Goal: Task Accomplishment & Management: Complete application form

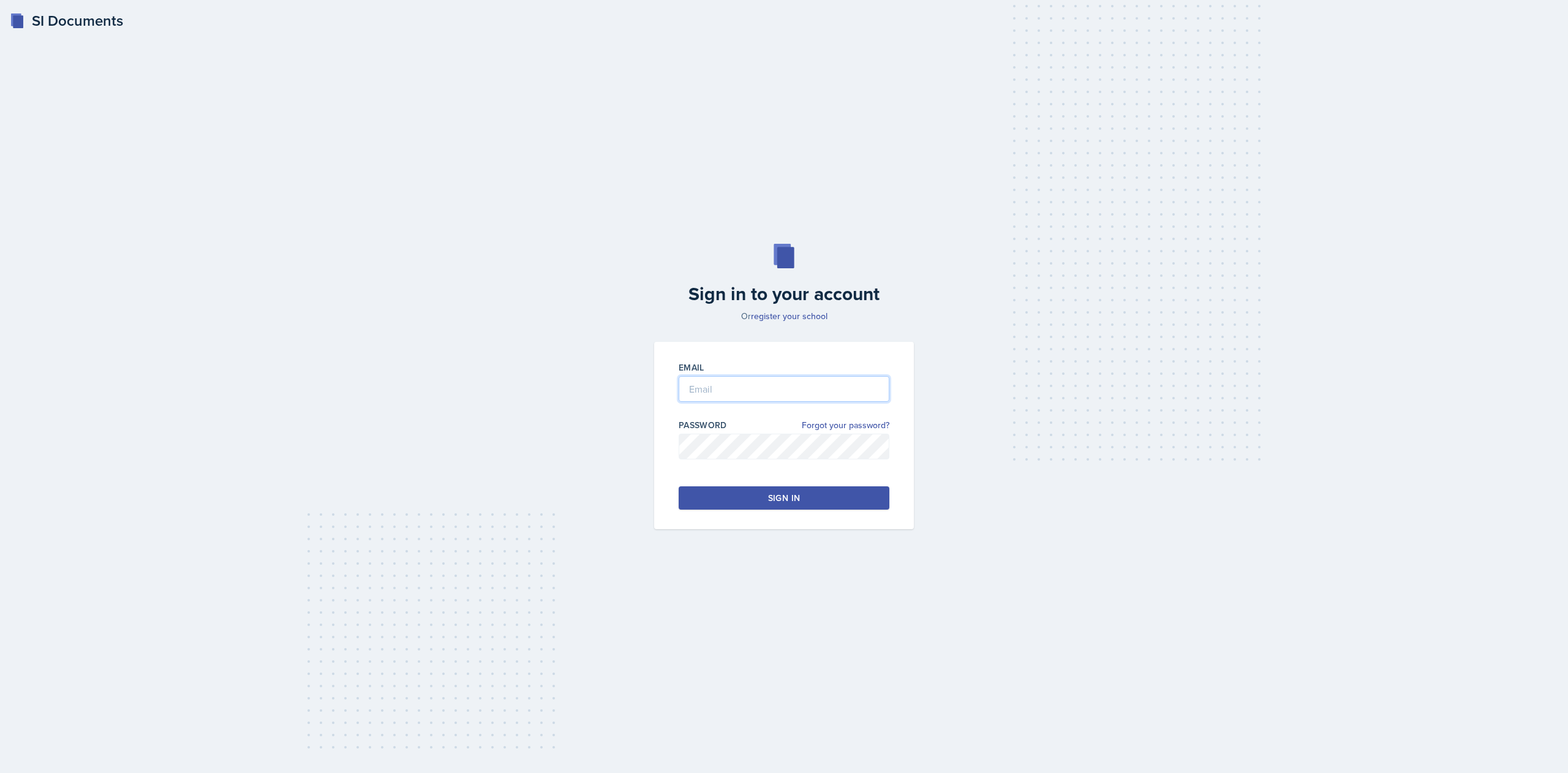
click at [739, 392] on input "email" at bounding box center [783, 389] width 210 height 26
drag, startPoint x: 745, startPoint y: 394, endPoint x: 782, endPoint y: 413, distance: 41.6
click at [782, 413] on div "Email" at bounding box center [783, 387] width 210 height 53
type input "prajapatit1@gator.uhd.edu"
click at [749, 495] on button "Sign in" at bounding box center [783, 497] width 210 height 23
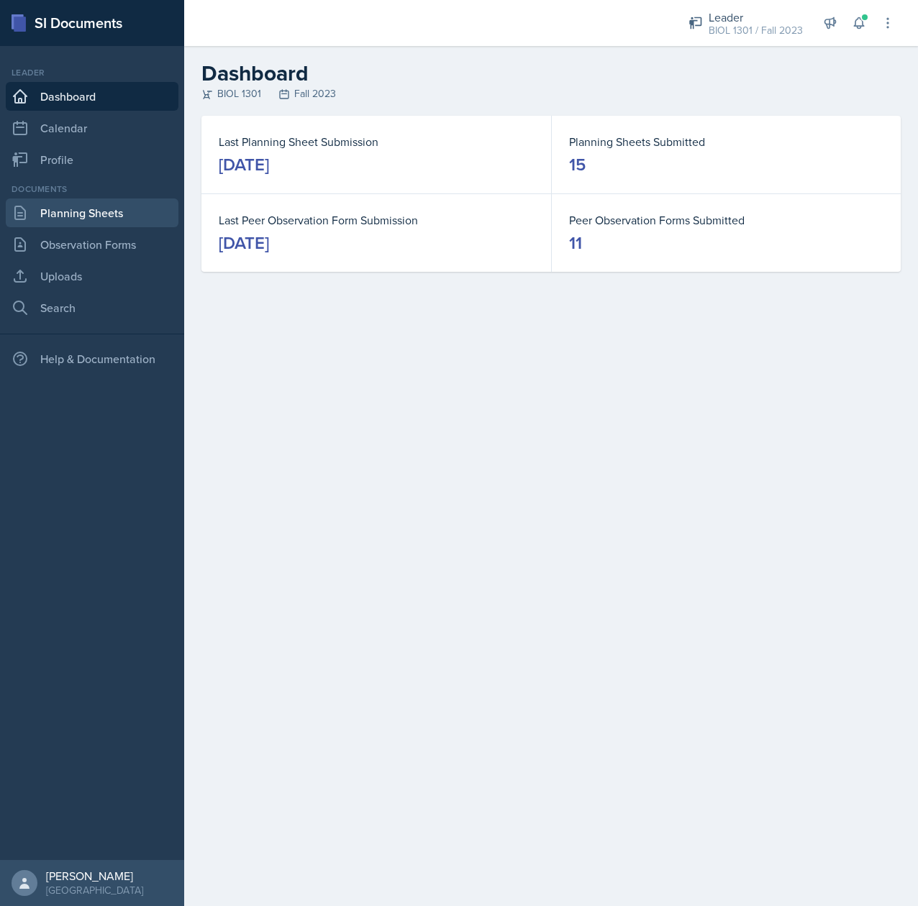
click at [82, 207] on link "Planning Sheets" at bounding box center [92, 213] width 173 height 29
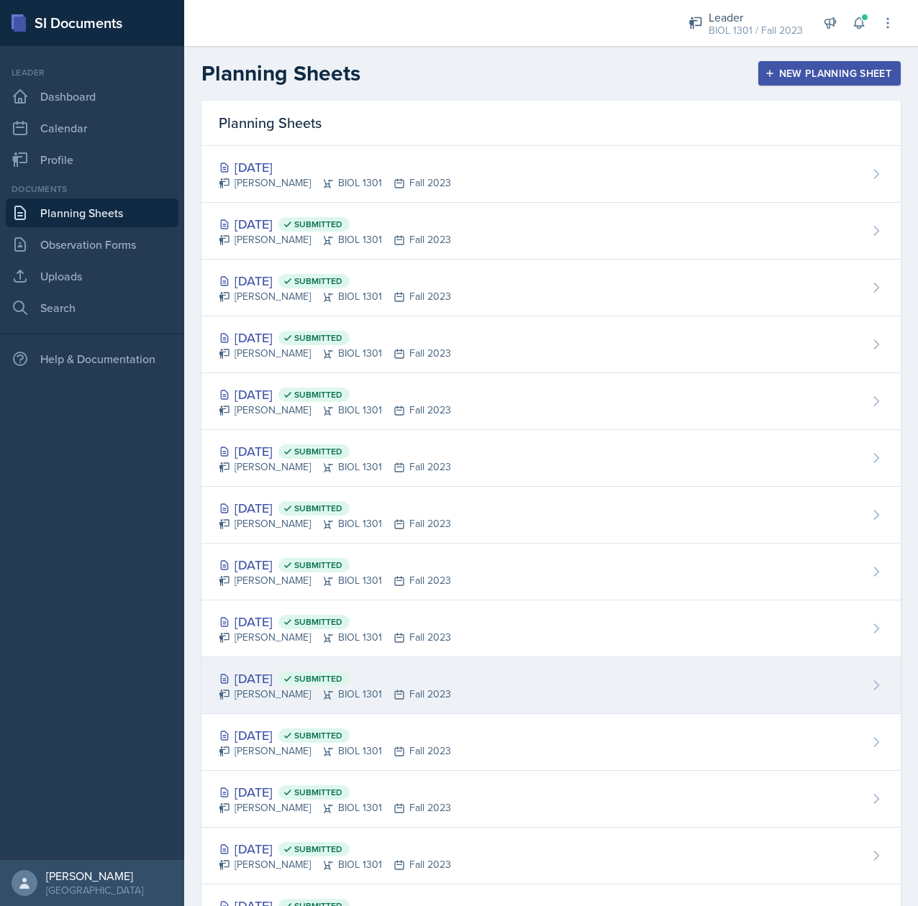
scroll to position [187, 0]
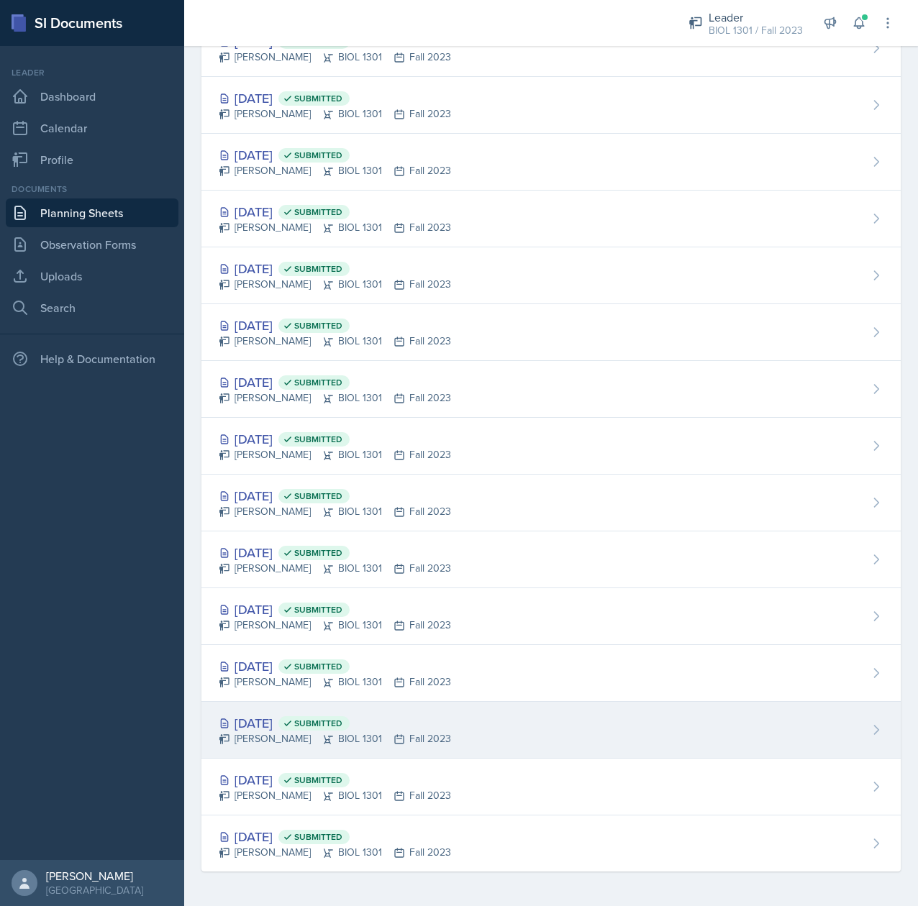
click at [265, 738] on div "Tina Prajapati BIOL 1301 Fall 2023" at bounding box center [335, 739] width 232 height 15
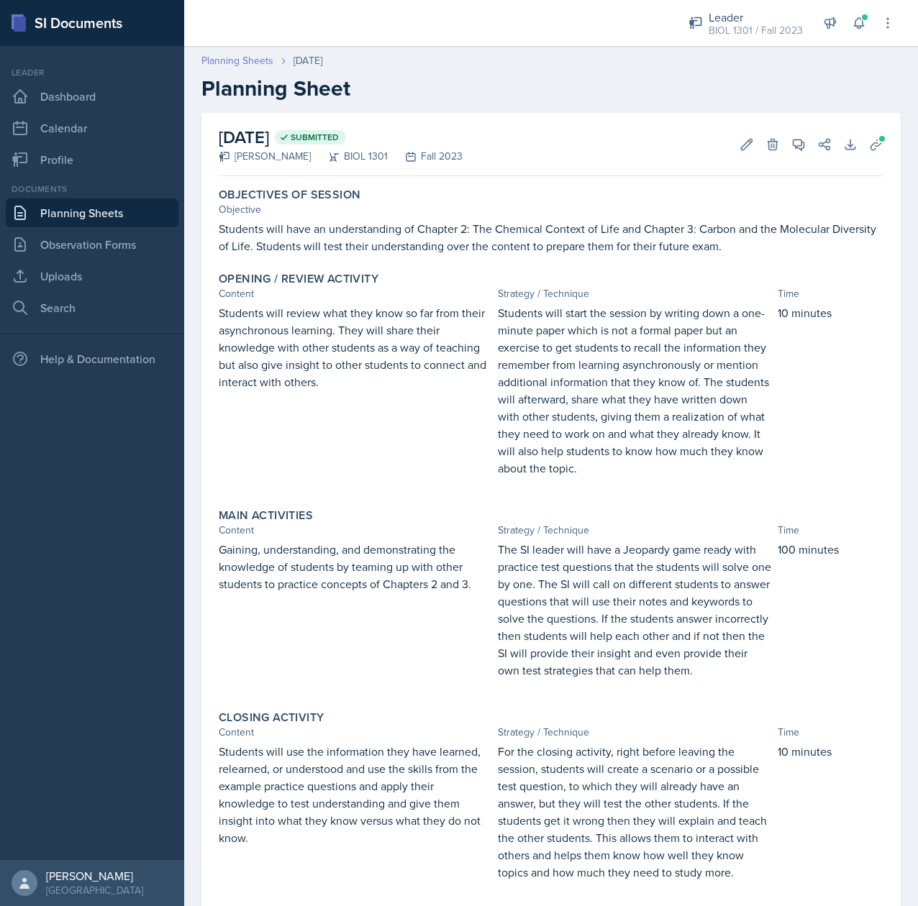
click at [237, 56] on link "Planning Sheets" at bounding box center [237, 60] width 72 height 15
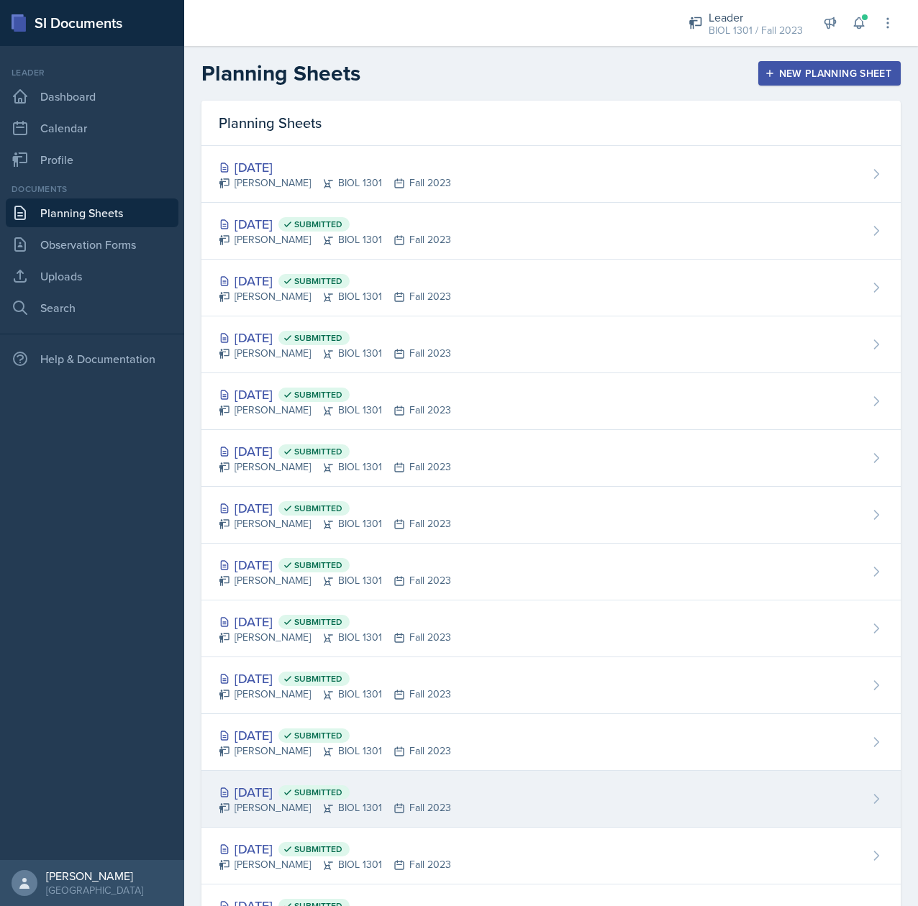
click at [280, 805] on div "Tina Prajapati BIOL 1301 Fall 2023" at bounding box center [335, 808] width 232 height 15
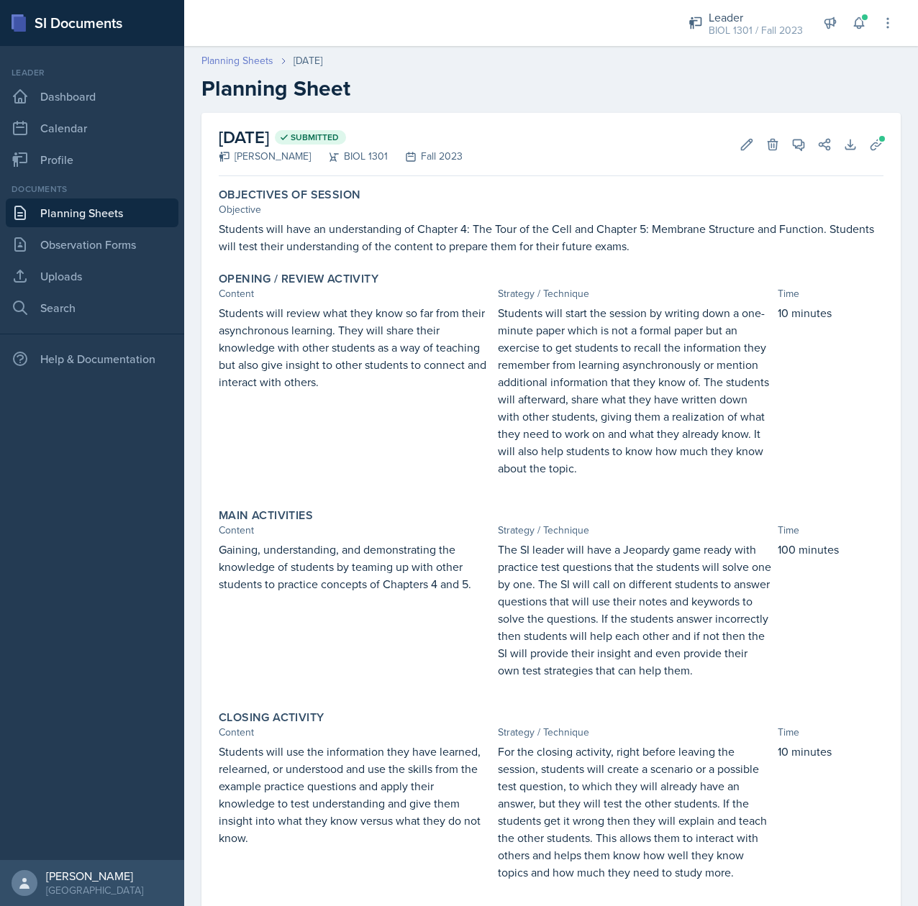
click at [237, 57] on link "Planning Sheets" at bounding box center [237, 60] width 72 height 15
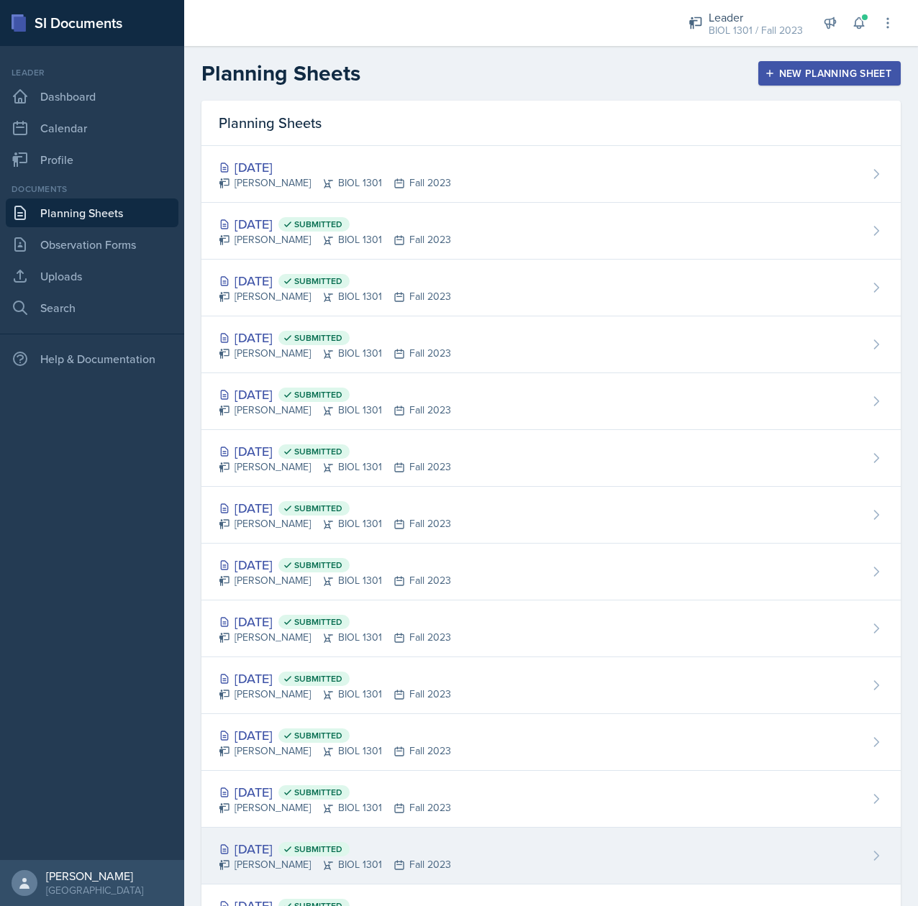
scroll to position [187, 0]
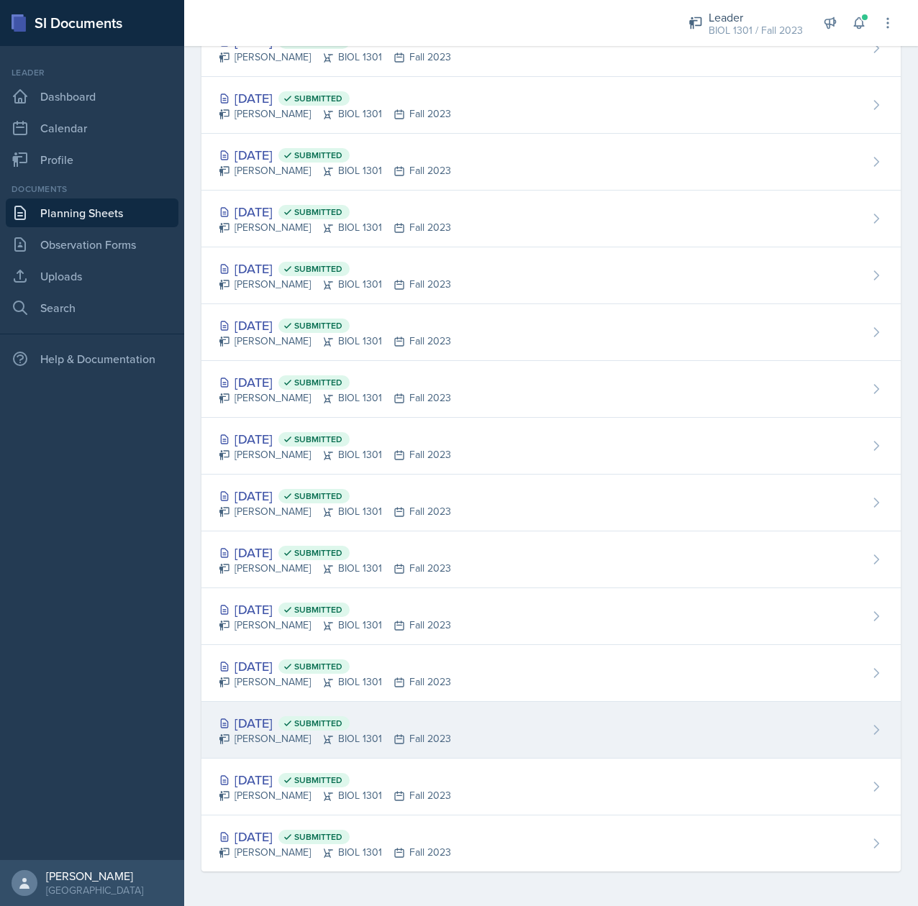
click at [283, 722] on div "Sep 11th, 2023 Submitted" at bounding box center [335, 723] width 232 height 19
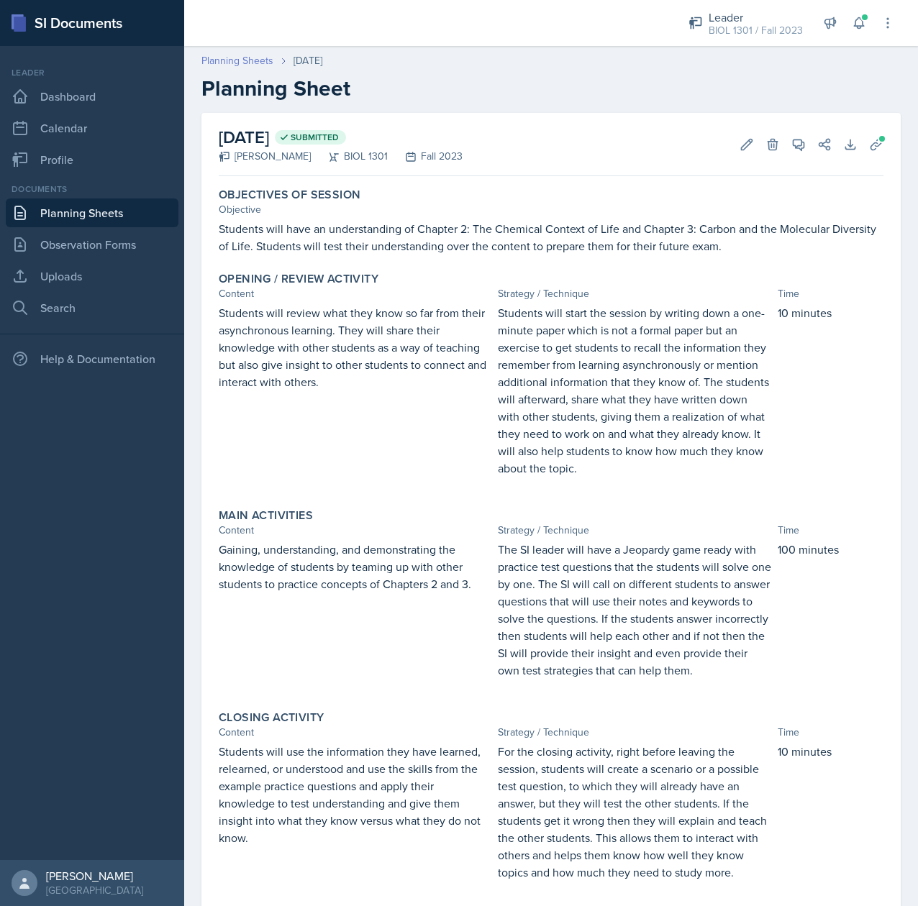
click at [243, 58] on link "Planning Sheets" at bounding box center [237, 60] width 72 height 15
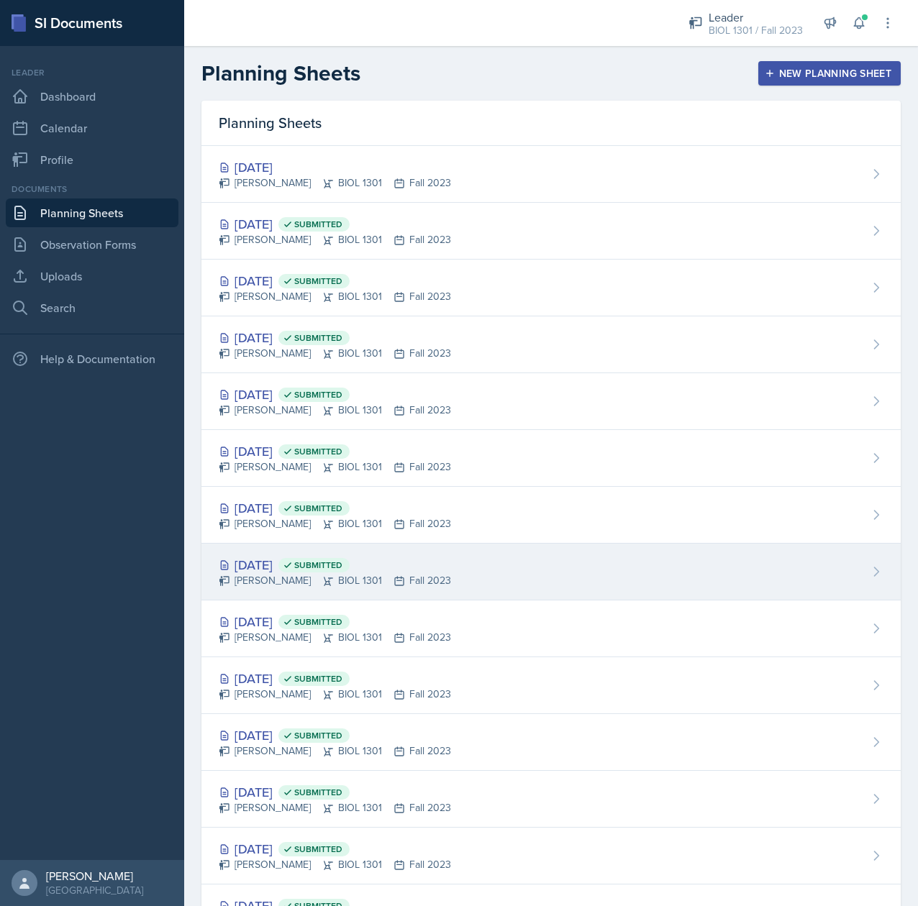
scroll to position [187, 0]
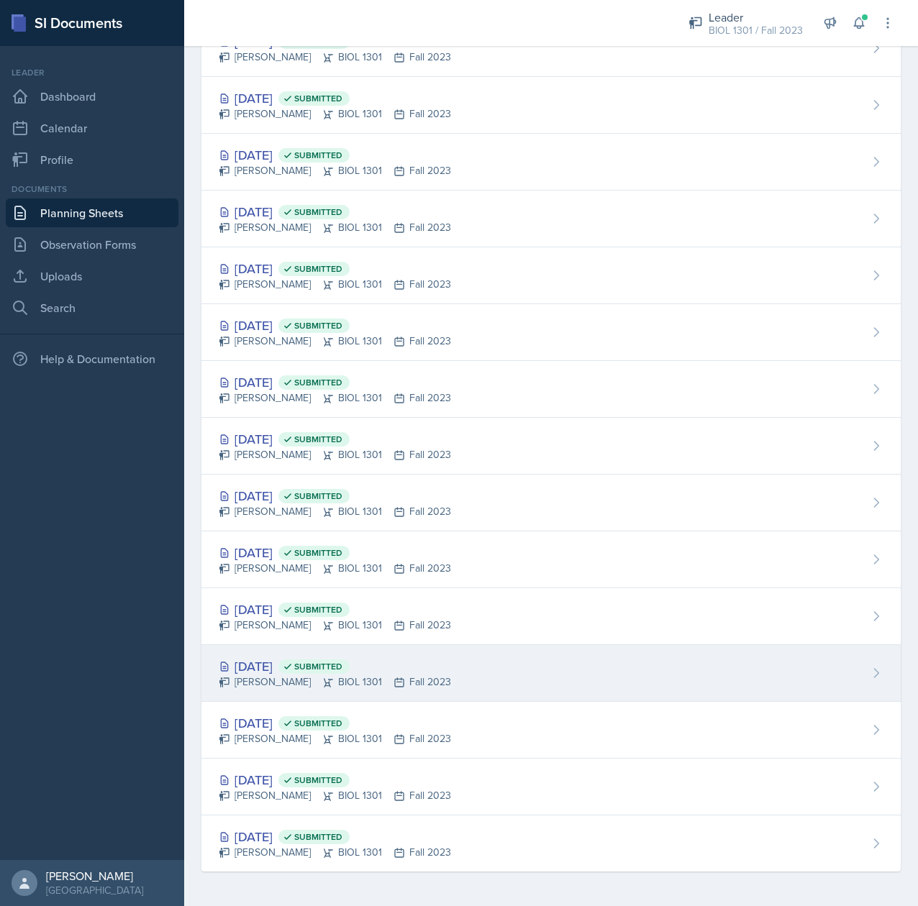
click at [257, 660] on div "Sep 18th, 2023 Submitted" at bounding box center [335, 666] width 232 height 19
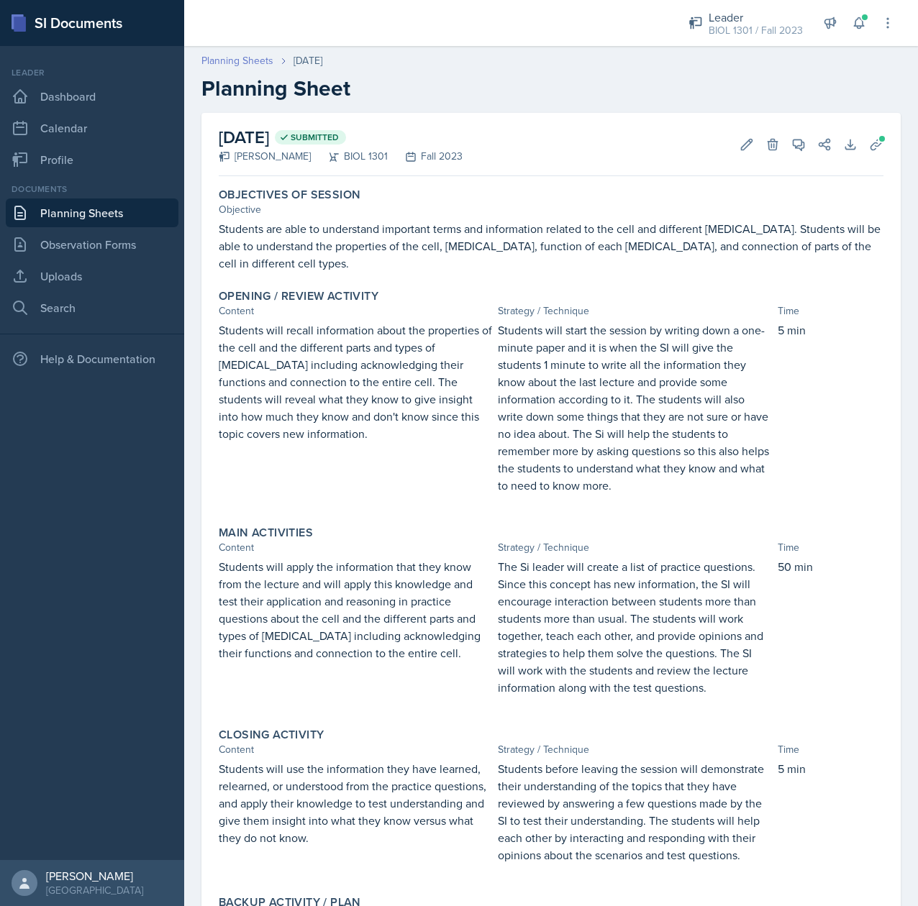
click at [245, 62] on link "Planning Sheets" at bounding box center [237, 60] width 72 height 15
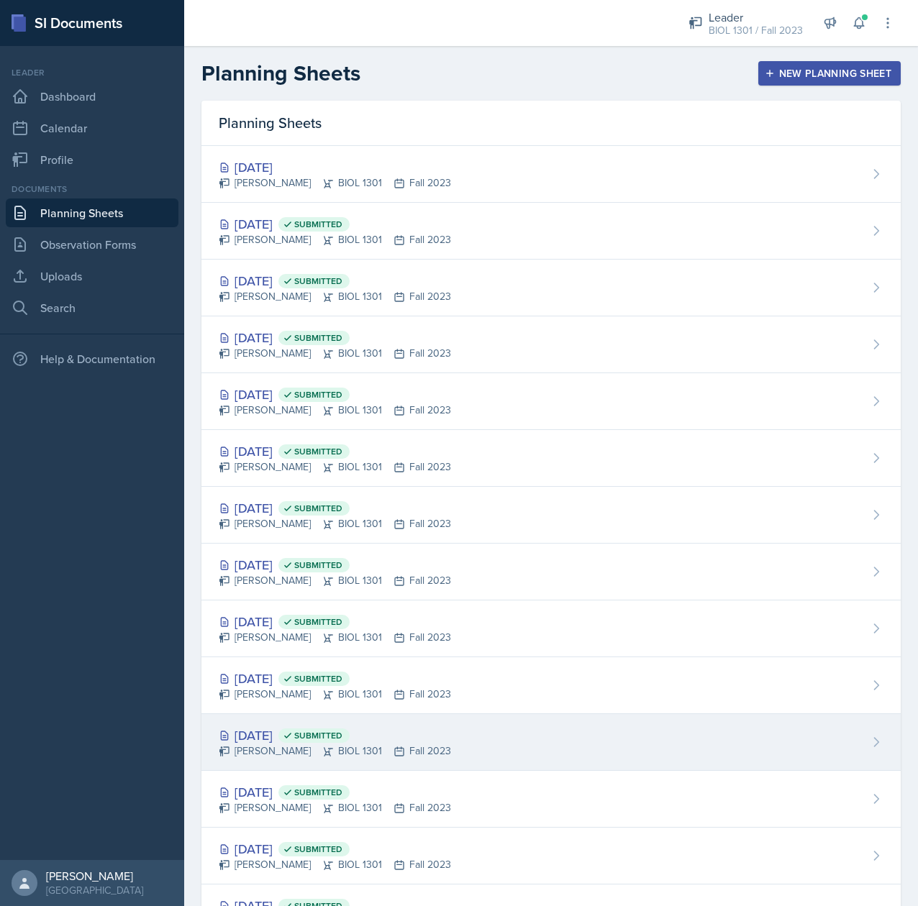
scroll to position [187, 0]
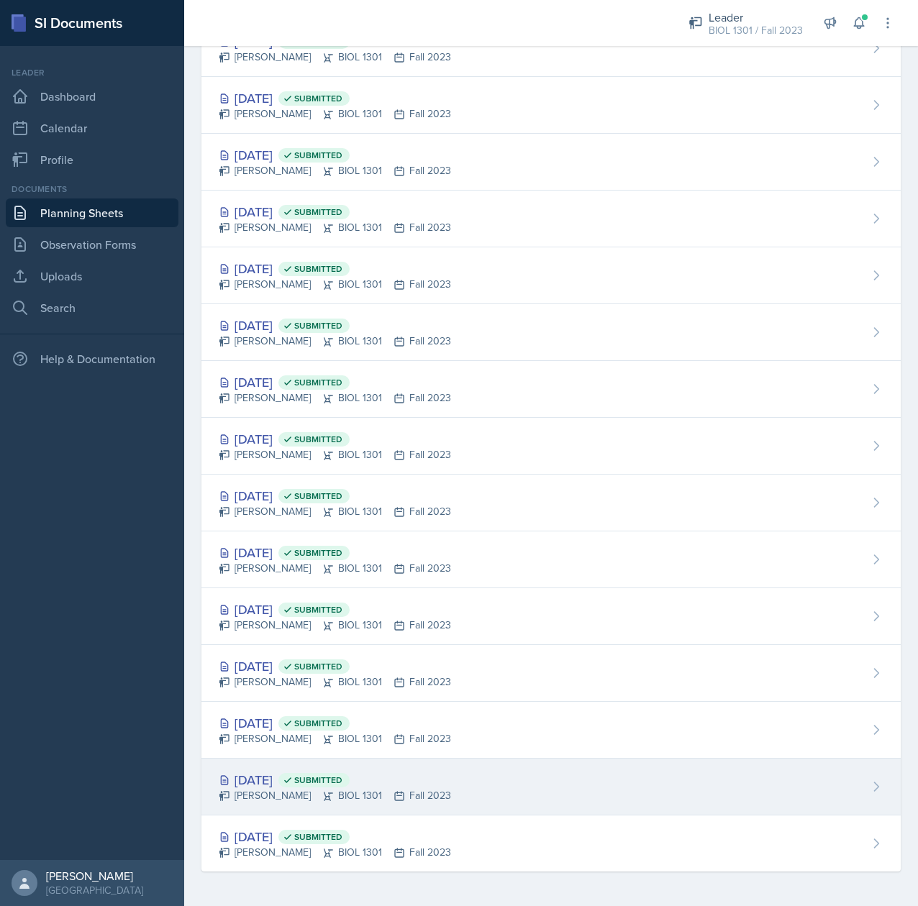
click at [278, 774] on div "Sep 6th, 2023 Submitted" at bounding box center [335, 779] width 232 height 19
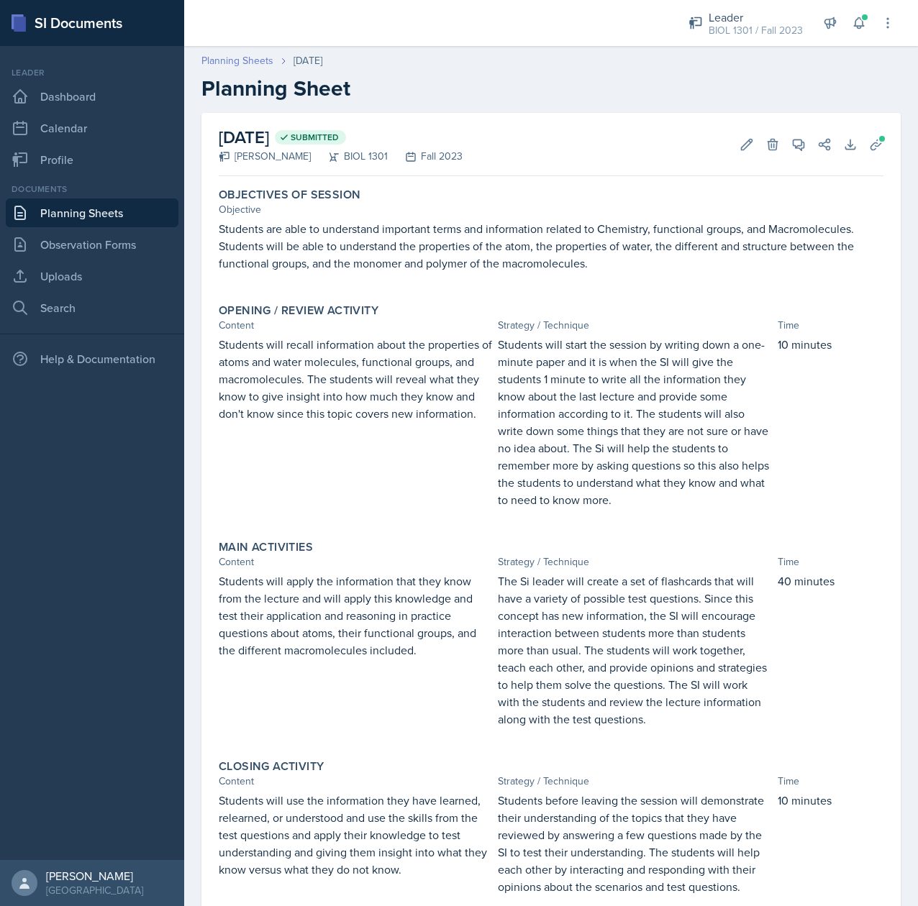
click at [245, 58] on link "Planning Sheets" at bounding box center [237, 60] width 72 height 15
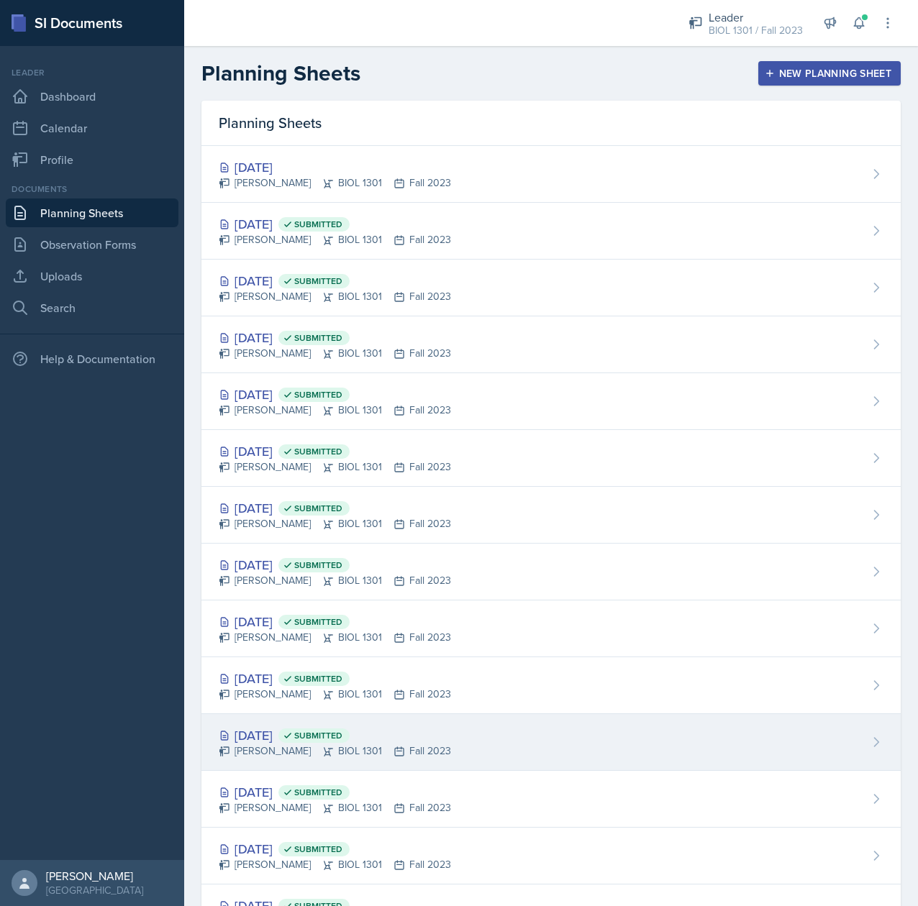
scroll to position [187, 0]
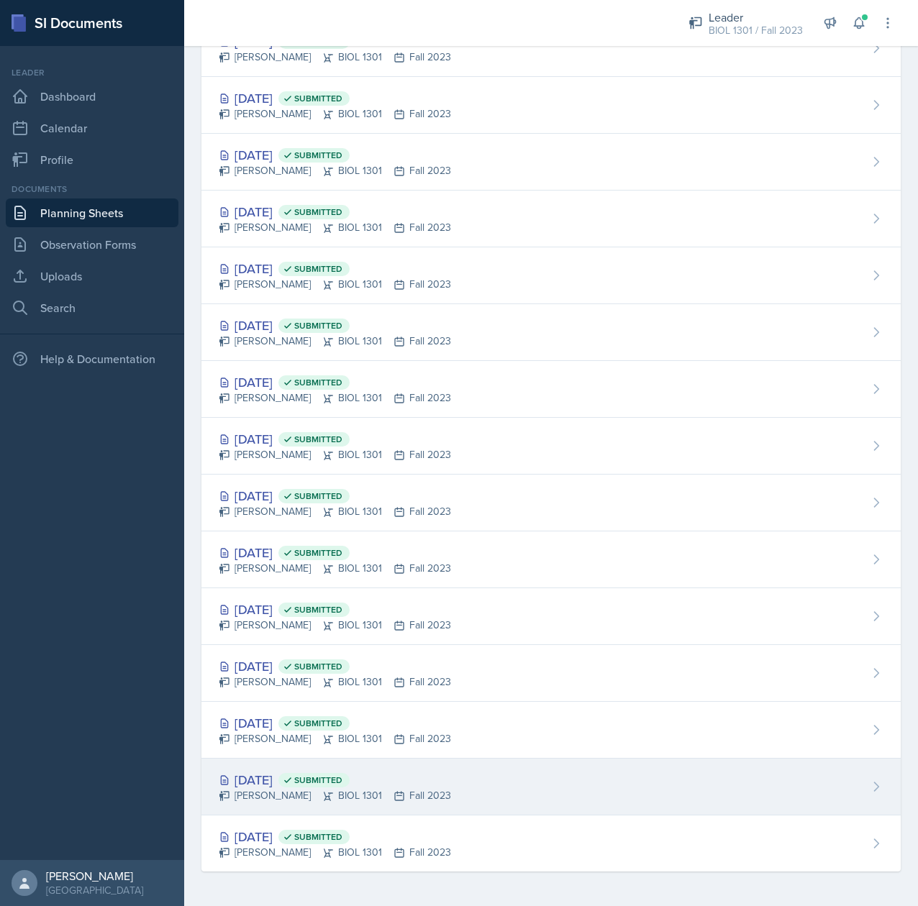
click at [268, 778] on div "Sep 6th, 2023 Submitted" at bounding box center [335, 779] width 232 height 19
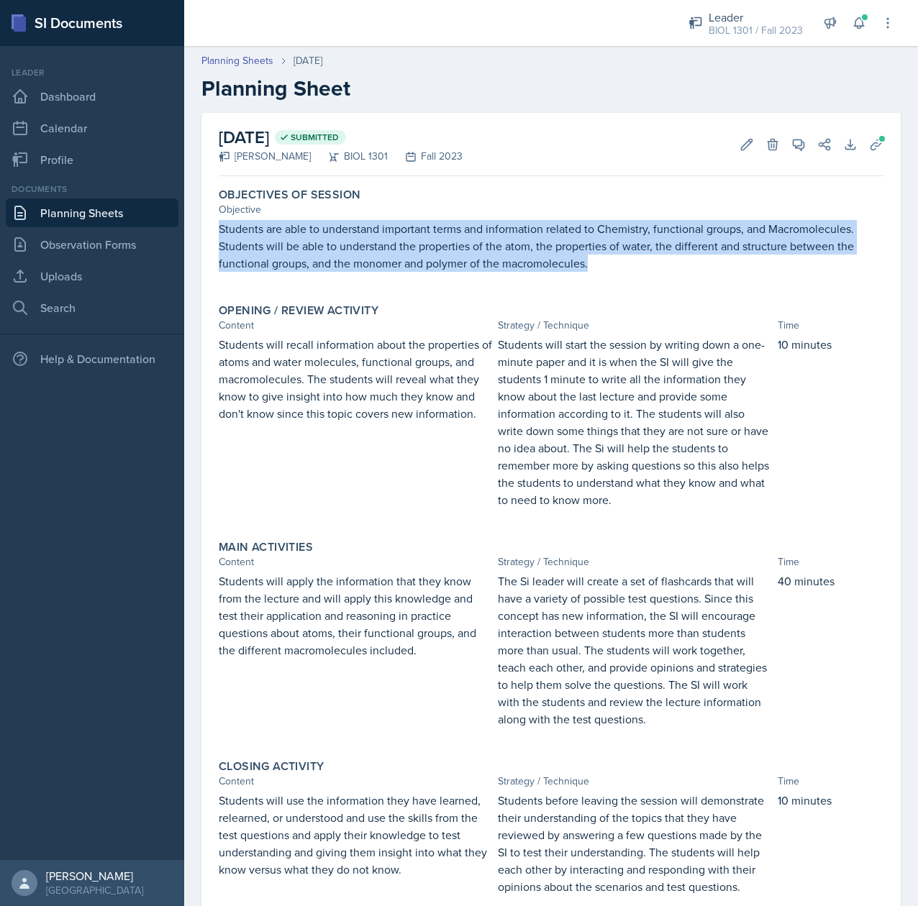
drag, startPoint x: 613, startPoint y: 281, endPoint x: 216, endPoint y: 236, distance: 399.6
click at [216, 236] on div "Objectives of Session Objective Students are able to understand important terms…" at bounding box center [551, 237] width 676 height 110
copy p "Students are able to understand important terms and information related to Chem…"
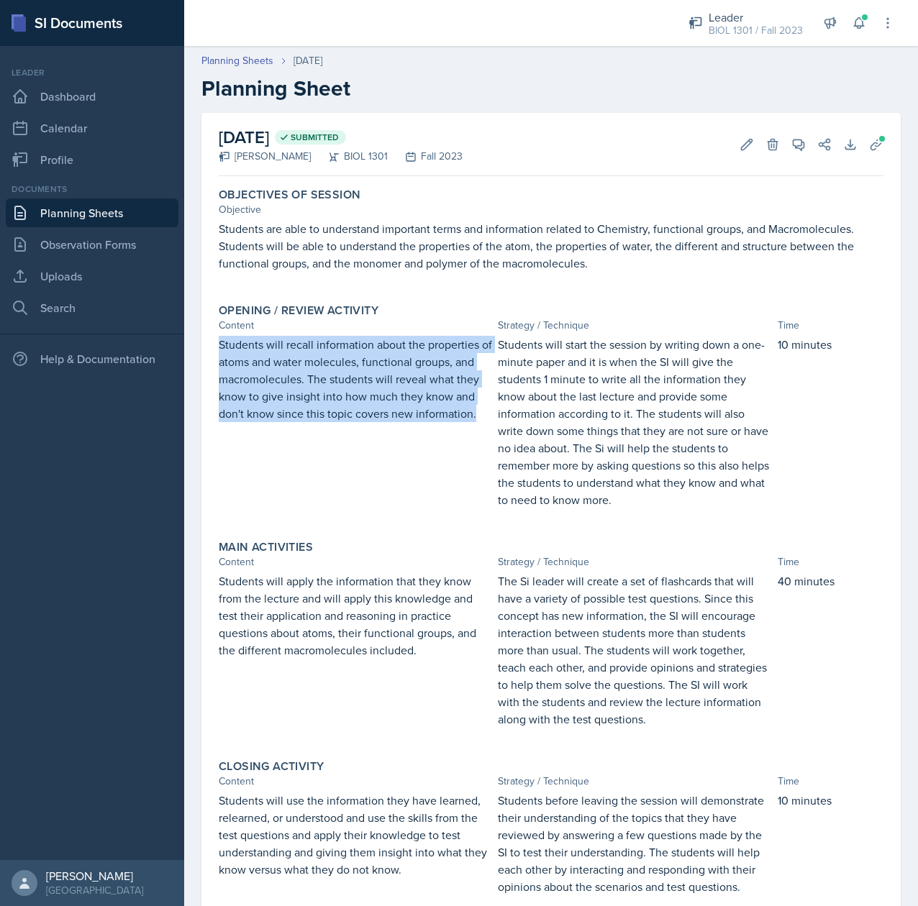
drag, startPoint x: 320, startPoint y: 440, endPoint x: 202, endPoint y: 340, distance: 155.1
click at [202, 340] on div "September 6th, 2023 Submitted Tina Prajapati BIOL 1301 Fall 2023 Edit Delete Vi…" at bounding box center [550, 581] width 699 height 936
copy p "Students will recall information about the properties of atoms and water molecu…"
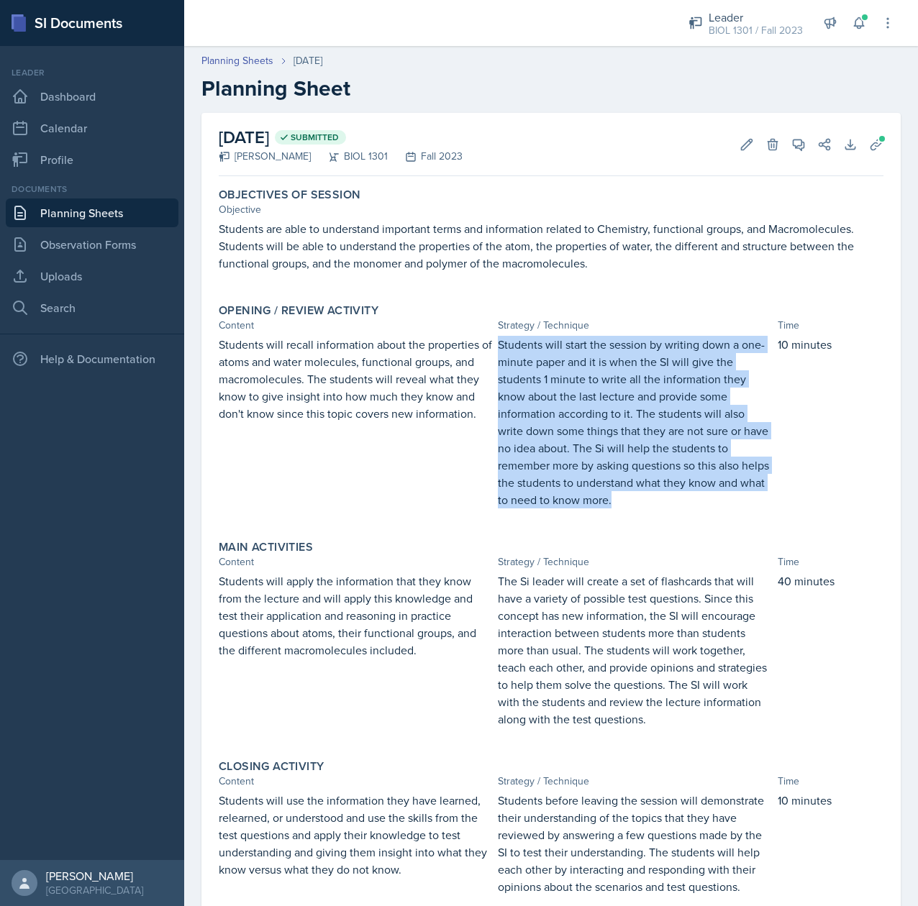
drag, startPoint x: 678, startPoint y: 493, endPoint x: 486, endPoint y: 347, distance: 240.7
click at [486, 347] on div "Students will recall information about the properties of atoms and water molecu…" at bounding box center [551, 429] width 665 height 187
copy p "Students will start the session by writing down a one-minute paper and it is wh…"
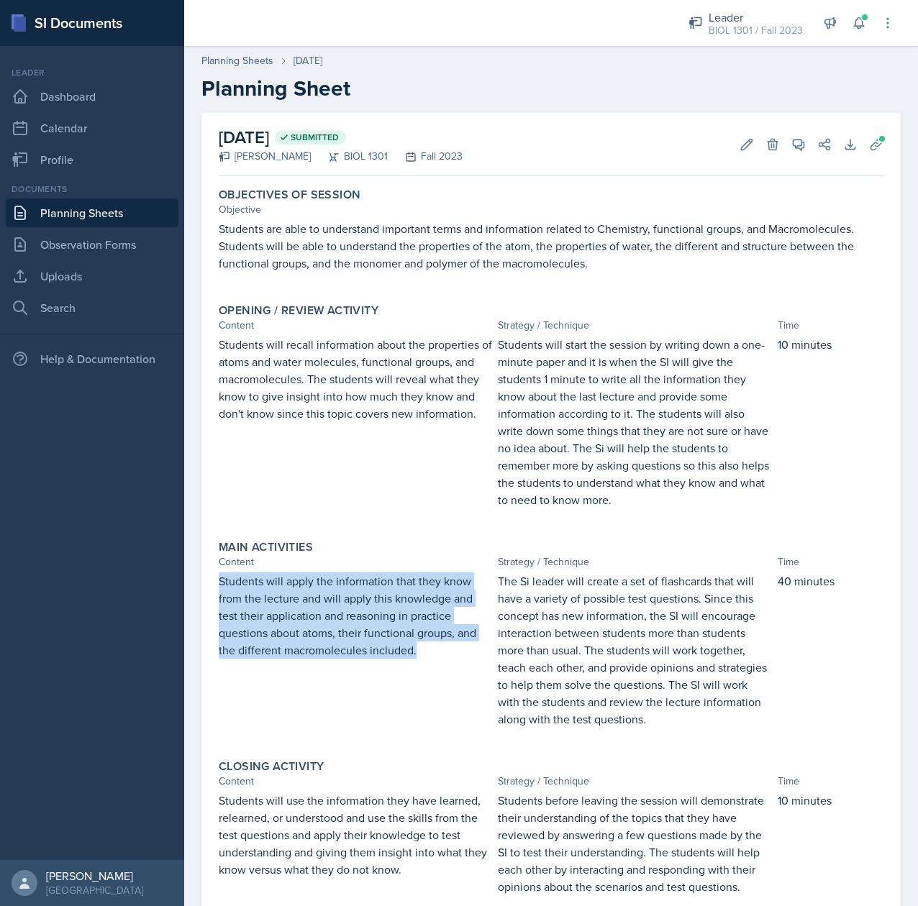
drag, startPoint x: 420, startPoint y: 660, endPoint x: 193, endPoint y: 575, distance: 242.9
click at [193, 575] on div "September 6th, 2023 Submitted Tina Prajapati BIOL 1301 Fall 2023 Edit Delete Vi…" at bounding box center [551, 598] width 734 height 970
copy p "Students will apply the information that they know from the lecture and will ap…"
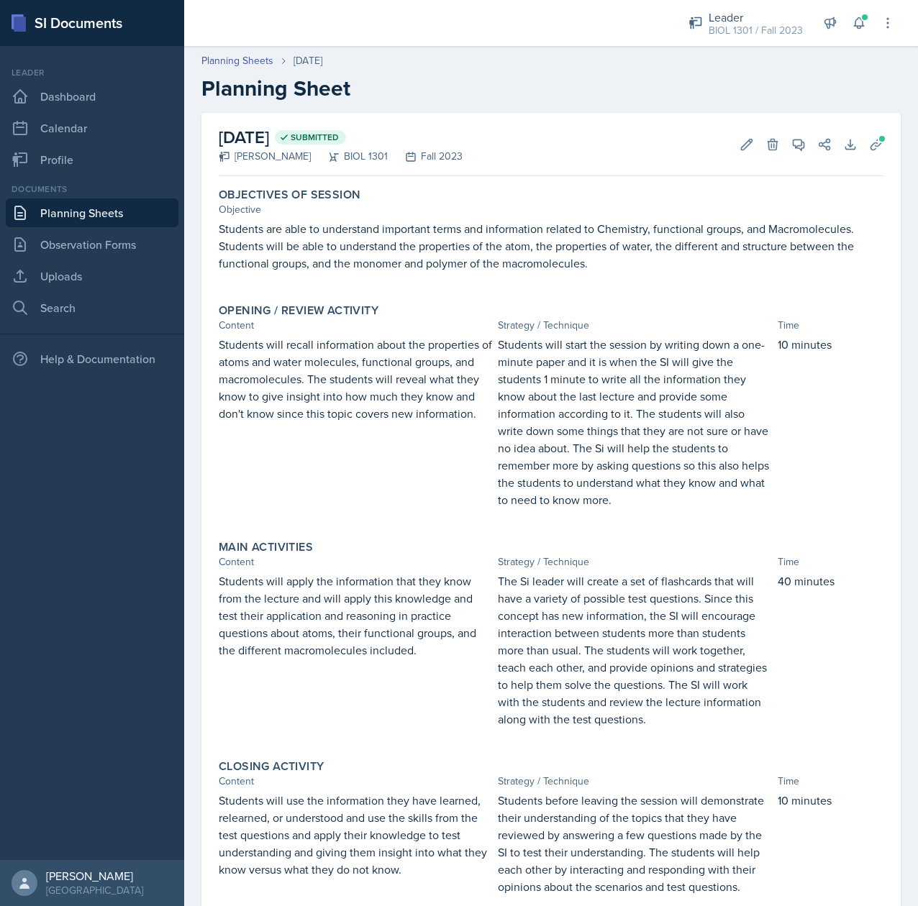
drag, startPoint x: 711, startPoint y: 711, endPoint x: 501, endPoint y: 601, distance: 236.5
click at [501, 601] on p "The Si leader will create a set of flashcards that will have a variety of possi…" at bounding box center [634, 650] width 273 height 155
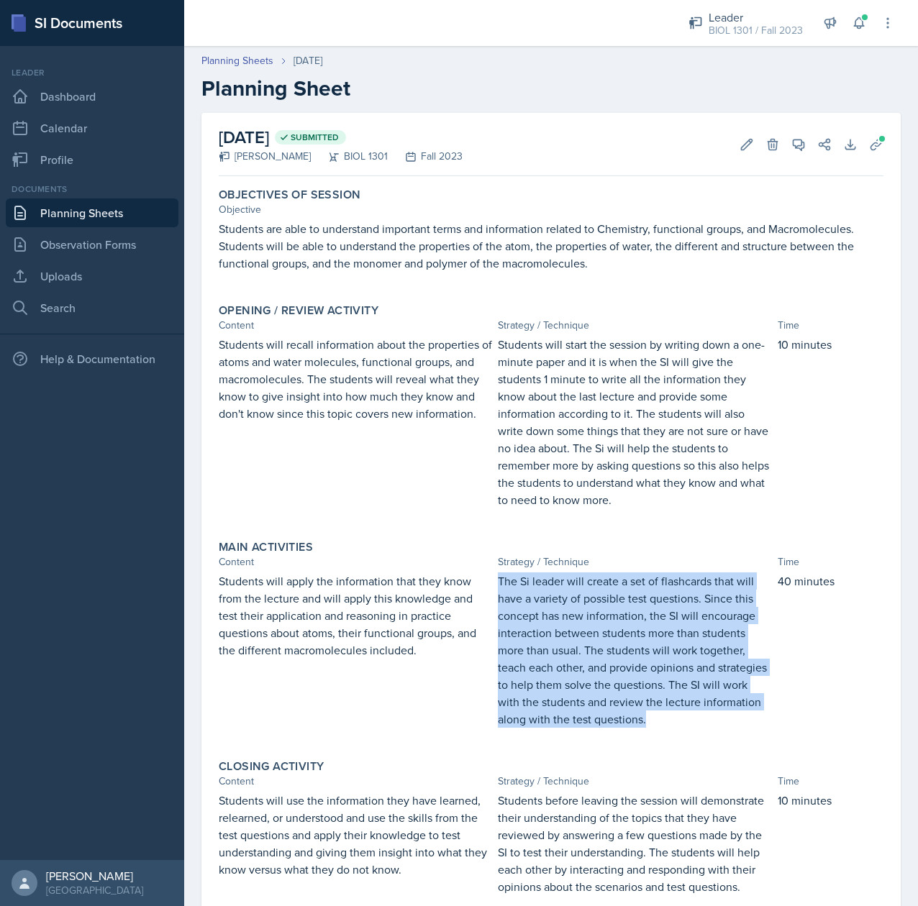
drag, startPoint x: 488, startPoint y: 584, endPoint x: 717, endPoint y: 722, distance: 267.8
click at [717, 722] on p "The Si leader will create a set of flashcards that will have a variety of possi…" at bounding box center [634, 650] width 273 height 155
copy p "The Si leader will create a set of flashcards that will have a variety of possi…"
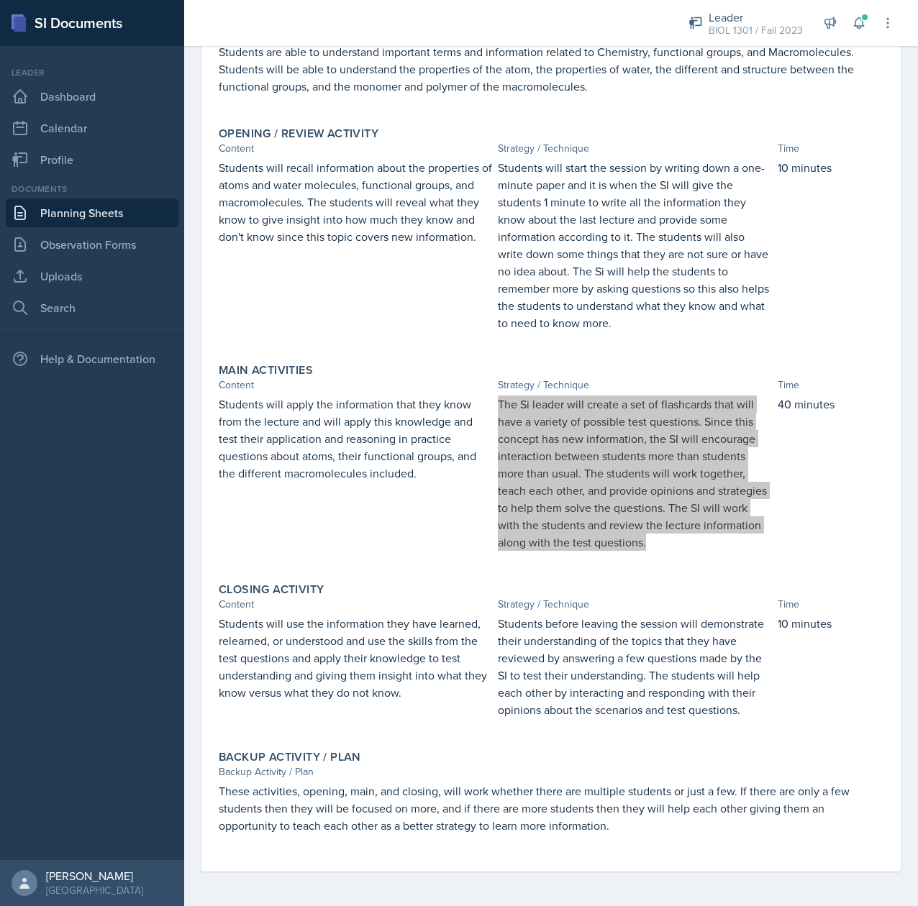
scroll to position [190, 0]
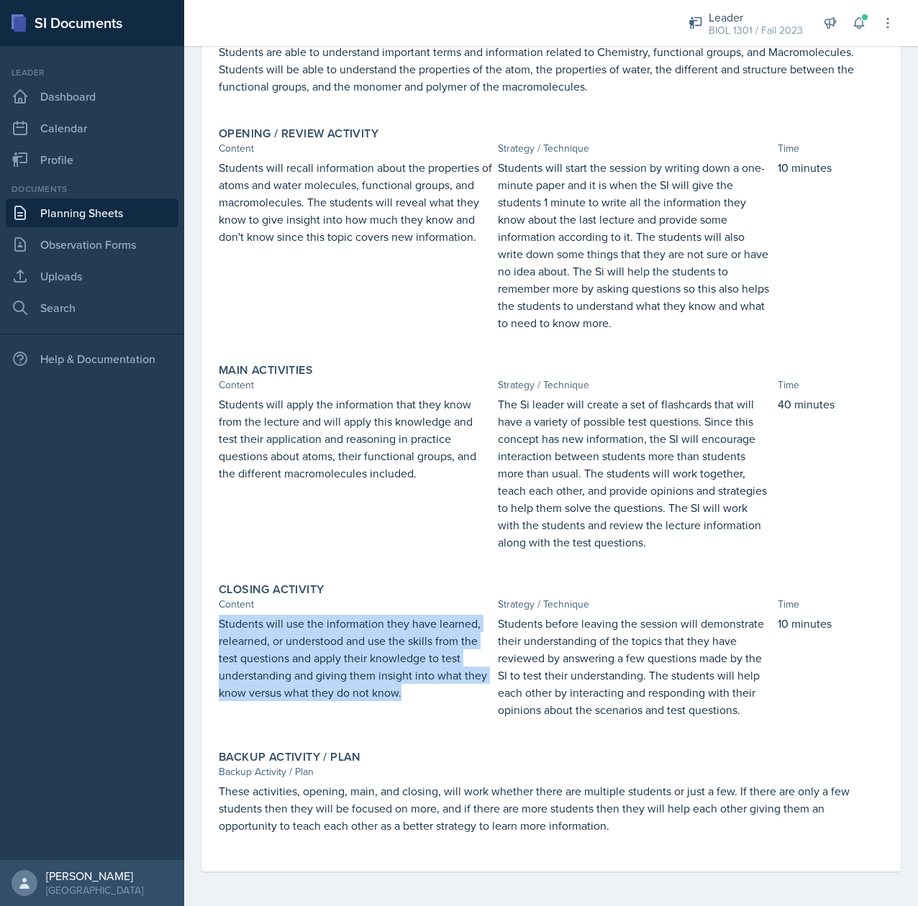
drag, startPoint x: 440, startPoint y: 675, endPoint x: 216, endPoint y: 604, distance: 235.3
click at [216, 604] on div "Closing Activity Content Strategy / Technique Time Students will use the inform…" at bounding box center [551, 658] width 676 height 162
copy p "Students will use the information they have learned, relearned, or understood a…"
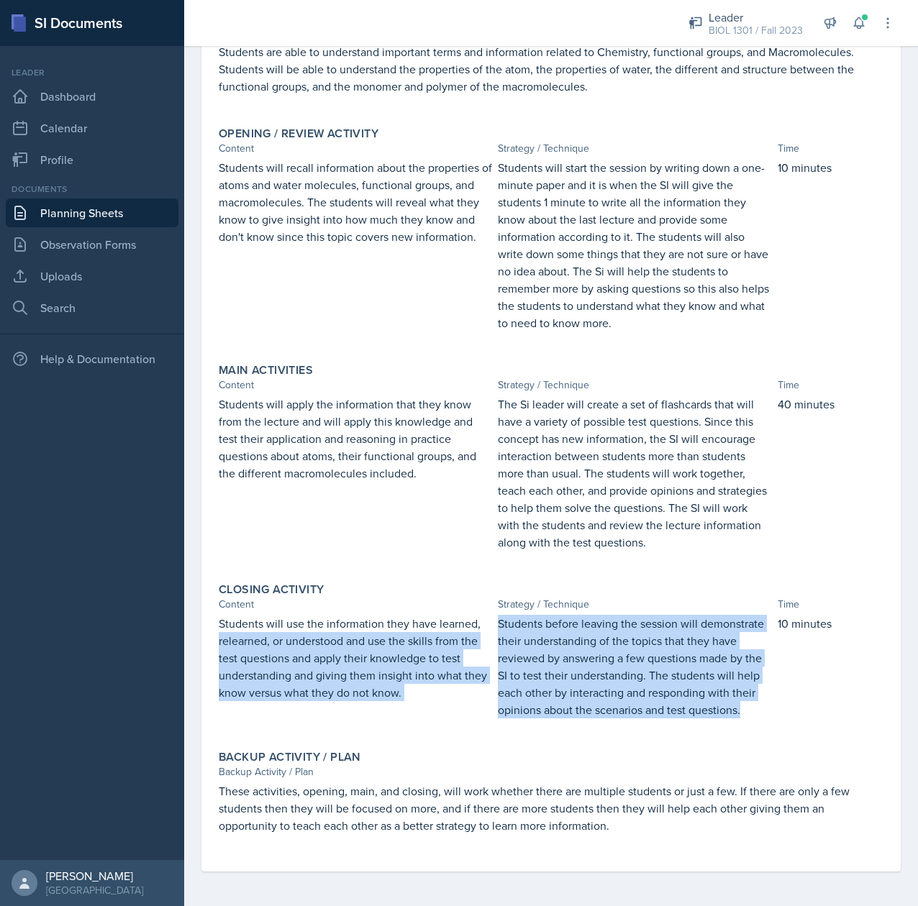
drag, startPoint x: 611, startPoint y: 718, endPoint x: 484, endPoint y: 614, distance: 164.1
click at [484, 615] on div "Students will use the information they have learned, relearned, or understood a…" at bounding box center [551, 674] width 665 height 118
click at [679, 719] on p "Students before leaving the session will demonstrate their understanding of the…" at bounding box center [634, 667] width 273 height 104
drag, startPoint x: 607, startPoint y: 708, endPoint x: 485, endPoint y: 614, distance: 153.9
click at [485, 615] on div "Students will use the information they have learned, relearned, or understood a…" at bounding box center [551, 674] width 665 height 118
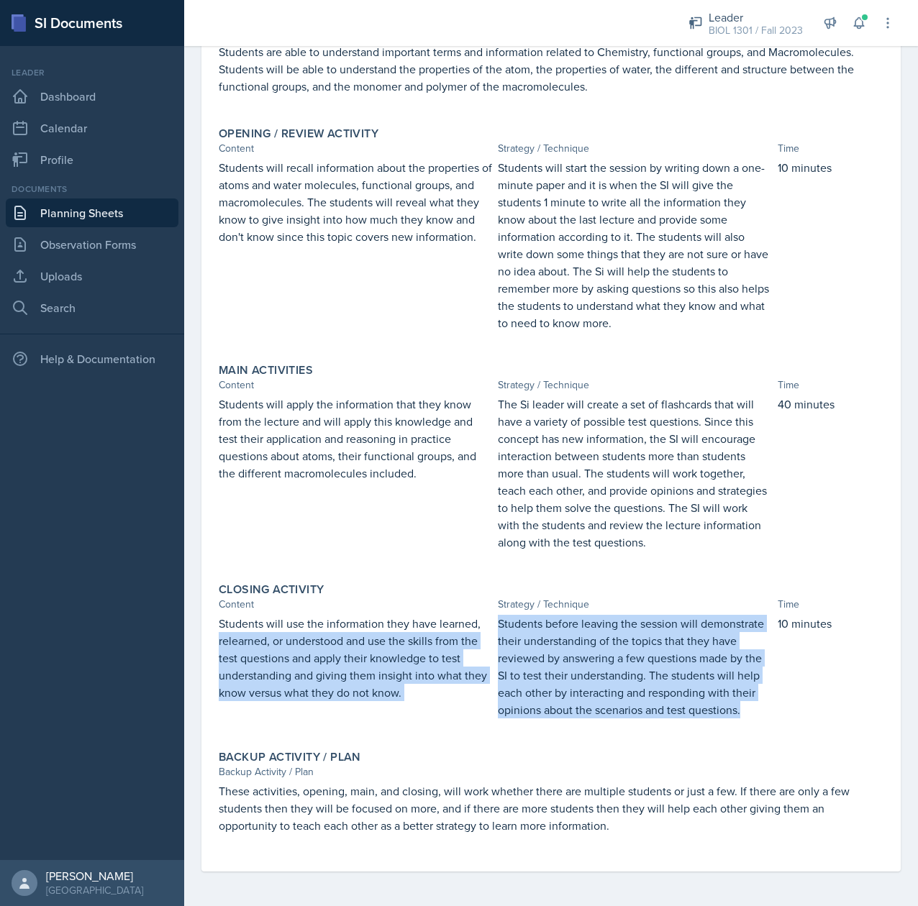
click at [677, 701] on p "Students before leaving the session will demonstrate their understanding of the…" at bounding box center [634, 667] width 273 height 104
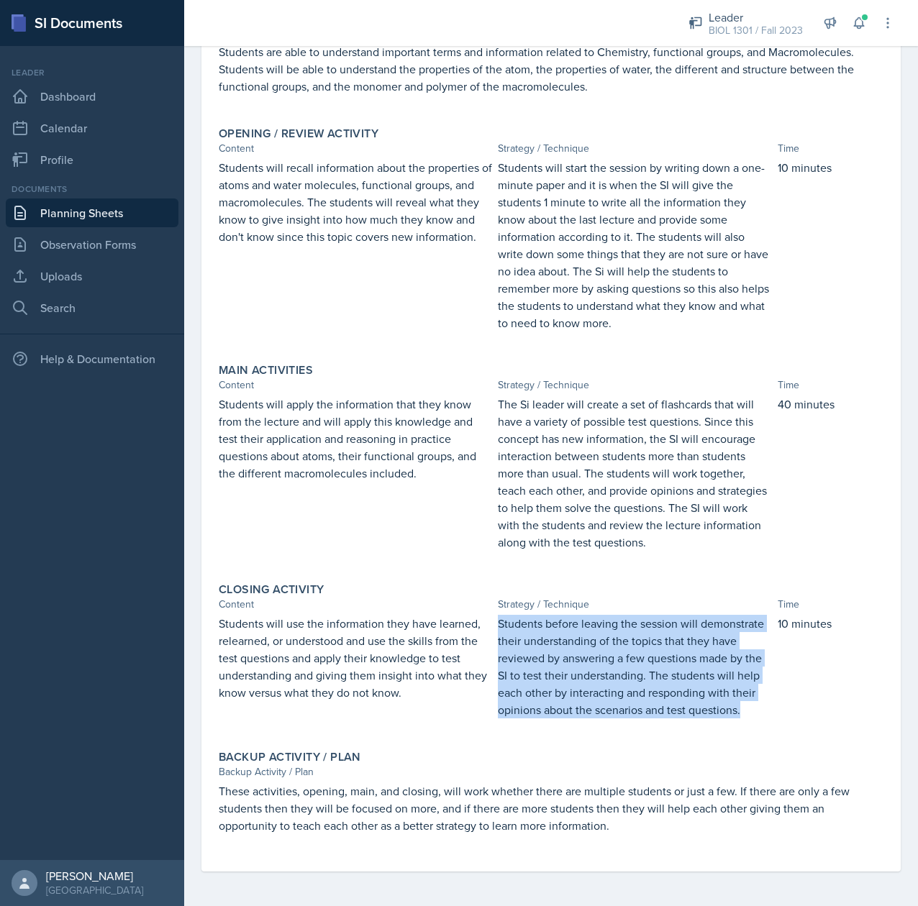
drag, startPoint x: 605, startPoint y: 716, endPoint x: 487, endPoint y: 619, distance: 153.3
click at [487, 619] on div "Students will use the information they have learned, relearned, or understood a…" at bounding box center [551, 674] width 665 height 118
copy p "Students before leaving the session will demonstrate their understanding of the…"
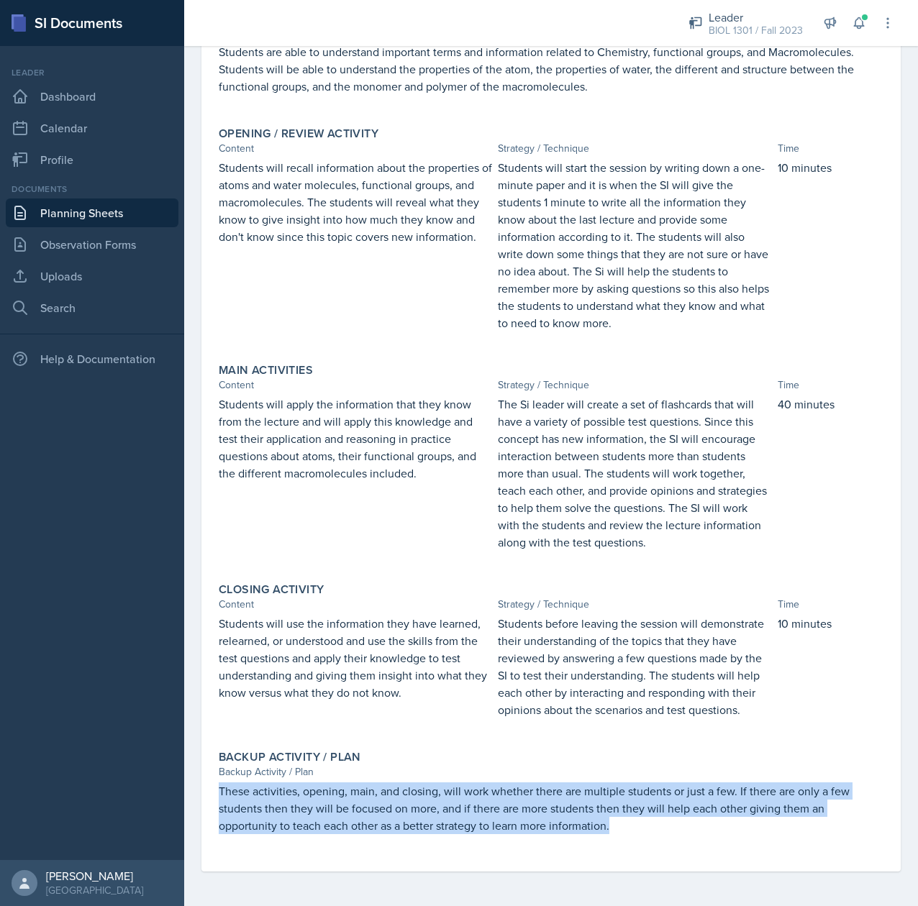
drag, startPoint x: 645, startPoint y: 839, endPoint x: 214, endPoint y: 791, distance: 434.3
click at [214, 791] on div "Backup Activity / Plan Backup Activity / Plan These activities, opening, main, …" at bounding box center [551, 800] width 676 height 110
copy p "These activities, opening, main, and closing, will work whether there are multi…"
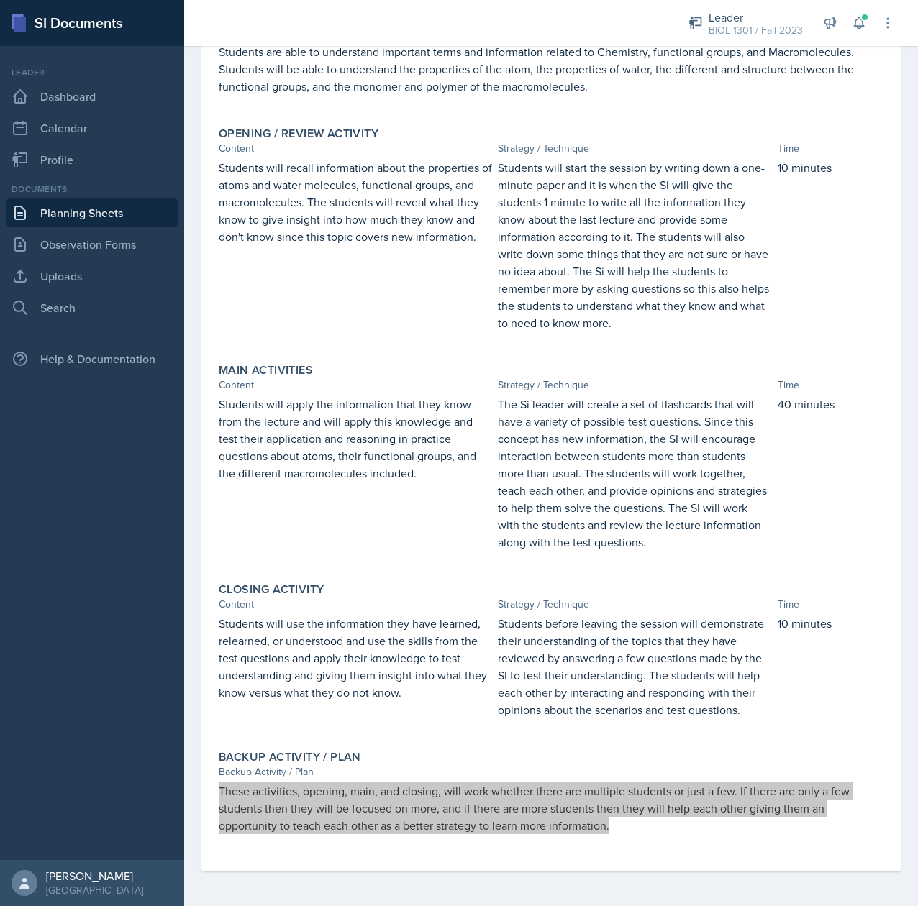
scroll to position [0, 0]
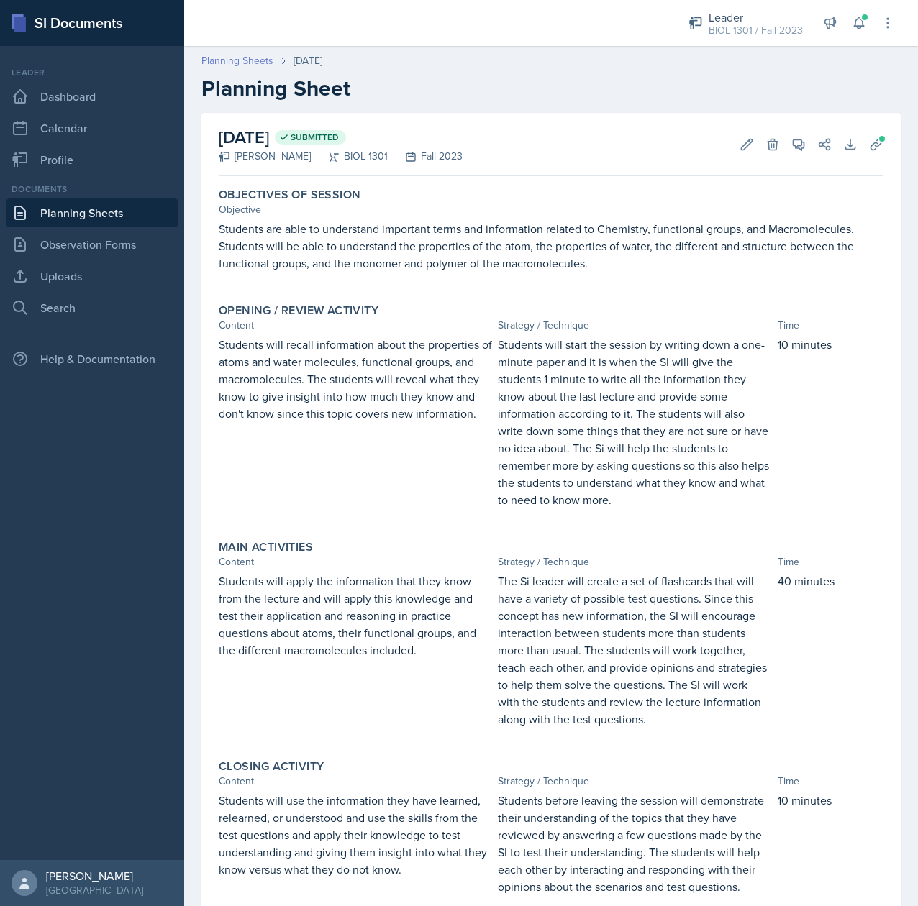
click at [232, 63] on link "Planning Sheets" at bounding box center [237, 60] width 72 height 15
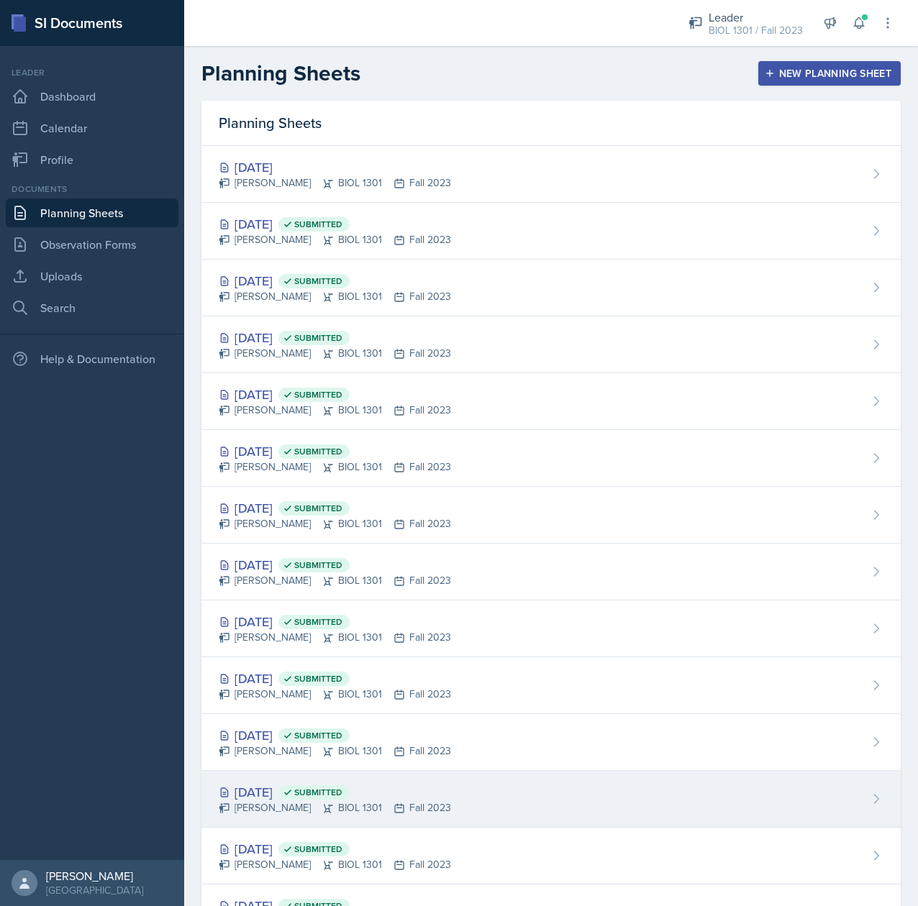
scroll to position [187, 0]
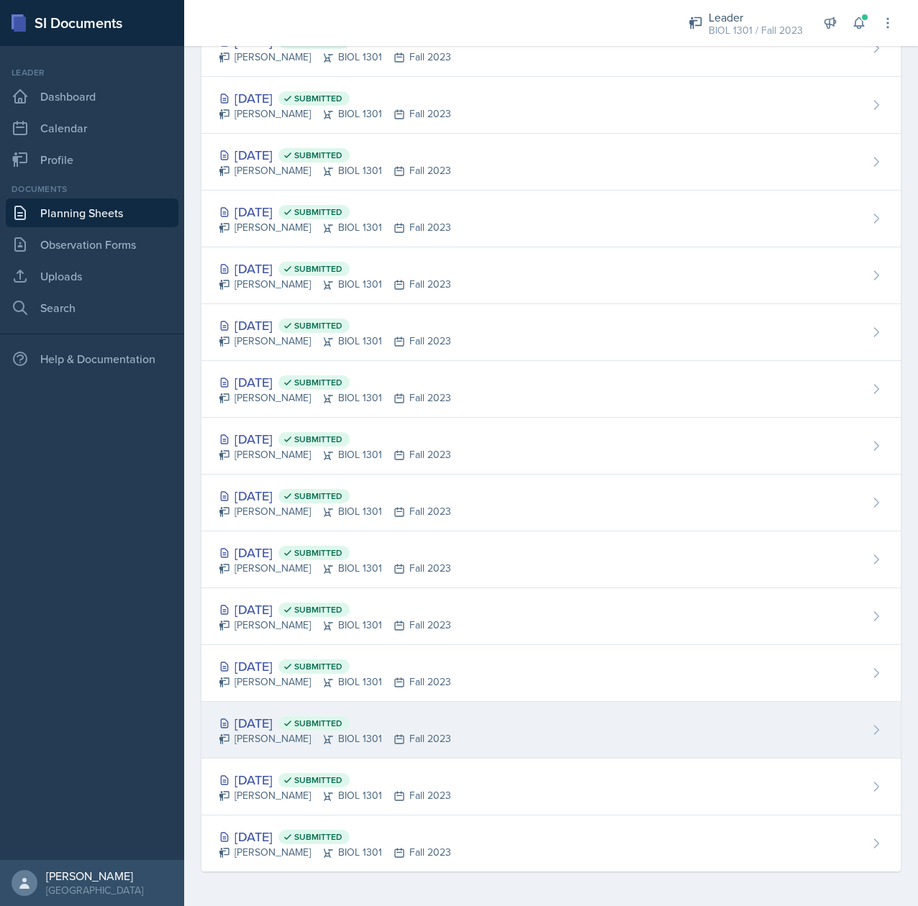
click at [262, 711] on div "Sep 11th, 2023 Submitted Tina Prajapati BIOL 1301 Fall 2023" at bounding box center [550, 730] width 699 height 57
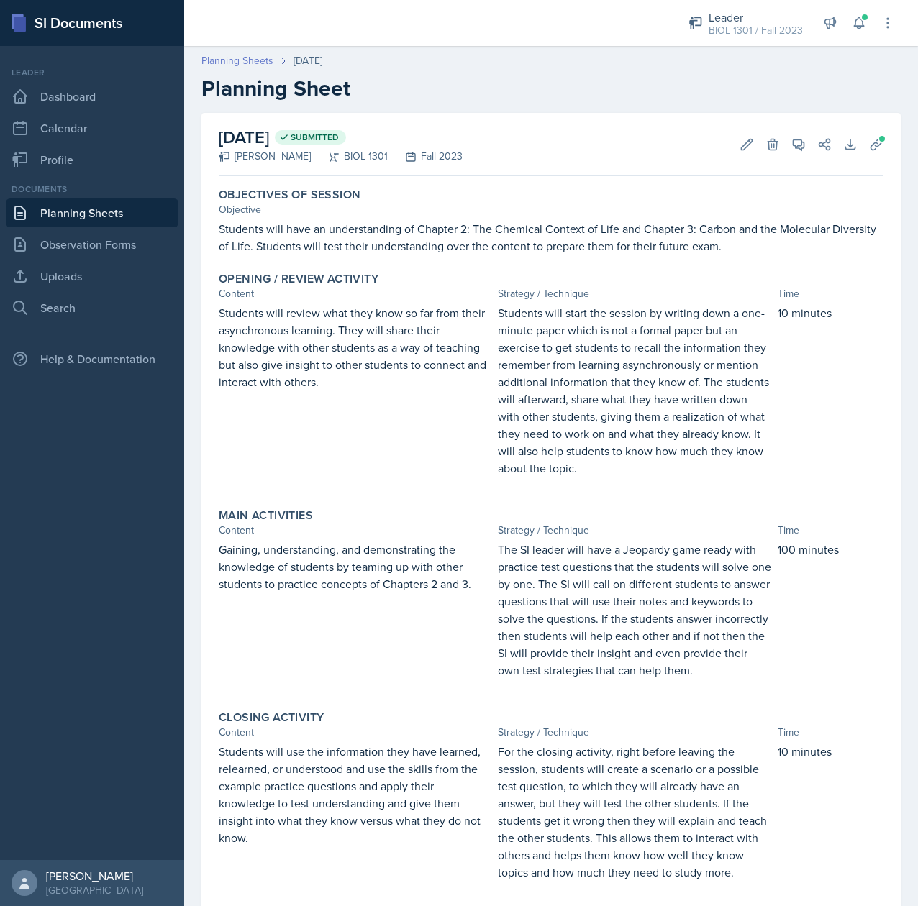
click at [224, 62] on link "Planning Sheets" at bounding box center [237, 60] width 72 height 15
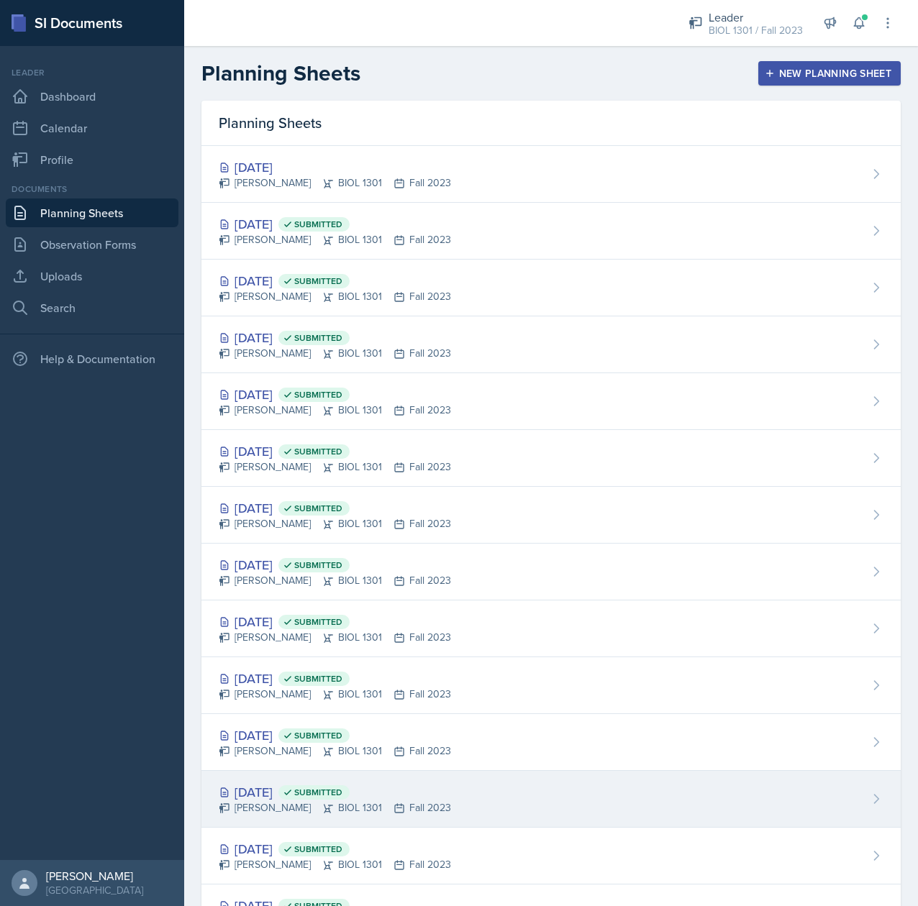
scroll to position [187, 0]
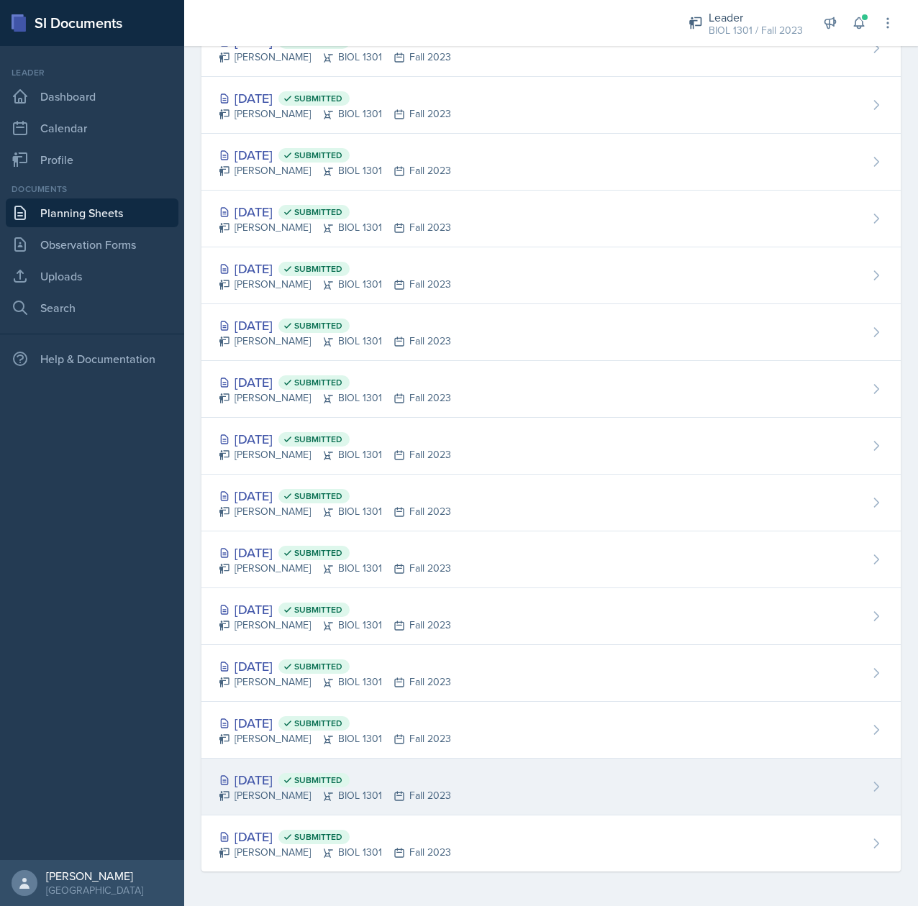
click at [282, 765] on div "Sep 6th, 2023 Submitted Tina Prajapati BIOL 1301 Fall 2023" at bounding box center [550, 787] width 699 height 57
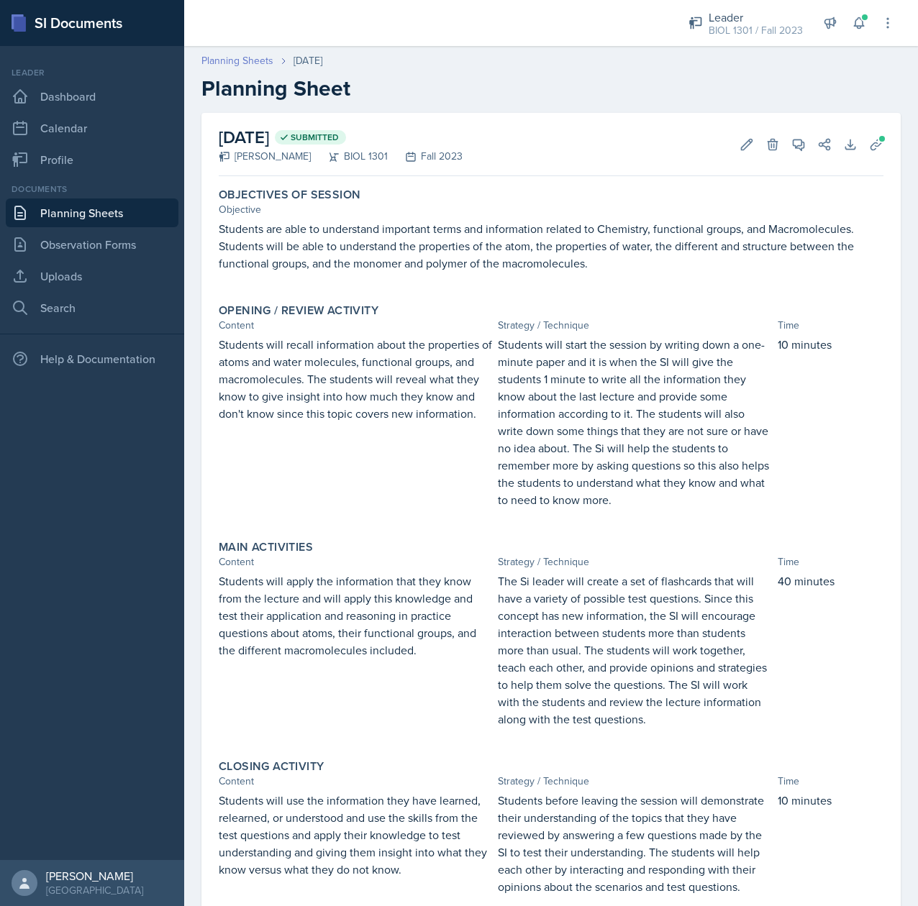
click at [240, 65] on link "Planning Sheets" at bounding box center [237, 60] width 72 height 15
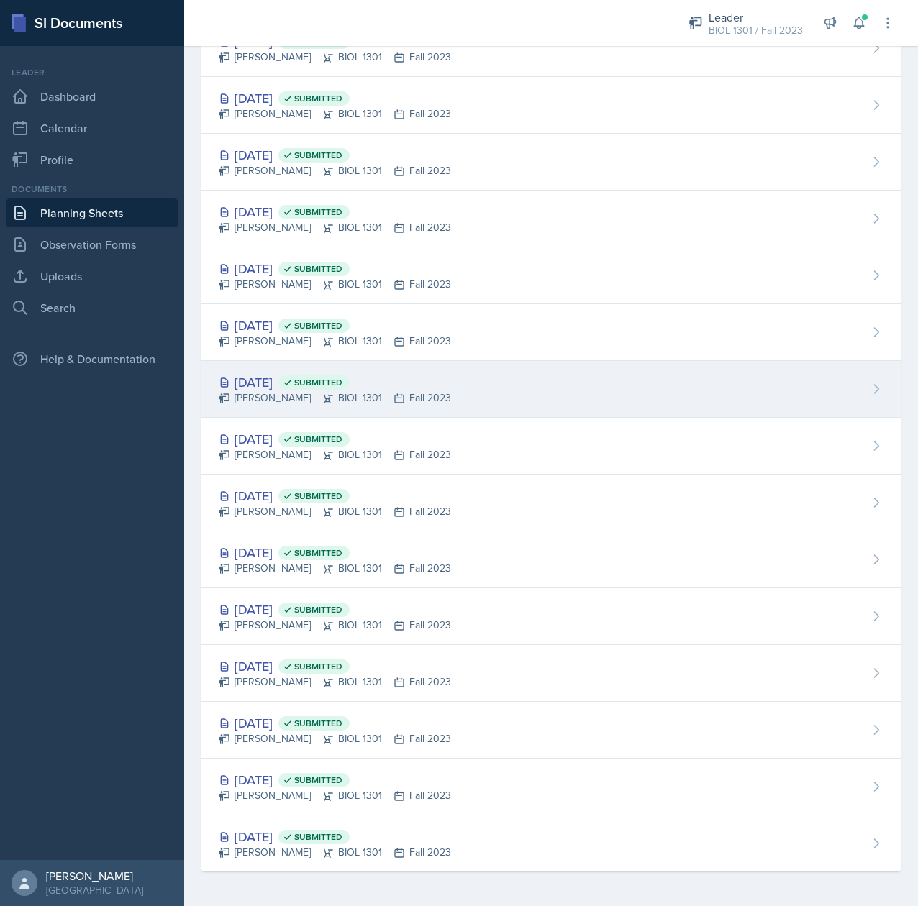
scroll to position [187, 0]
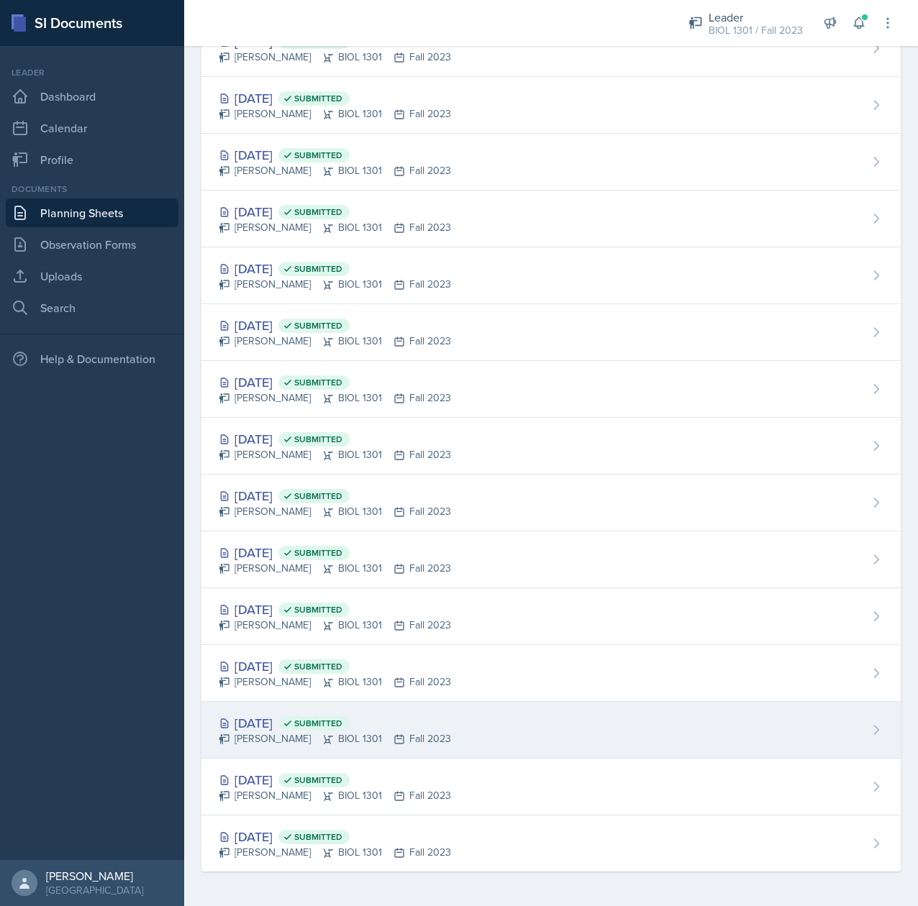
click at [281, 719] on div "Sep 11th, 2023 Submitted" at bounding box center [335, 723] width 232 height 19
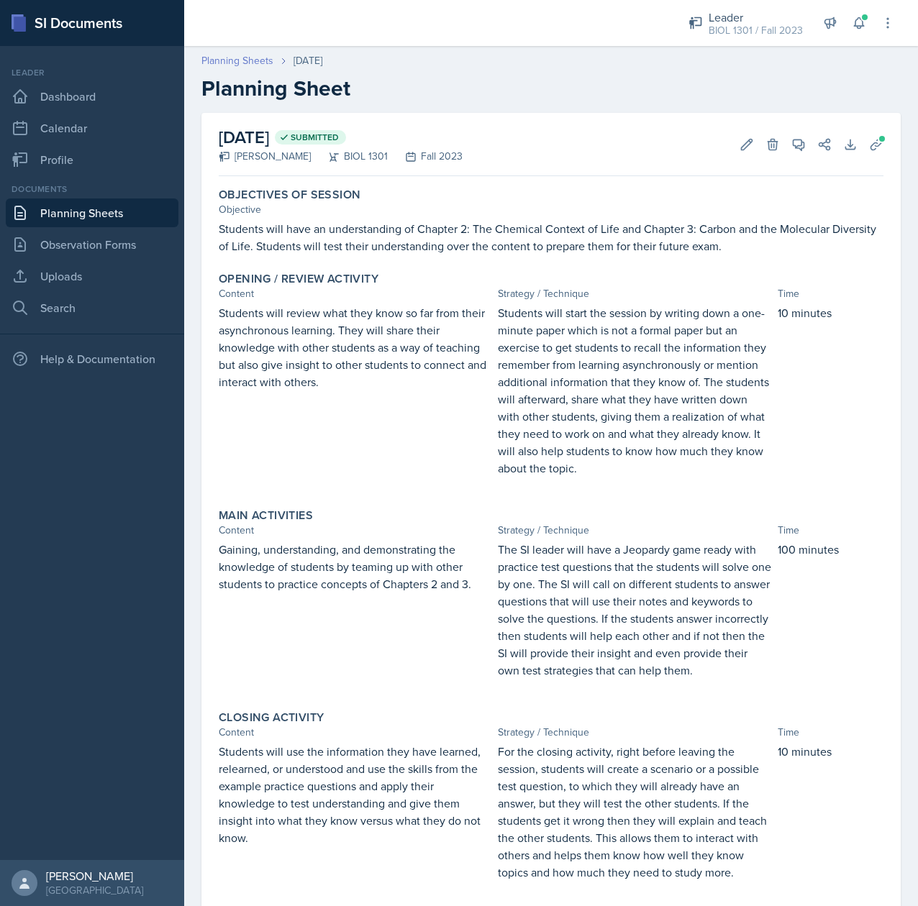
click at [240, 68] on link "Planning Sheets" at bounding box center [237, 60] width 72 height 15
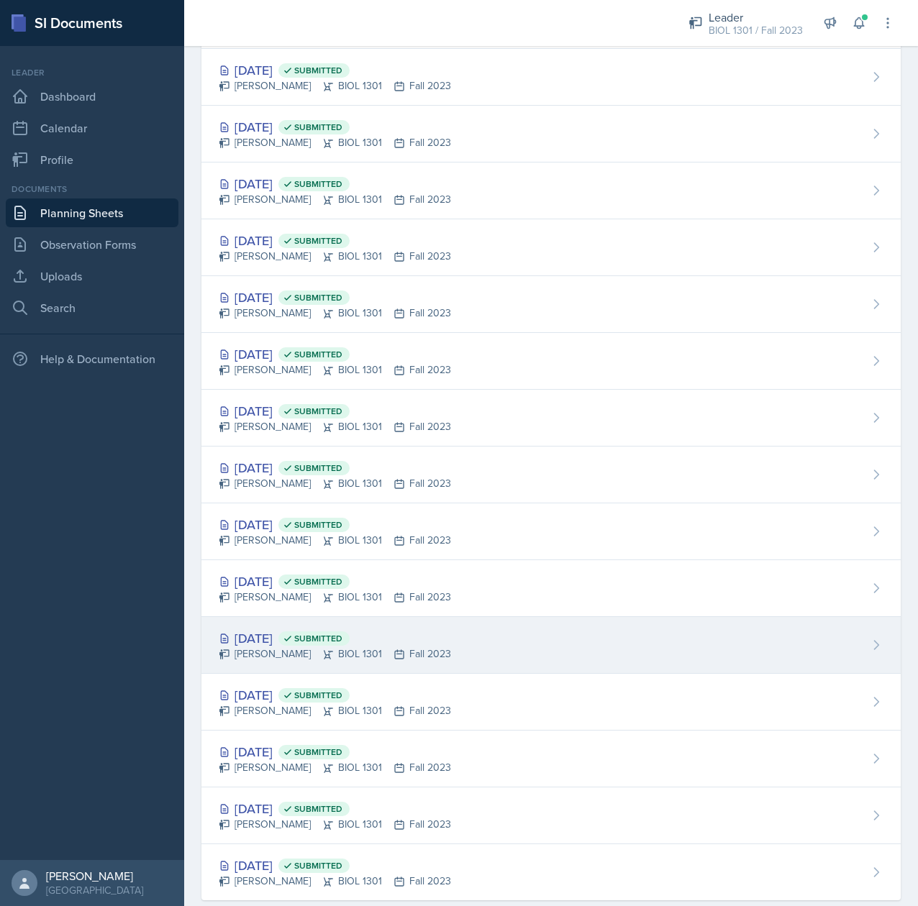
scroll to position [155, 0]
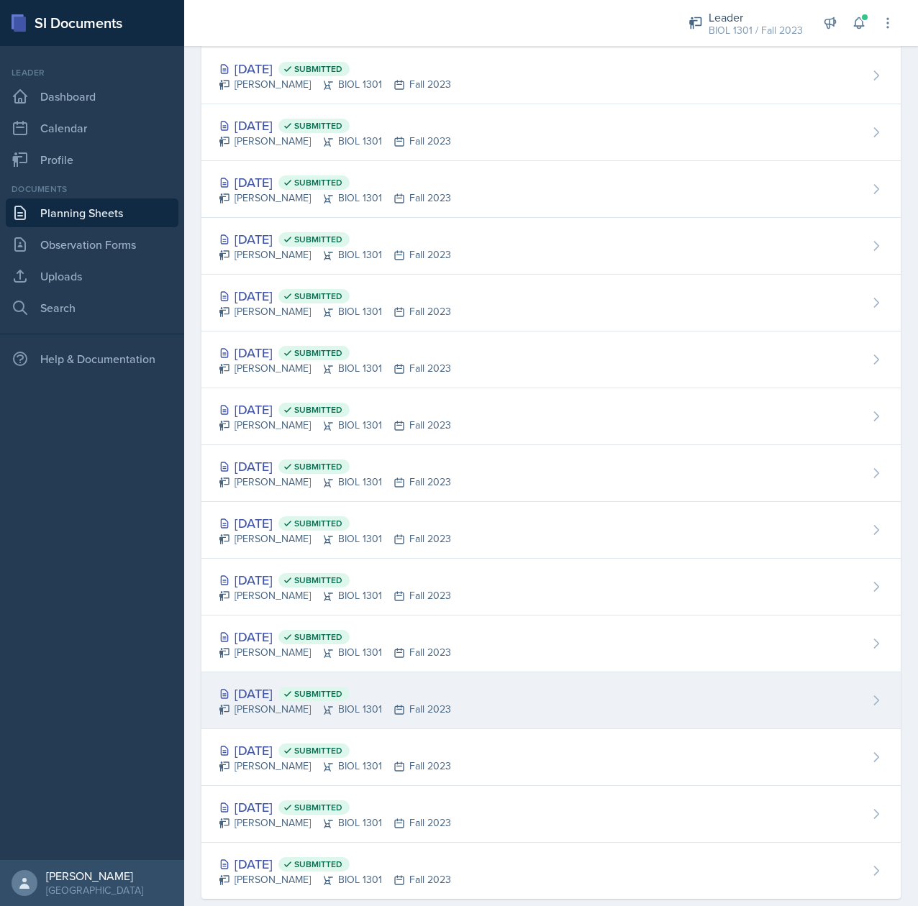
click at [272, 701] on div "Sep 18th, 2023 Submitted" at bounding box center [335, 693] width 232 height 19
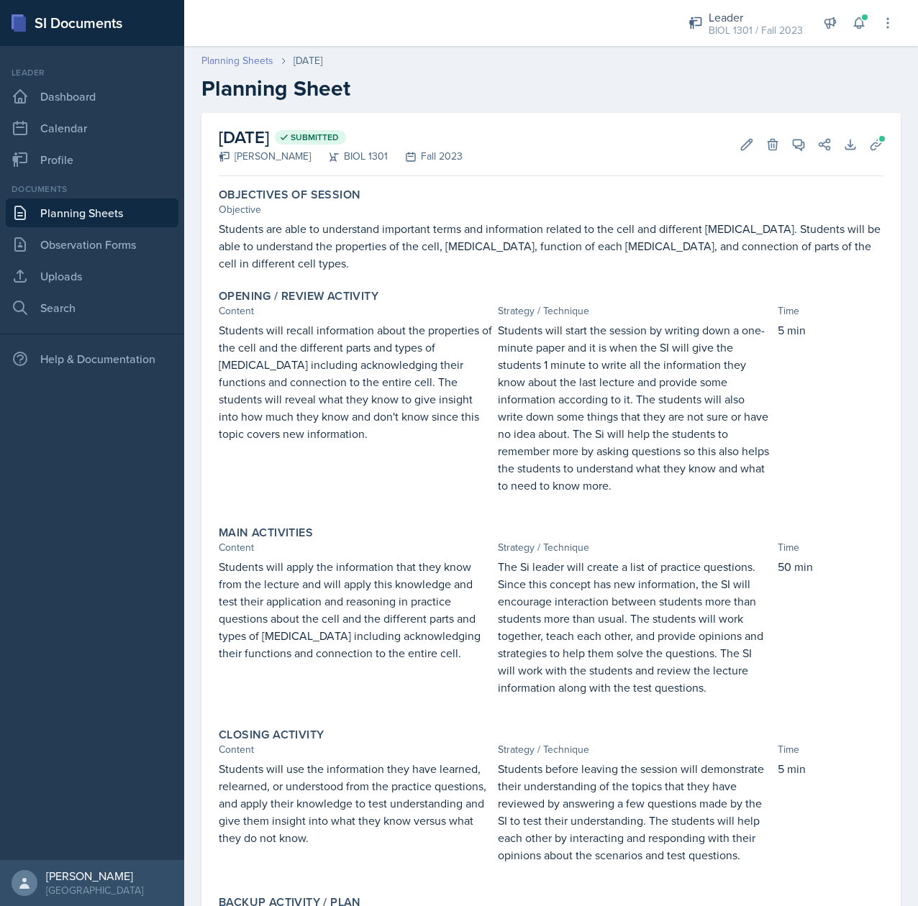
click at [242, 63] on link "Planning Sheets" at bounding box center [237, 60] width 72 height 15
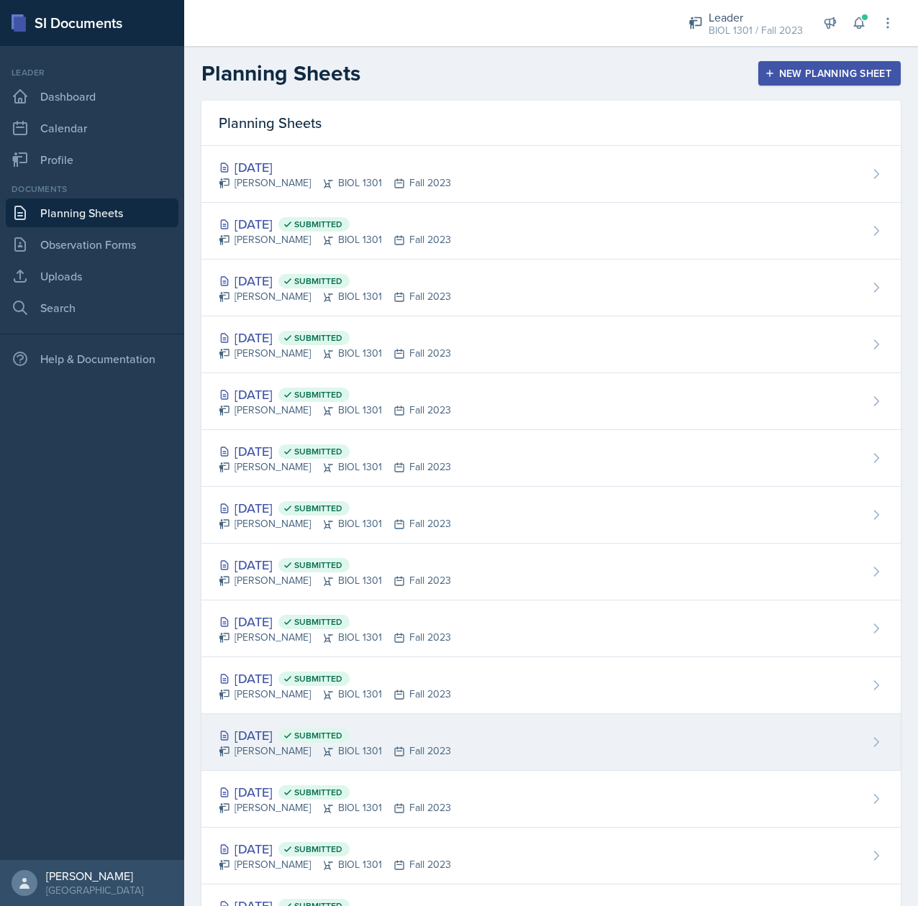
scroll to position [187, 0]
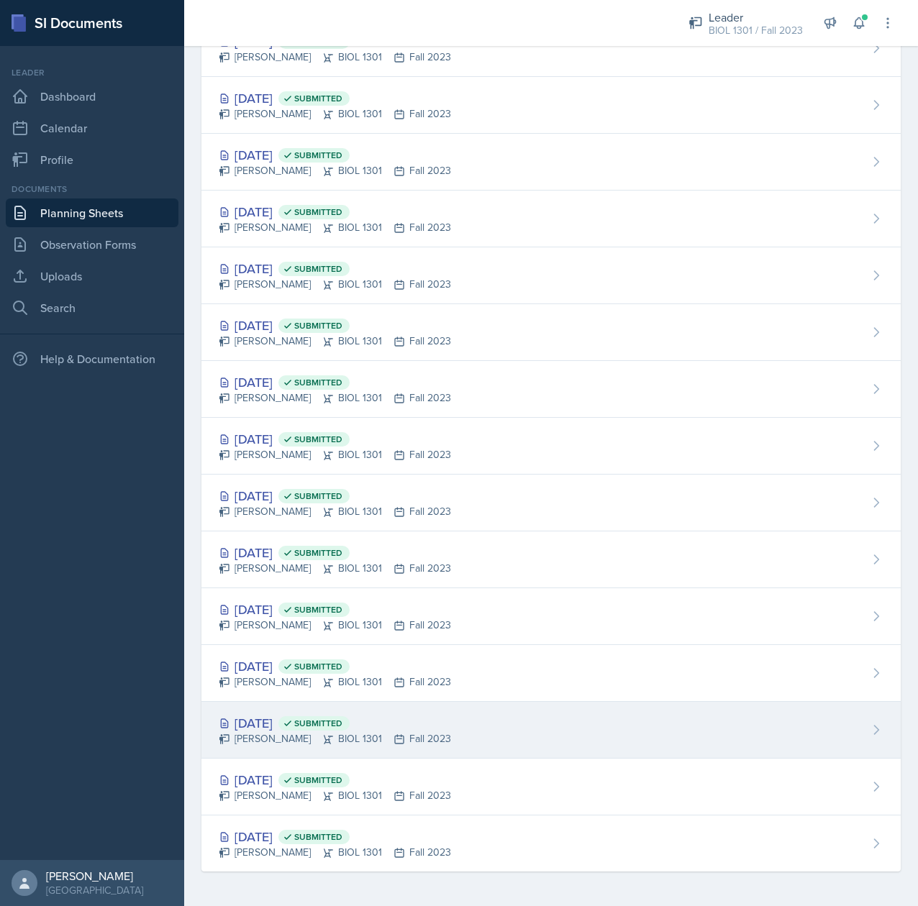
click at [252, 724] on div "Sep 11th, 2023 Submitted" at bounding box center [335, 723] width 232 height 19
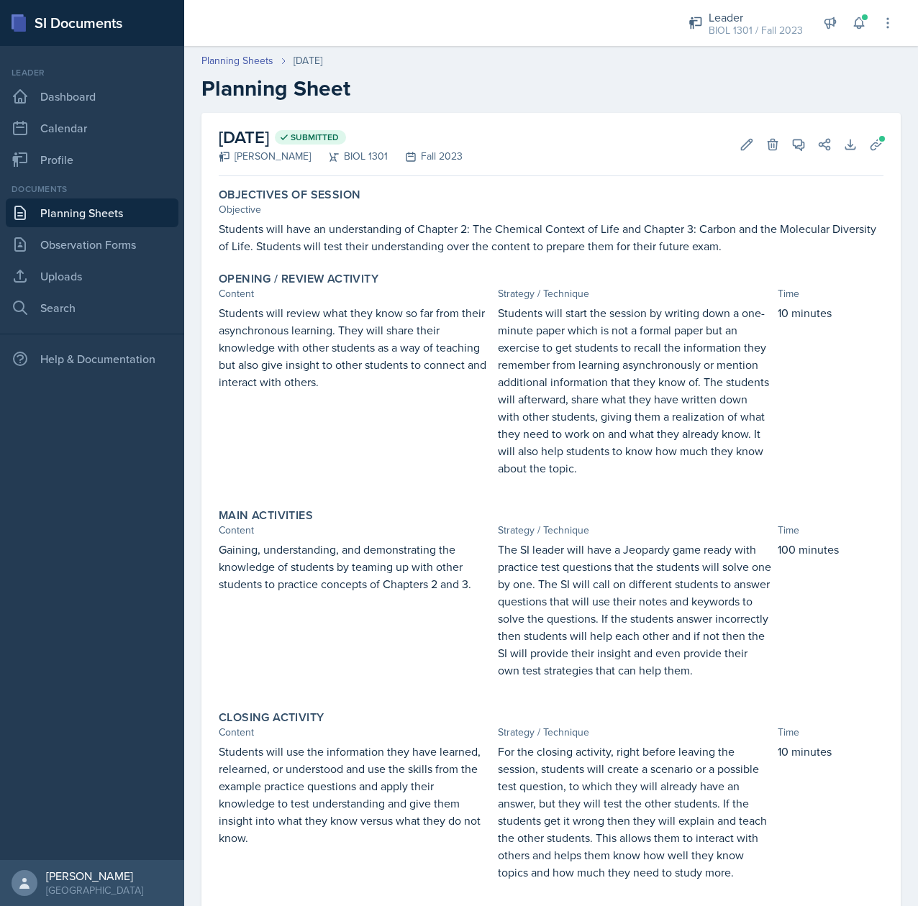
click at [478, 237] on p "Students will have an understanding of Chapter 2: The Chemical Context of Life …" at bounding box center [551, 237] width 665 height 35
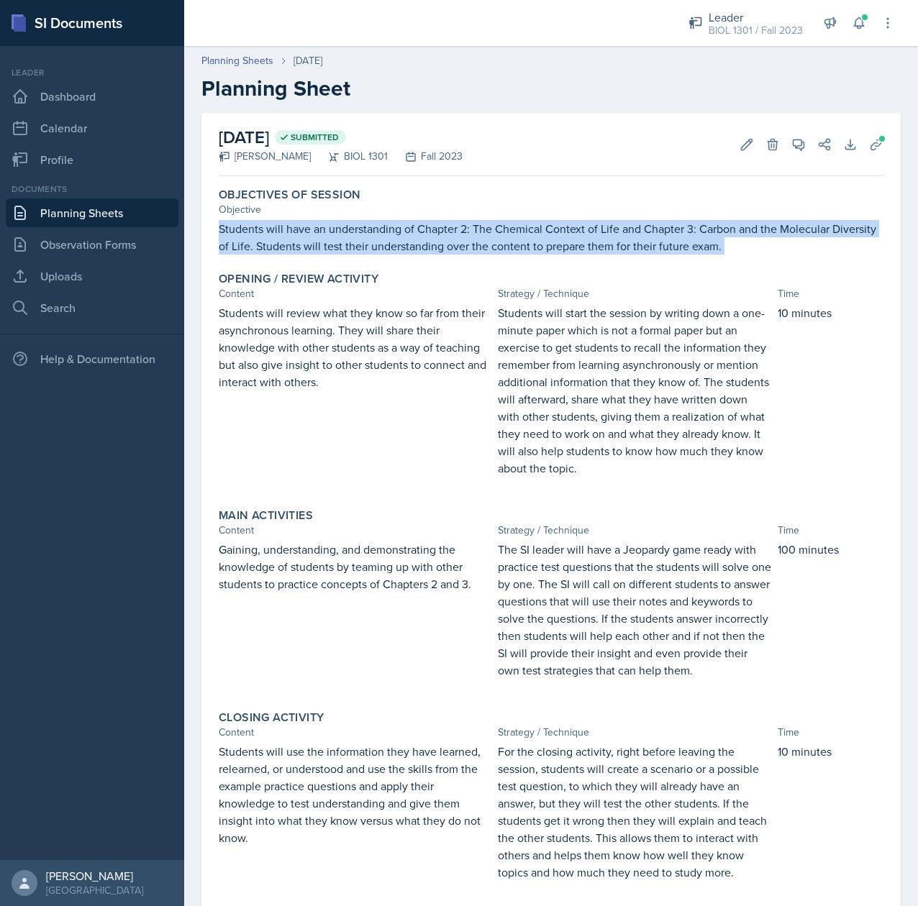
click at [478, 237] on p "Students will have an understanding of Chapter 2: The Chemical Context of Life …" at bounding box center [551, 237] width 665 height 35
copy div "Students will have an understanding of Chapter 2: The Chemical Context of Life …"
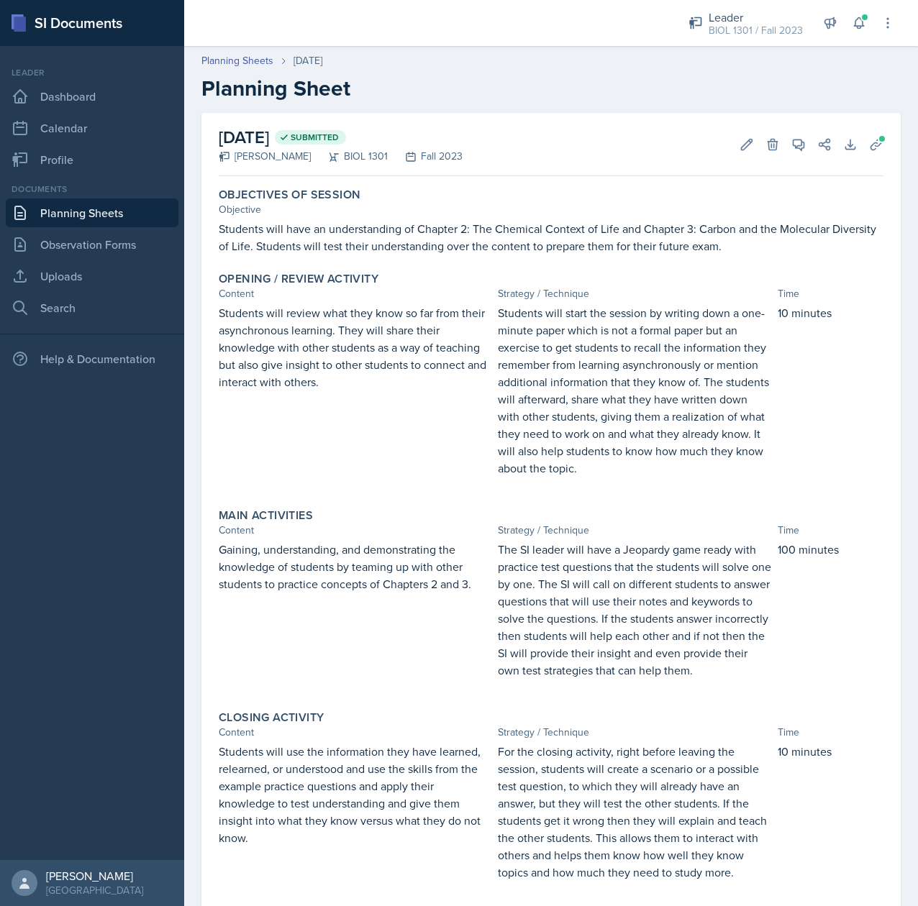
click at [348, 357] on p "Students will review what they know so far from their asynchronous learning. Th…" at bounding box center [355, 347] width 273 height 86
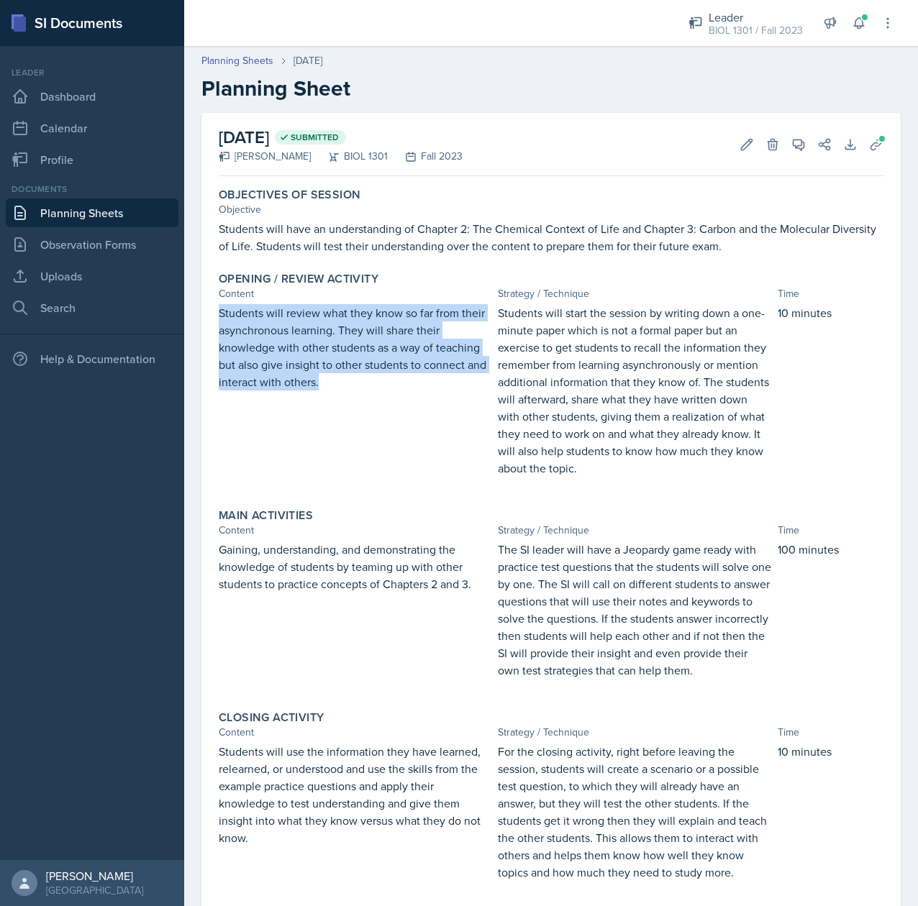
click at [348, 357] on p "Students will review what they know so far from their asynchronous learning. Th…" at bounding box center [355, 347] width 273 height 86
copy p "Students will review what they know so far from their asynchronous learning. Th…"
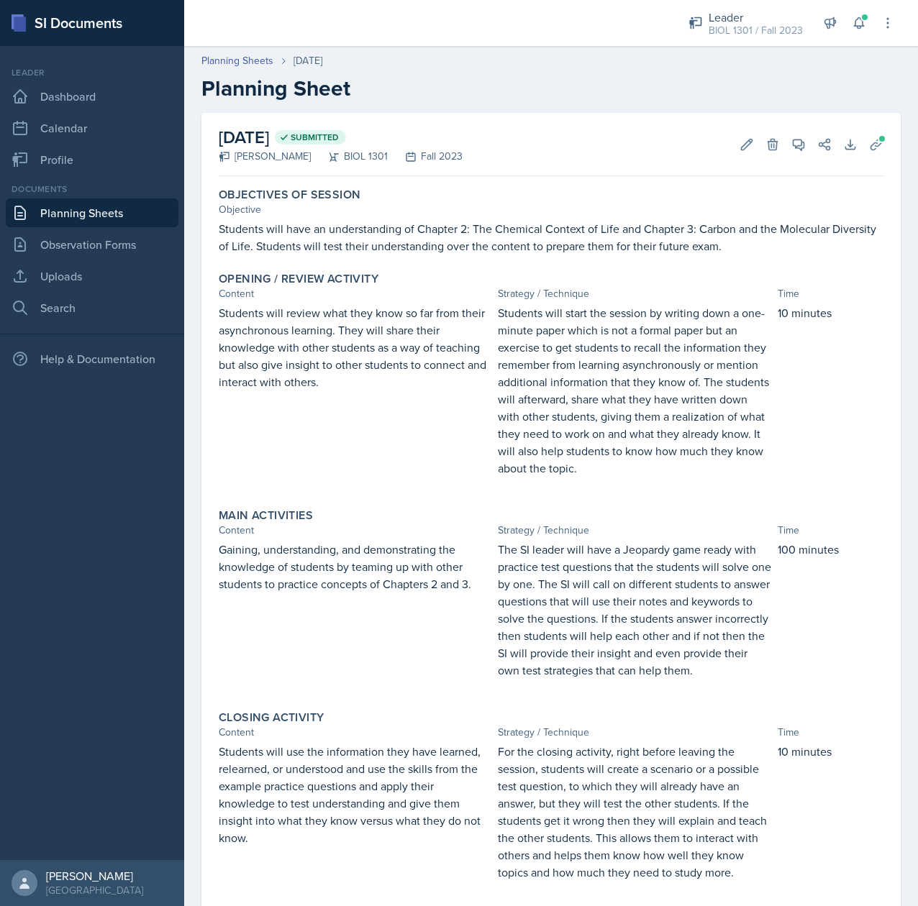
click at [421, 578] on p "students to practice concepts of Chapters 2 and 3." at bounding box center [355, 583] width 273 height 17
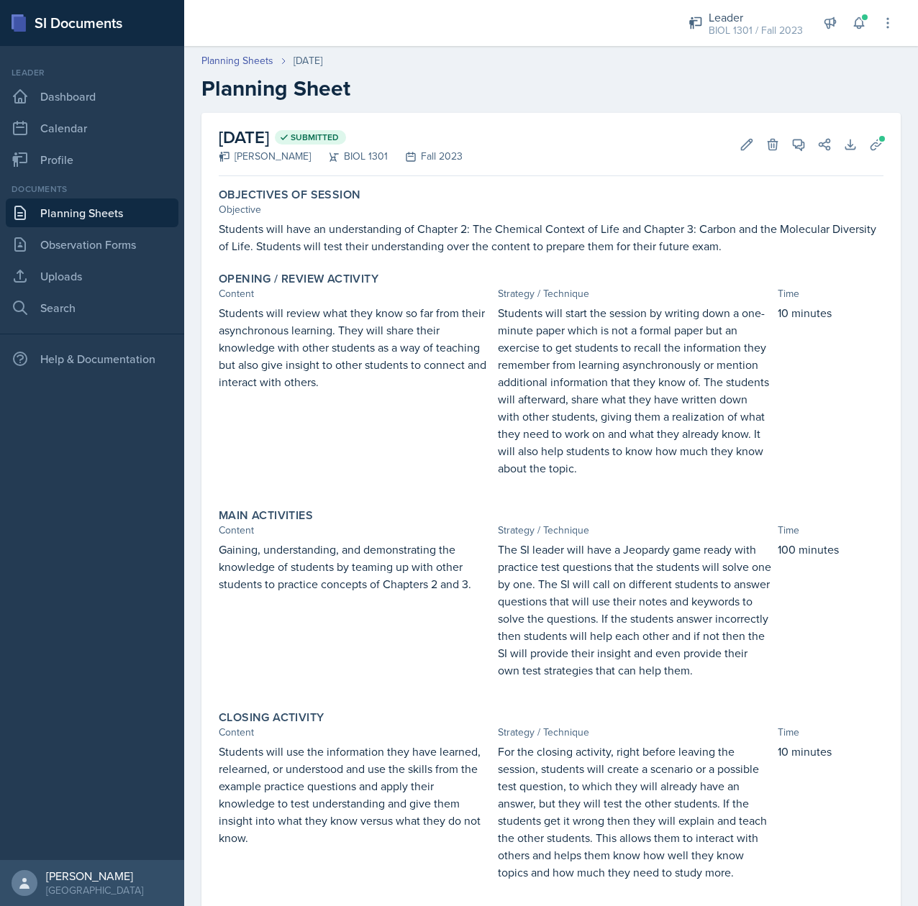
click at [370, 543] on p "Gaining, understanding, and demonstrating the knowledge of students by teaming …" at bounding box center [355, 558] width 273 height 35
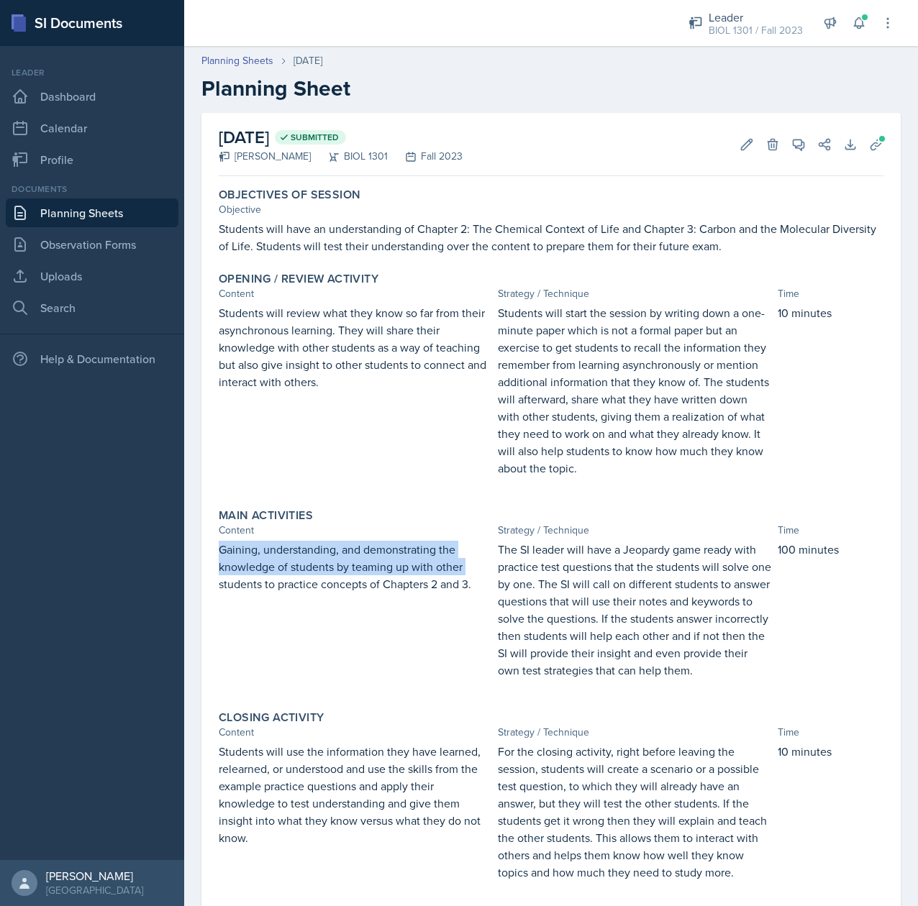
click at [370, 543] on p "Gaining, understanding, and demonstrating the knowledge of students by teaming …" at bounding box center [355, 558] width 273 height 35
drag, startPoint x: 472, startPoint y: 581, endPoint x: 217, endPoint y: 555, distance: 256.8
click at [217, 555] on div "Main Activities Content Strategy / Technique Time Gaining, understanding, and d…" at bounding box center [551, 601] width 676 height 196
click at [314, 832] on p "Students will use the information they have learned, relearned, or understood a…" at bounding box center [355, 795] width 273 height 104
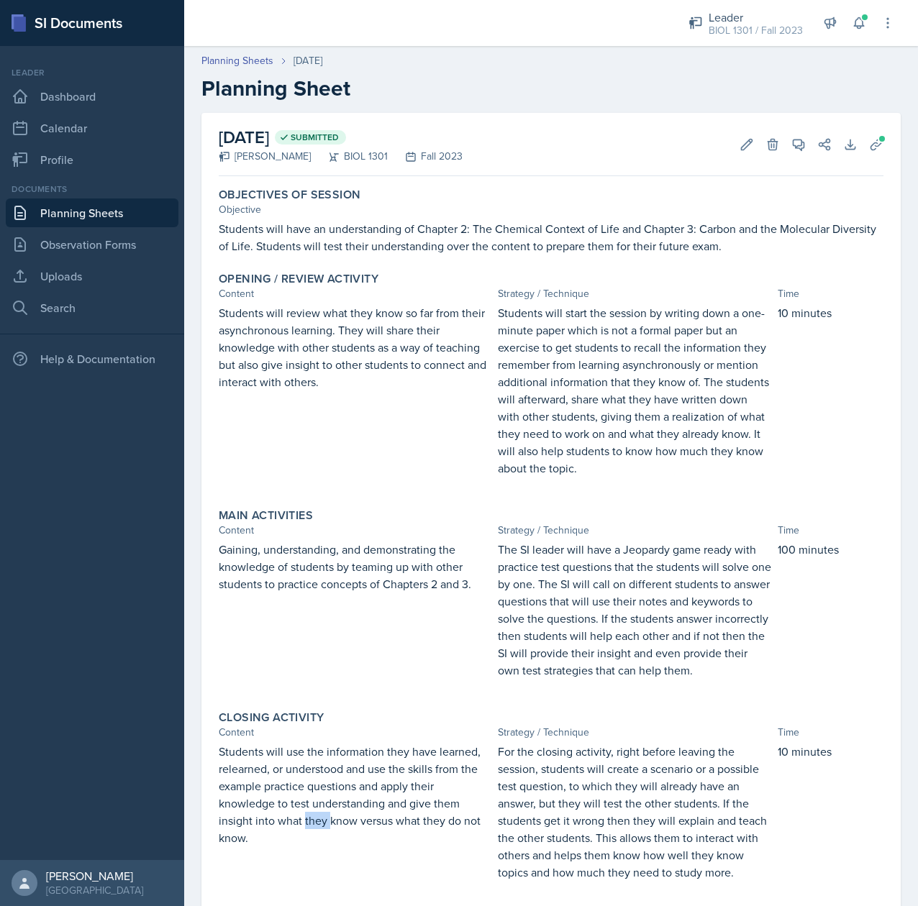
click at [314, 832] on p "Students will use the information they have learned, relearned, or understood a…" at bounding box center [355, 795] width 273 height 104
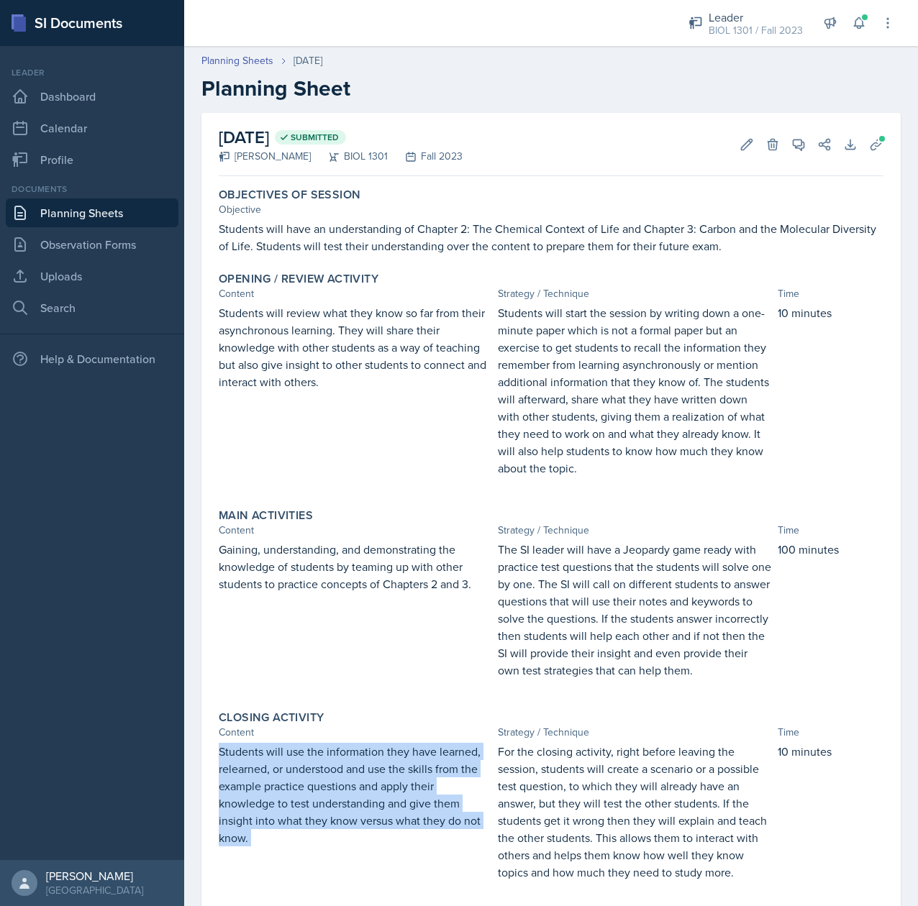
click at [314, 832] on p "Students will use the information they have learned, relearned, or understood a…" at bounding box center [355, 795] width 273 height 104
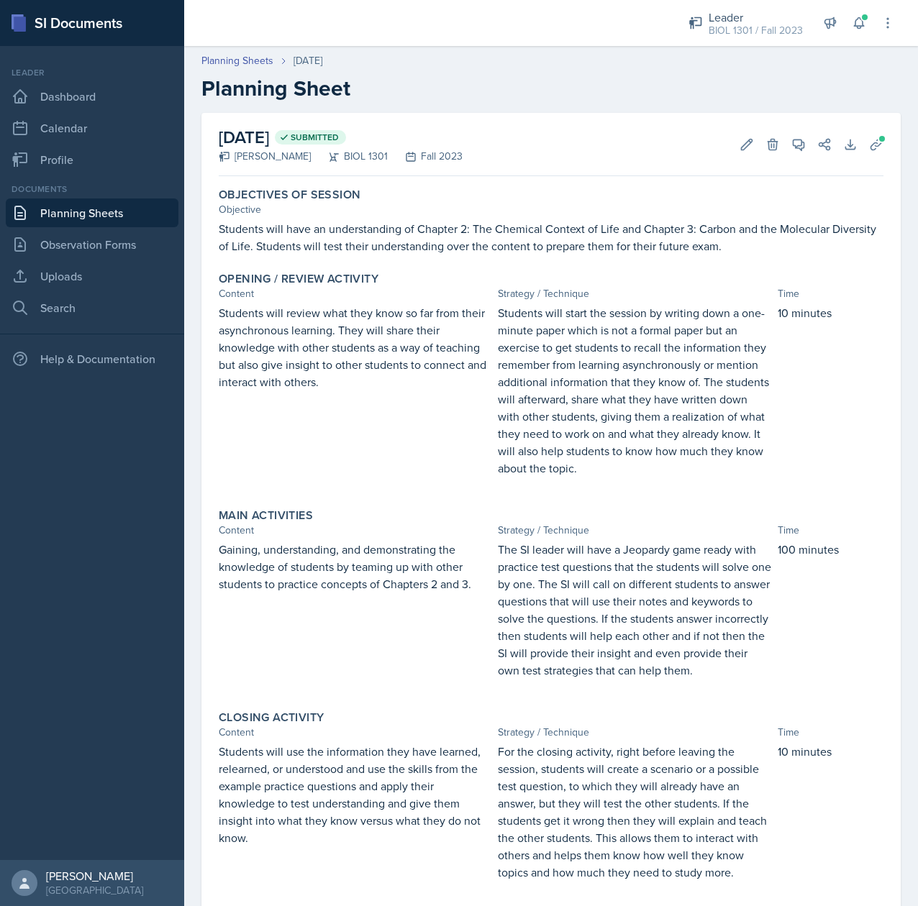
click at [620, 363] on p "Students will start the session by writing down a one-minute paper which is not…" at bounding box center [634, 390] width 273 height 173
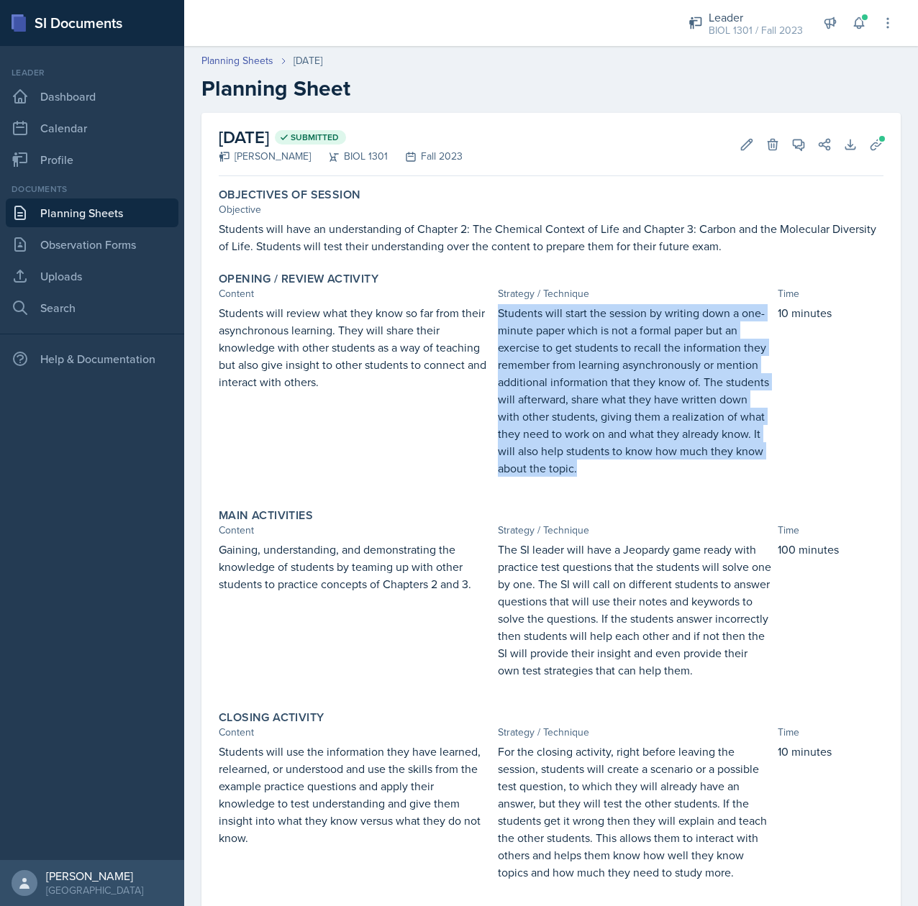
click at [620, 363] on p "Students will start the session by writing down a one-minute paper which is not…" at bounding box center [634, 390] width 273 height 173
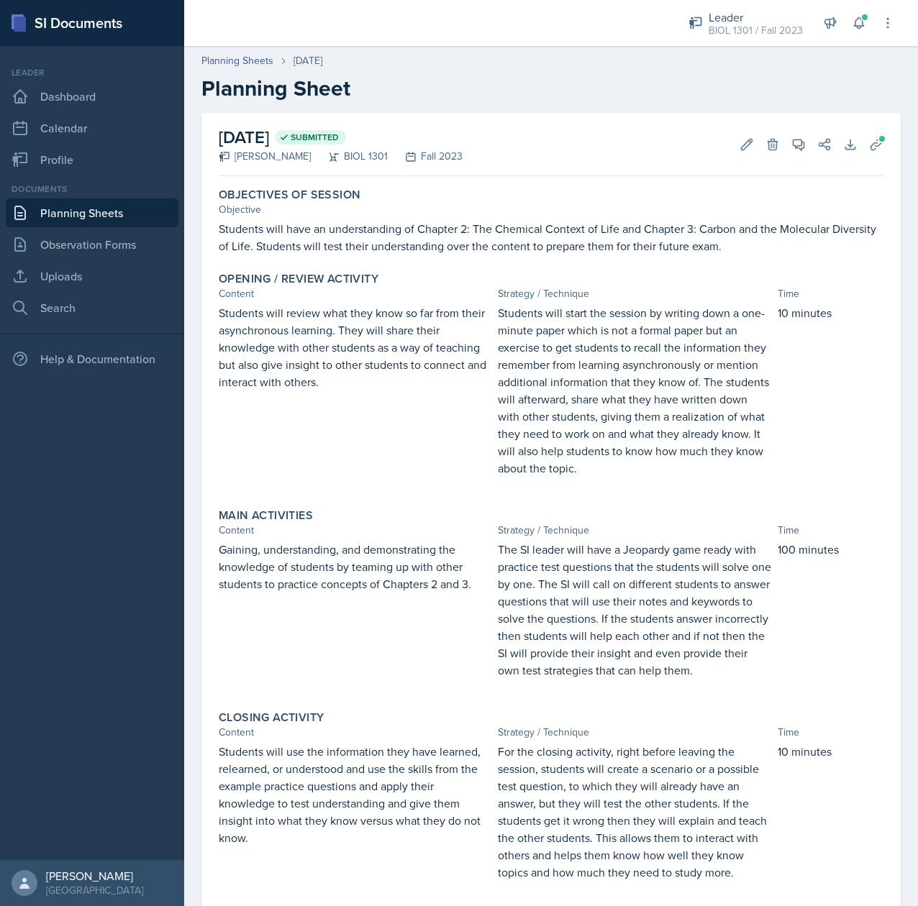
click at [582, 615] on p "The SI leader will have a Jeopardy game ready with practice test questions that…" at bounding box center [634, 610] width 273 height 138
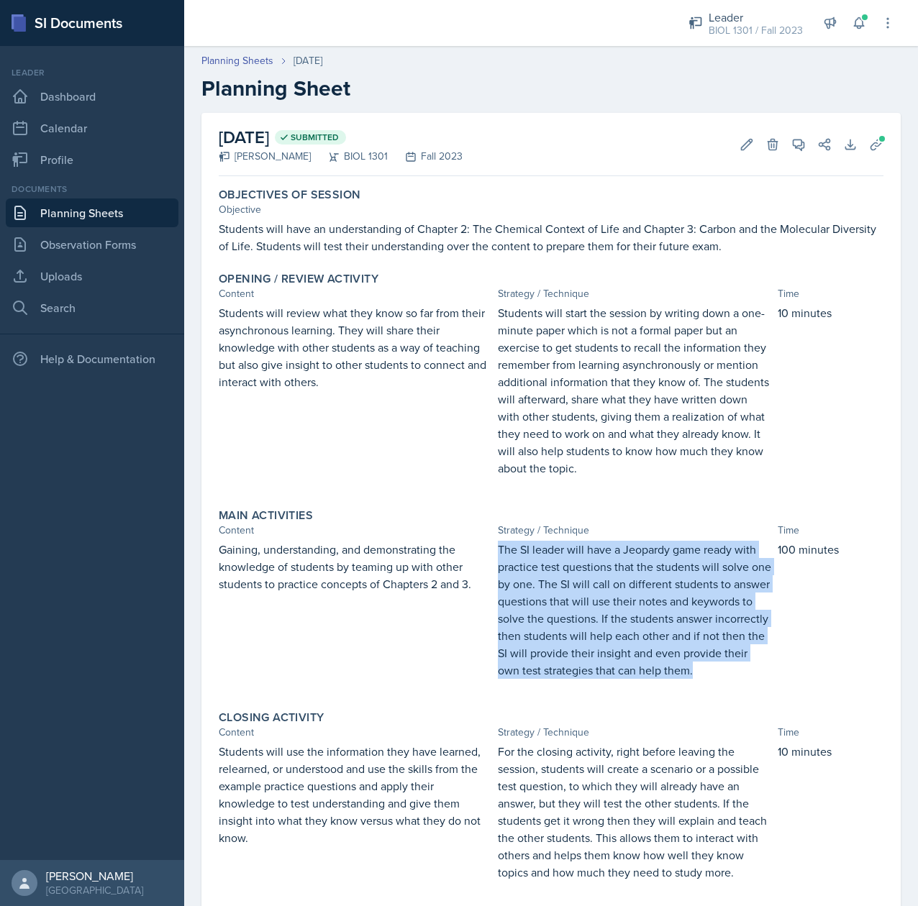
click at [582, 615] on p "The SI leader will have a Jeopardy game ready with practice test questions that…" at bounding box center [634, 610] width 273 height 138
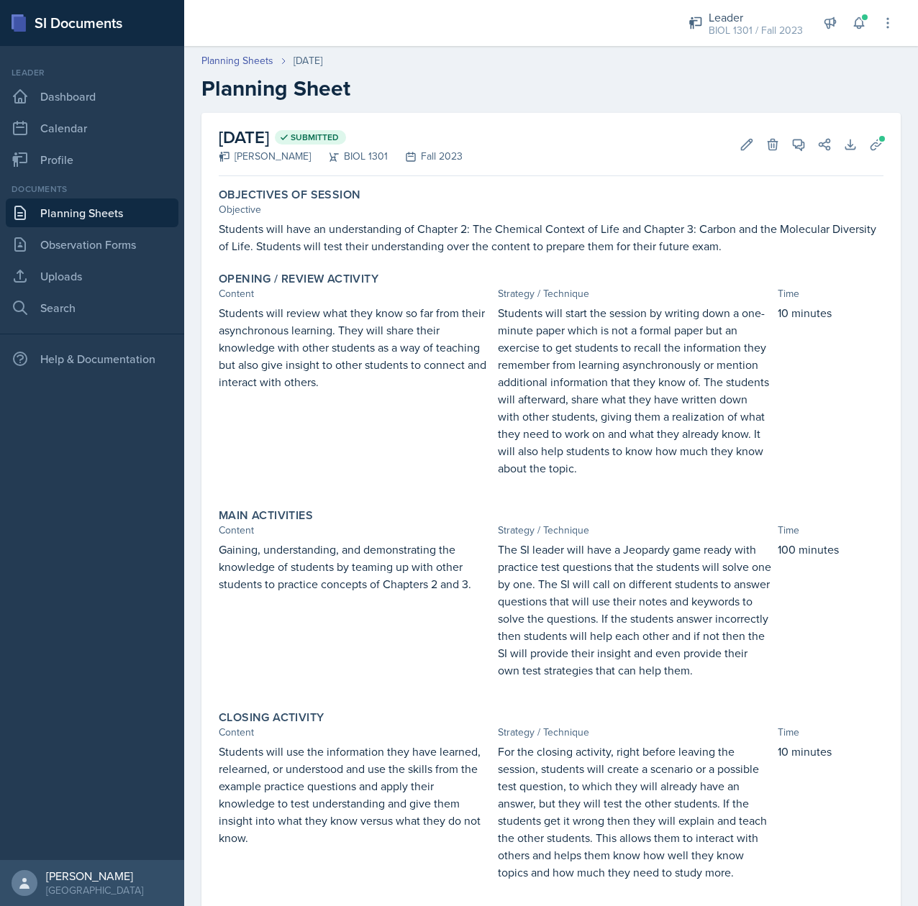
click at [593, 843] on p "For the closing activity, right before leaving the session, students will creat…" at bounding box center [634, 812] width 273 height 138
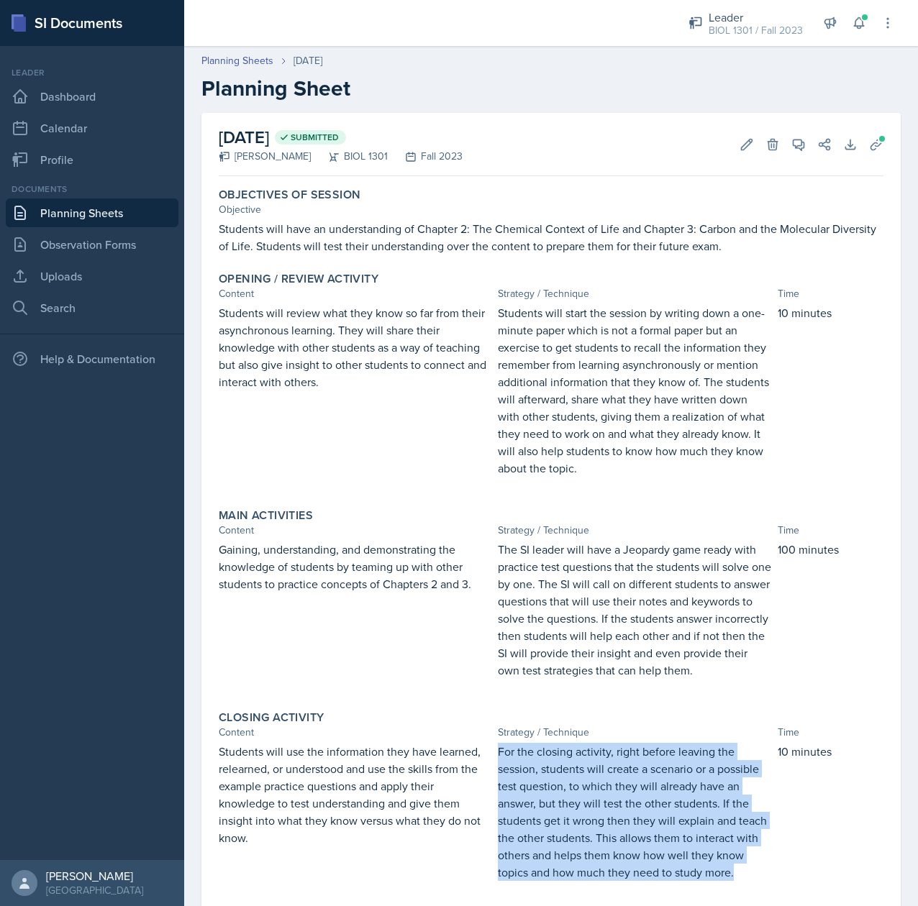
click at [593, 843] on p "For the closing activity, right before leaving the session, students will creat…" at bounding box center [634, 812] width 273 height 138
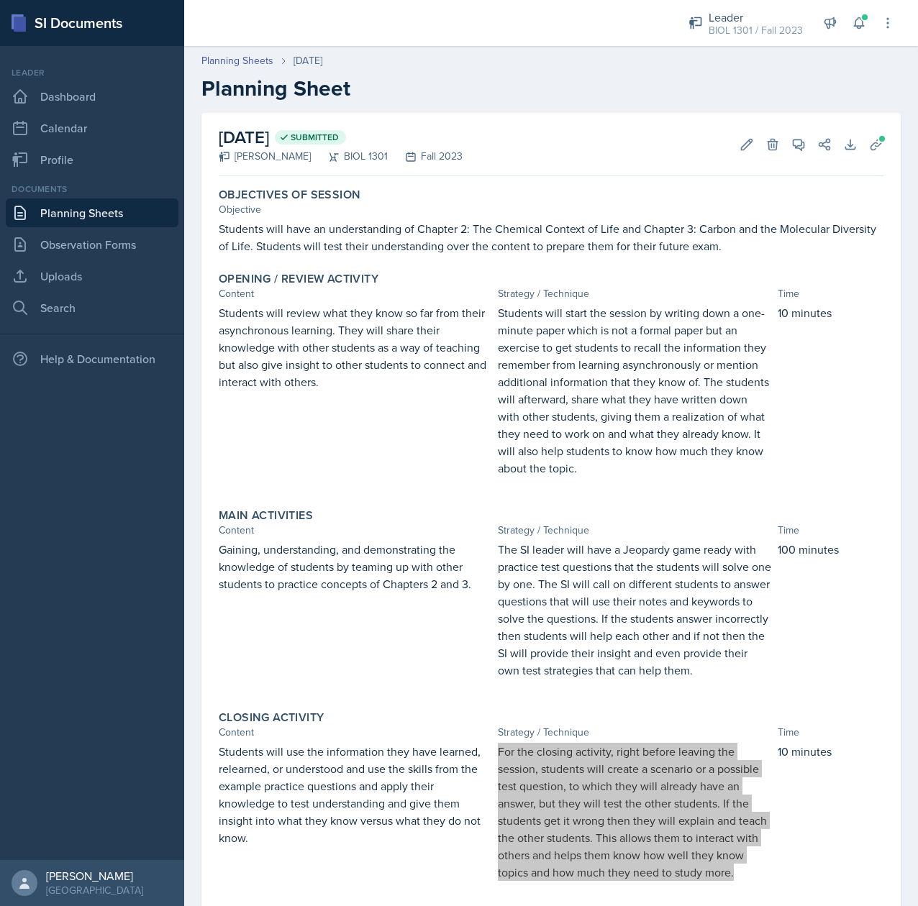
scroll to position [165, 0]
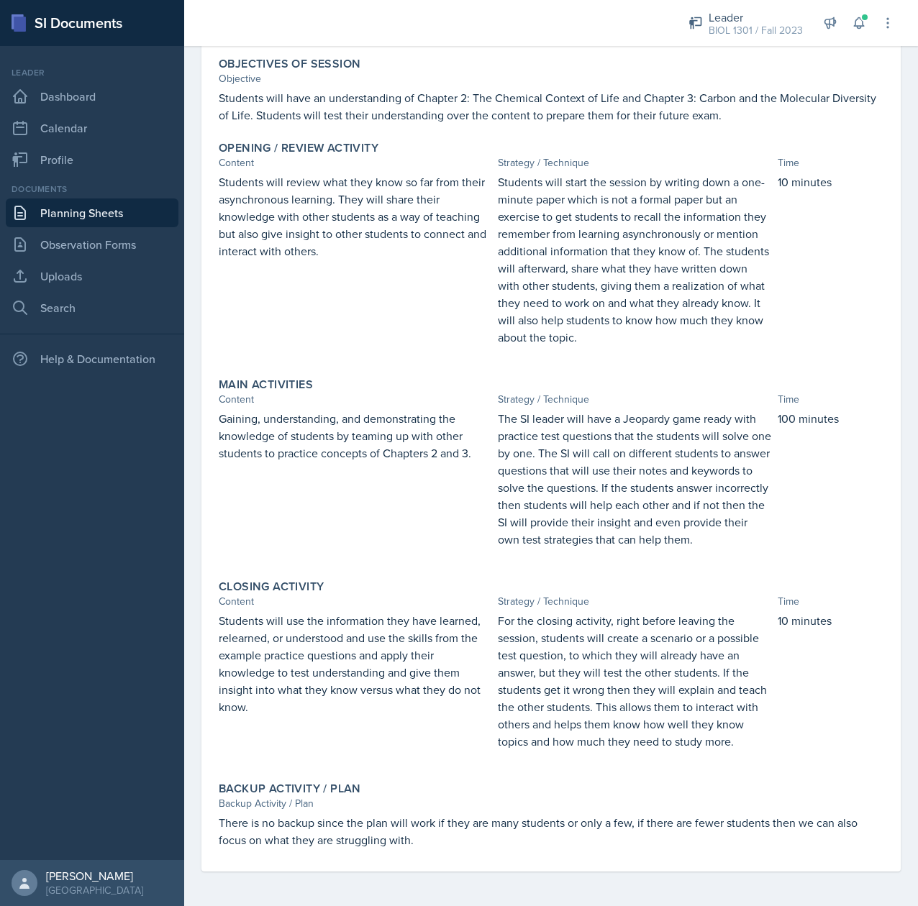
click at [386, 822] on p "There is no backup since the plan will work if they are many students or only a…" at bounding box center [551, 831] width 665 height 35
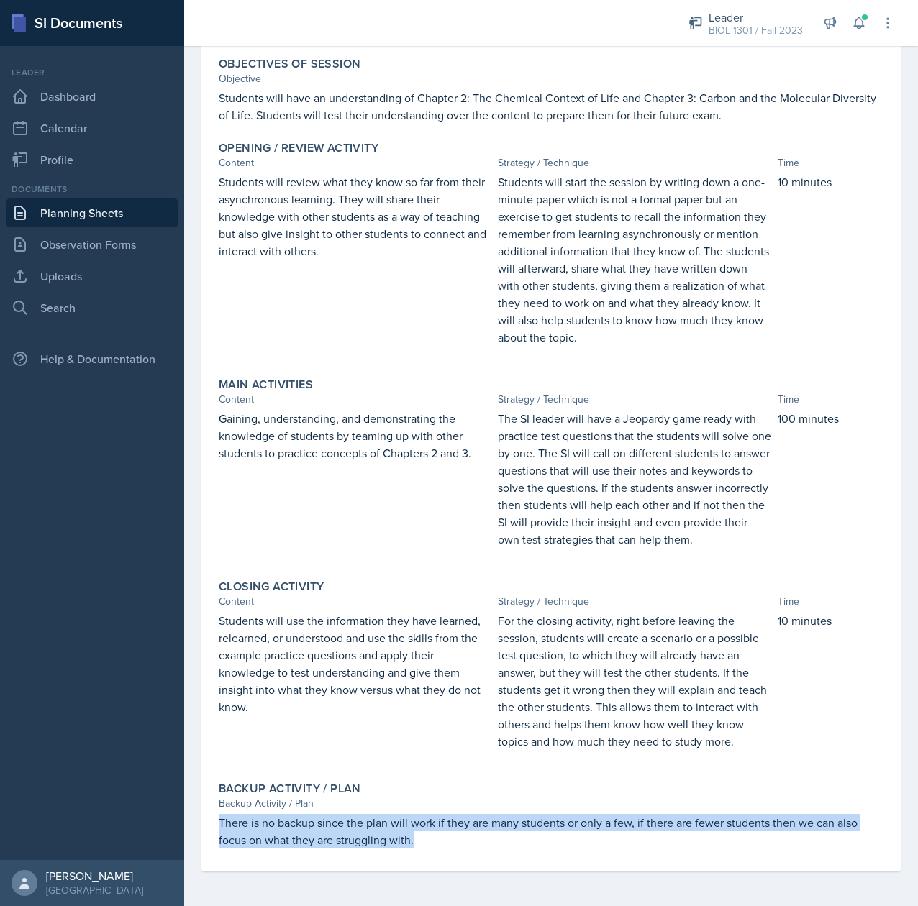
click at [386, 822] on p "There is no backup since the plan will work if they are many students or only a…" at bounding box center [551, 831] width 665 height 35
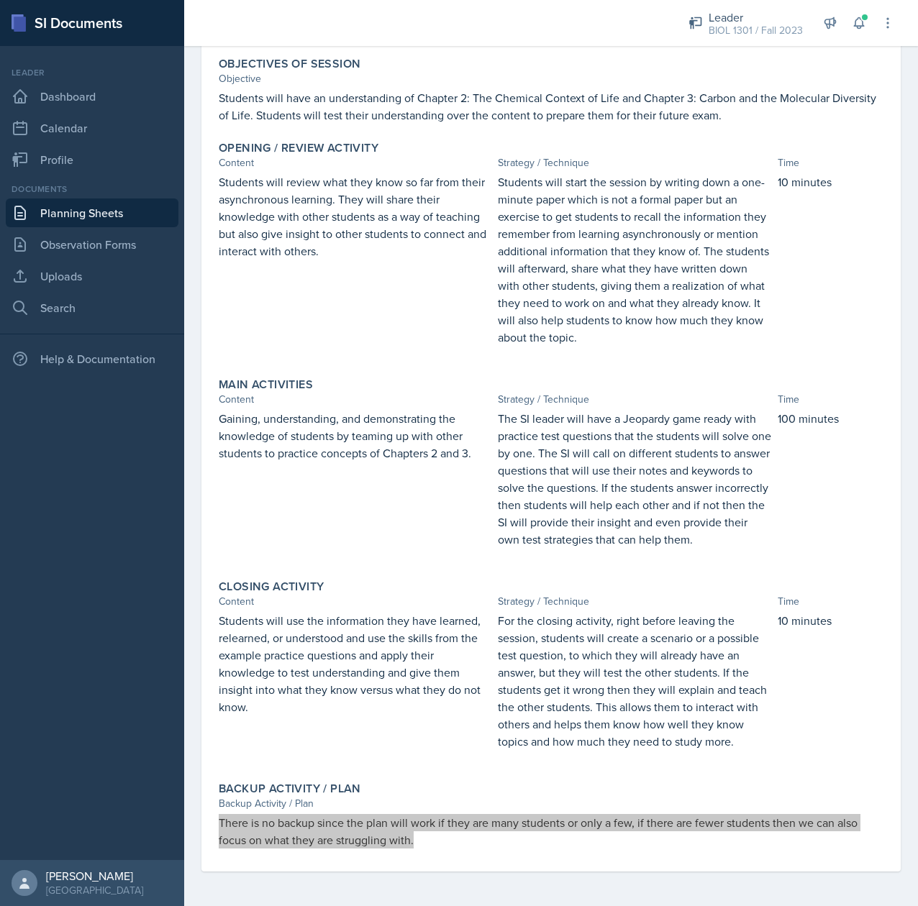
scroll to position [0, 0]
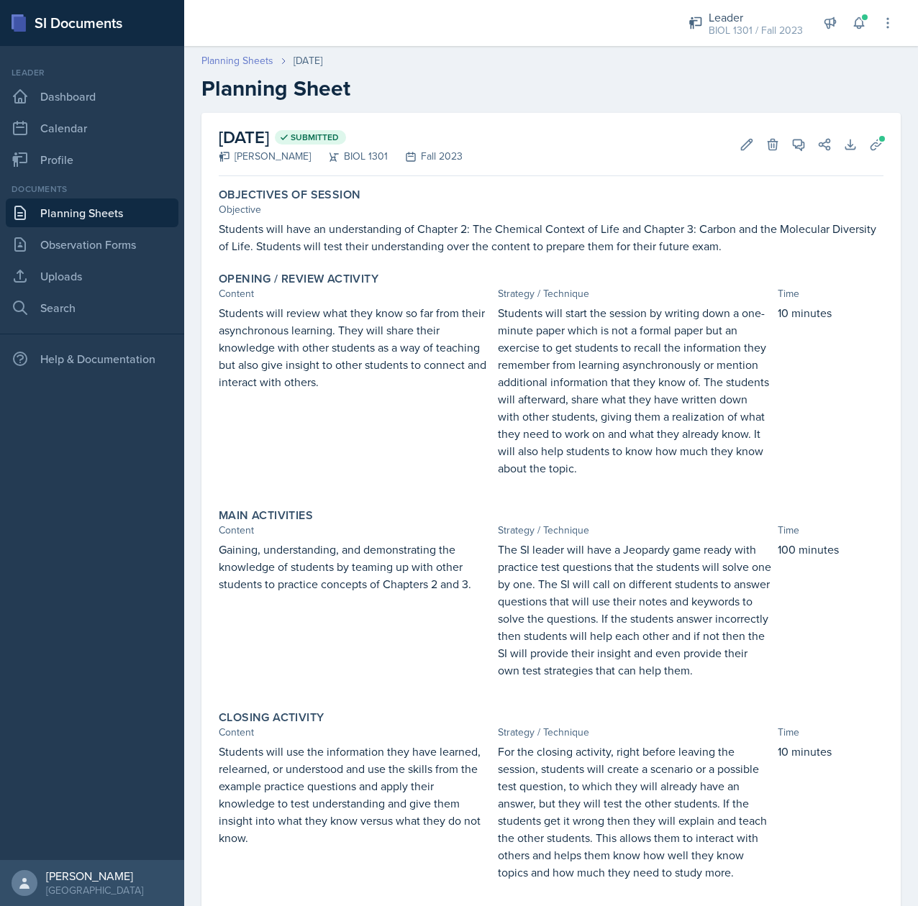
click at [250, 65] on link "Planning Sheets" at bounding box center [237, 60] width 72 height 15
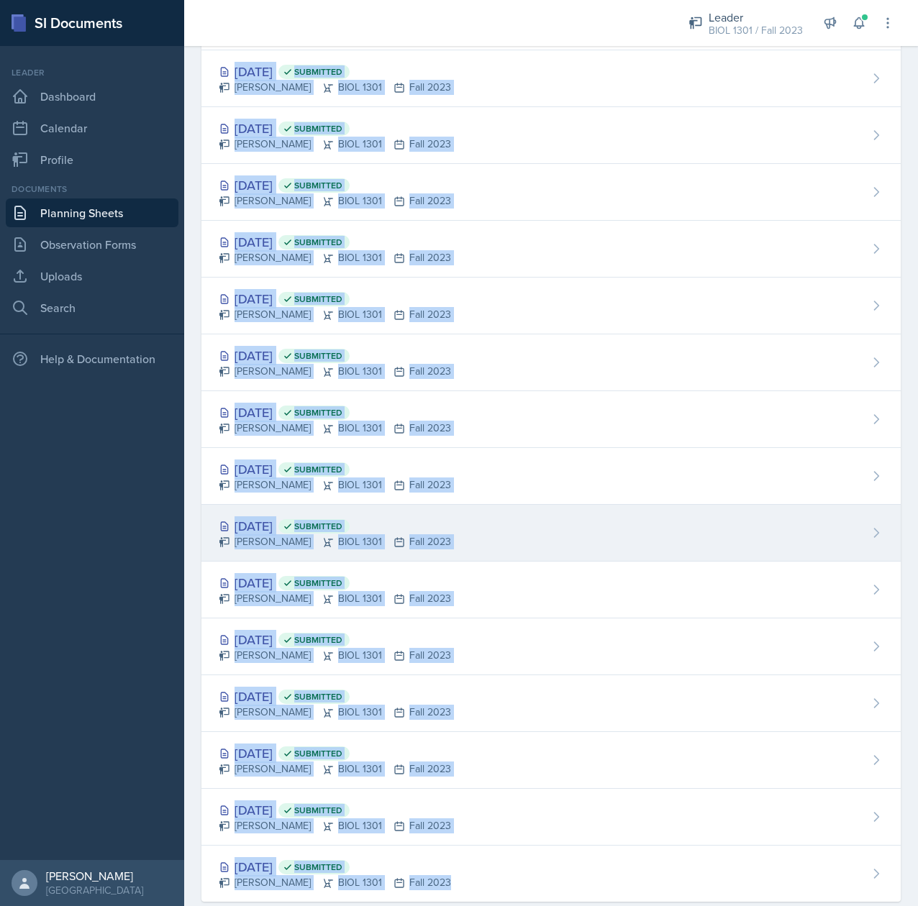
scroll to position [187, 0]
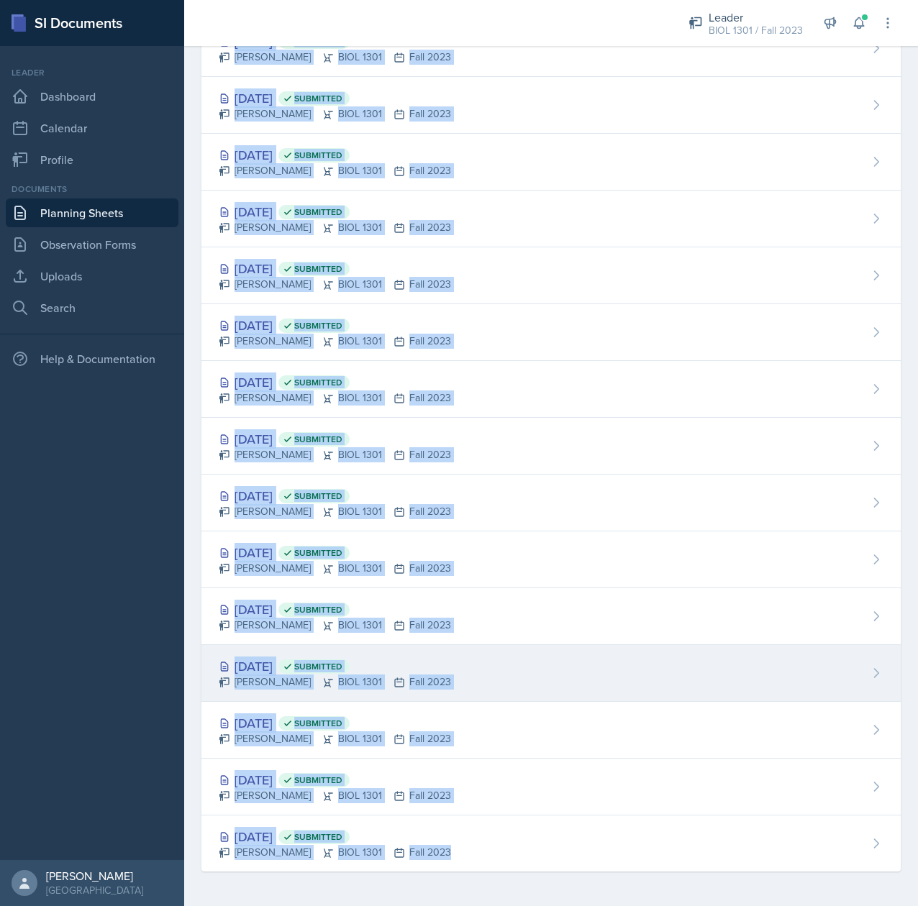
click at [266, 662] on div "Sep 18th, 2023 Submitted" at bounding box center [335, 666] width 232 height 19
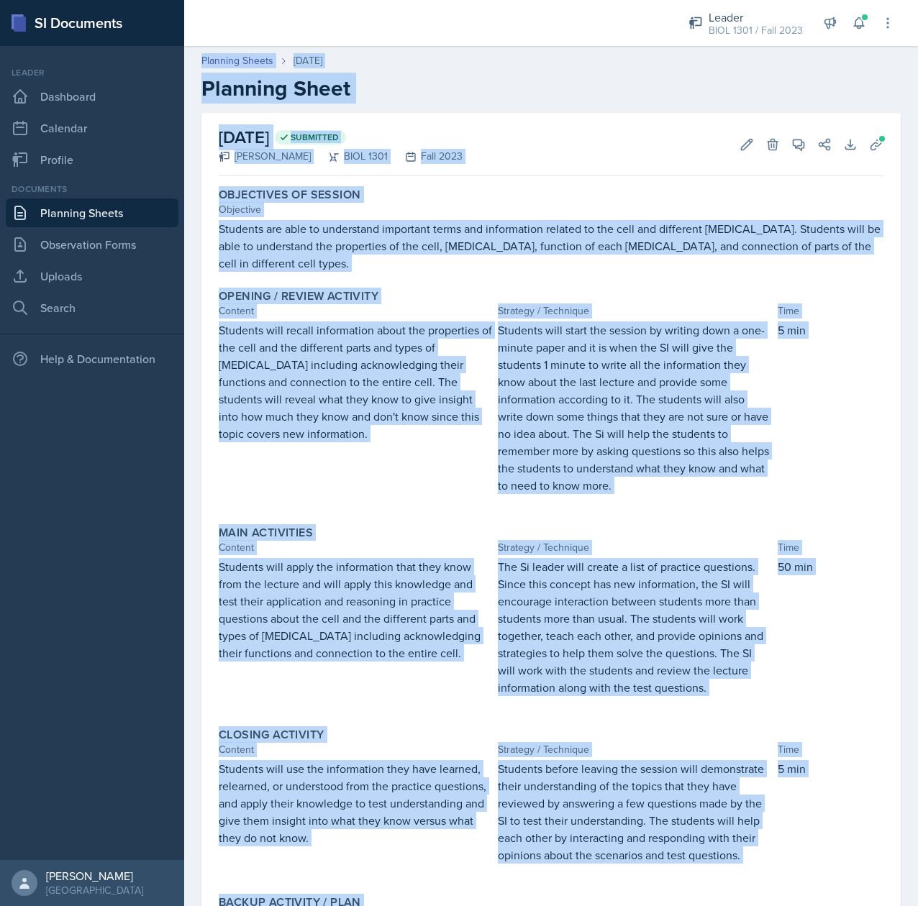
click at [636, 293] on div "Opening / Review Activity" at bounding box center [551, 296] width 665 height 14
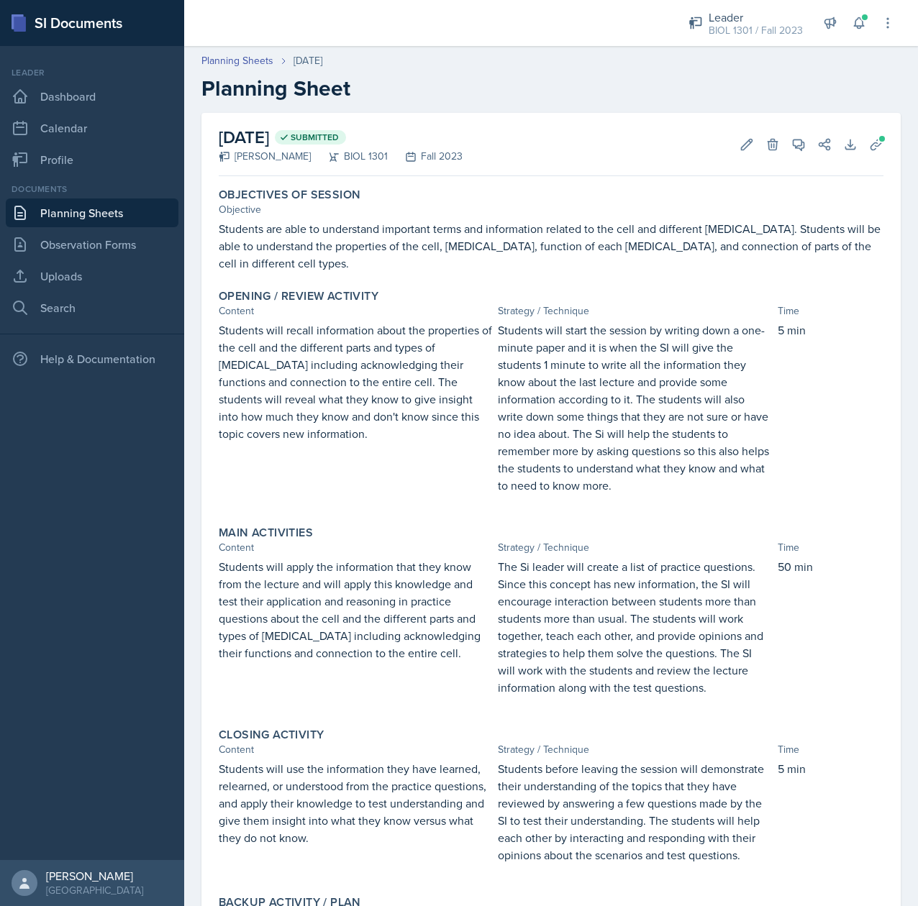
click at [601, 250] on p "Students are able to understand important terms and information related to the …" at bounding box center [551, 246] width 665 height 52
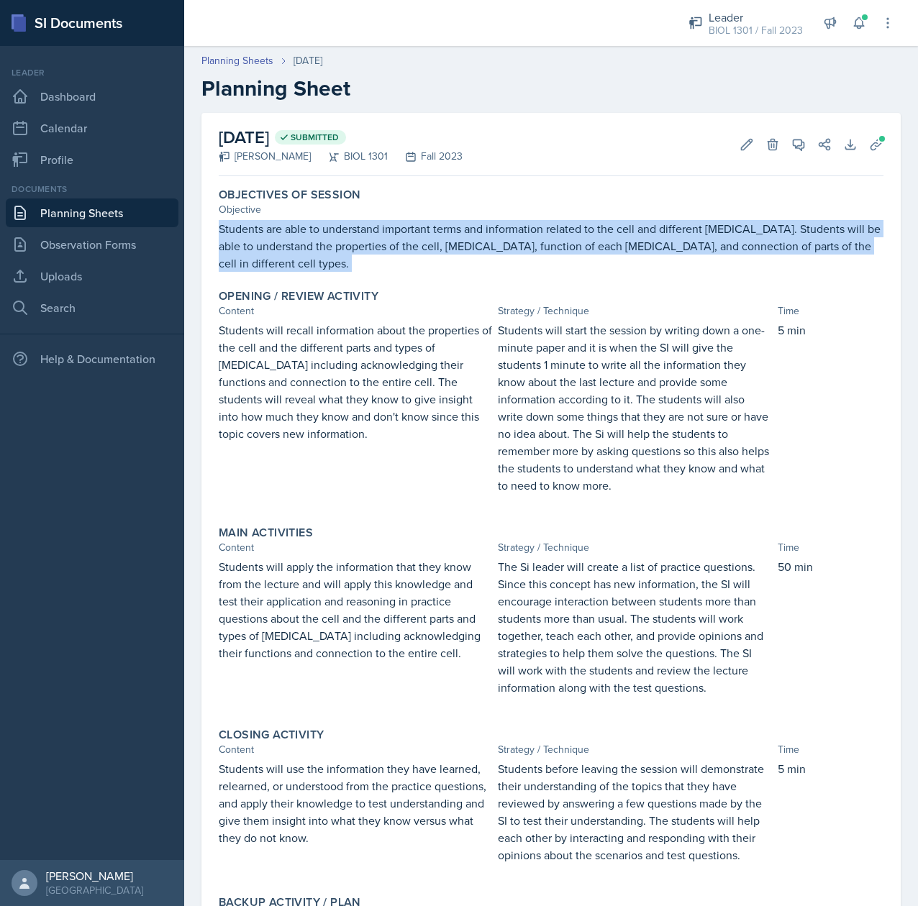
click at [601, 250] on p "Students are able to understand important terms and information related to the …" at bounding box center [551, 246] width 665 height 52
click at [527, 240] on p "Students are able to understand important terms and information related to the …" at bounding box center [551, 246] width 665 height 52
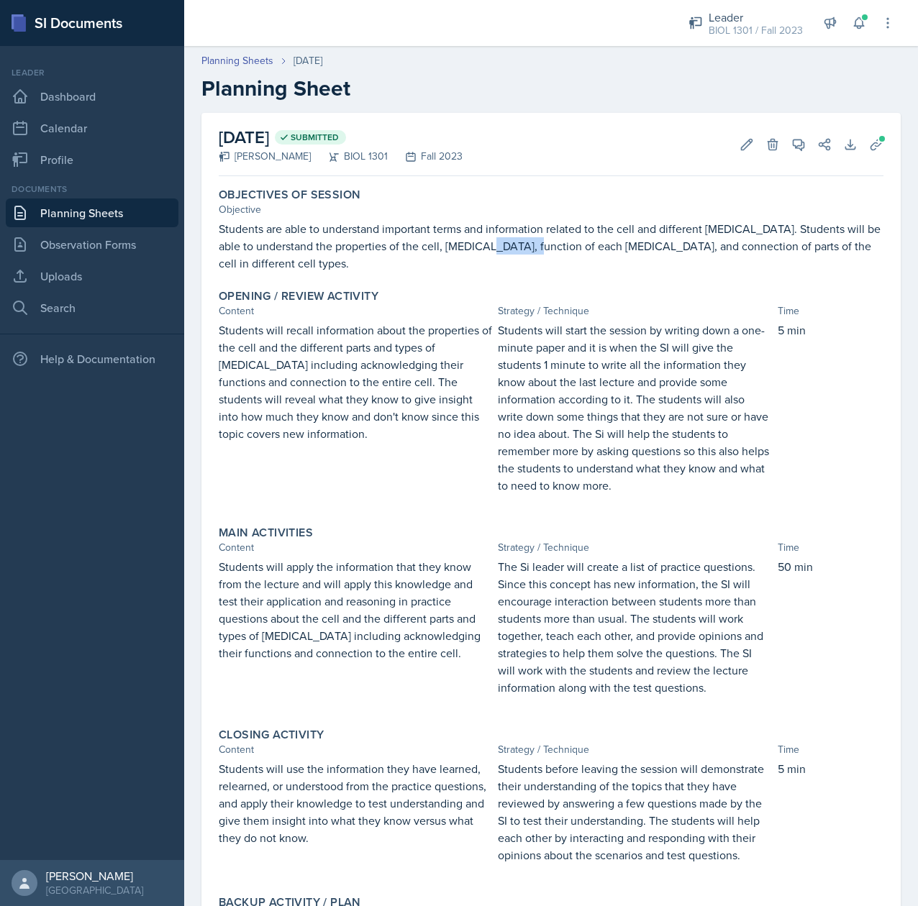
click at [527, 240] on p "Students are able to understand important terms and information related to the …" at bounding box center [551, 246] width 665 height 52
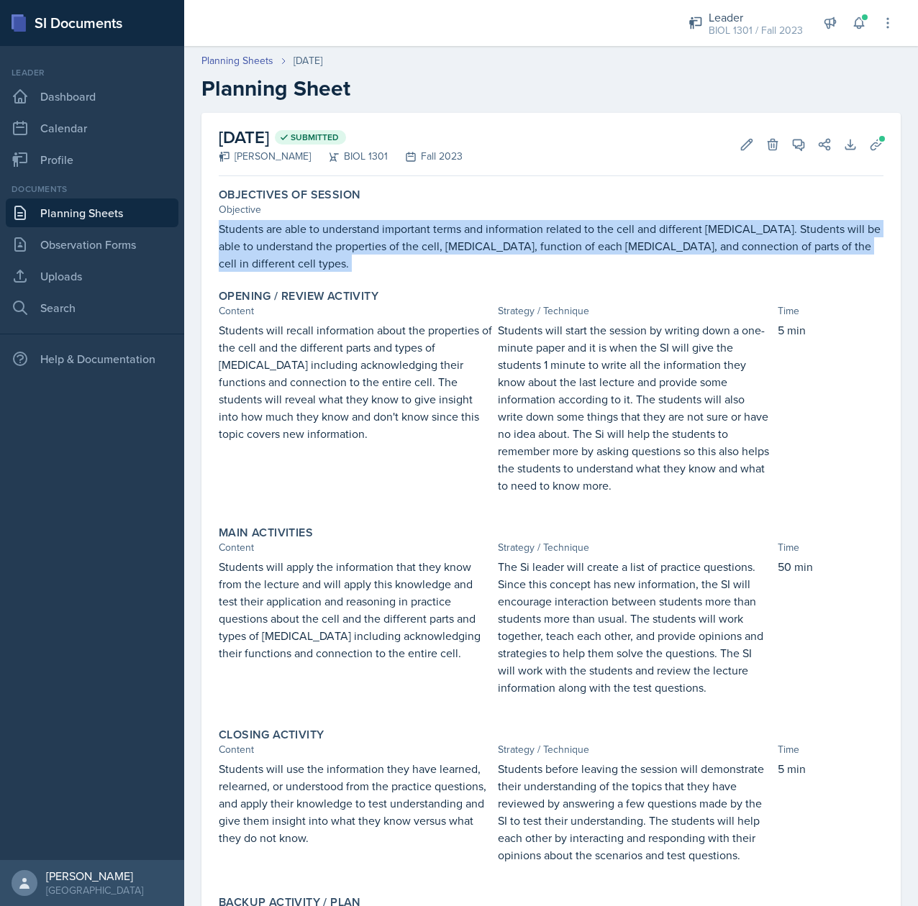
click at [527, 240] on p "Students are able to understand important terms and information related to the …" at bounding box center [551, 246] width 665 height 52
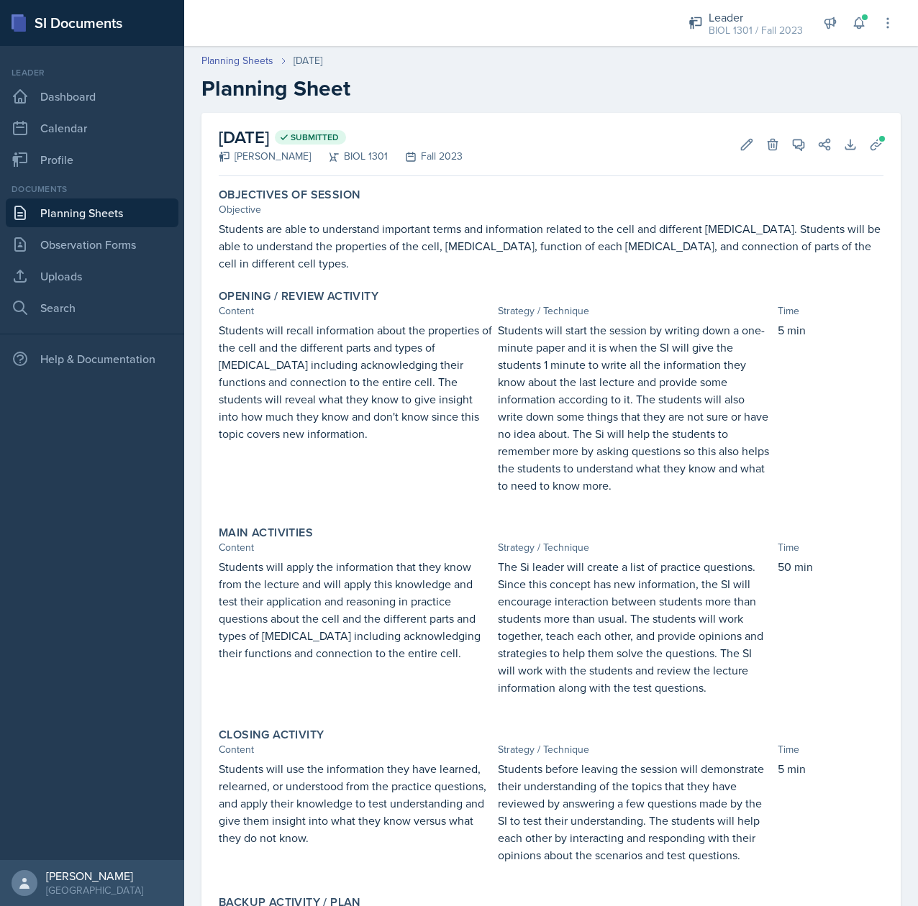
click at [338, 390] on p "Students will recall information about the properties of the cell and the diffe…" at bounding box center [355, 382] width 273 height 121
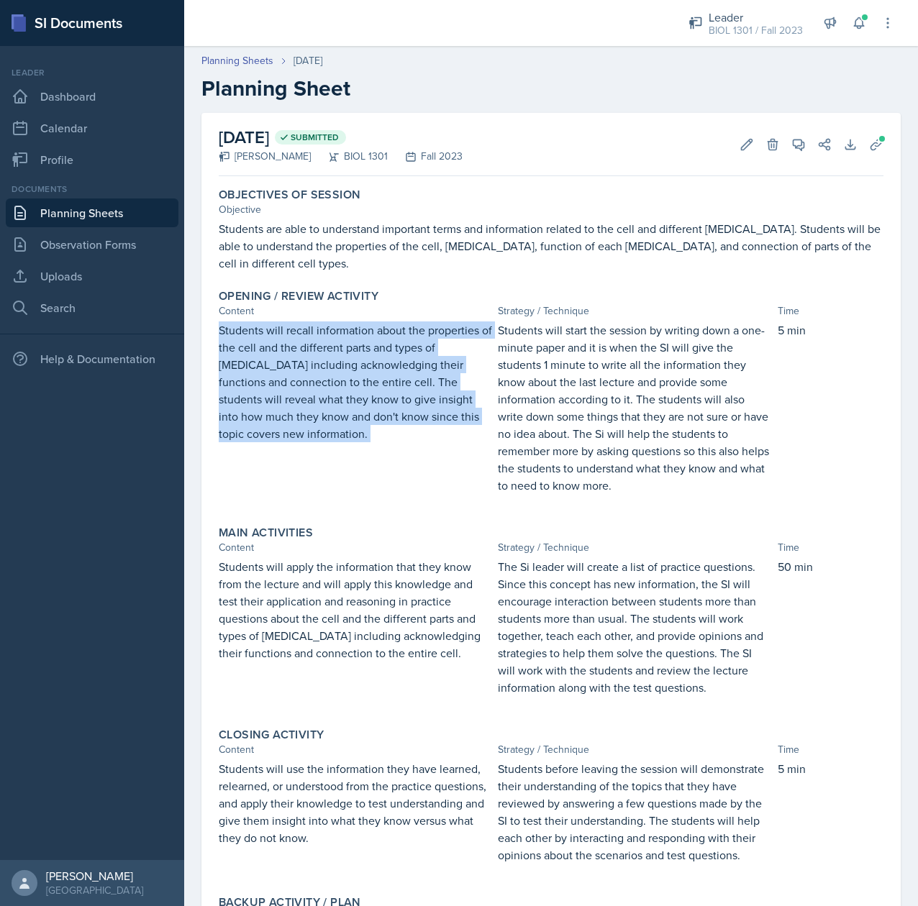
click at [338, 390] on p "Students will recall information about the properties of the cell and the diffe…" at bounding box center [355, 382] width 273 height 121
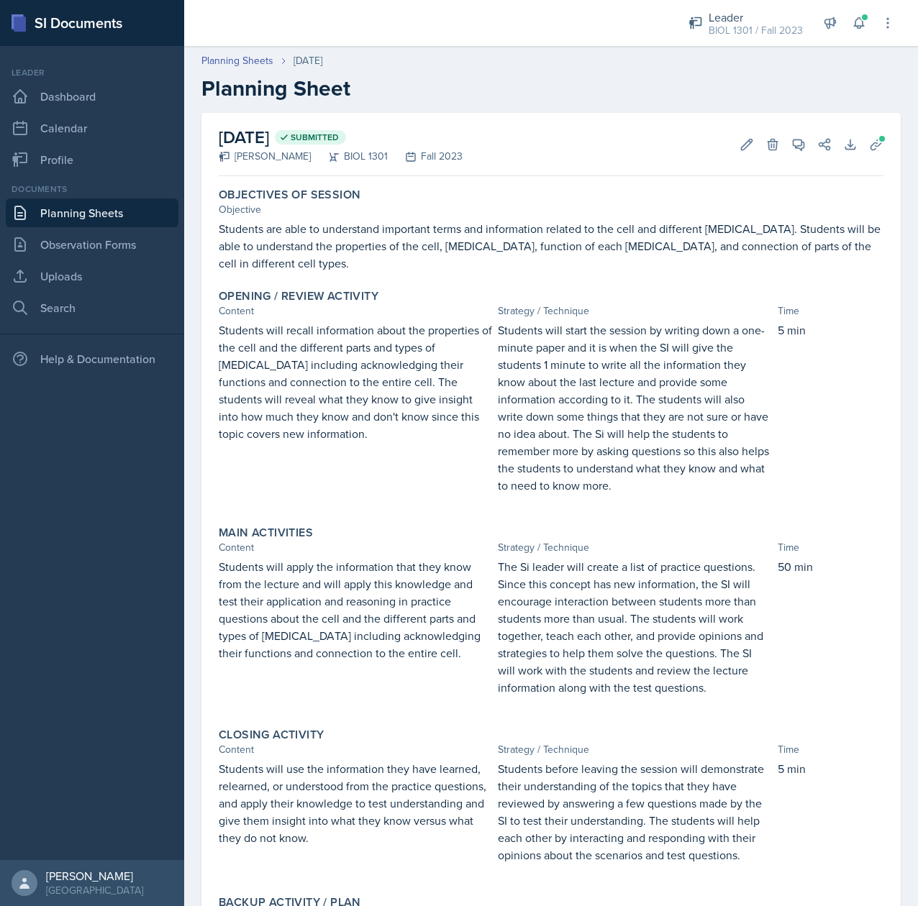
click at [573, 407] on p "Students will start the session by writing down a one-minute paper and it is wh…" at bounding box center [634, 408] width 273 height 173
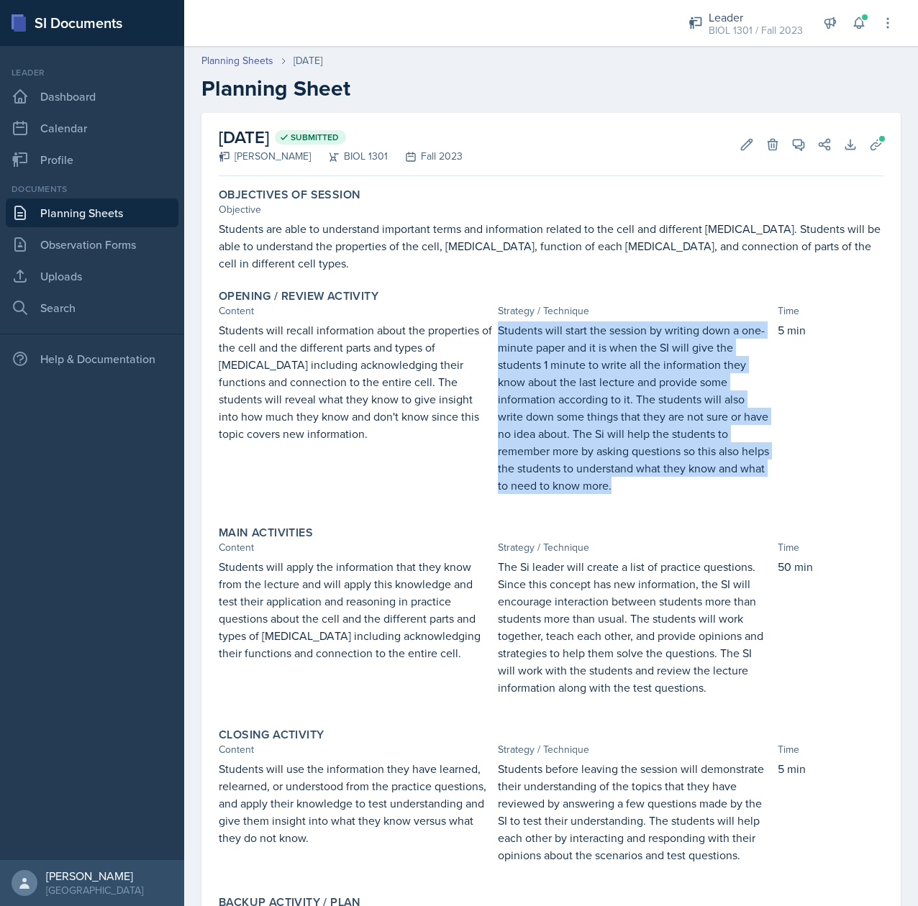
click at [573, 407] on p "Students will start the session by writing down a one-minute paper and it is wh…" at bounding box center [634, 408] width 273 height 173
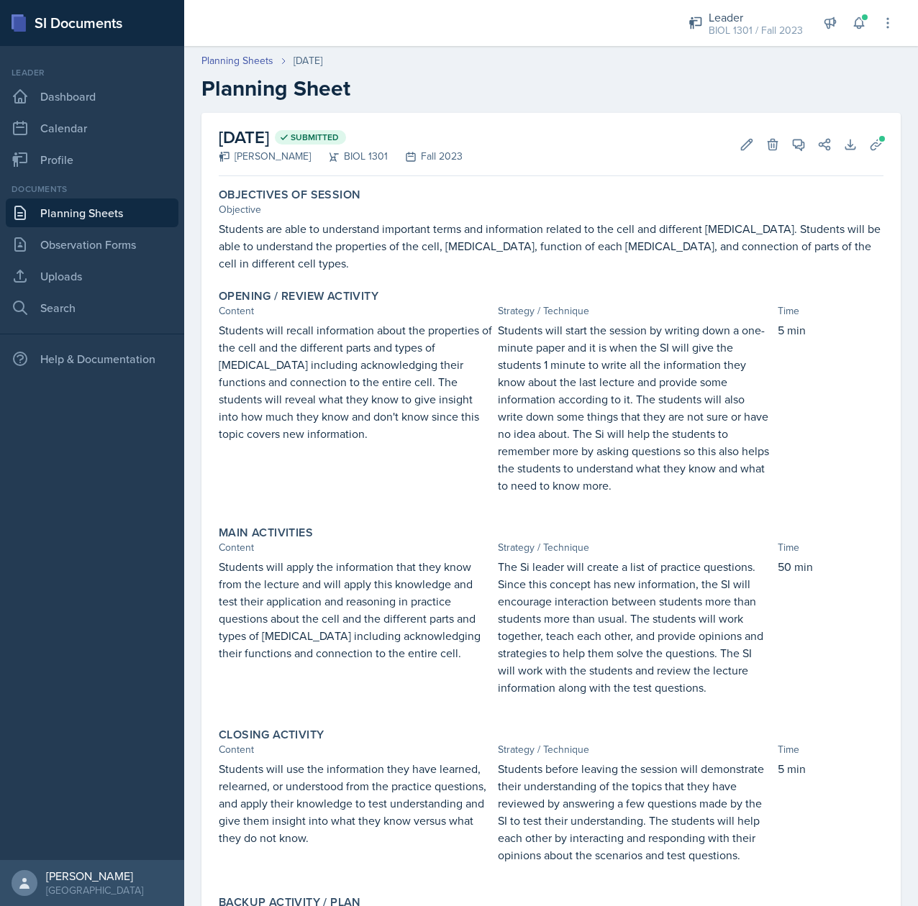
click at [303, 604] on p "Students will apply the information that they know from the lecture and will ap…" at bounding box center [355, 610] width 273 height 104
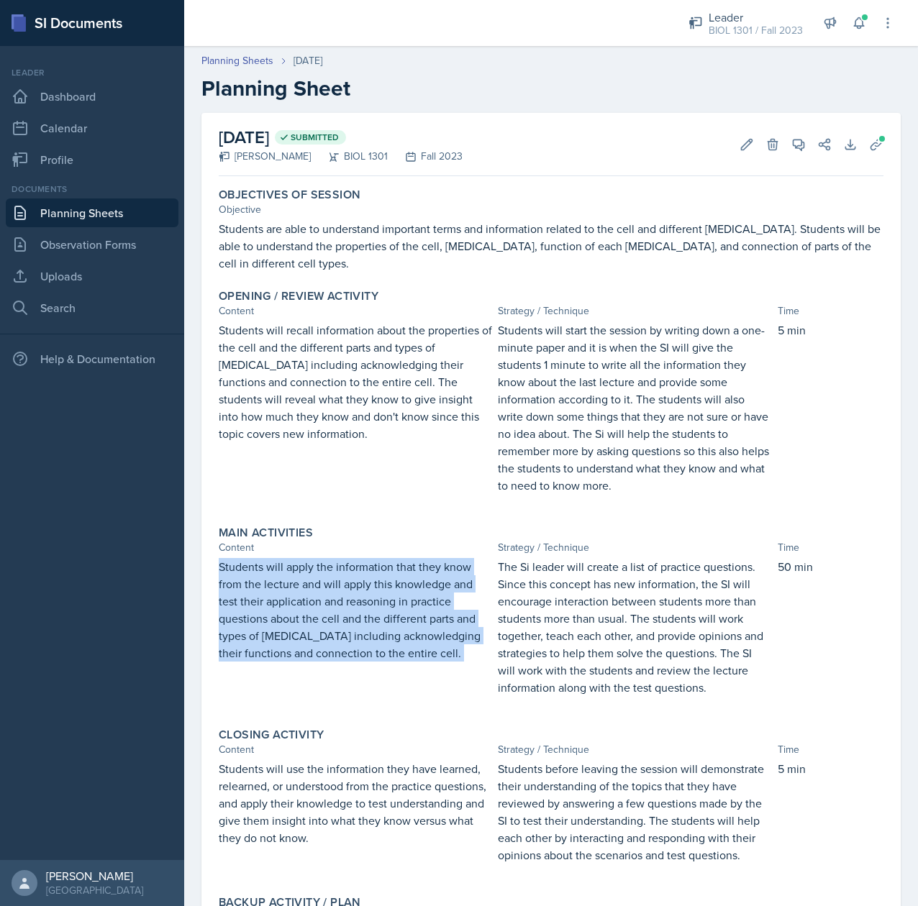
click at [303, 604] on p "Students will apply the information that they know from the lecture and will ap…" at bounding box center [355, 610] width 273 height 104
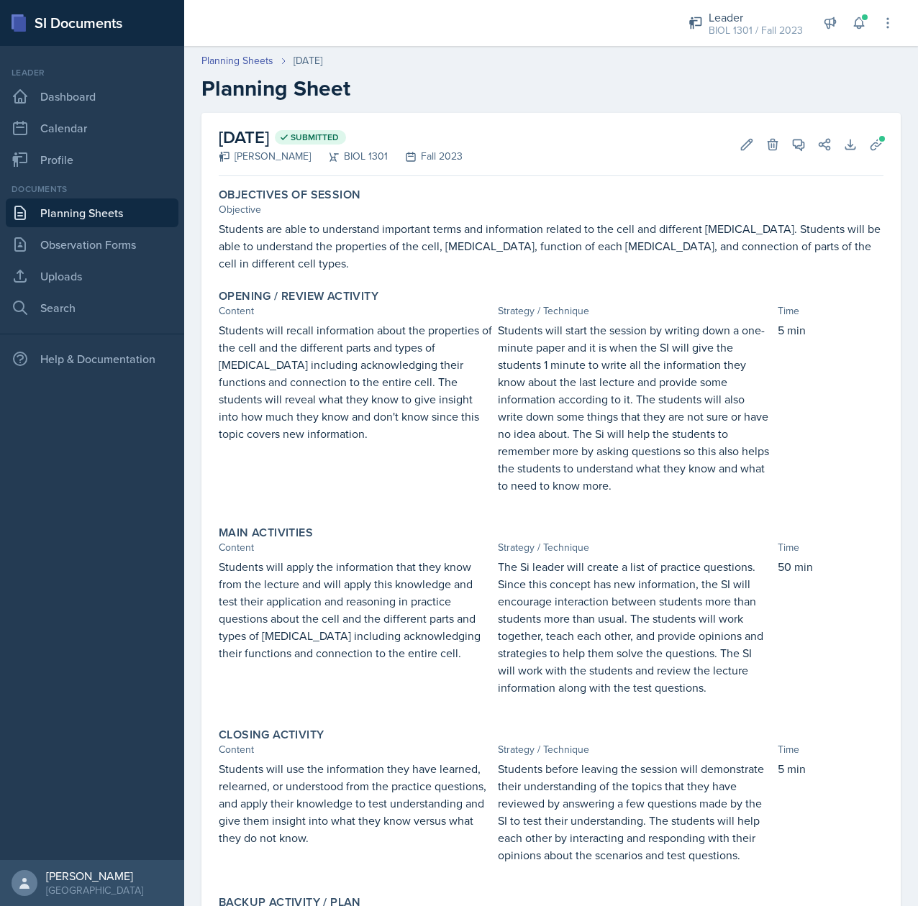
click at [637, 632] on p "The Si leader will create a list of practice questions. Since this concept has …" at bounding box center [634, 627] width 273 height 138
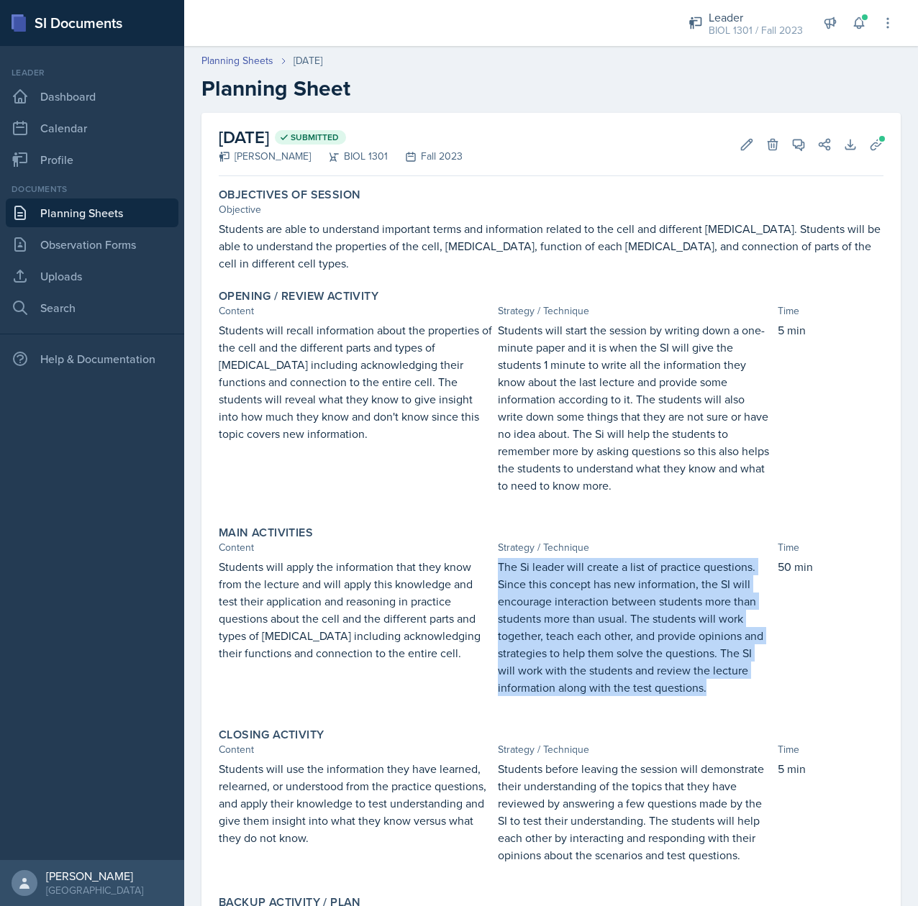
click at [637, 632] on p "The Si leader will create a list of practice questions. Since this concept has …" at bounding box center [634, 627] width 273 height 138
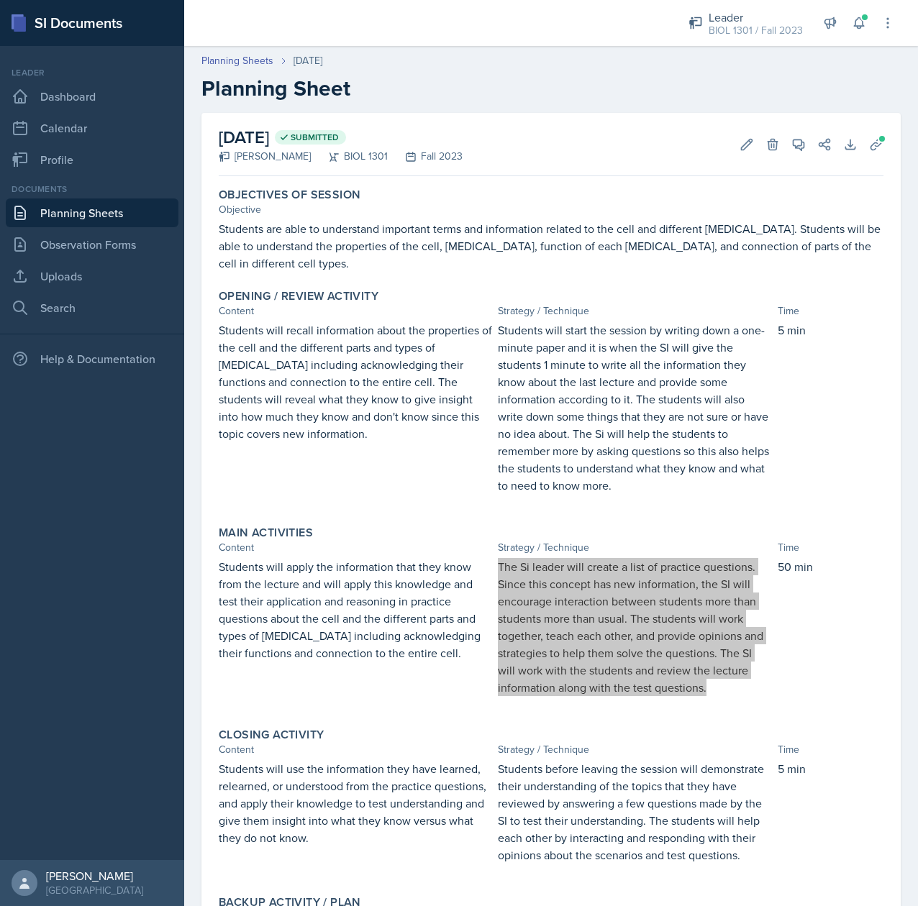
scroll to position [148, 0]
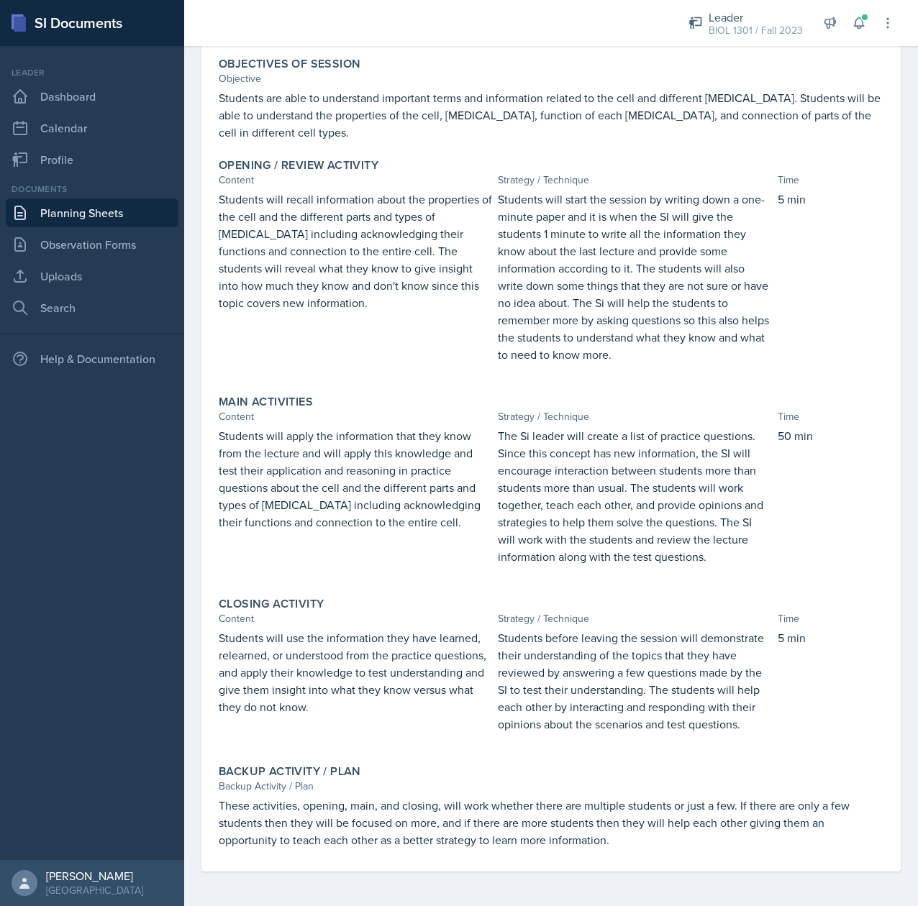
click at [270, 688] on p "Students will use the information they have learned, relearned, or understood f…" at bounding box center [355, 672] width 273 height 86
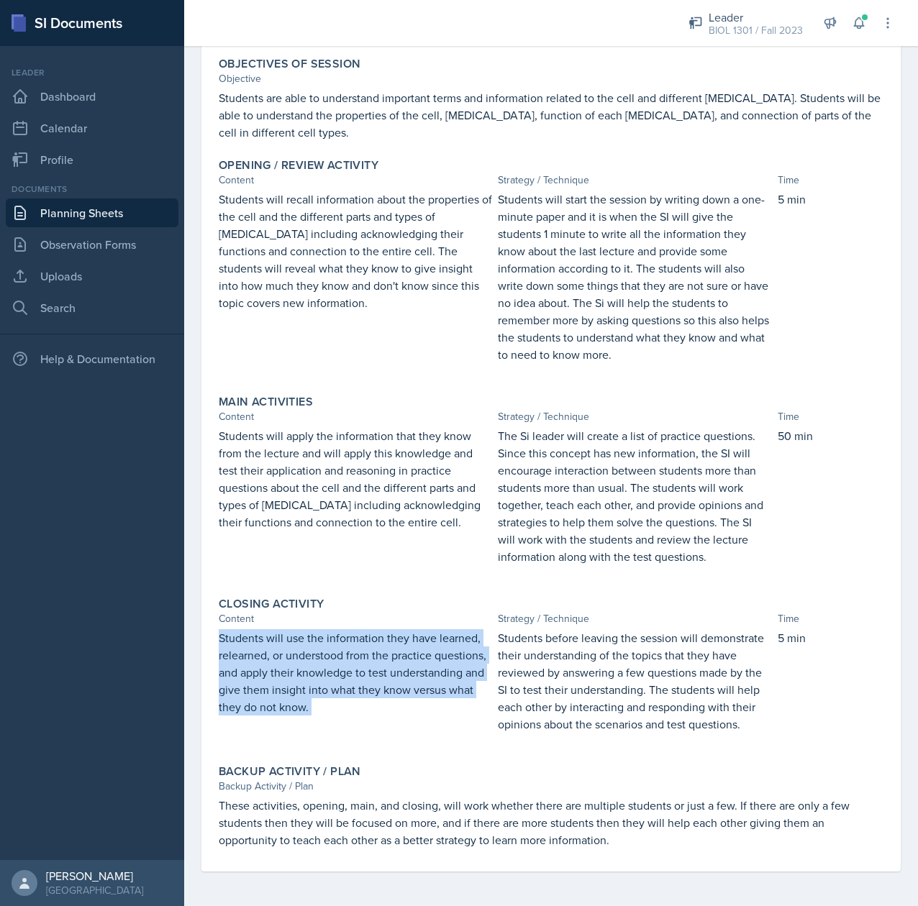
click at [270, 688] on p "Students will use the information they have learned, relearned, or understood f…" at bounding box center [355, 672] width 273 height 86
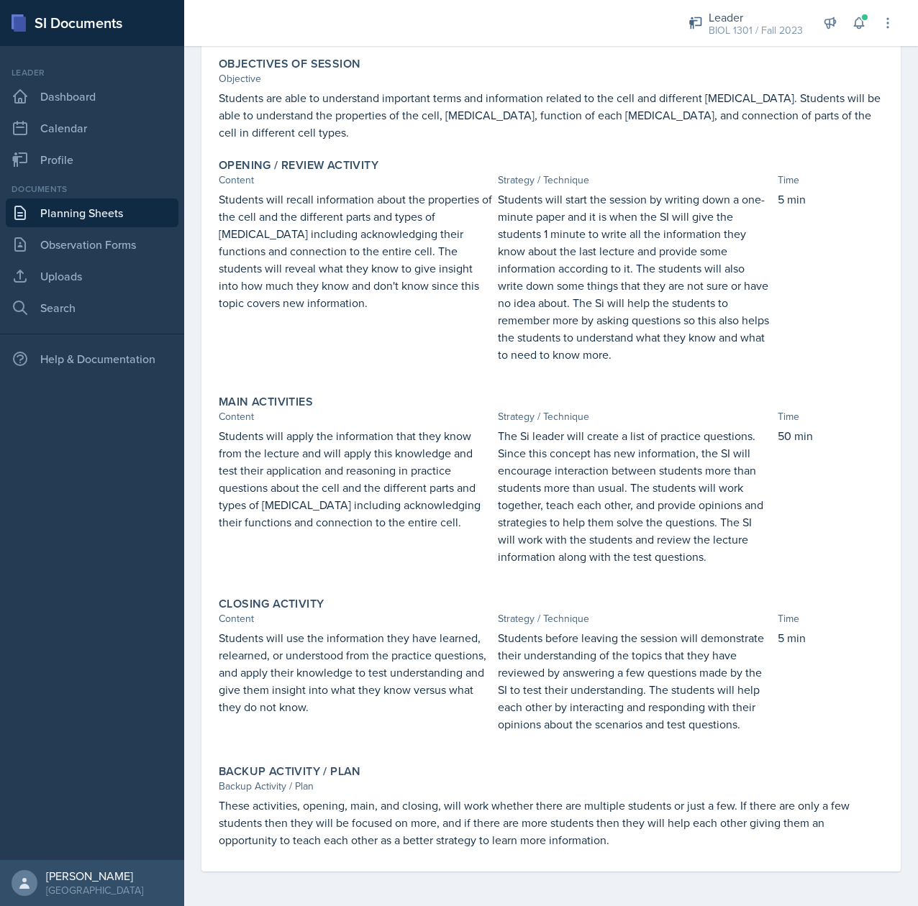
click at [624, 632] on p "Students before leaving the session will demonstrate their understanding of the…" at bounding box center [634, 681] width 273 height 104
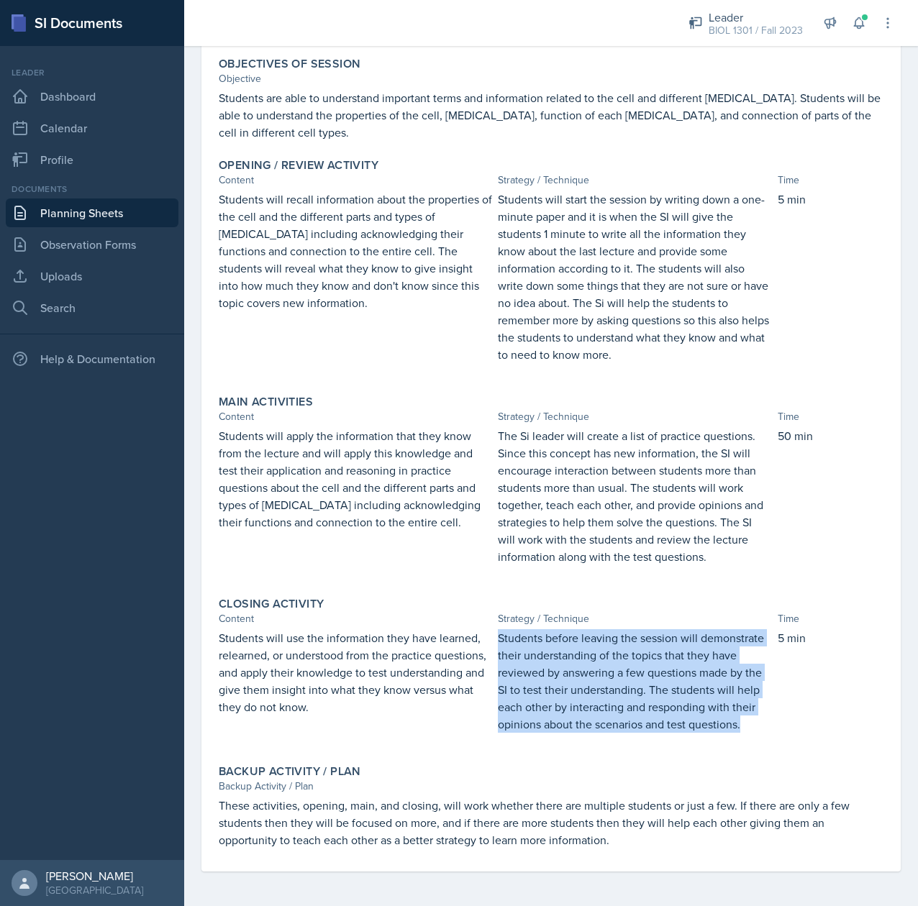
click at [624, 632] on p "Students before leaving the session will demonstrate their understanding of the…" at bounding box center [634, 681] width 273 height 104
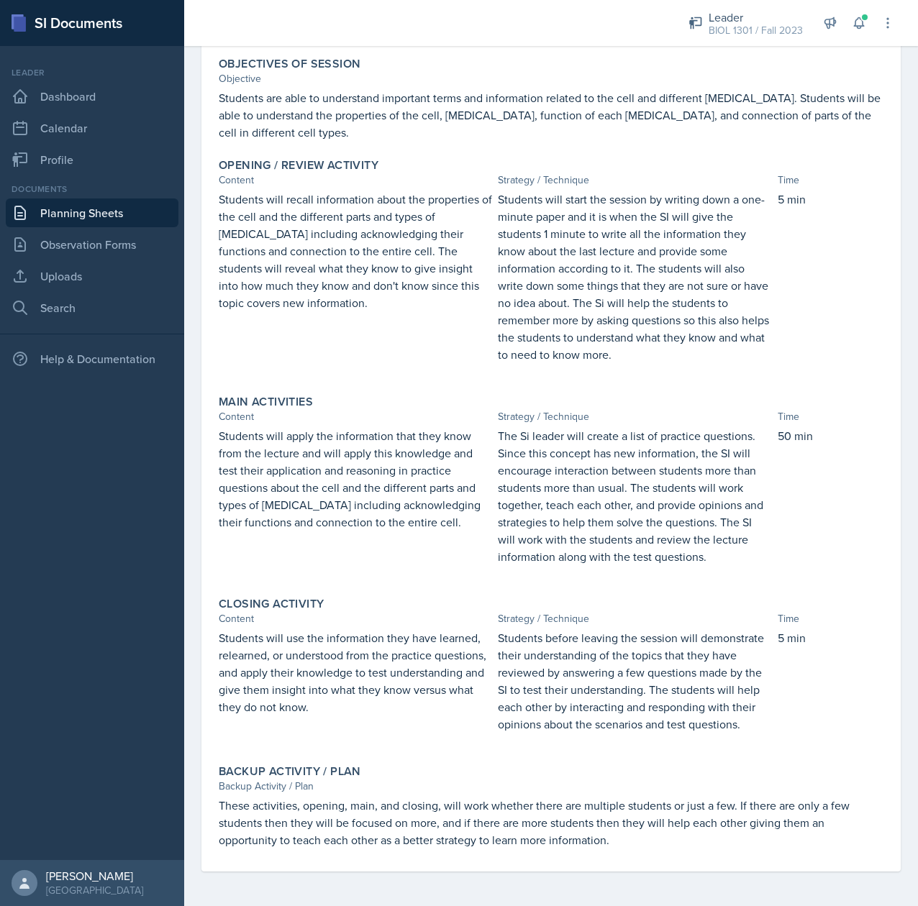
click at [489, 816] on p "These activities, opening, main, and closing, will work whether there are multi…" at bounding box center [551, 823] width 665 height 52
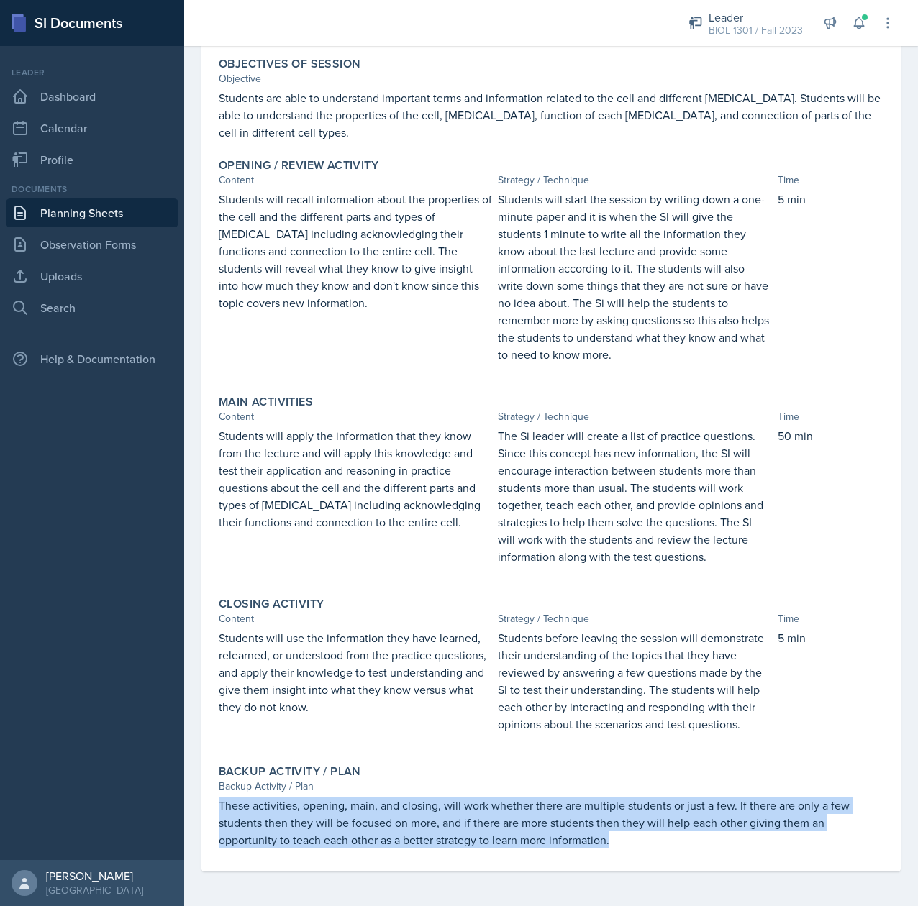
click at [489, 816] on p "These activities, opening, main, and closing, will work whether there are multi…" at bounding box center [551, 823] width 665 height 52
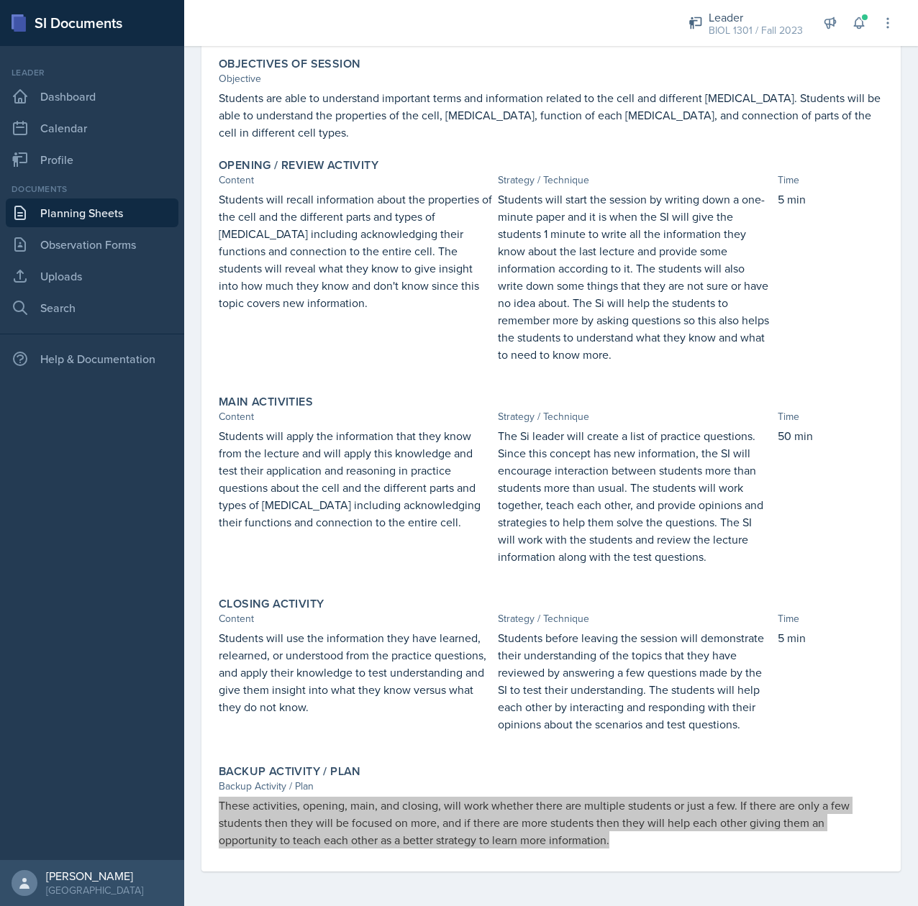
scroll to position [0, 0]
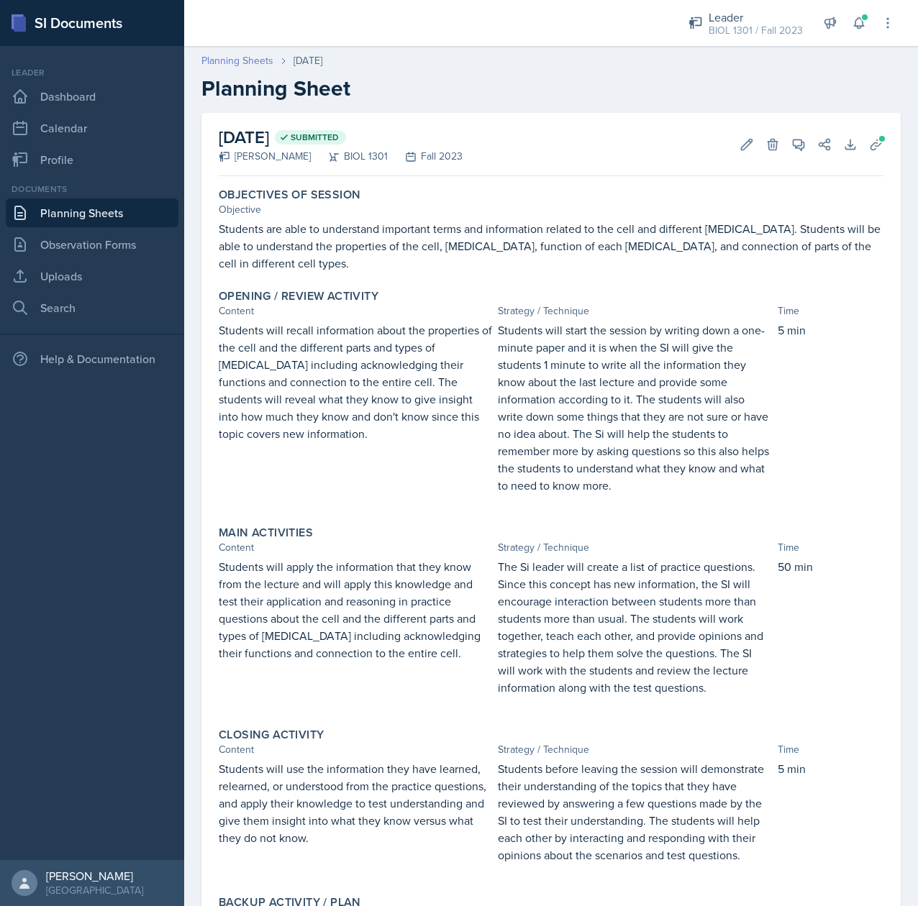
click at [223, 60] on link "Planning Sheets" at bounding box center [237, 60] width 72 height 15
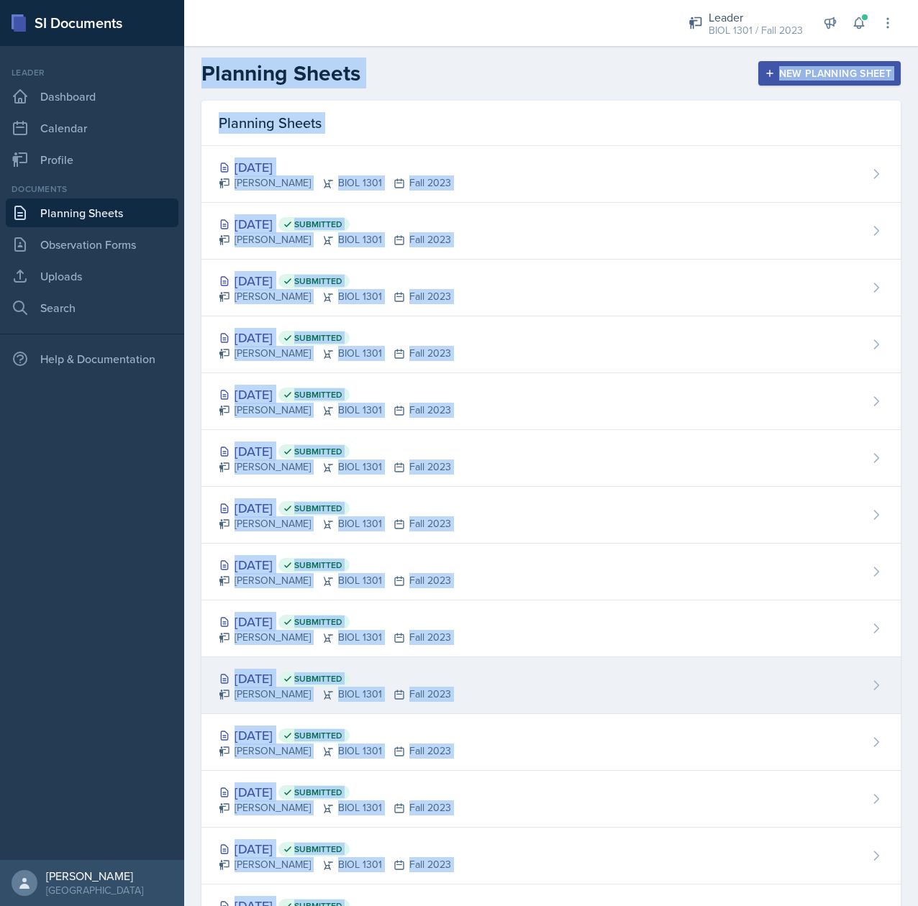
scroll to position [187, 0]
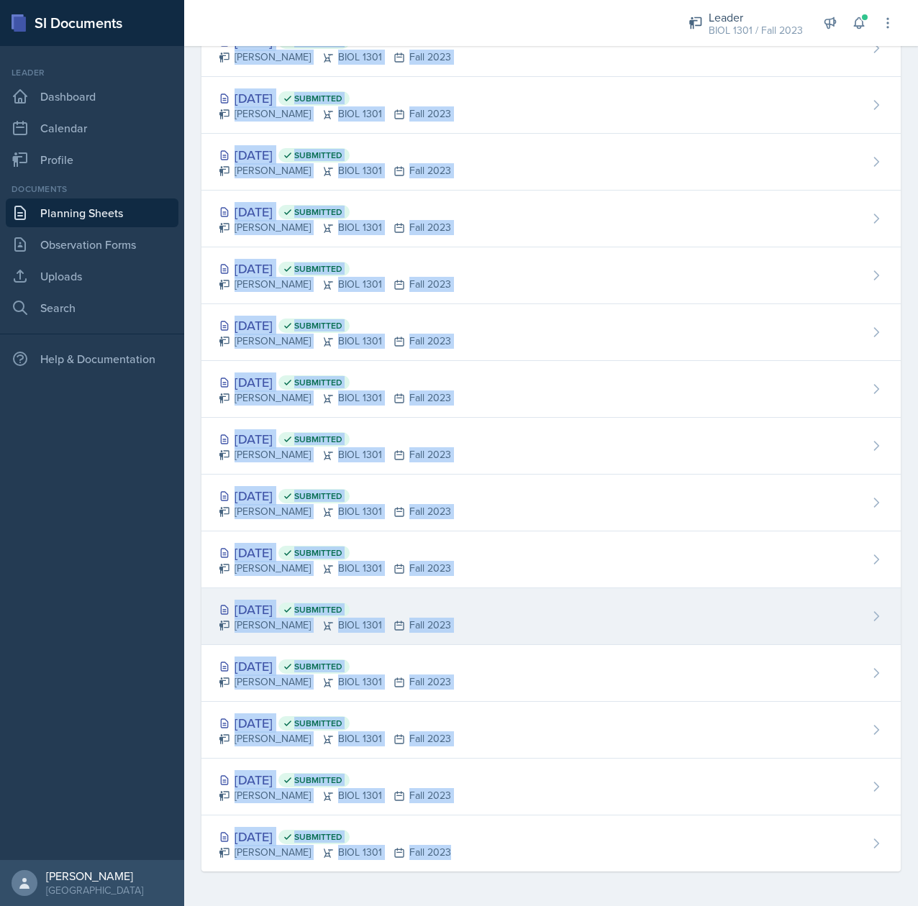
click at [268, 601] on div "Sep 27th, 2023 Submitted" at bounding box center [335, 609] width 232 height 19
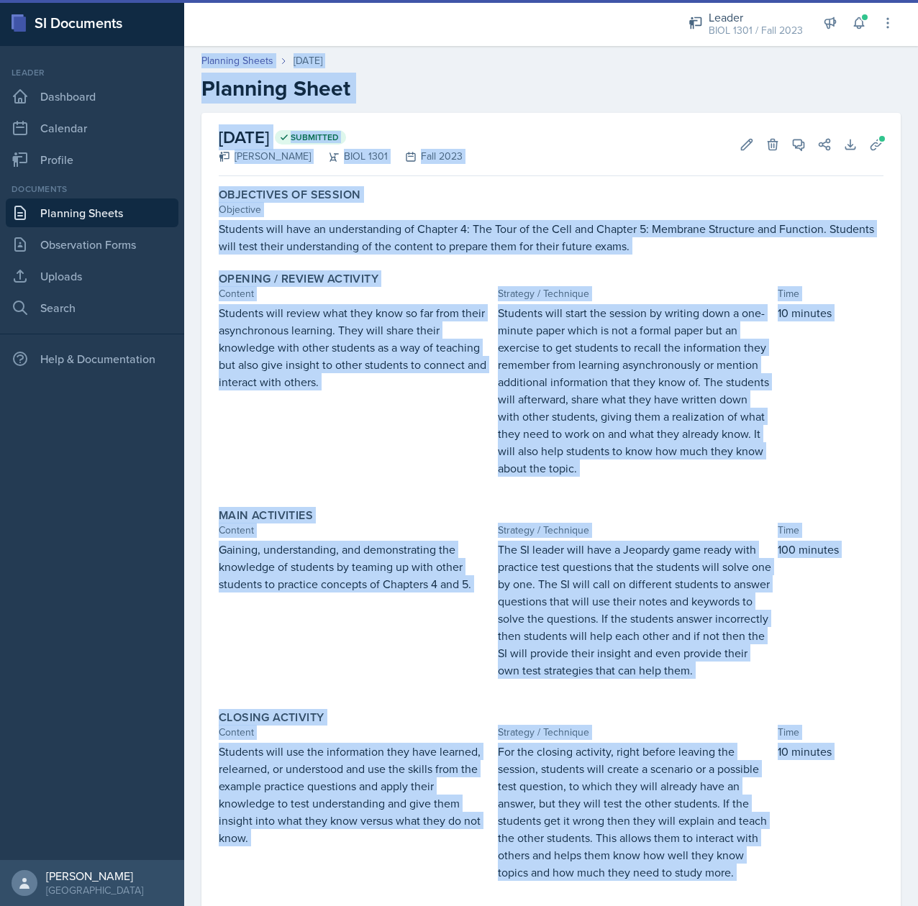
click at [663, 148] on div "September 27th, 2023 Submitted Tina Prajapati BIOL 1301 Fall 2023 Edit Delete V…" at bounding box center [551, 144] width 665 height 63
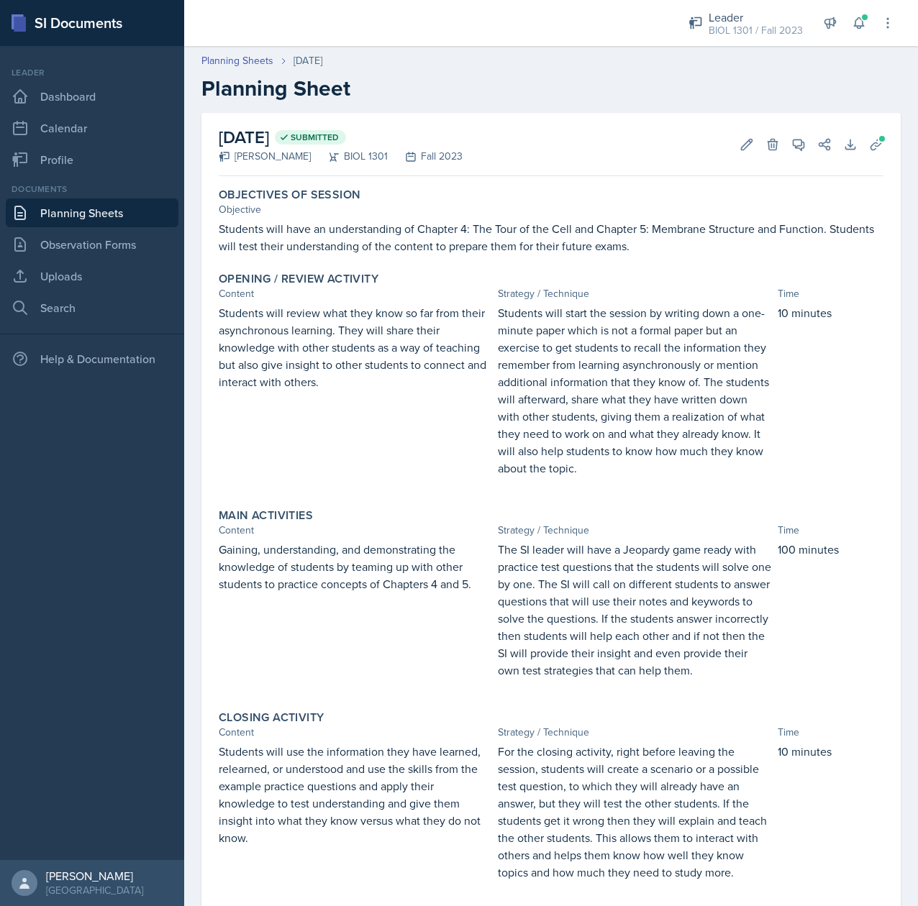
click at [514, 246] on p "Students will have an understanding of Chapter 4: The Tour of the Cell and Chap…" at bounding box center [551, 237] width 665 height 35
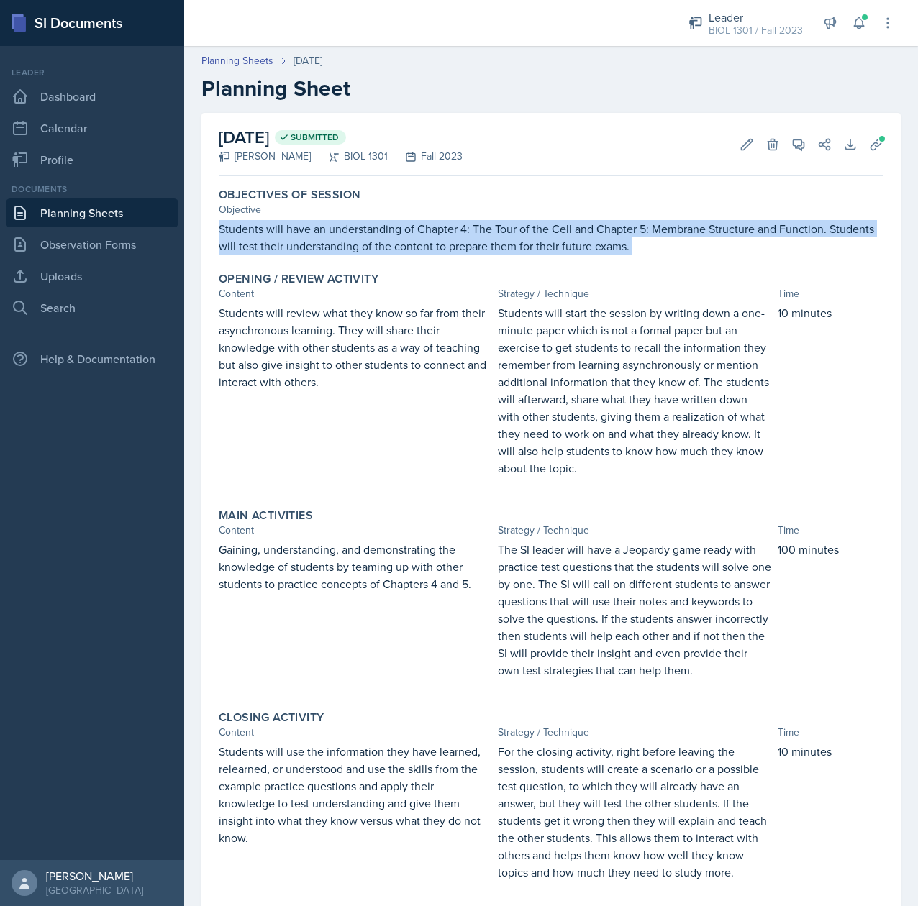
click at [514, 246] on p "Students will have an understanding of Chapter 4: The Tour of the Cell and Chap…" at bounding box center [551, 237] width 665 height 35
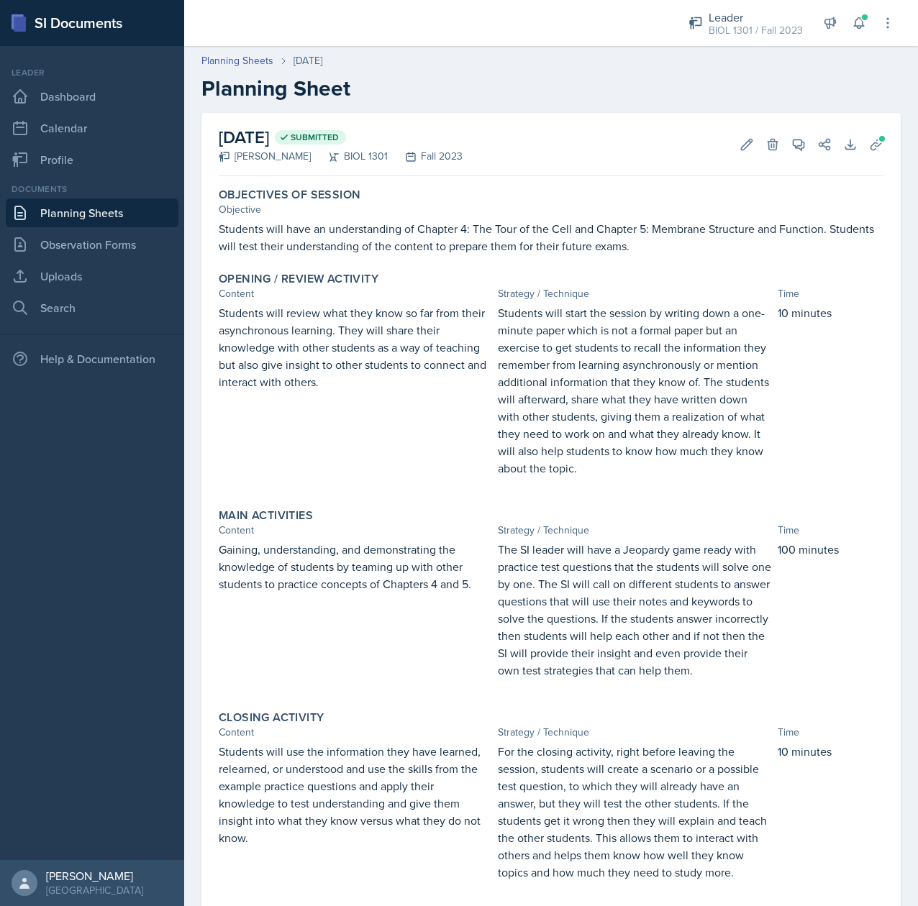
click at [280, 347] on p "Students will review what they know so far from their asynchronous learning. Th…" at bounding box center [355, 347] width 273 height 86
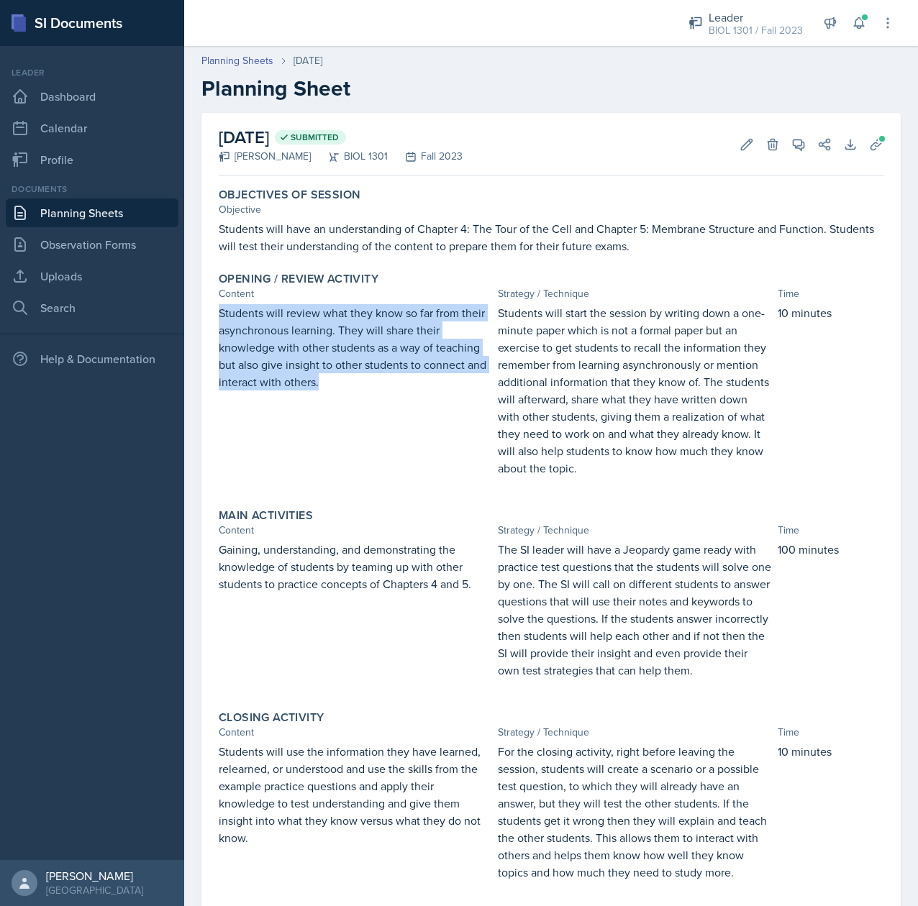
click at [280, 347] on p "Students will review what they know so far from their asynchronous learning. Th…" at bounding box center [355, 347] width 273 height 86
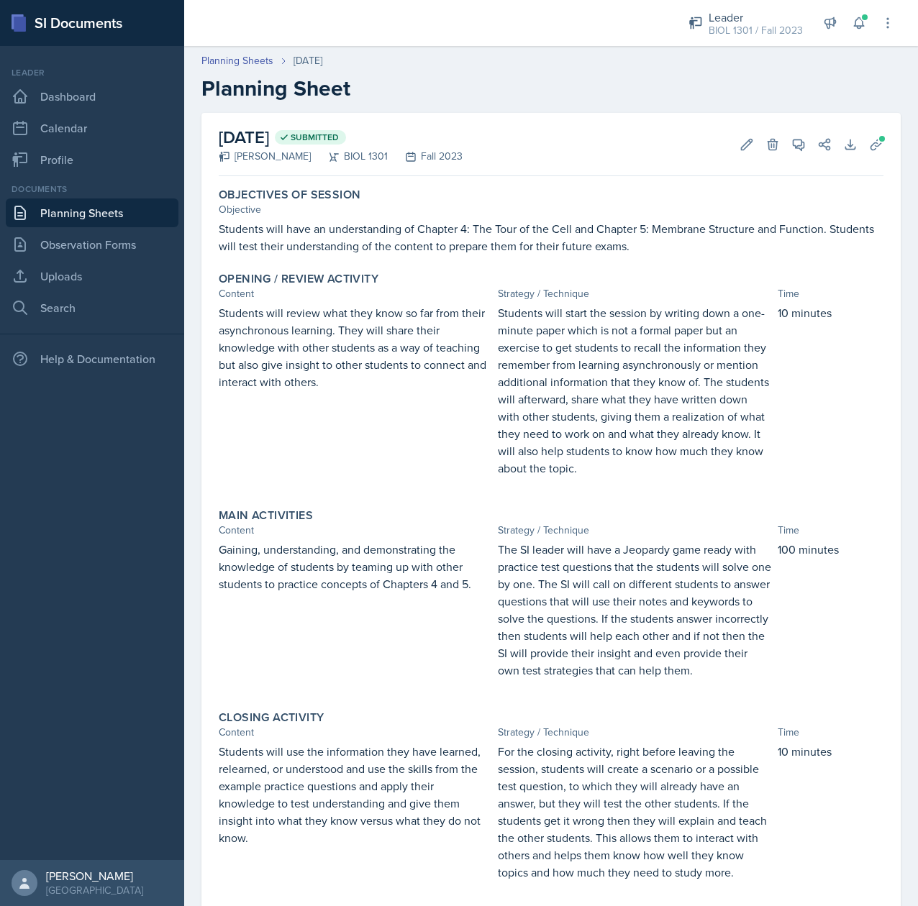
click at [511, 447] on p "Students will start the session by writing down a one-minute paper which is not…" at bounding box center [634, 390] width 273 height 173
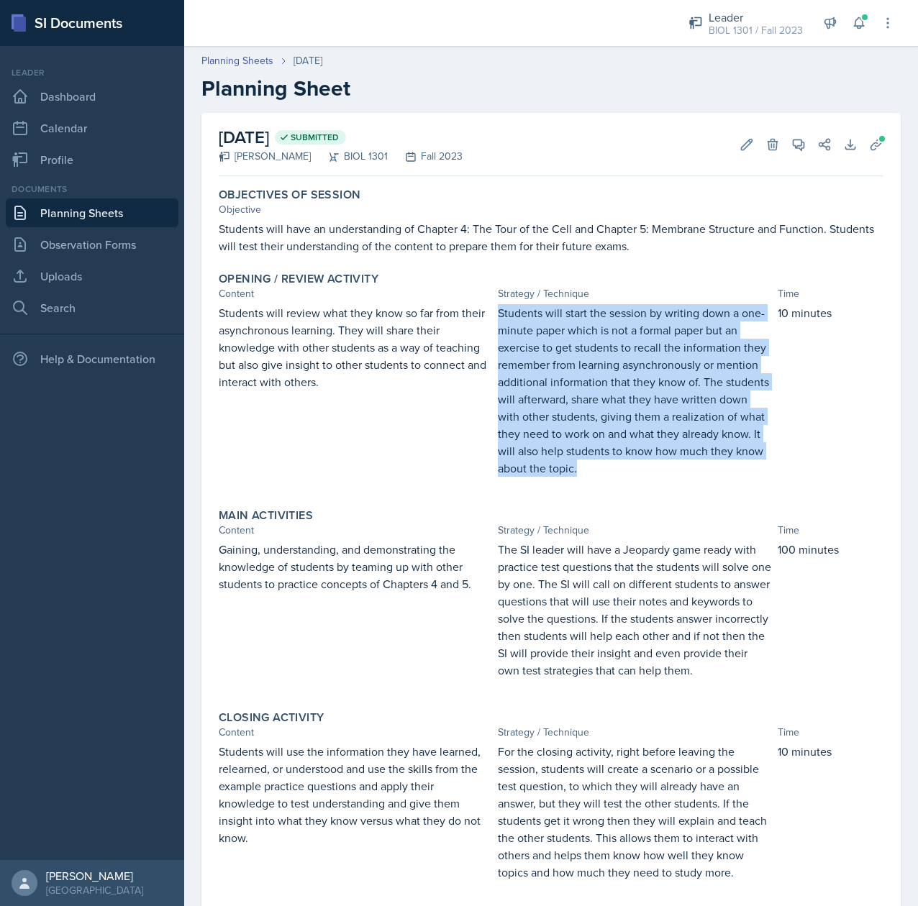
click at [511, 447] on p "Students will start the session by writing down a one-minute paper which is not…" at bounding box center [634, 390] width 273 height 173
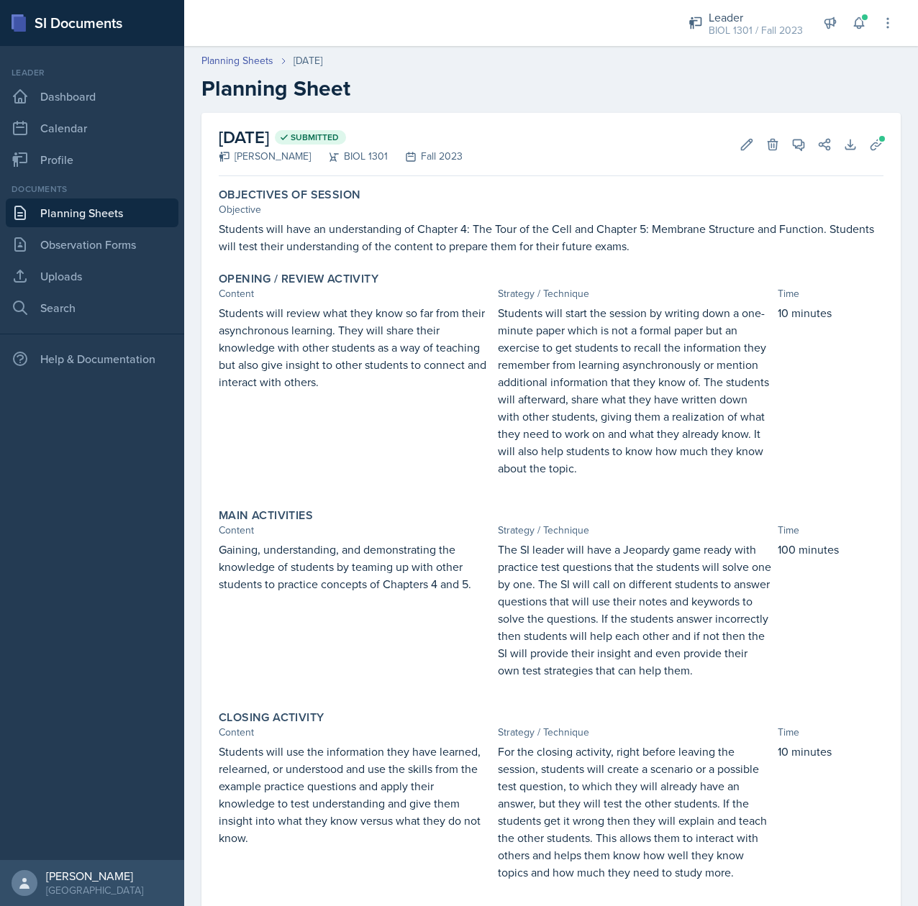
click at [395, 557] on p "Gaining, understanding, and demonstrating the knowledge of students by teaming …" at bounding box center [355, 558] width 273 height 35
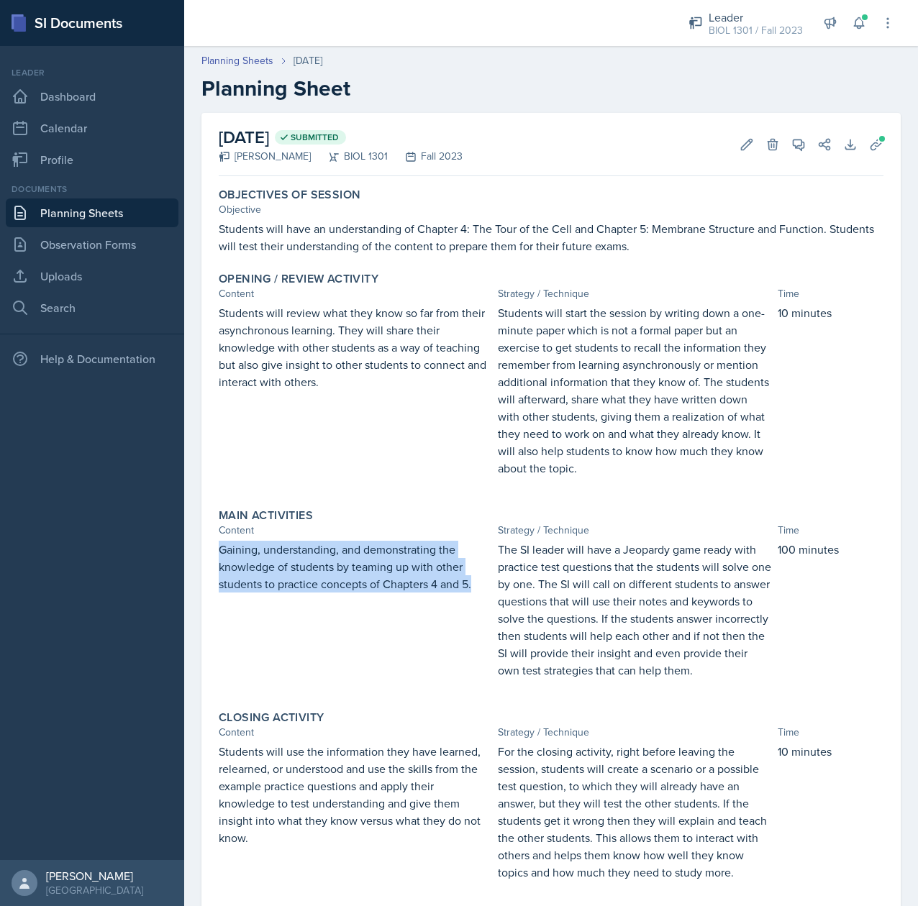
drag, startPoint x: 473, startPoint y: 583, endPoint x: 191, endPoint y: 551, distance: 283.8
click at [191, 551] on div "September 27th, 2023 Submitted Tina Prajapati BIOL 1301 Fall 2023 Edit Delete V…" at bounding box center [551, 582] width 734 height 939
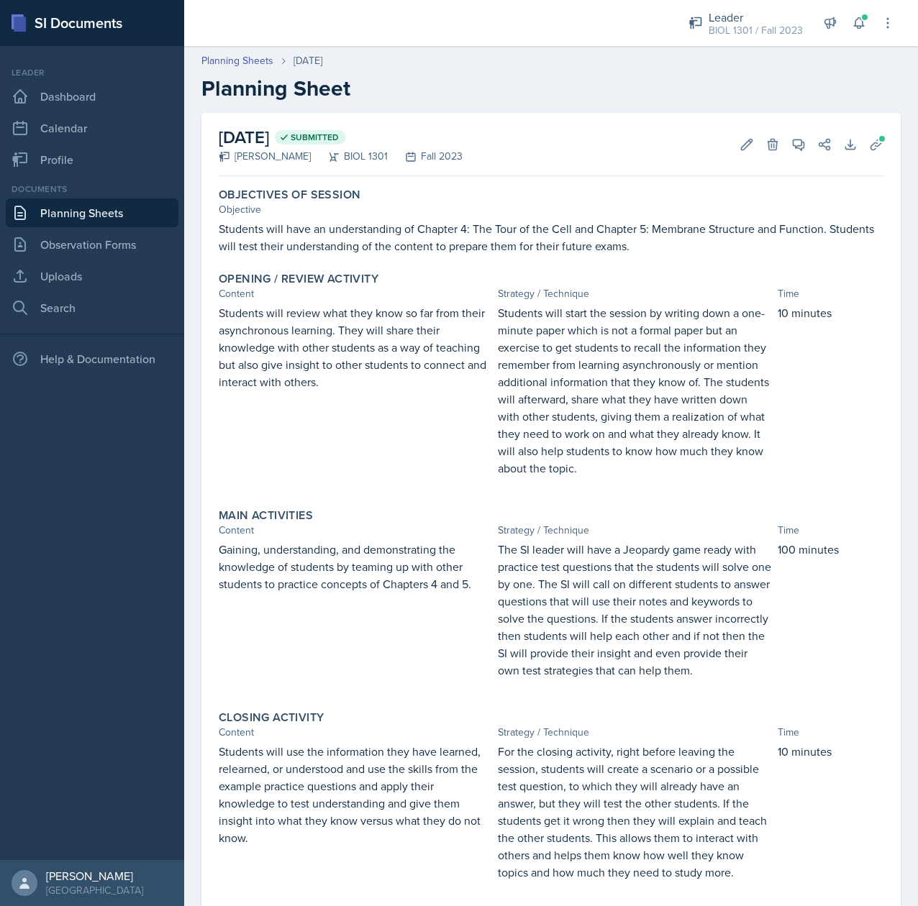
click at [614, 627] on p "The SI leader will have a Jeopardy game ready with practice test questions that…" at bounding box center [634, 610] width 273 height 138
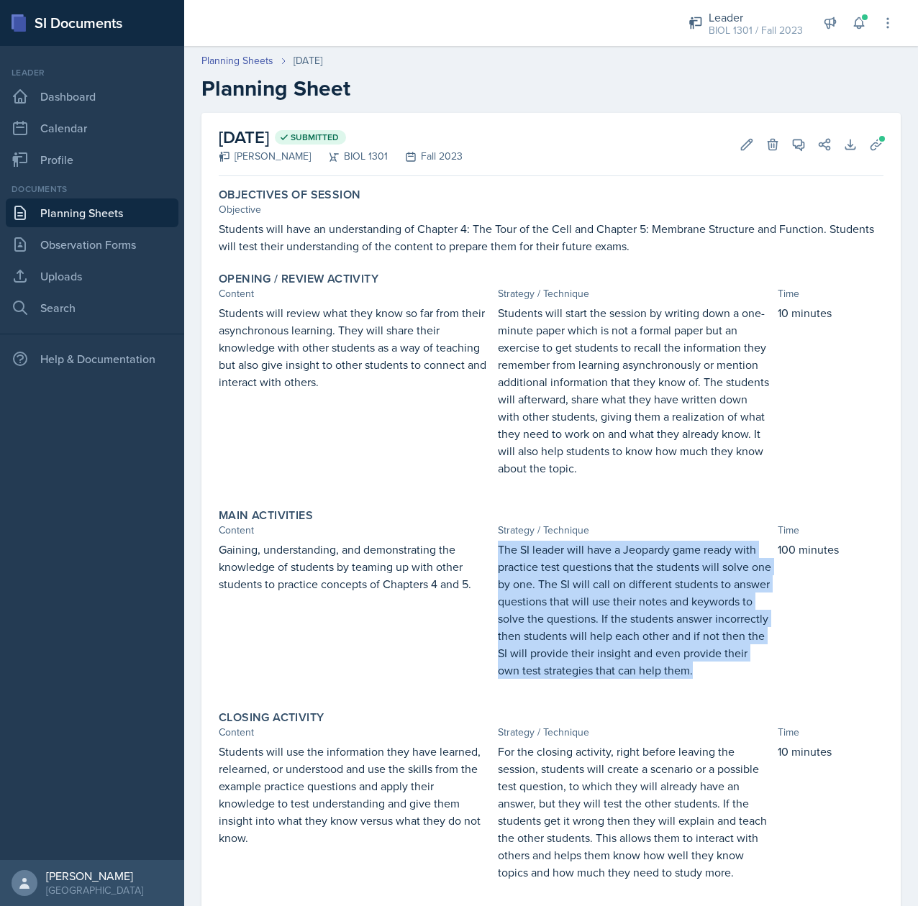
click at [614, 627] on p "The SI leader will have a Jeopardy game ready with practice test questions that…" at bounding box center [634, 610] width 273 height 138
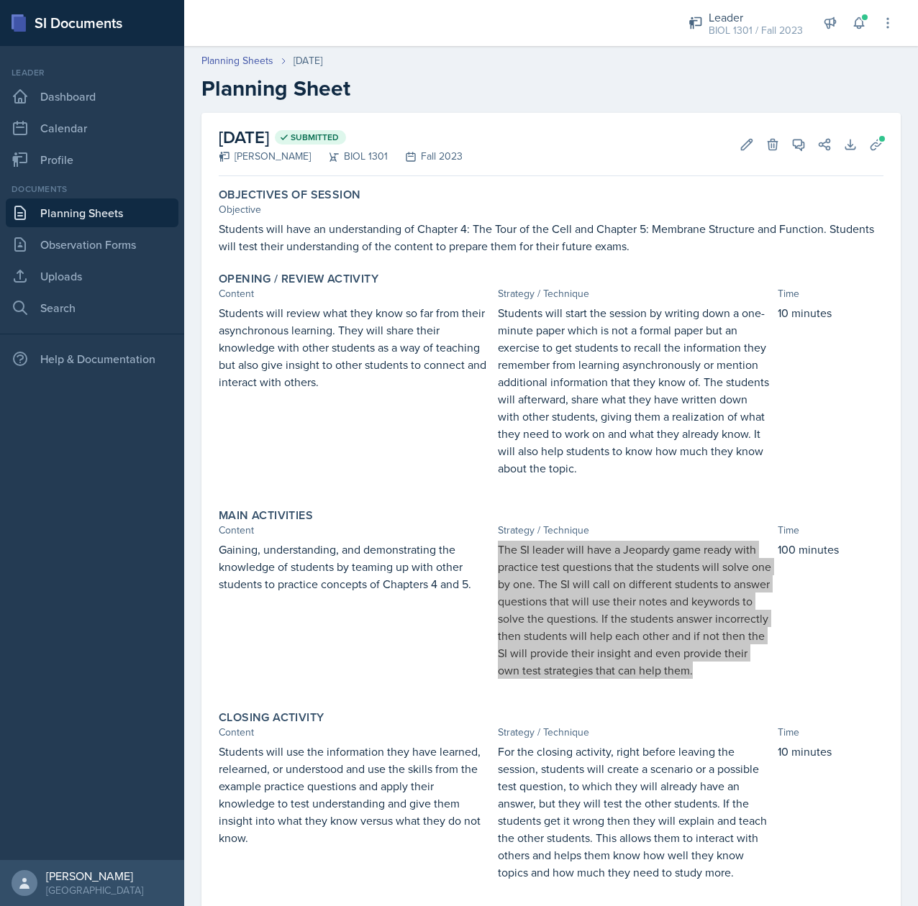
scroll to position [180, 0]
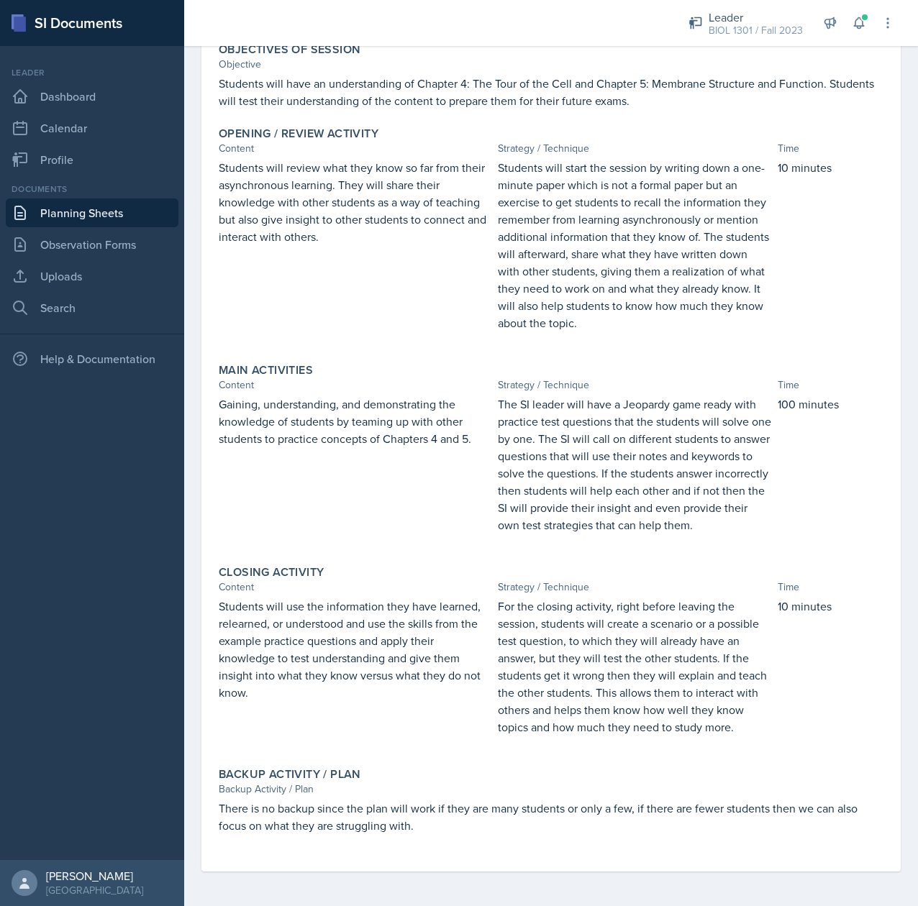
click at [325, 639] on p "Students will use the information they have learned, relearned, or understood a…" at bounding box center [355, 650] width 273 height 104
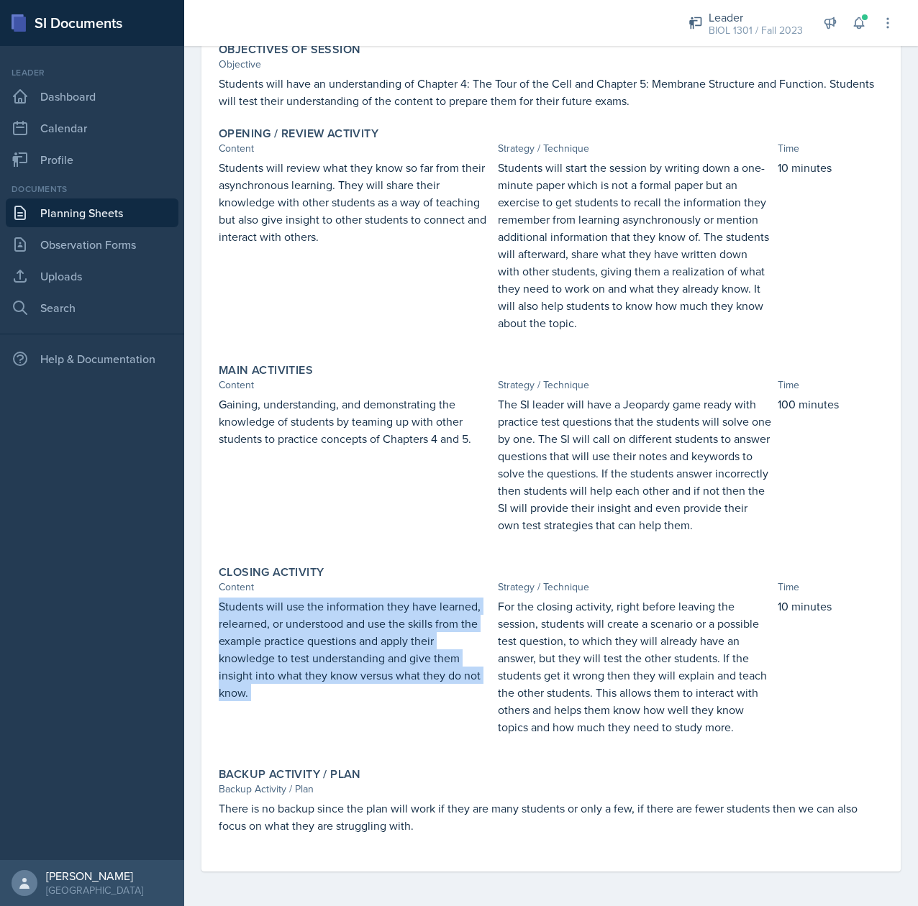
click at [325, 639] on p "Students will use the information they have learned, relearned, or understood a…" at bounding box center [355, 650] width 273 height 104
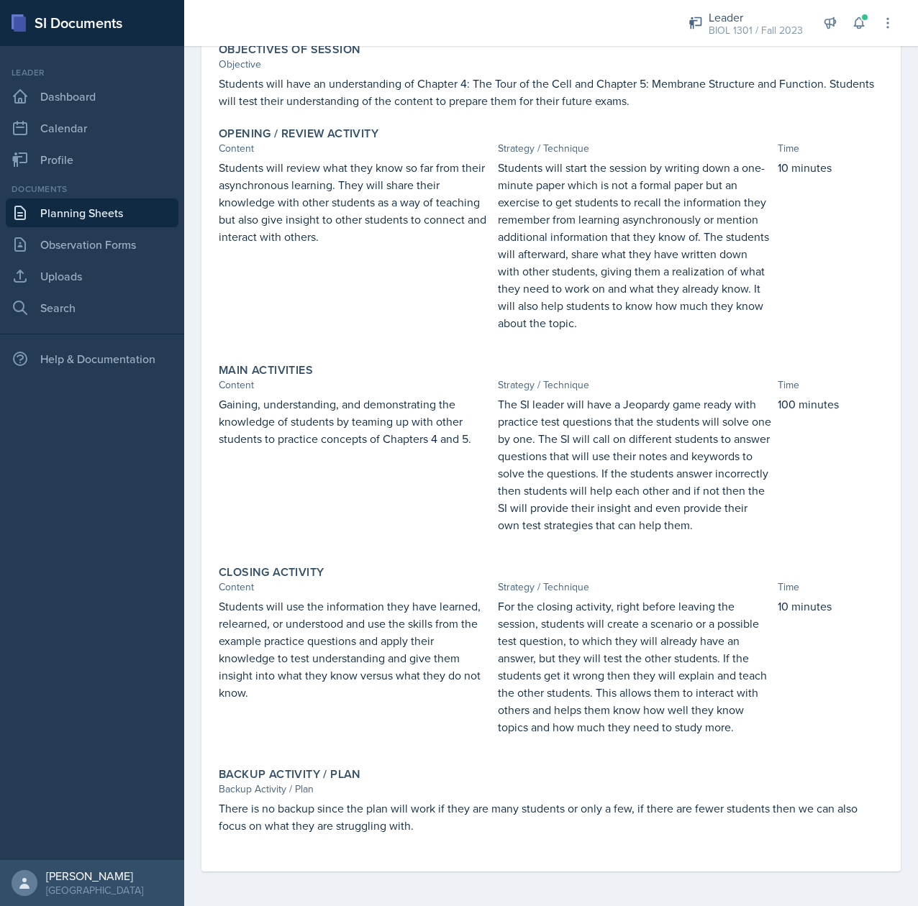
click at [581, 652] on p "For the closing activity, right before leaving the session, students will creat…" at bounding box center [634, 667] width 273 height 138
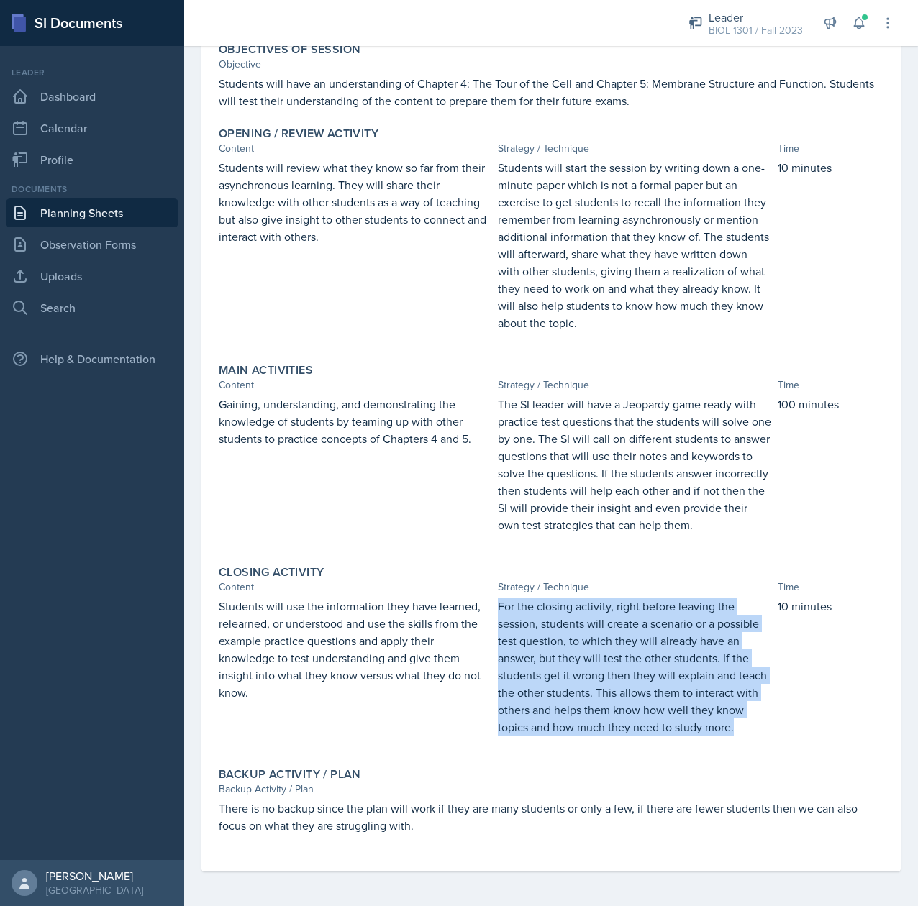
click at [581, 652] on p "For the closing activity, right before leaving the session, students will creat…" at bounding box center [634, 667] width 273 height 138
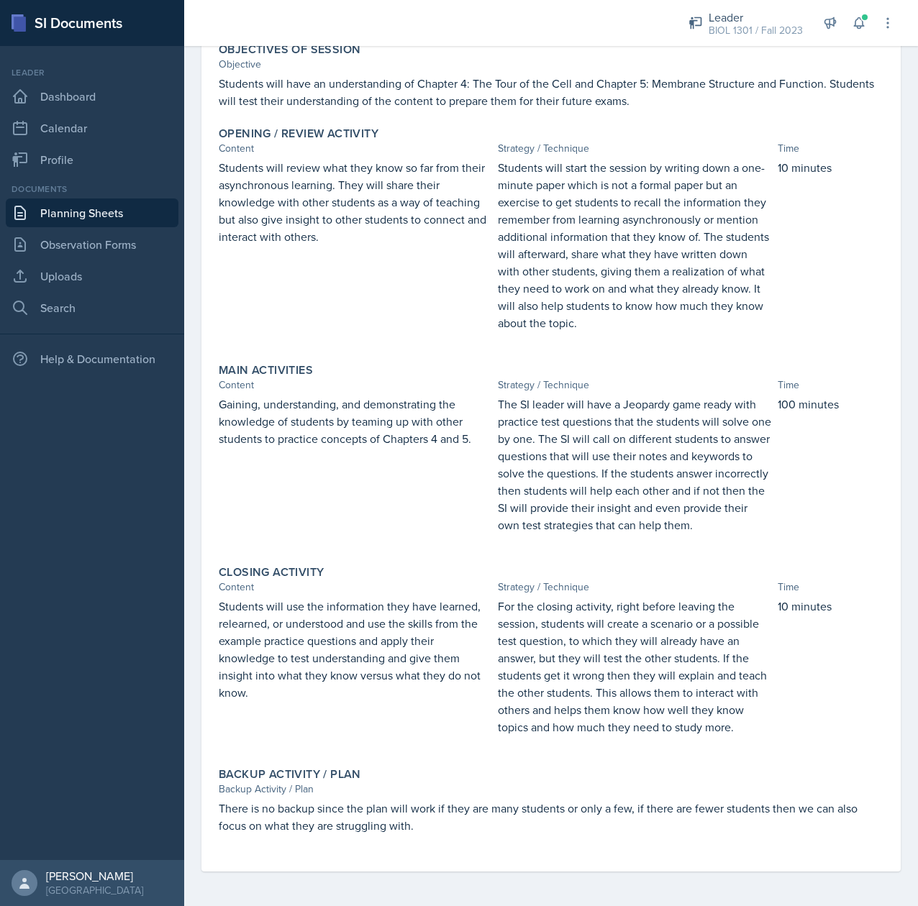
click at [340, 814] on p "There is no backup since the plan will work if they are many students or only a…" at bounding box center [551, 817] width 665 height 35
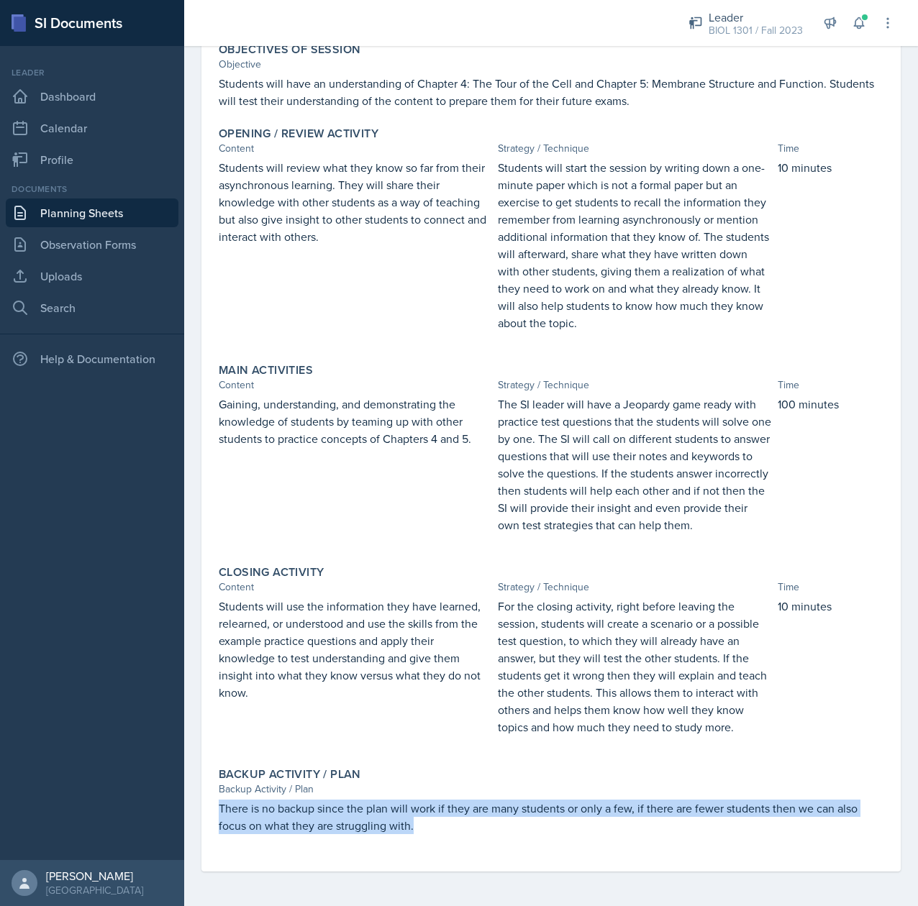
click at [340, 814] on p "There is no backup since the plan will work if they are many students or only a…" at bounding box center [551, 817] width 665 height 35
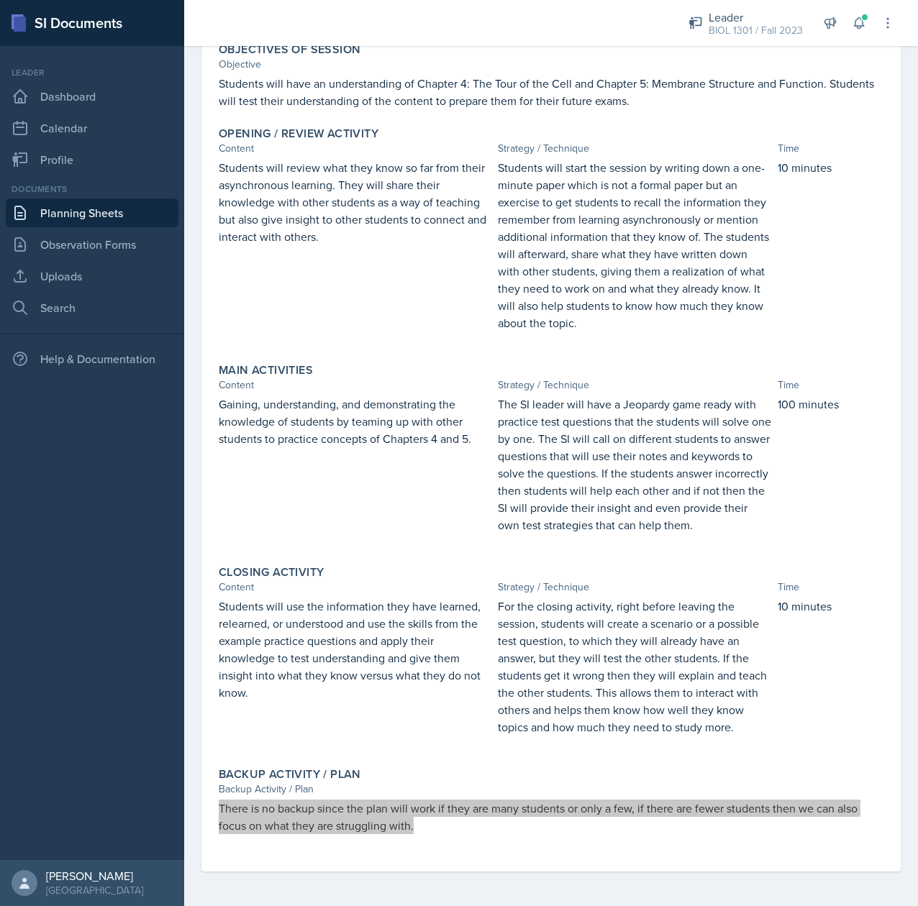
scroll to position [0, 0]
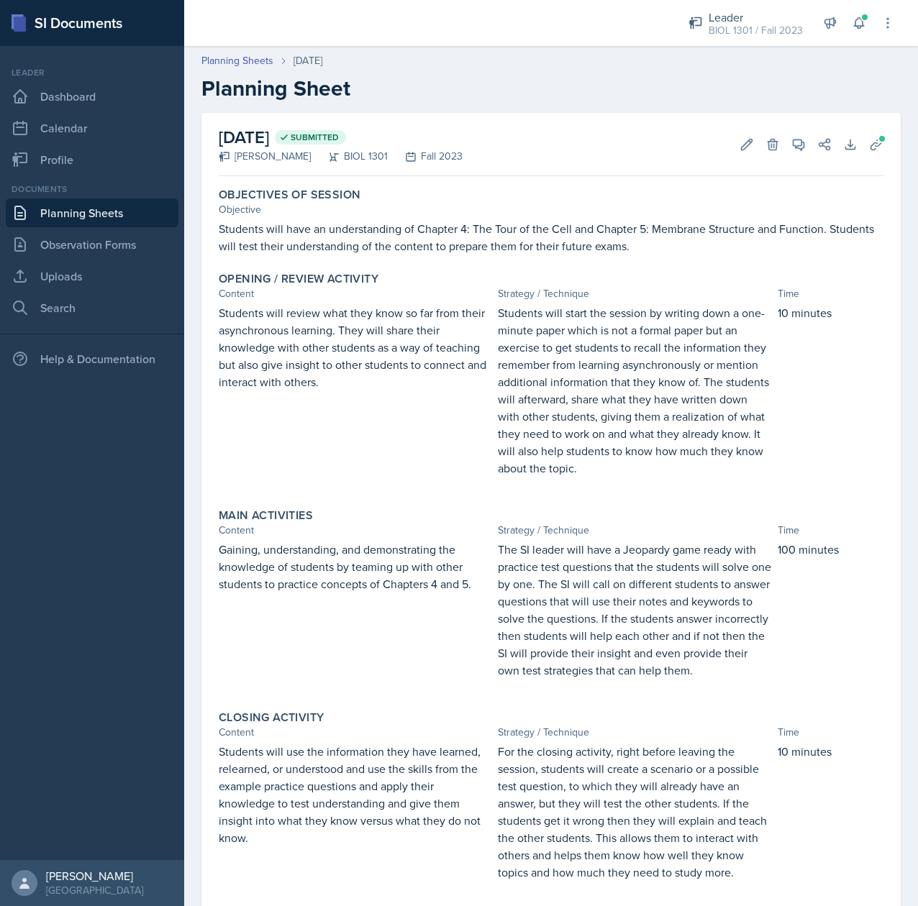
click at [294, 335] on p "Students will review what they know so far from their asynchronous learning. Th…" at bounding box center [355, 347] width 273 height 86
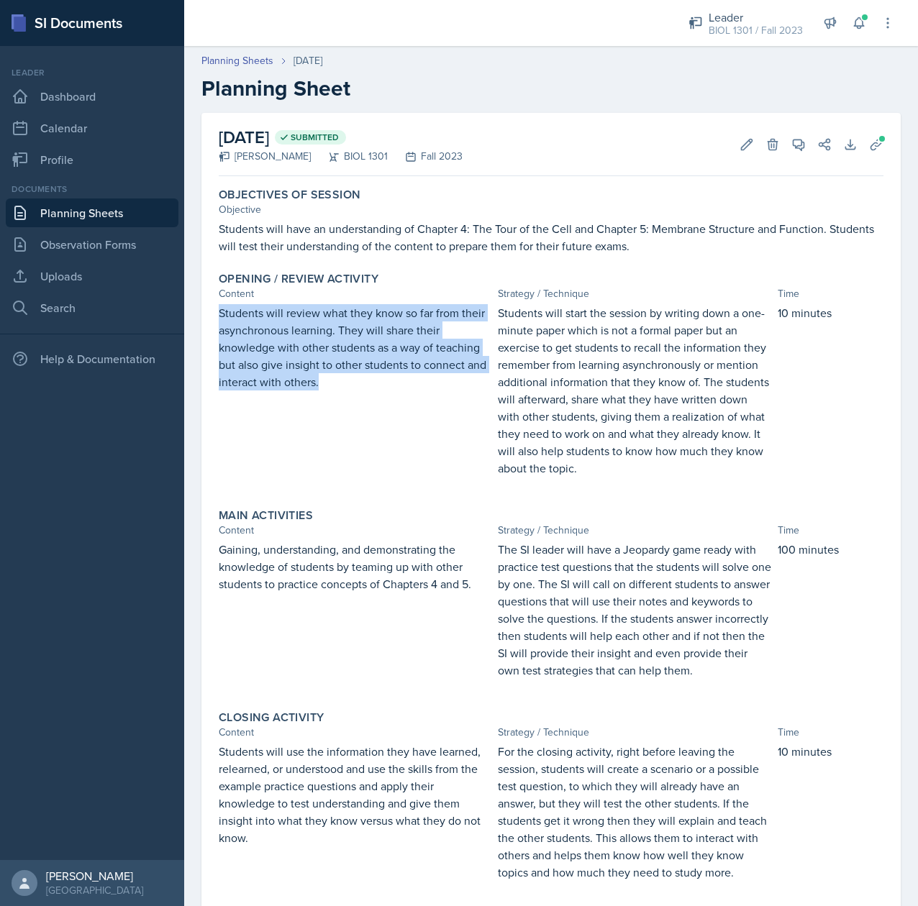
click at [294, 335] on p "Students will review what they know so far from their asynchronous learning. Th…" at bounding box center [355, 347] width 273 height 86
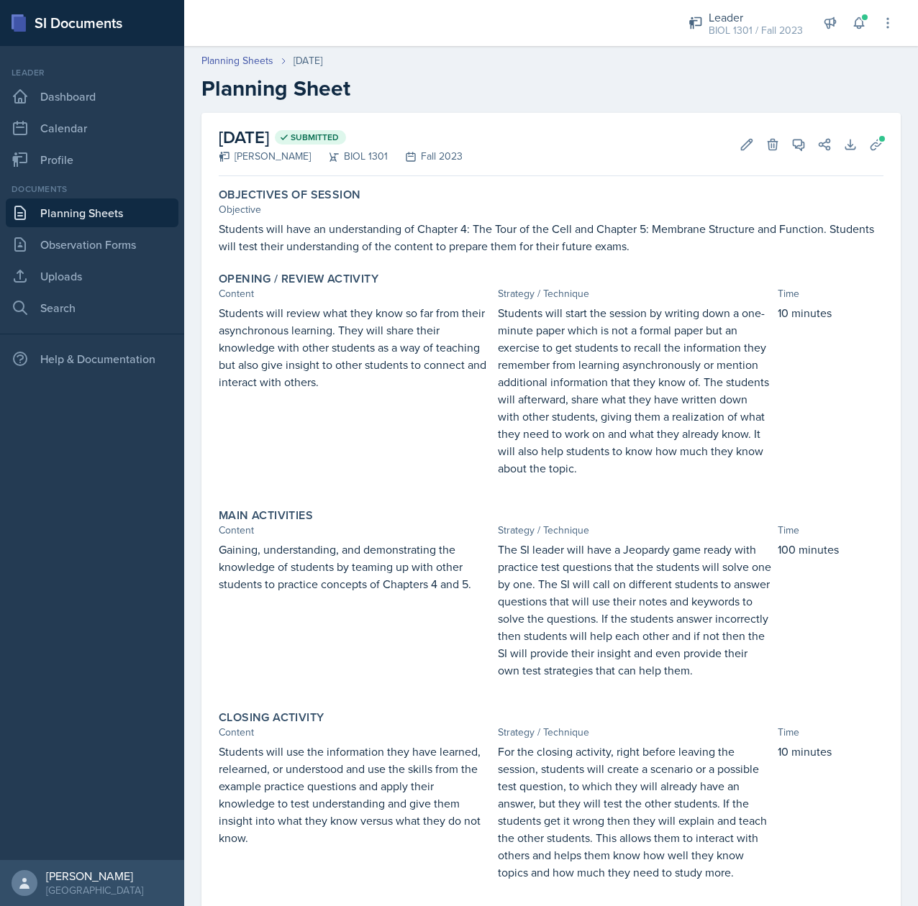
click at [602, 399] on p "Students will start the session by writing down a one-minute paper which is not…" at bounding box center [634, 390] width 273 height 173
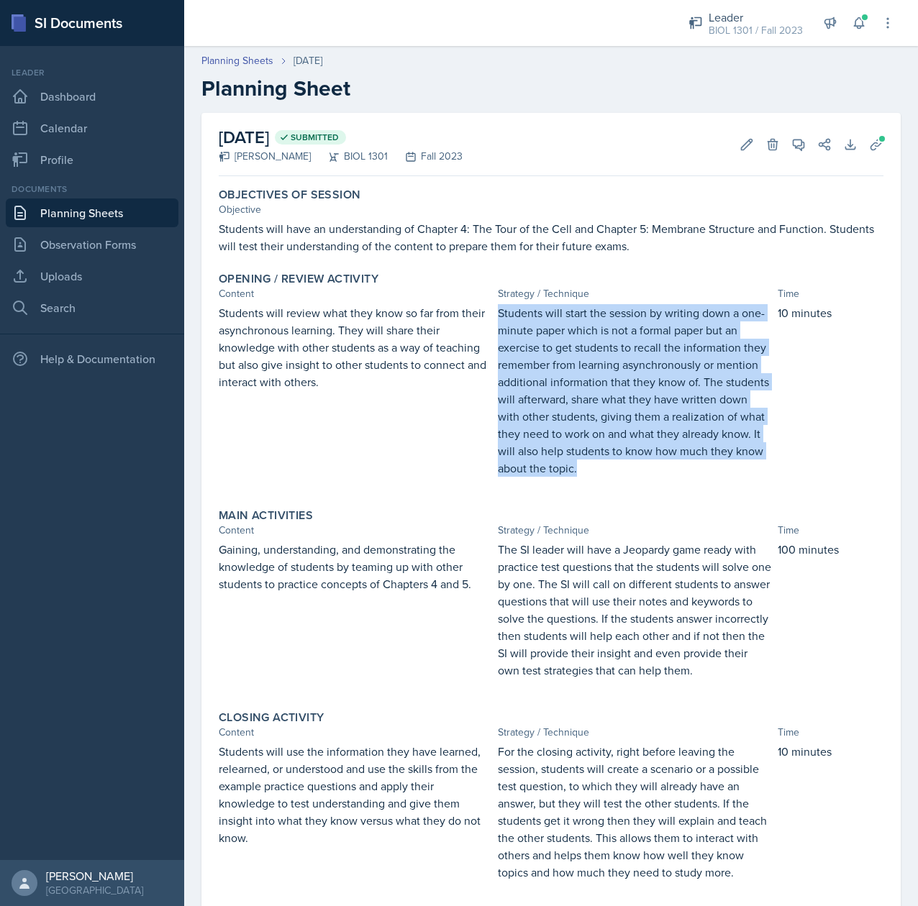
click at [602, 399] on p "Students will start the session by writing down a one-minute paper which is not…" at bounding box center [634, 390] width 273 height 173
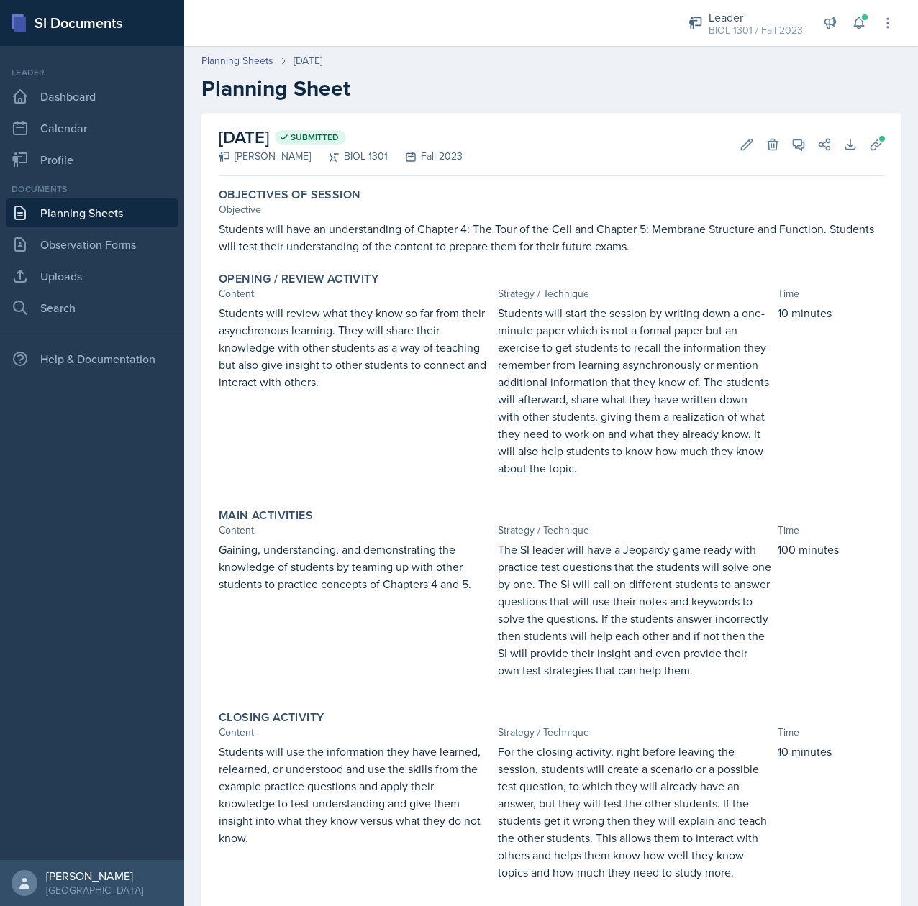
click at [347, 586] on p "students to practice concepts of Chapters 4 and 5." at bounding box center [355, 583] width 273 height 17
click at [445, 611] on div "Gaining, understanding, and demonstrating the knowledge of students by teaming …" at bounding box center [355, 617] width 273 height 153
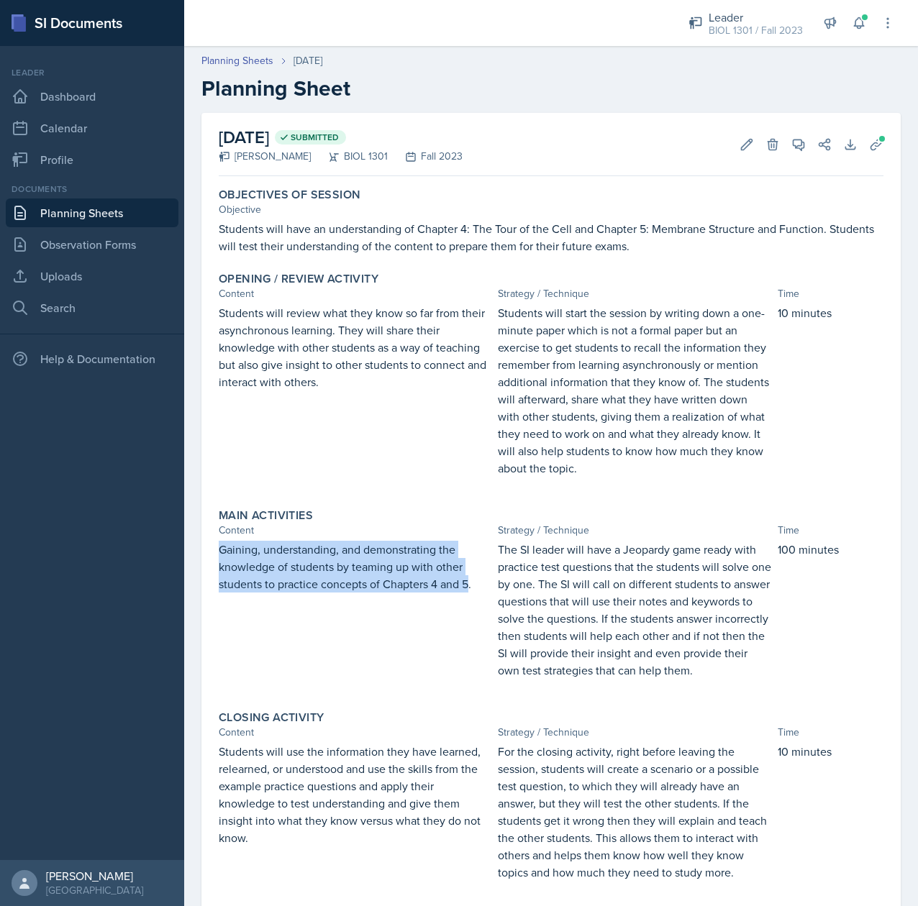
drag, startPoint x: 469, startPoint y: 586, endPoint x: 199, endPoint y: 548, distance: 273.2
click at [199, 548] on div "September 27th, 2023 Submitted Tina Prajapati BIOL 1301 Fall 2023 Edit Delete V…" at bounding box center [551, 582] width 734 height 939
click at [237, 68] on link "Planning Sheets" at bounding box center [237, 60] width 72 height 15
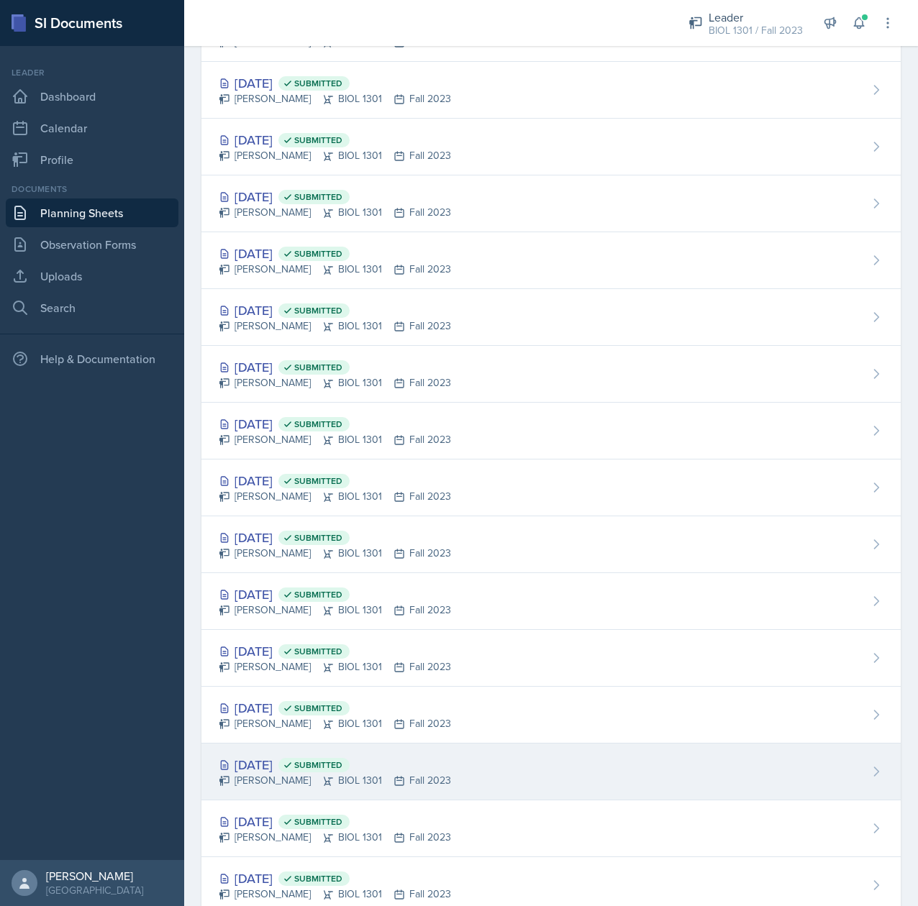
scroll to position [187, 0]
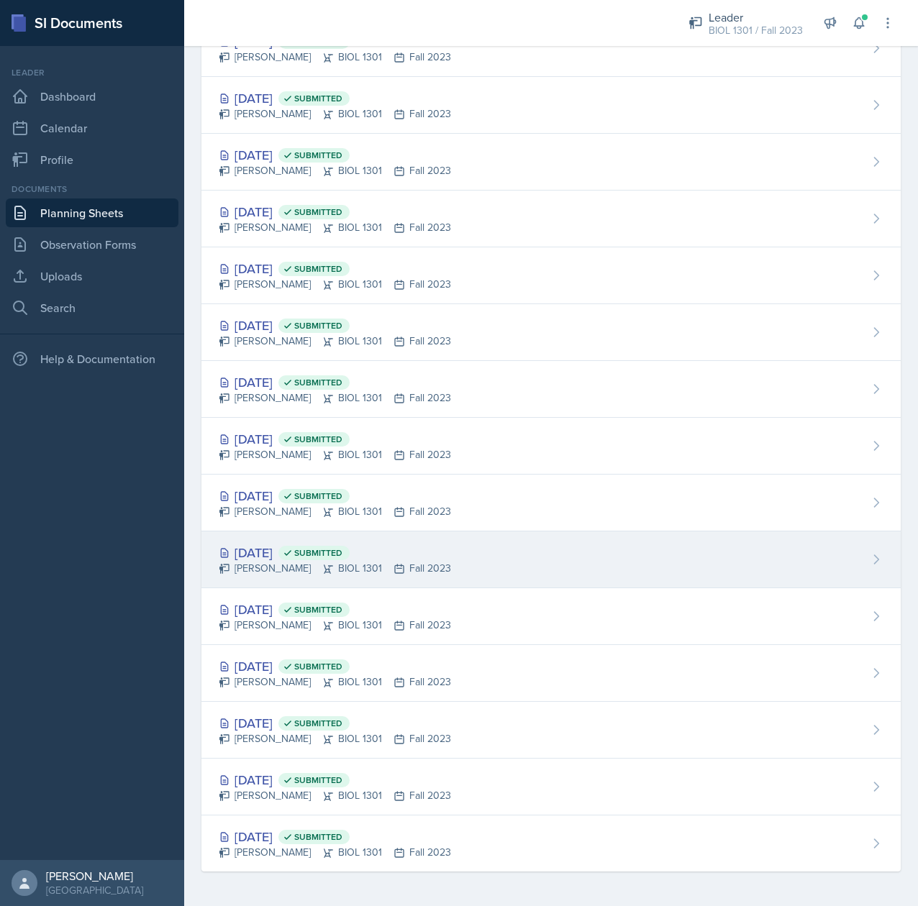
click at [291, 551] on div "Oct 2nd, 2023 Submitted" at bounding box center [335, 552] width 232 height 19
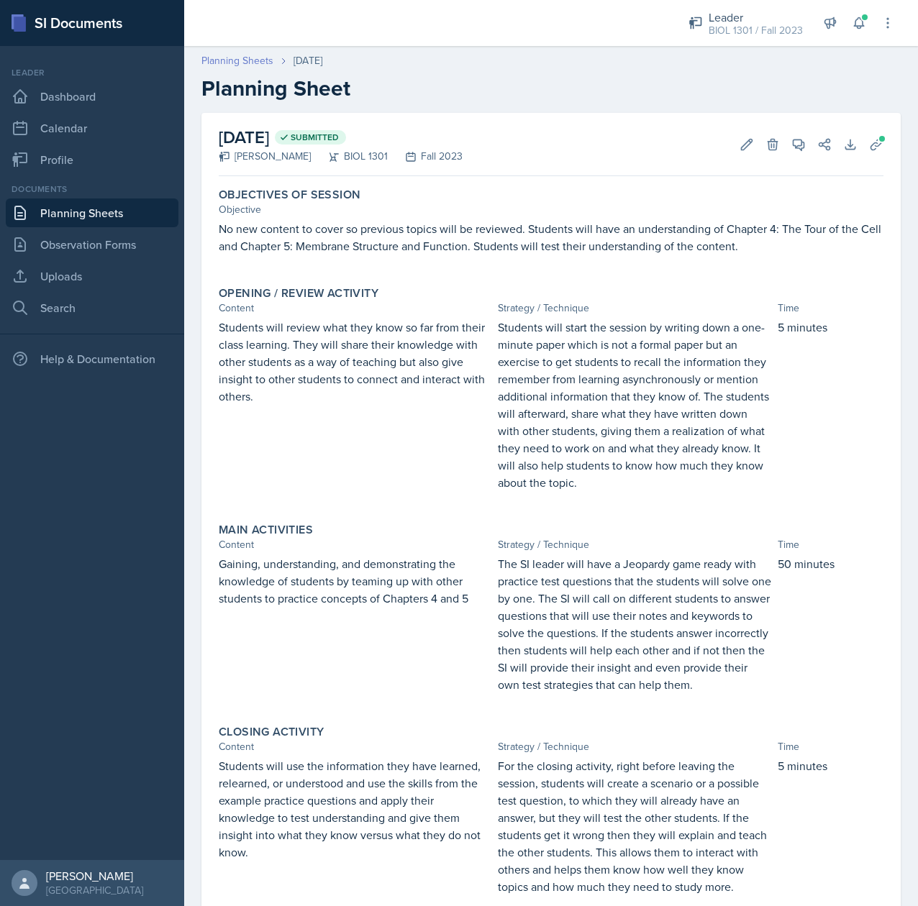
click at [232, 59] on link "Planning Sheets" at bounding box center [237, 60] width 72 height 15
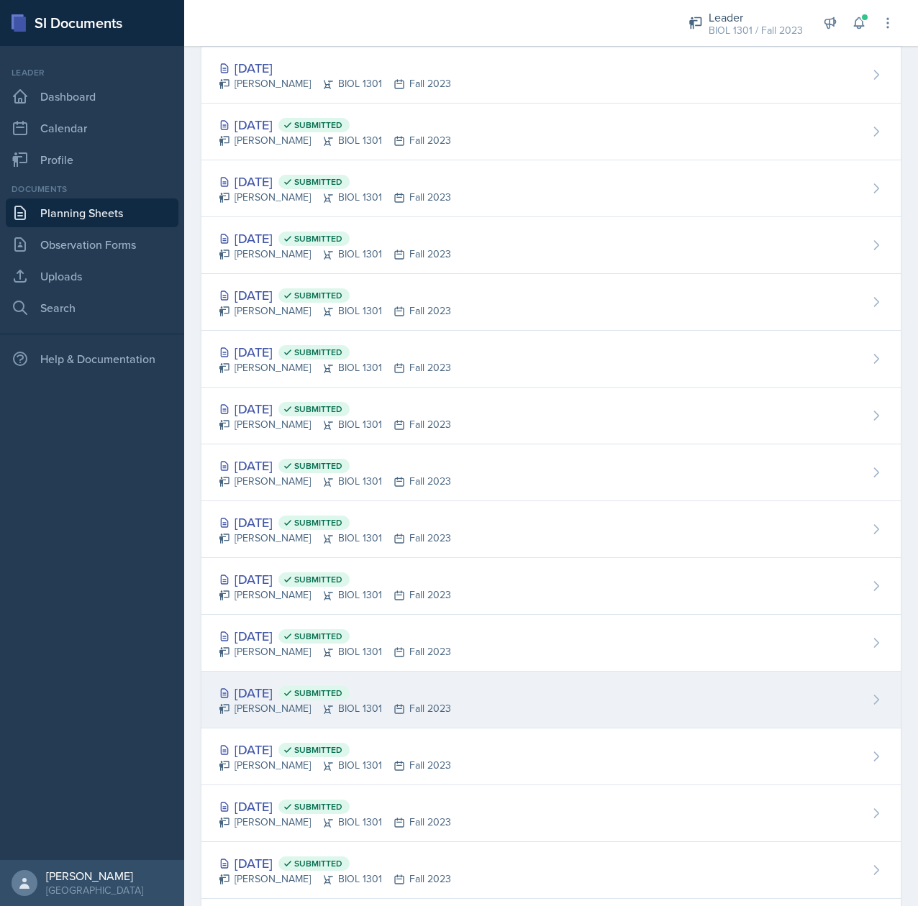
scroll to position [101, 0]
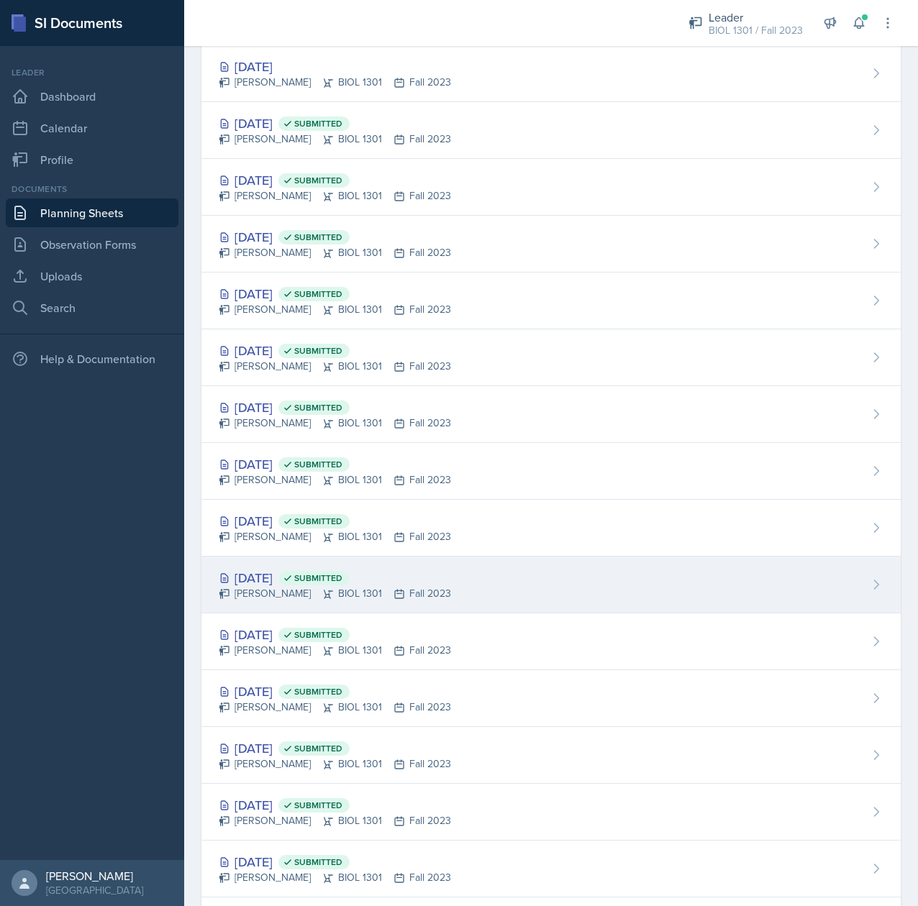
click at [268, 584] on div "Oct 9th, 2023 Submitted" at bounding box center [335, 577] width 232 height 19
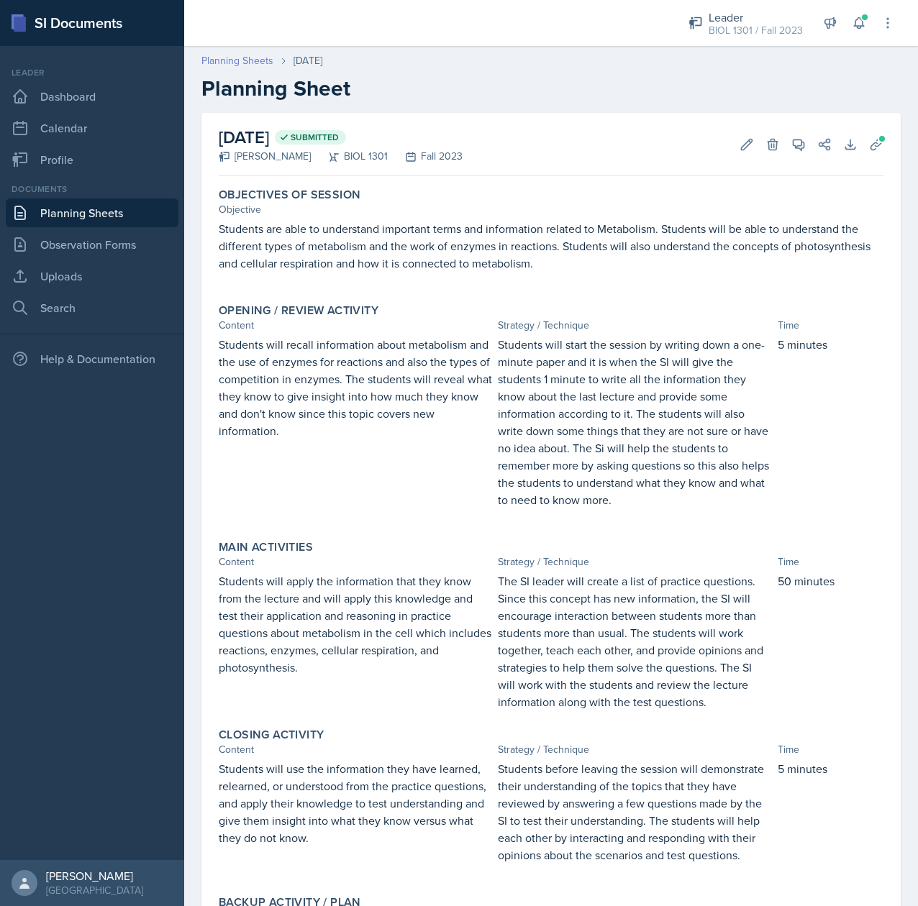
click at [247, 65] on link "Planning Sheets" at bounding box center [237, 60] width 72 height 15
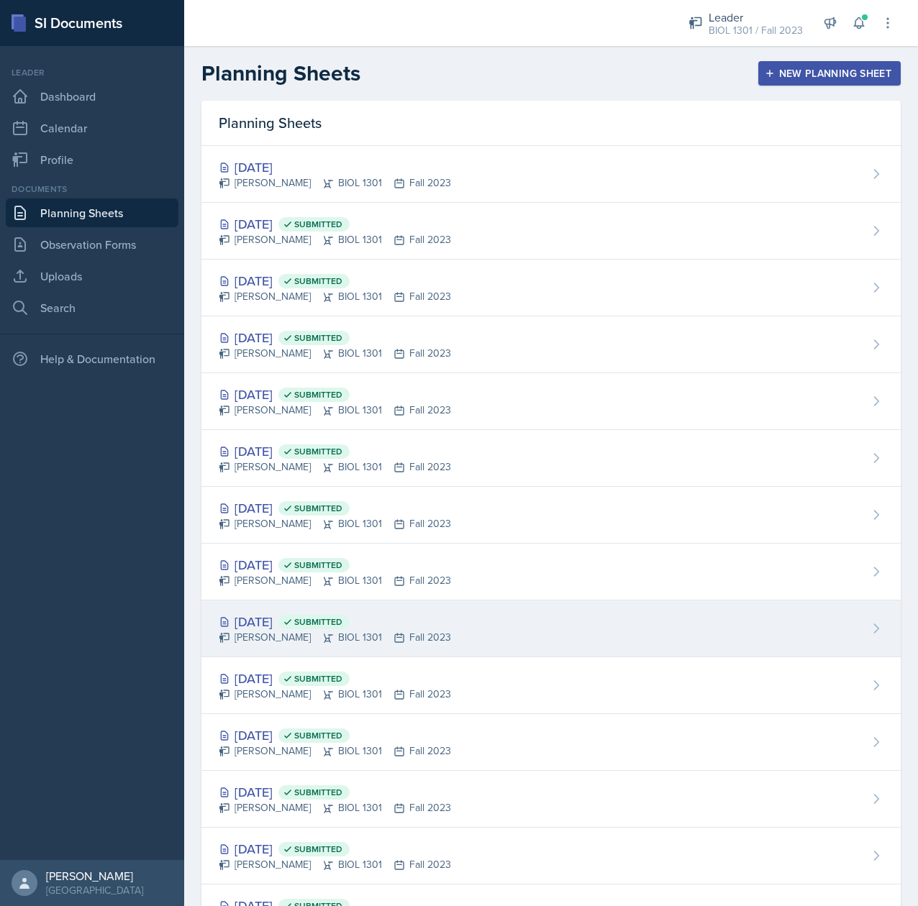
scroll to position [187, 0]
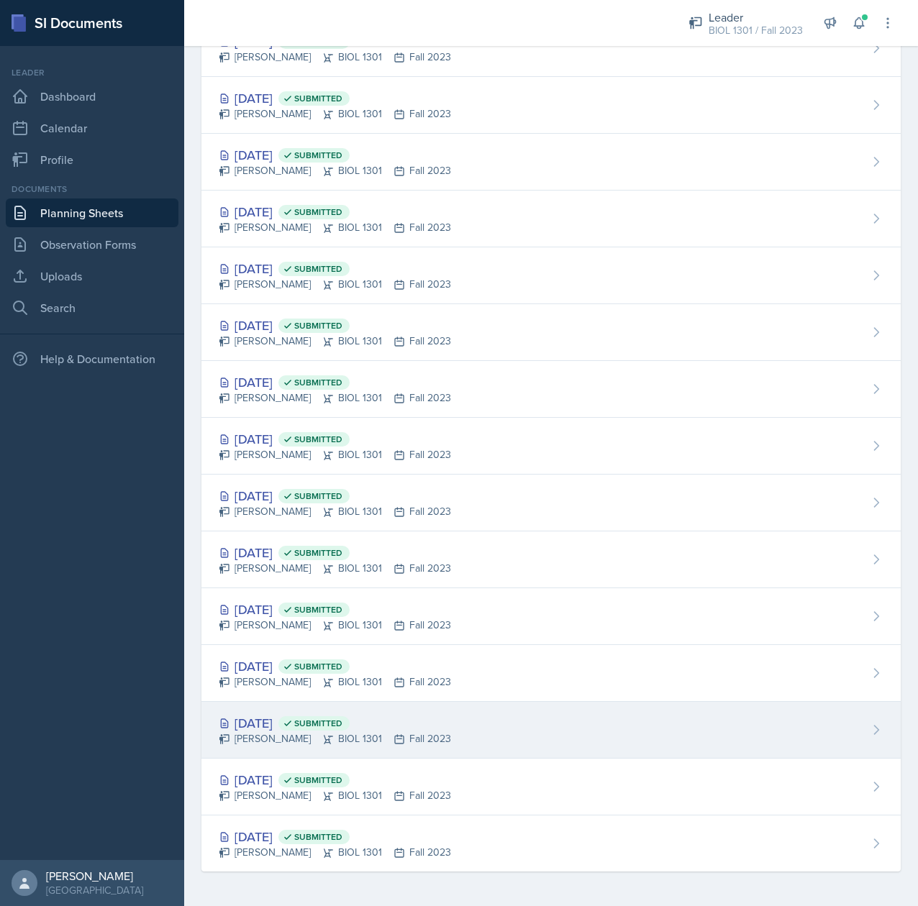
click at [277, 718] on div "Sep 11th, 2023 Submitted" at bounding box center [335, 723] width 232 height 19
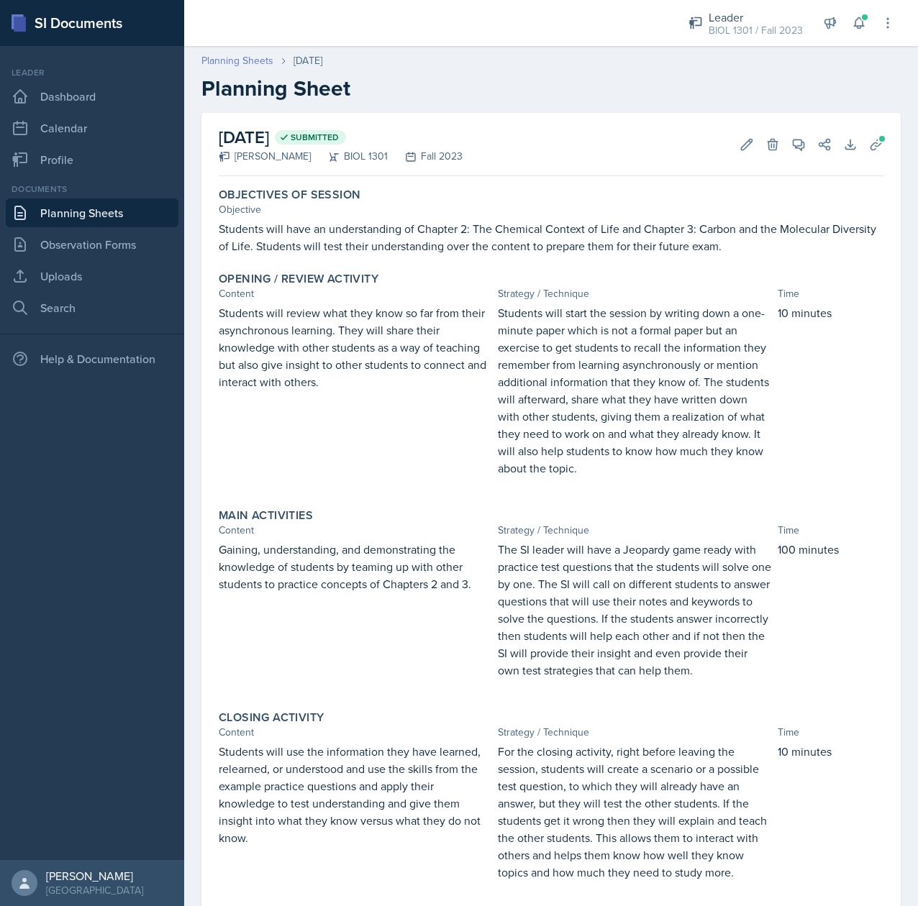
click at [236, 60] on link "Planning Sheets" at bounding box center [237, 60] width 72 height 15
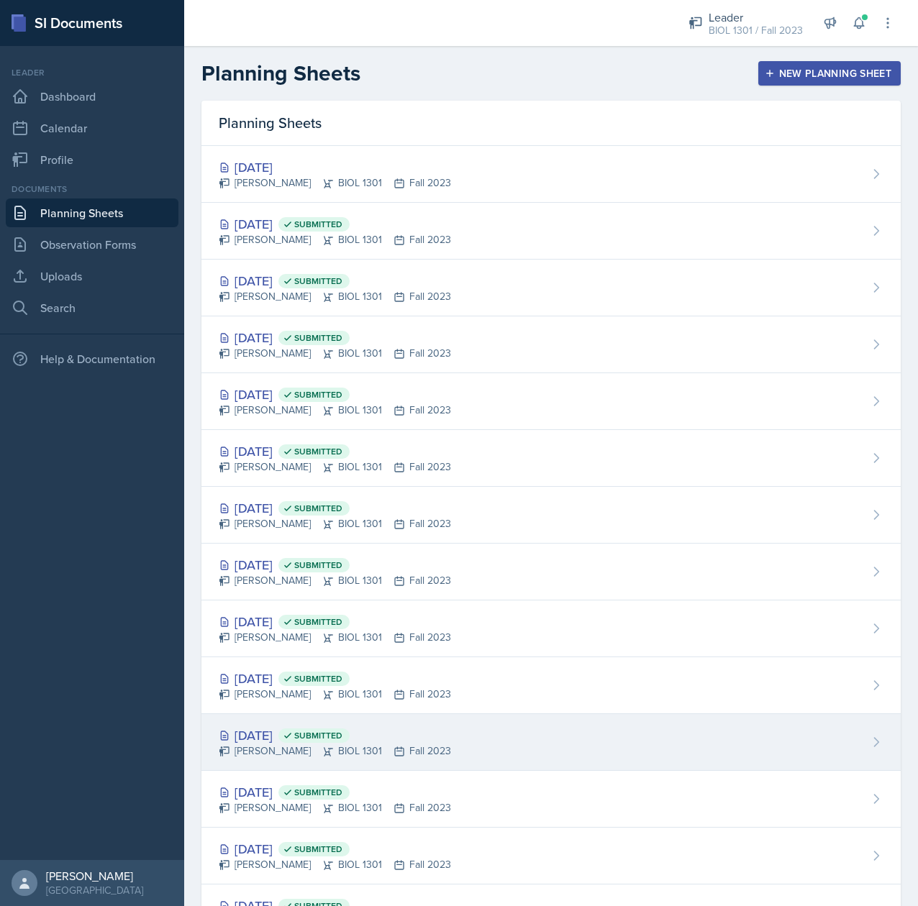
scroll to position [170, 0]
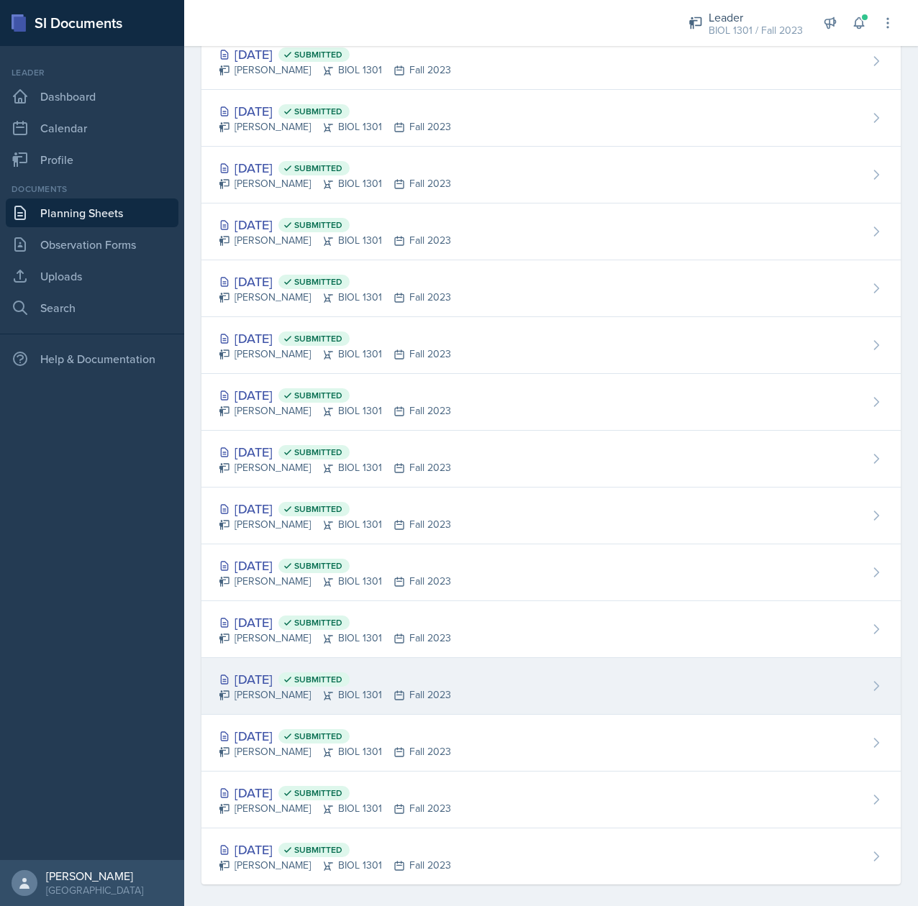
click at [271, 689] on div "Sep 18th, 2023 Submitted" at bounding box center [335, 679] width 232 height 19
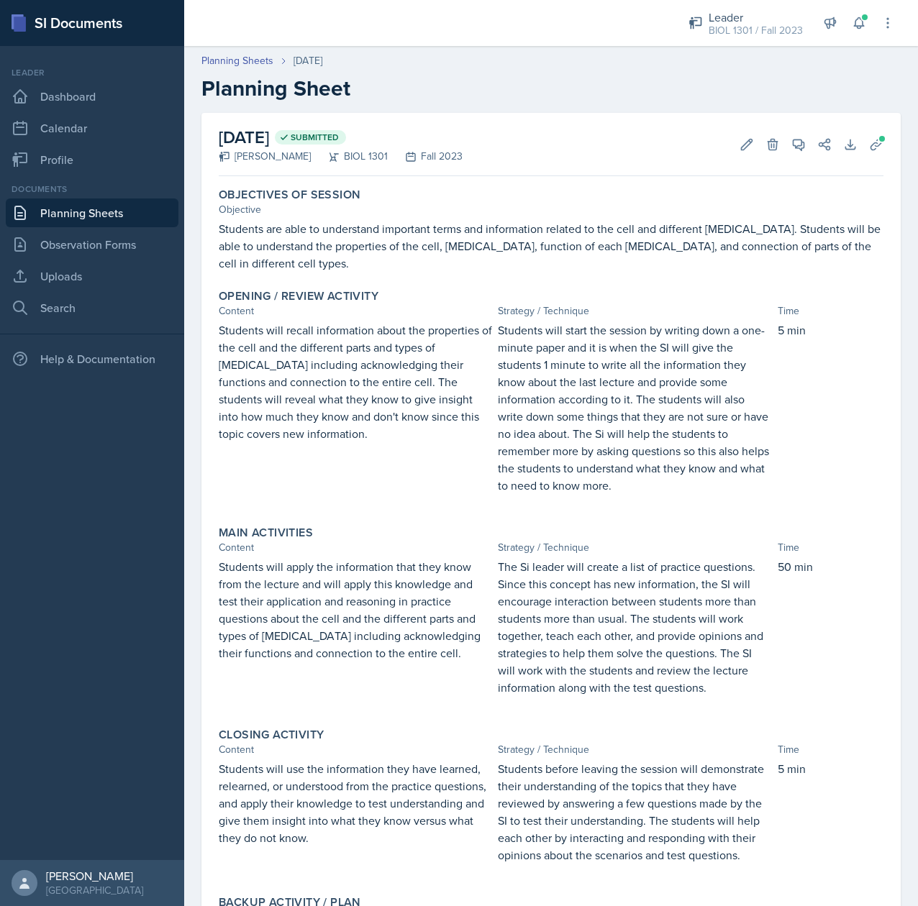
click at [574, 620] on p "The Si leader will create a list of practice questions. Since this concept has …" at bounding box center [634, 627] width 273 height 138
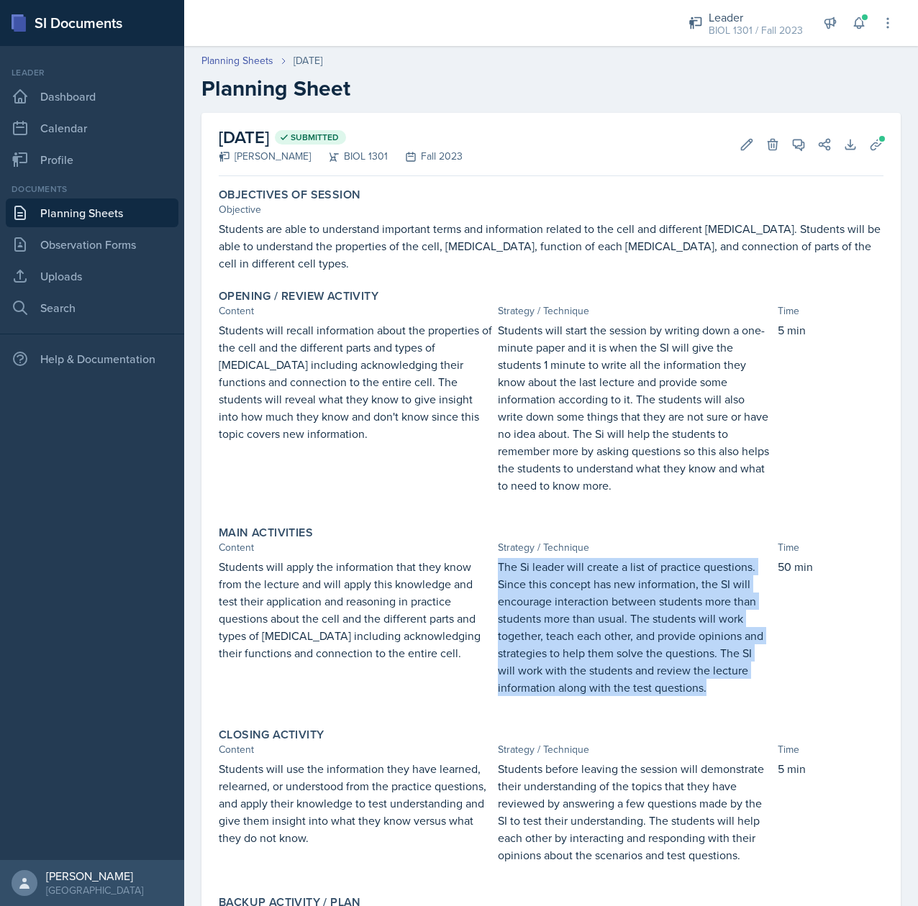
click at [574, 620] on p "The Si leader will create a list of practice questions. Since this concept has …" at bounding box center [634, 627] width 273 height 138
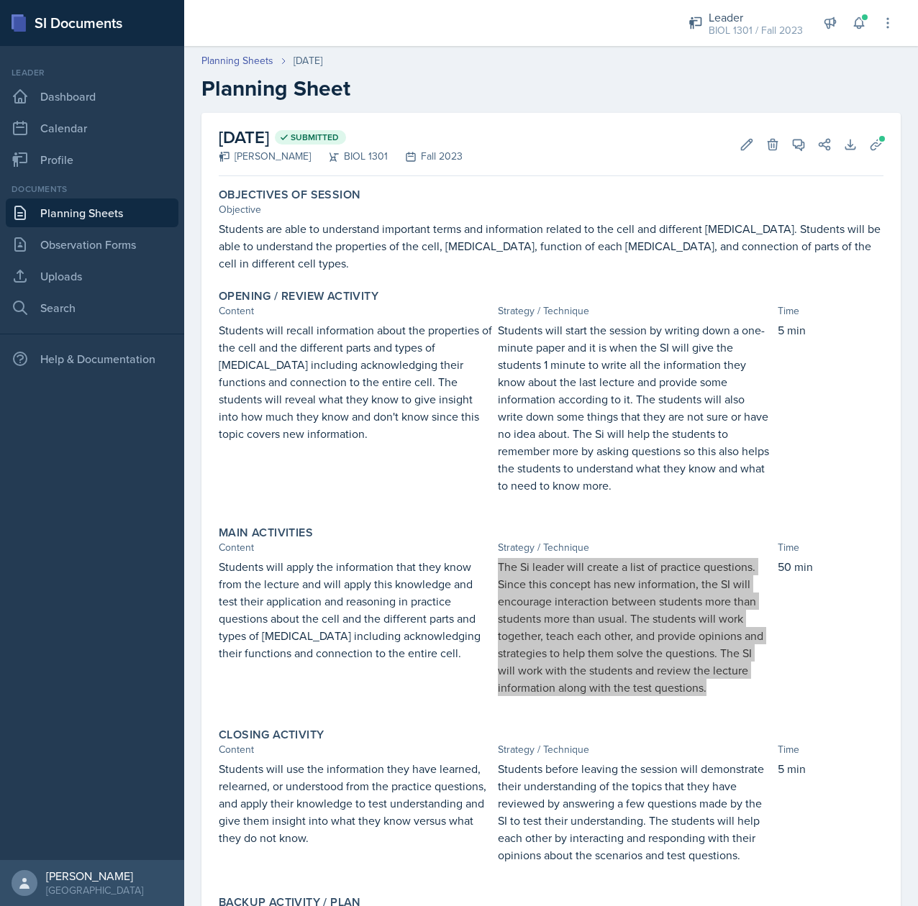
scroll to position [148, 0]
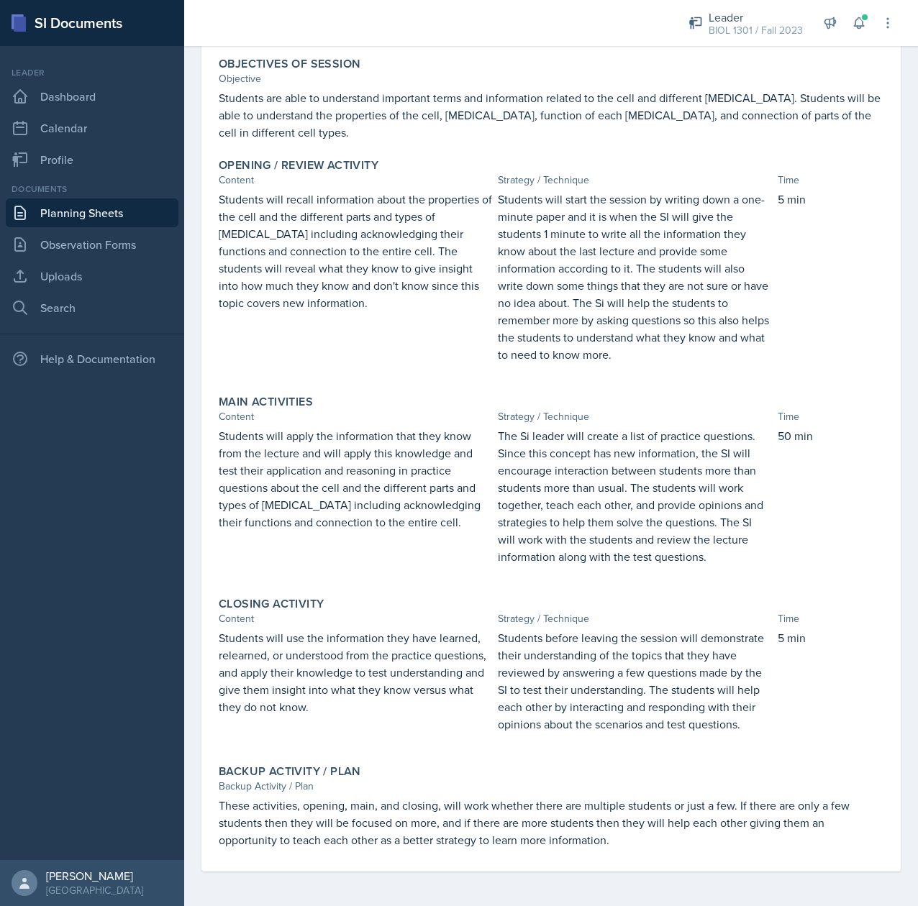
click at [263, 641] on p "Students will use the information they have learned, relearned, or understood f…" at bounding box center [355, 672] width 273 height 86
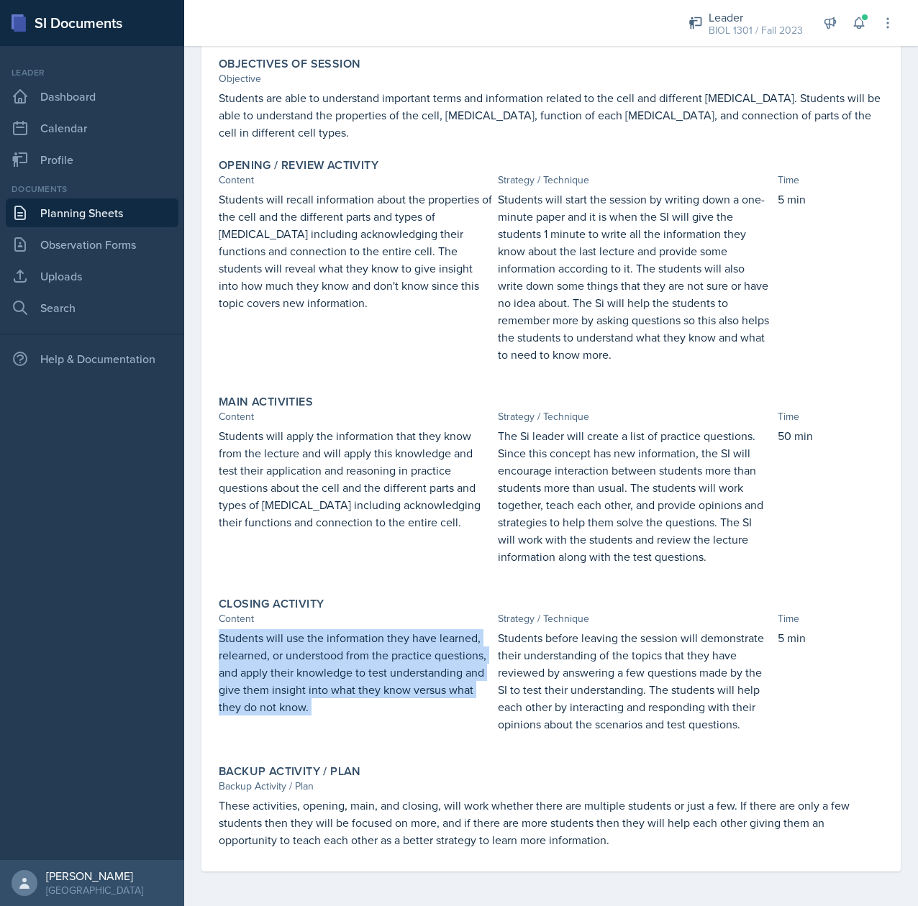
click at [263, 641] on p "Students will use the information they have learned, relearned, or understood f…" at bounding box center [355, 672] width 273 height 86
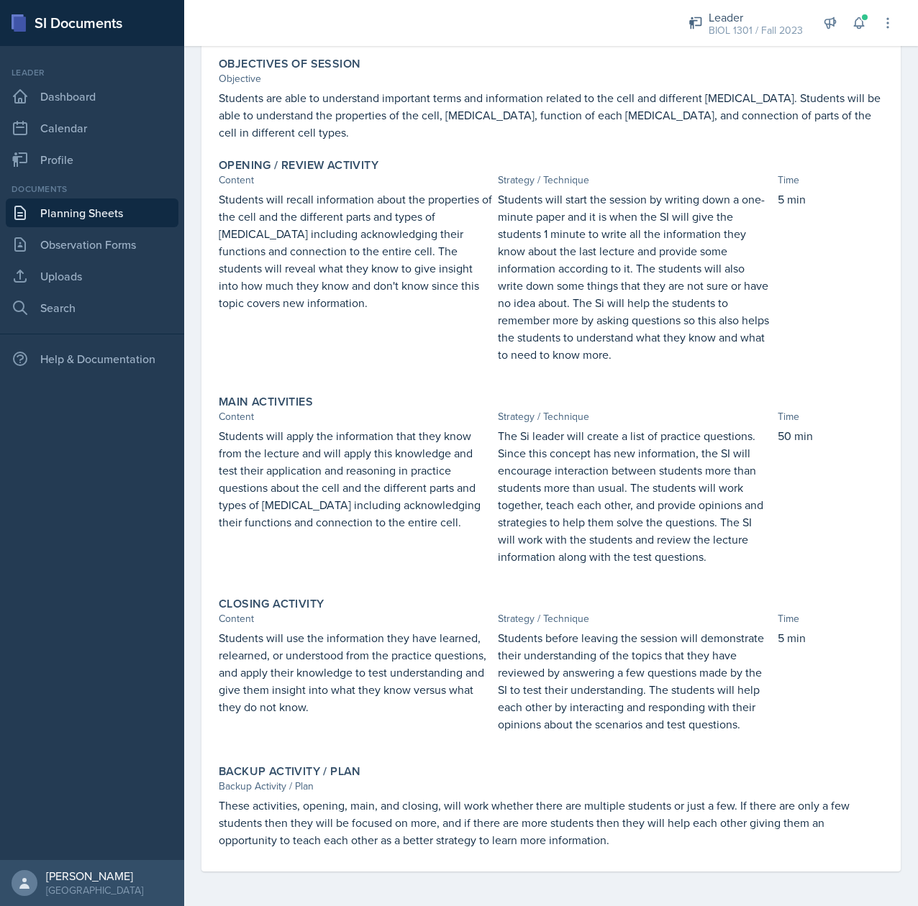
click at [619, 675] on p "Students before leaving the session will demonstrate their understanding of the…" at bounding box center [634, 681] width 273 height 104
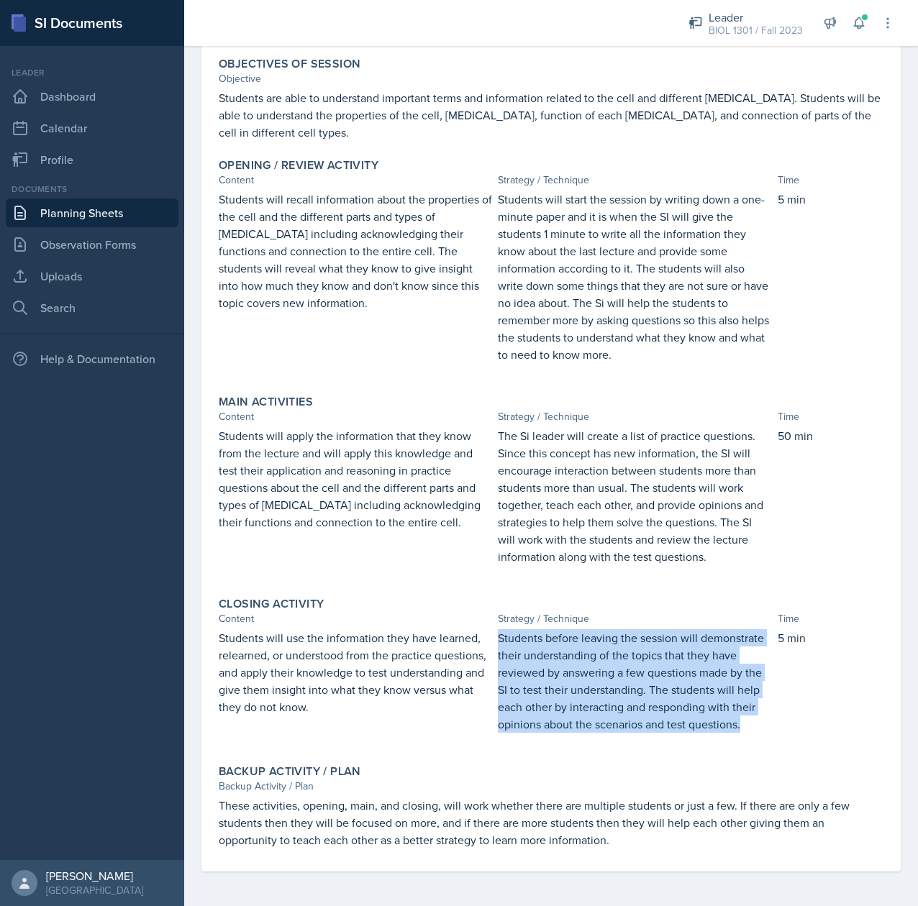
click at [619, 675] on p "Students before leaving the session will demonstrate their understanding of the…" at bounding box center [634, 681] width 273 height 104
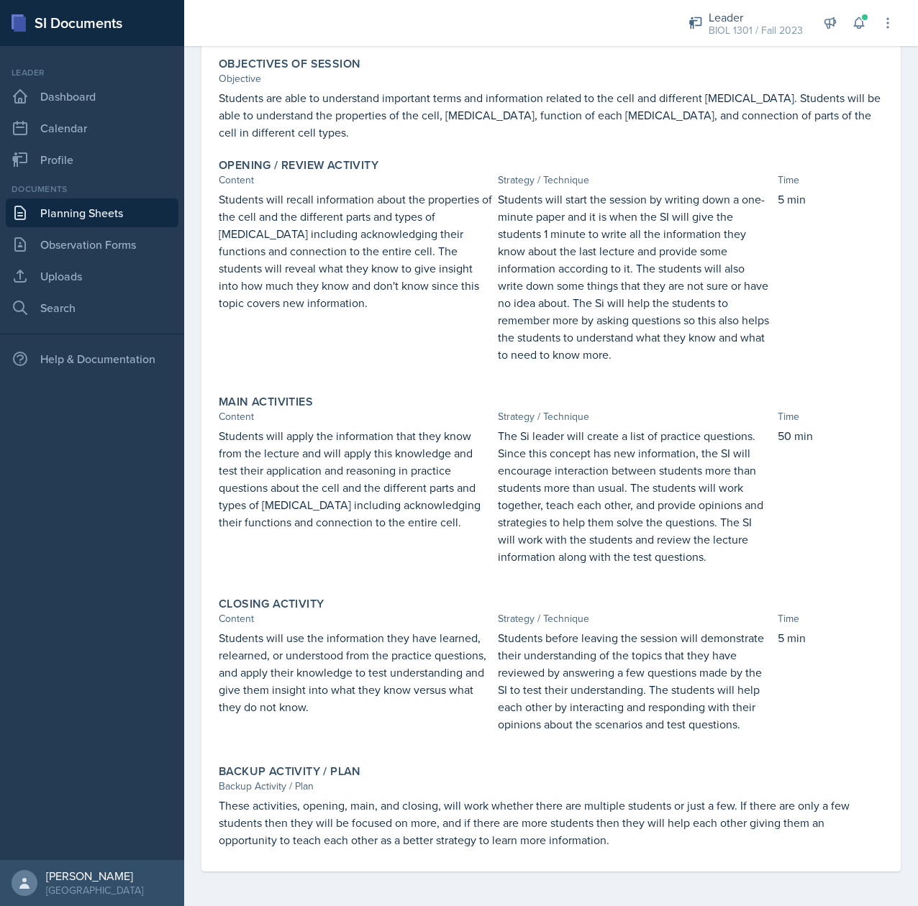
click at [556, 820] on p "These activities, opening, main, and closing, will work whether there are multi…" at bounding box center [551, 823] width 665 height 52
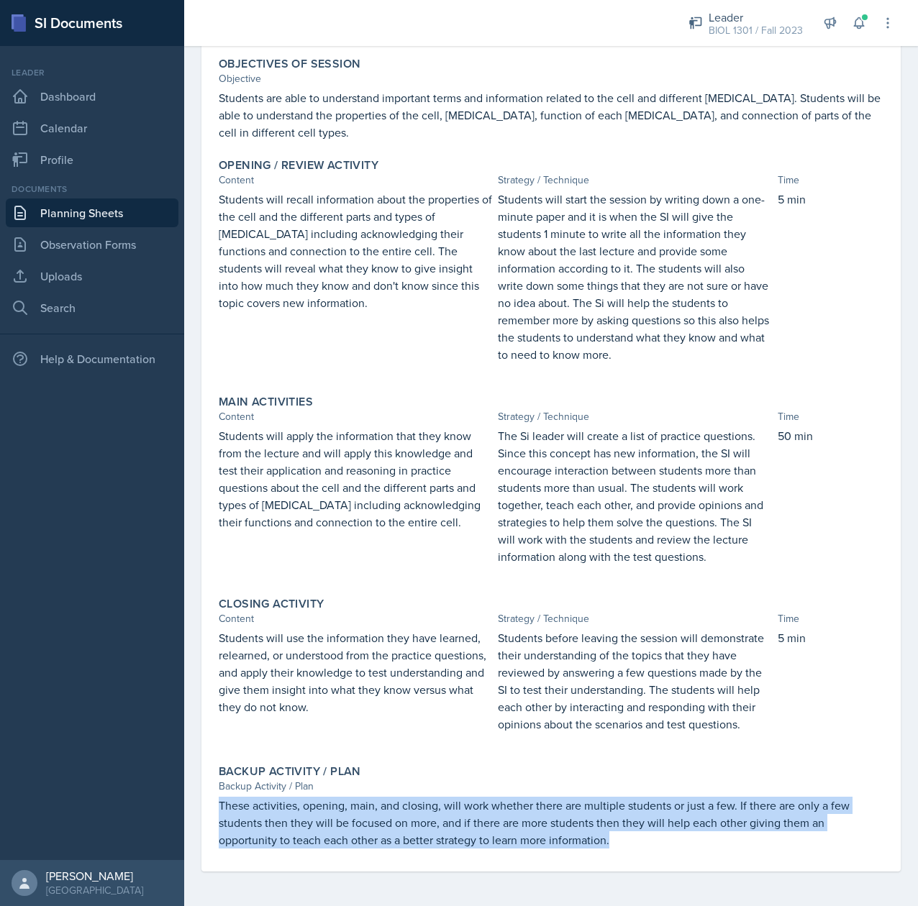
click at [556, 820] on p "These activities, opening, main, and closing, will work whether there are multi…" at bounding box center [551, 823] width 665 height 52
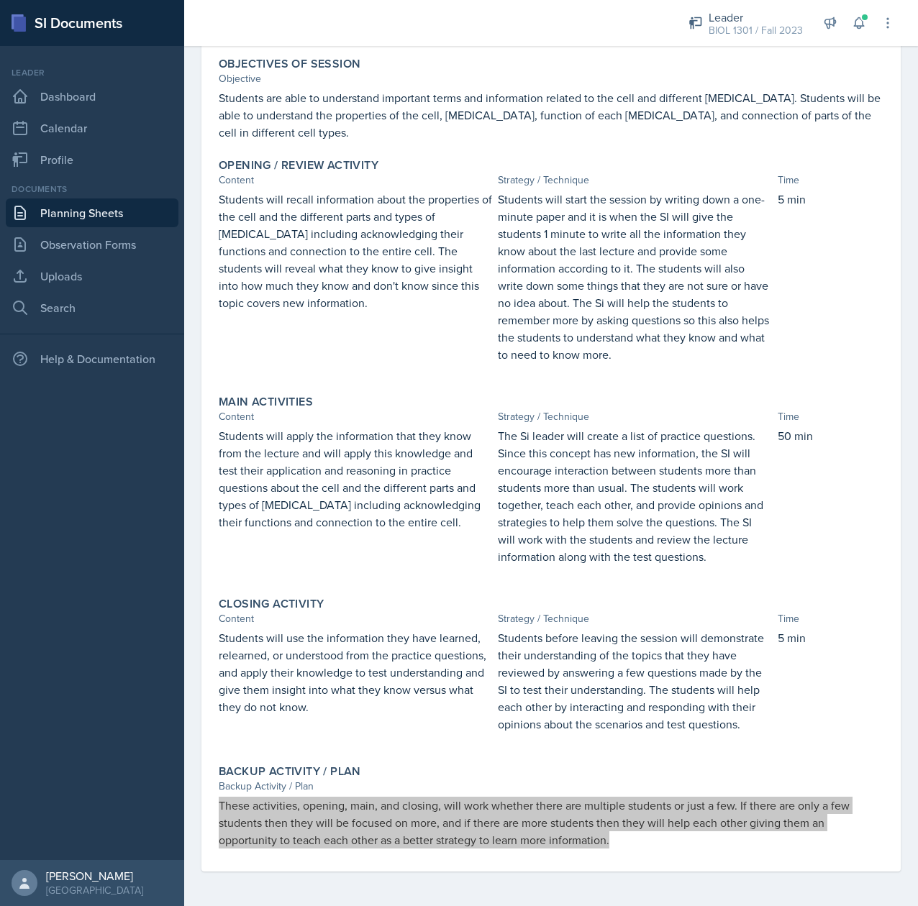
scroll to position [0, 0]
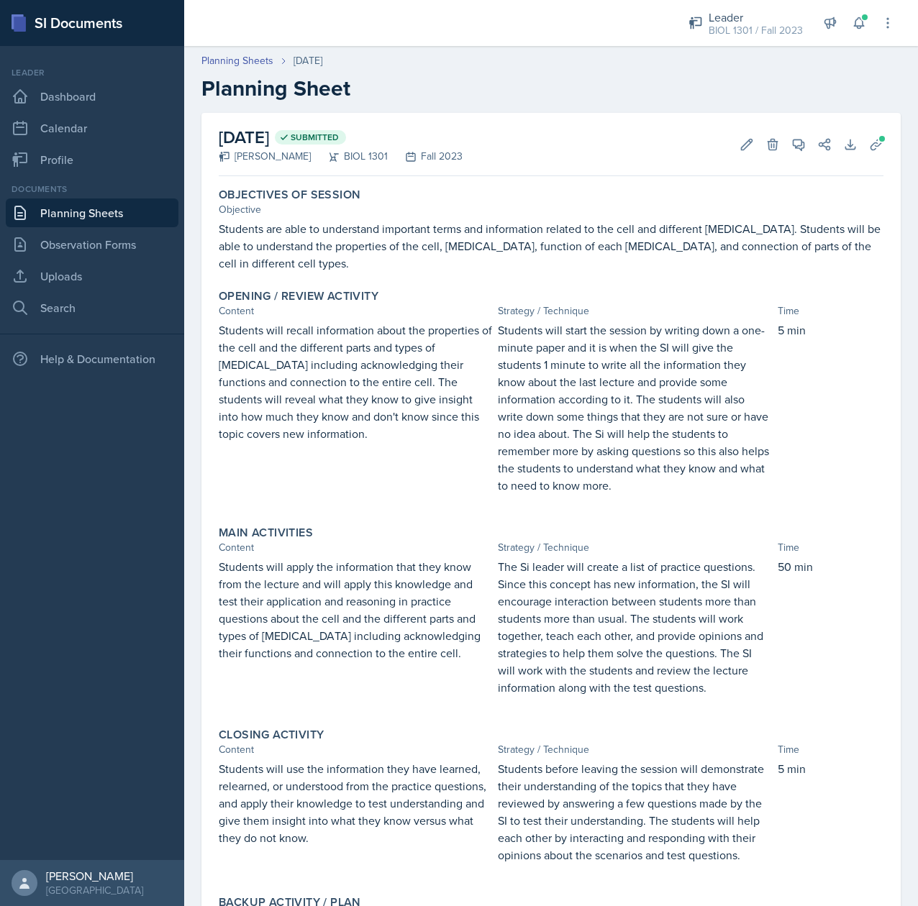
click at [102, 210] on link "Planning Sheets" at bounding box center [92, 213] width 173 height 29
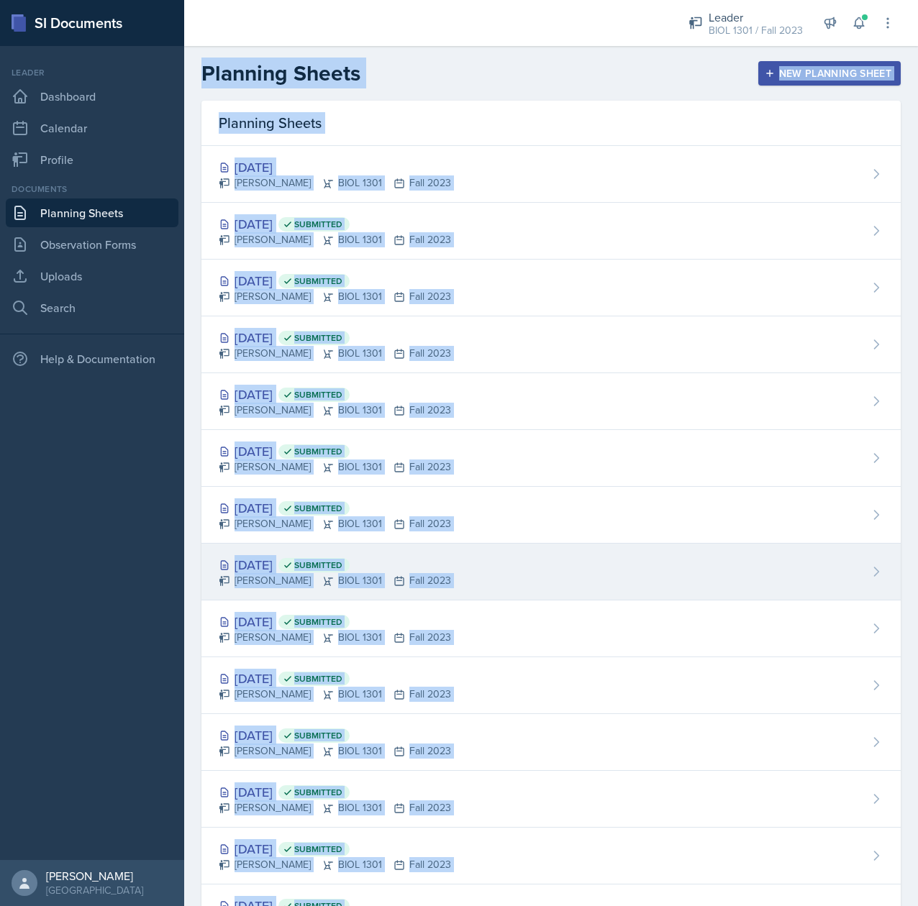
scroll to position [187, 0]
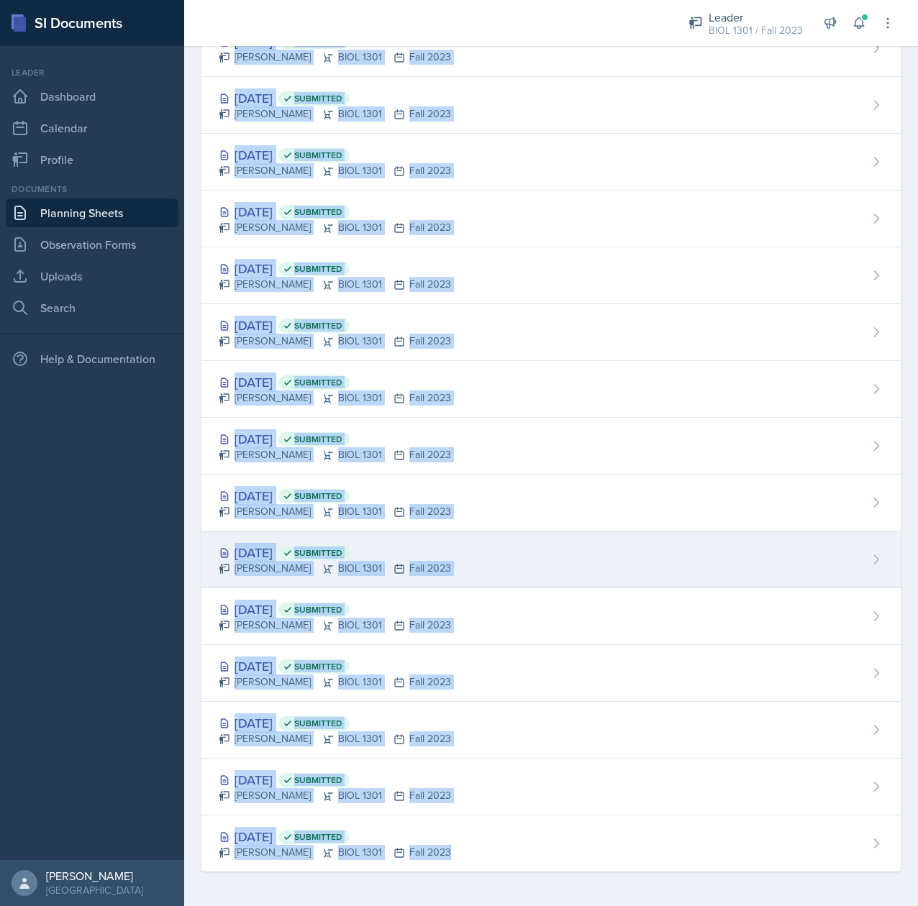
click at [291, 561] on div "Tina Prajapati BIOL 1301 Fall 2023" at bounding box center [335, 568] width 232 height 15
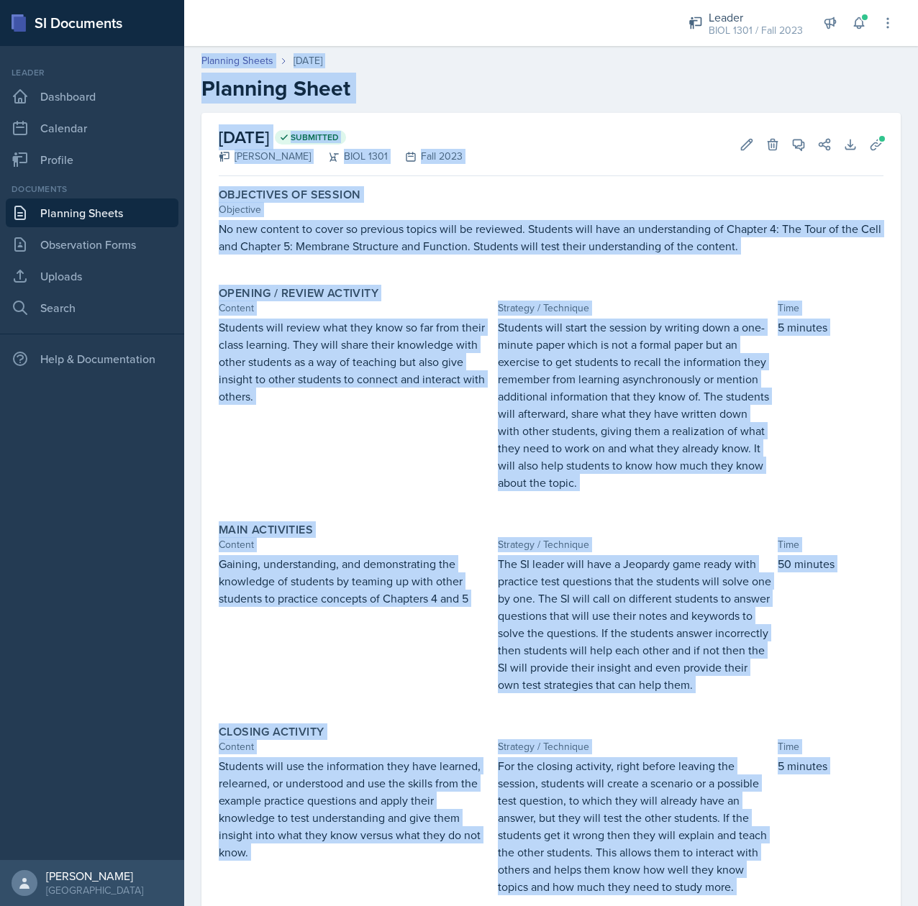
click at [535, 232] on p "No new content to cover so previous topics will be reviewed. Students will have…" at bounding box center [551, 237] width 665 height 35
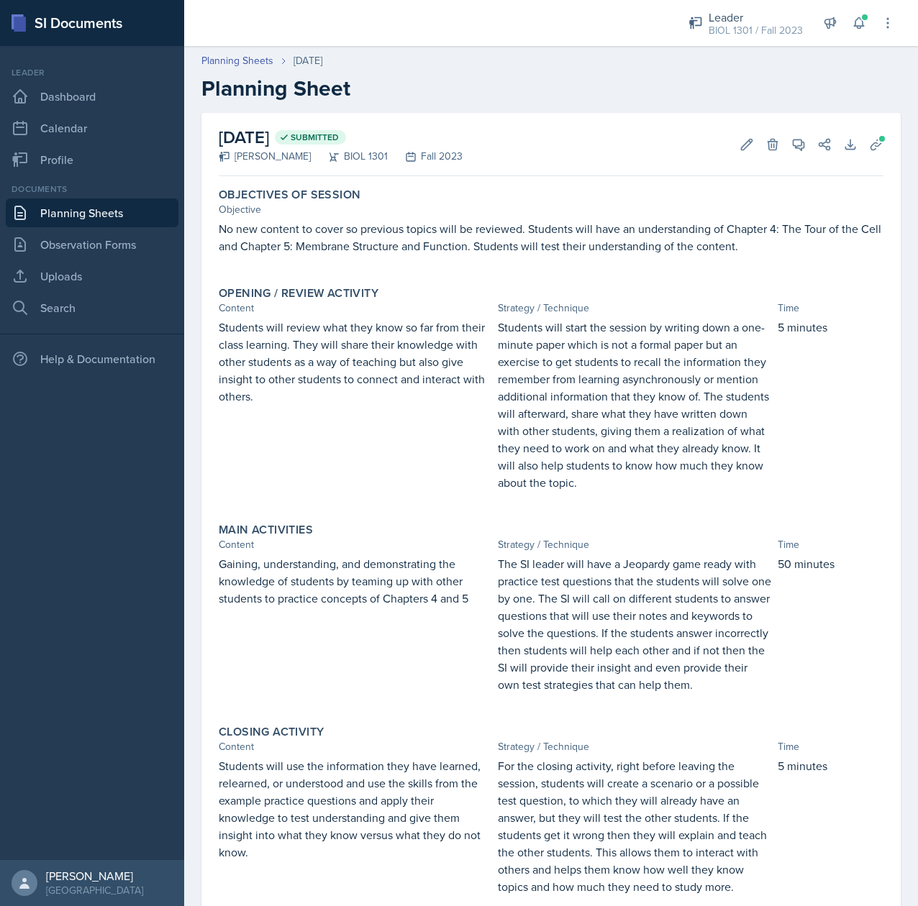
click at [488, 243] on p "No new content to cover so previous topics will be reviewed. Students will have…" at bounding box center [551, 237] width 665 height 35
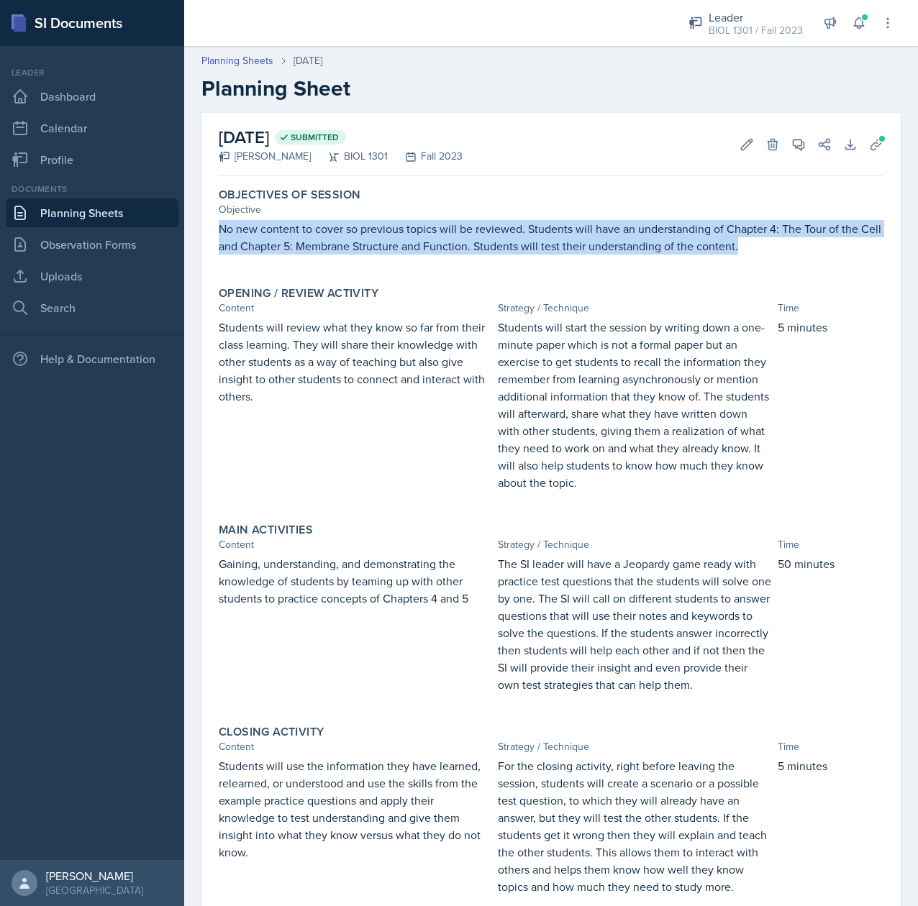
click at [488, 243] on p "No new content to cover so previous topics will be reviewed. Students will have…" at bounding box center [551, 237] width 665 height 35
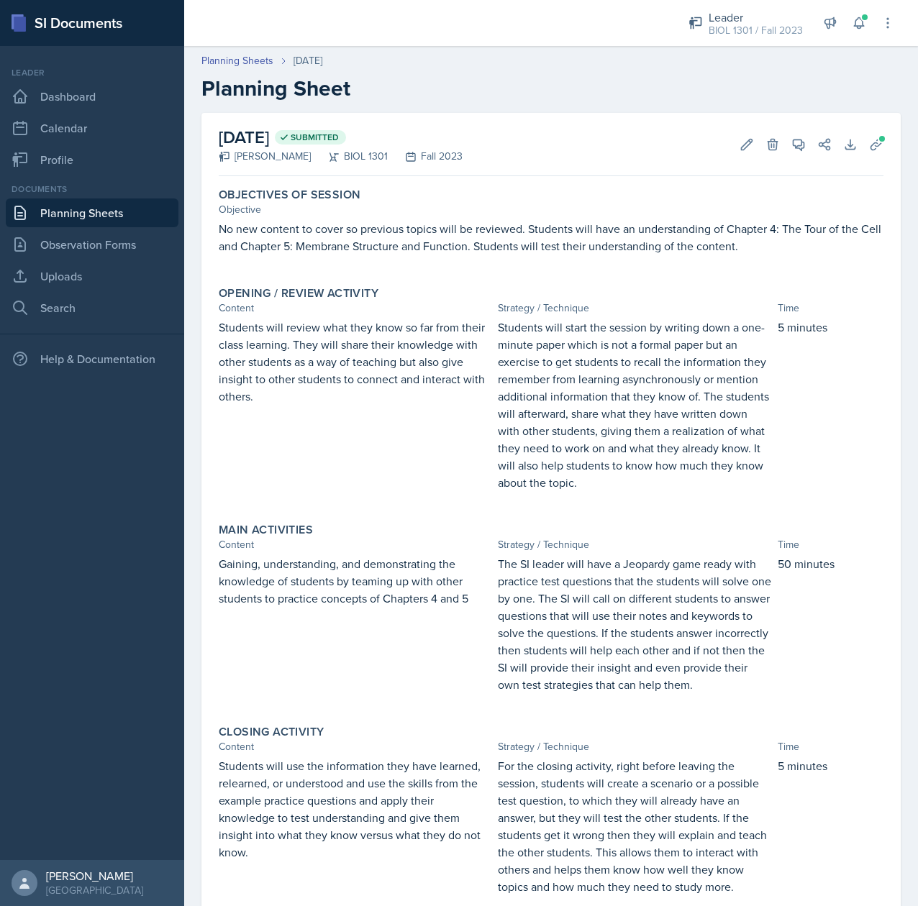
click at [314, 377] on p "Students will review what they know so far from their class learning. They will…" at bounding box center [355, 362] width 273 height 86
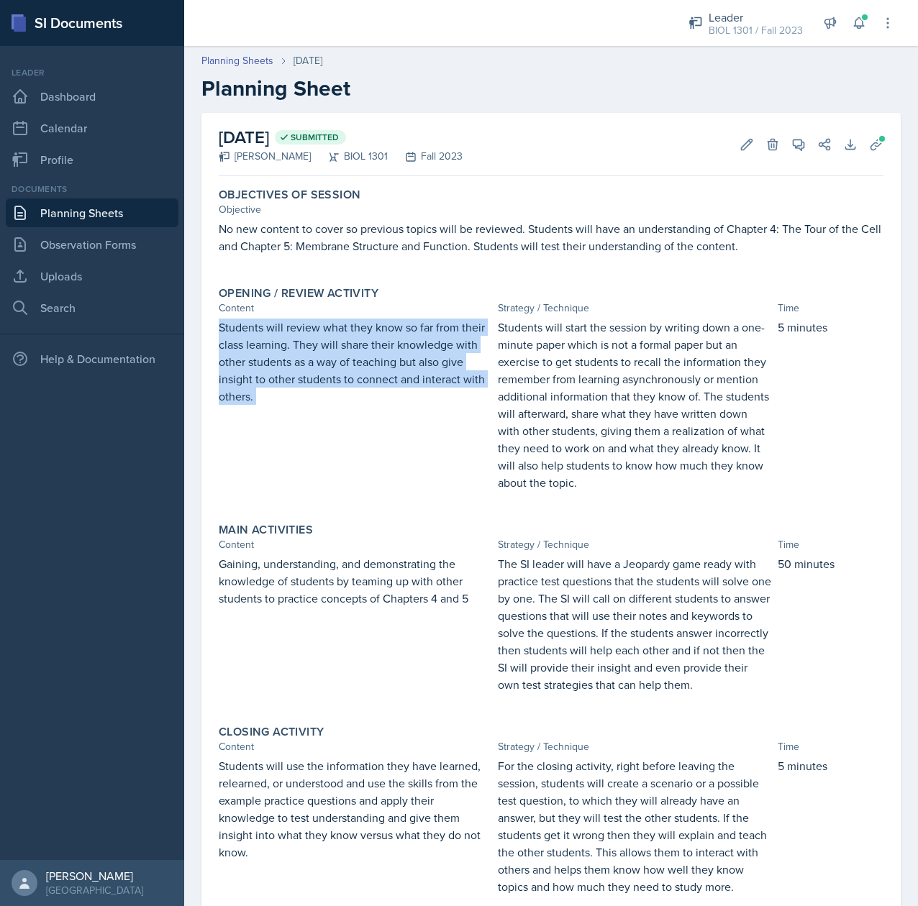
click at [314, 377] on p "Students will review what they know so far from their class learning. They will…" at bounding box center [355, 362] width 273 height 86
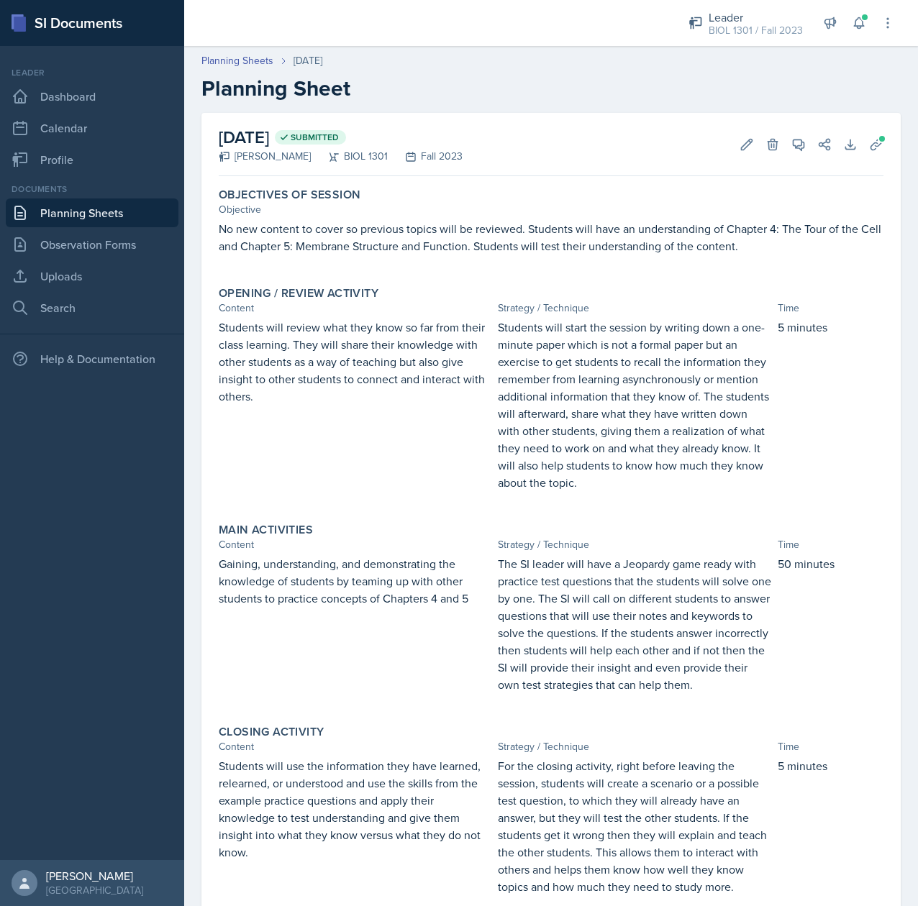
click at [550, 408] on p "Students will start the session by writing down a one-minute paper which is not…" at bounding box center [634, 405] width 273 height 173
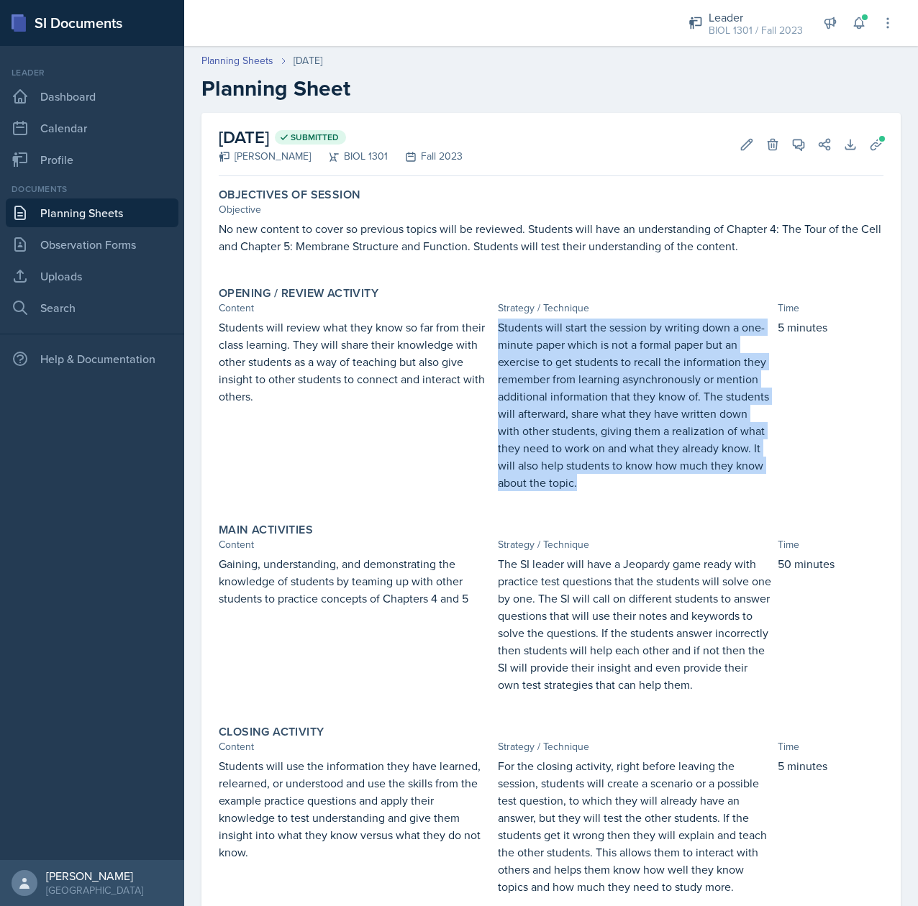
click at [550, 408] on p "Students will start the session by writing down a one-minute paper which is not…" at bounding box center [634, 405] width 273 height 173
click at [381, 574] on p "Gaining, understanding, and demonstrating the knowledge of students by teaming …" at bounding box center [355, 572] width 273 height 35
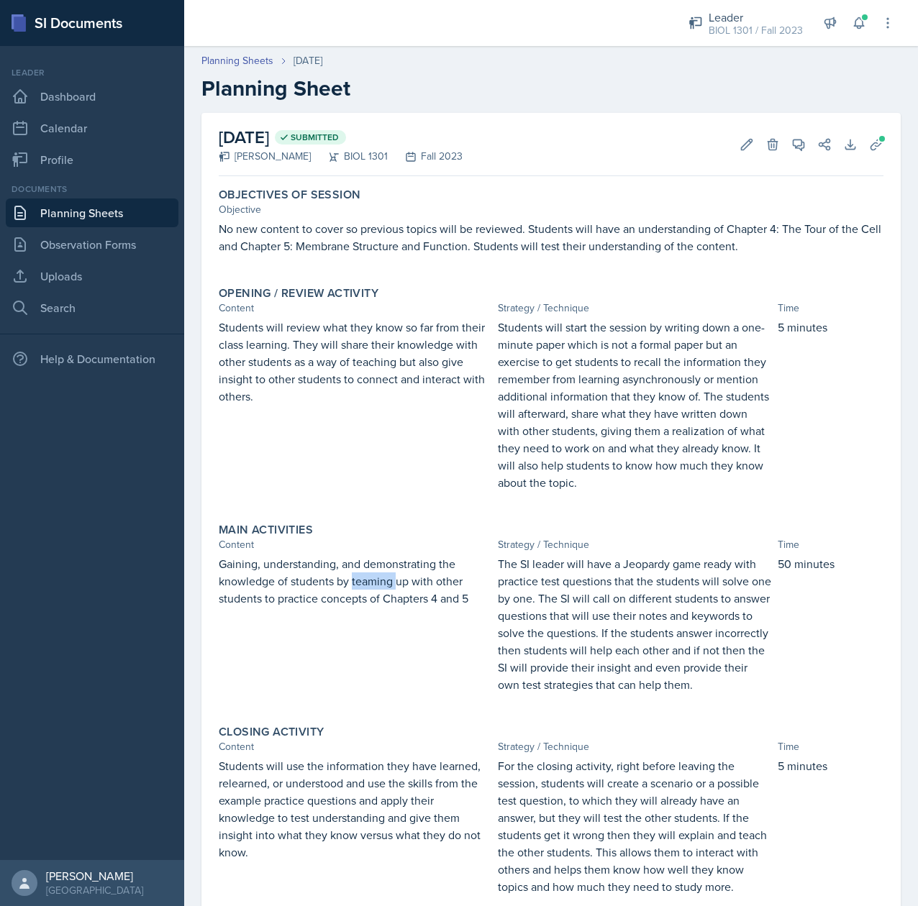
click at [381, 574] on p "Gaining, understanding, and demonstrating the knowledge of students by teaming …" at bounding box center [355, 572] width 273 height 35
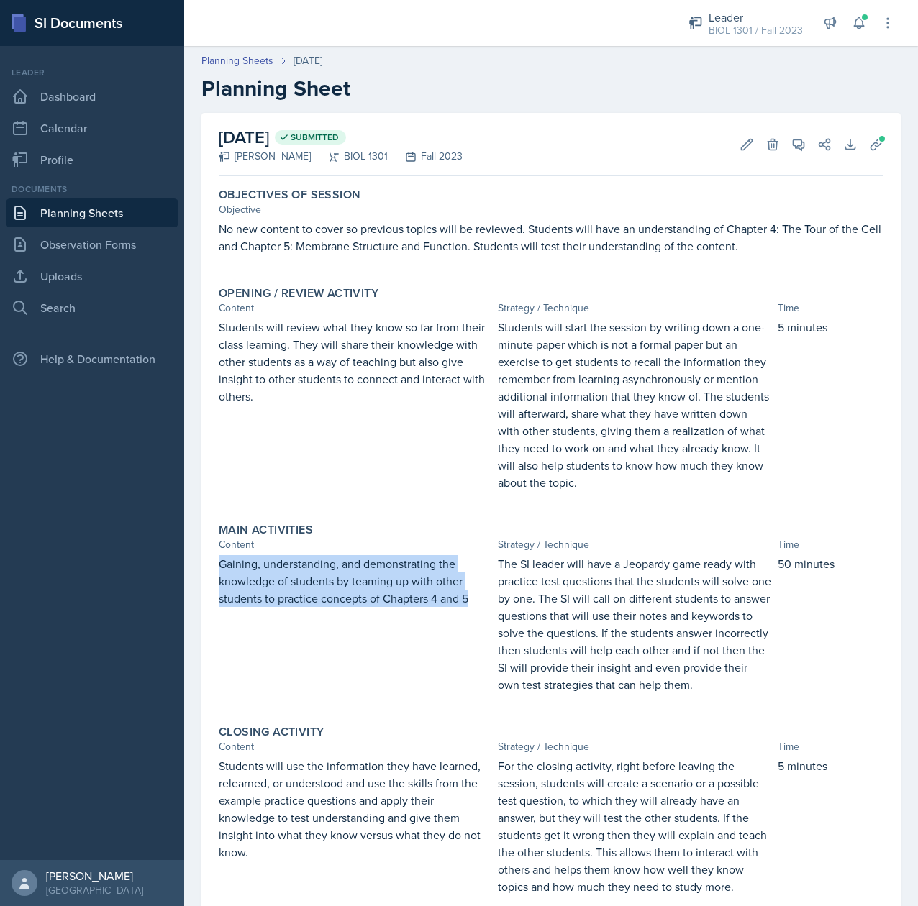
drag, startPoint x: 467, startPoint y: 600, endPoint x: 207, endPoint y: 563, distance: 262.3
click at [207, 563] on div "October 2nd, 2023 Submitted Tina Prajapati BIOL 1301 Fall 2023 Edit Delete View…" at bounding box center [550, 572] width 699 height 919
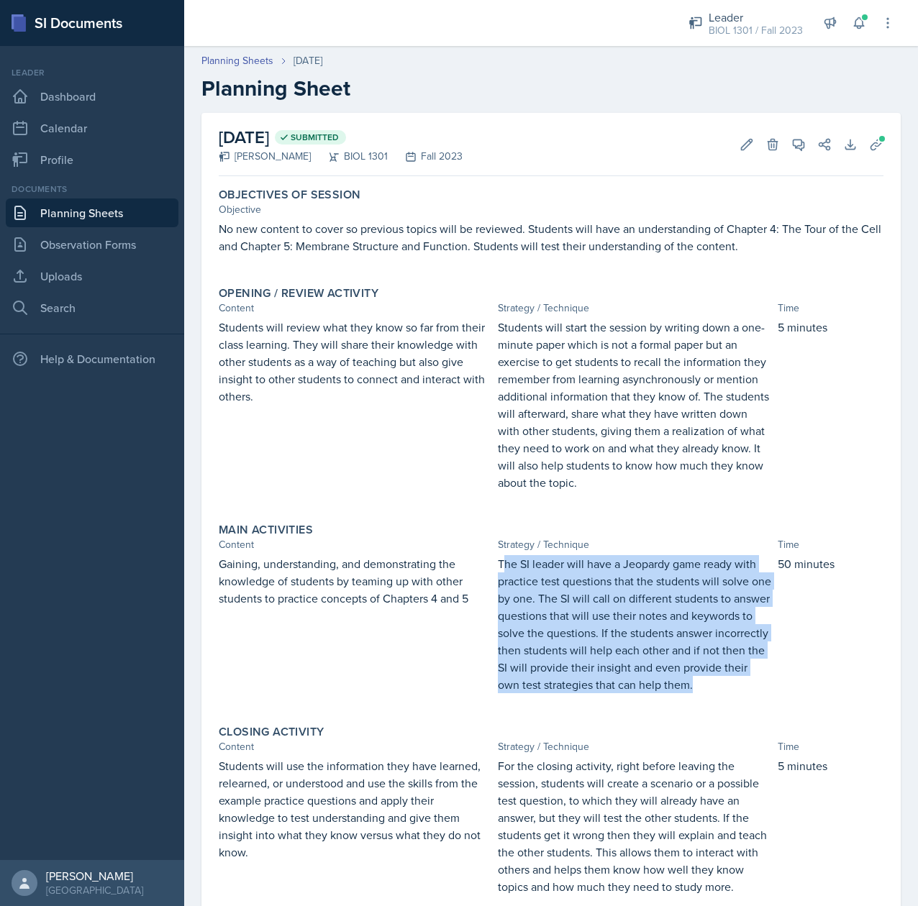
drag, startPoint x: 562, startPoint y: 702, endPoint x: 493, endPoint y: 563, distance: 155.7
click at [498, 563] on p "The SI leader will have a Jeopardy game ready with practice test questions that…" at bounding box center [634, 624] width 273 height 138
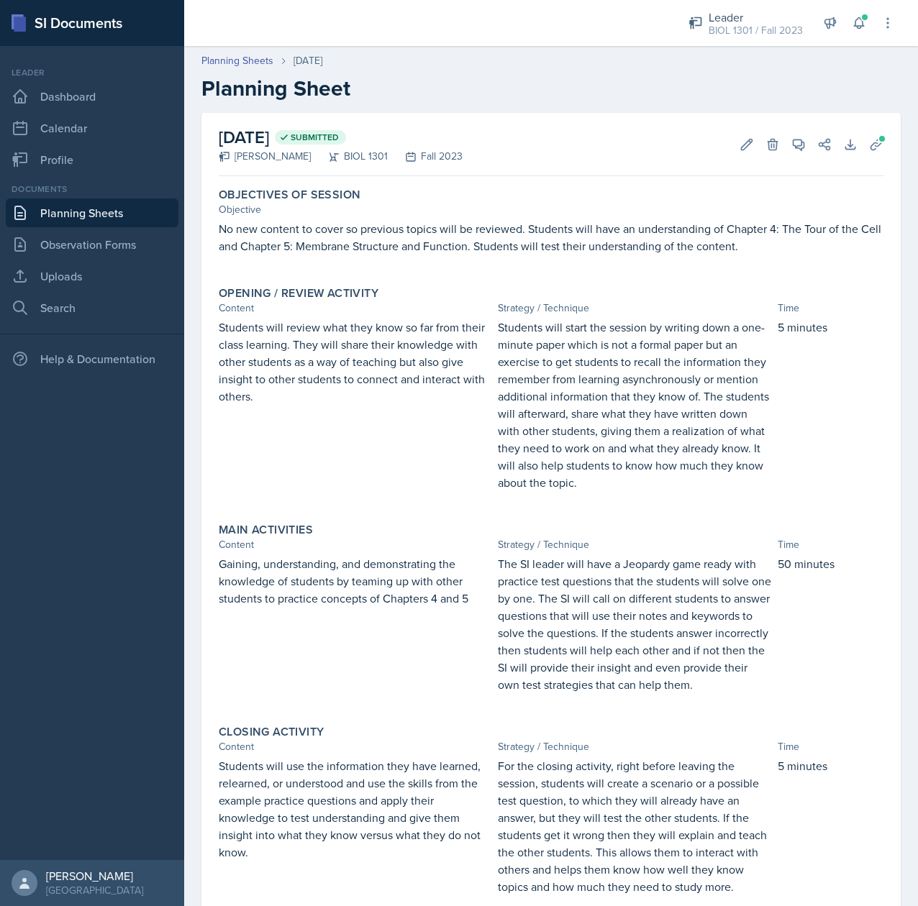
click at [565, 708] on p at bounding box center [634, 700] width 273 height 14
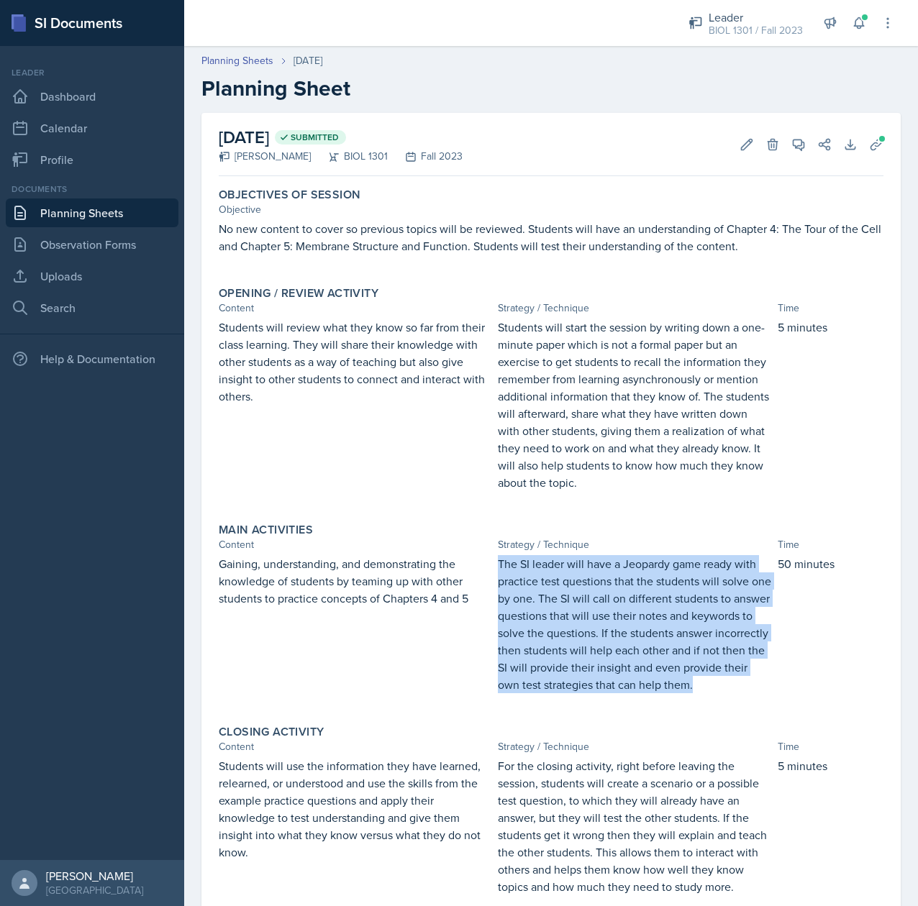
drag, startPoint x: 553, startPoint y: 702, endPoint x: 488, endPoint y: 563, distance: 153.5
click at [498, 563] on p "The SI leader will have a Jeopardy game ready with practice test questions that…" at bounding box center [634, 624] width 273 height 138
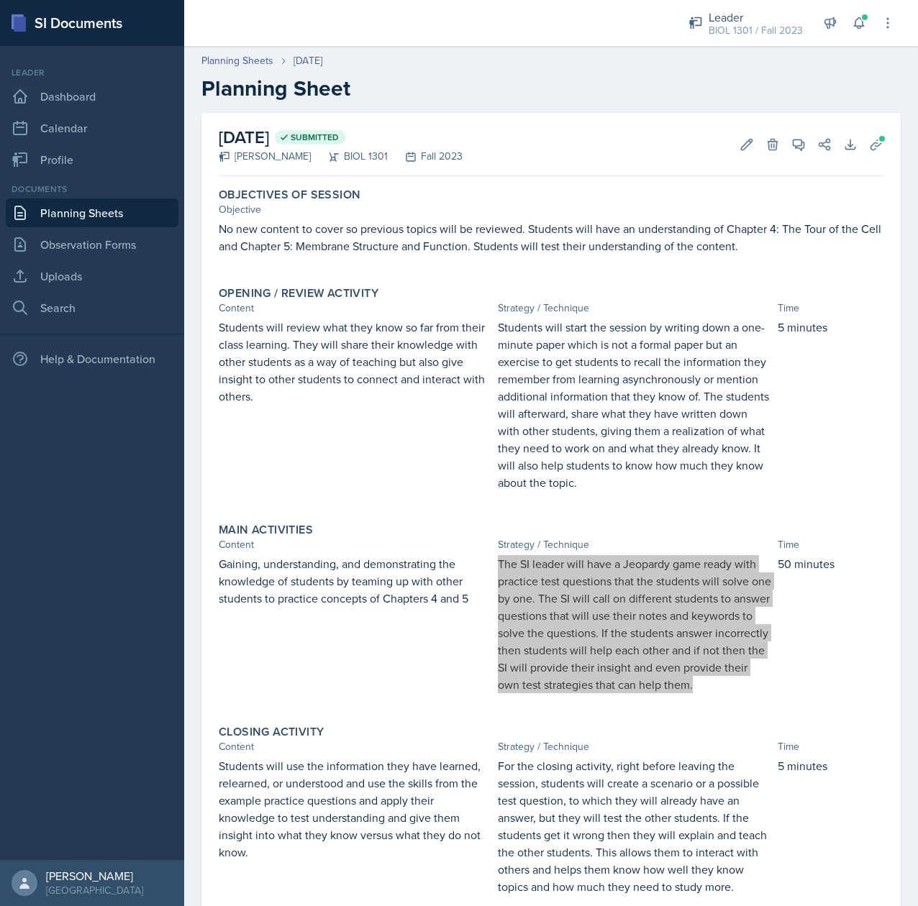
scroll to position [194, 0]
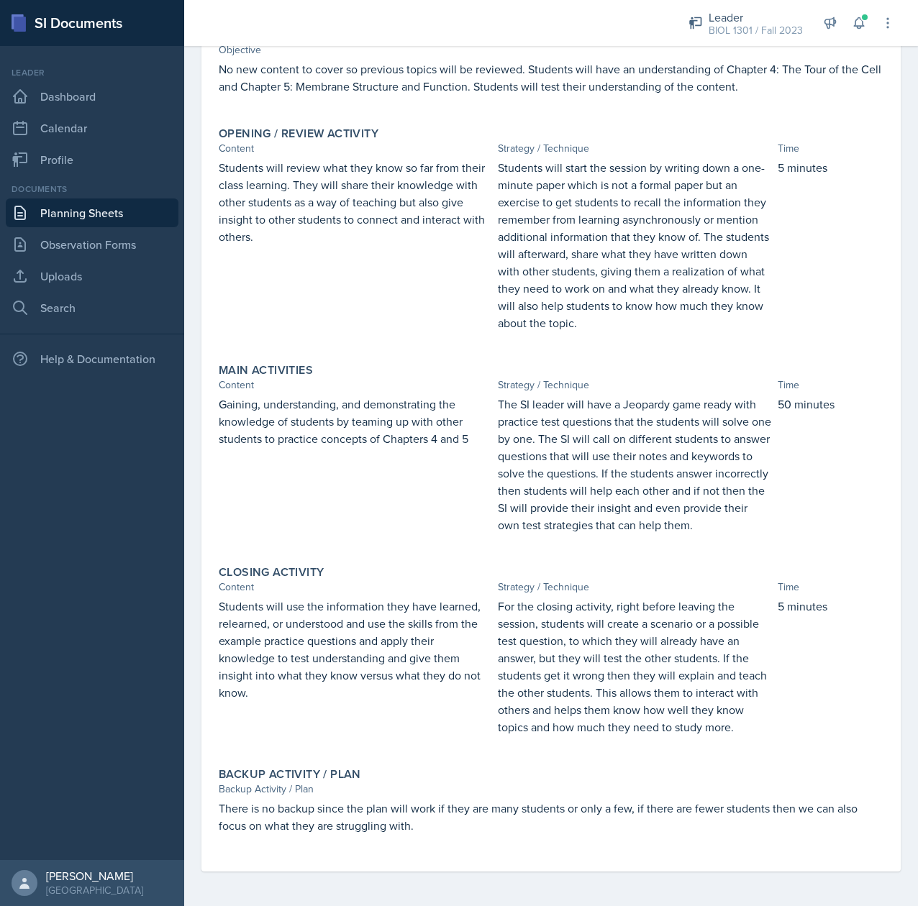
click at [358, 645] on p "Students will use the information they have learned, relearned, or understood a…" at bounding box center [355, 650] width 273 height 104
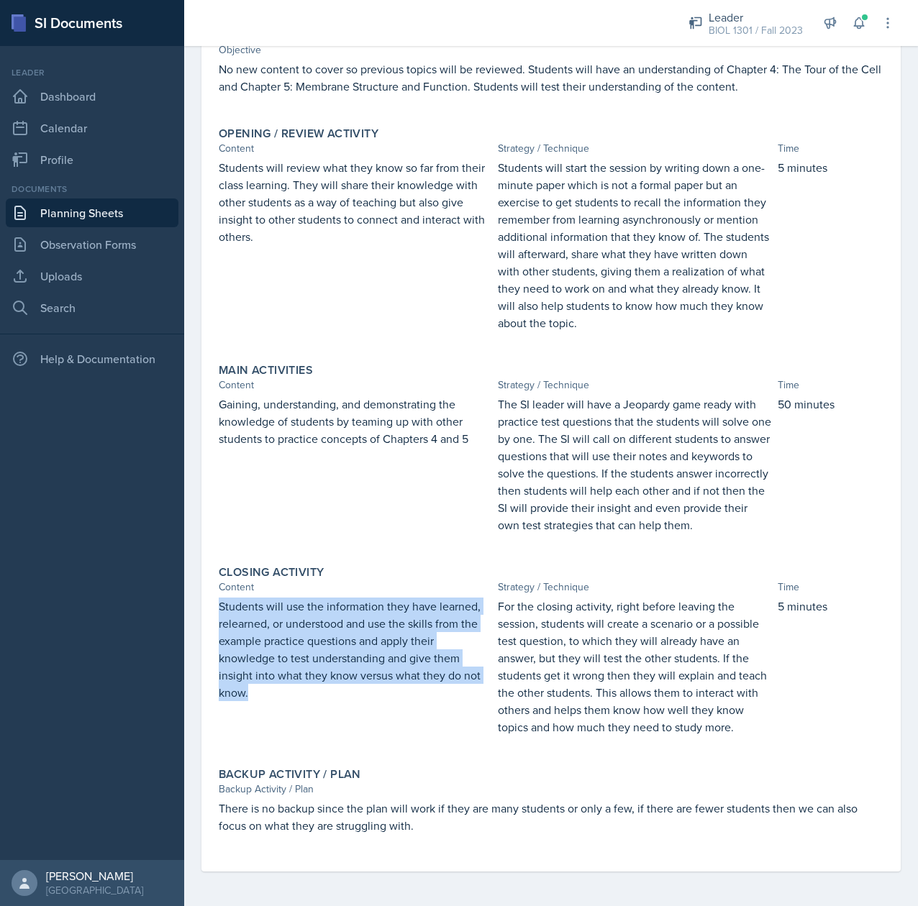
click at [358, 645] on p "Students will use the information they have learned, relearned, or understood a…" at bounding box center [355, 650] width 273 height 104
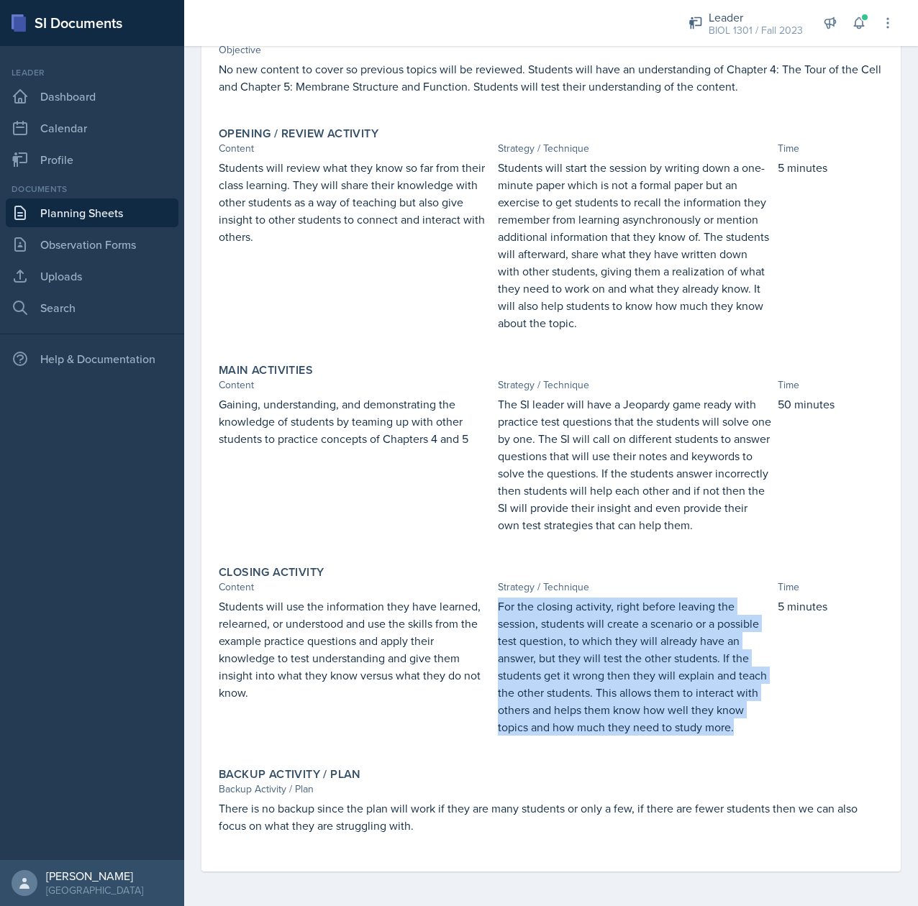
drag, startPoint x: 600, startPoint y: 734, endPoint x: 473, endPoint y: 587, distance: 193.8
click at [473, 598] on div "Students will use the information they have learned, relearned, or understood a…" at bounding box center [551, 674] width 665 height 153
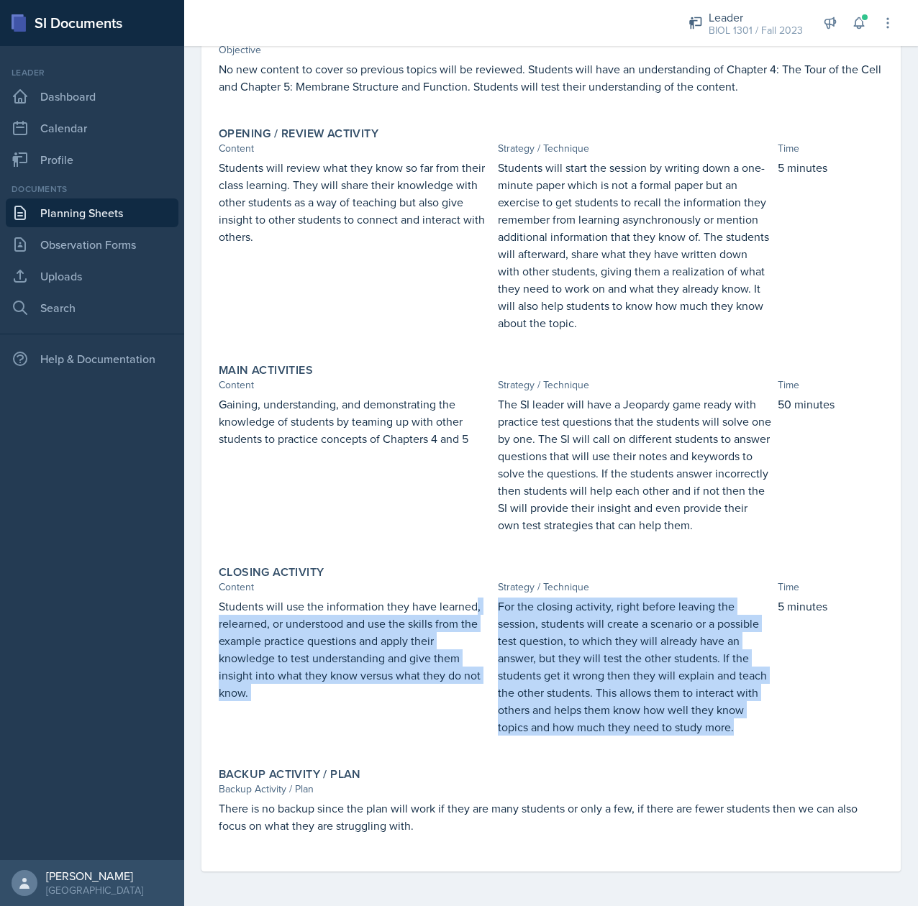
click at [574, 724] on p "For the closing activity, right before leaving the session, students will creat…" at bounding box center [634, 667] width 273 height 138
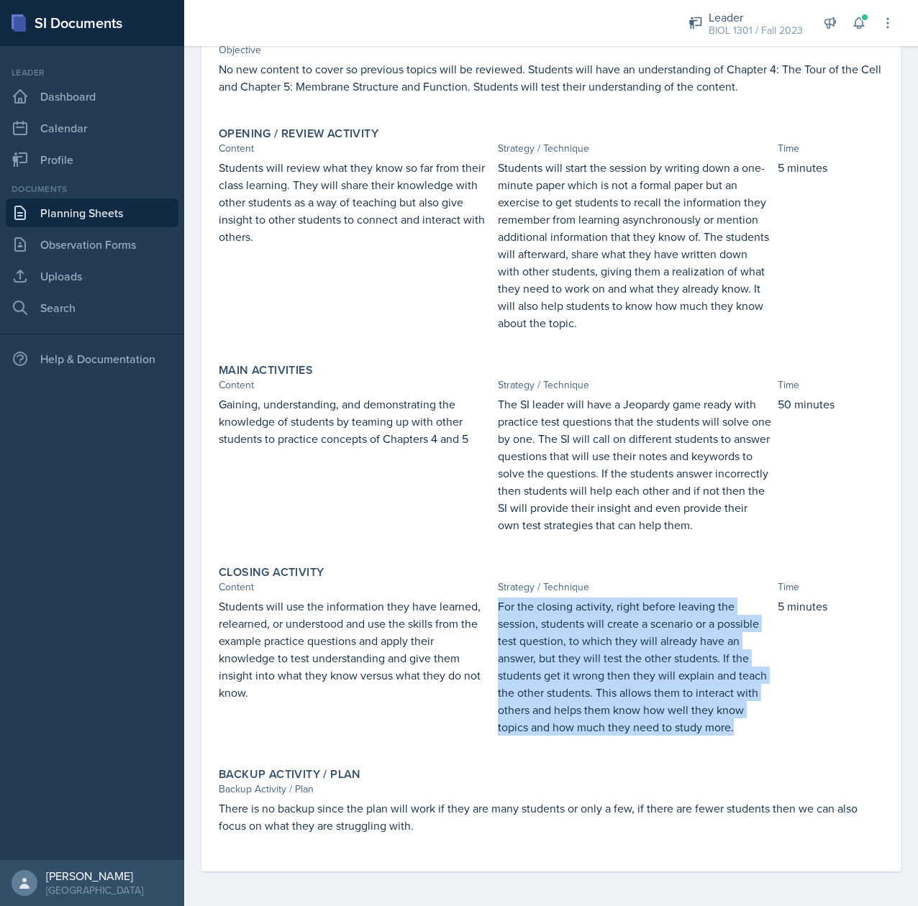
drag, startPoint x: 553, startPoint y: 724, endPoint x: 487, endPoint y: 586, distance: 153.2
click at [487, 598] on div "Students will use the information they have learned, relearned, or understood a…" at bounding box center [551, 674] width 665 height 153
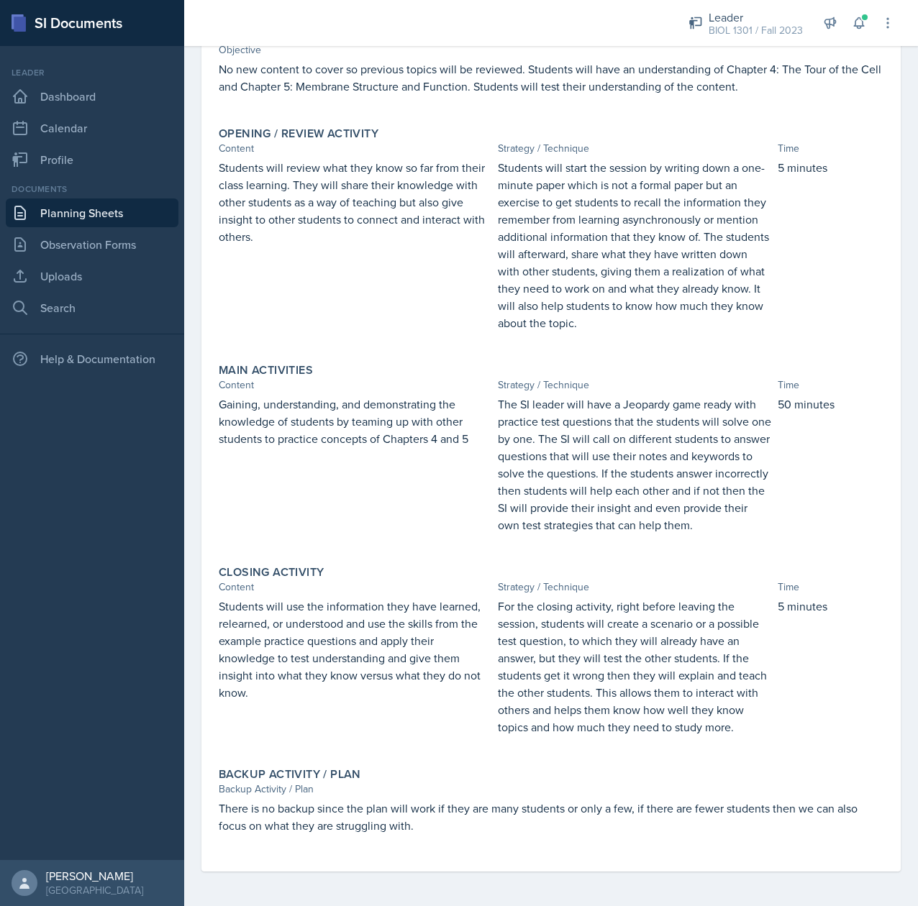
click at [321, 803] on p "There is no backup since the plan will work if they are many students or only a…" at bounding box center [551, 817] width 665 height 35
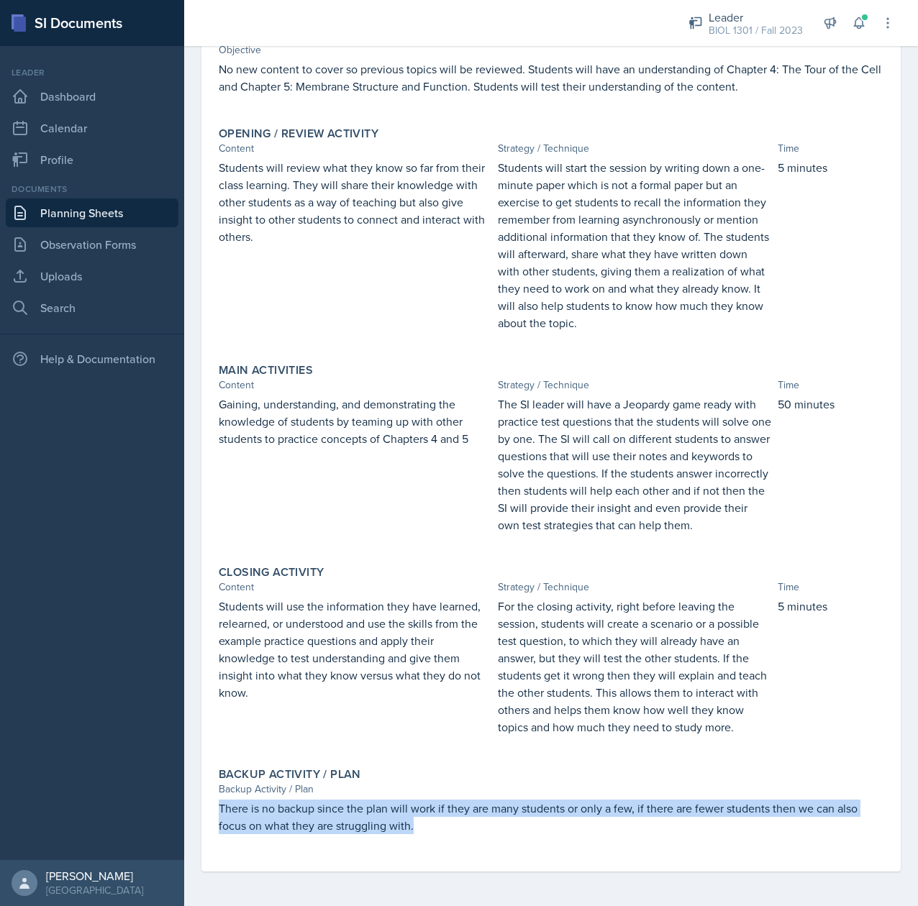
click at [321, 803] on p "There is no backup since the plan will work if they are many students or only a…" at bounding box center [551, 817] width 665 height 35
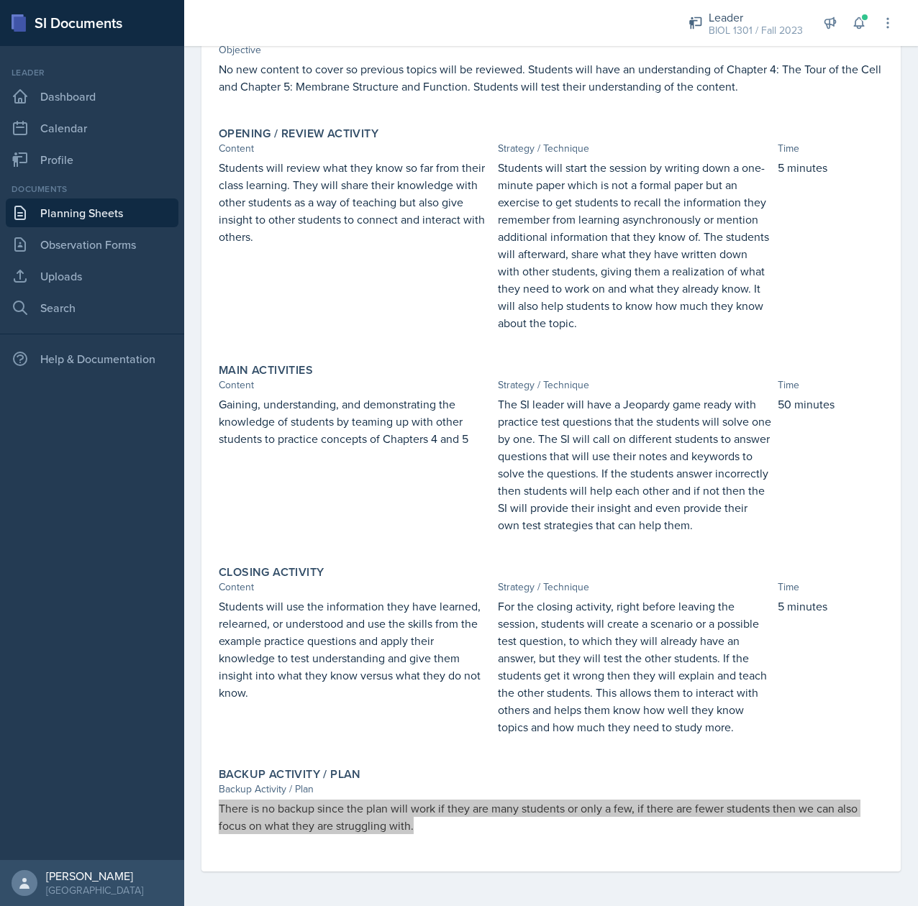
scroll to position [0, 0]
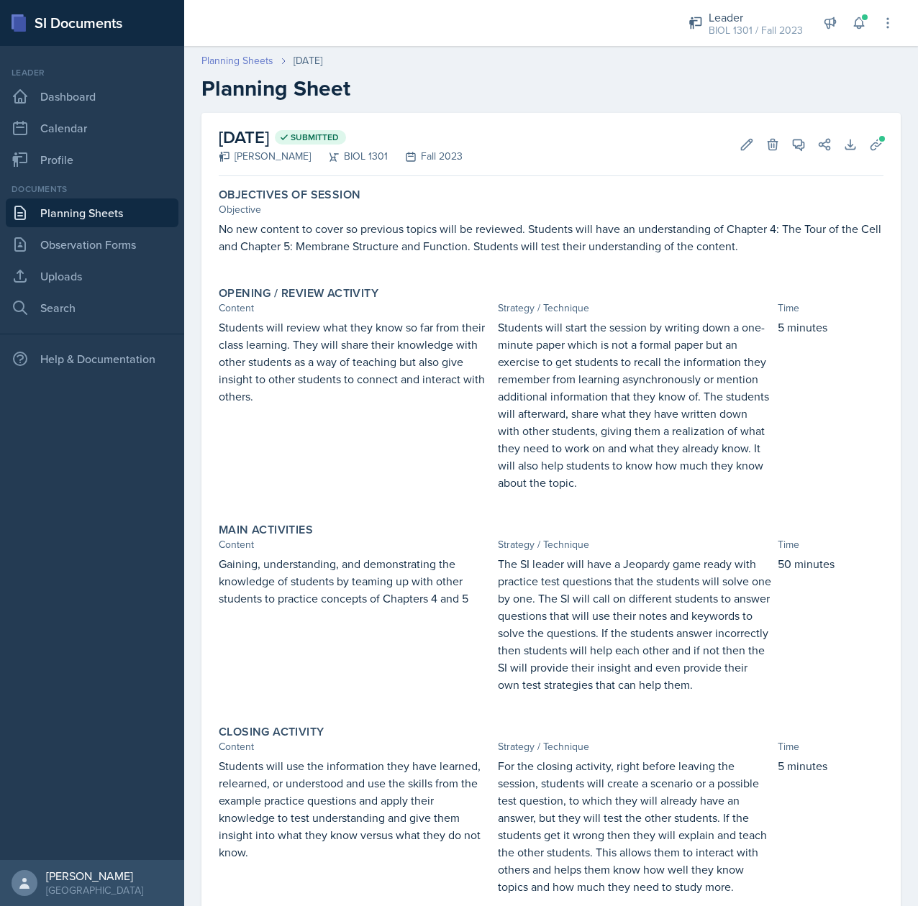
click at [246, 60] on link "Planning Sheets" at bounding box center [237, 60] width 72 height 15
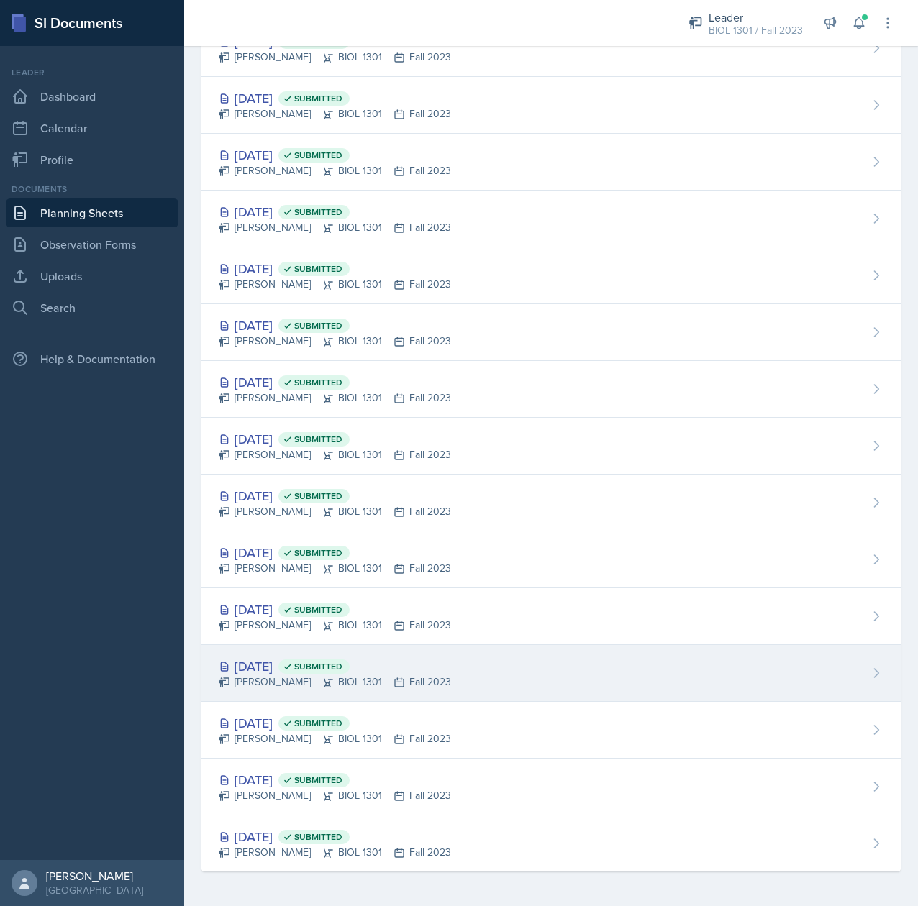
scroll to position [176, 0]
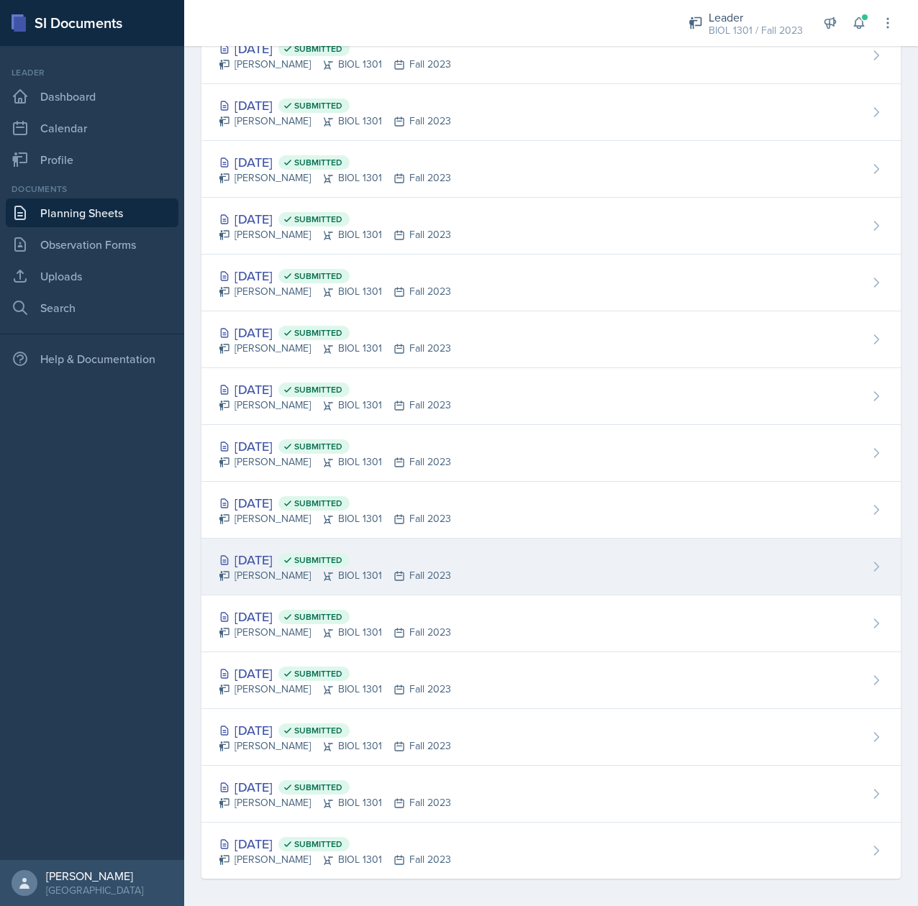
click at [277, 552] on div "Oct 2nd, 2023 Submitted Tina Prajapati BIOL 1301 Fall 2023" at bounding box center [550, 567] width 699 height 57
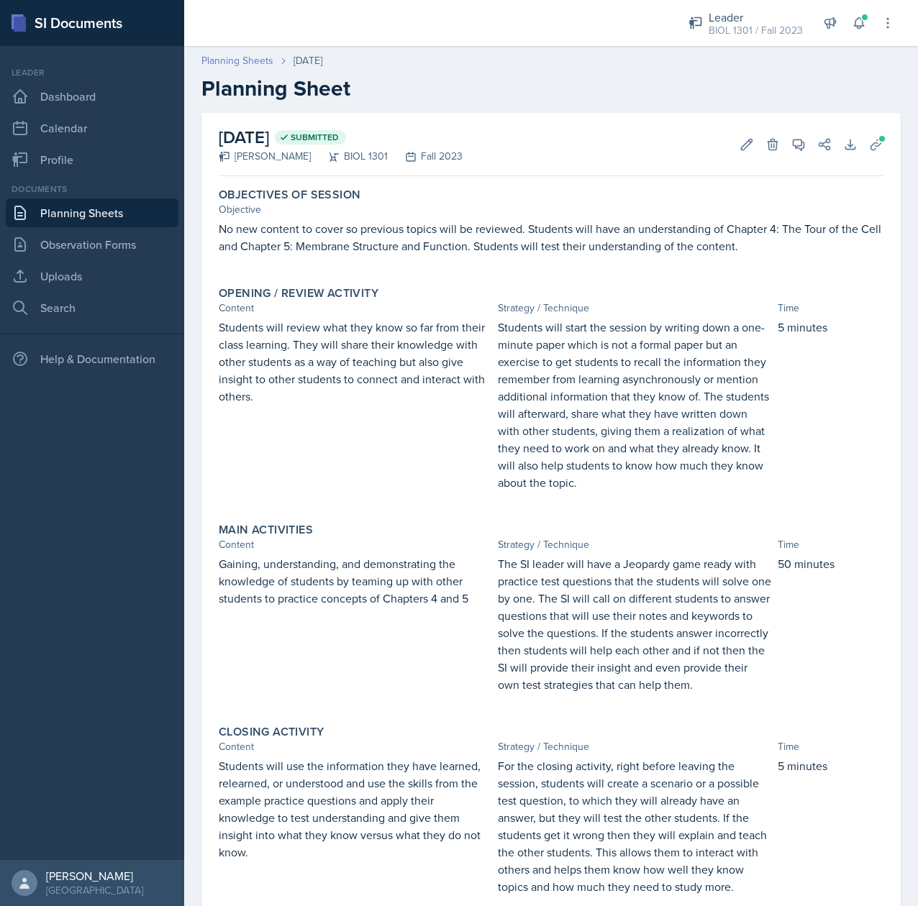
click at [230, 63] on link "Planning Sheets" at bounding box center [237, 60] width 72 height 15
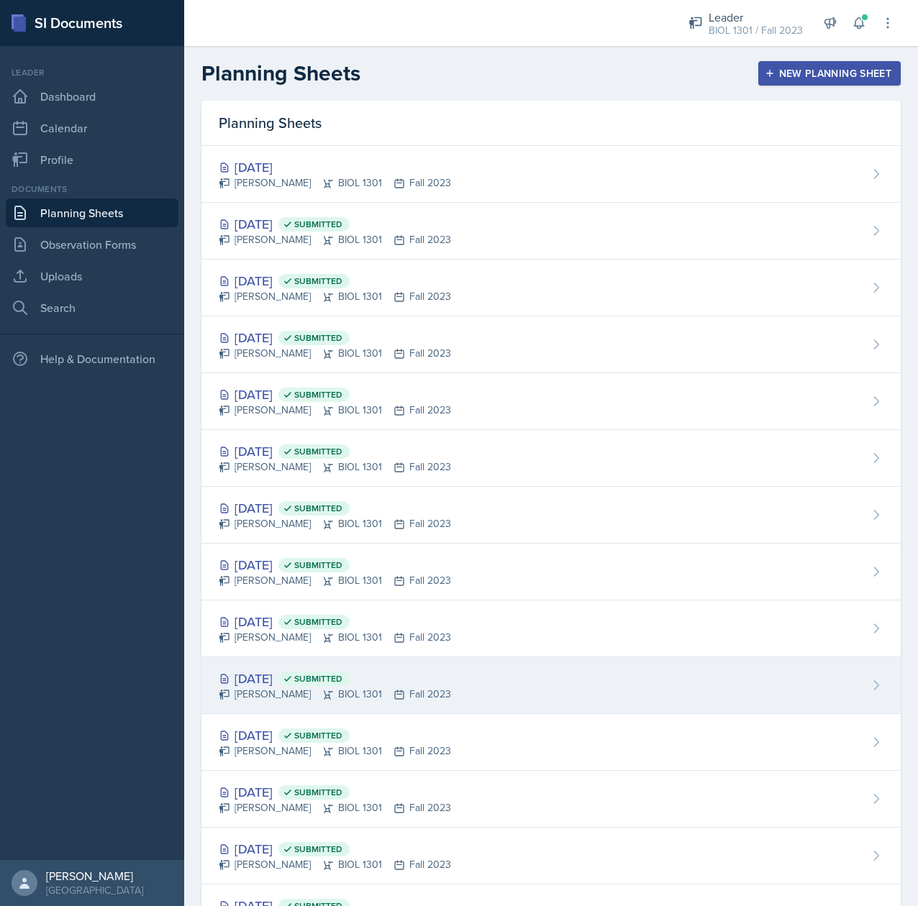
click at [280, 673] on div "Oct 9th, 2023 Submitted" at bounding box center [335, 678] width 232 height 19
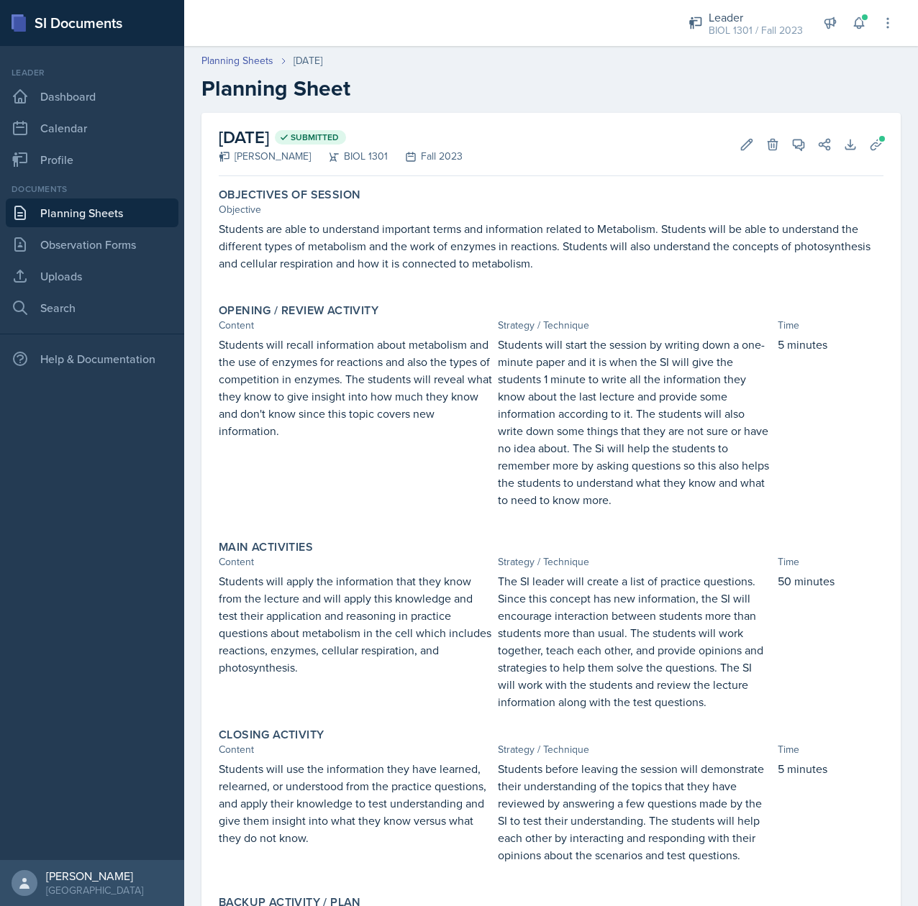
click at [430, 239] on p "Students are able to understand important terms and information related to Meta…" at bounding box center [551, 246] width 665 height 52
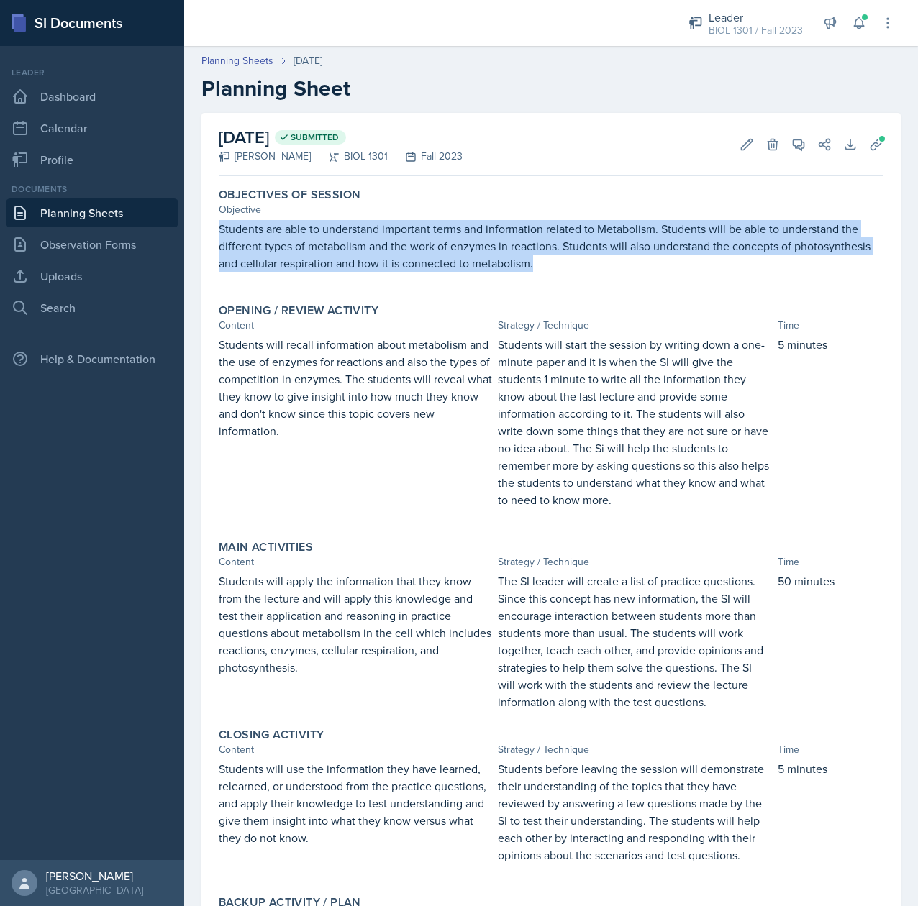
click at [430, 239] on p "Students are able to understand important terms and information related to Meta…" at bounding box center [551, 246] width 665 height 52
click at [397, 378] on p "Students will recall information about metabolism and the use of enzymes for re…" at bounding box center [355, 388] width 273 height 104
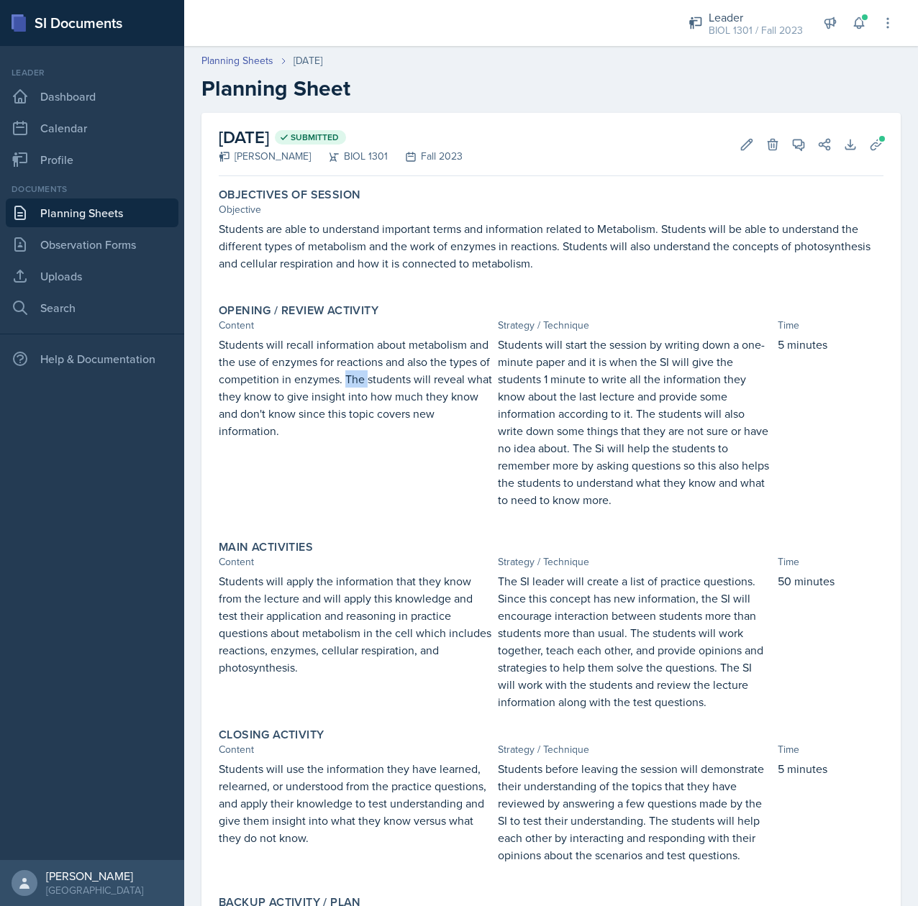
click at [397, 378] on p "Students will recall information about metabolism and the use of enzymes for re…" at bounding box center [355, 388] width 273 height 104
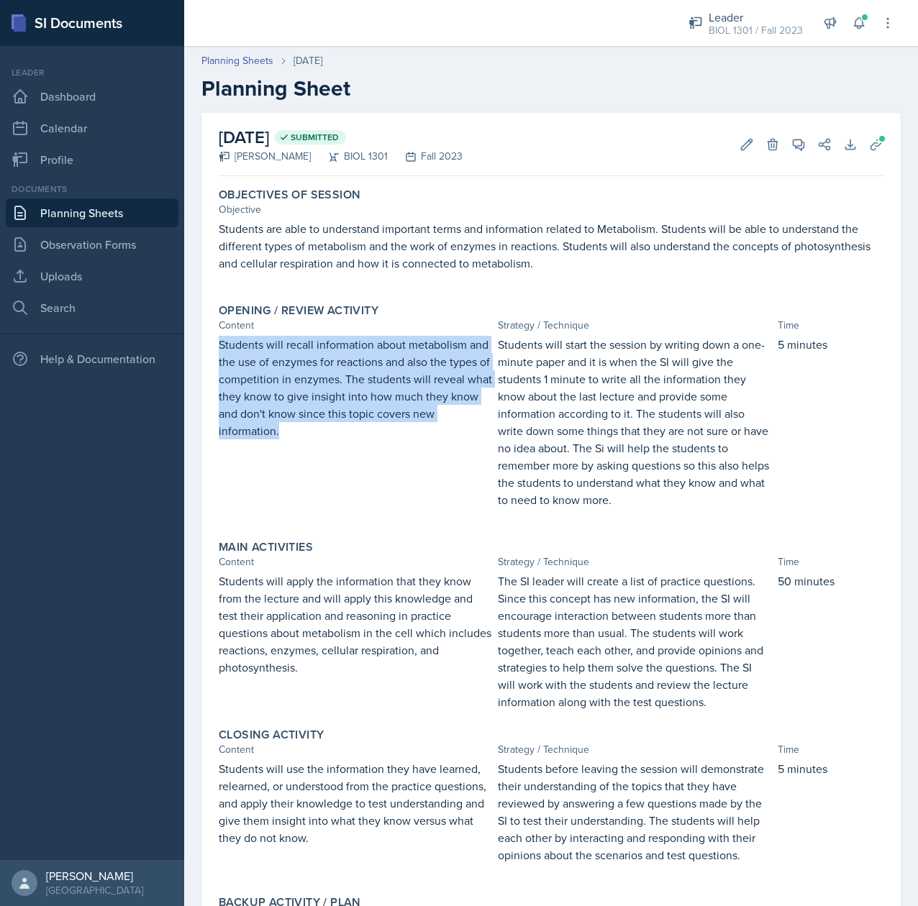
click at [397, 378] on p "Students will recall information about metabolism and the use of enzymes for re…" at bounding box center [355, 388] width 273 height 104
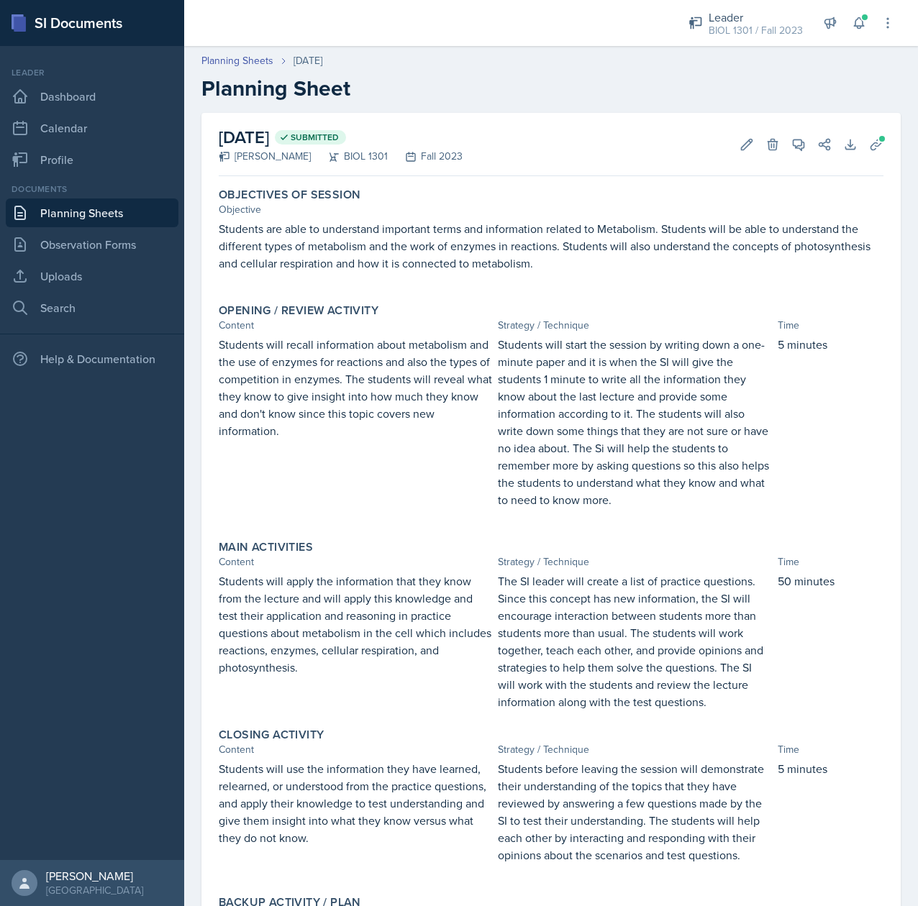
click at [594, 403] on p "Students will start the session by writing down a one-minute paper and it is wh…" at bounding box center [634, 422] width 273 height 173
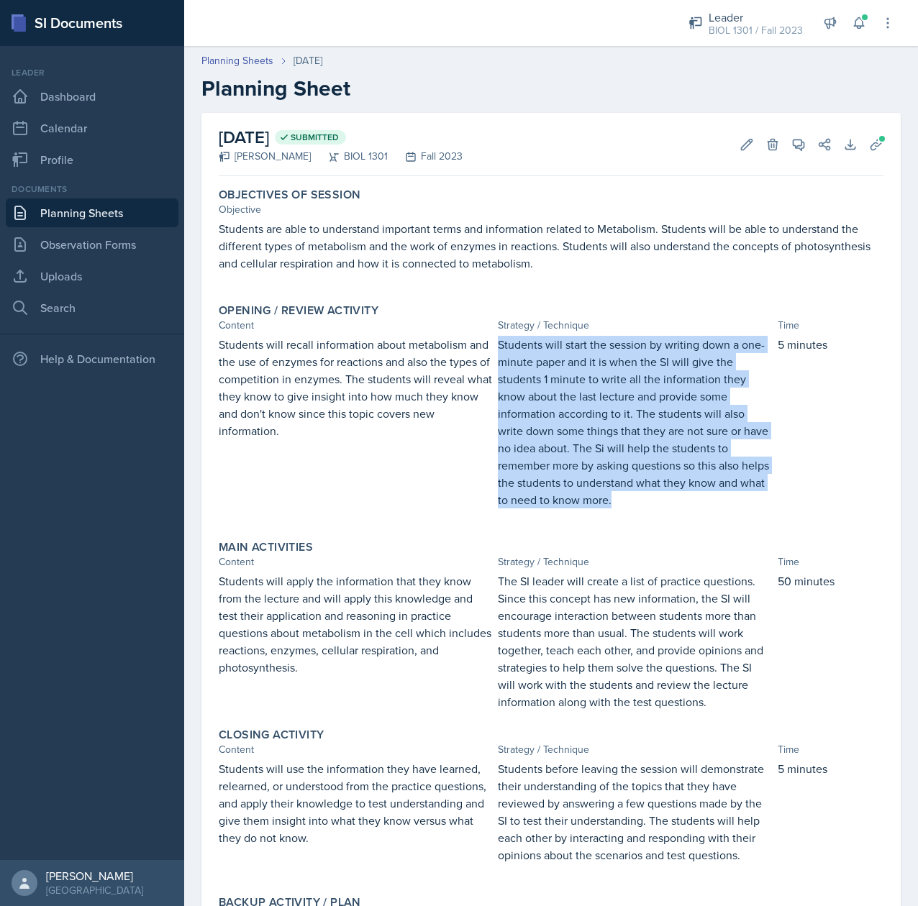
click at [594, 403] on p "Students will start the session by writing down a one-minute paper and it is wh…" at bounding box center [634, 422] width 273 height 173
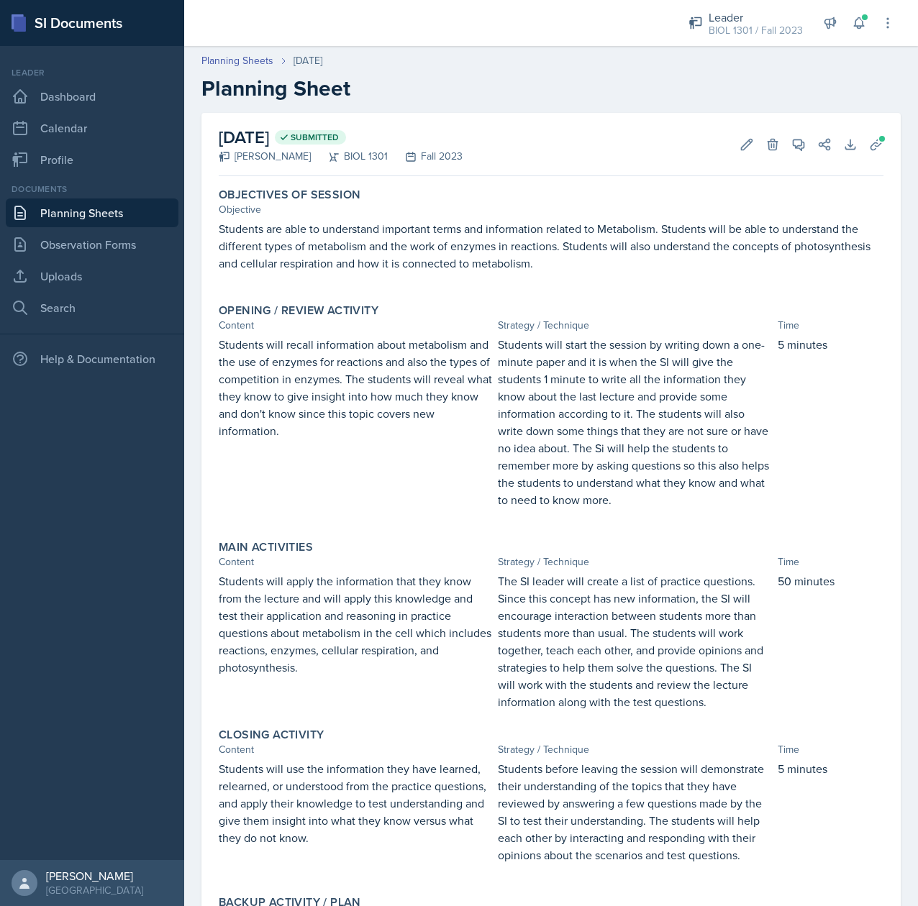
click at [391, 627] on p "Students will apply the information that they know from the lecture and will ap…" at bounding box center [355, 625] width 273 height 104
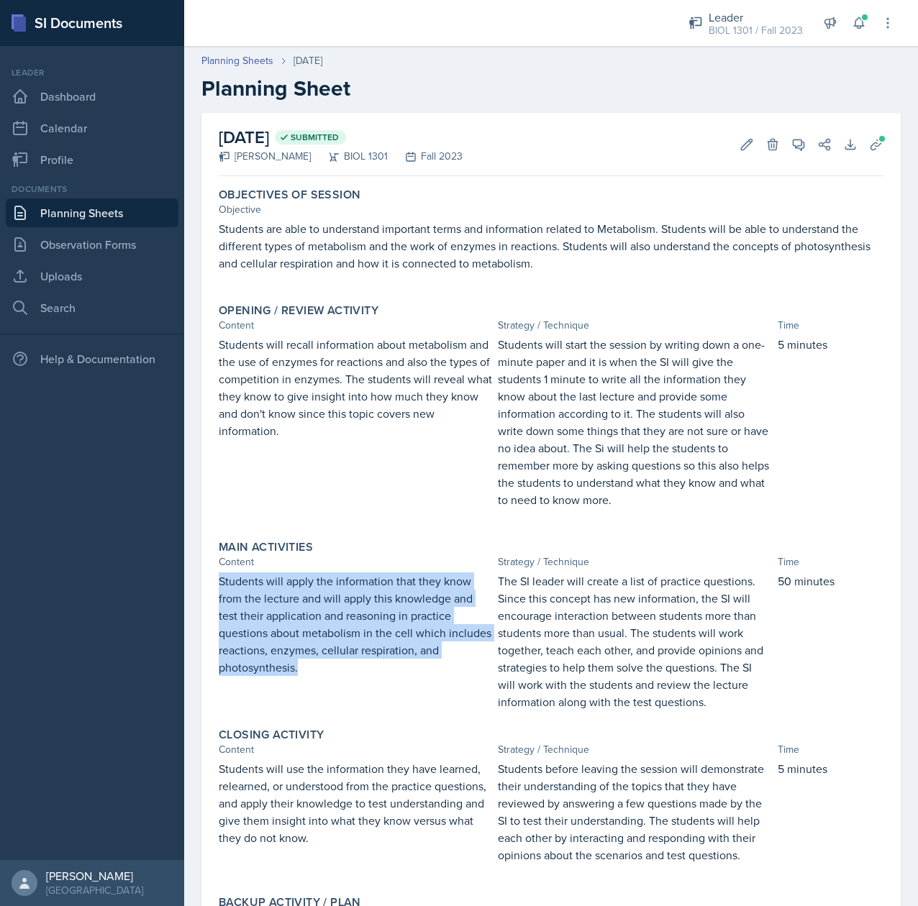
click at [391, 627] on p "Students will apply the information that they know from the lecture and will ap…" at bounding box center [355, 625] width 273 height 104
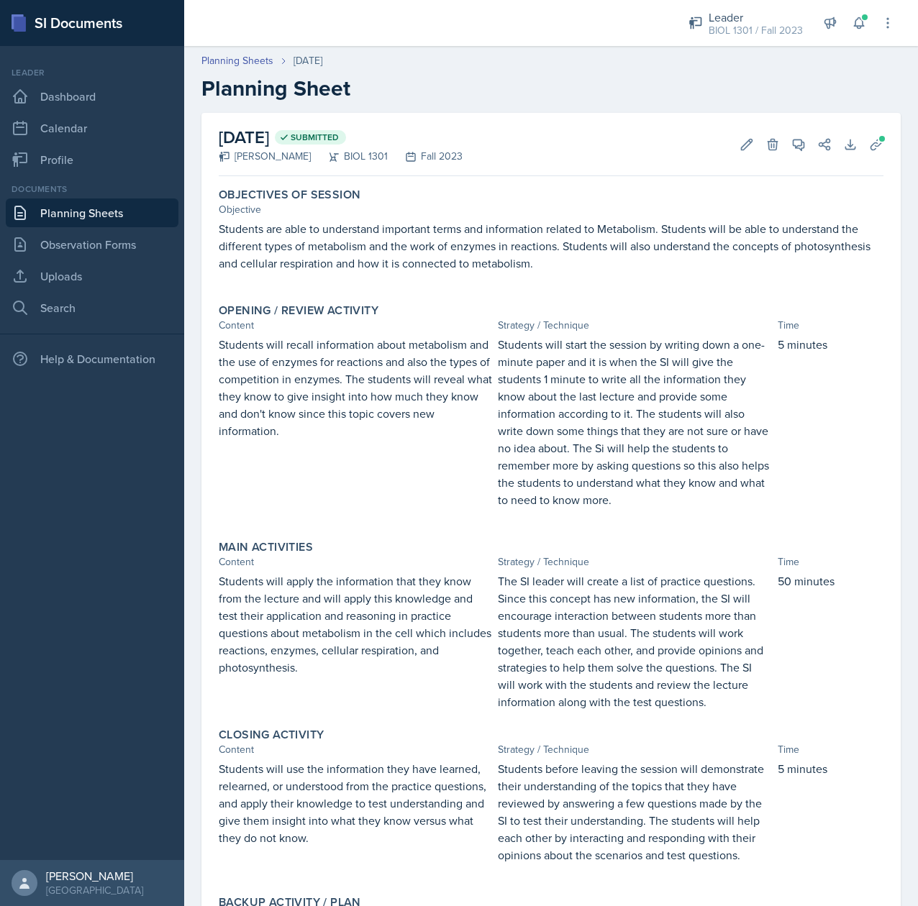
click at [636, 661] on p "The SI leader will create a list of practice questions. Since this concept has …" at bounding box center [634, 642] width 273 height 138
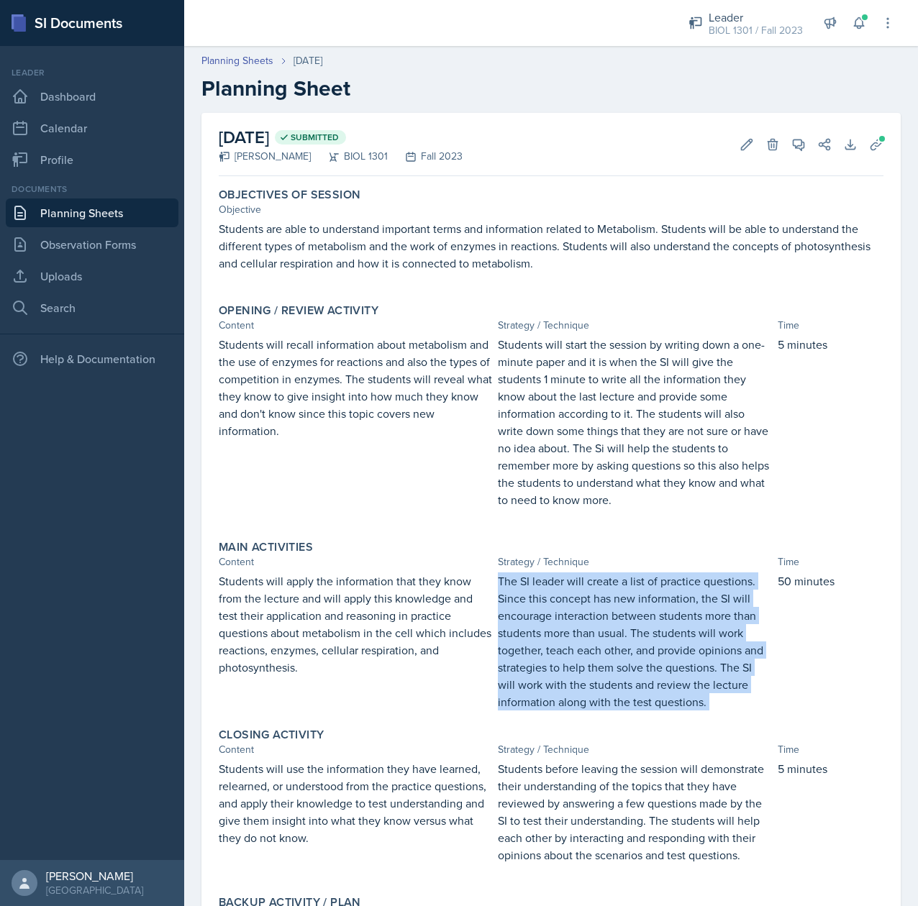
click at [636, 661] on p "The SI leader will create a list of practice questions. Since this concept has …" at bounding box center [634, 642] width 273 height 138
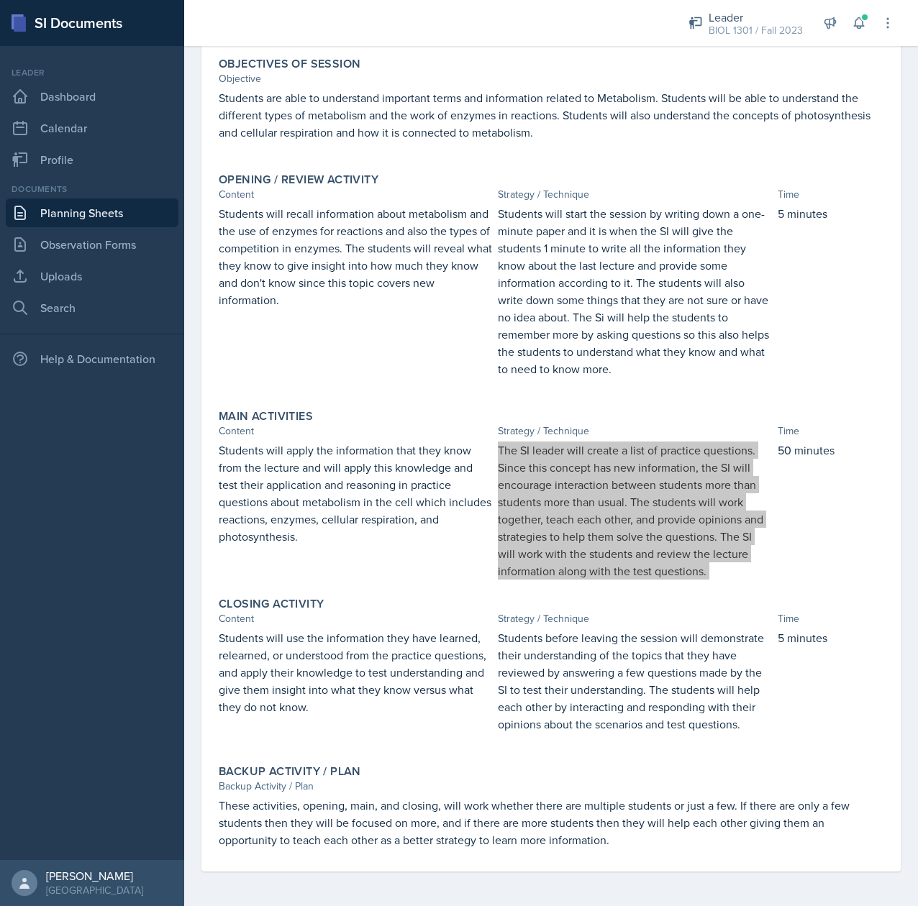
scroll to position [148, 0]
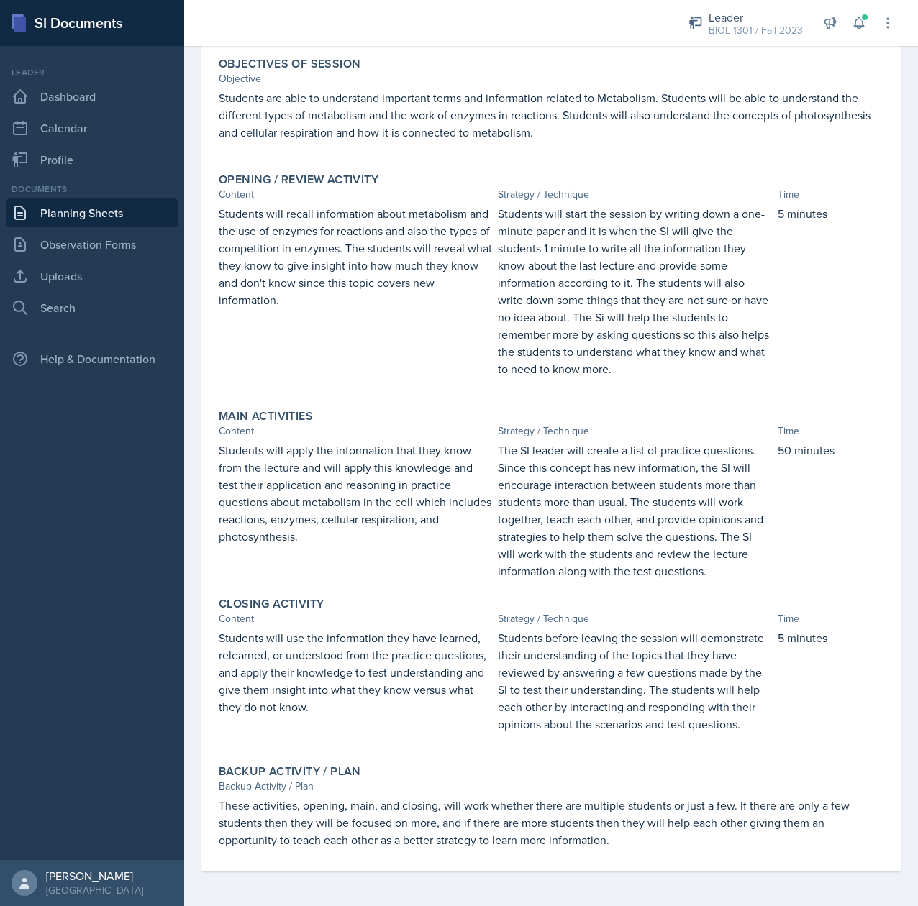
click at [246, 650] on p "Students will use the information they have learned, relearned, or understood f…" at bounding box center [355, 672] width 273 height 86
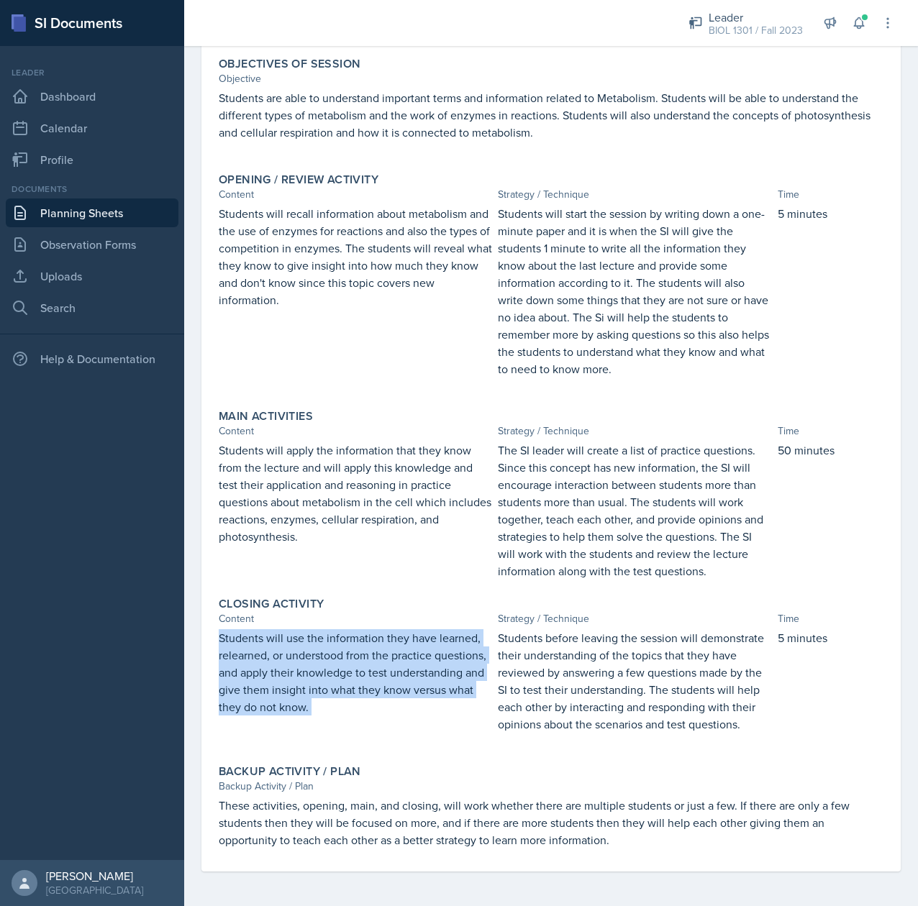
click at [246, 650] on p "Students will use the information they have learned, relearned, or understood f…" at bounding box center [355, 672] width 273 height 86
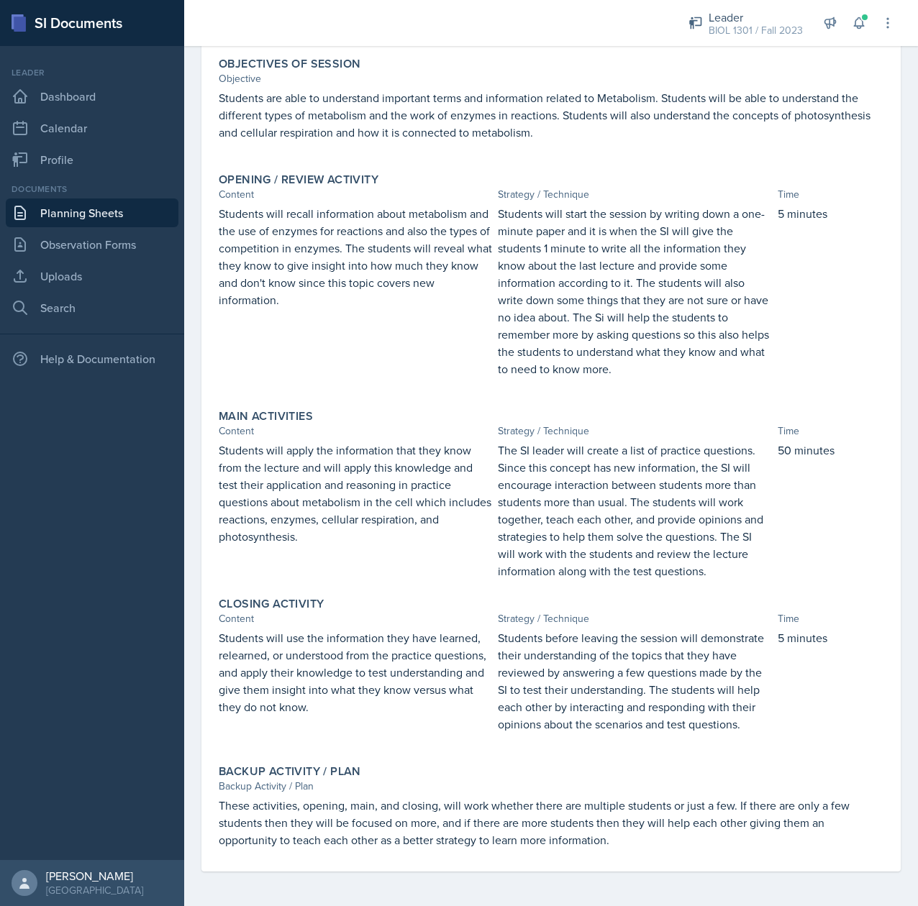
click at [640, 647] on p "Students before leaving the session will demonstrate their understanding of the…" at bounding box center [634, 681] width 273 height 104
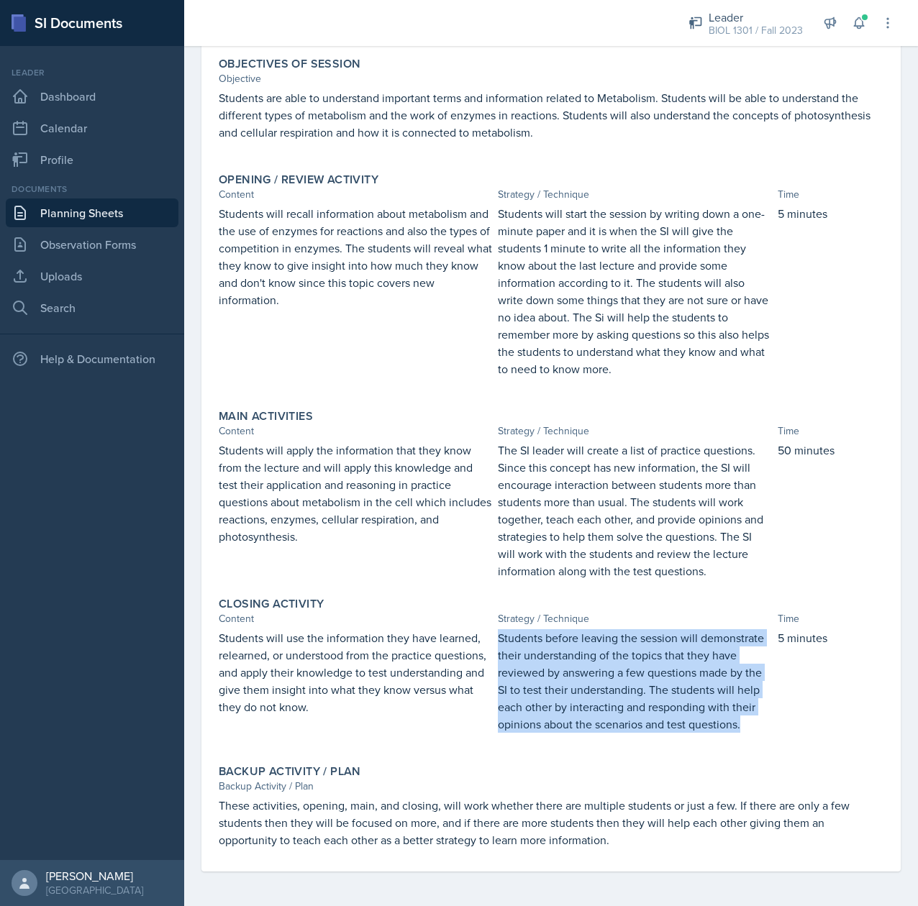
click at [640, 647] on p "Students before leaving the session will demonstrate their understanding of the…" at bounding box center [634, 681] width 273 height 104
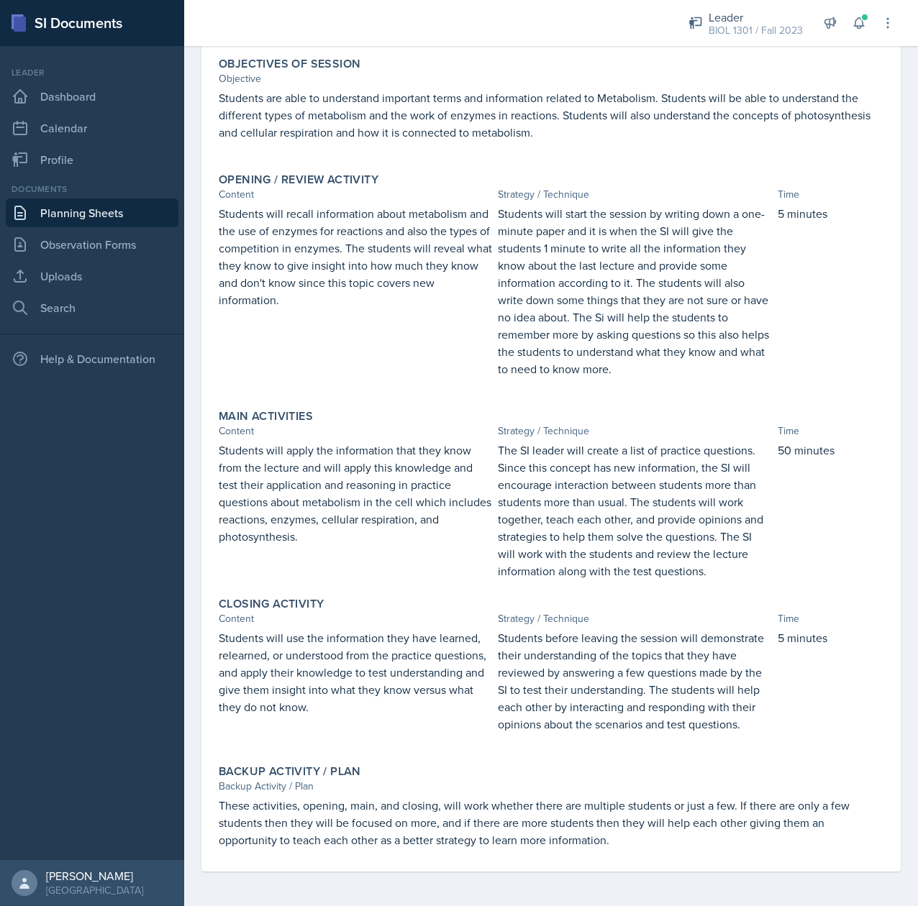
click at [524, 829] on p "These activities, opening, main, and closing, will work whether there are multi…" at bounding box center [551, 823] width 665 height 52
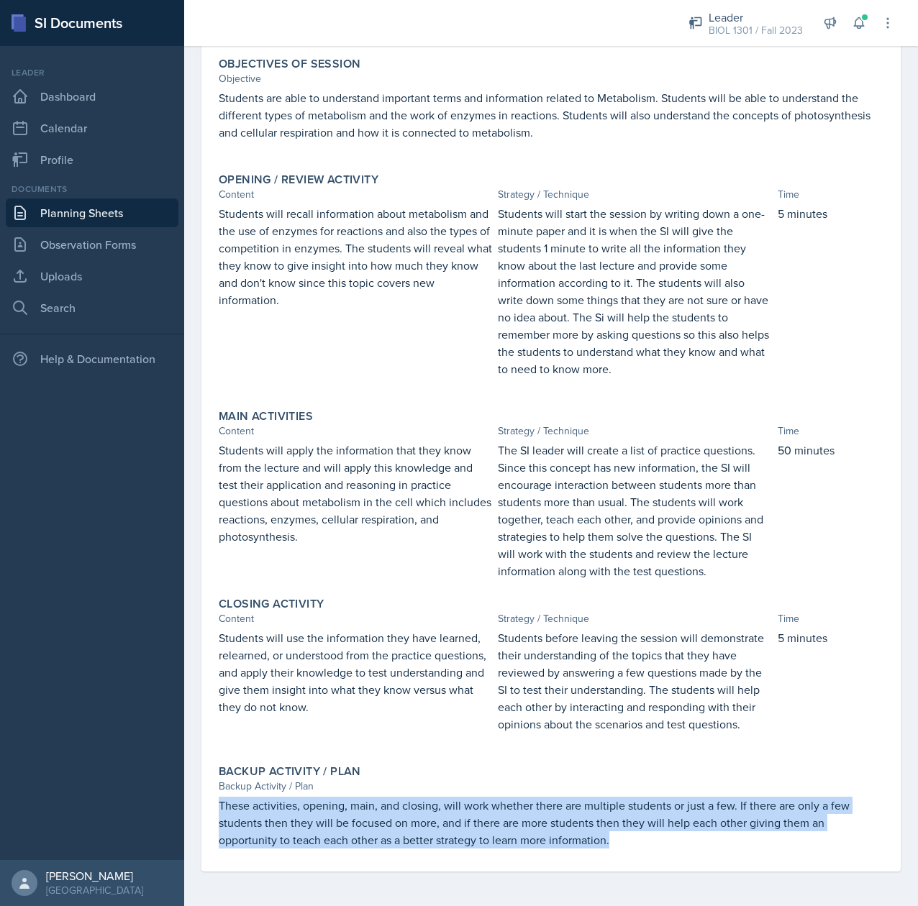
click at [524, 829] on p "These activities, opening, main, and closing, will work whether there are multi…" at bounding box center [551, 823] width 665 height 52
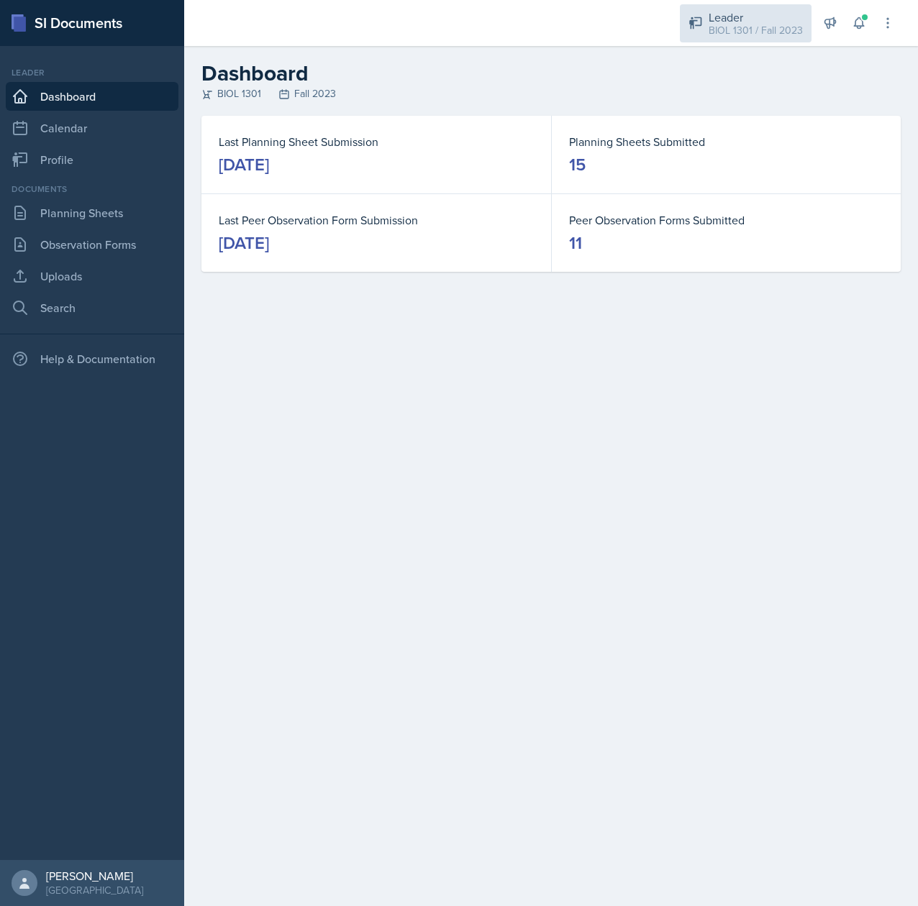
click at [749, 25] on div "BIOL 1301 / Fall 2023" at bounding box center [756, 30] width 94 height 15
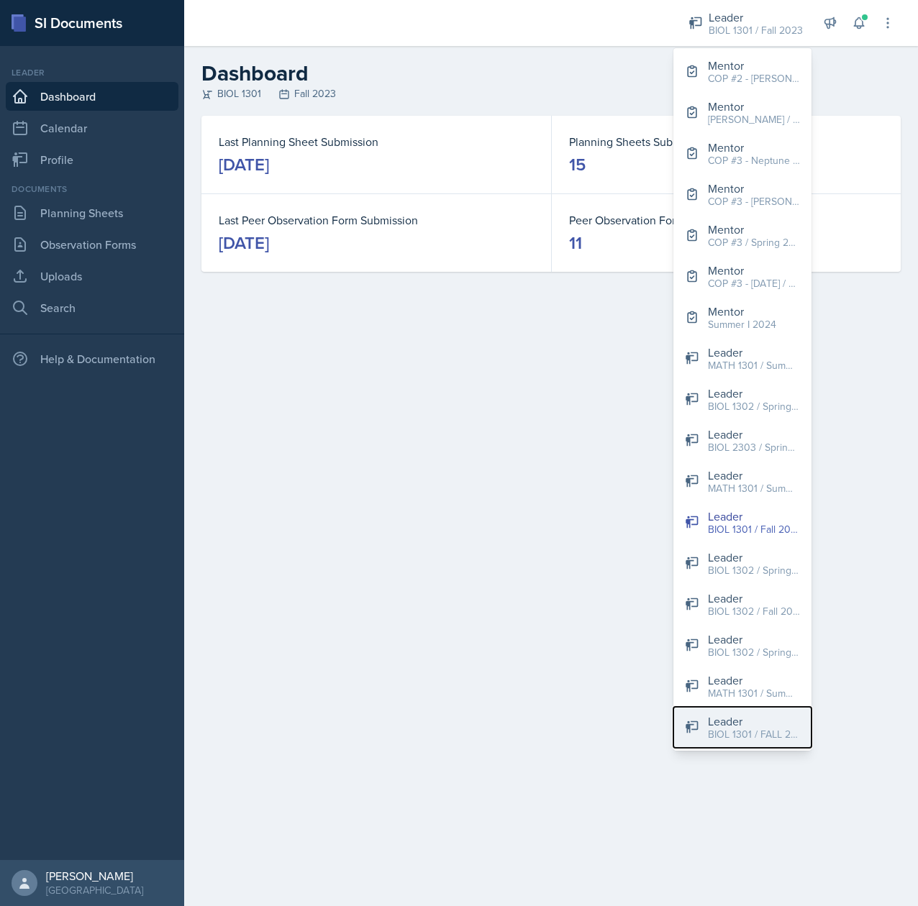
click at [763, 742] on div "BIOL 1301 / FALL 2025" at bounding box center [754, 734] width 92 height 15
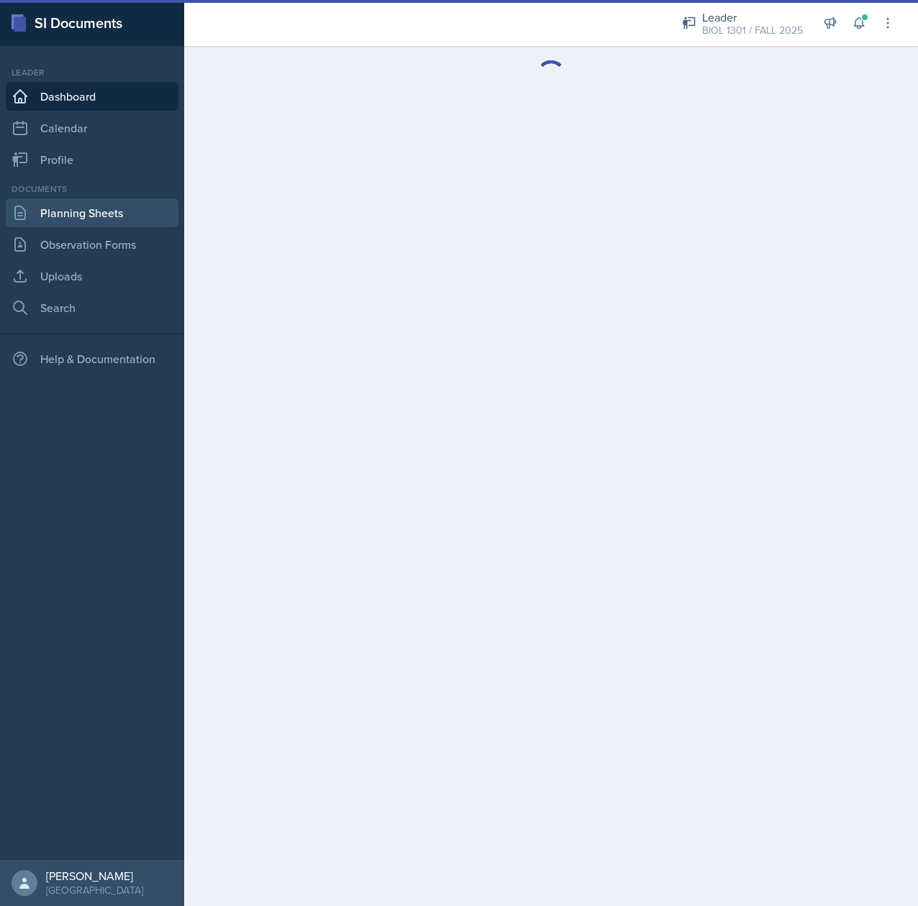
click at [99, 200] on link "Planning Sheets" at bounding box center [92, 213] width 173 height 29
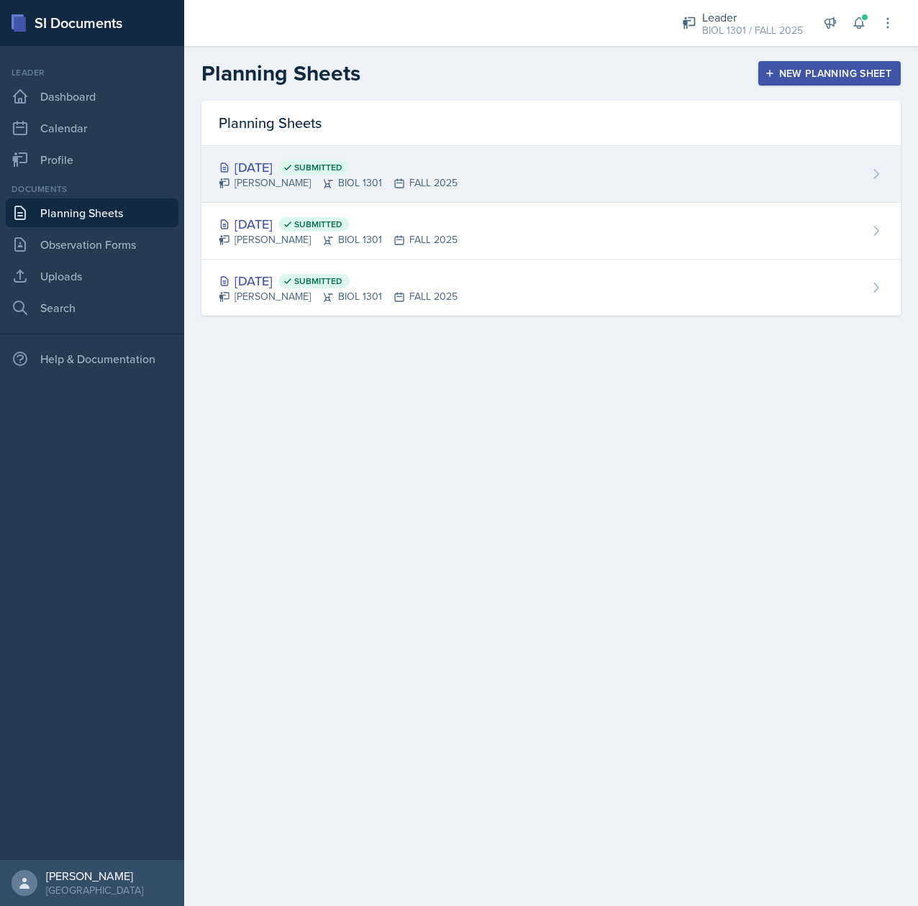
click at [245, 163] on div "[DATE] Submitted" at bounding box center [338, 167] width 239 height 19
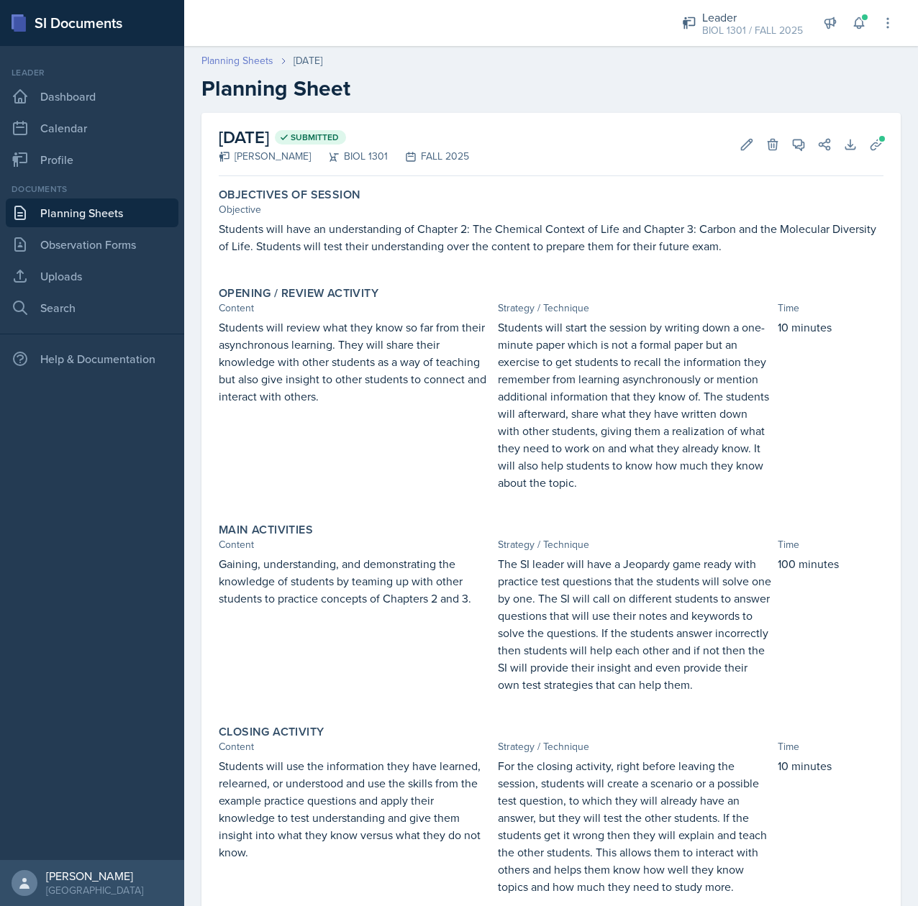
click at [242, 63] on link "Planning Sheets" at bounding box center [237, 60] width 72 height 15
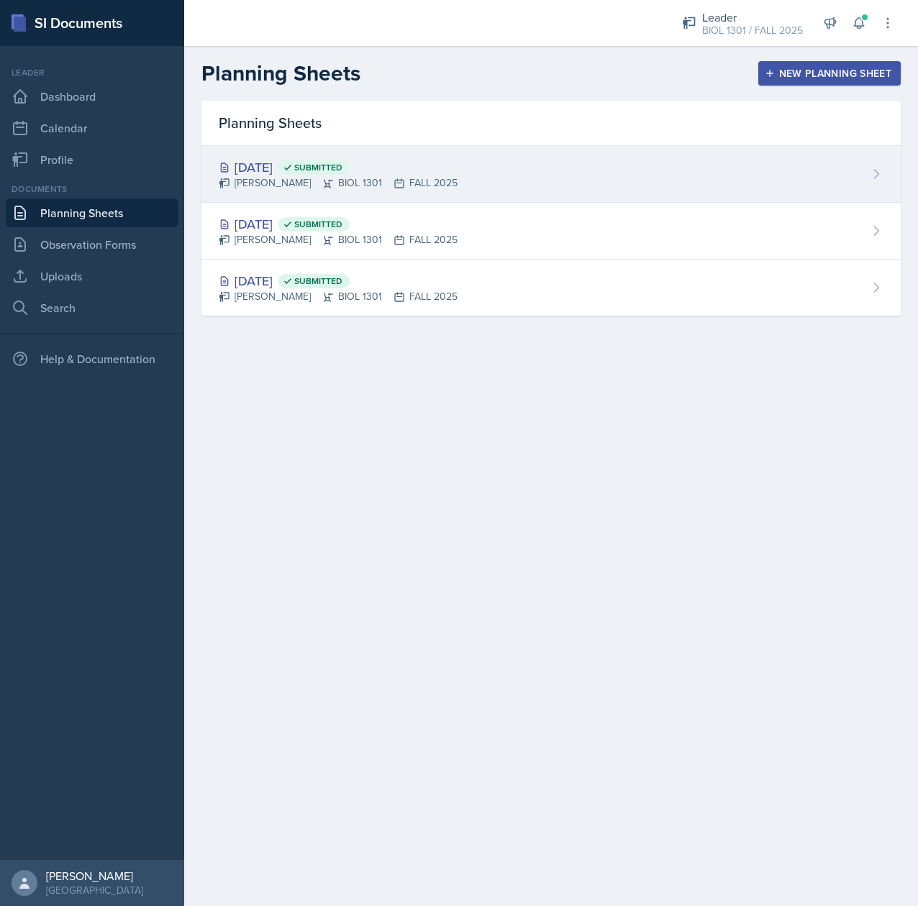
click at [282, 161] on div "[DATE] Submitted" at bounding box center [338, 167] width 239 height 19
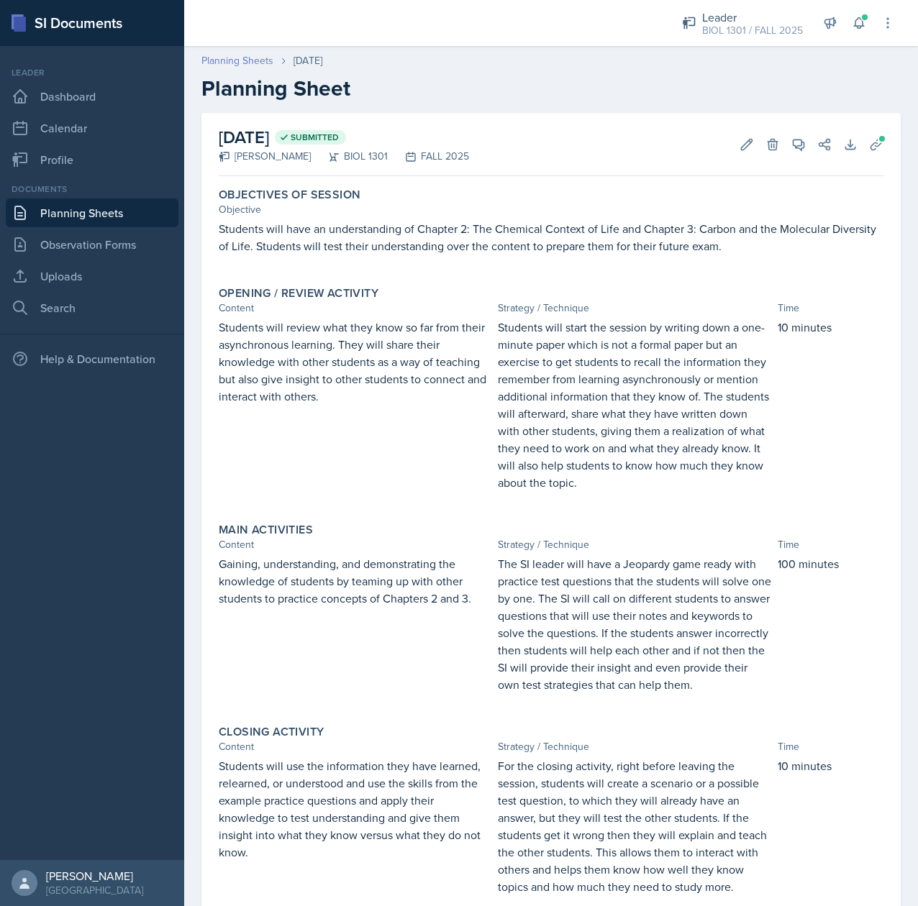
click at [231, 60] on link "Planning Sheets" at bounding box center [237, 60] width 72 height 15
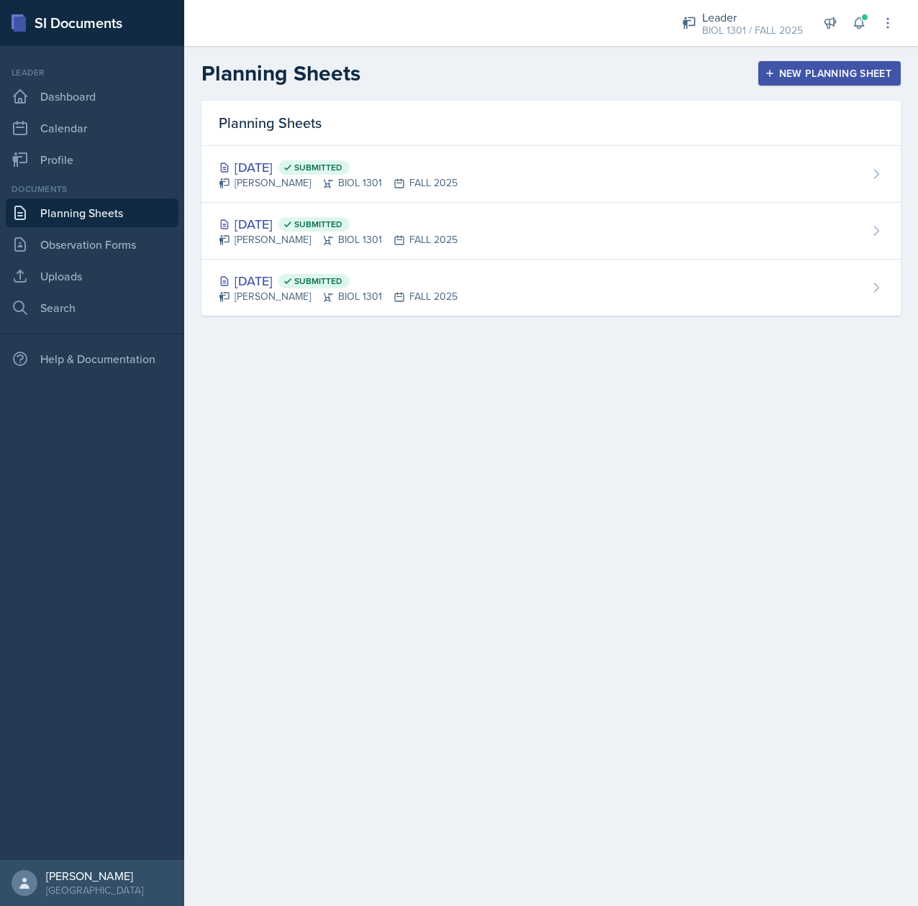
click at [797, 78] on div "New Planning Sheet" at bounding box center [830, 74] width 124 height 12
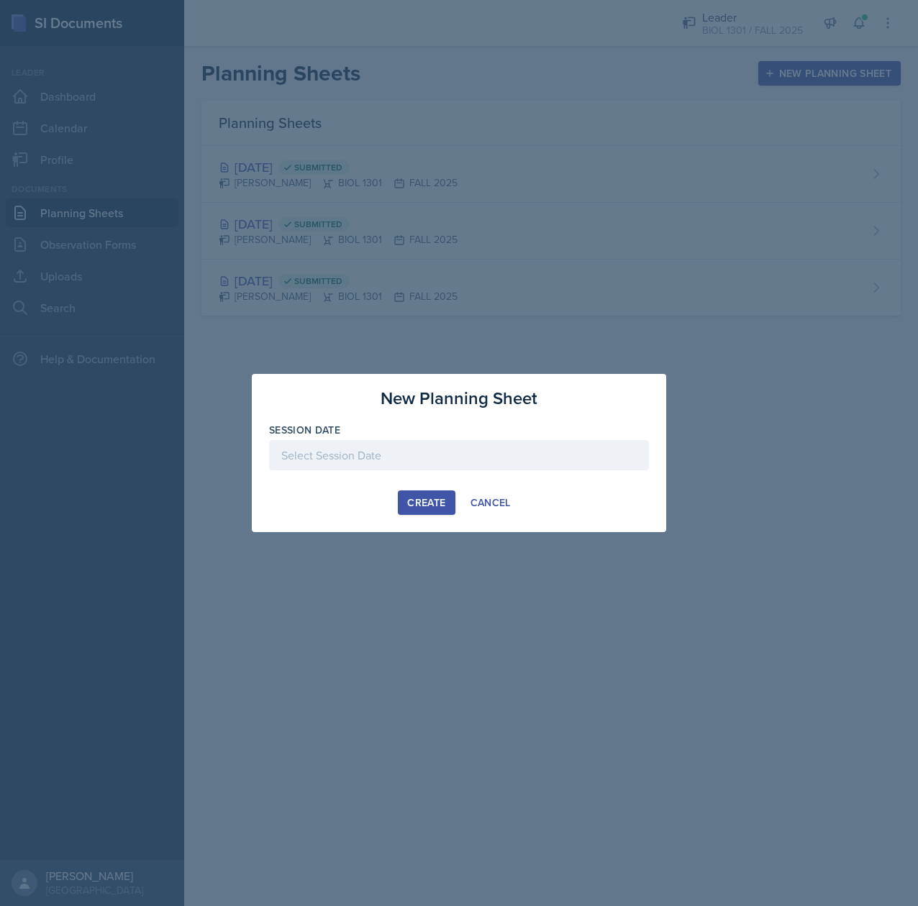
click at [348, 454] on div at bounding box center [459, 455] width 380 height 30
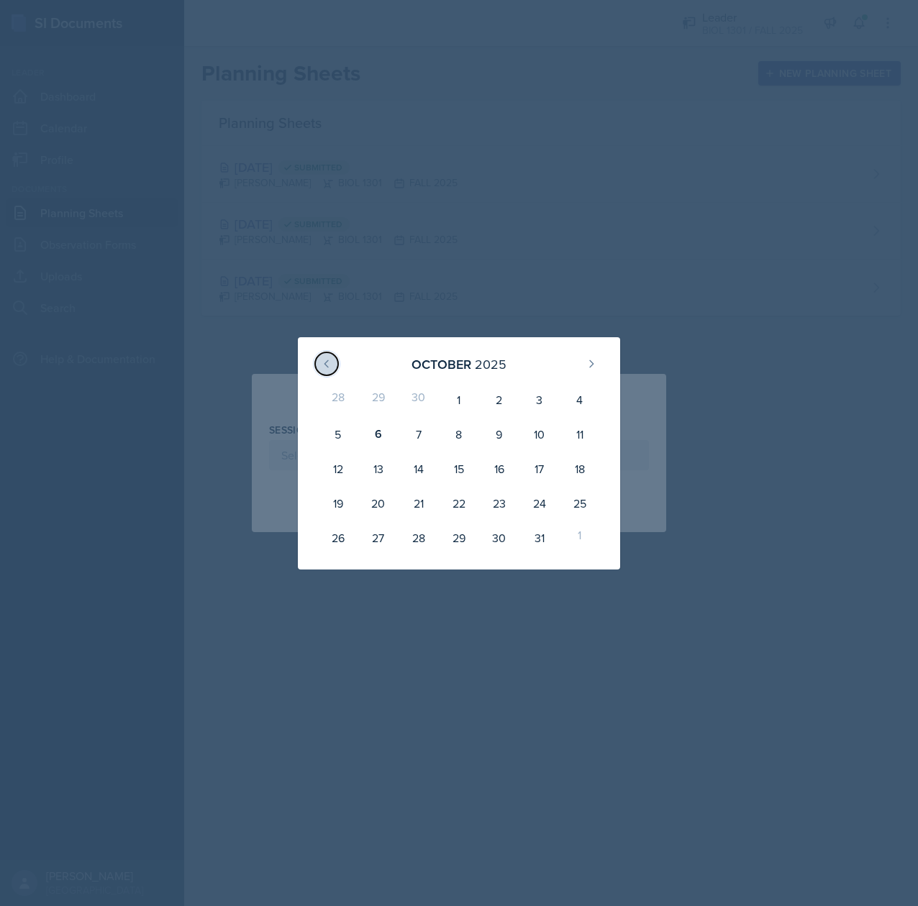
click at [323, 368] on icon at bounding box center [327, 364] width 12 height 12
click at [383, 429] on div "8" at bounding box center [378, 434] width 40 height 35
type input "[DATE]"
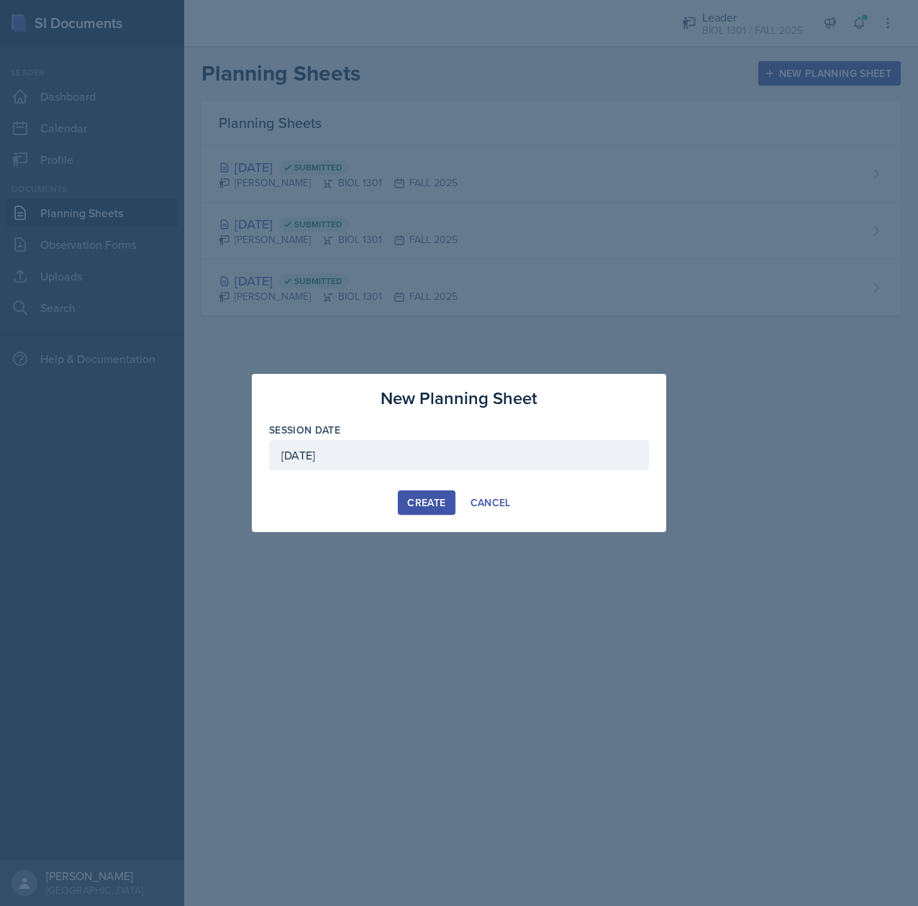
click at [403, 492] on button "Create" at bounding box center [426, 503] width 57 height 24
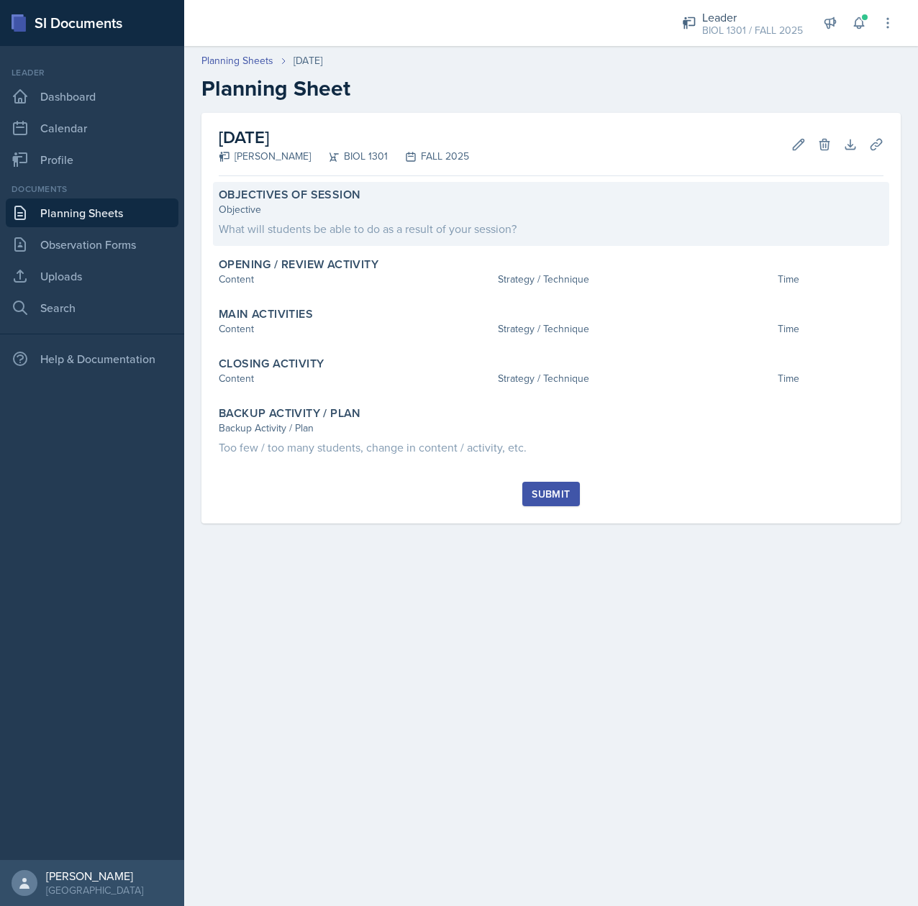
click at [373, 245] on div "Objectives of Session Objective What will students be able to do as a result of…" at bounding box center [551, 214] width 676 height 64
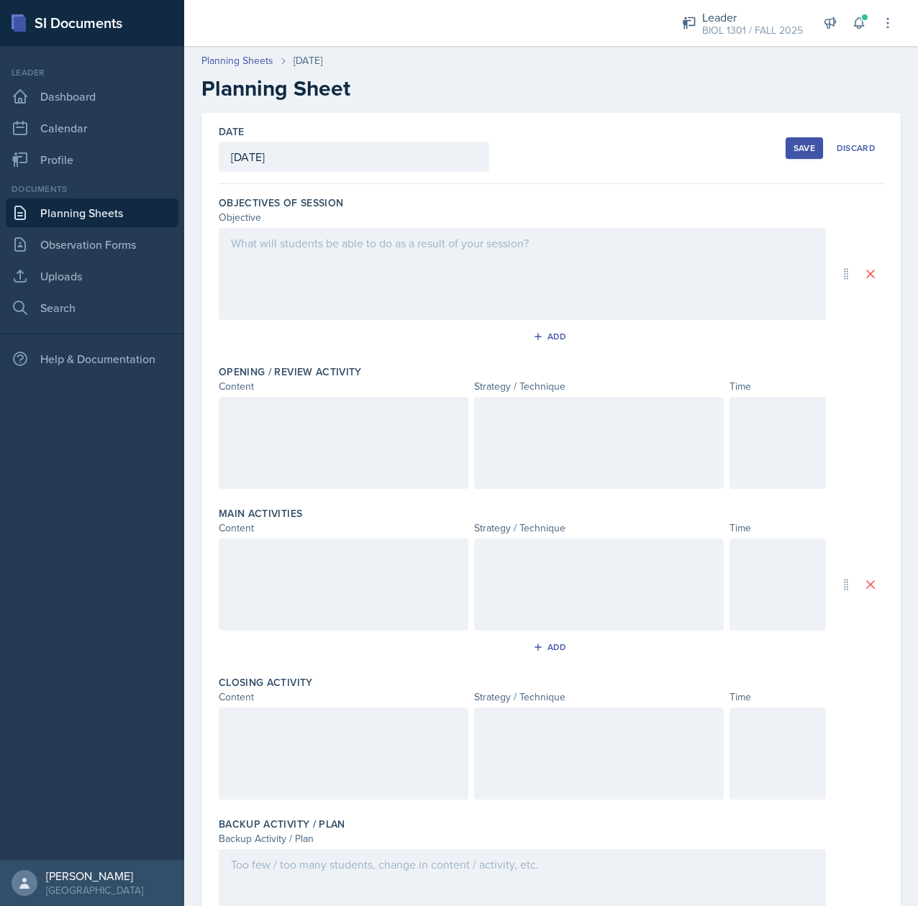
click at [325, 273] on div at bounding box center [522, 274] width 607 height 92
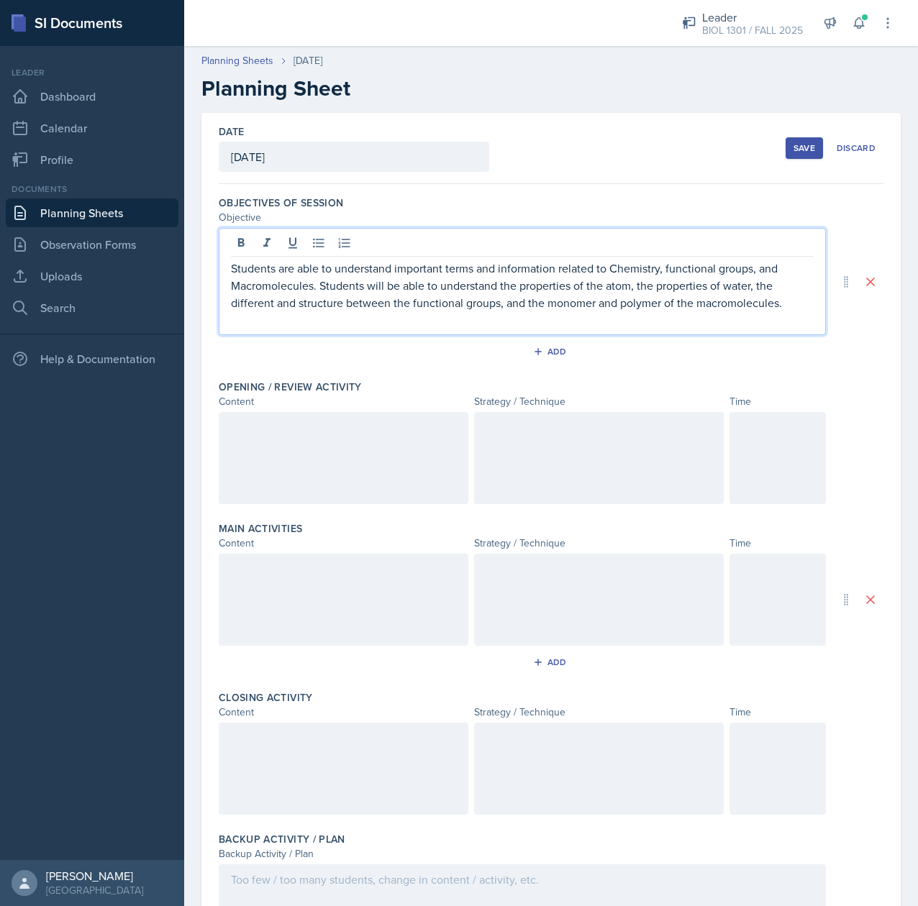
click at [230, 275] on div "Students are able to understand important terms and information related to Chem…" at bounding box center [522, 281] width 607 height 107
click at [234, 270] on p "Students are able to understand important terms and information related to Chem…" at bounding box center [522, 286] width 583 height 52
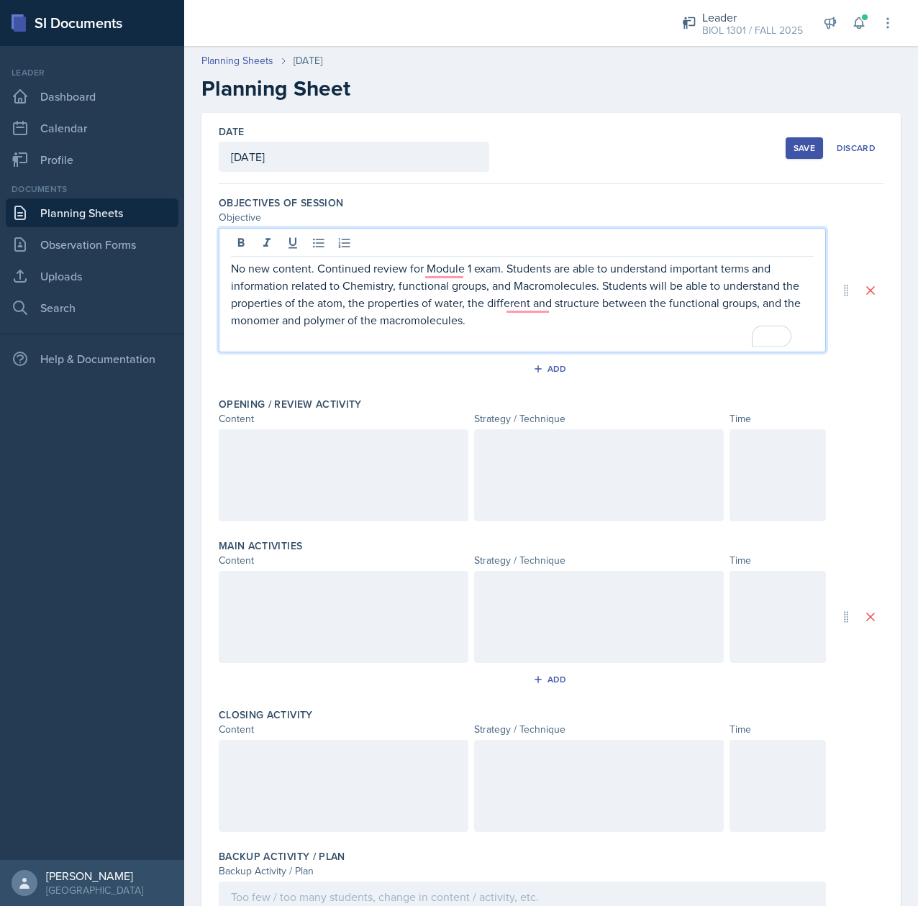
click at [453, 261] on p "No new content. Continued review for Module 1 exam. Students are able to unders…" at bounding box center [522, 294] width 583 height 69
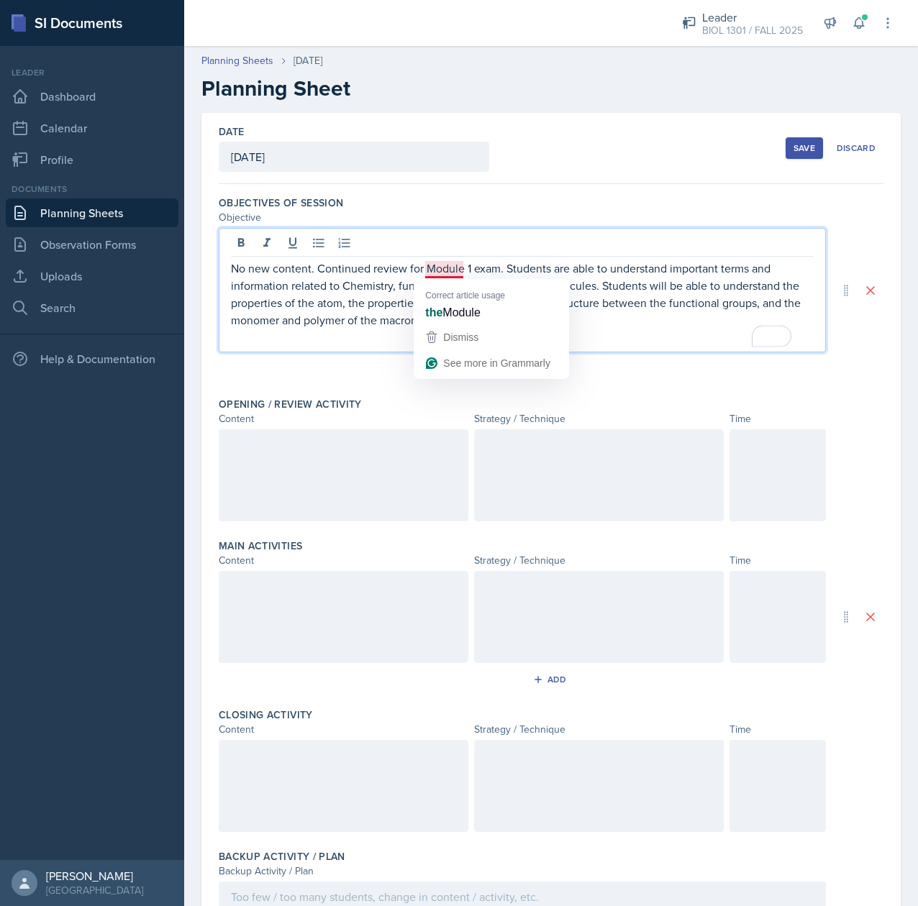
click at [455, 273] on p "No new content. Continued review for Module 1 exam. Students are able to unders…" at bounding box center [522, 294] width 583 height 69
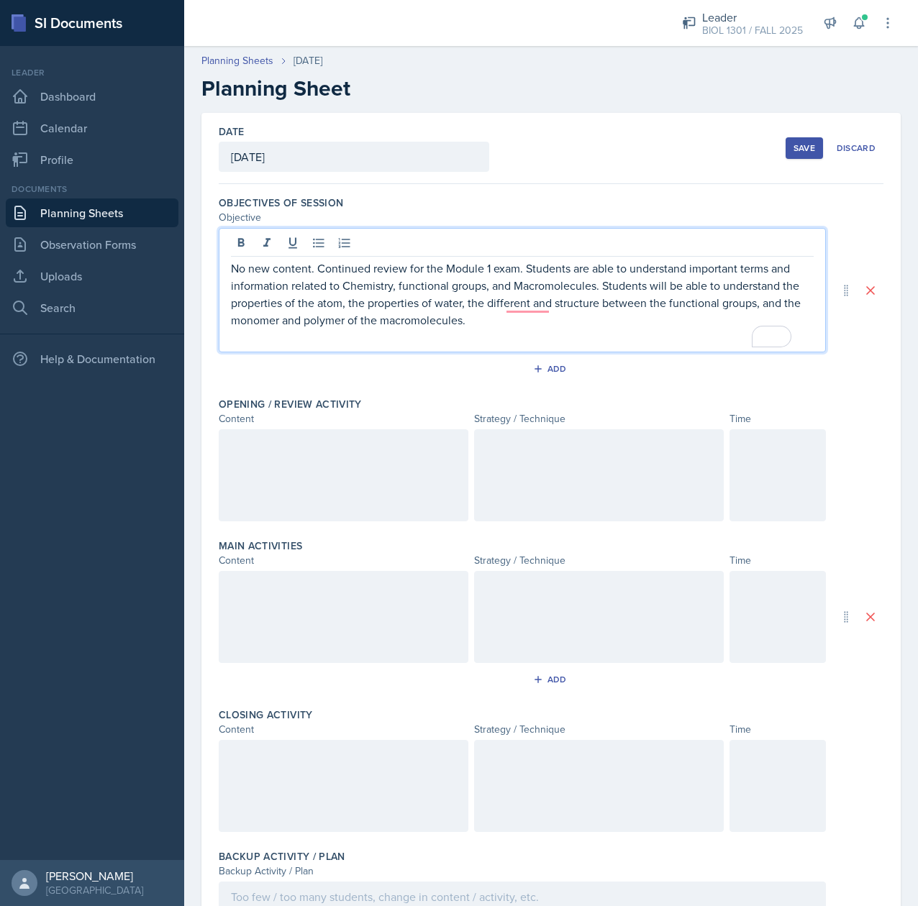
click at [545, 324] on p "No new content. Continued review for the Module 1 exam. Students are able to un…" at bounding box center [522, 294] width 583 height 69
click at [527, 305] on p "No new content. Continued review for the Module 1 exam. Students are able to un…" at bounding box center [522, 294] width 583 height 69
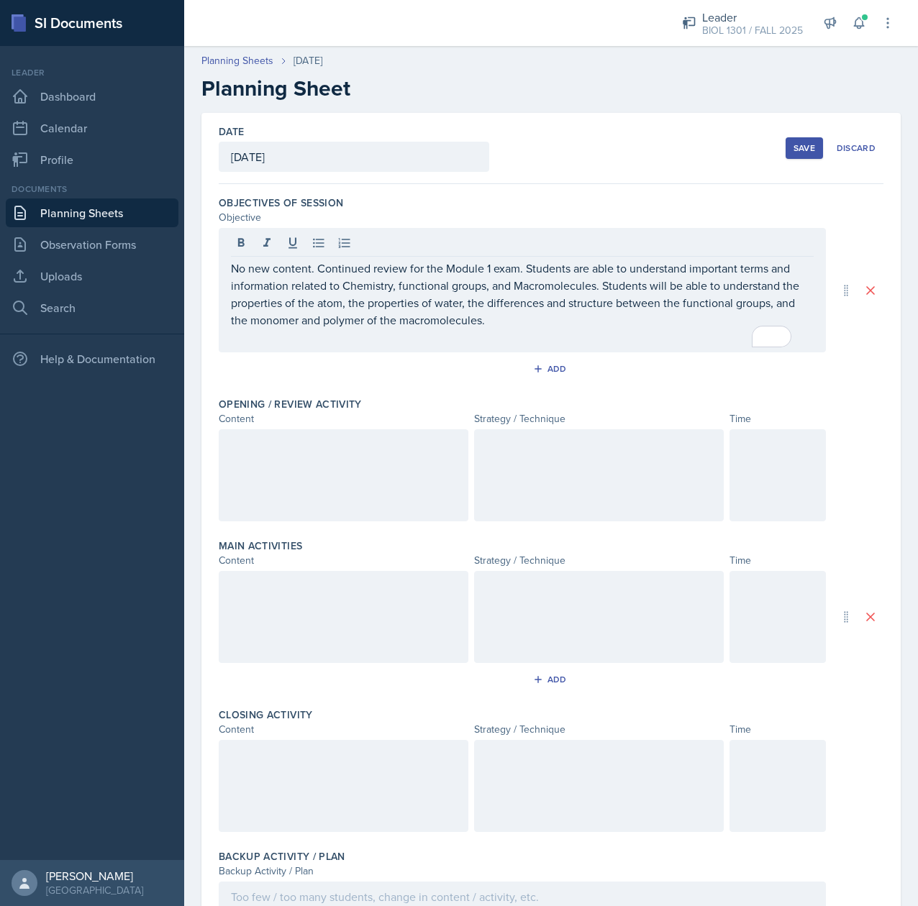
click at [265, 471] on div at bounding box center [344, 475] width 250 height 92
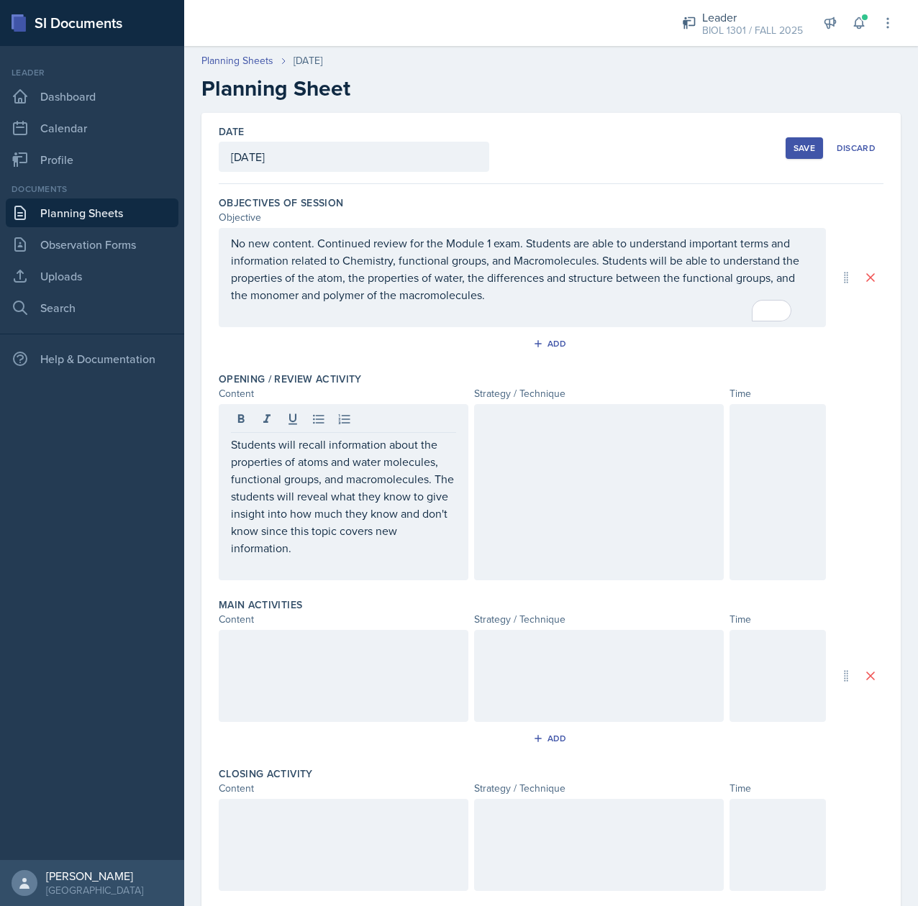
click at [570, 463] on div at bounding box center [599, 492] width 250 height 176
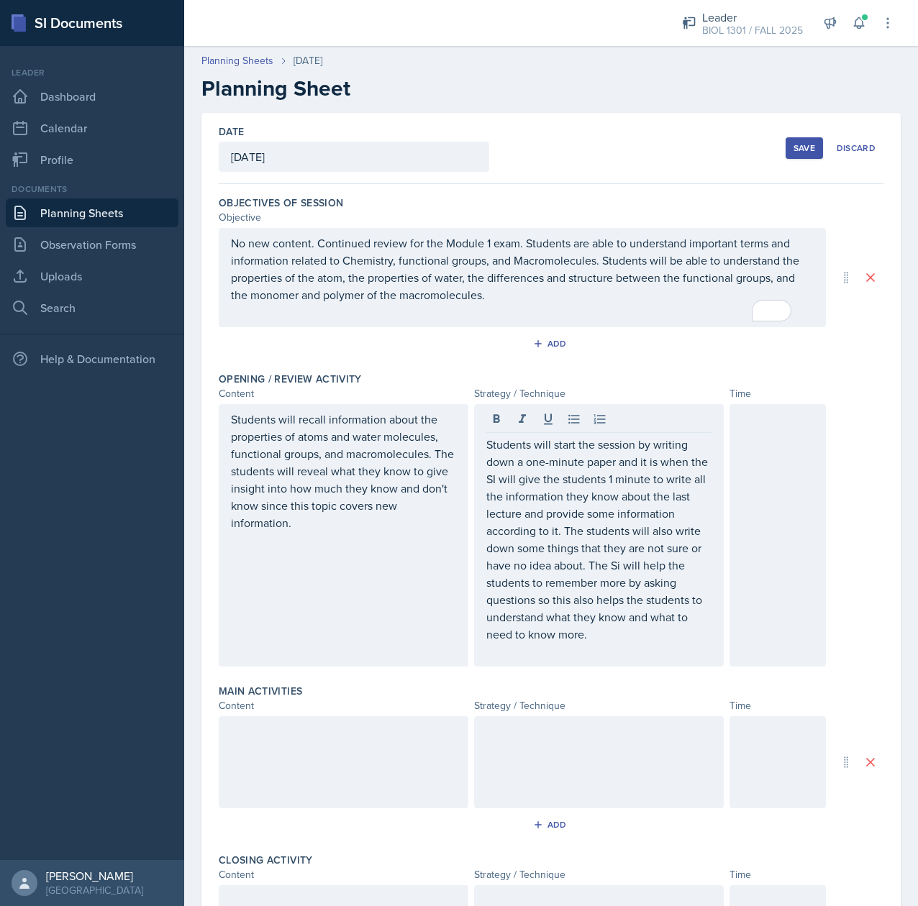
click at [288, 747] on div at bounding box center [344, 762] width 250 height 92
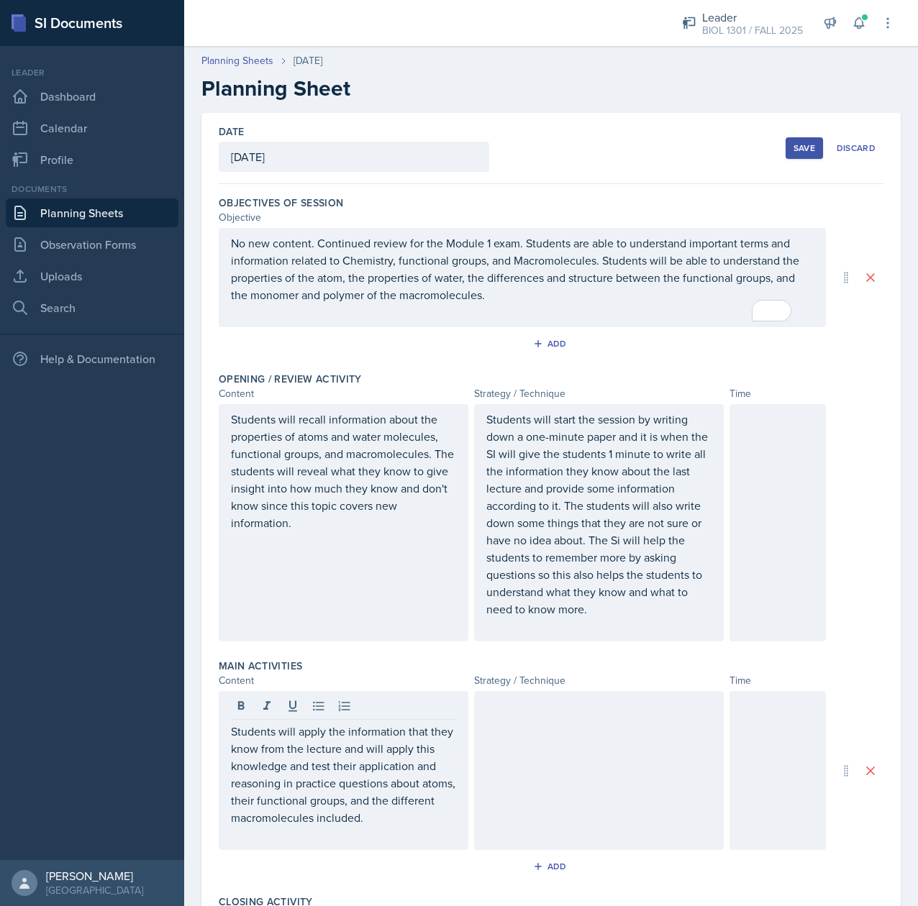
click at [521, 731] on div at bounding box center [599, 770] width 250 height 159
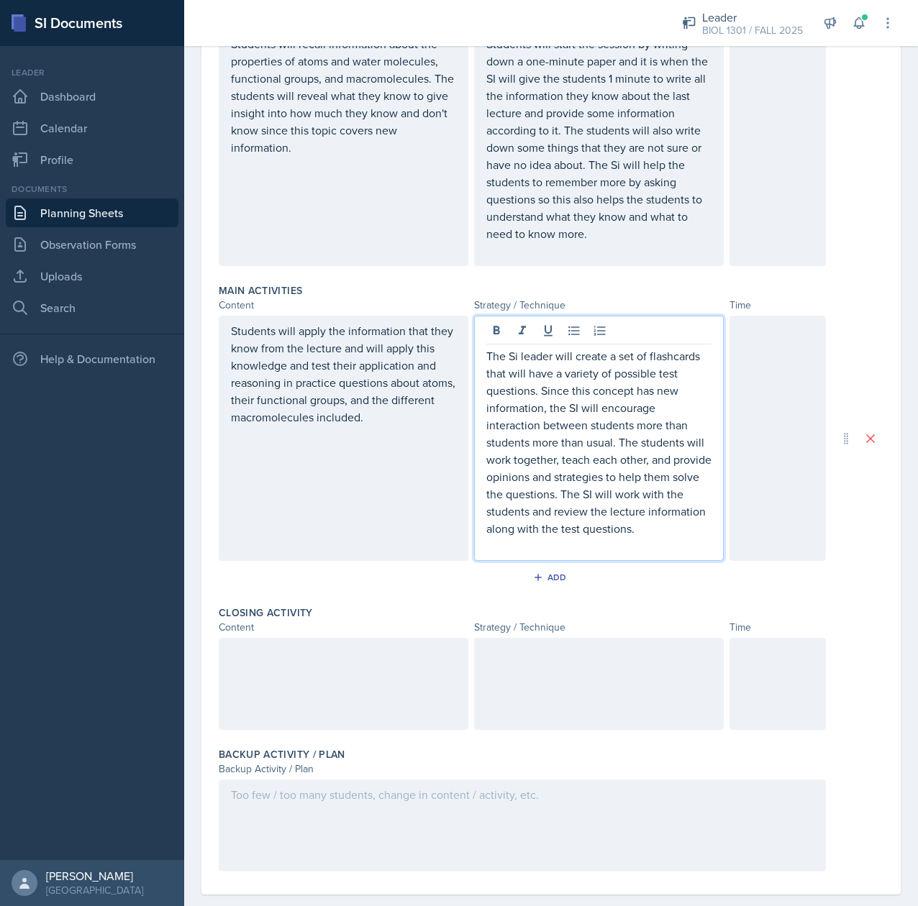
scroll to position [401, 0]
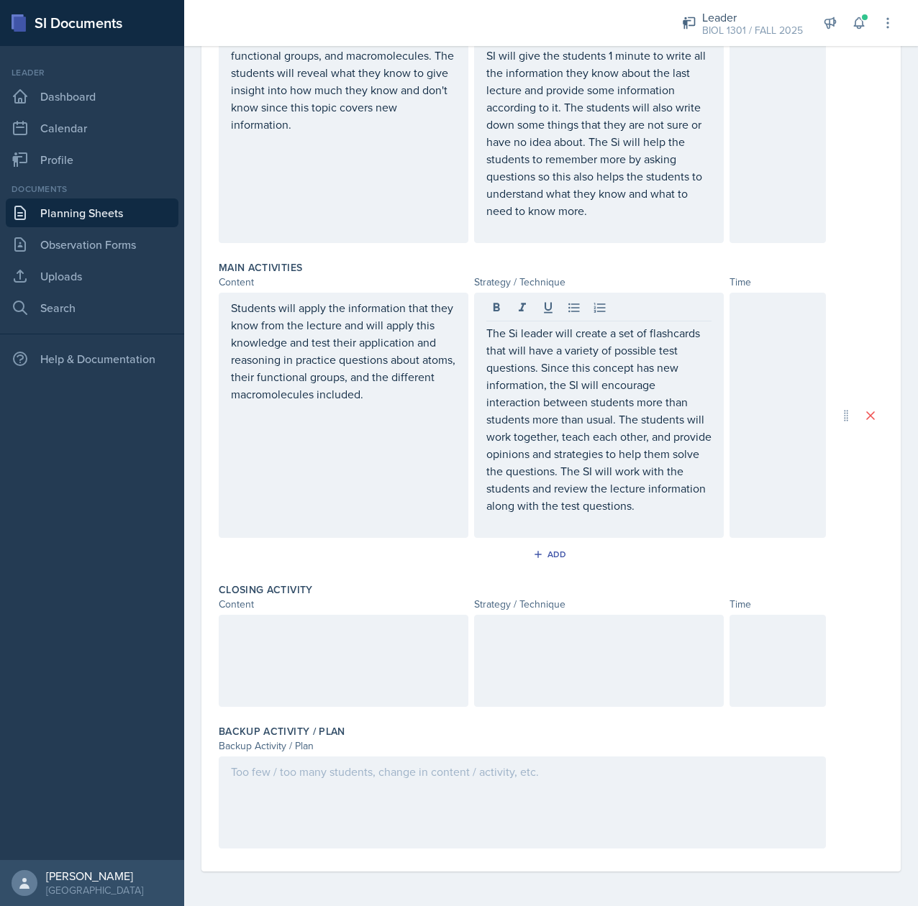
click at [257, 668] on div at bounding box center [344, 661] width 250 height 92
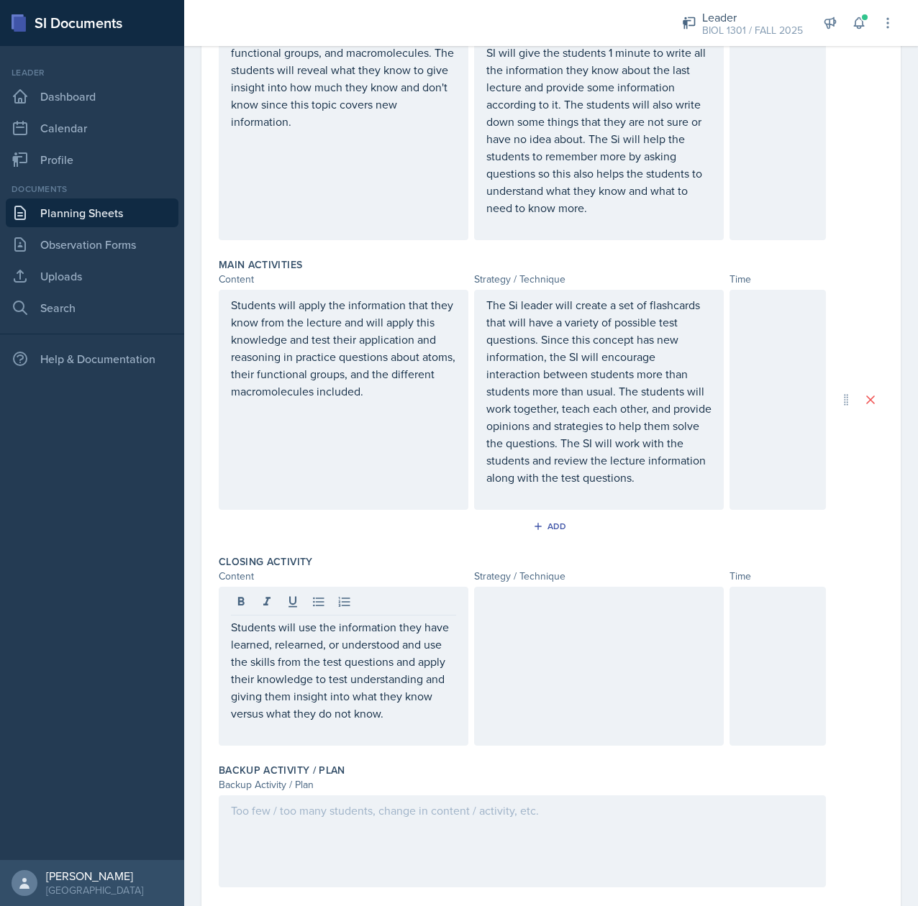
click at [556, 650] on div at bounding box center [599, 666] width 250 height 159
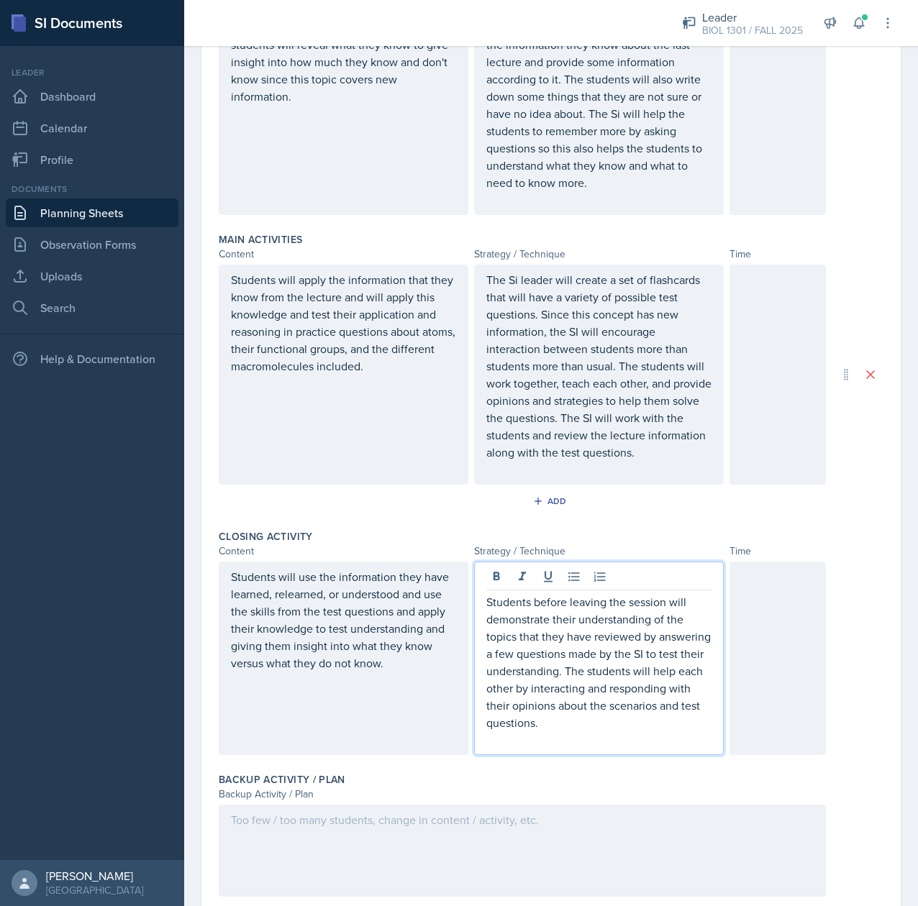
click at [745, 183] on div at bounding box center [777, 96] width 96 height 237
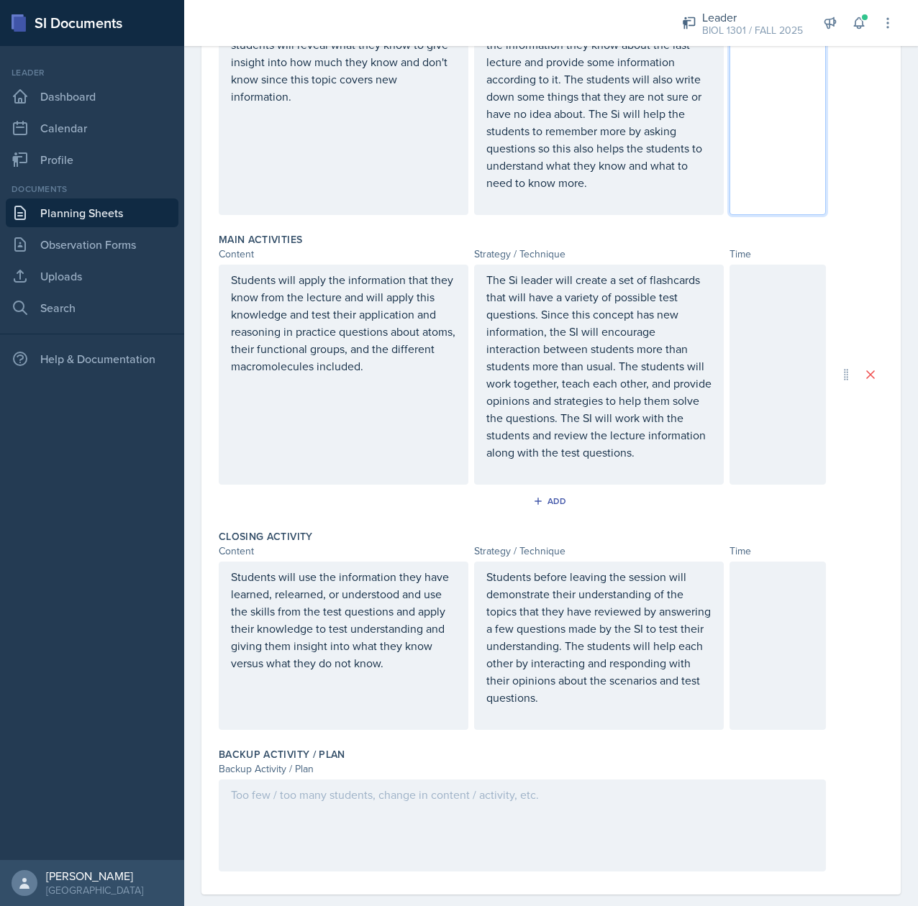
scroll to position [388, 0]
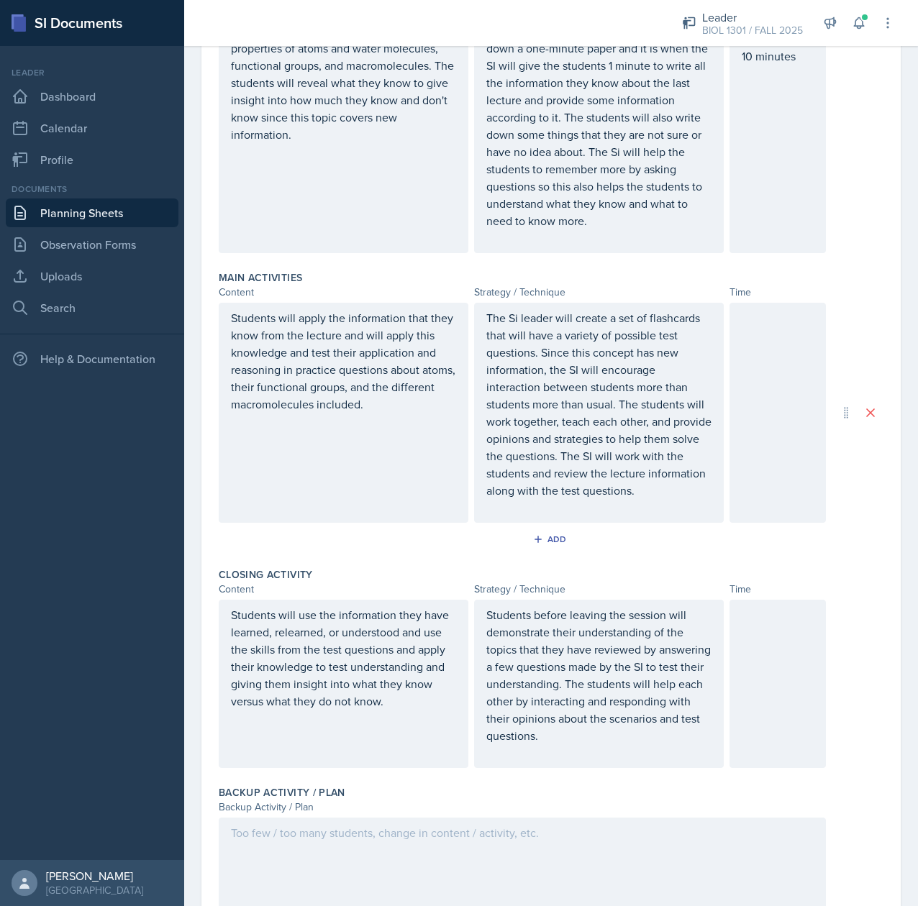
click at [781, 370] on div at bounding box center [777, 413] width 96 height 220
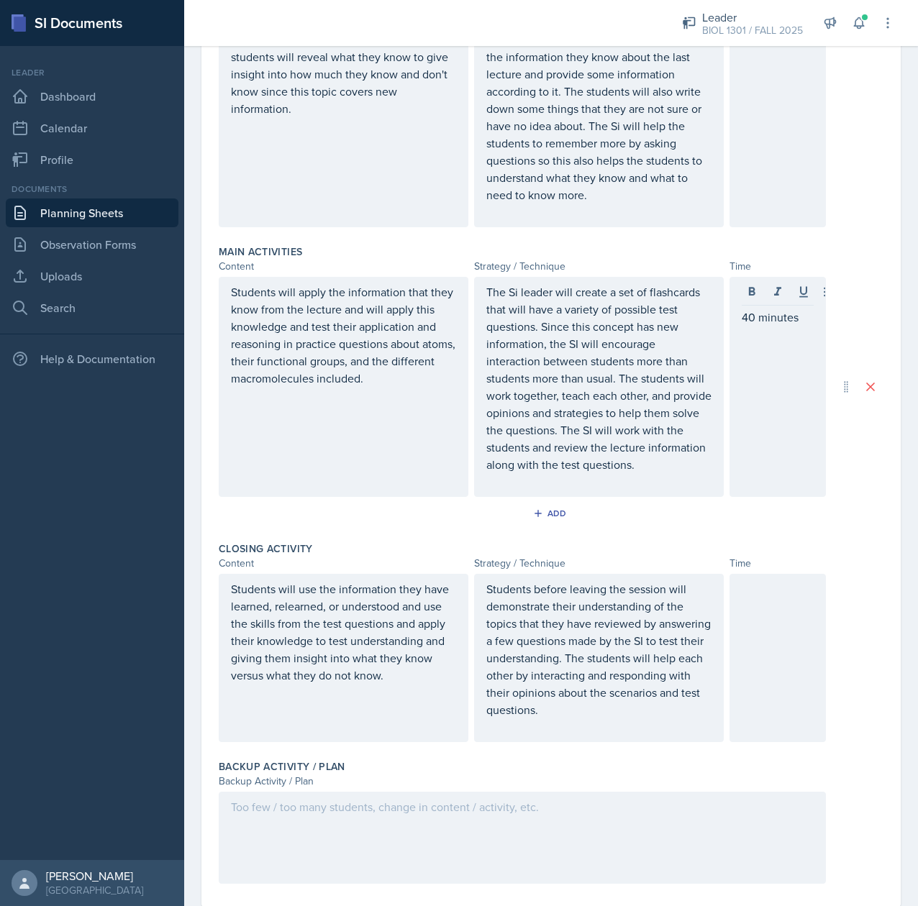
click at [742, 657] on div at bounding box center [777, 658] width 96 height 168
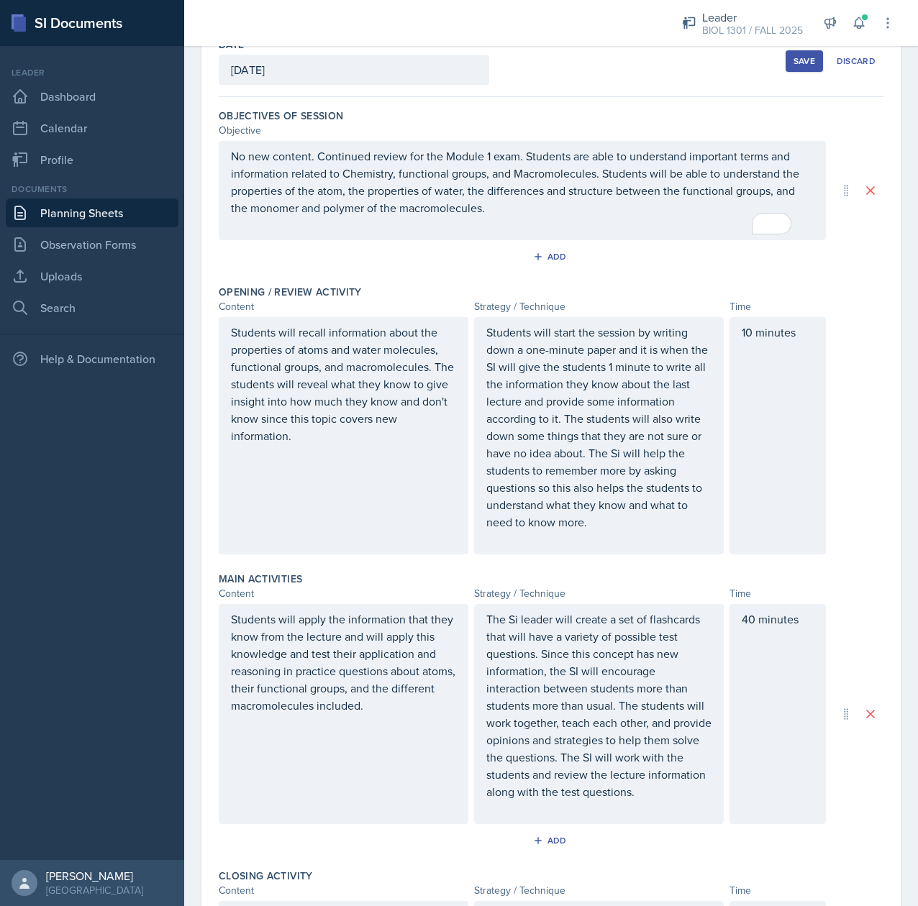
scroll to position [85, 0]
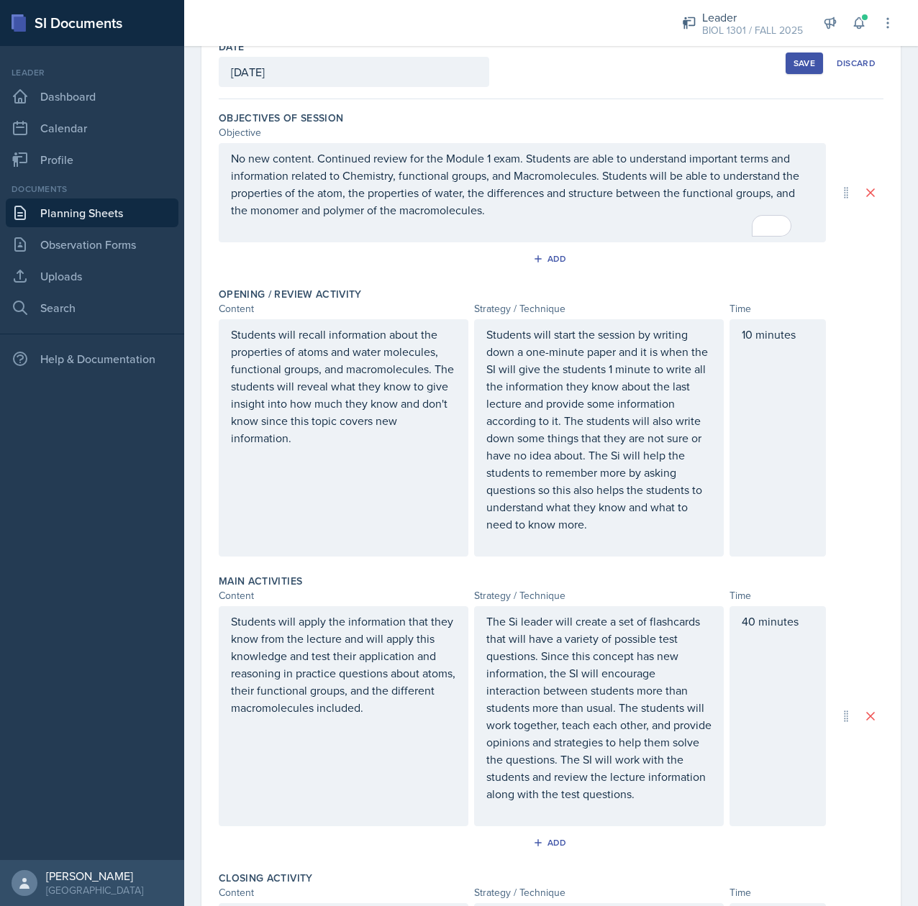
click at [697, 629] on div "The Si leader will create a set of flashcards that will have a variety of possi…" at bounding box center [599, 716] width 250 height 220
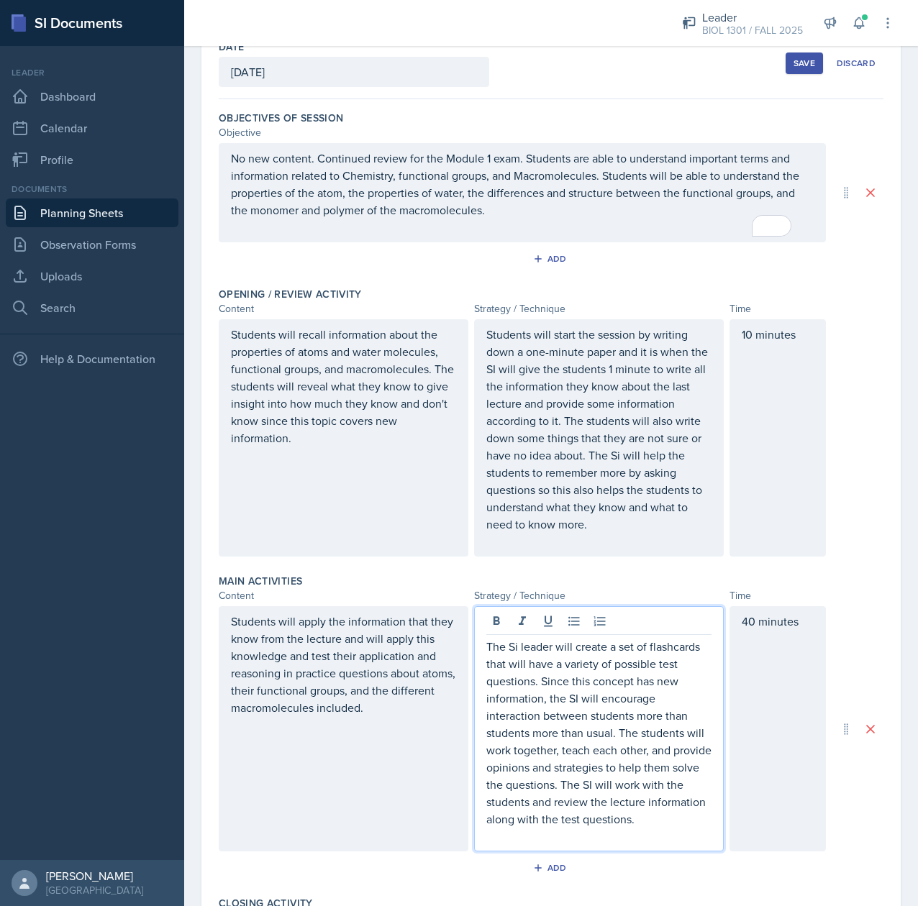
scroll to position [111, 0]
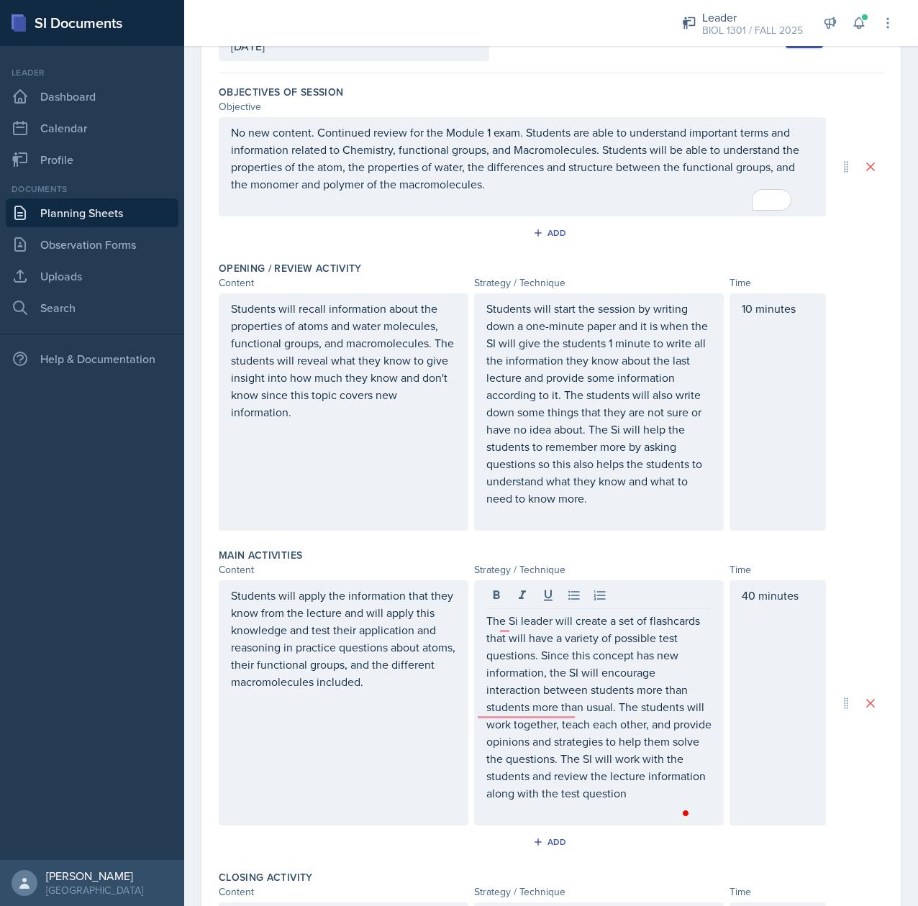
click at [697, 629] on div "The Si leader will create a set of flashcards that will have a variety of possi…" at bounding box center [599, 703] width 250 height 245
click at [696, 626] on div "The Si leader will create a set of flashcards that will have a variety of possi…" at bounding box center [599, 703] width 250 height 245
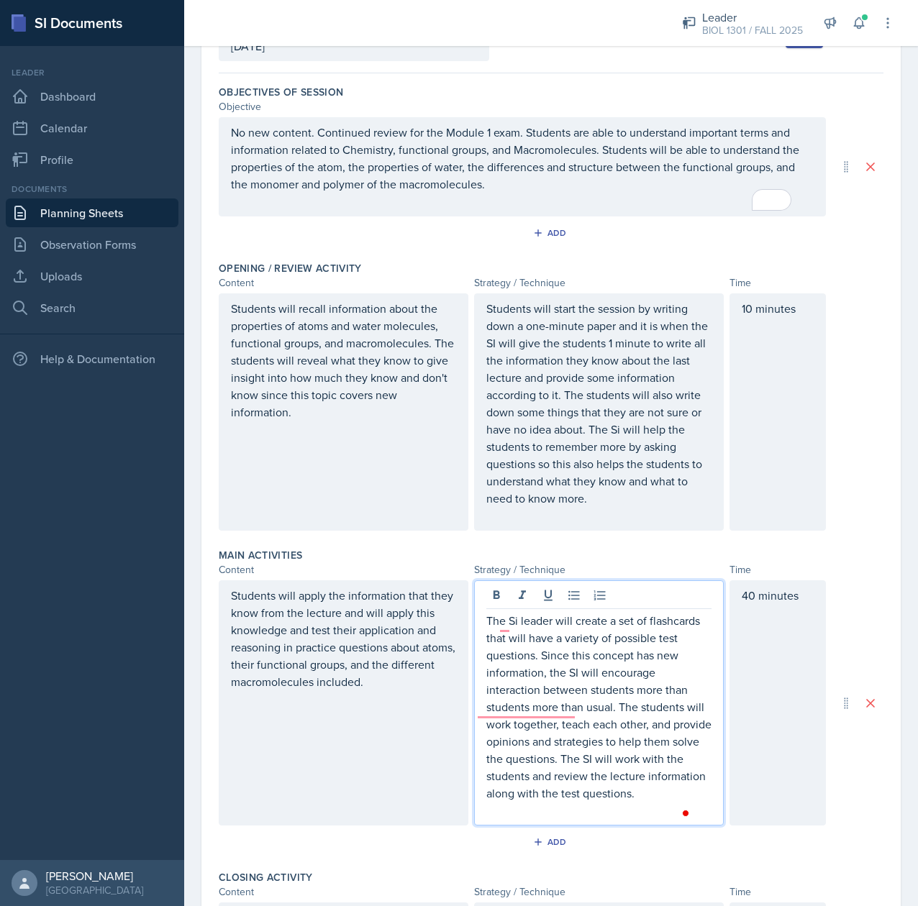
click at [691, 623] on p "The Si leader will create a set of flashcards that will have a variety of possi…" at bounding box center [598, 707] width 225 height 190
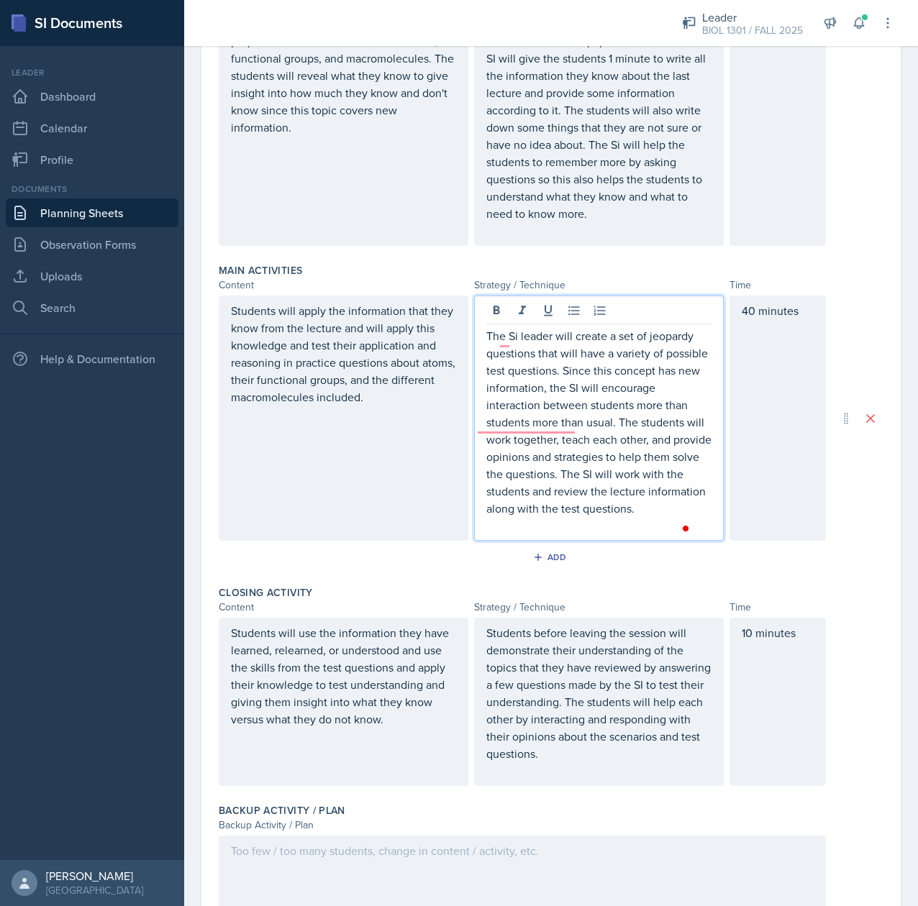
scroll to position [398, 0]
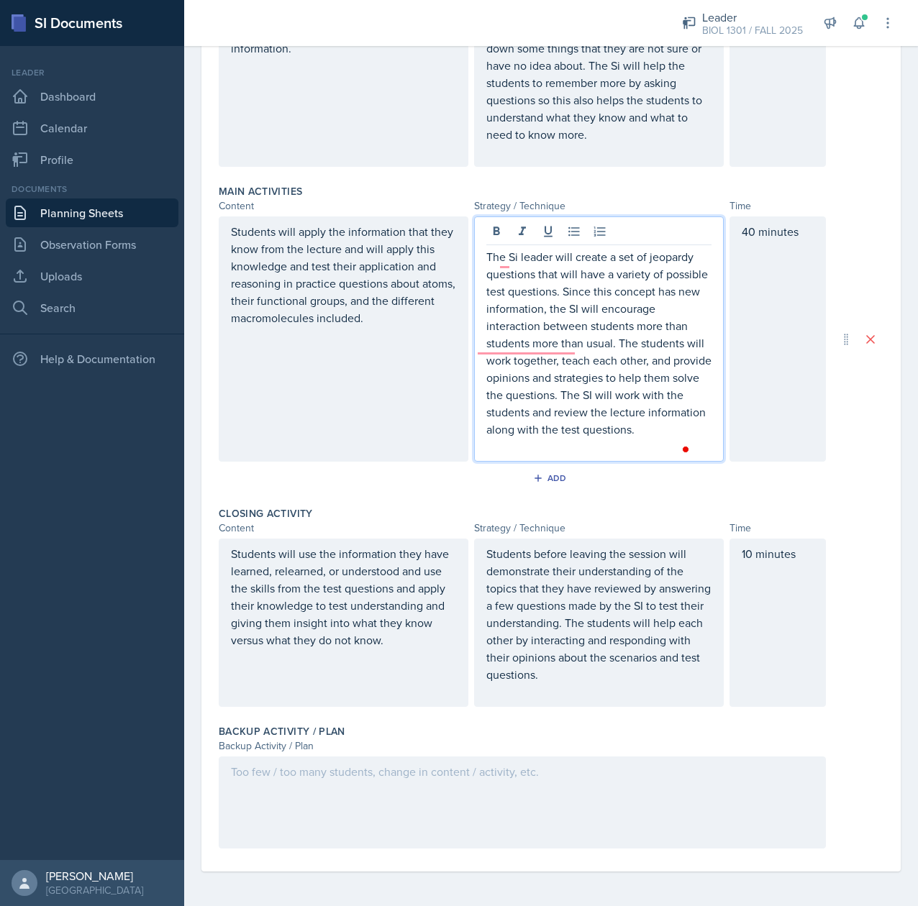
click at [355, 796] on div at bounding box center [522, 803] width 607 height 92
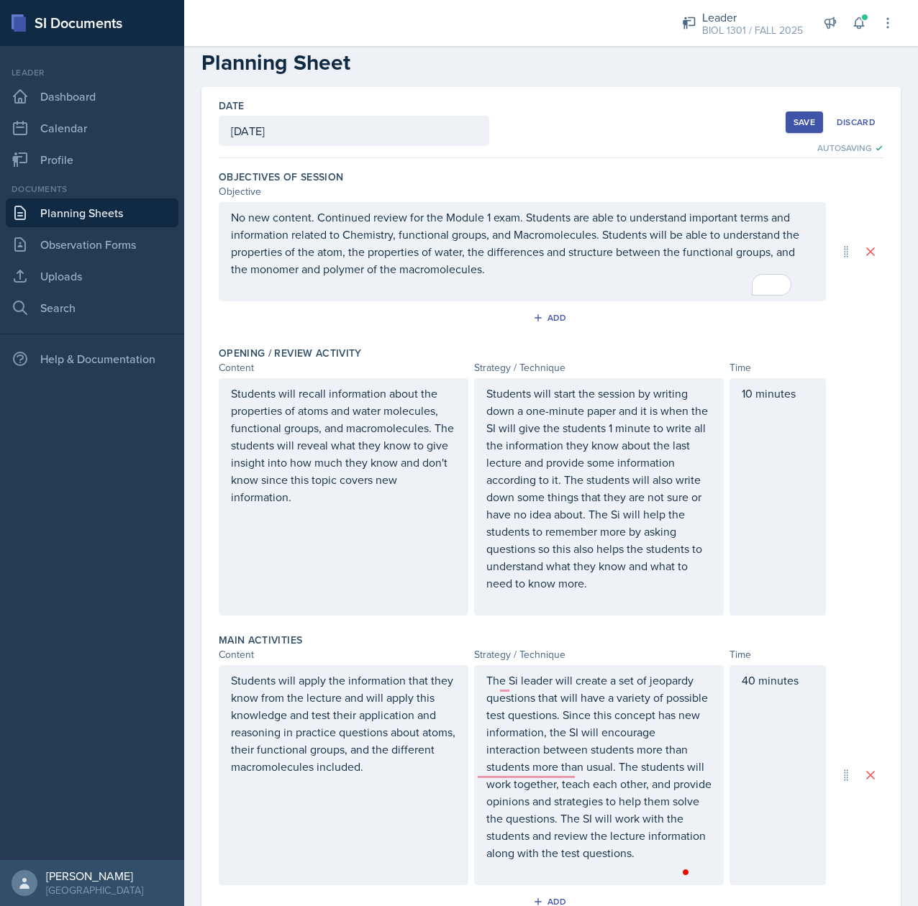
scroll to position [0, 0]
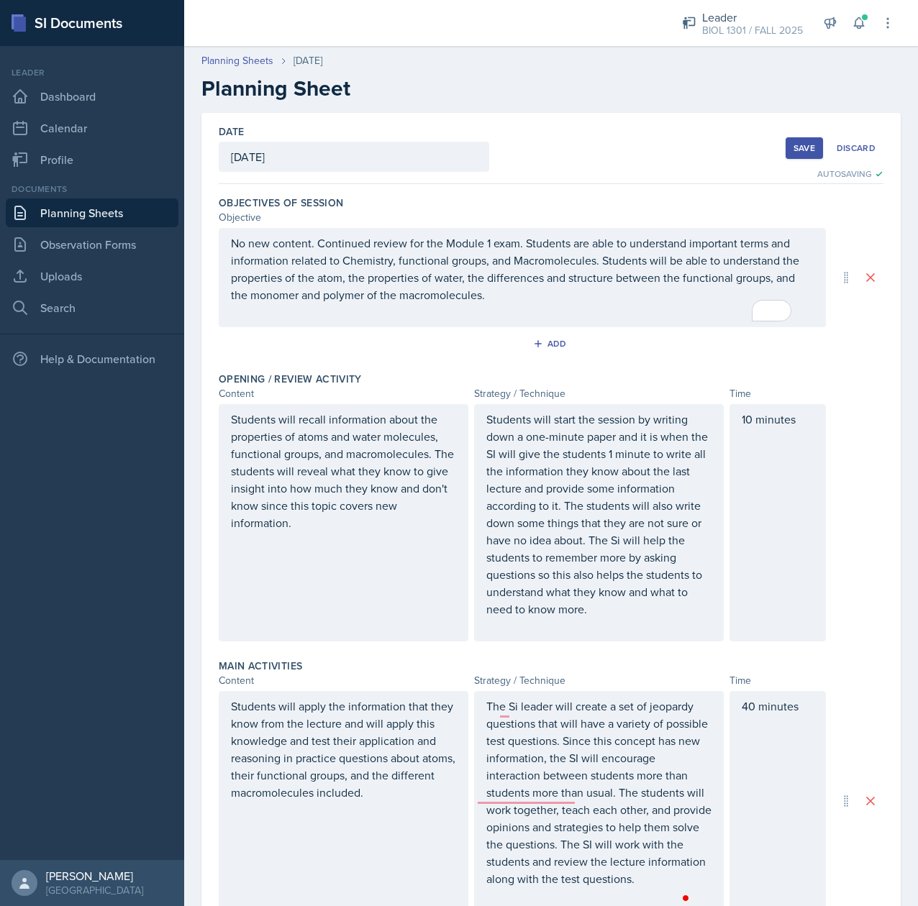
click at [793, 150] on div "Save" at bounding box center [804, 148] width 22 height 12
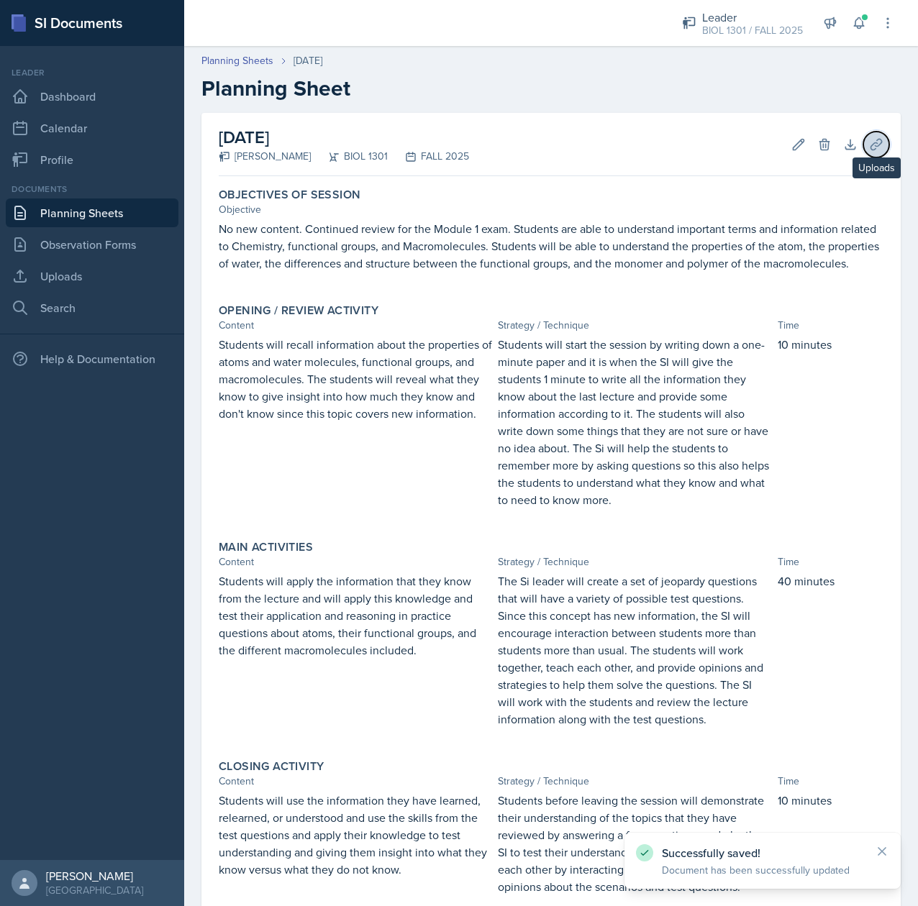
click at [869, 151] on icon at bounding box center [876, 144] width 14 height 14
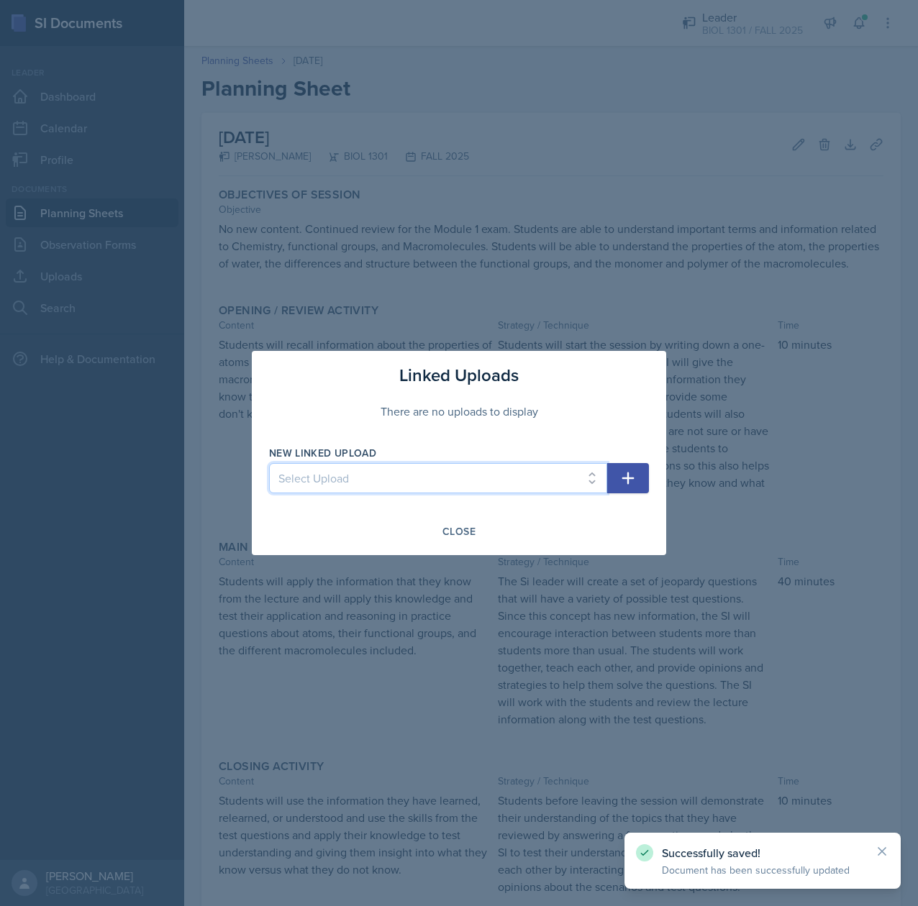
click at [483, 485] on select "Select Upload [DATE] Main Activity Module 0 [DATE] Main Activity Module 1 - Cha…" at bounding box center [438, 478] width 338 height 30
select select "c62659c6-1862-4d57-8632-1330092ac20c"
click at [269, 463] on select "Select Upload [DATE] Main Activity Module 0 [DATE] Main Activity Module 1 - Cha…" at bounding box center [438, 478] width 338 height 30
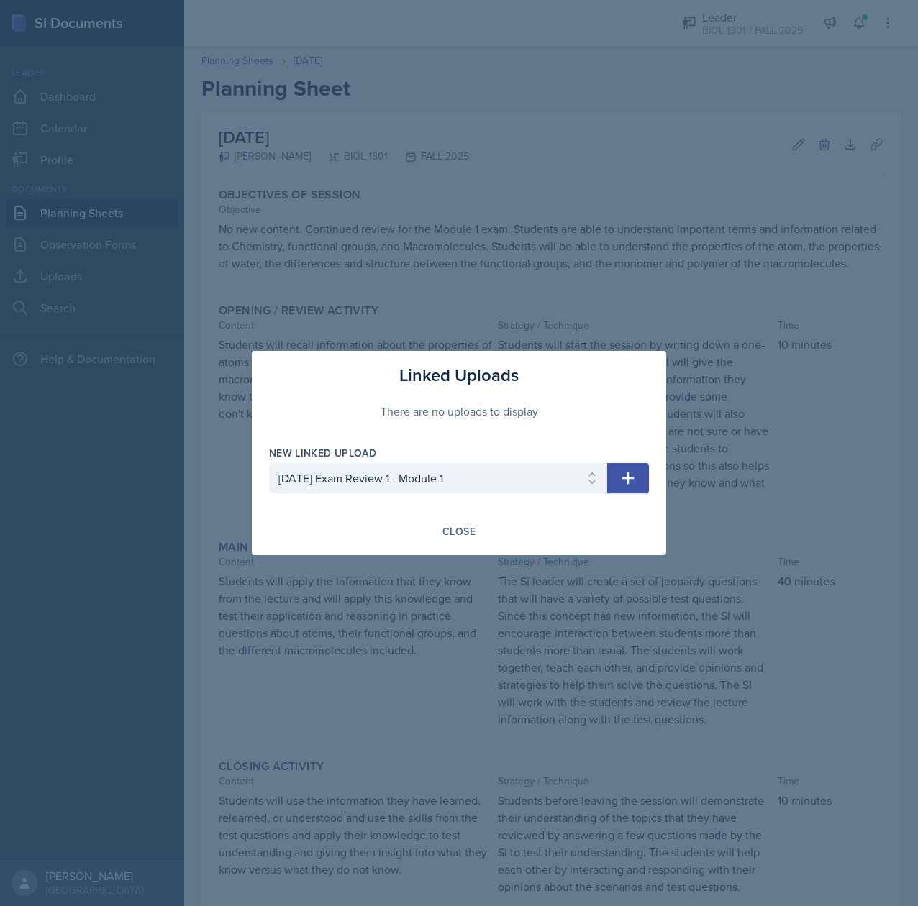
click at [637, 478] on button "button" at bounding box center [628, 478] width 42 height 30
select select
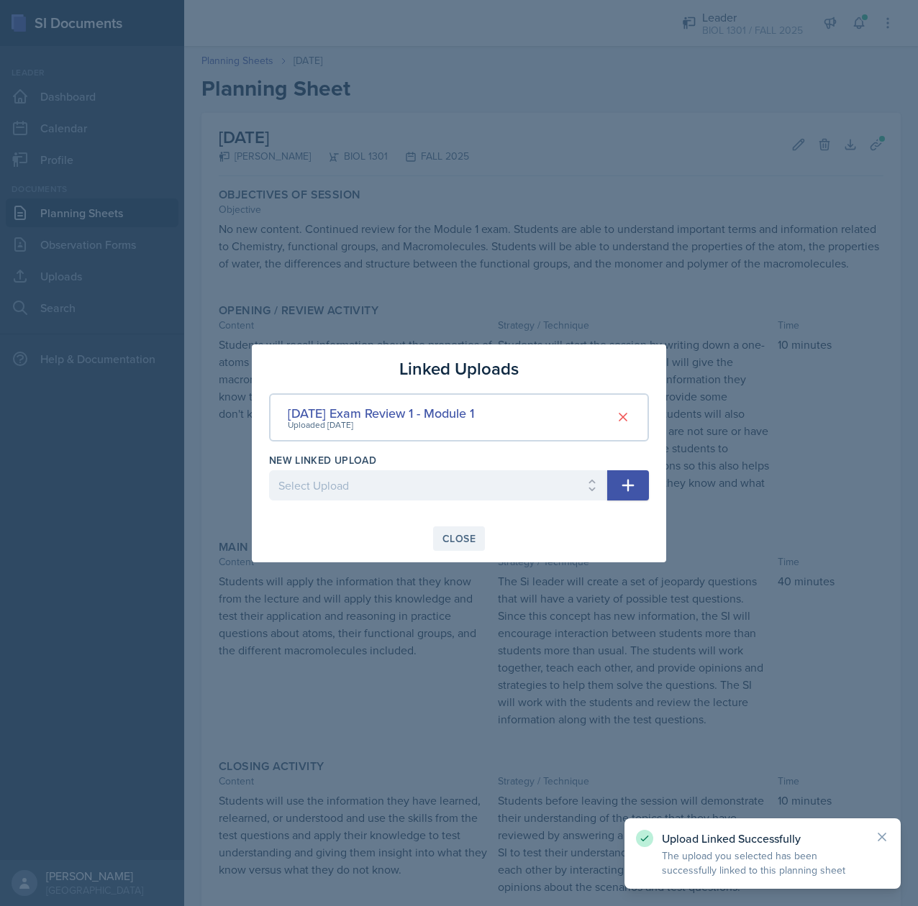
click at [444, 542] on div "Close" at bounding box center [458, 539] width 33 height 12
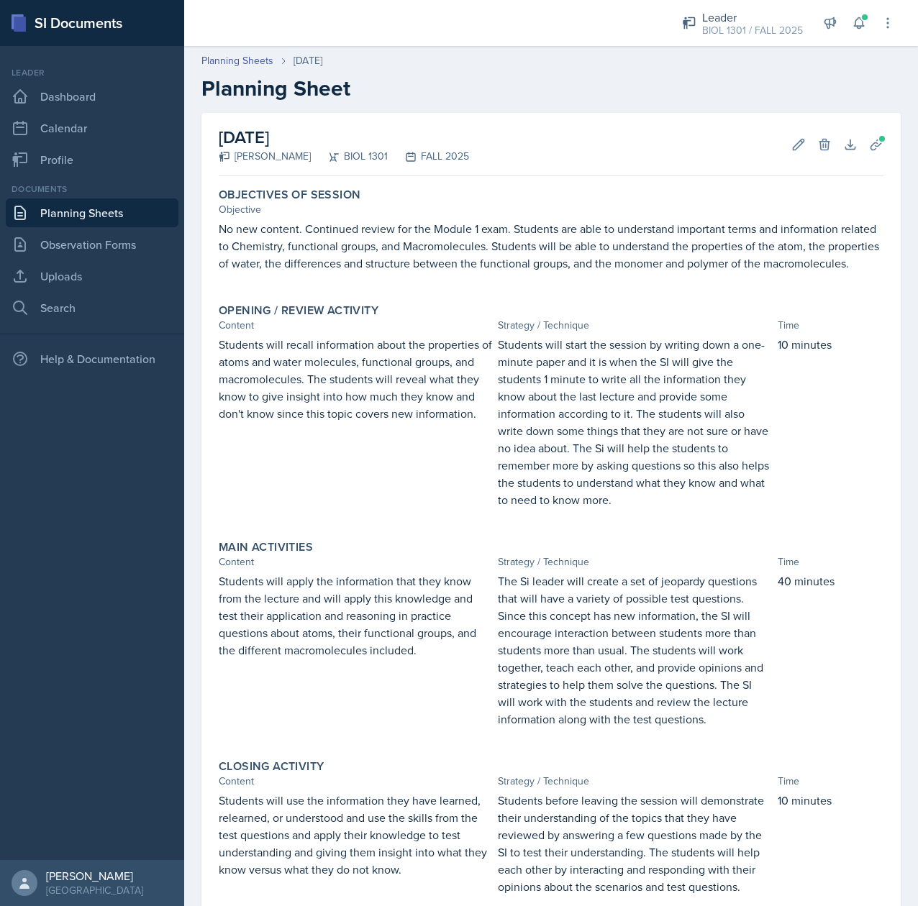
click at [96, 212] on link "Planning Sheets" at bounding box center [92, 213] width 173 height 29
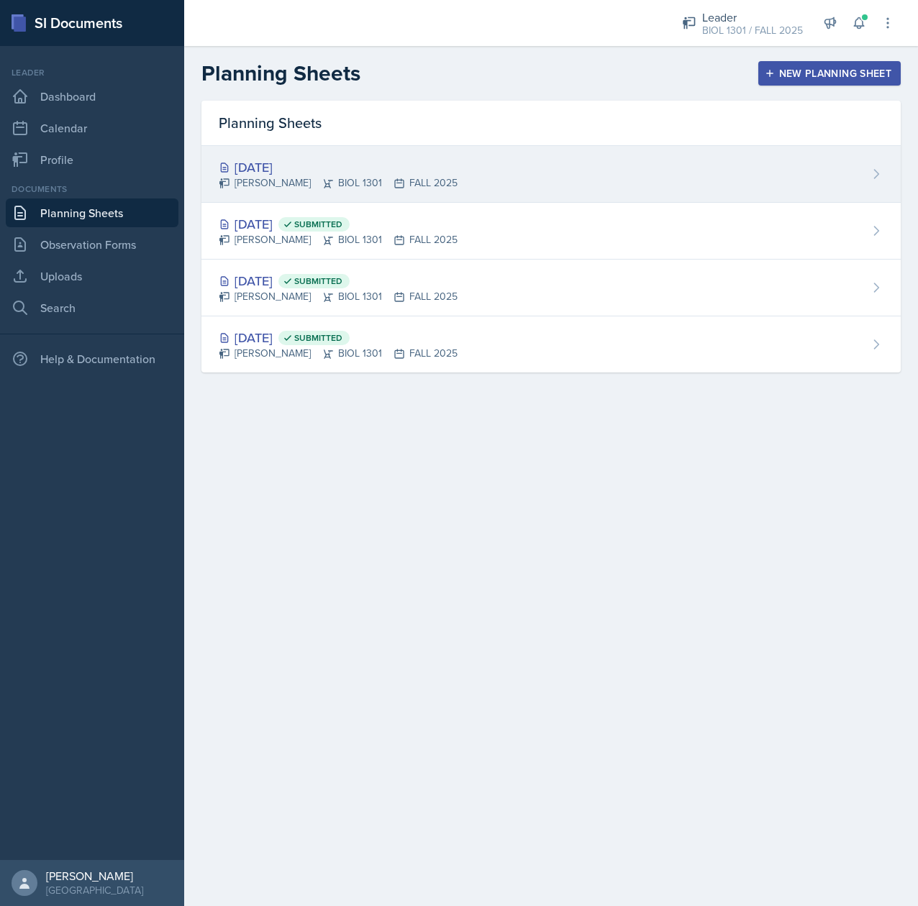
click at [400, 176] on div "[PERSON_NAME] BIOL 1301 FALL 2025" at bounding box center [338, 183] width 239 height 15
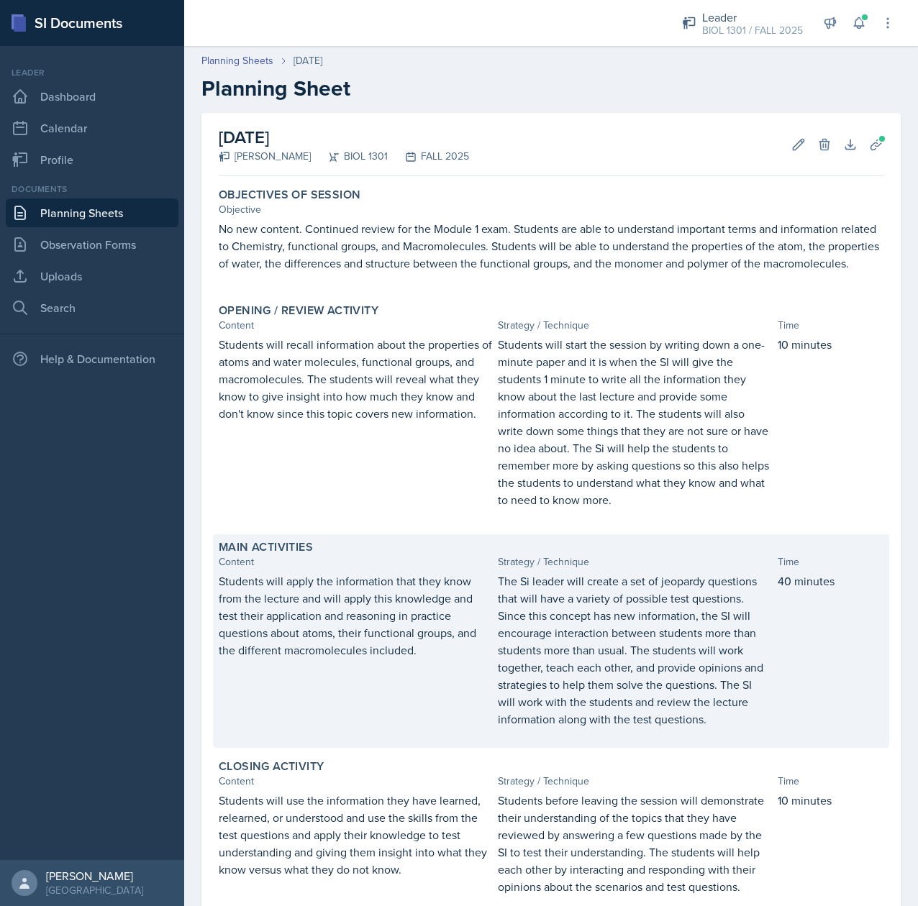
scroll to position [254, 0]
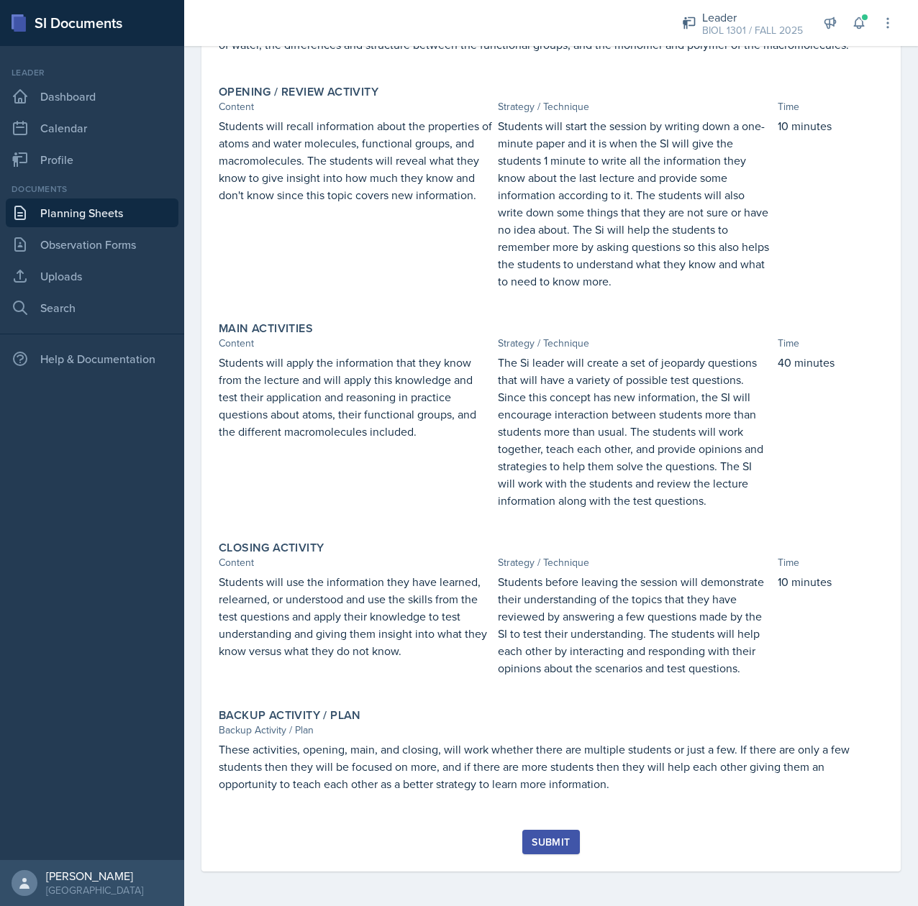
click at [545, 845] on div "Submit" at bounding box center [551, 843] width 38 height 12
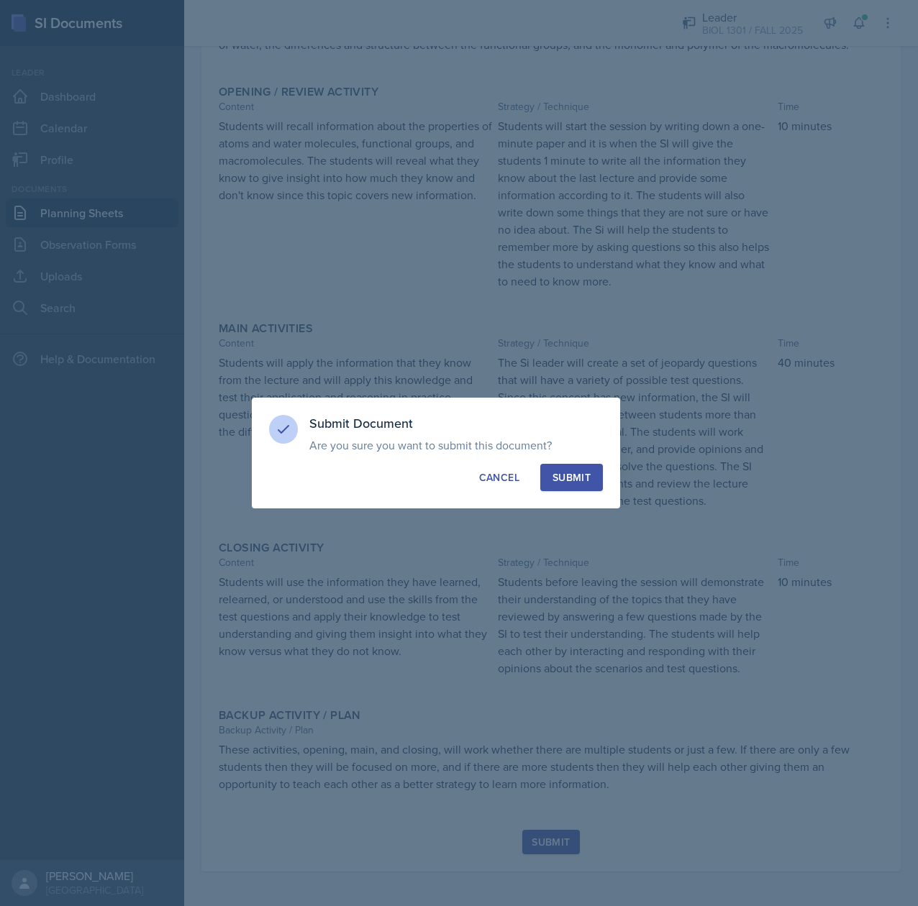
click at [564, 476] on div "Submit" at bounding box center [571, 477] width 38 height 14
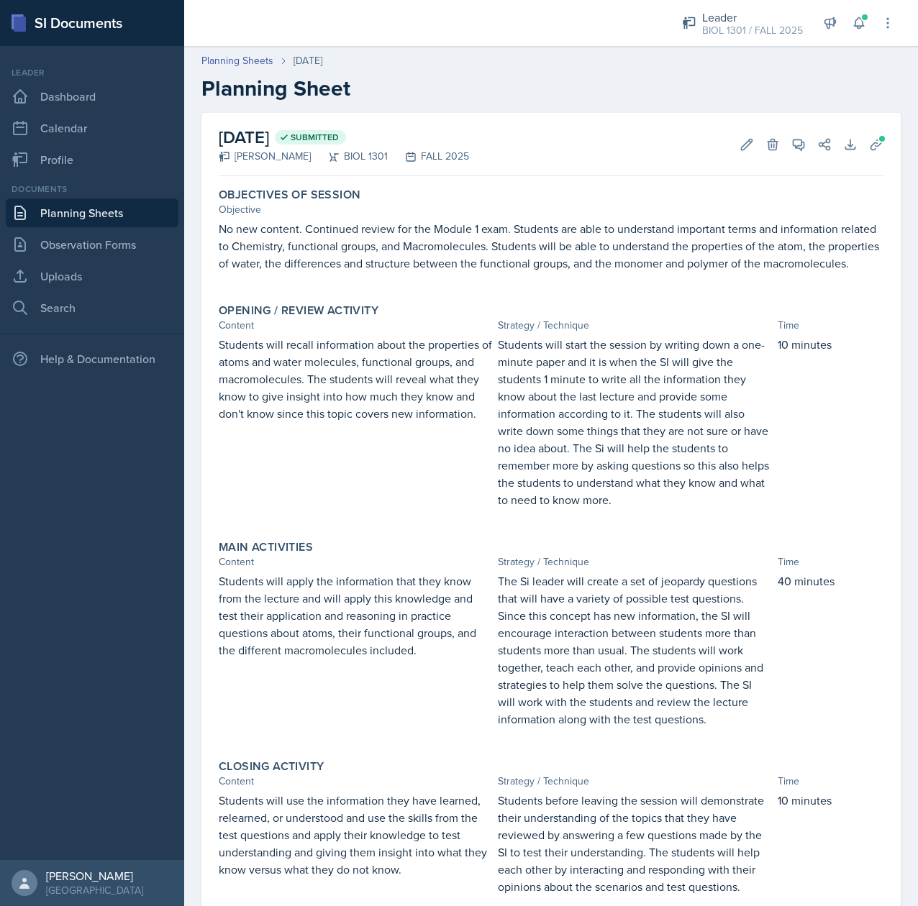
scroll to position [1, 0]
click at [232, 60] on link "Planning Sheets" at bounding box center [237, 59] width 72 height 15
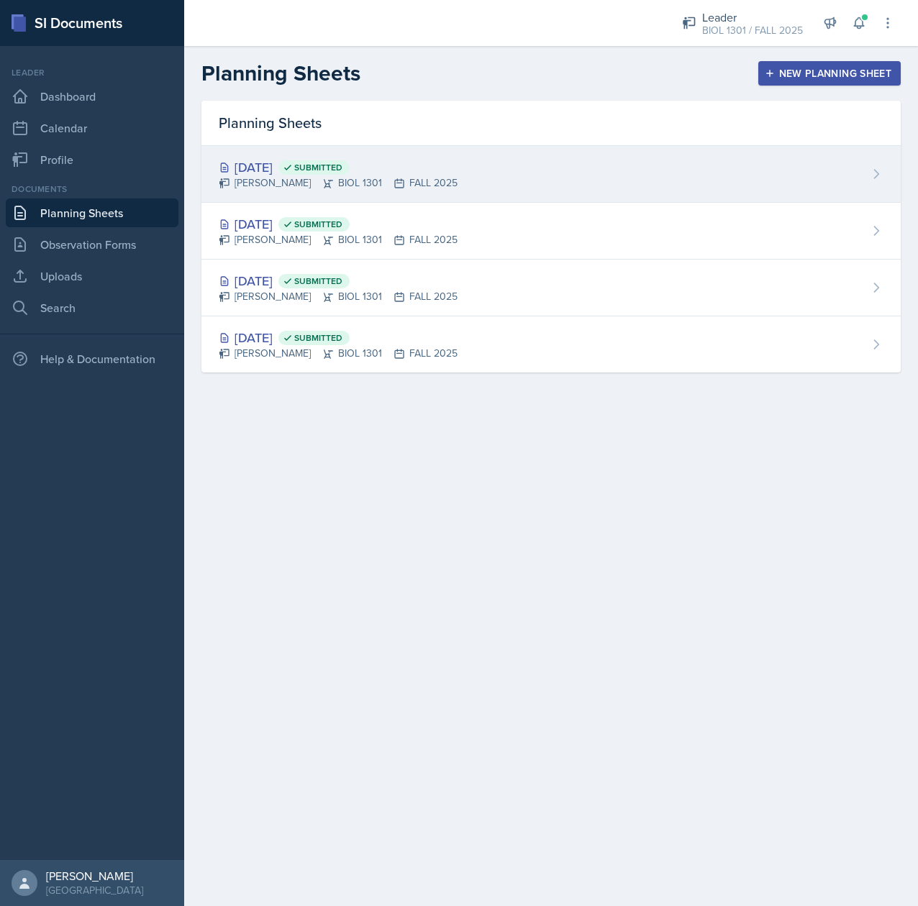
click at [277, 167] on div "[DATE] Submitted" at bounding box center [338, 167] width 239 height 19
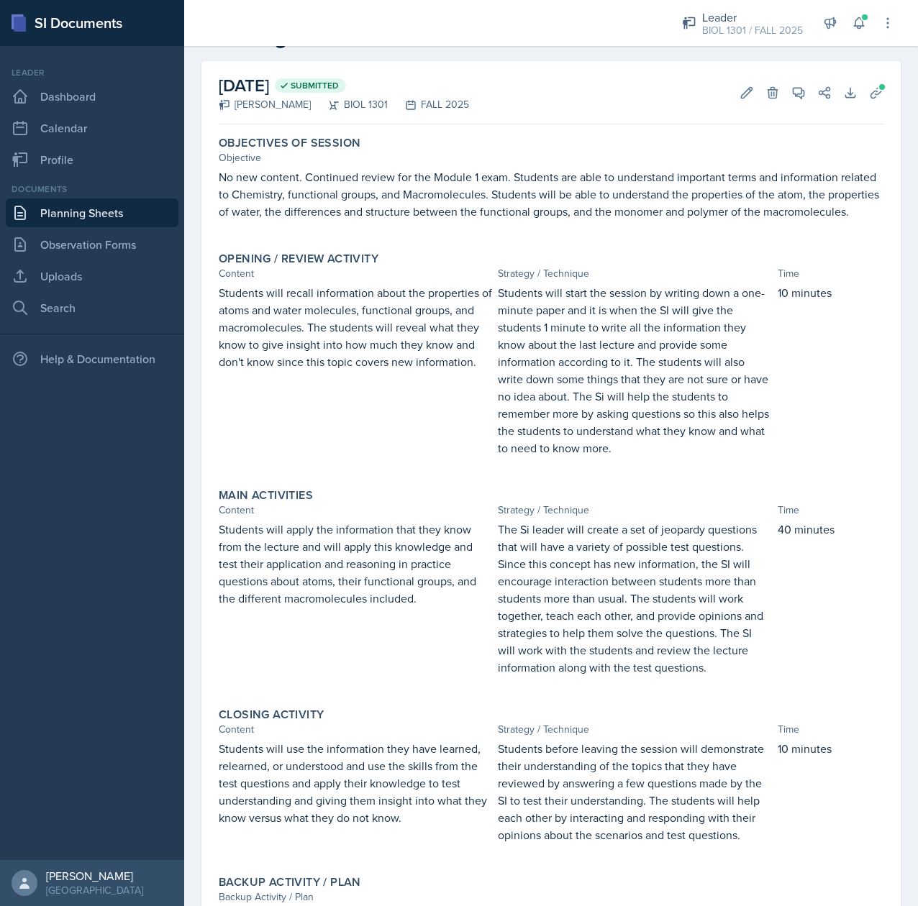
scroll to position [53, 0]
click at [768, 88] on icon at bounding box center [772, 91] width 9 height 11
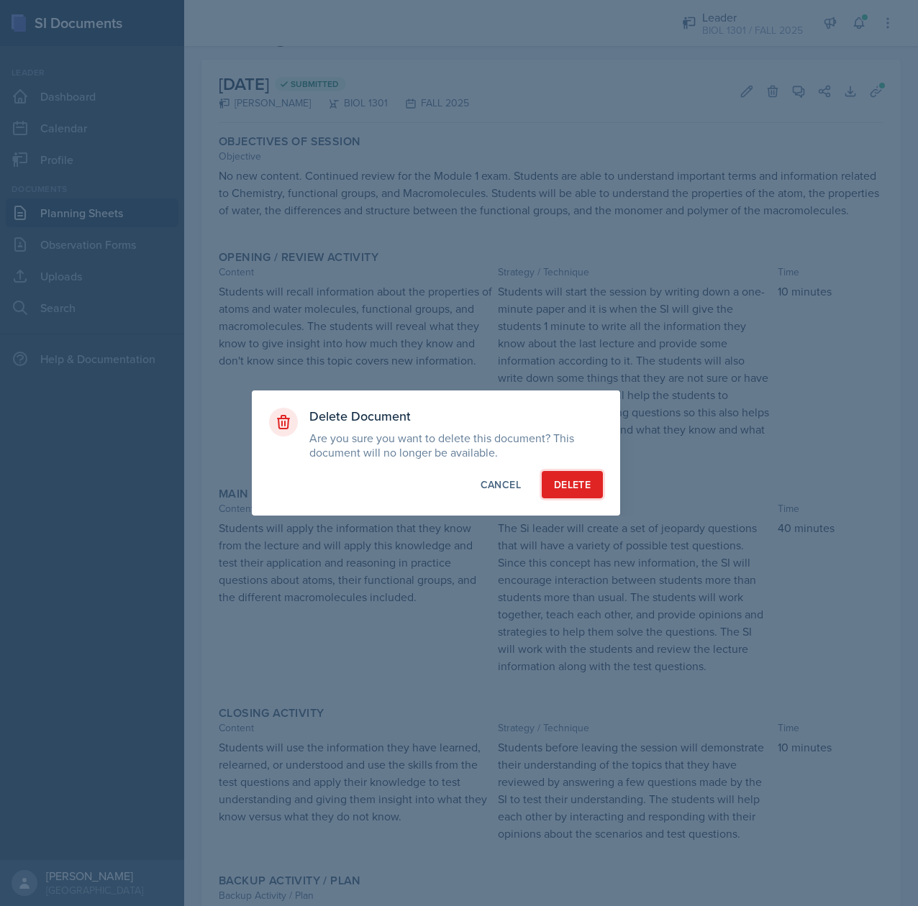
click at [554, 491] on div "Delete" at bounding box center [572, 485] width 37 height 14
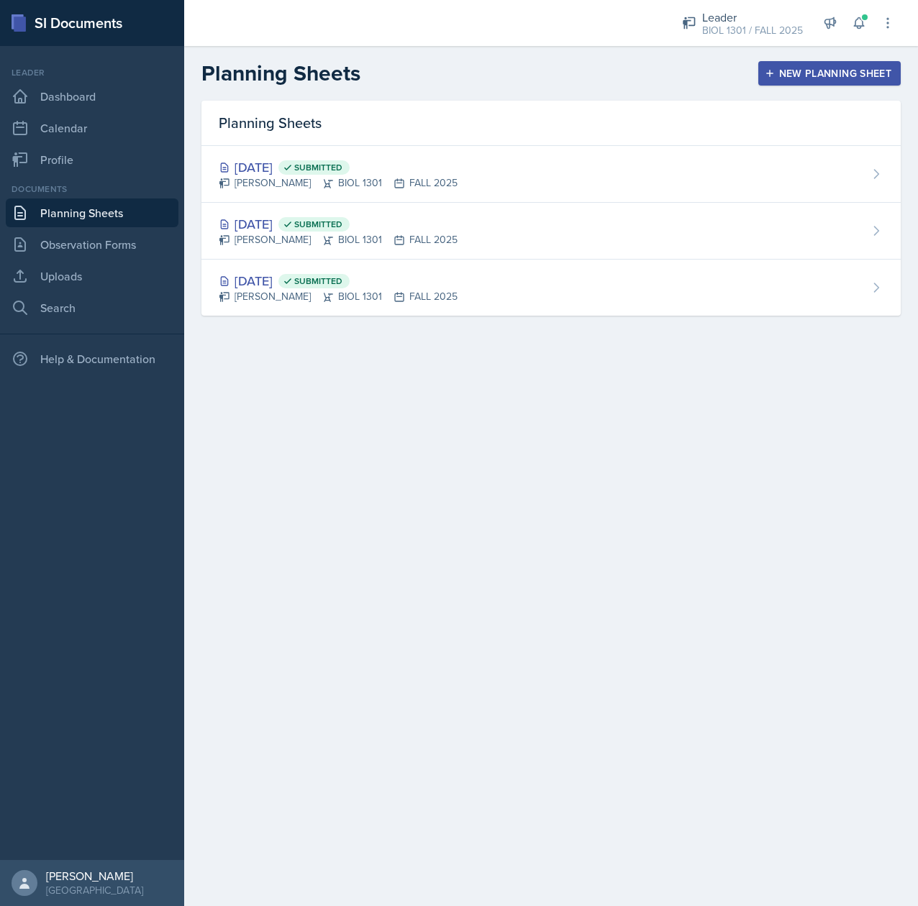
click at [783, 76] on div "New Planning Sheet" at bounding box center [830, 74] width 124 height 12
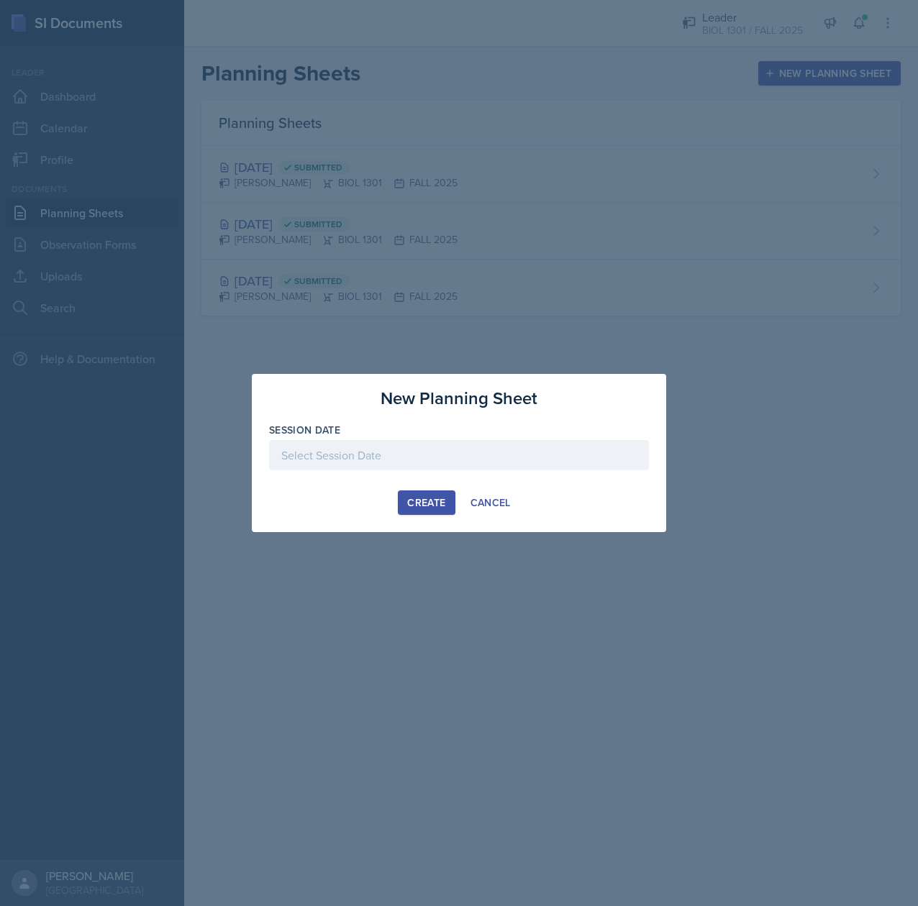
click at [443, 443] on div at bounding box center [459, 455] width 380 height 30
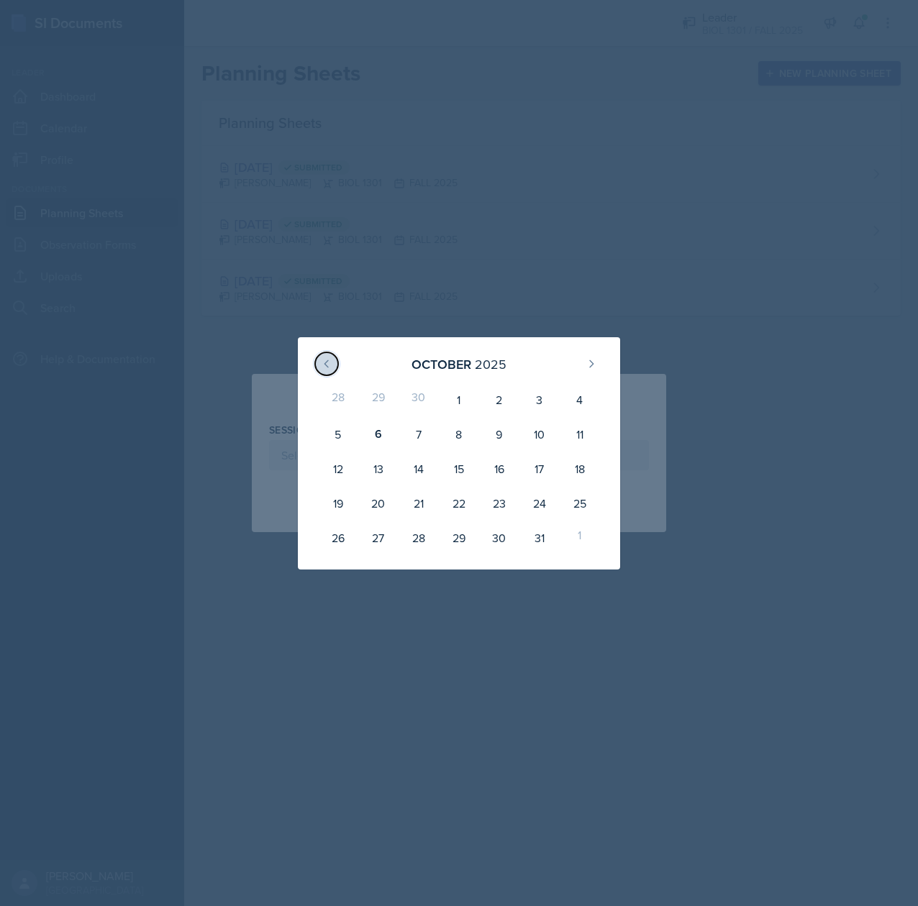
click at [334, 370] on button at bounding box center [326, 363] width 23 height 23
click at [378, 437] on div "8" at bounding box center [378, 434] width 40 height 35
type input "[DATE]"
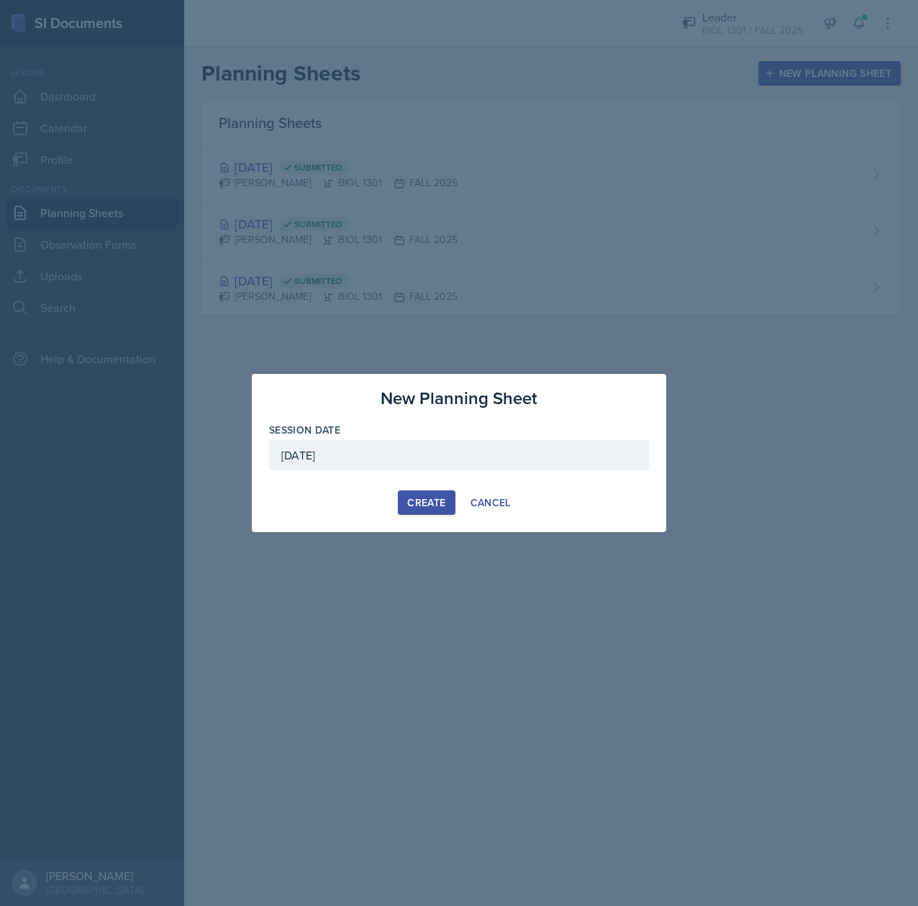
click at [423, 503] on div "Create" at bounding box center [426, 503] width 38 height 12
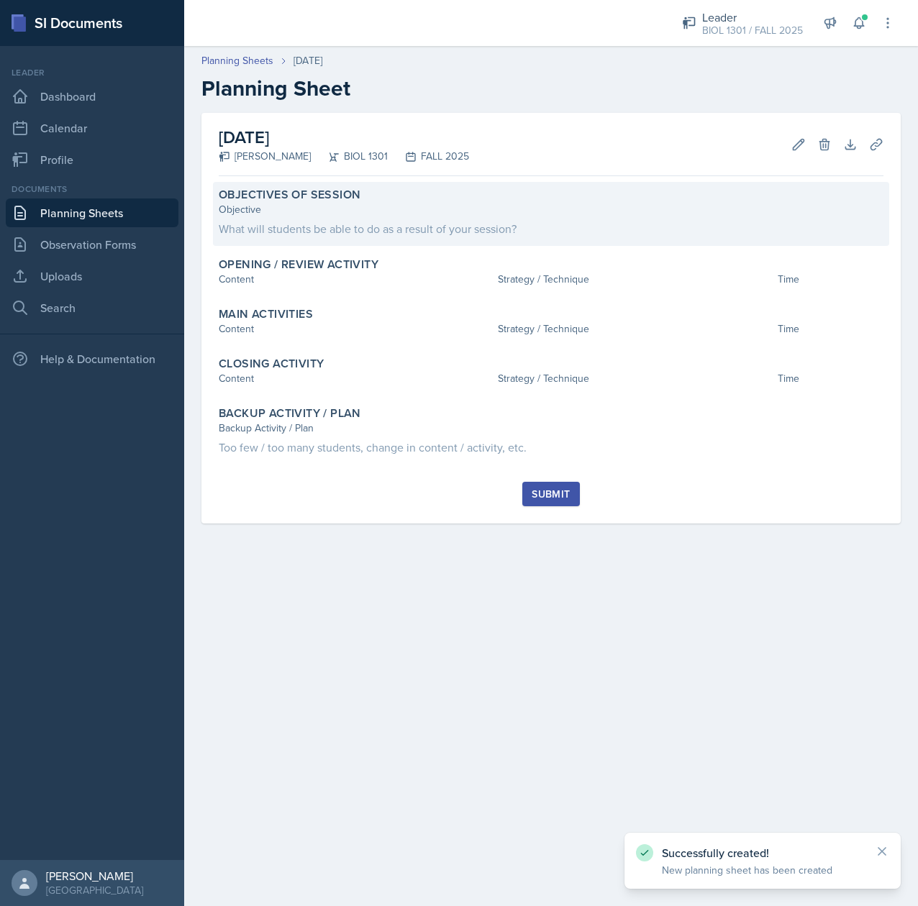
click at [272, 218] on div "Objective What will students be able to do as a result of your session?" at bounding box center [551, 219] width 665 height 35
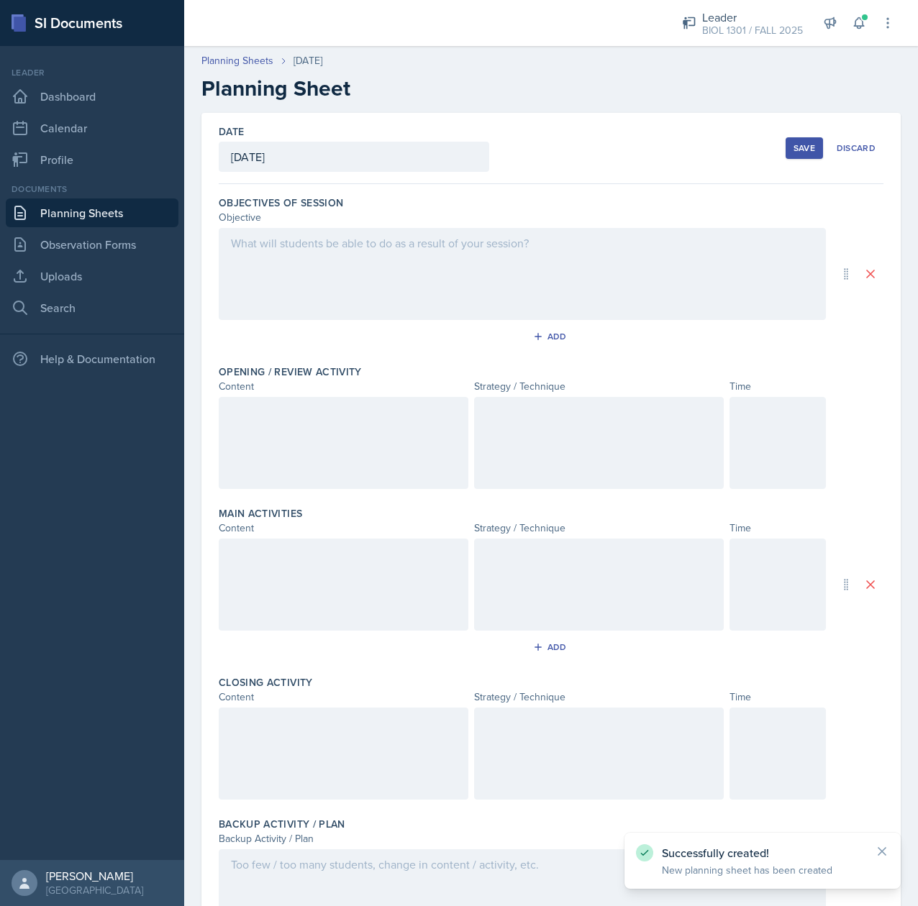
click at [260, 286] on div at bounding box center [522, 274] width 607 height 92
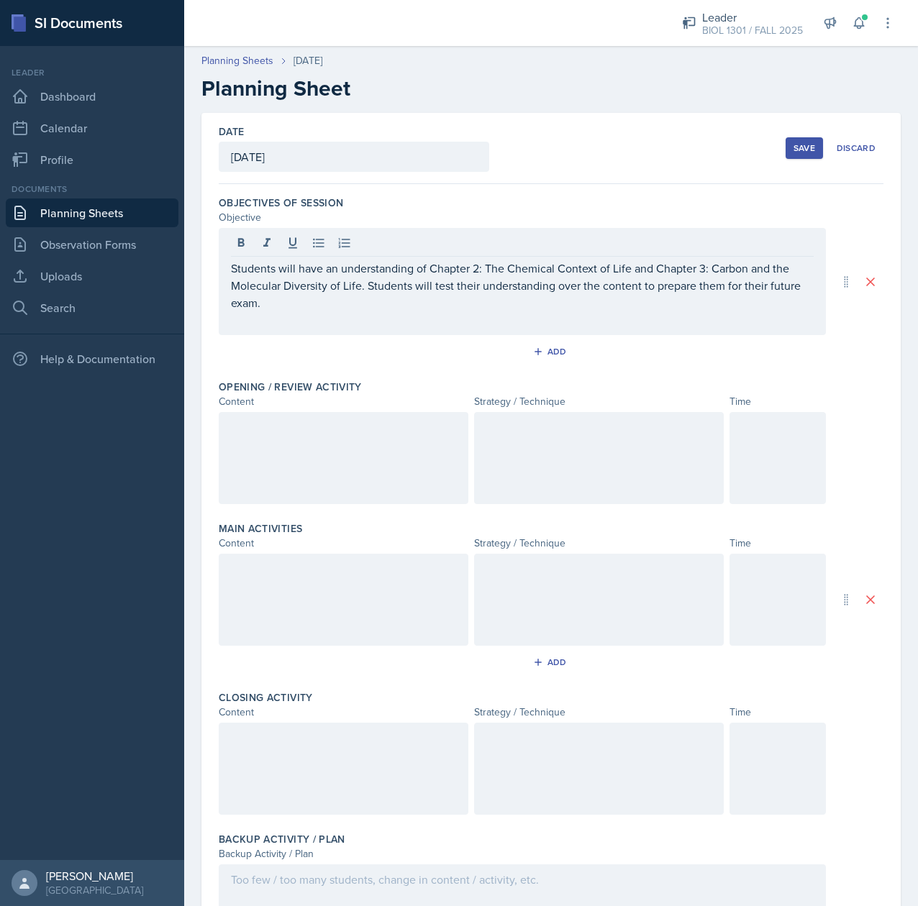
click at [227, 430] on div at bounding box center [344, 458] width 250 height 92
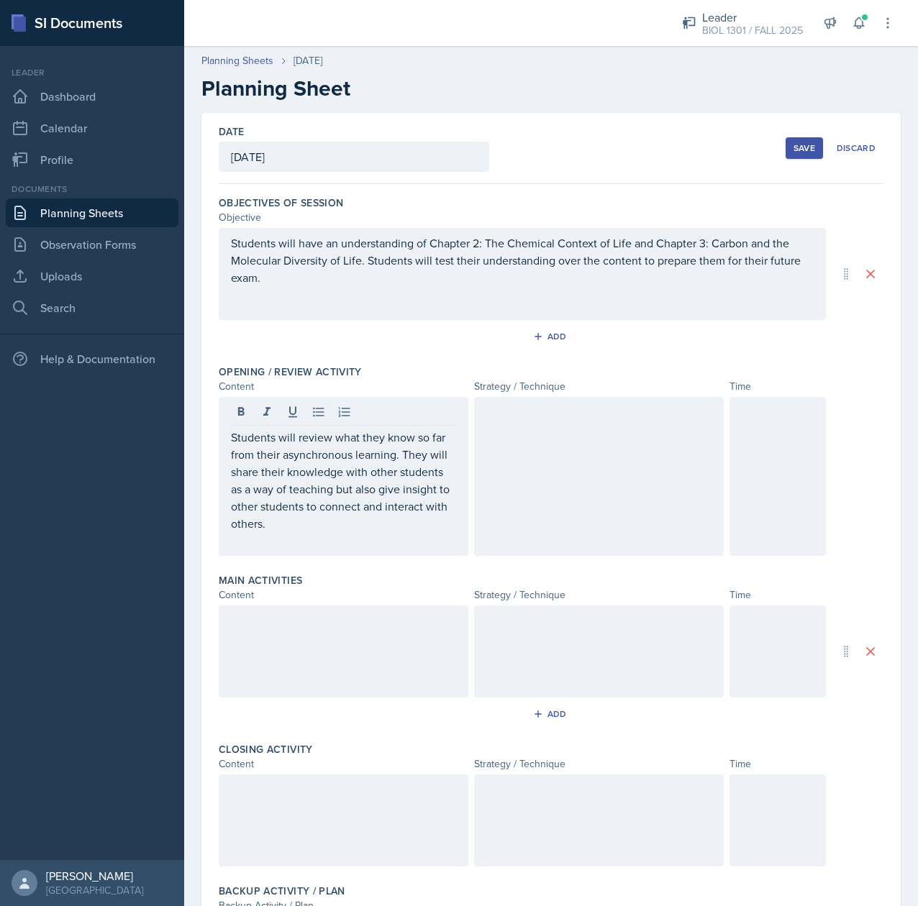
click at [252, 646] on div at bounding box center [344, 652] width 250 height 92
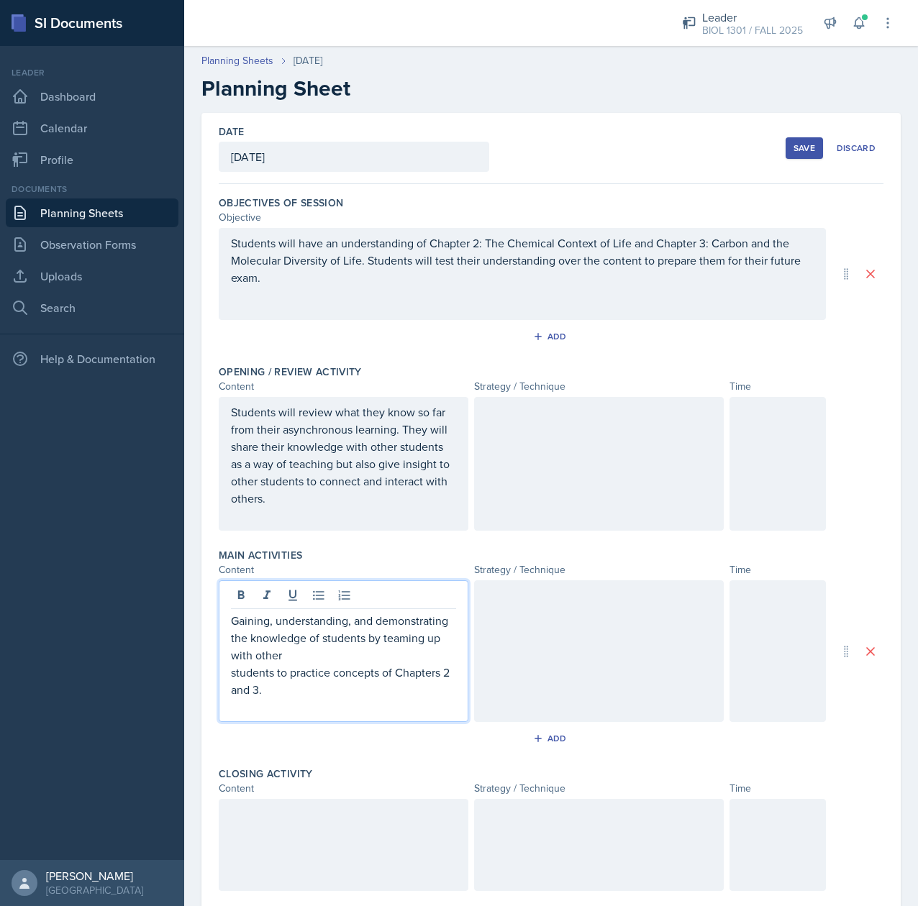
click at [232, 681] on p "students to practice concepts of Chapters 2 and 3." at bounding box center [343, 681] width 225 height 35
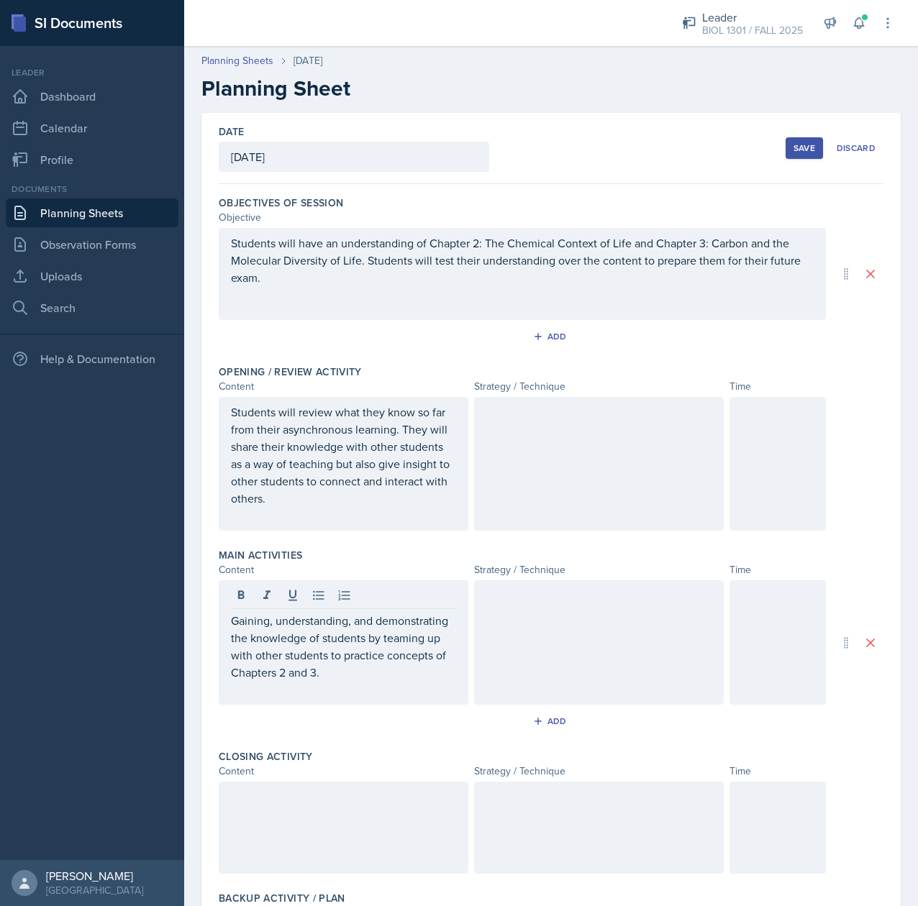
click at [295, 796] on div at bounding box center [344, 828] width 250 height 92
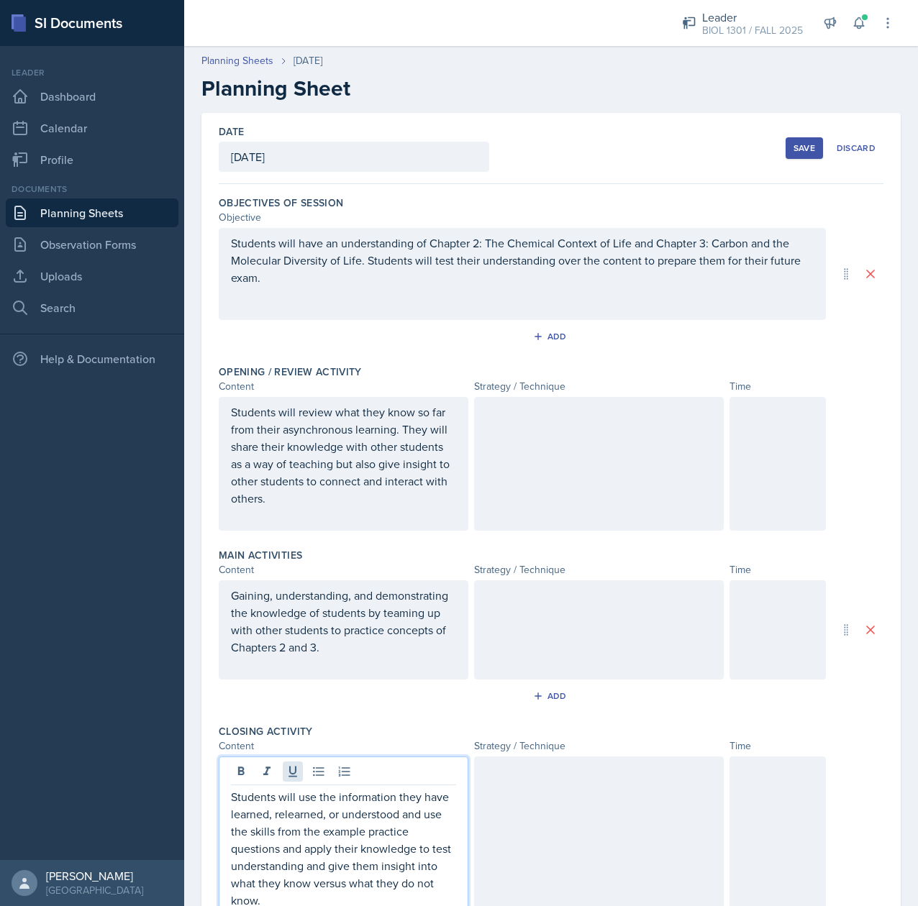
scroll to position [9, 0]
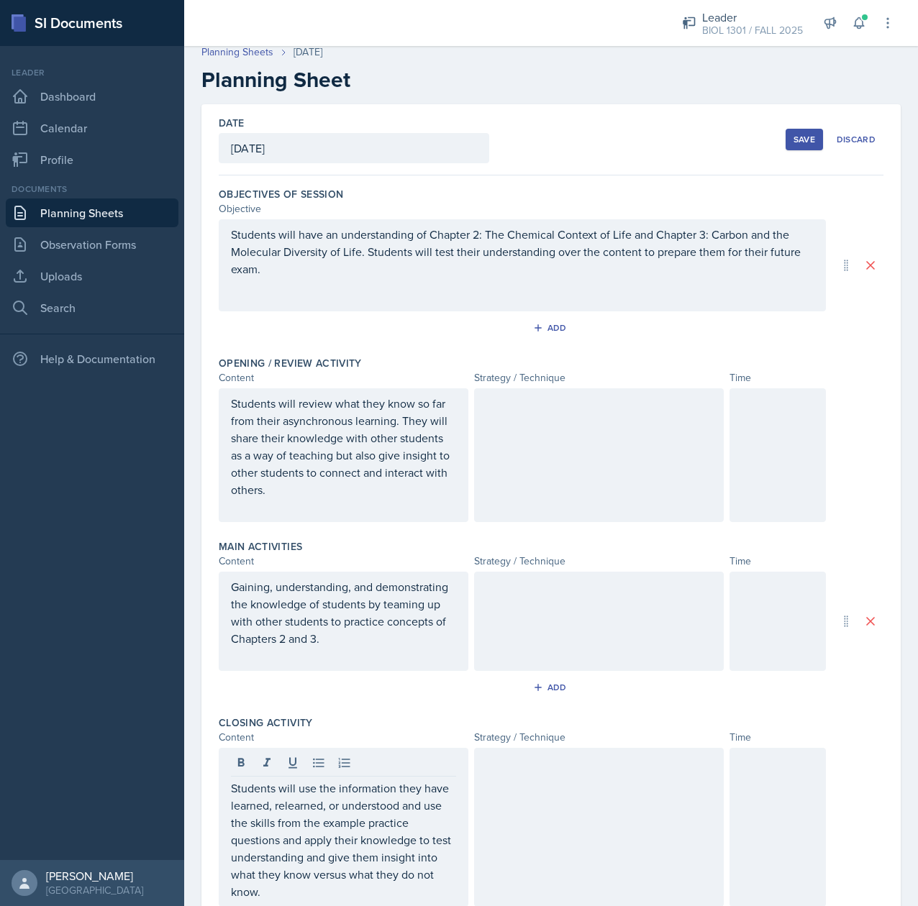
click at [552, 443] on div at bounding box center [599, 455] width 250 height 134
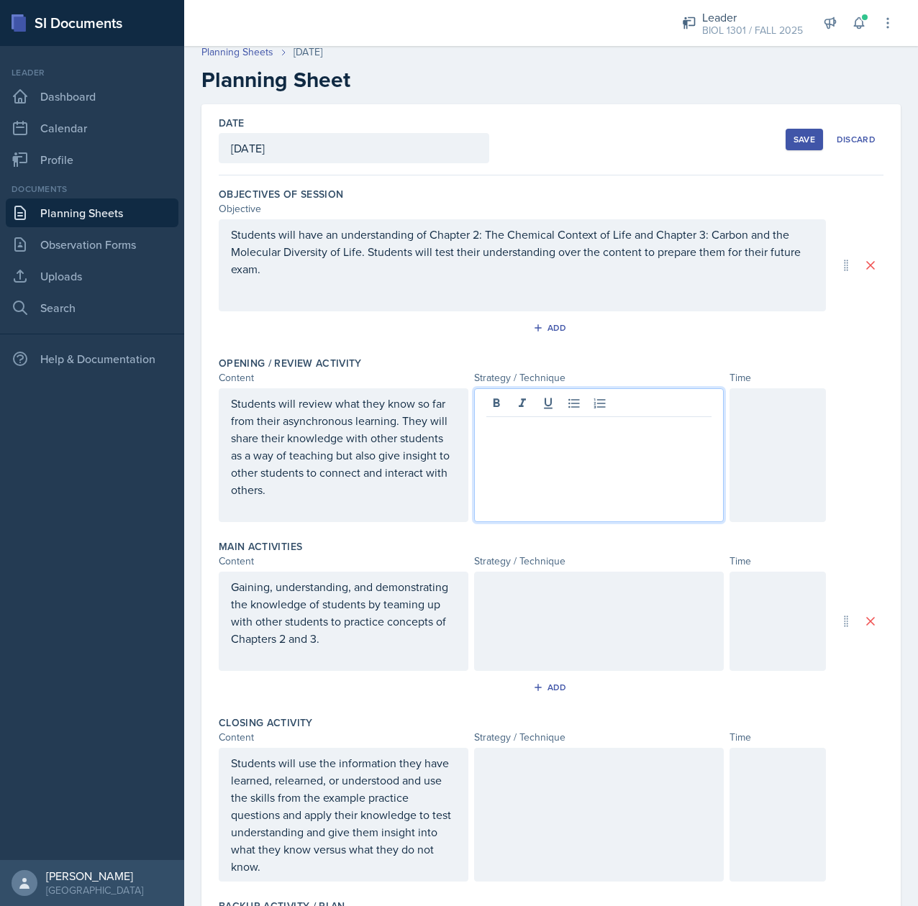
scroll to position [35, 0]
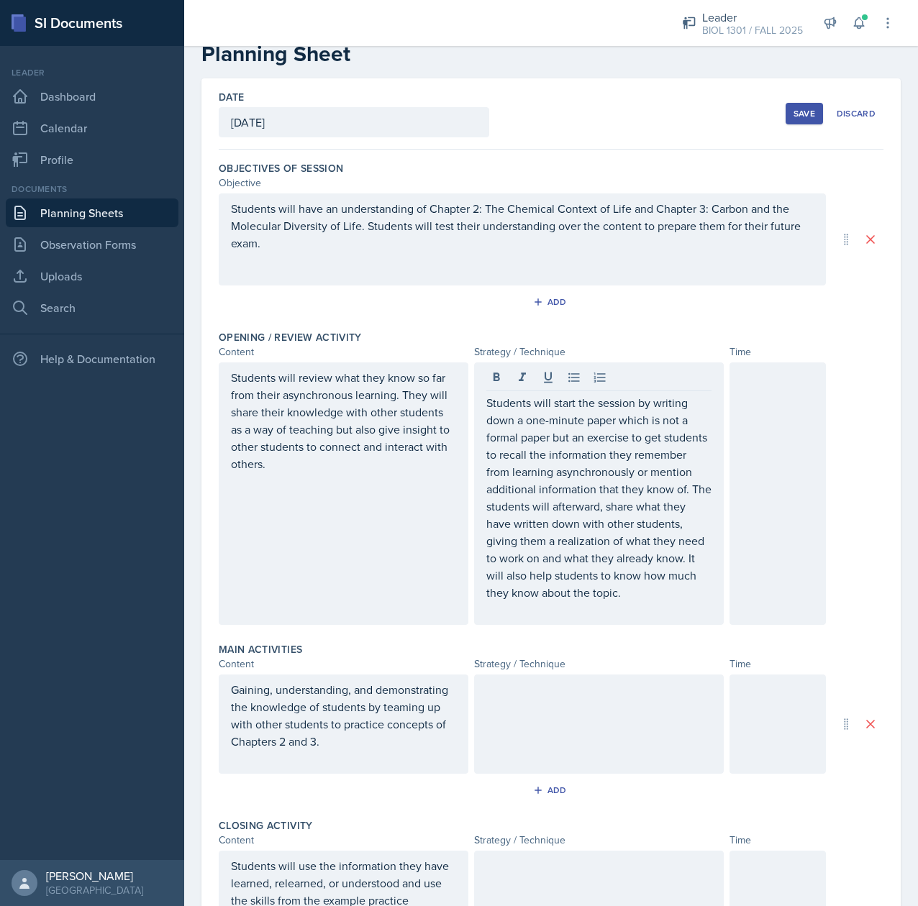
click at [568, 771] on div at bounding box center [599, 724] width 250 height 99
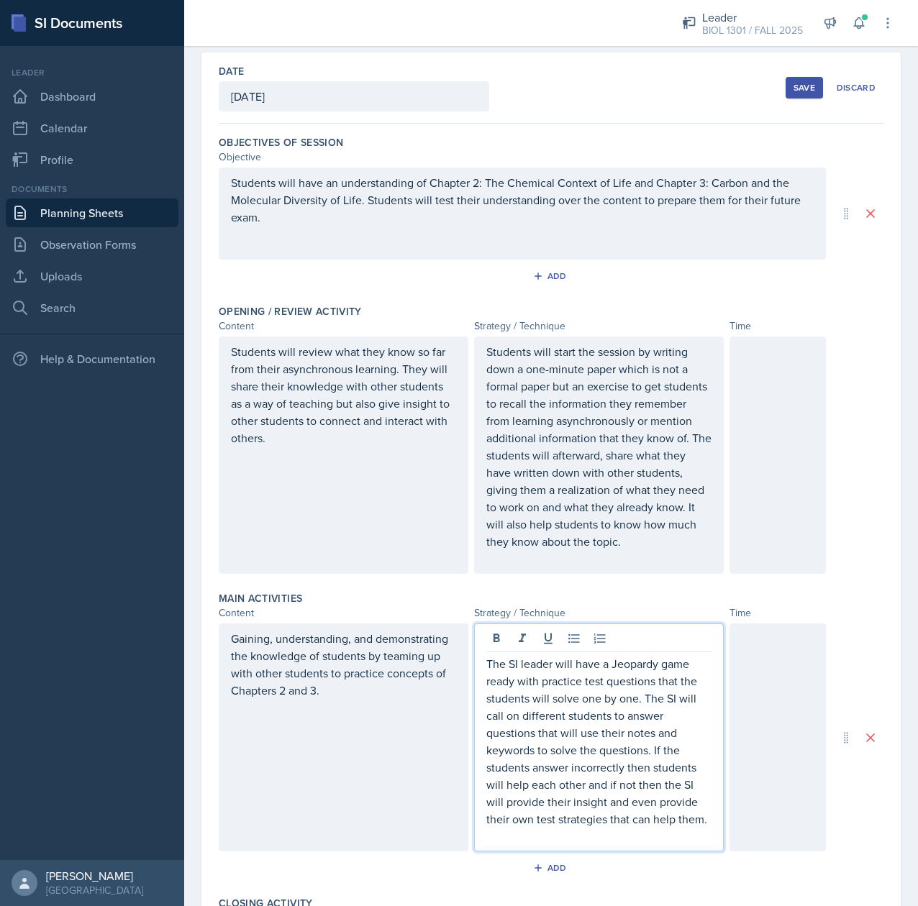
scroll to position [453, 0]
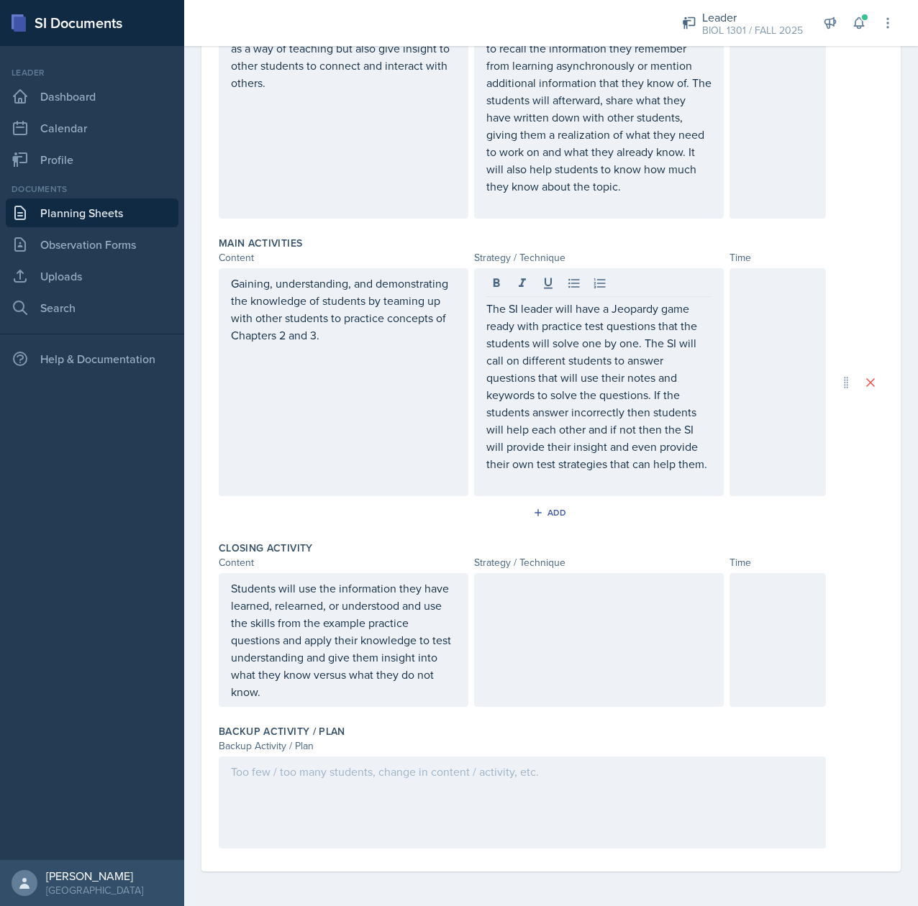
click at [482, 649] on div at bounding box center [599, 640] width 250 height 134
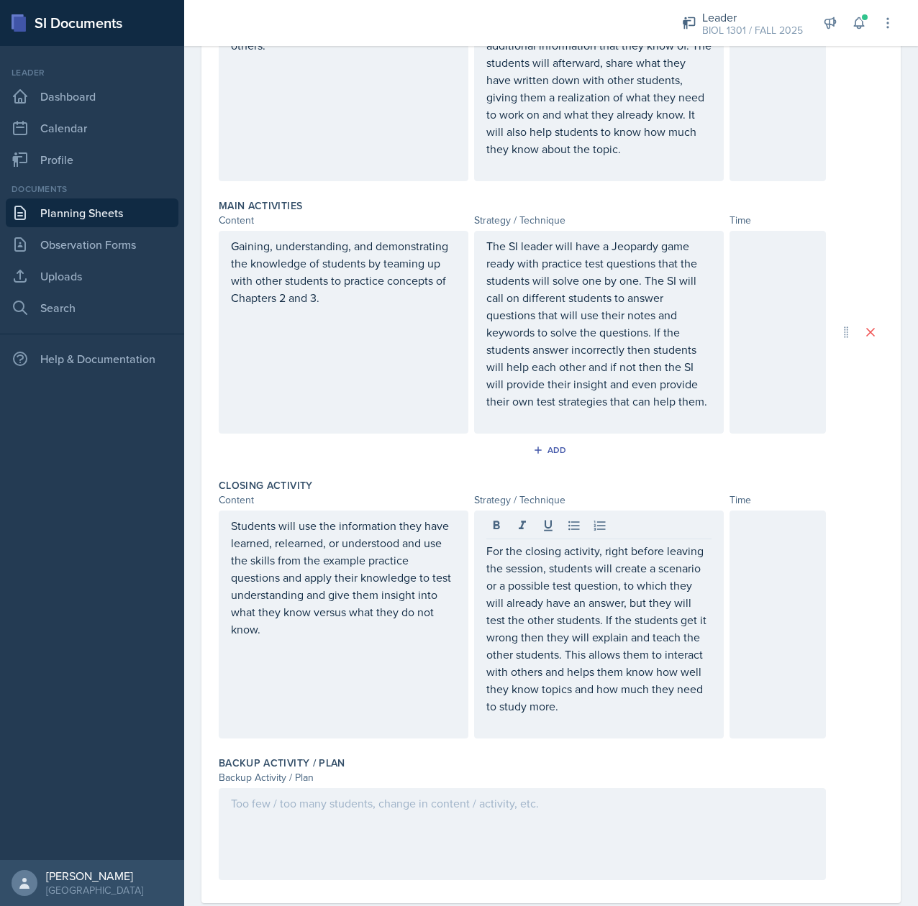
click at [421, 866] on div at bounding box center [522, 834] width 607 height 92
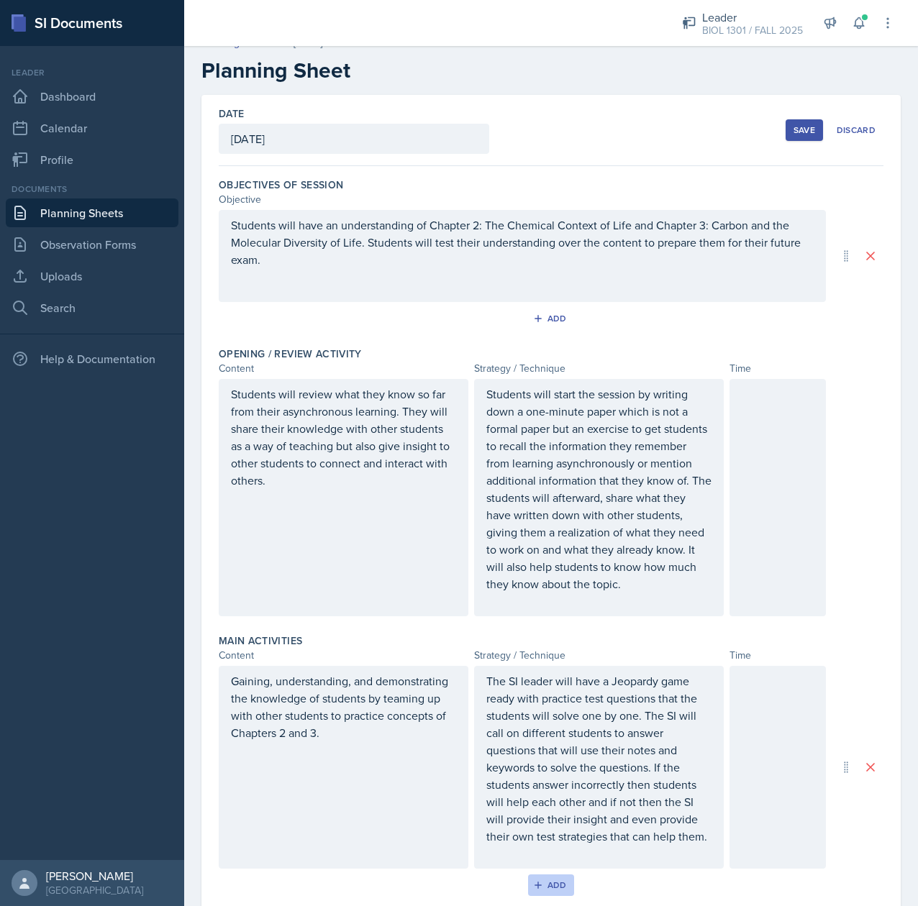
scroll to position [0, 0]
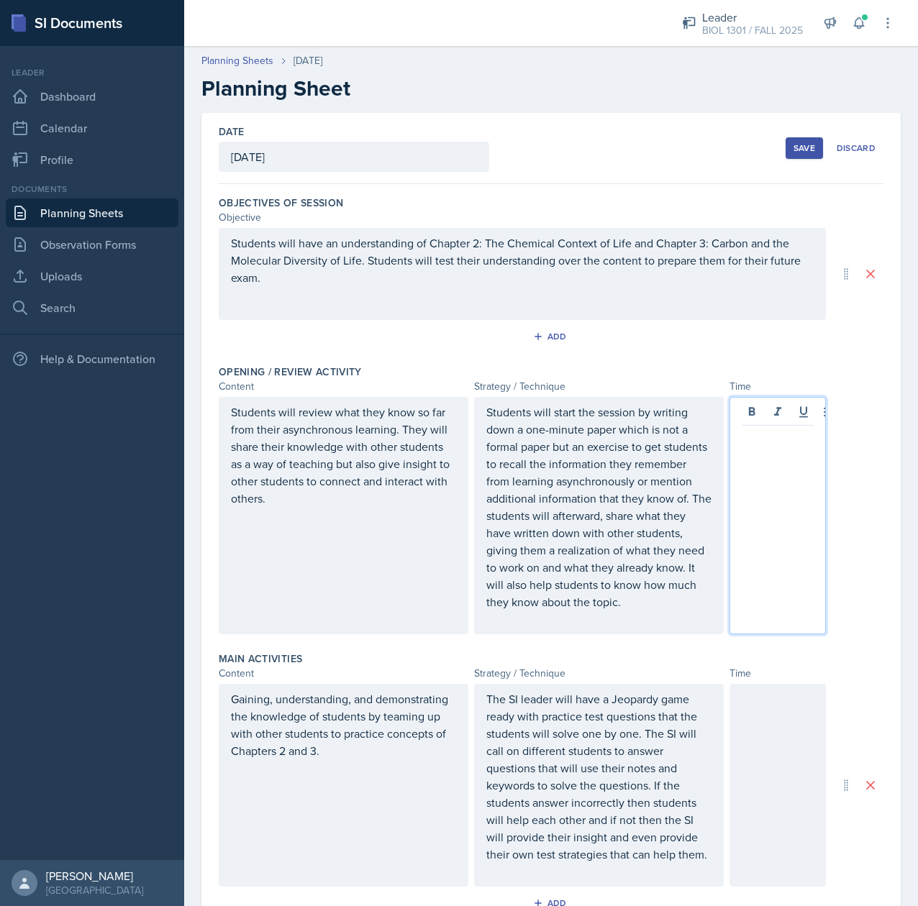
click at [729, 422] on div at bounding box center [777, 515] width 96 height 237
click at [761, 442] on p "10 40 minutes" at bounding box center [778, 437] width 72 height 17
click at [777, 810] on div at bounding box center [777, 785] width 96 height 203
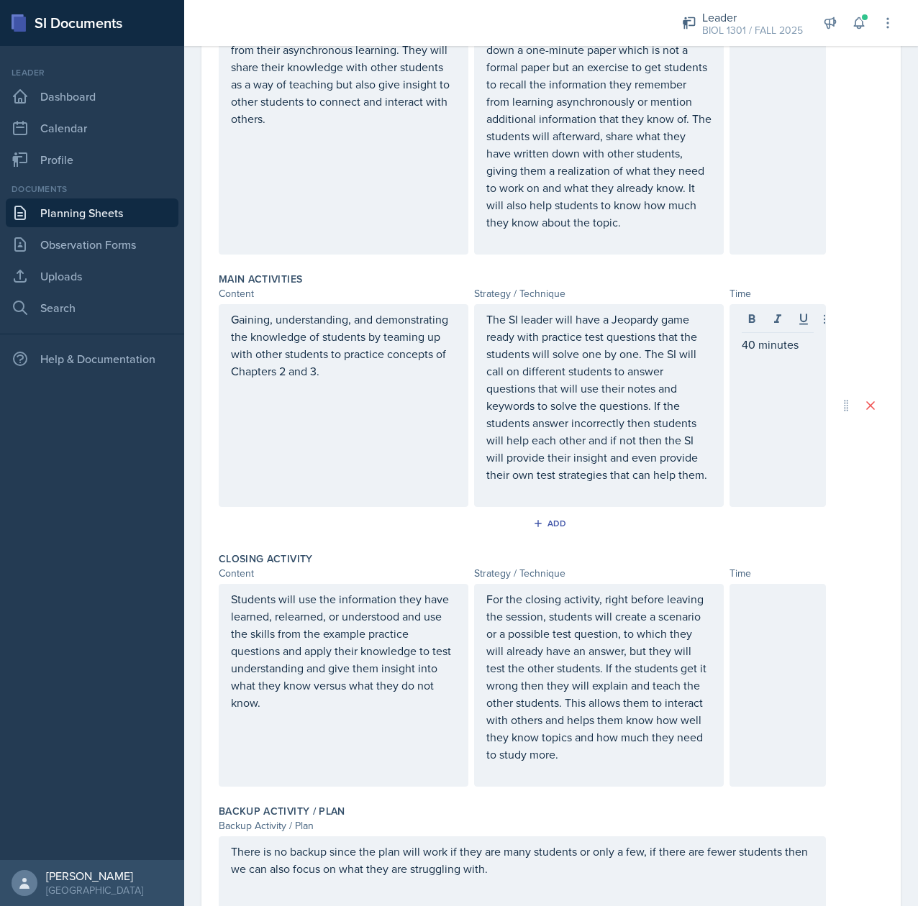
click at [752, 760] on div at bounding box center [777, 685] width 96 height 203
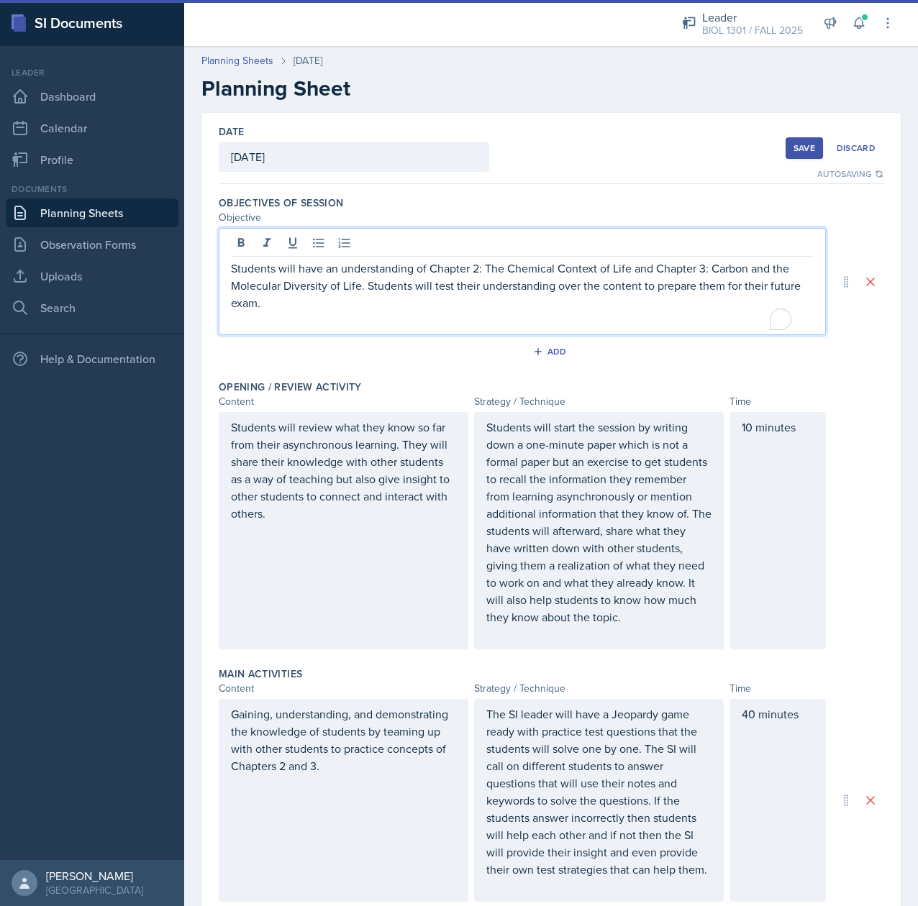
click at [231, 249] on div "Students will have an understanding of Chapter 2: The Chemical Context of Life …" at bounding box center [522, 281] width 607 height 107
click at [232, 266] on p "Students will have an understanding of Chapter 2: The Chemical Context of Life …" at bounding box center [522, 286] width 583 height 52
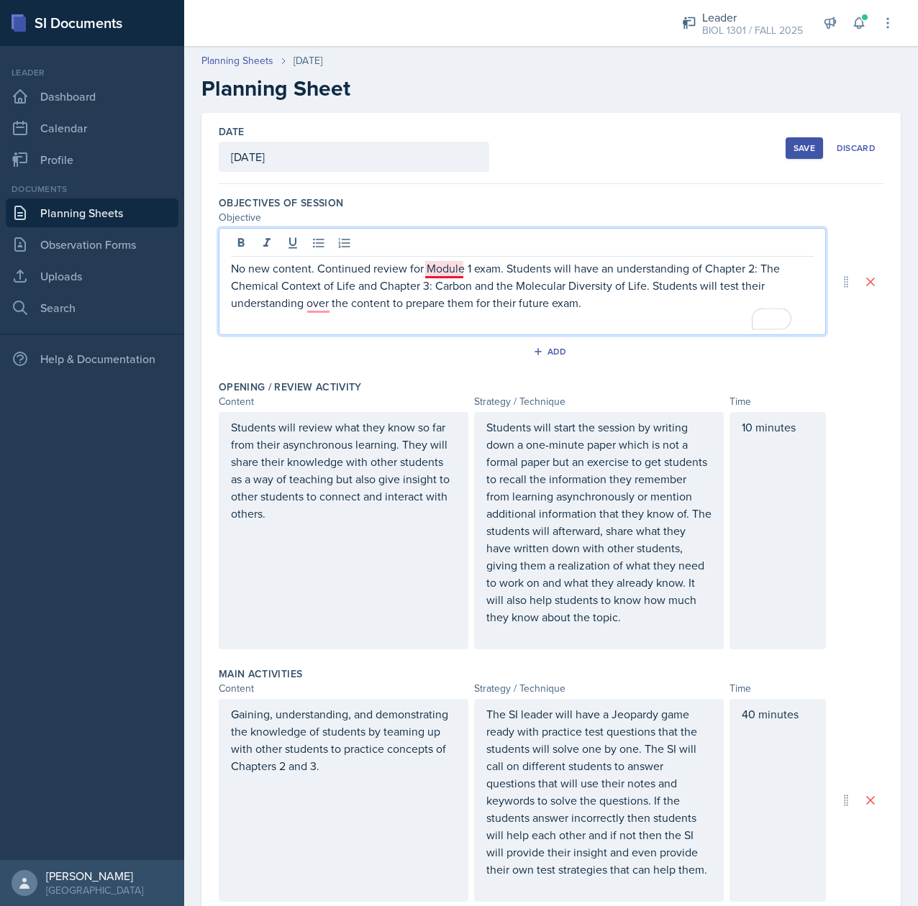
click at [445, 267] on p "No new content. Continued review for Module 1 exam. Students will have an under…" at bounding box center [522, 286] width 583 height 52
click at [793, 149] on div "Save" at bounding box center [804, 148] width 22 height 12
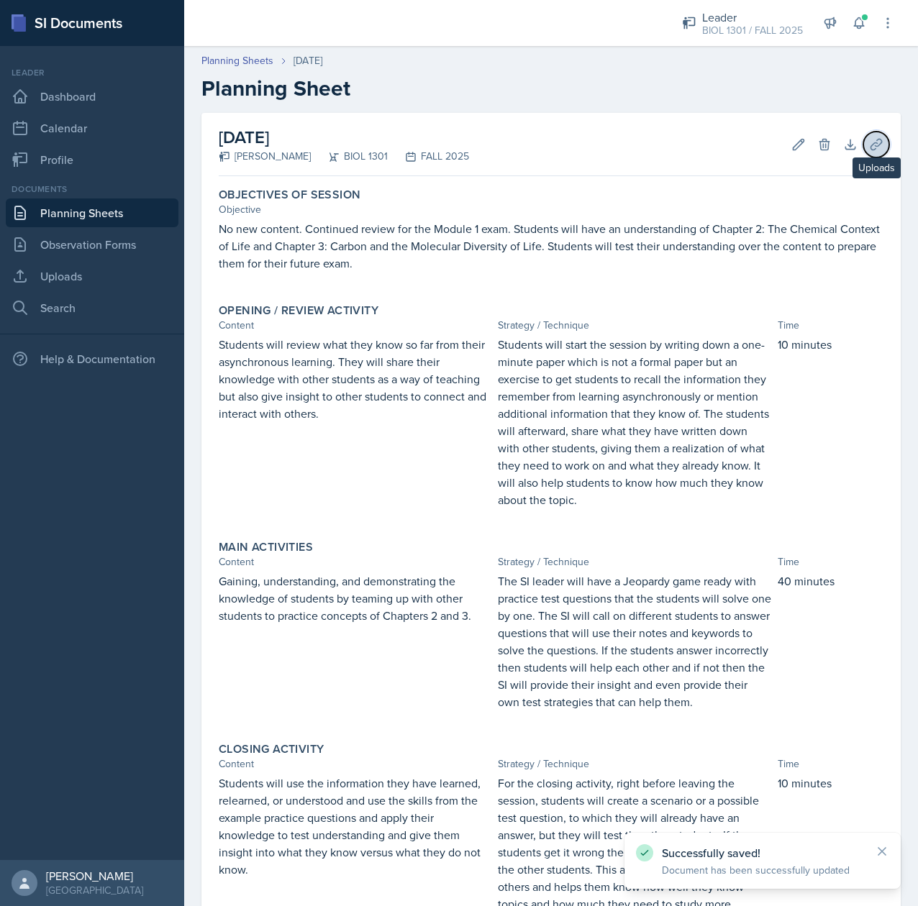
click at [863, 153] on button "Uploads" at bounding box center [876, 145] width 26 height 26
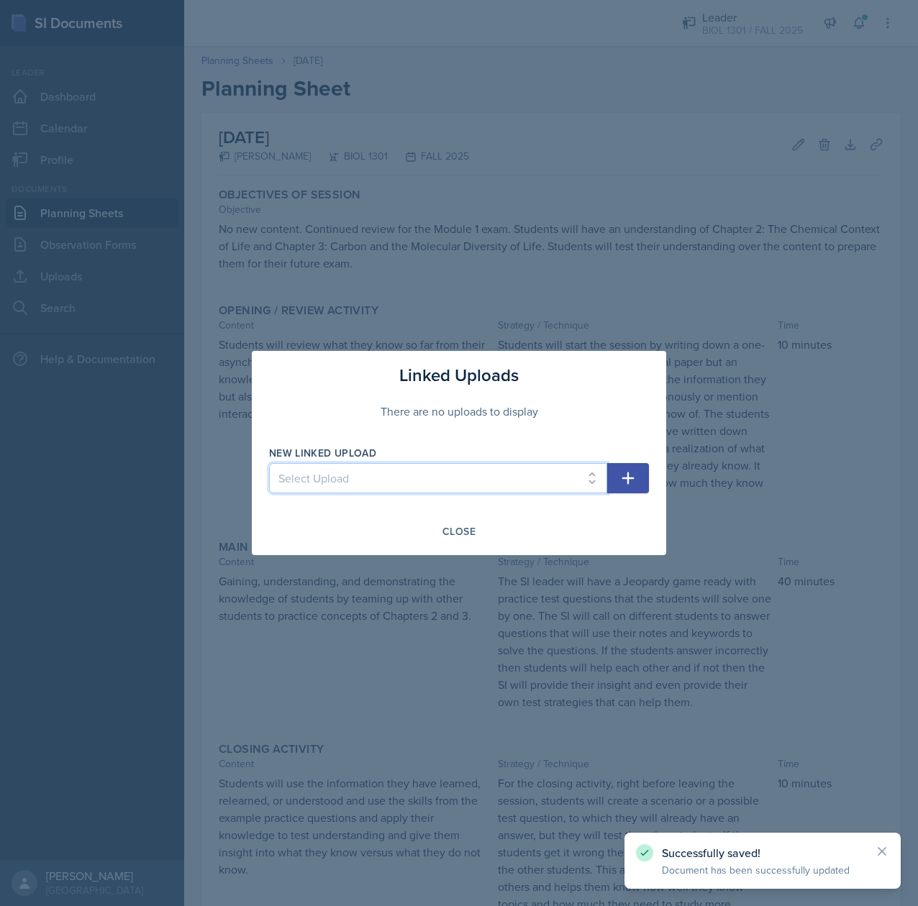
click at [488, 469] on select "Select Upload [DATE] Main Activity Module 0 [DATE] Main Activity Module 1 - Cha…" at bounding box center [438, 478] width 338 height 30
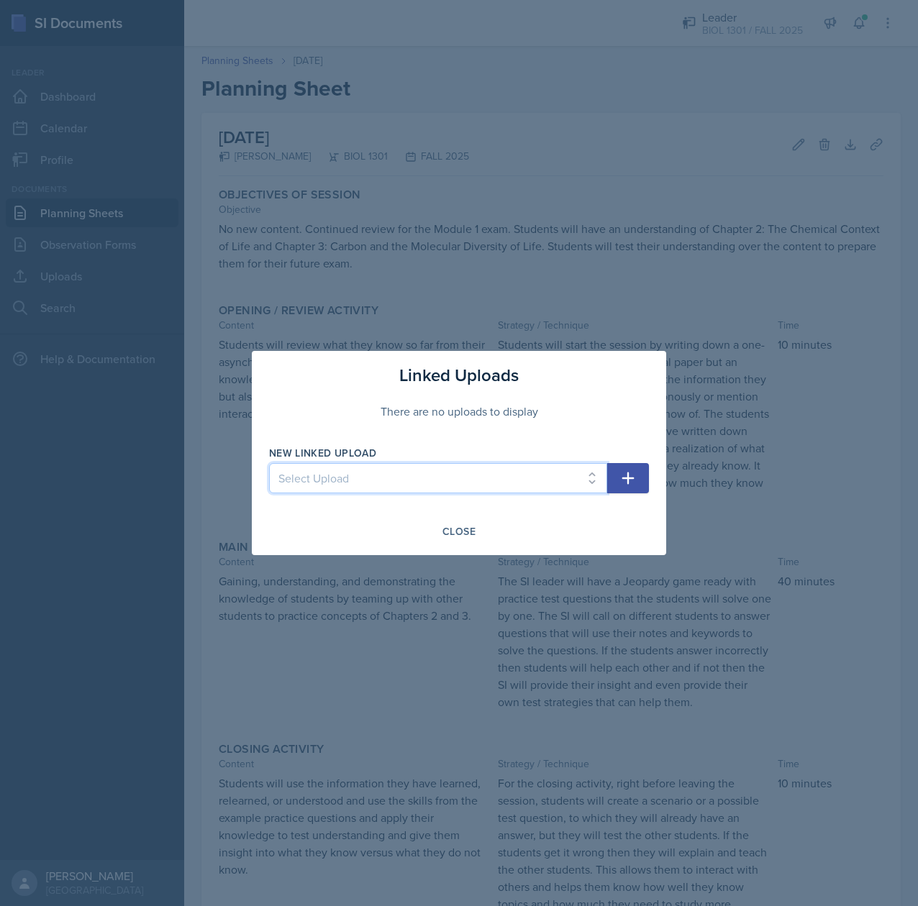
select select "c62659c6-1862-4d57-8632-1330092ac20c"
click at [269, 463] on select "Select Upload [DATE] Main Activity Module 0 [DATE] Main Activity Module 1 - Cha…" at bounding box center [438, 478] width 338 height 30
click at [637, 482] on button "button" at bounding box center [628, 478] width 42 height 30
select select
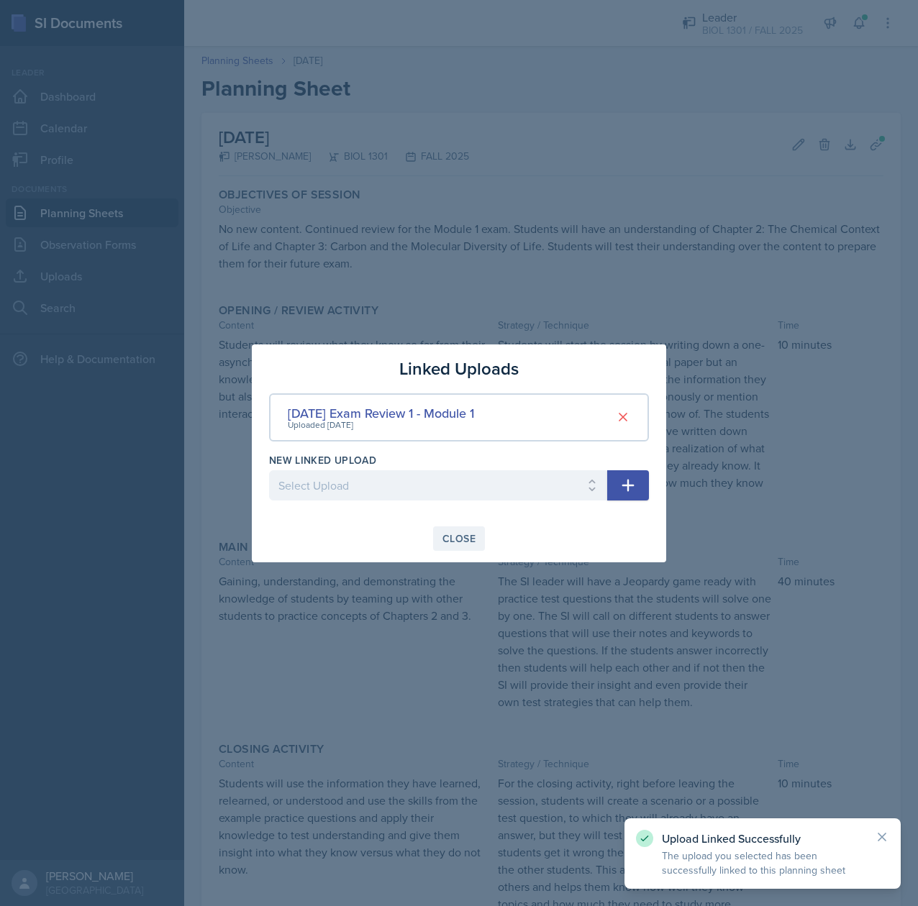
click at [459, 535] on div "Close" at bounding box center [458, 539] width 33 height 12
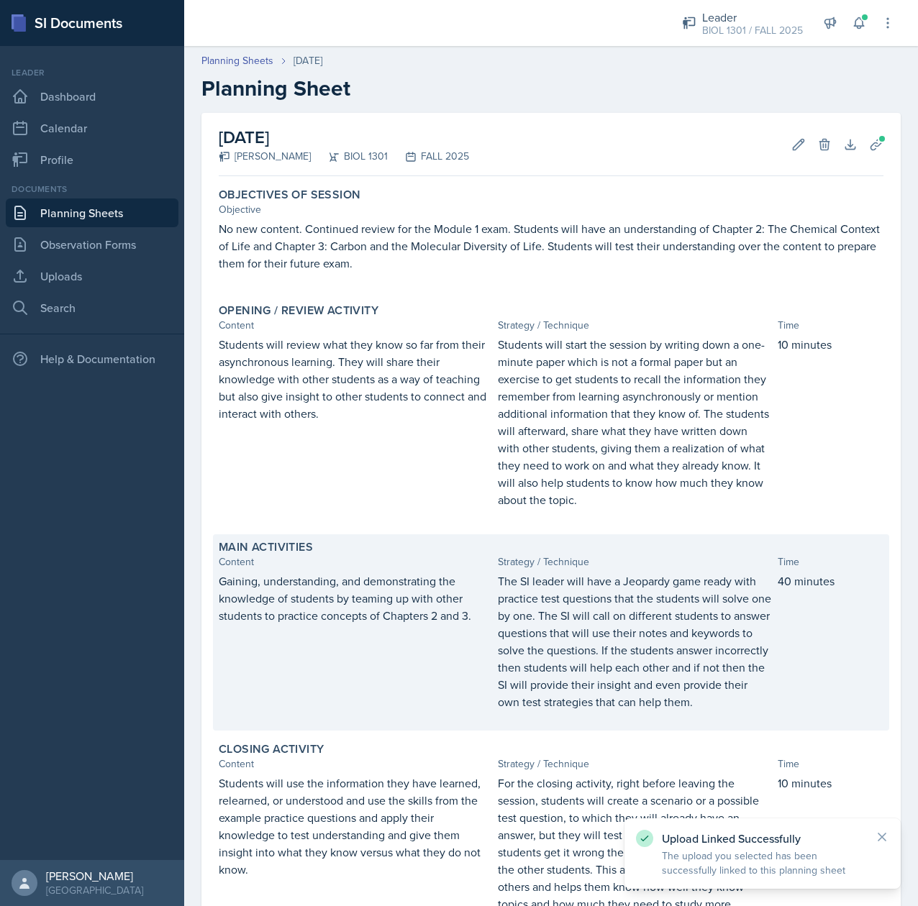
scroll to position [254, 0]
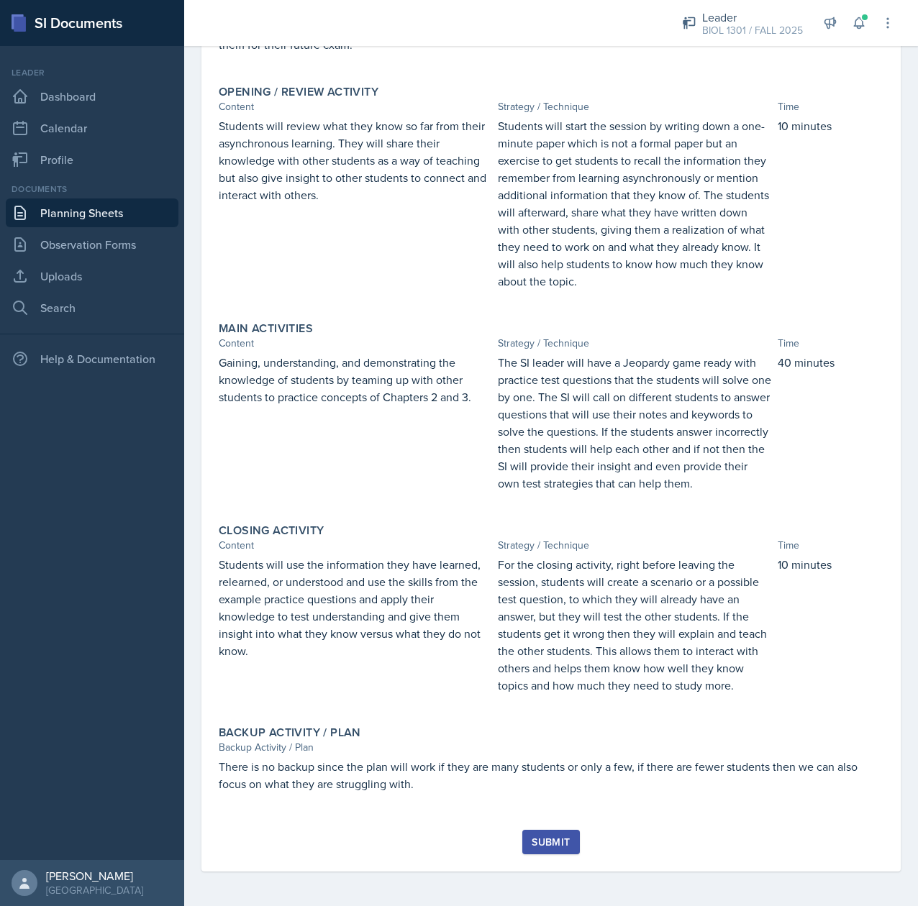
click at [881, 827] on div "[DATE] [PERSON_NAME] BIOL 1301 FALL 2025 Edit Delete Download Uploads Autosavin…" at bounding box center [551, 400] width 734 height 1012
click at [532, 845] on div "Submit" at bounding box center [551, 843] width 38 height 12
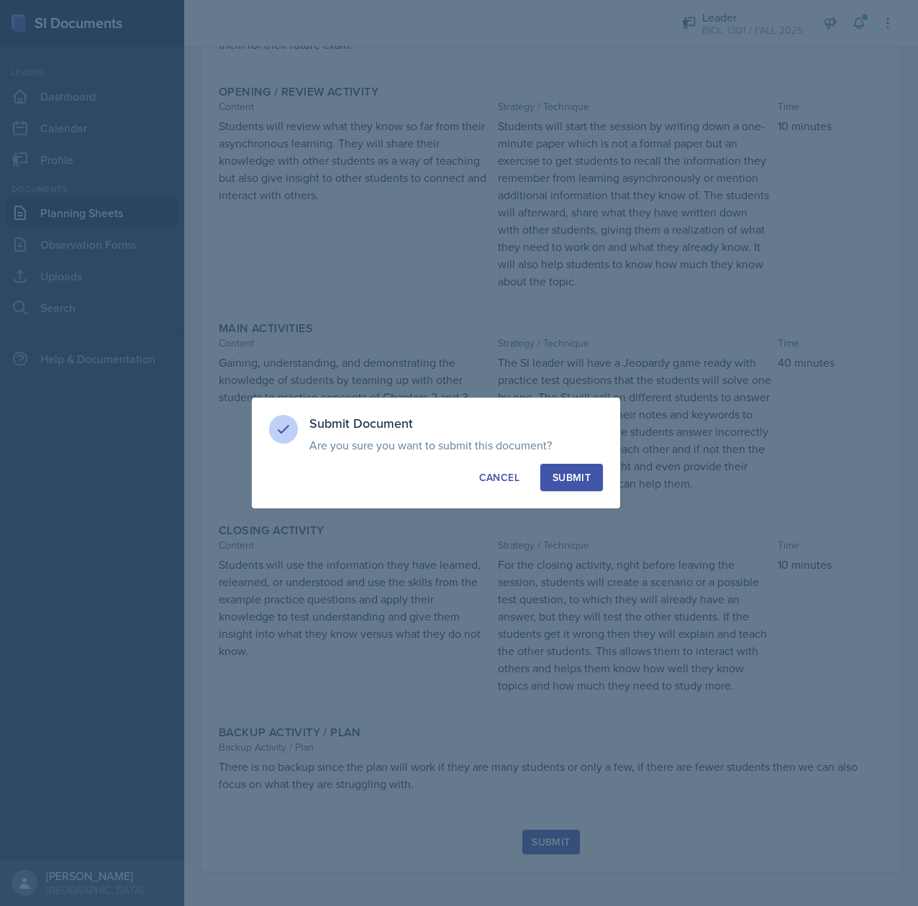
click at [588, 480] on div "Submit" at bounding box center [571, 477] width 38 height 14
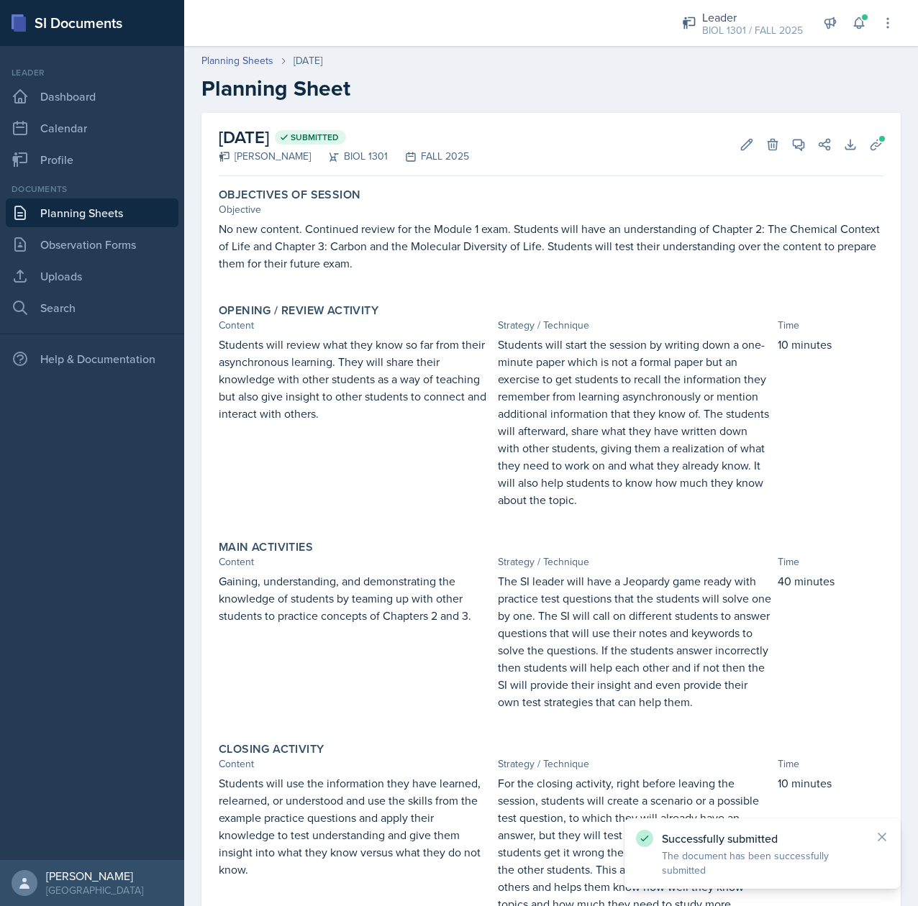
scroll to position [211, 0]
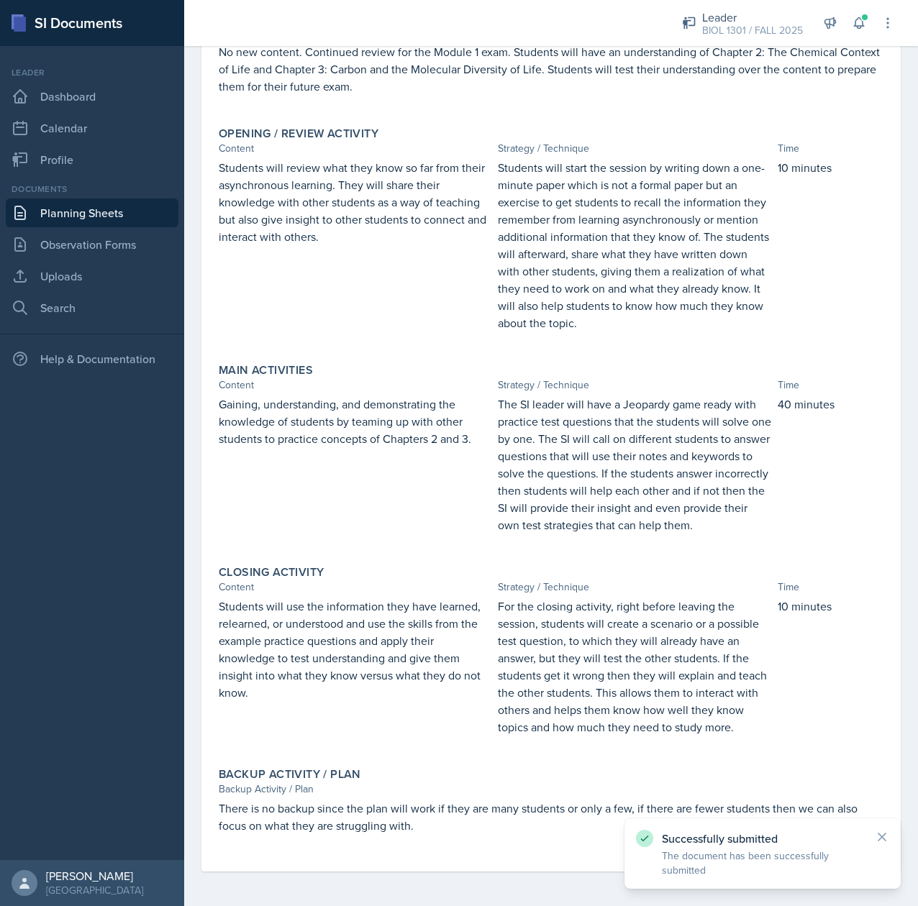
click at [104, 216] on link "Planning Sheets" at bounding box center [92, 213] width 173 height 29
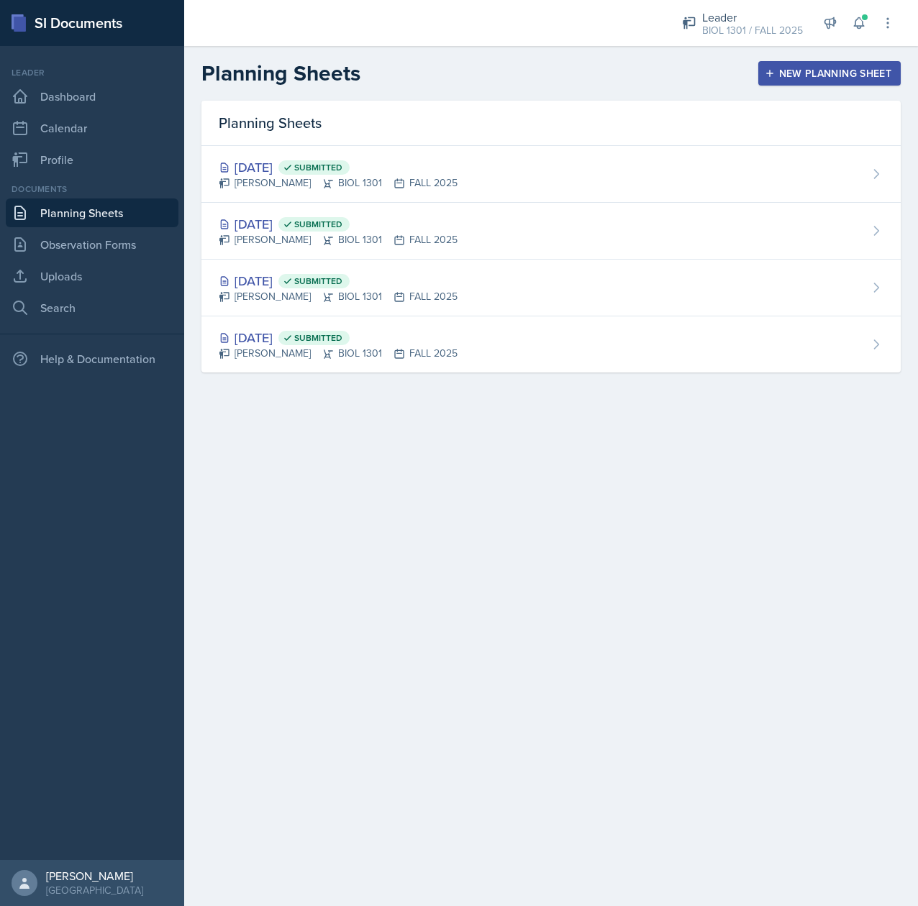
click at [793, 71] on div "New Planning Sheet" at bounding box center [830, 74] width 124 height 12
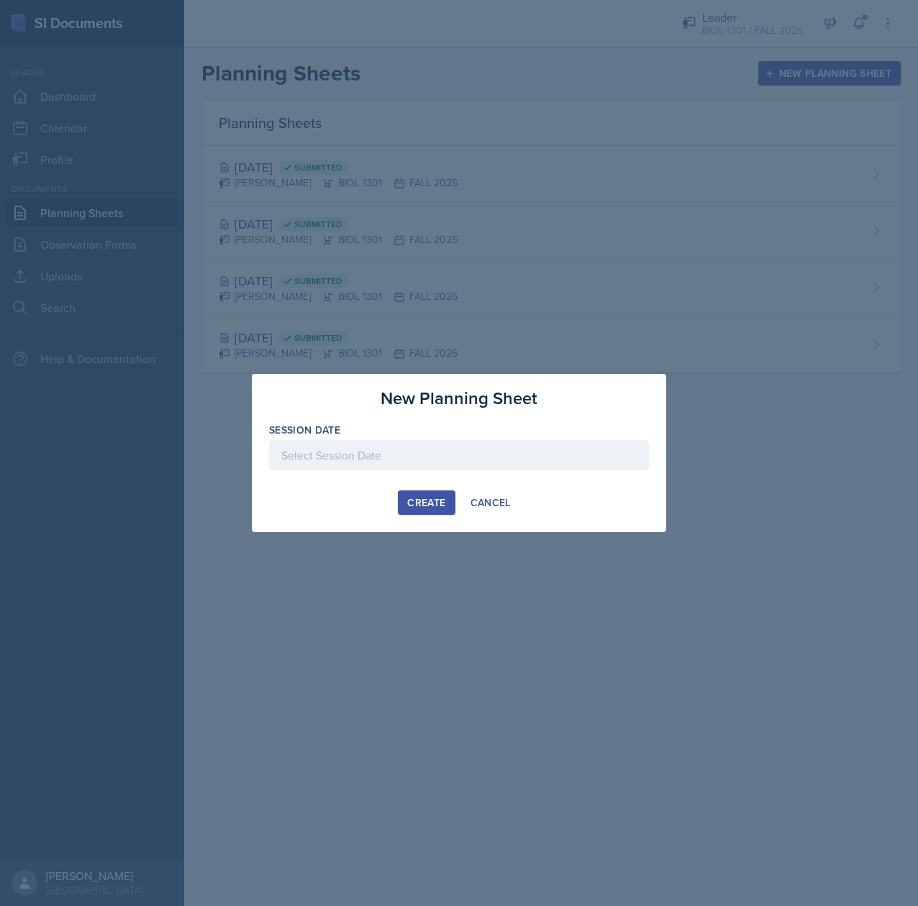
click at [410, 455] on div at bounding box center [459, 455] width 380 height 30
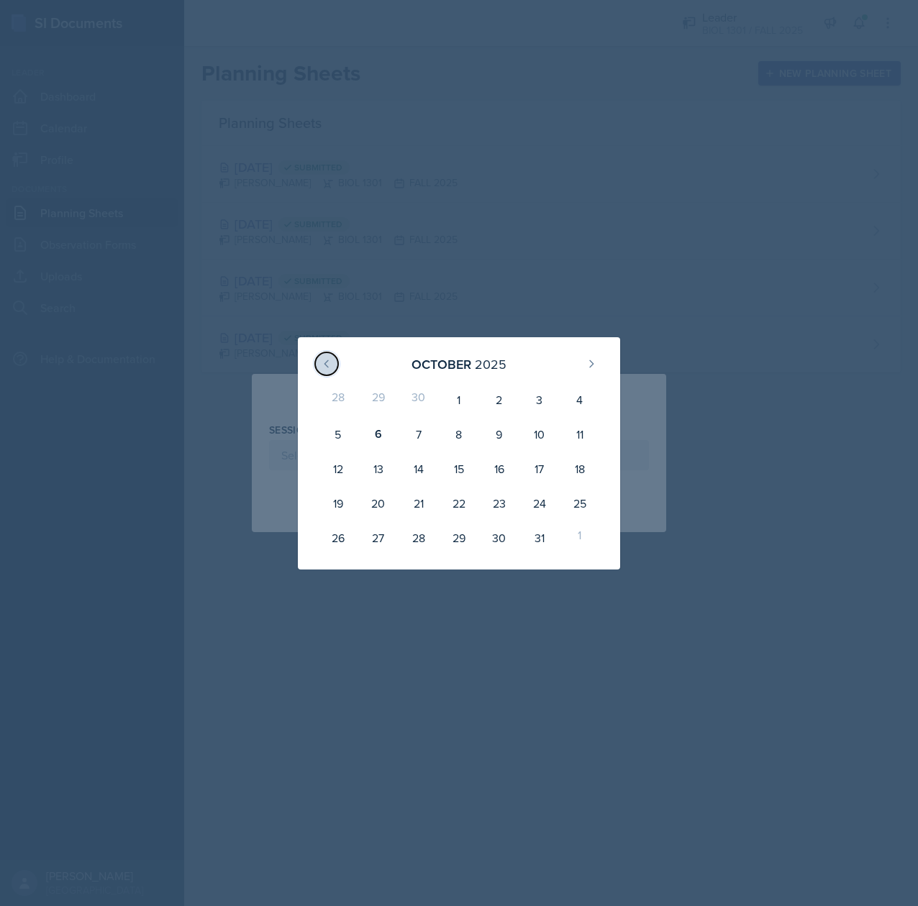
click at [327, 367] on icon at bounding box center [326, 363] width 4 height 6
click at [381, 465] on div "15" at bounding box center [378, 469] width 40 height 35
type input "[DATE]"
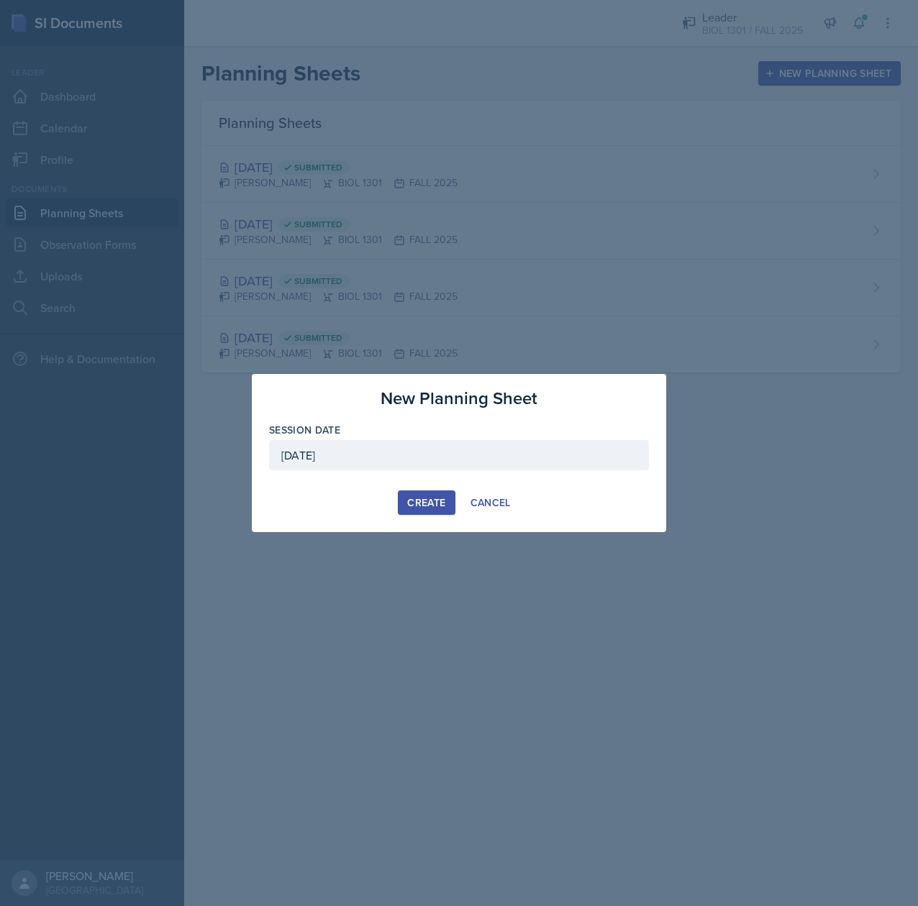
click at [430, 499] on div "Create" at bounding box center [426, 503] width 38 height 12
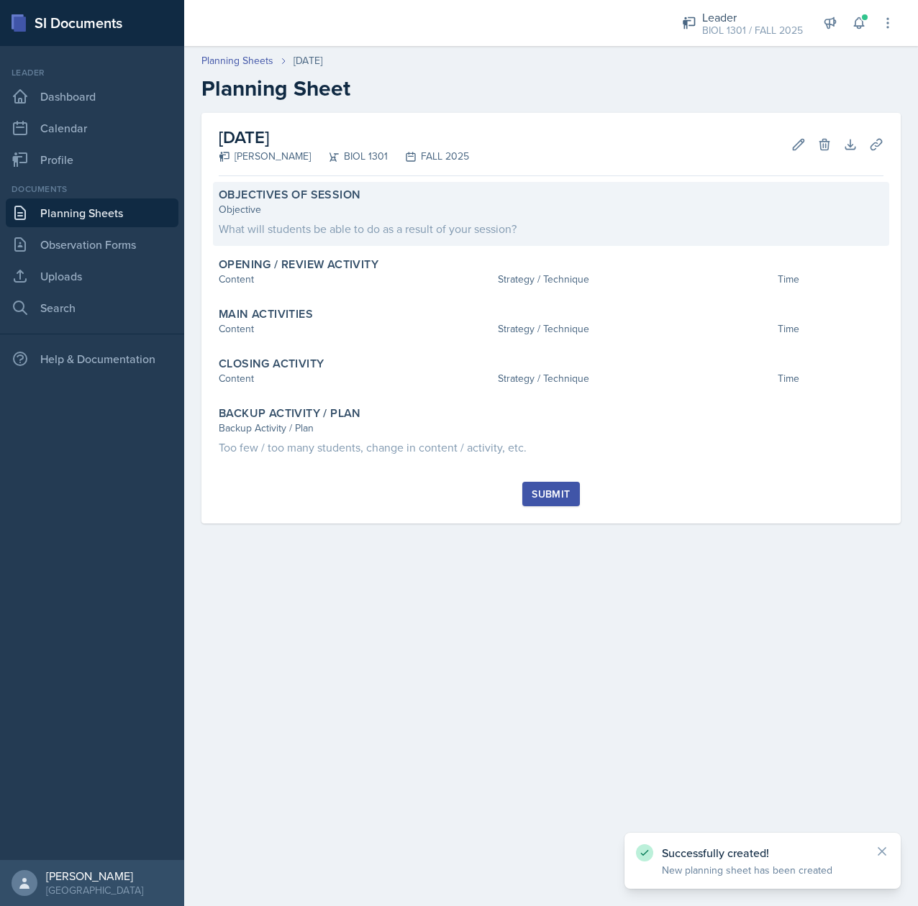
click at [361, 216] on div "Objective" at bounding box center [551, 209] width 665 height 15
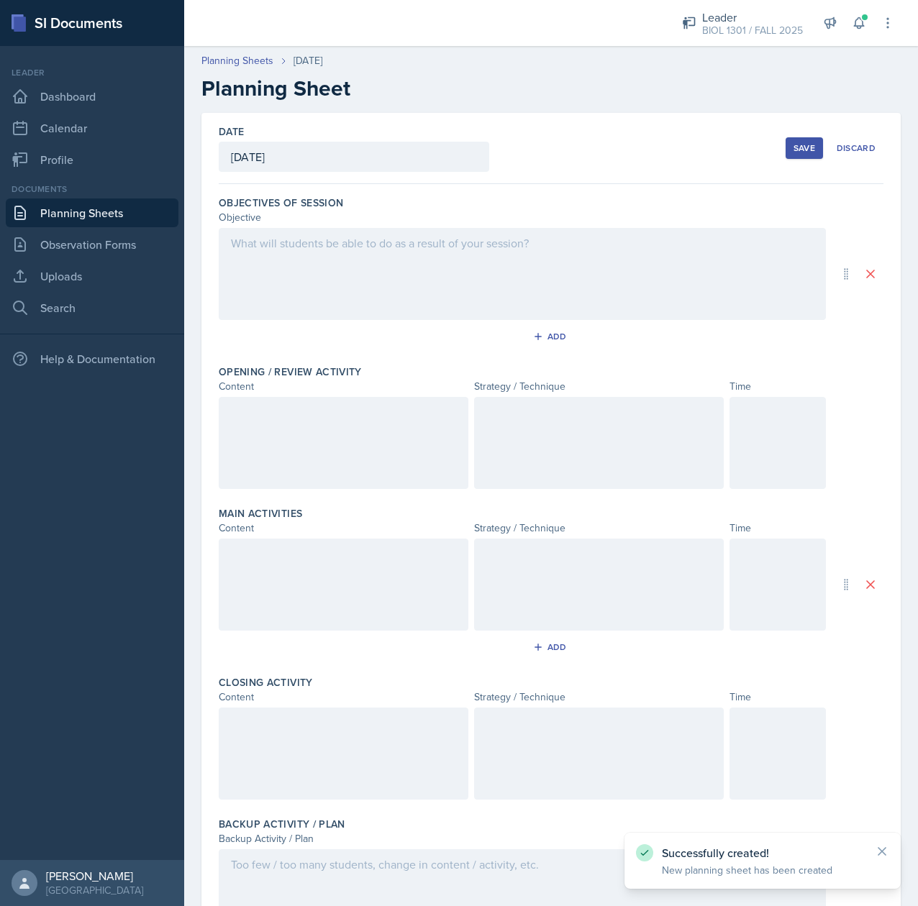
click at [309, 305] on div at bounding box center [522, 274] width 607 height 92
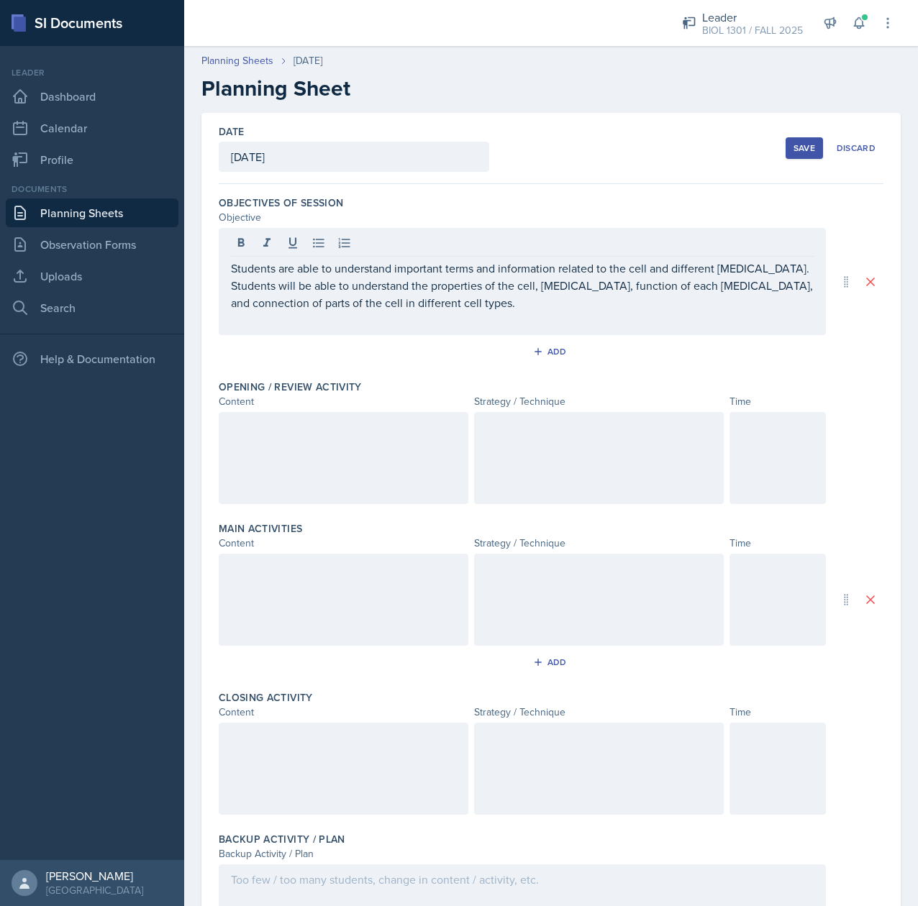
click at [248, 450] on div at bounding box center [344, 458] width 250 height 92
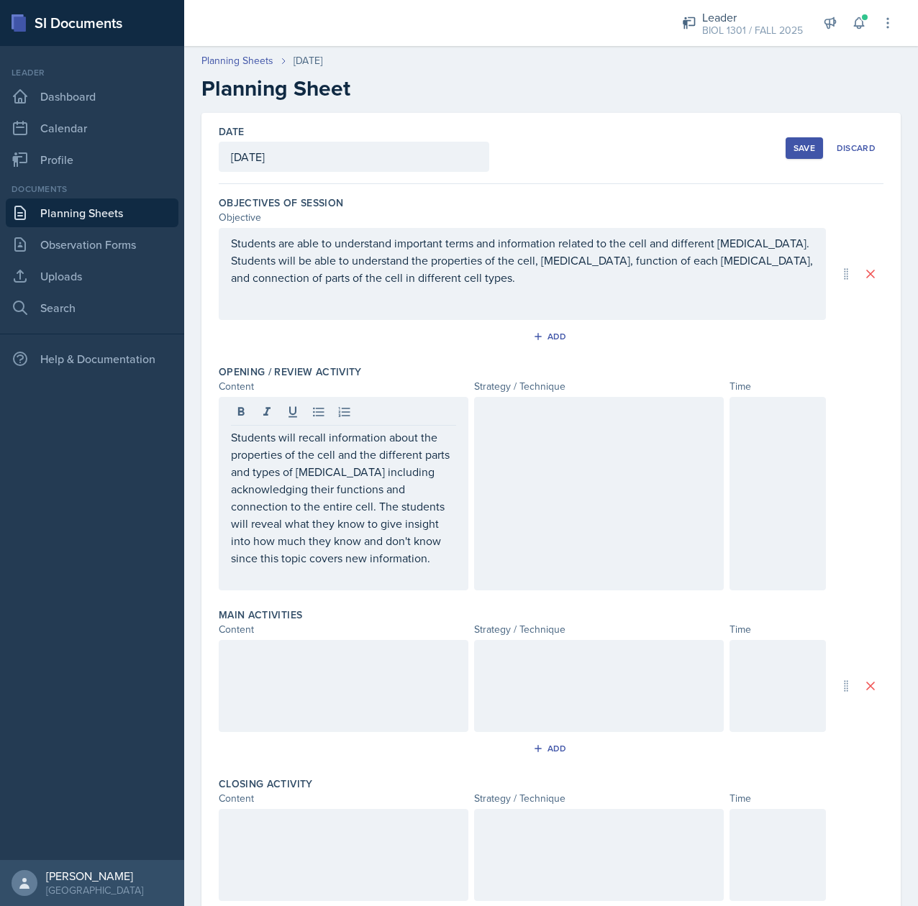
click at [556, 495] on div at bounding box center [599, 494] width 250 height 194
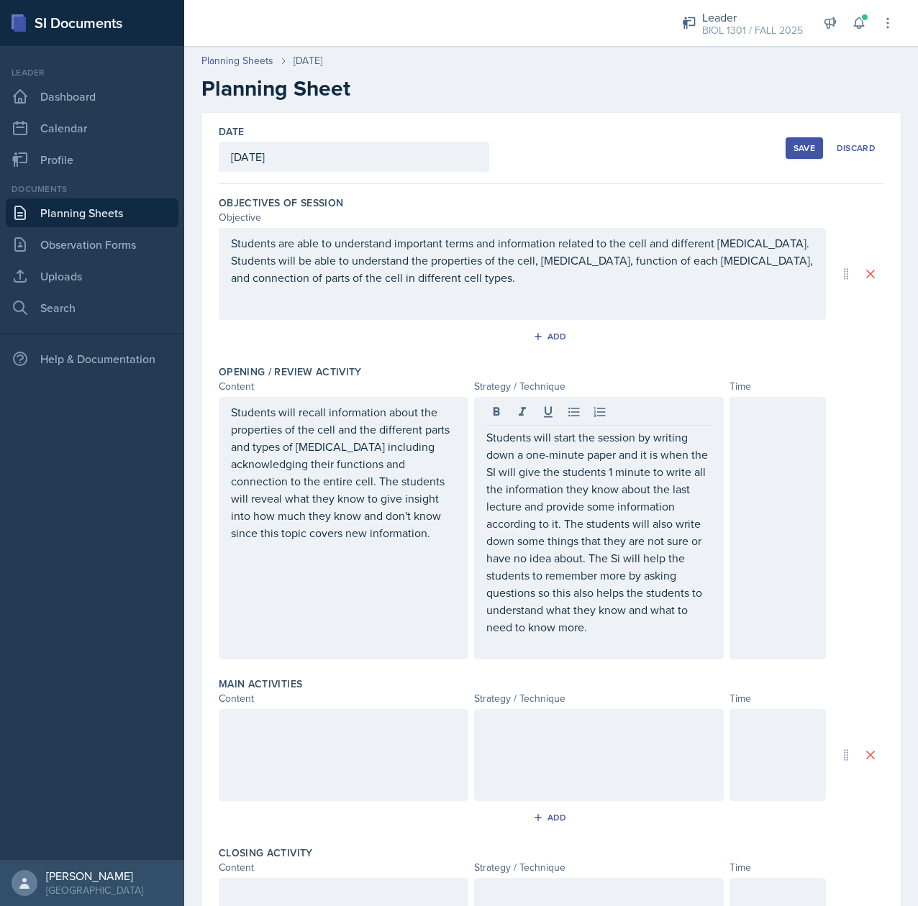
click at [265, 758] on div at bounding box center [344, 755] width 250 height 92
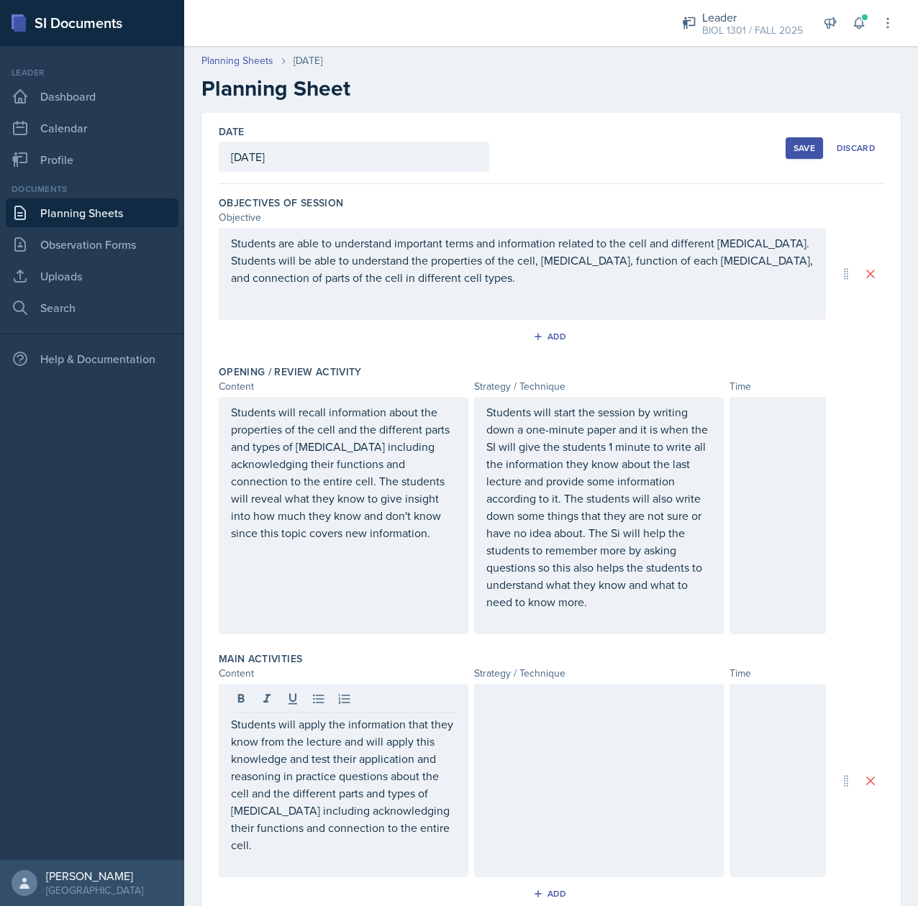
click at [619, 761] on div at bounding box center [599, 781] width 250 height 194
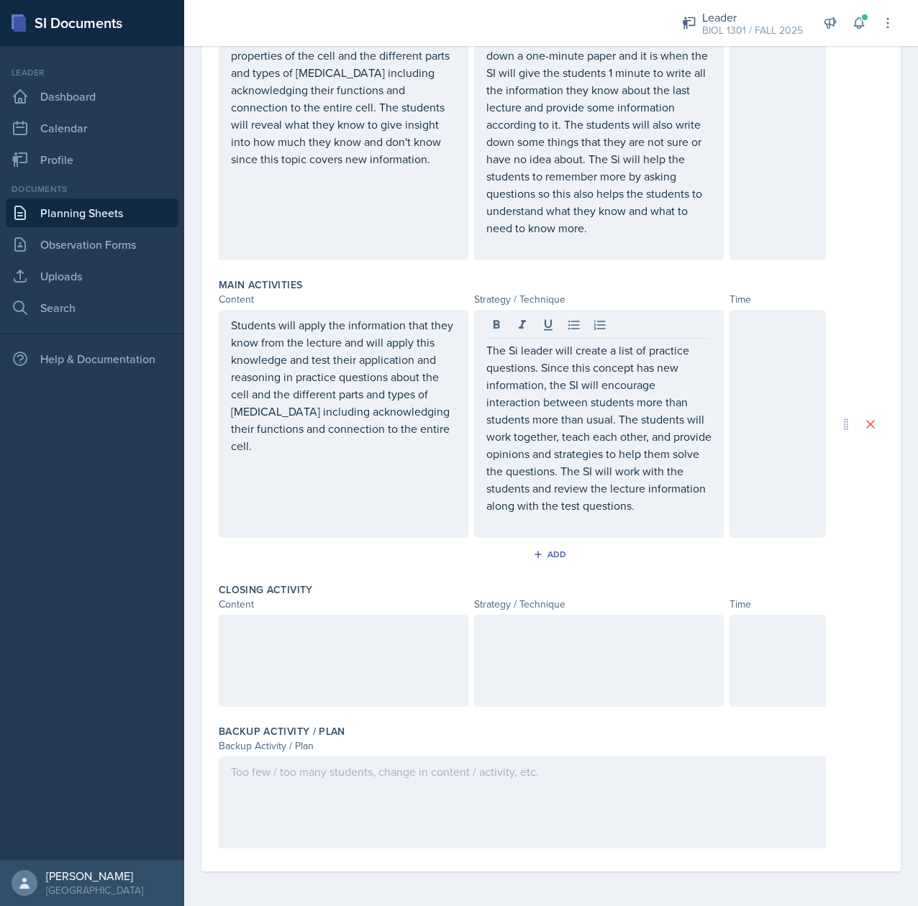
click at [302, 658] on div at bounding box center [344, 661] width 250 height 92
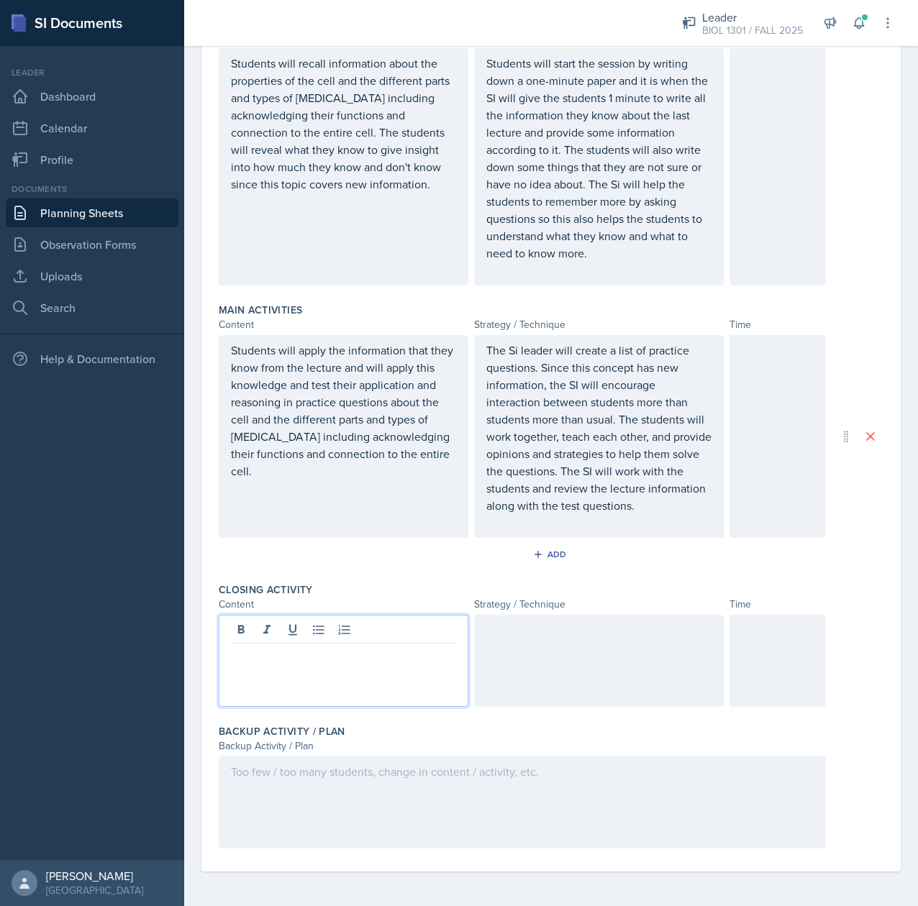
scroll to position [377, 0]
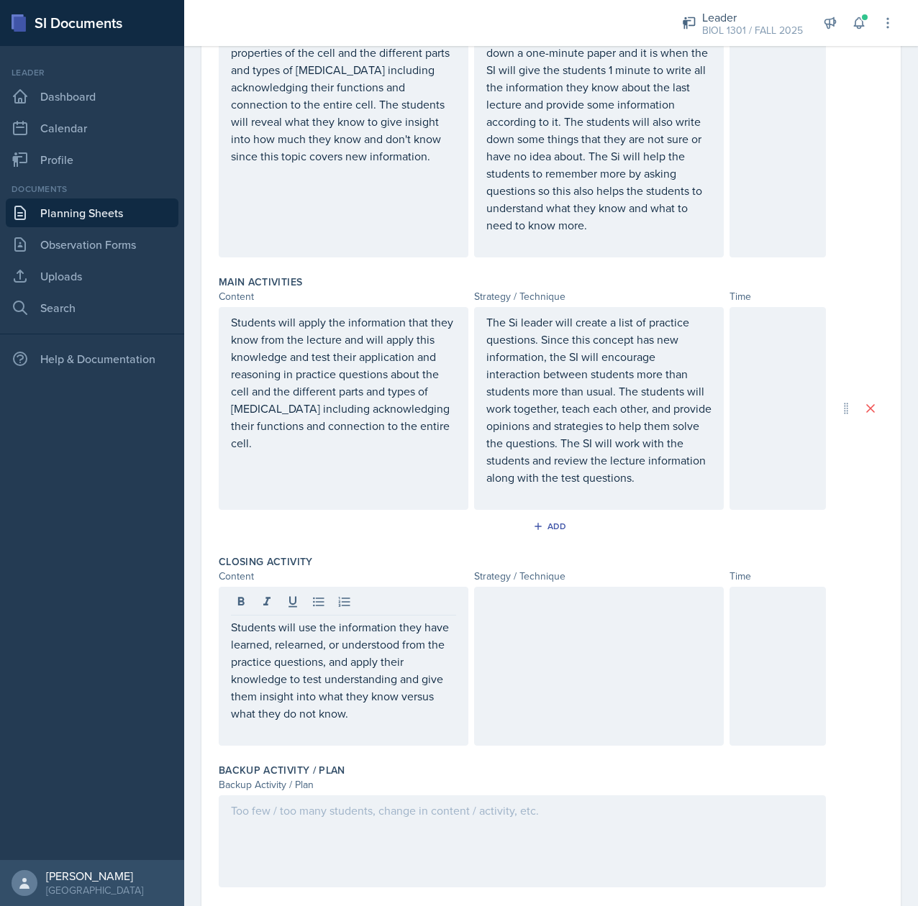
click at [512, 647] on div at bounding box center [599, 666] width 250 height 159
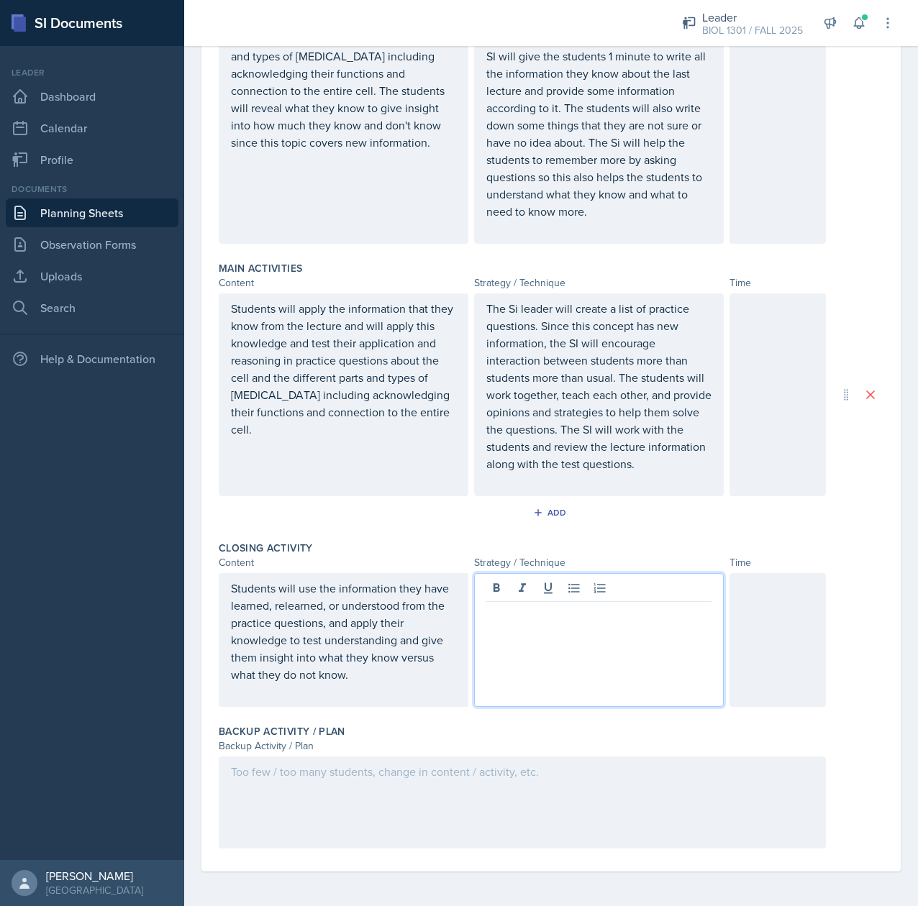
scroll to position [401, 0]
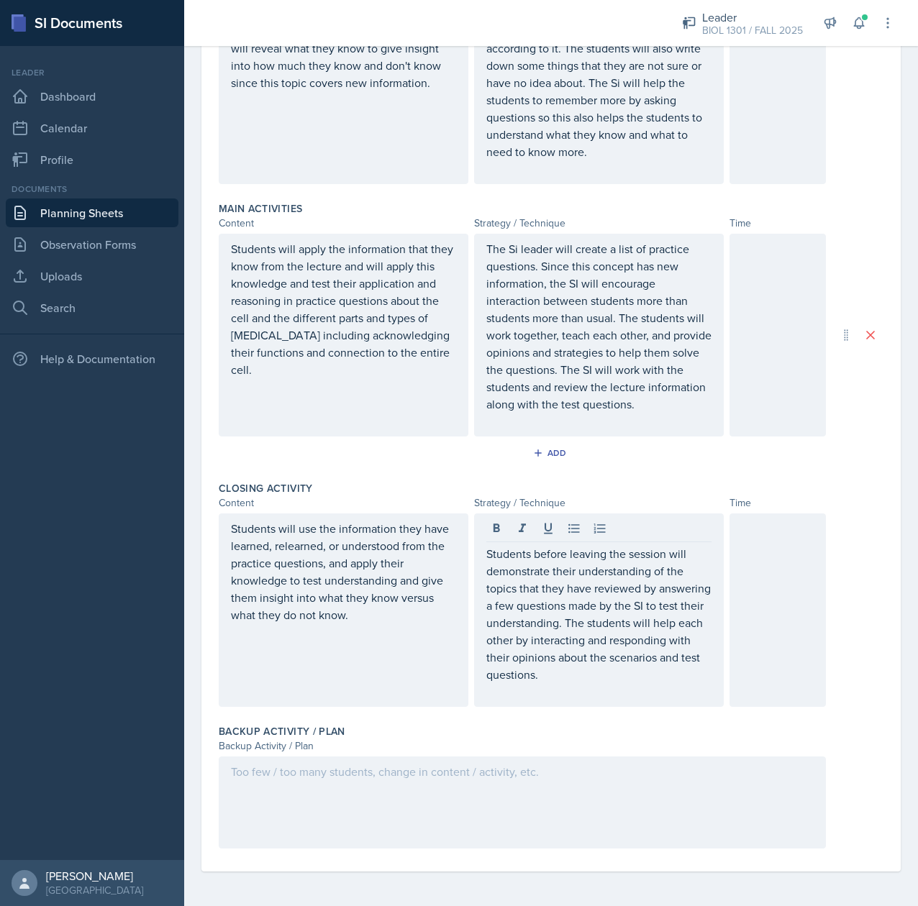
click at [341, 787] on div at bounding box center [522, 803] width 607 height 92
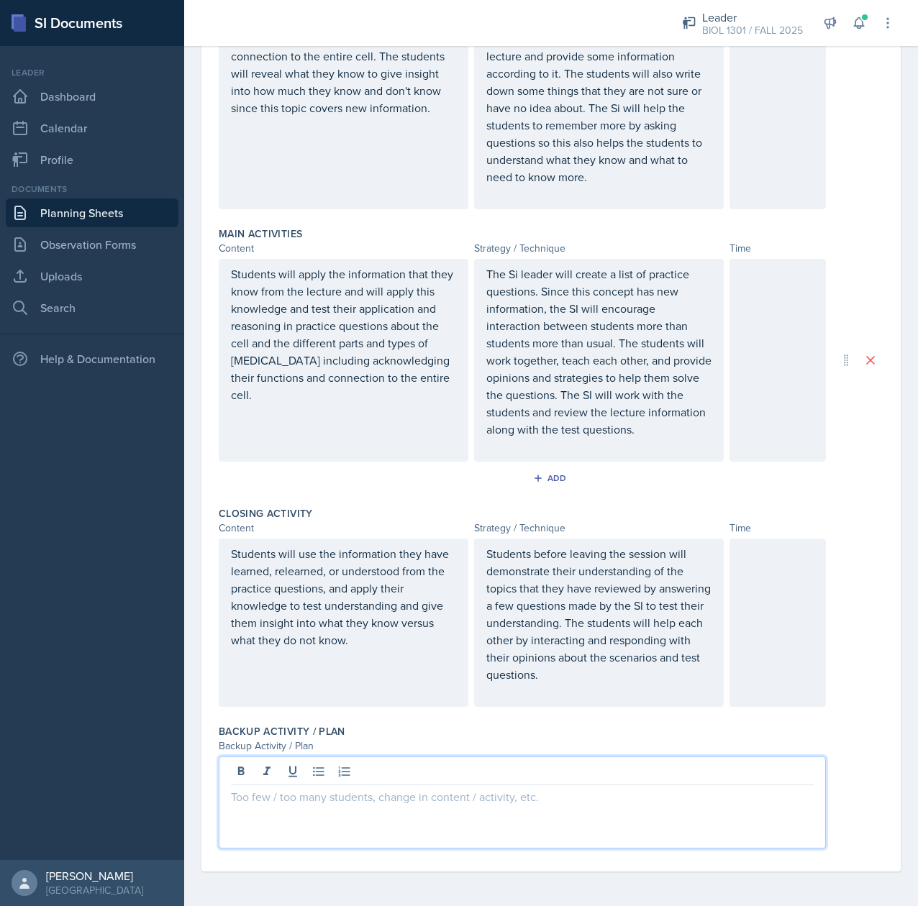
scroll to position [444, 0]
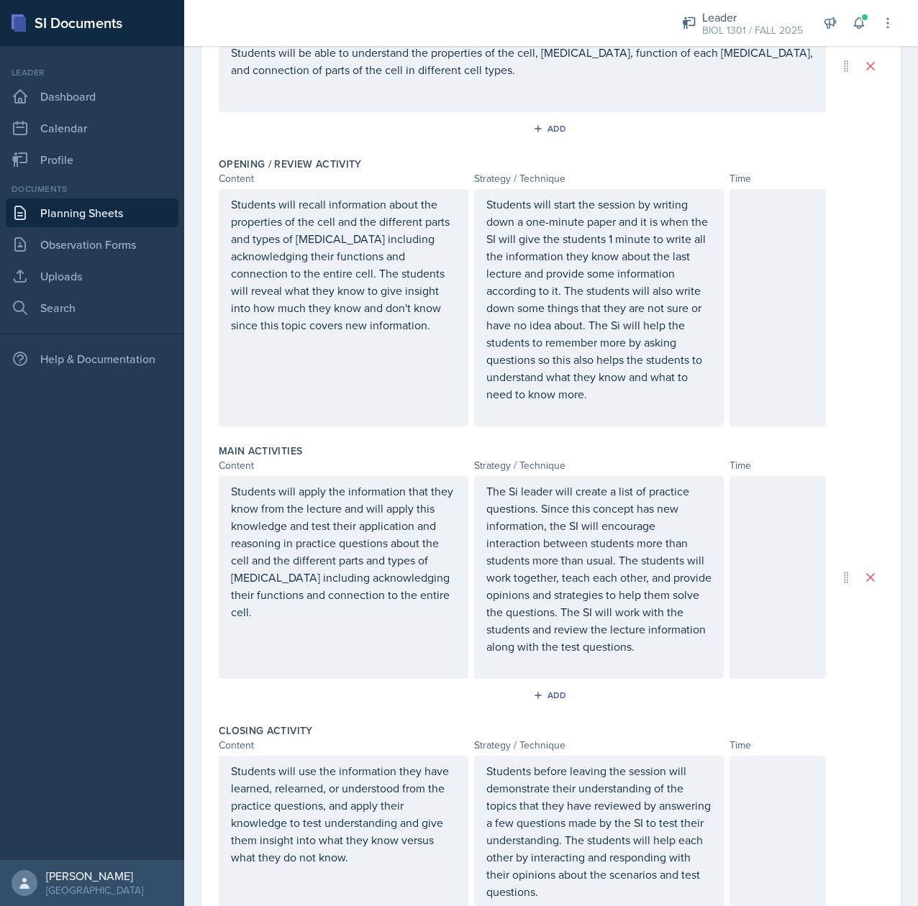
click at [781, 304] on div at bounding box center [777, 307] width 96 height 237
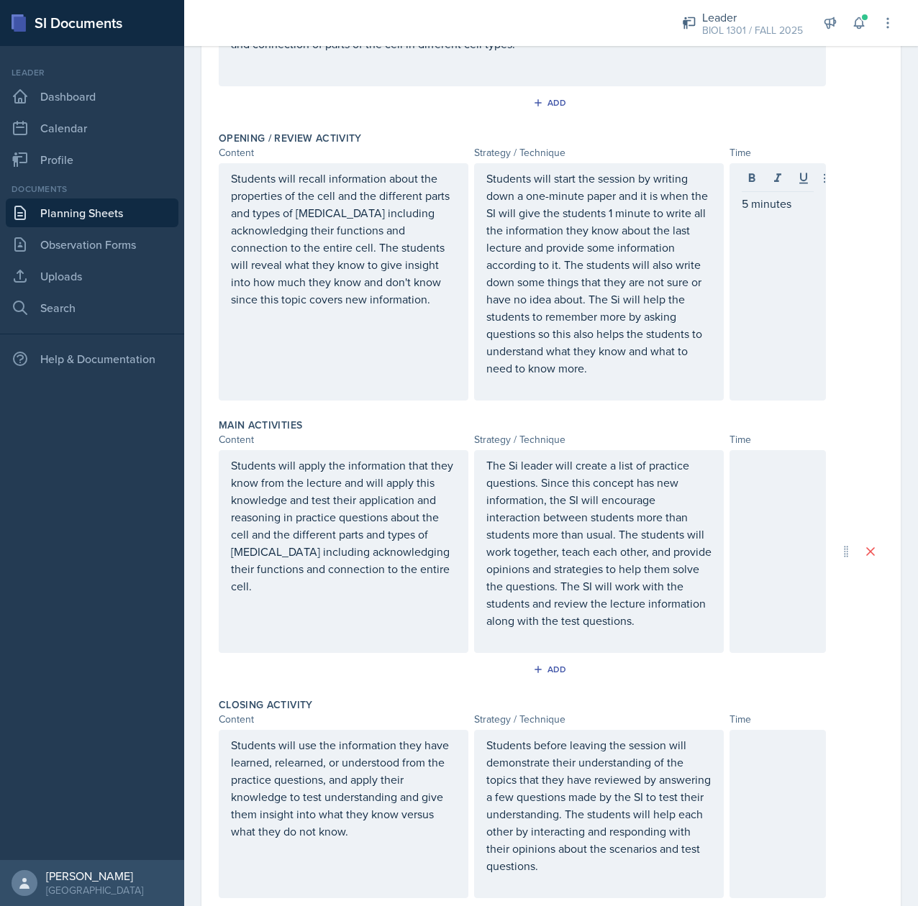
click at [751, 499] on div at bounding box center [777, 551] width 96 height 203
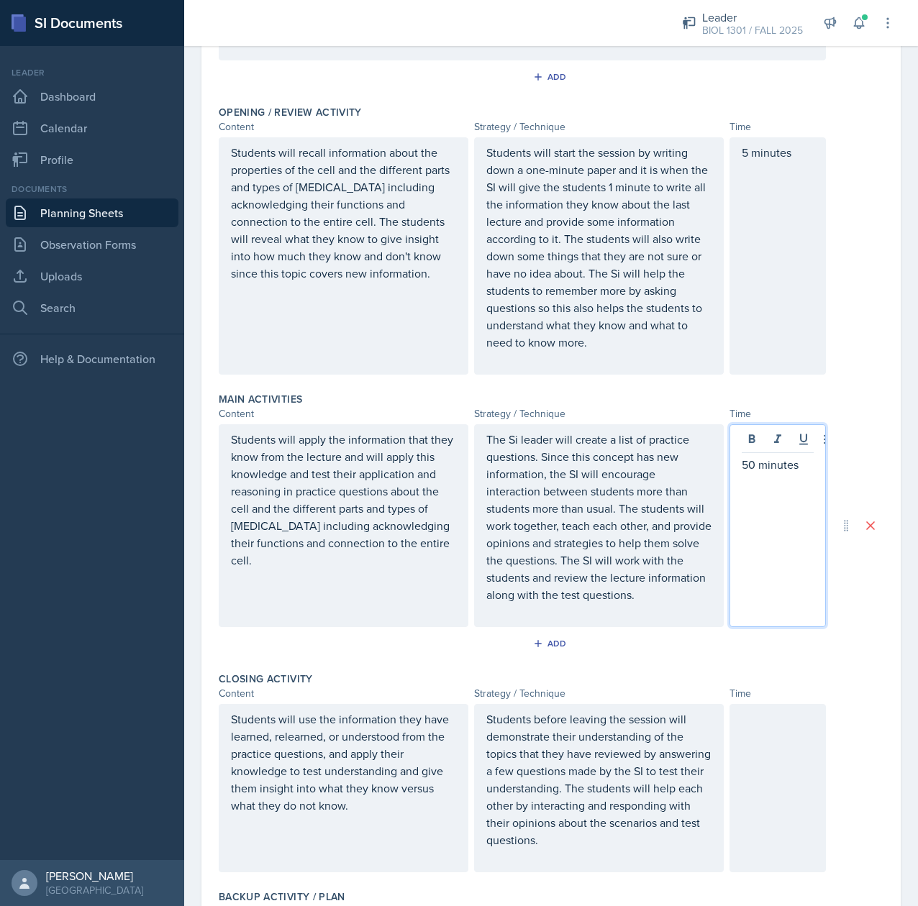
click at [754, 758] on div at bounding box center [777, 788] width 96 height 168
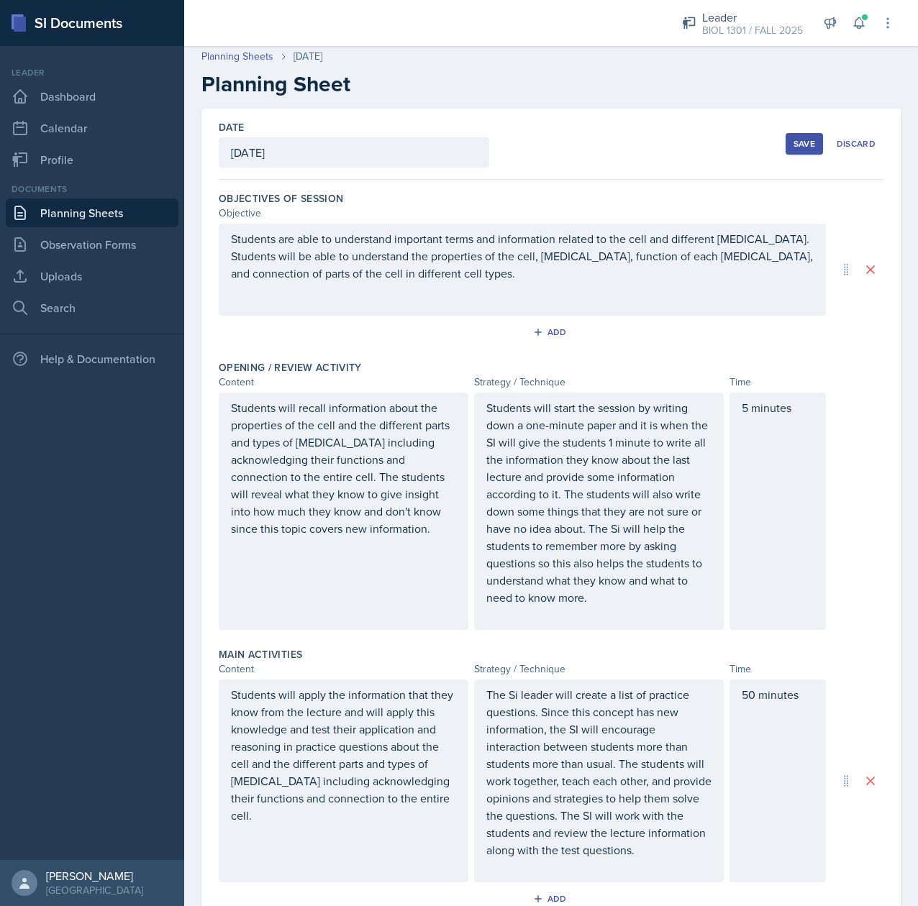
scroll to position [0, 0]
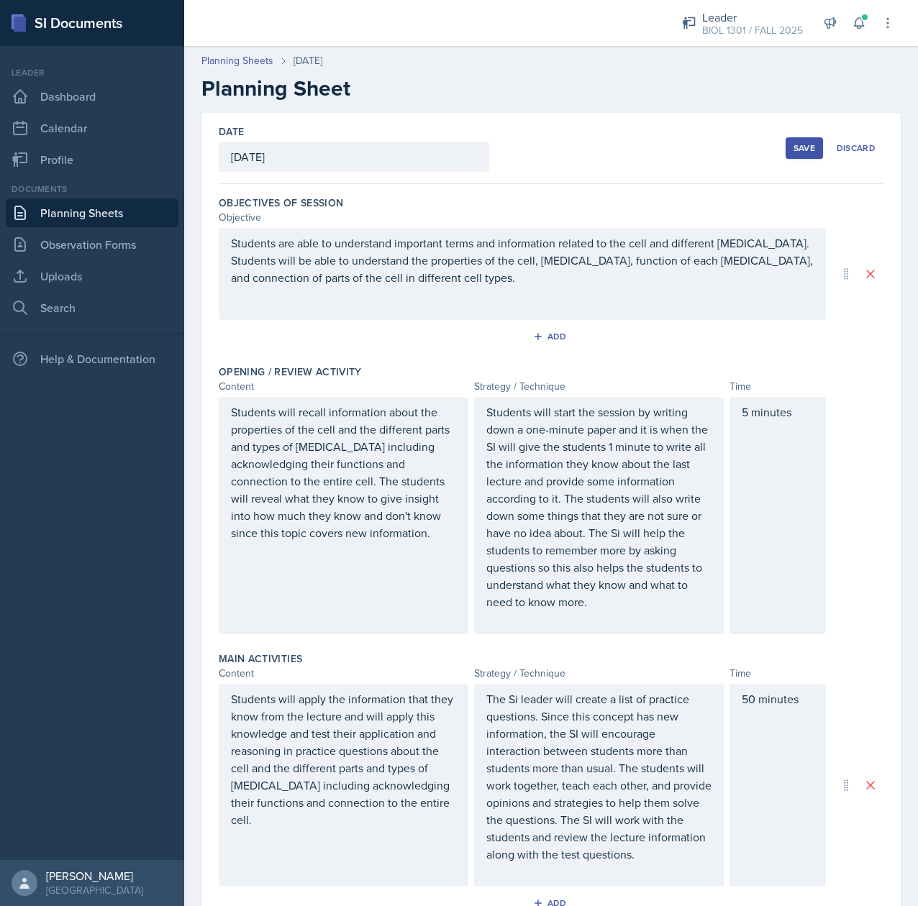
click at [858, 481] on div "Students will recall information about the properties of the cell and the diffe…" at bounding box center [551, 515] width 665 height 237
click at [793, 147] on div "Save" at bounding box center [804, 148] width 22 height 12
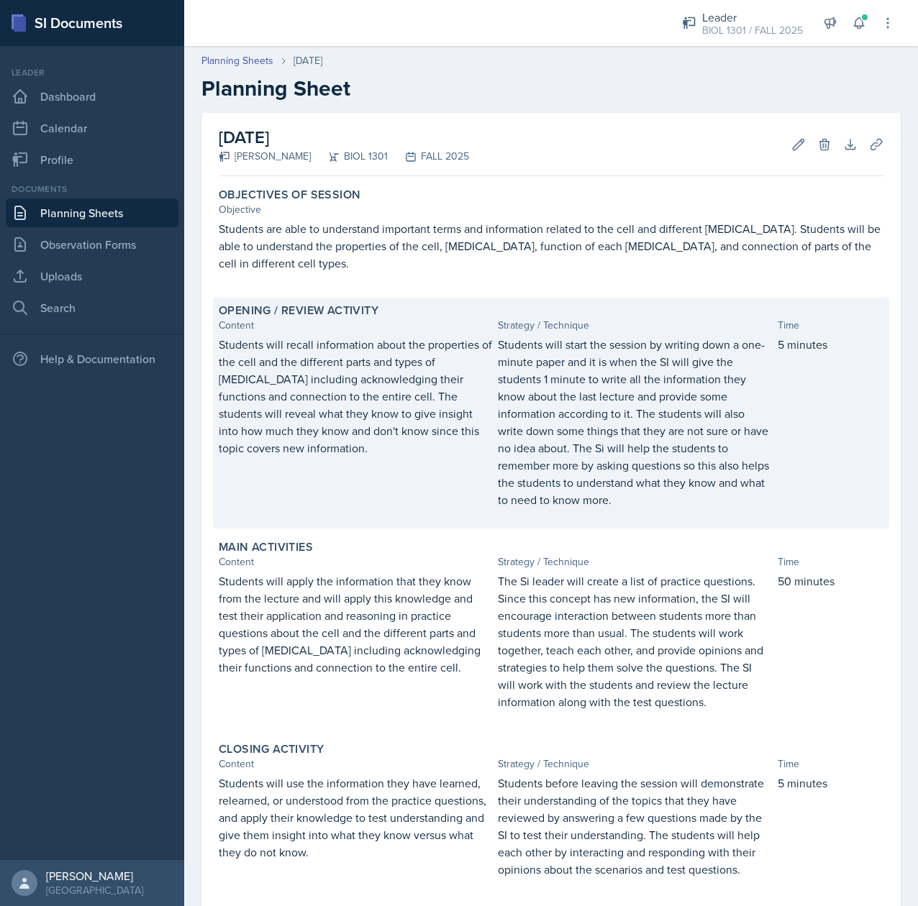
scroll to position [219, 0]
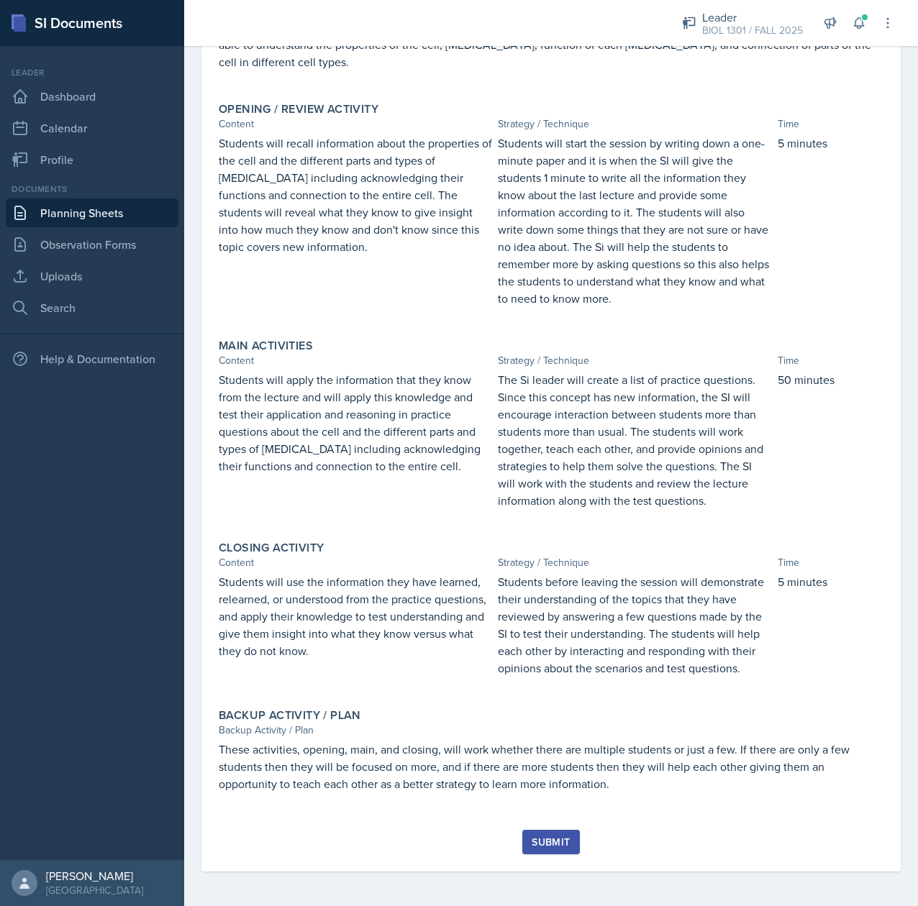
click at [535, 847] on div "Submit" at bounding box center [551, 843] width 38 height 12
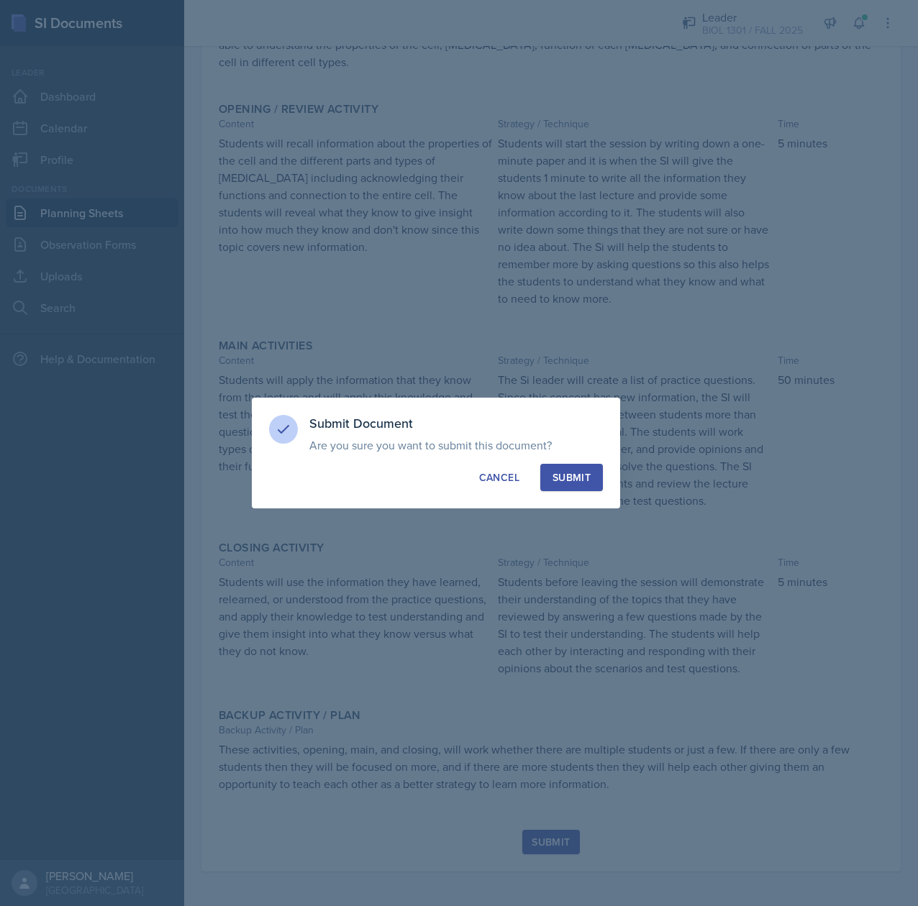
click at [576, 474] on div "Submit" at bounding box center [571, 477] width 38 height 14
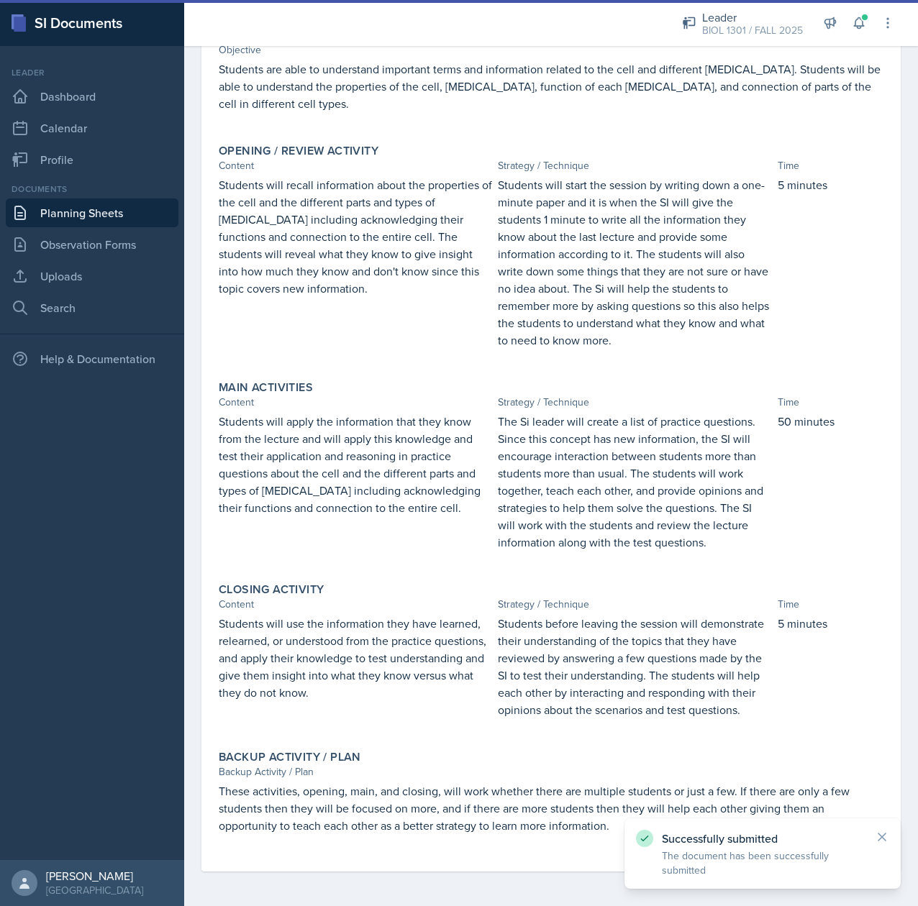
scroll to position [0, 0]
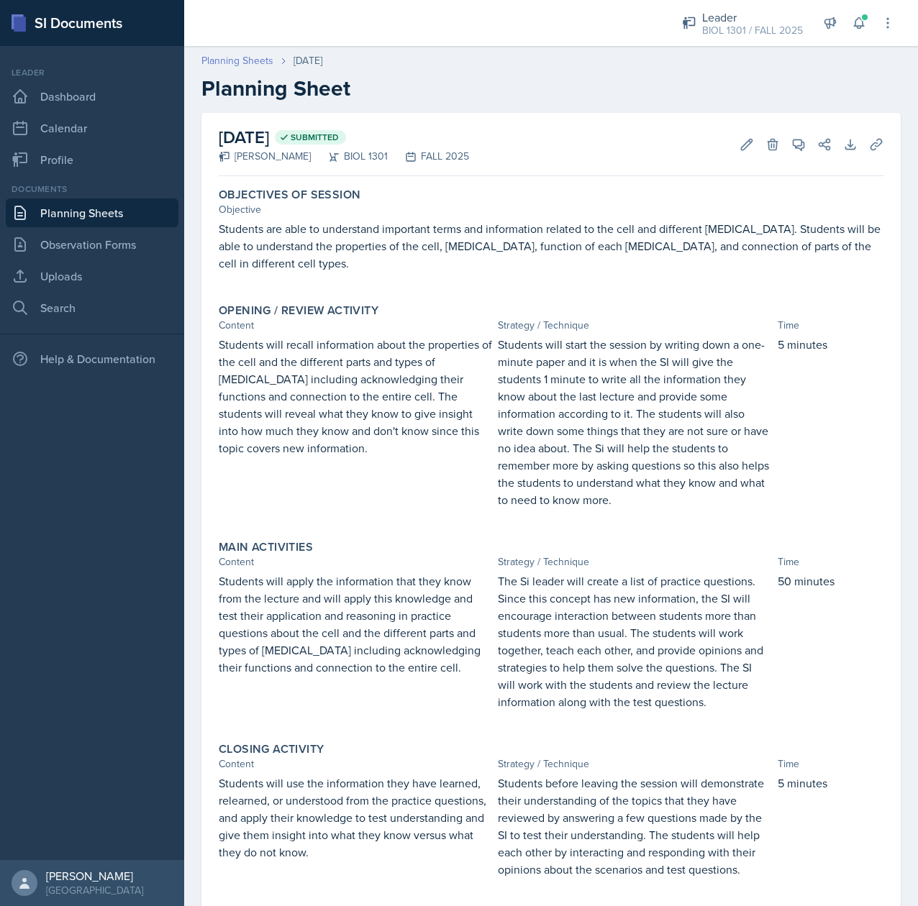
click at [229, 62] on link "Planning Sheets" at bounding box center [237, 60] width 72 height 15
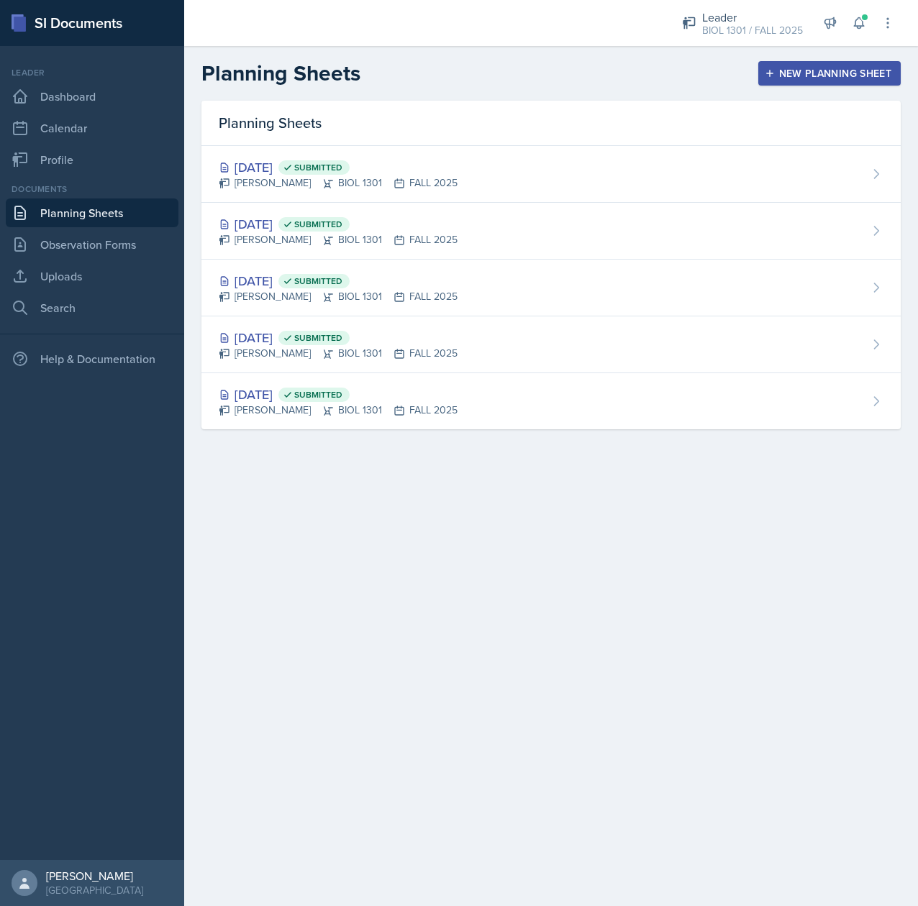
click at [822, 72] on div "New Planning Sheet" at bounding box center [830, 74] width 124 height 12
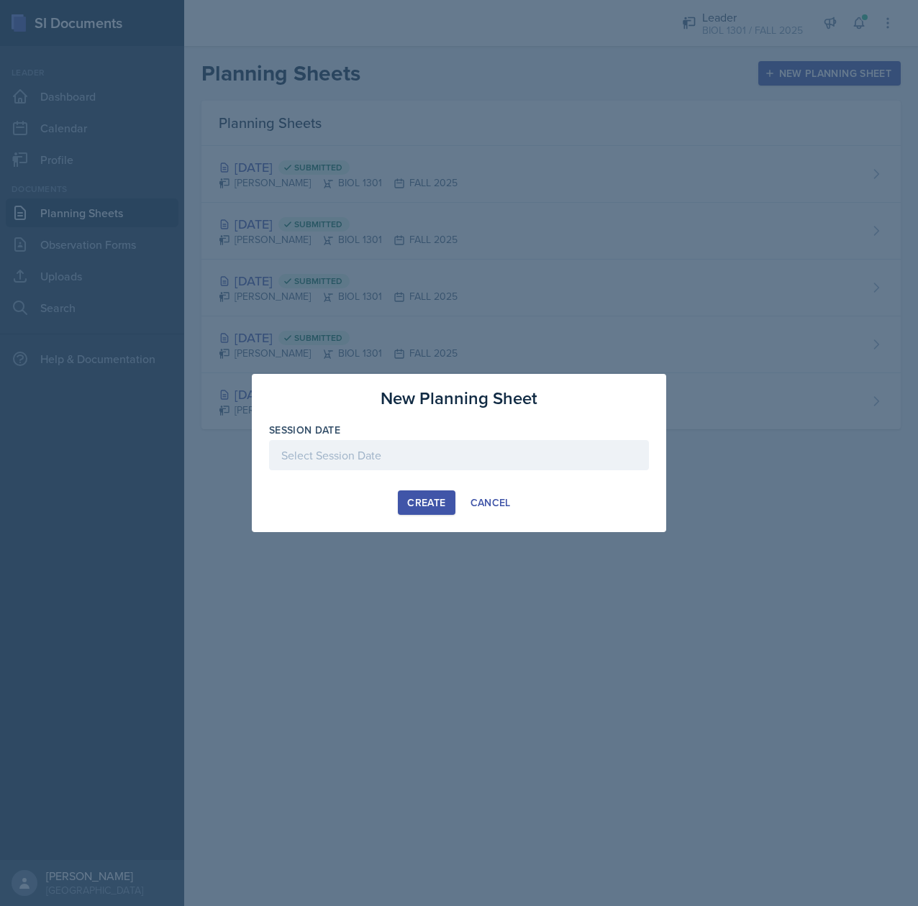
click at [432, 462] on div at bounding box center [459, 455] width 380 height 30
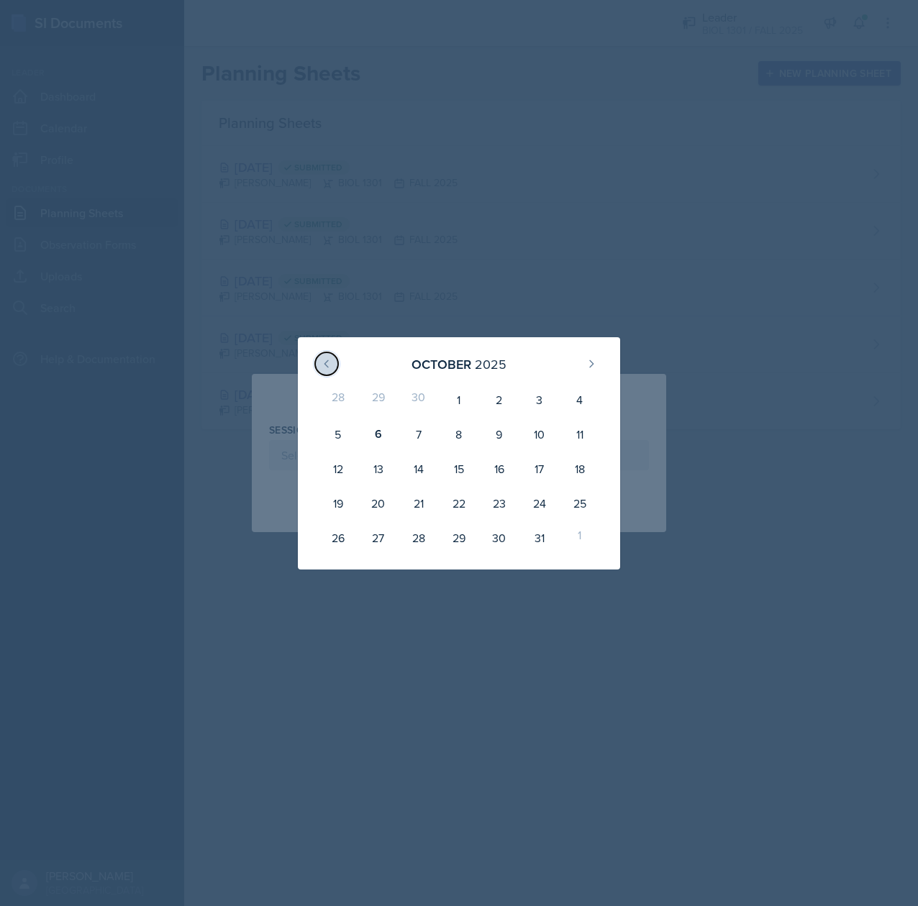
click at [327, 368] on icon at bounding box center [327, 364] width 12 height 12
click at [383, 509] on div "22" at bounding box center [378, 503] width 40 height 35
type input "[DATE]"
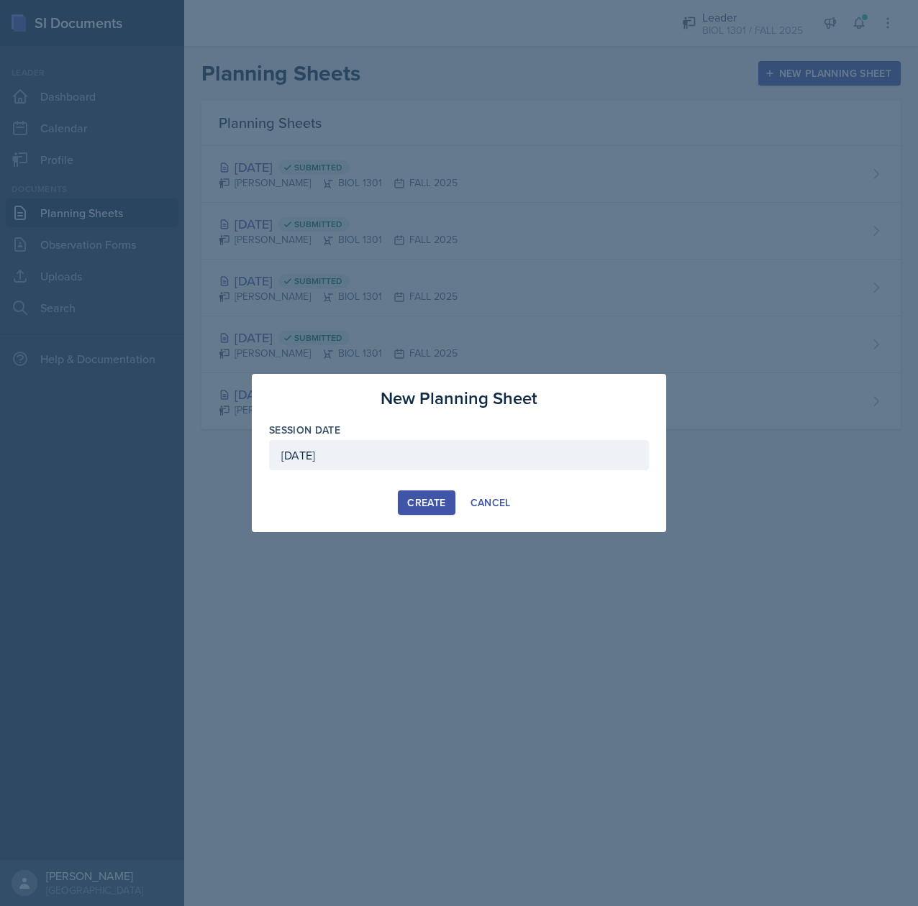
click at [417, 506] on div "Create" at bounding box center [426, 503] width 38 height 12
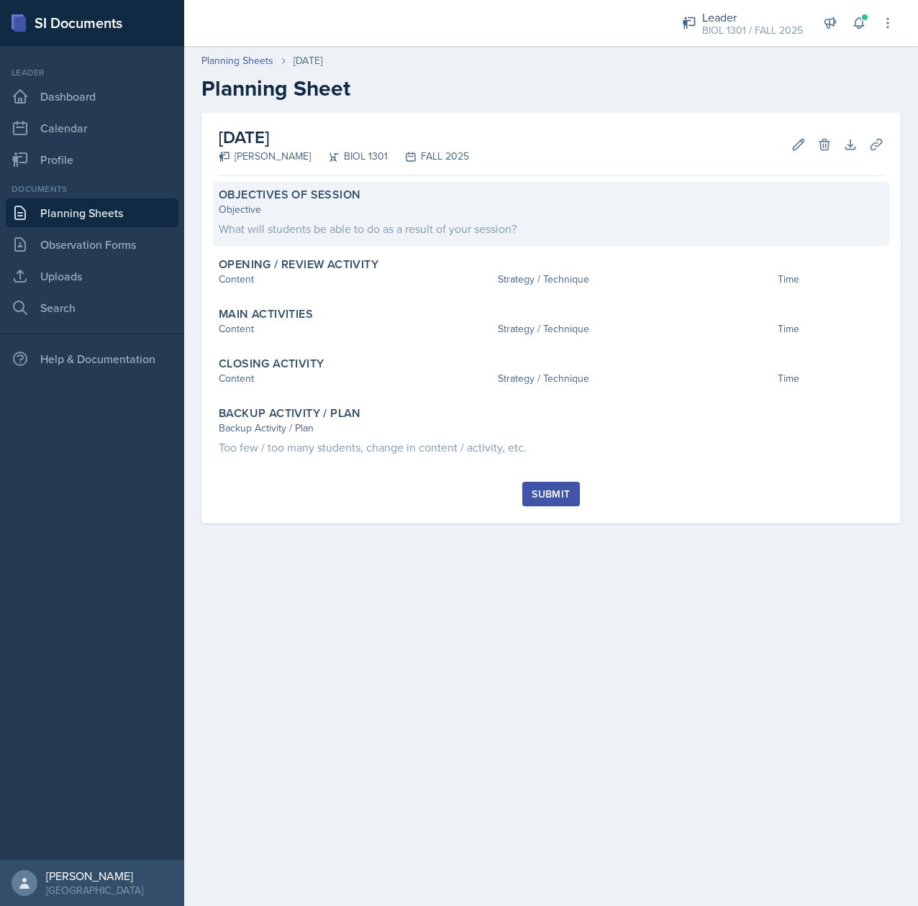
click at [427, 224] on div "What will students be able to do as a result of your session?" at bounding box center [551, 228] width 665 height 17
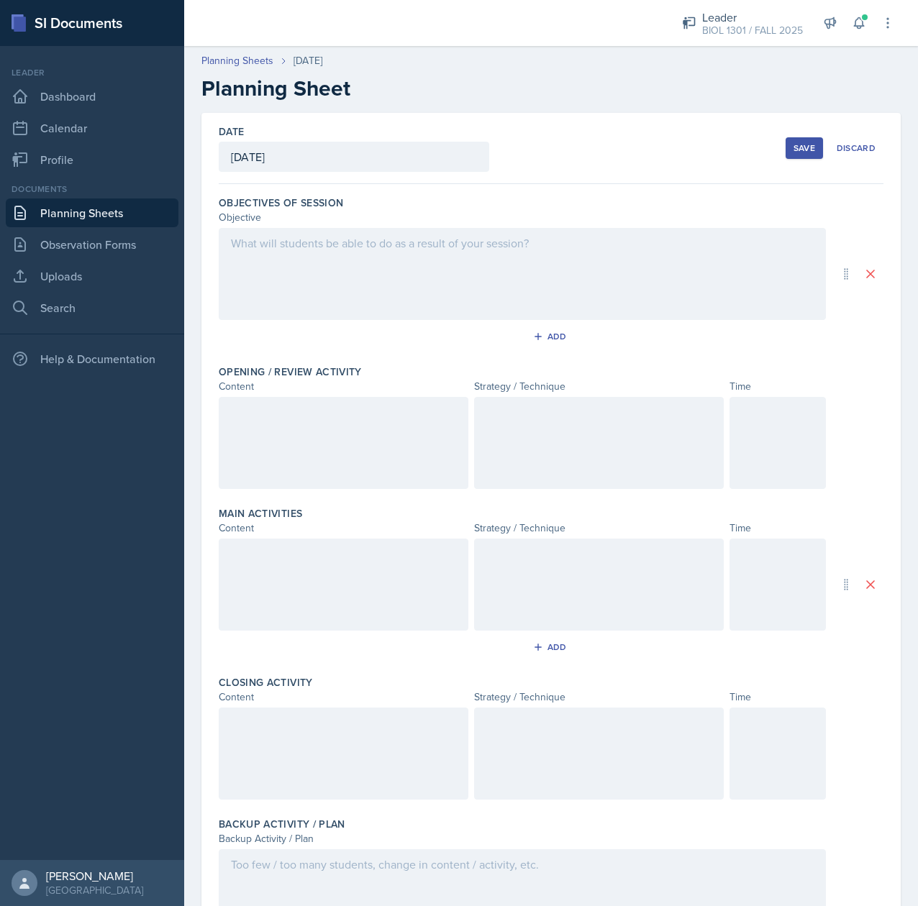
click at [367, 287] on div at bounding box center [522, 274] width 607 height 92
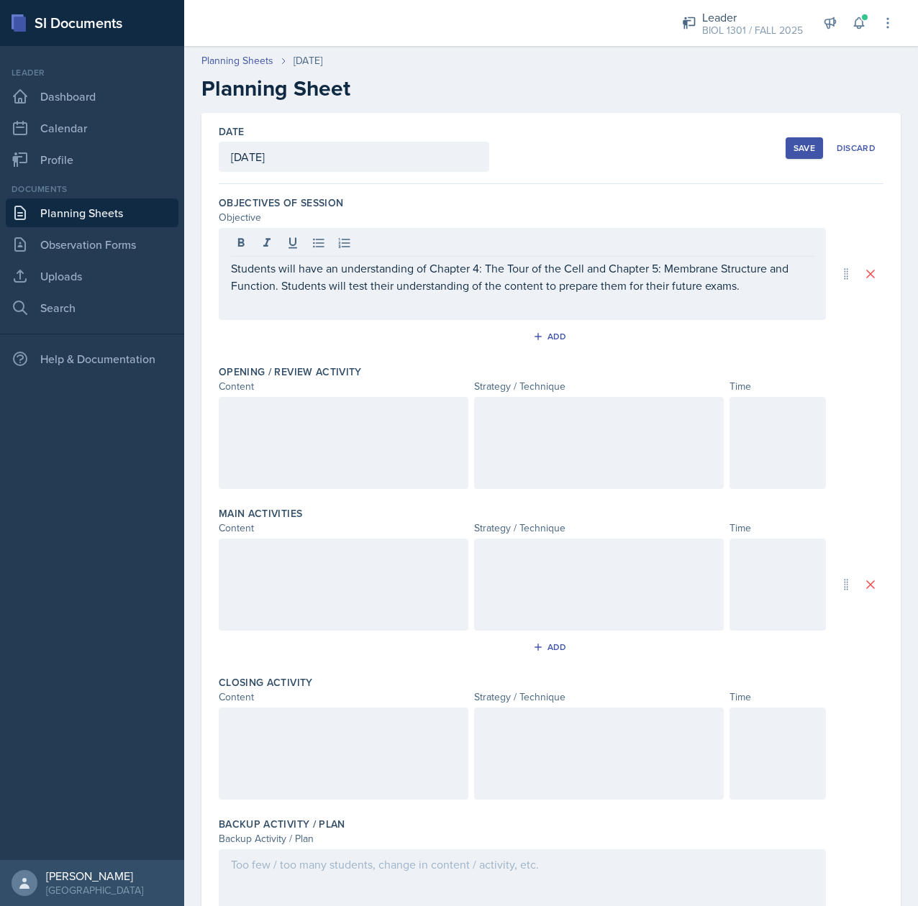
click at [237, 423] on div at bounding box center [344, 443] width 250 height 92
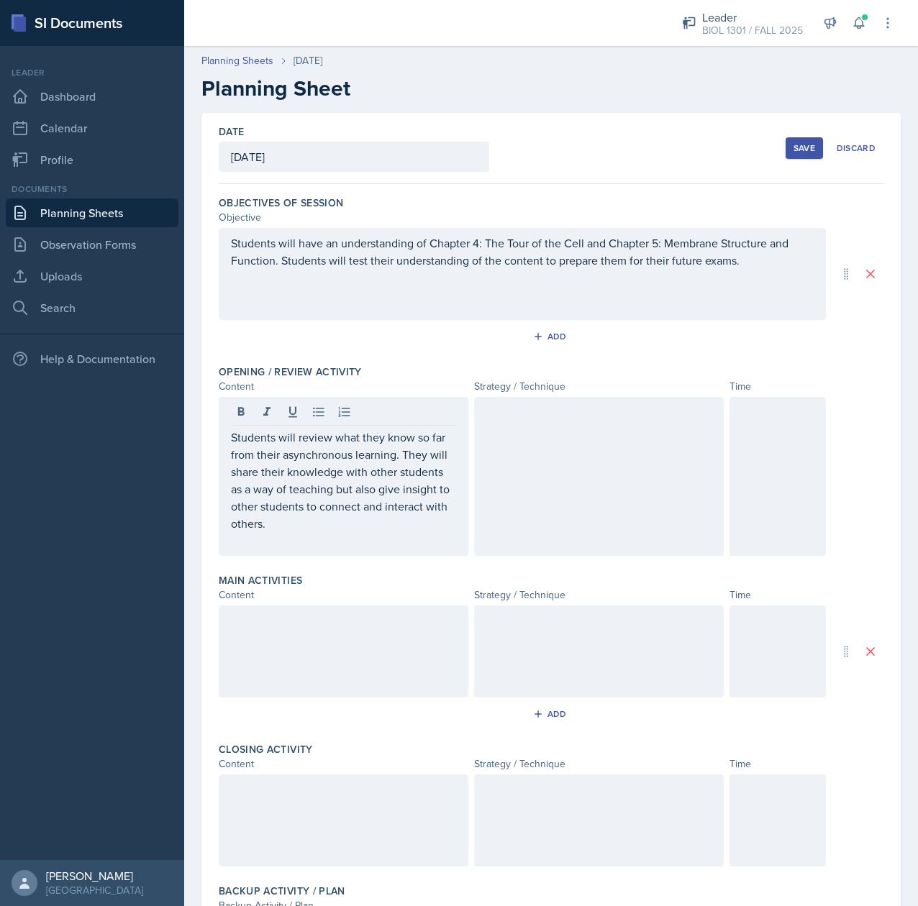
click at [565, 434] on div at bounding box center [599, 476] width 250 height 159
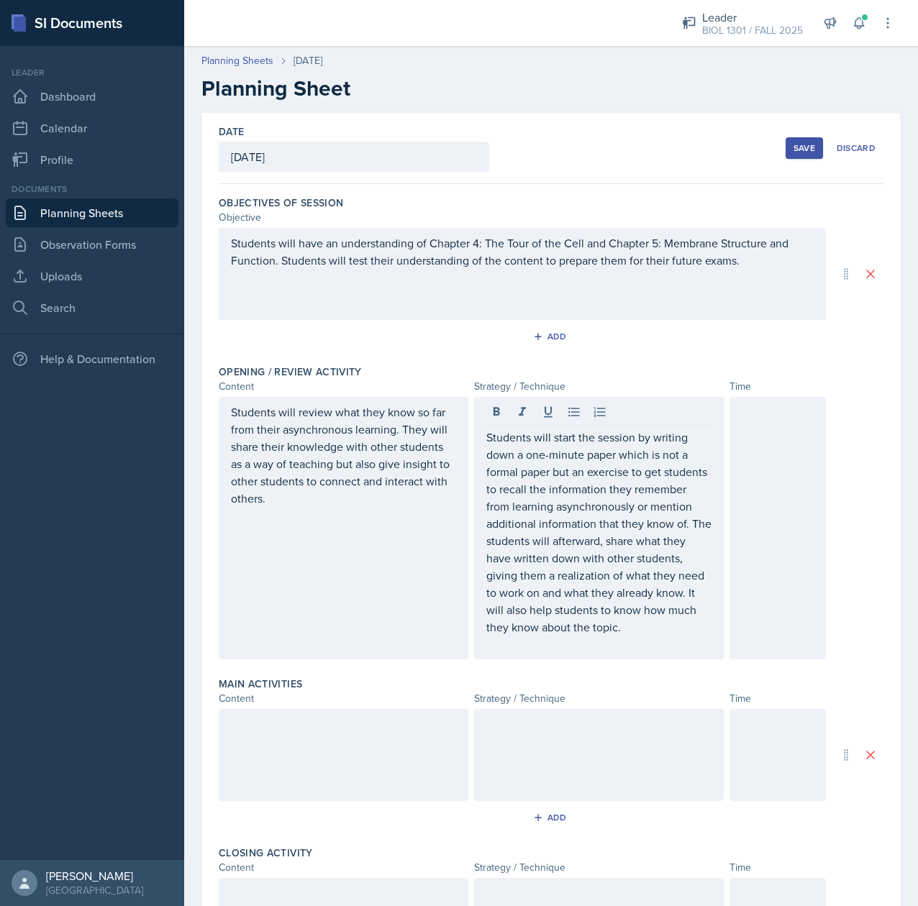
click at [371, 747] on div at bounding box center [344, 755] width 250 height 92
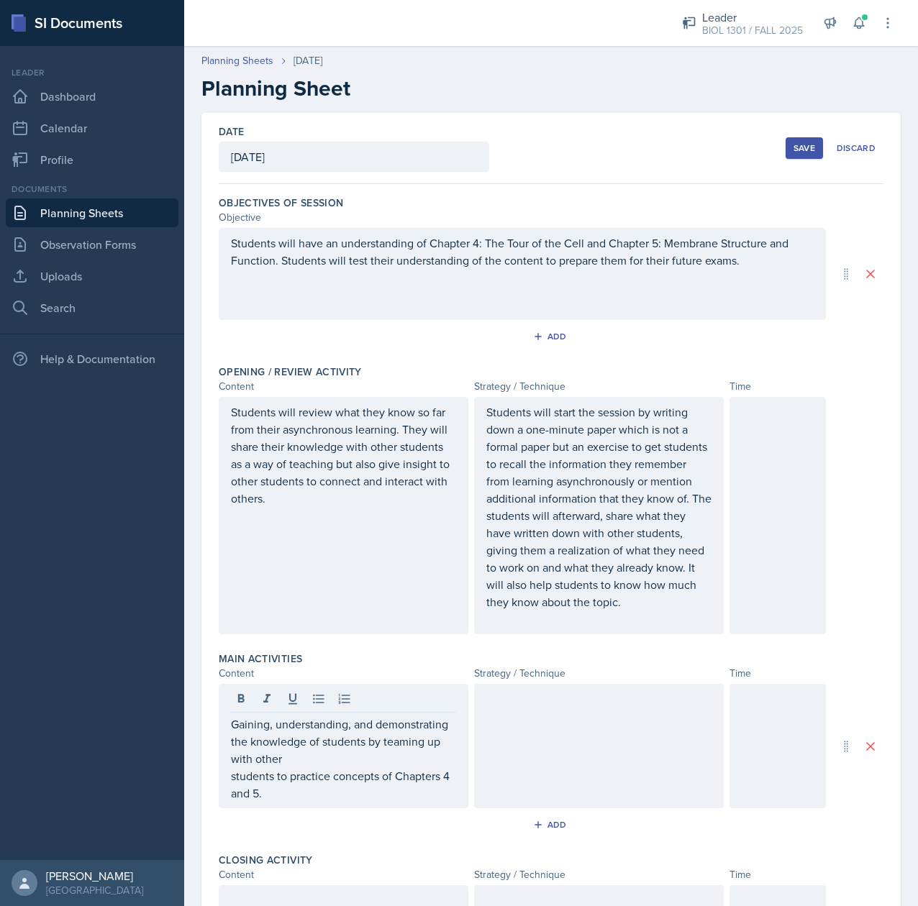
click at [559, 771] on div at bounding box center [599, 746] width 250 height 124
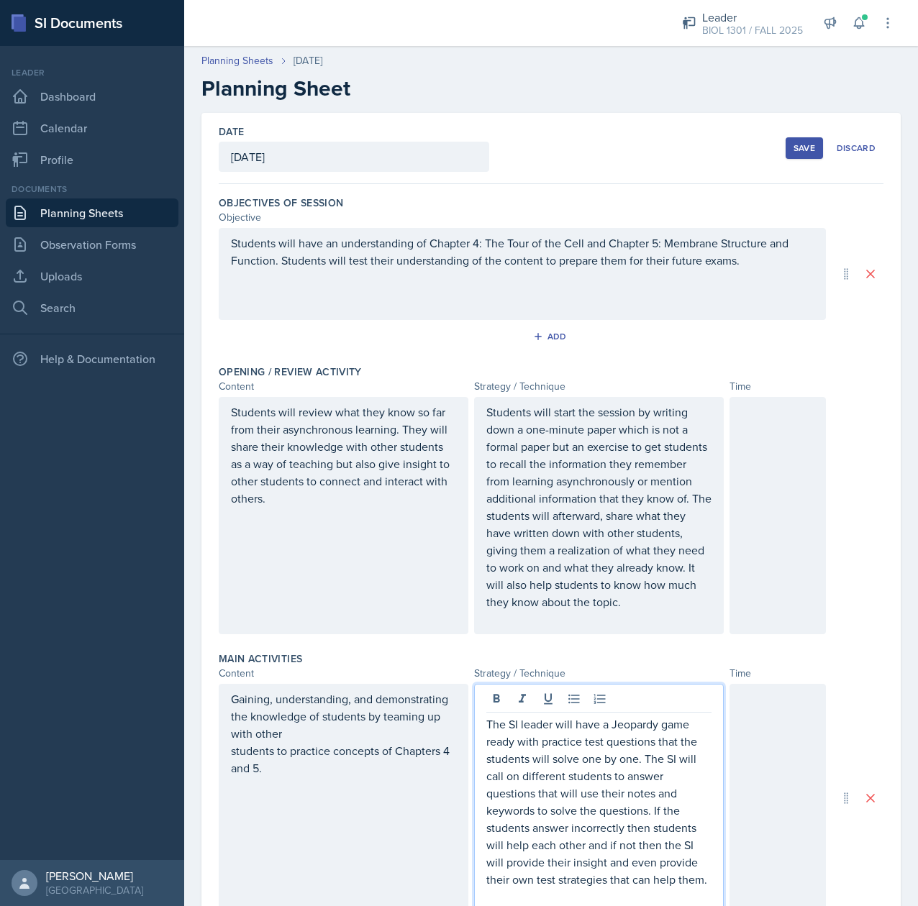
scroll to position [21, 0]
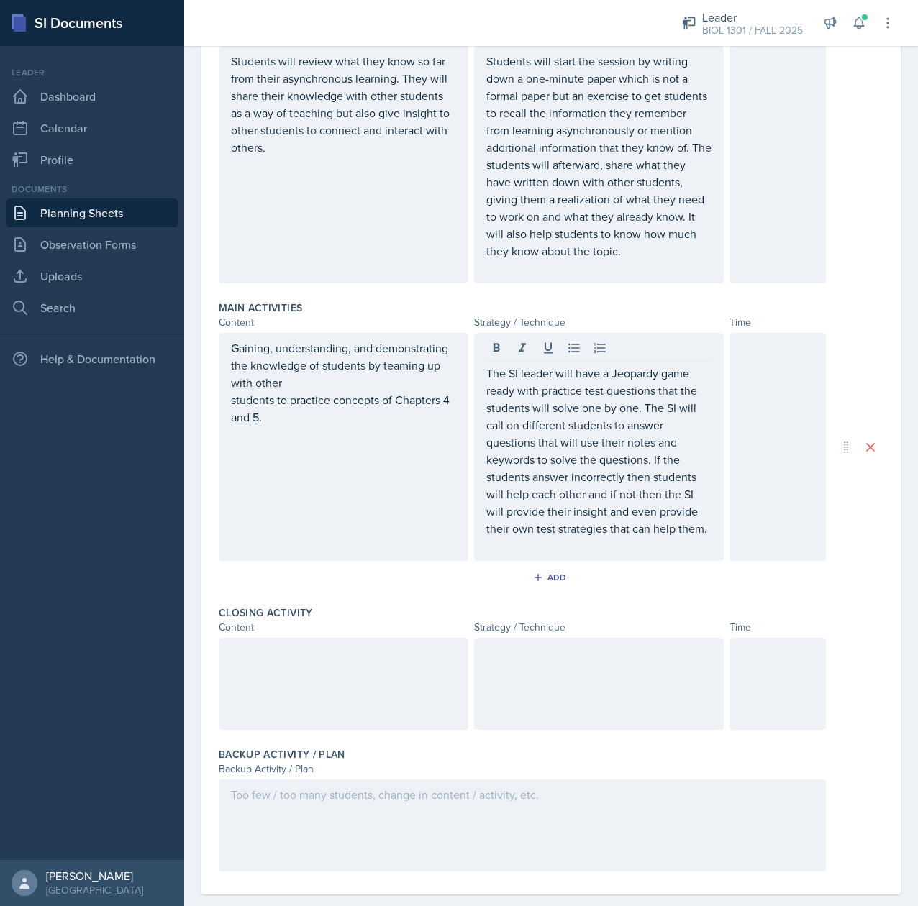
click at [292, 727] on div at bounding box center [344, 684] width 250 height 92
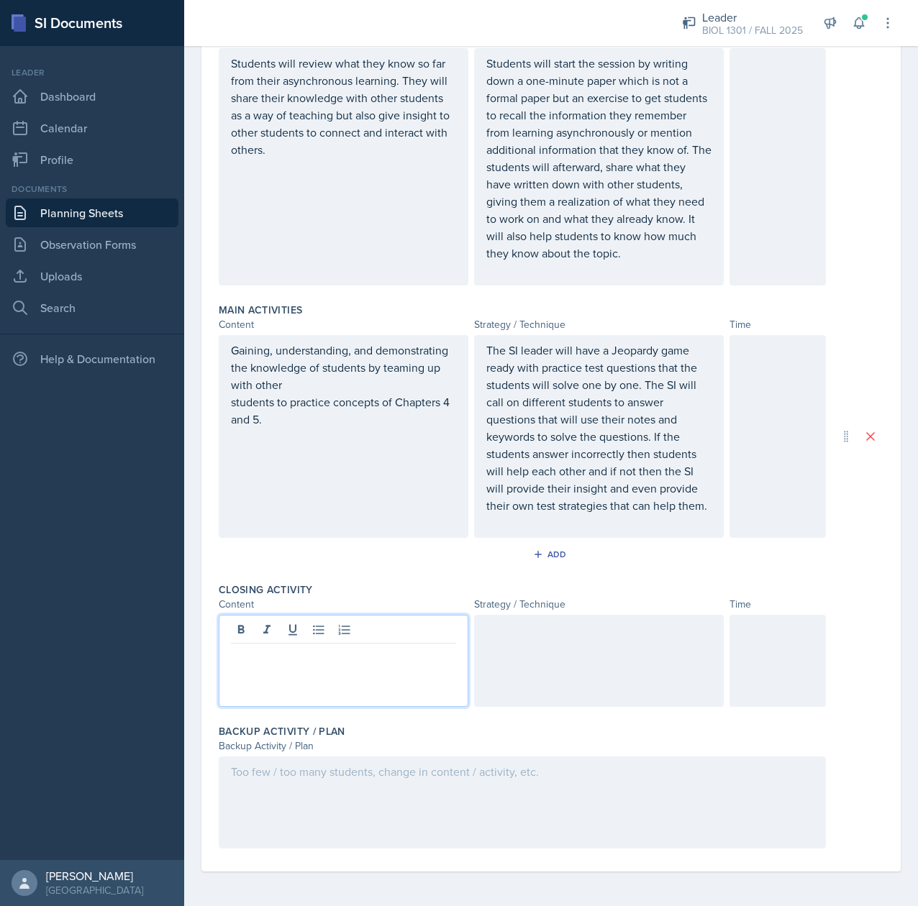
scroll to position [376, 0]
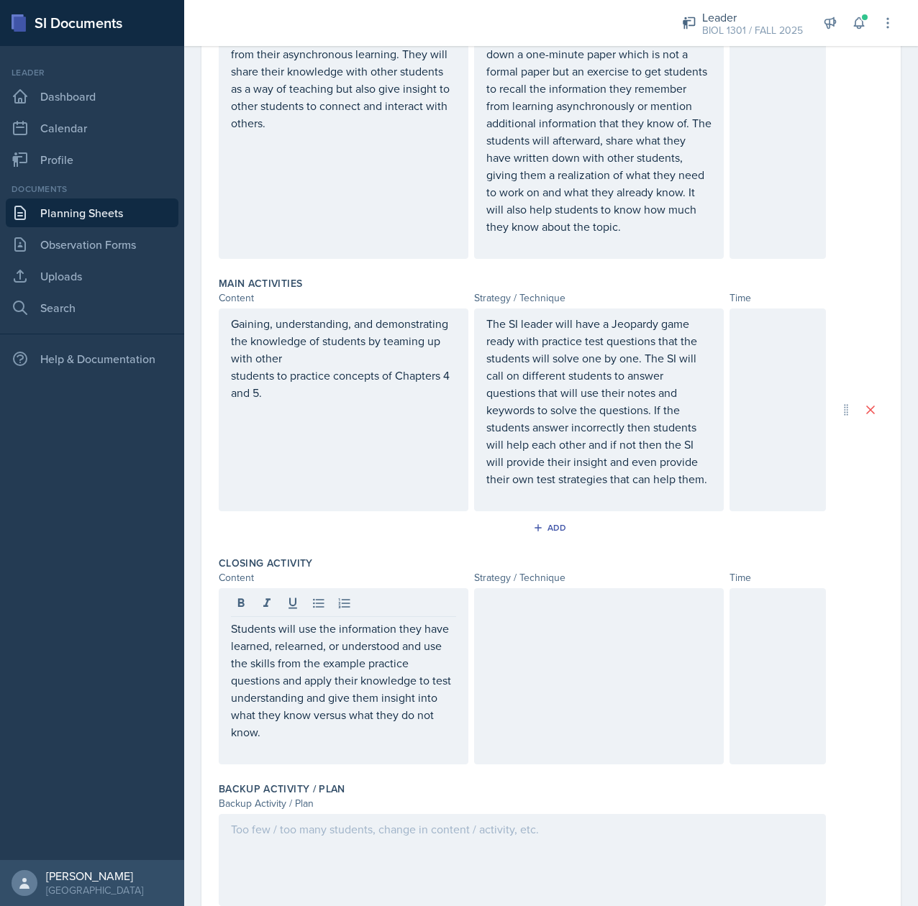
click at [548, 716] on div at bounding box center [599, 676] width 250 height 176
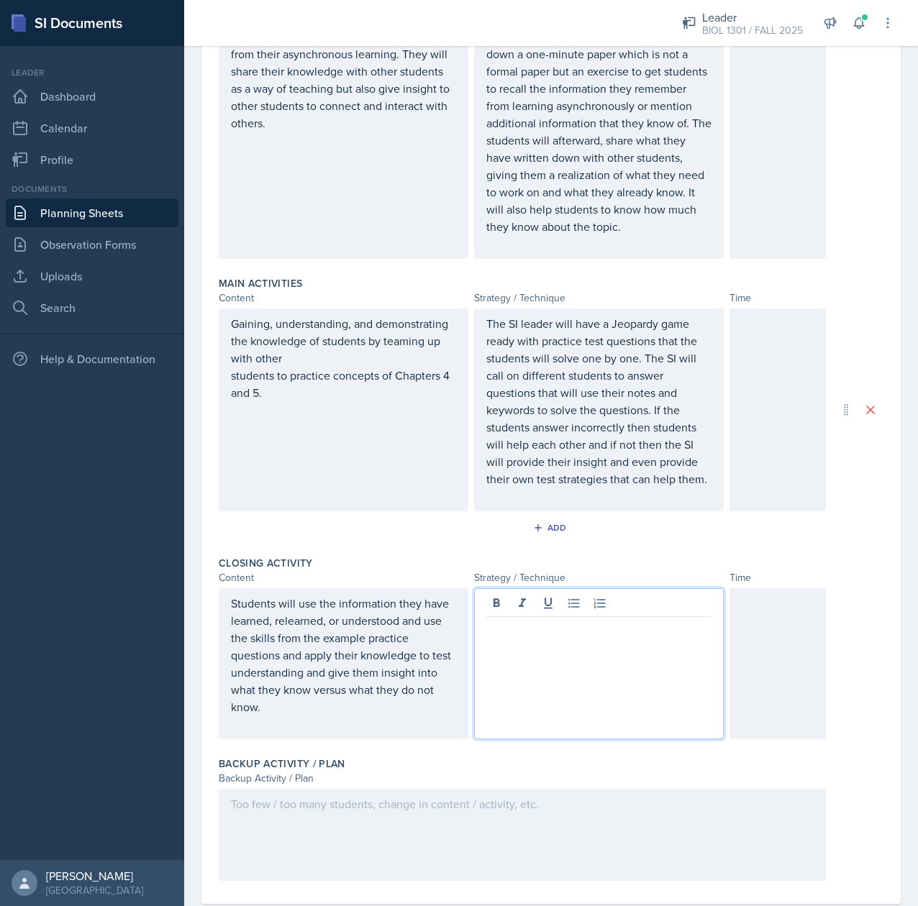
scroll to position [401, 0]
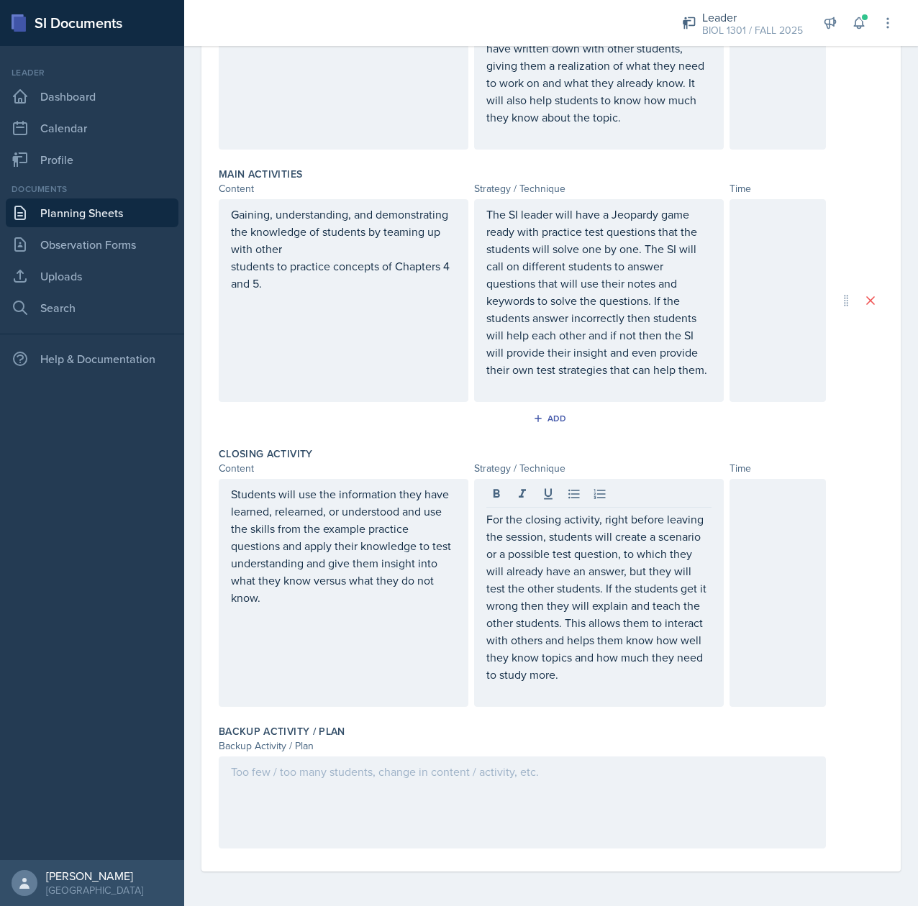
click at [296, 794] on div at bounding box center [522, 803] width 607 height 92
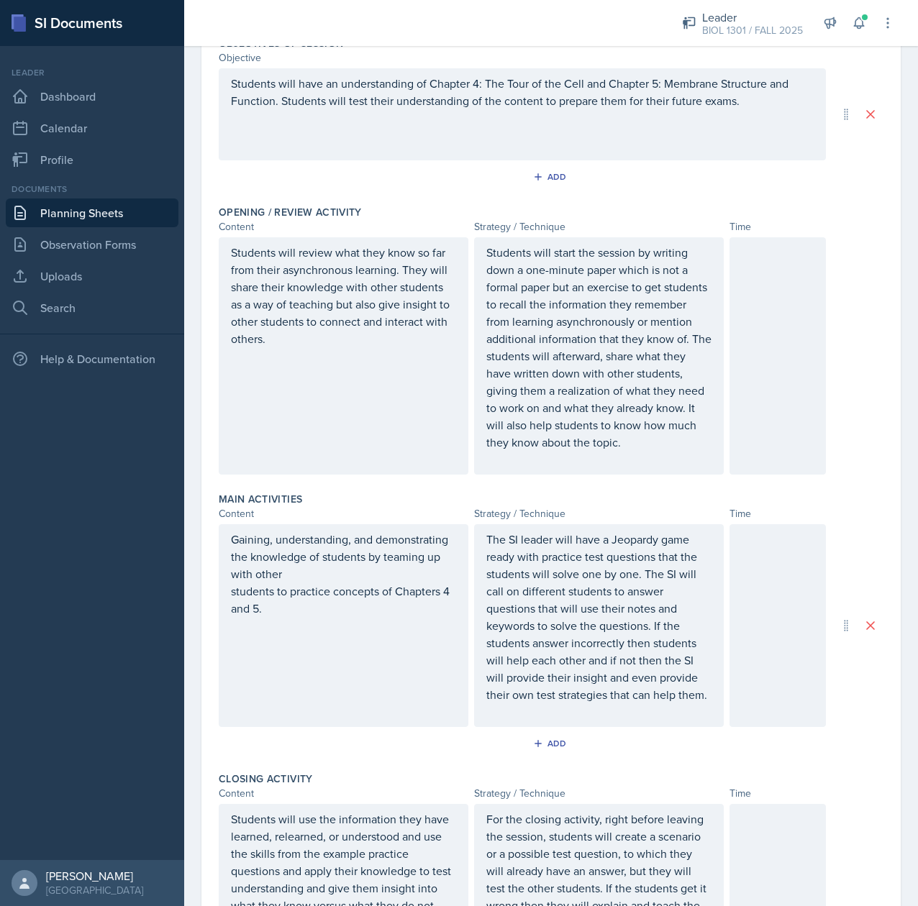
click at [777, 321] on div at bounding box center [777, 355] width 96 height 237
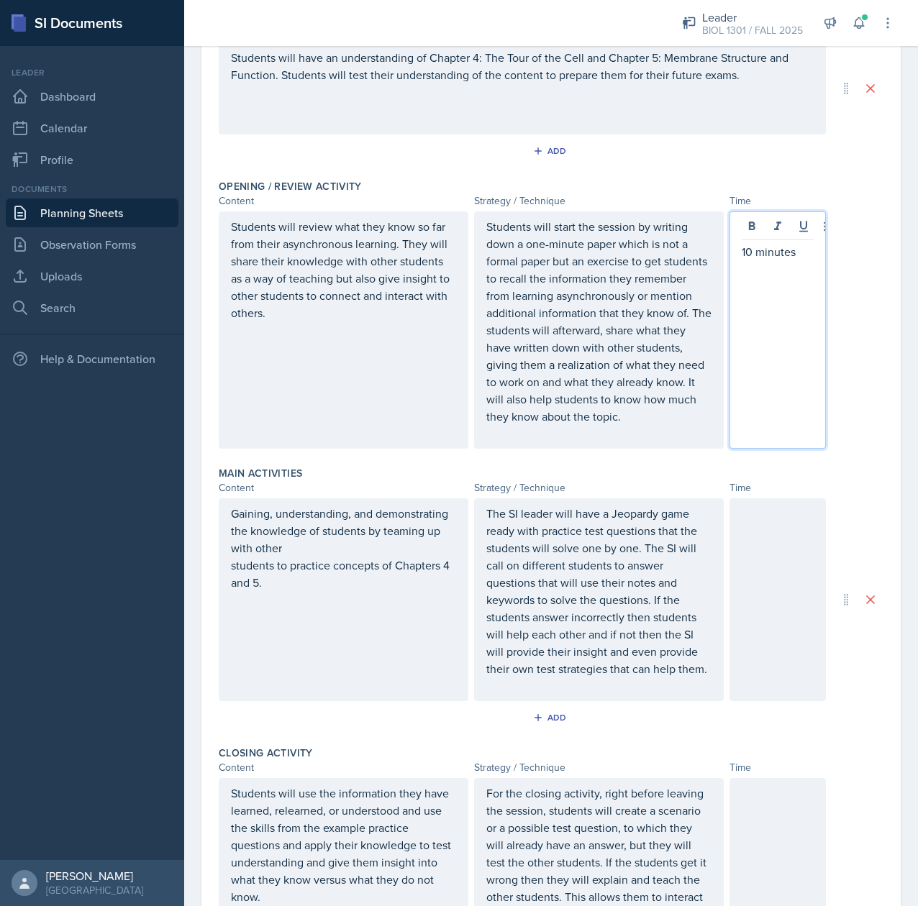
click at [744, 618] on div at bounding box center [777, 600] width 96 height 203
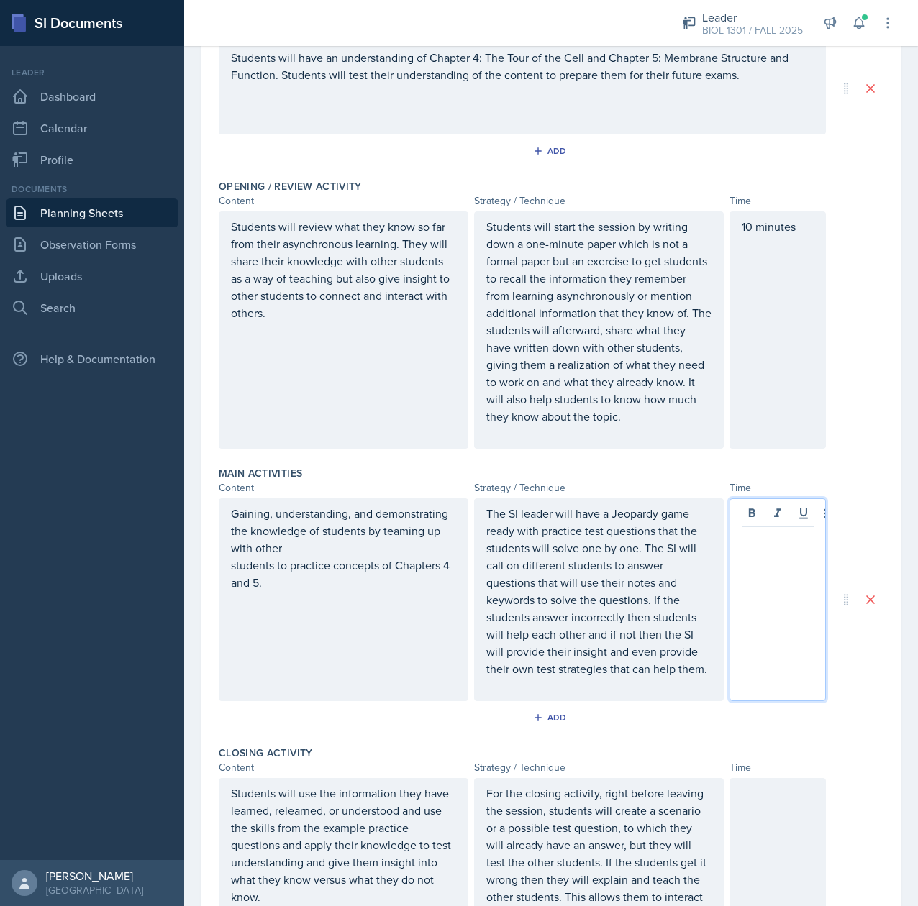
scroll to position [211, 0]
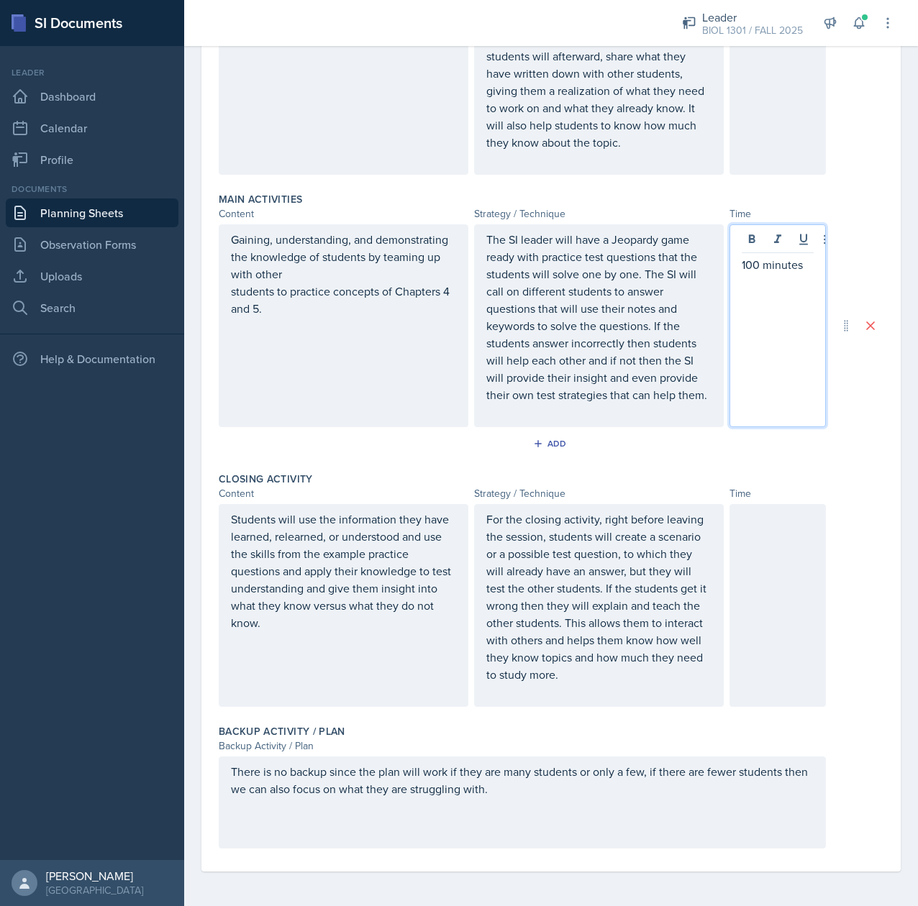
click at [748, 637] on div at bounding box center [777, 605] width 96 height 203
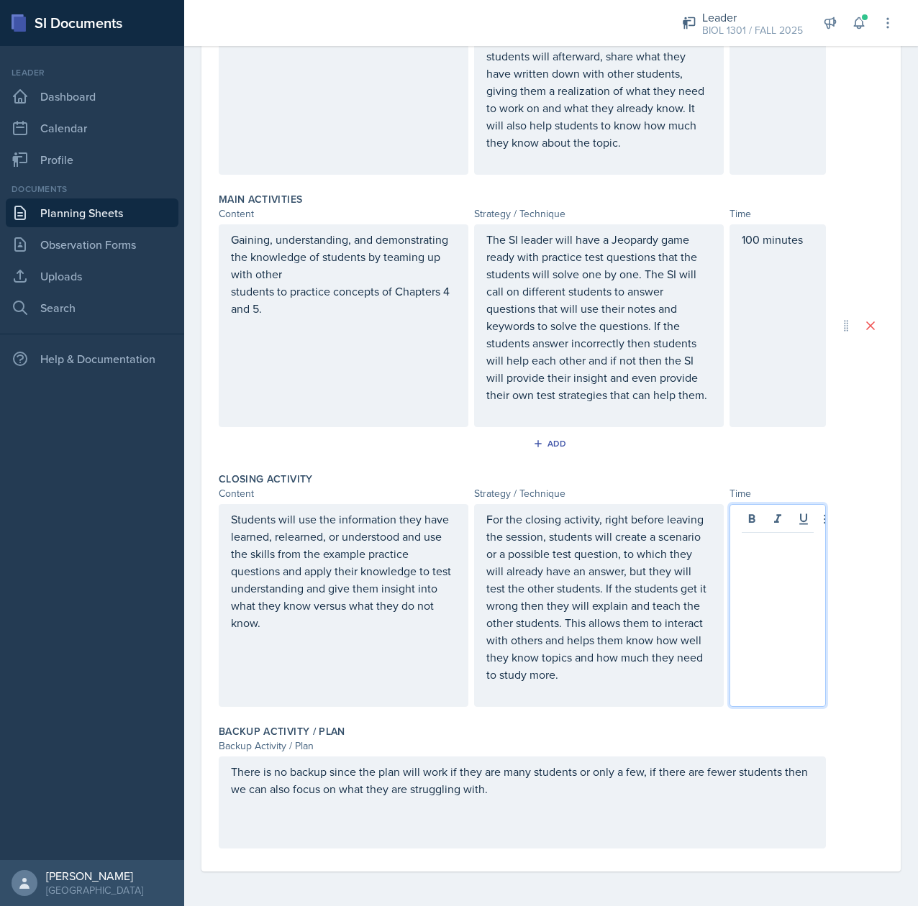
scroll to position [498, 0]
click at [832, 698] on div "Students will use the information they have learned, relearned, or understood a…" at bounding box center [551, 605] width 665 height 203
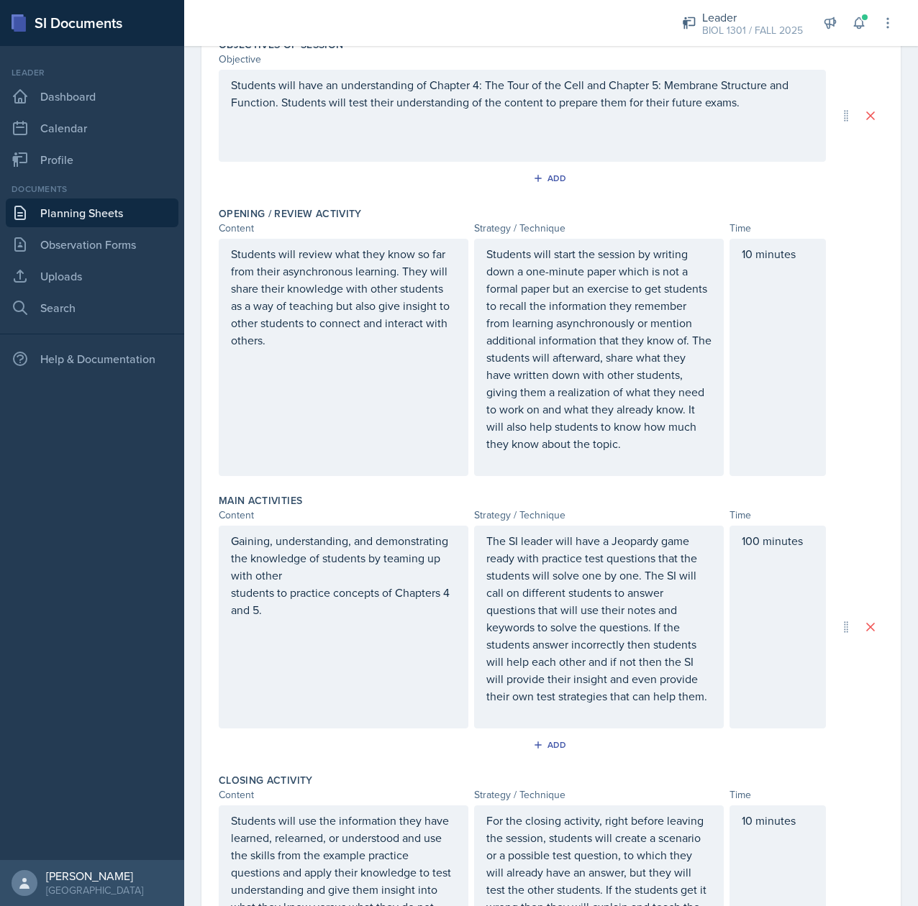
scroll to position [0, 0]
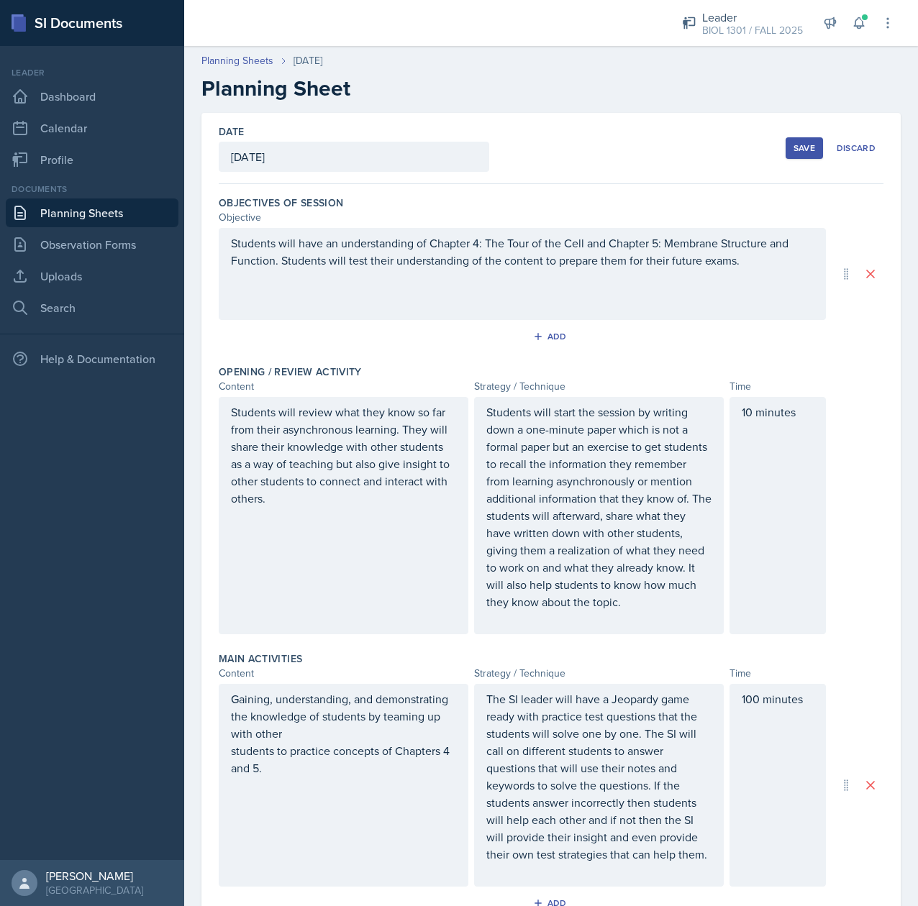
click at [374, 155] on div "[DATE]" at bounding box center [354, 157] width 270 height 30
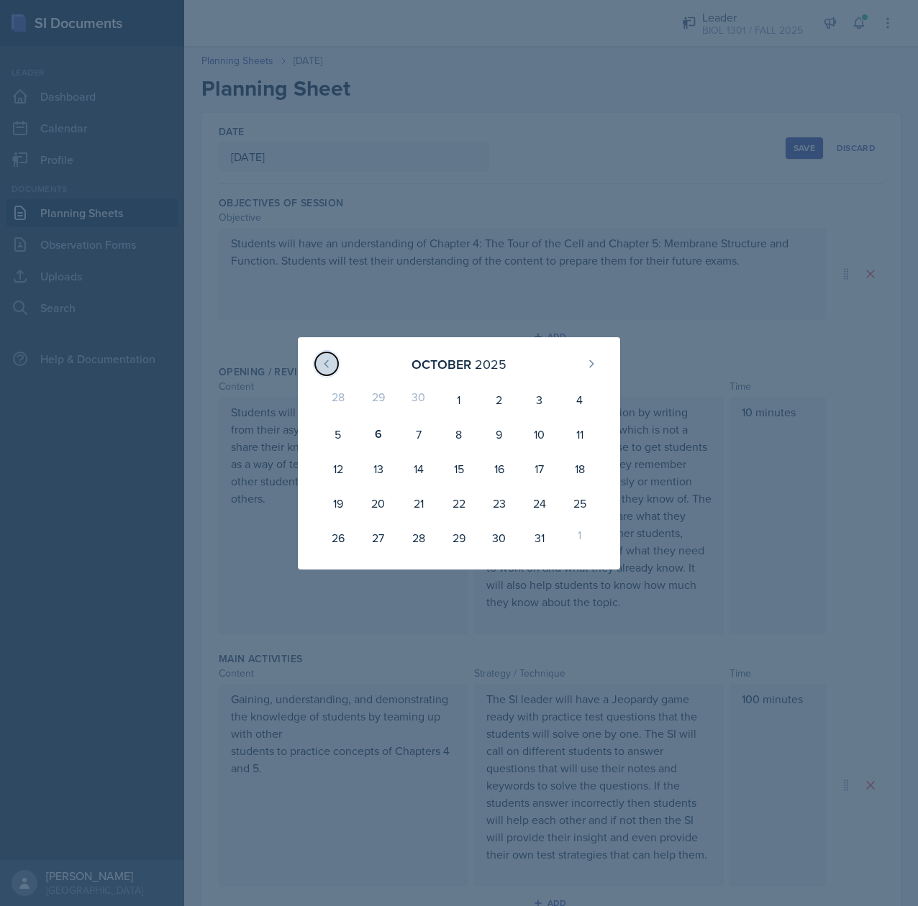
click at [328, 370] on button at bounding box center [326, 363] width 23 height 23
click at [582, 504] on div "27" at bounding box center [580, 503] width 40 height 35
type input "[DATE]"
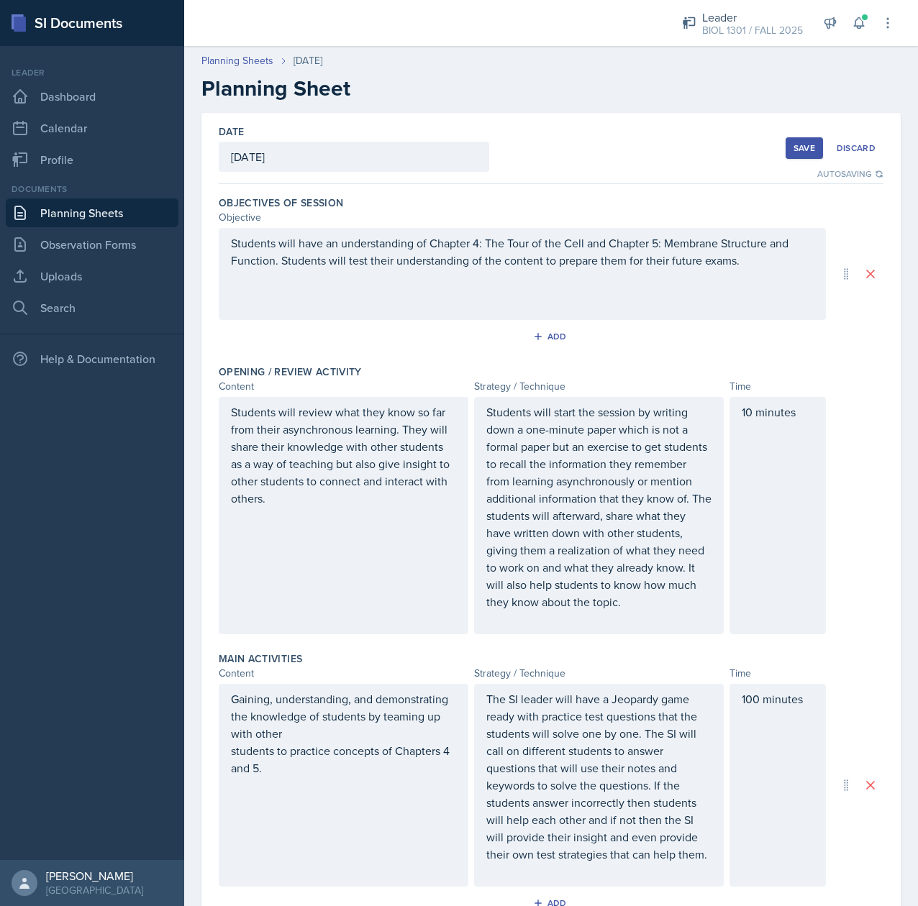
click at [793, 142] on div "Save" at bounding box center [804, 148] width 22 height 12
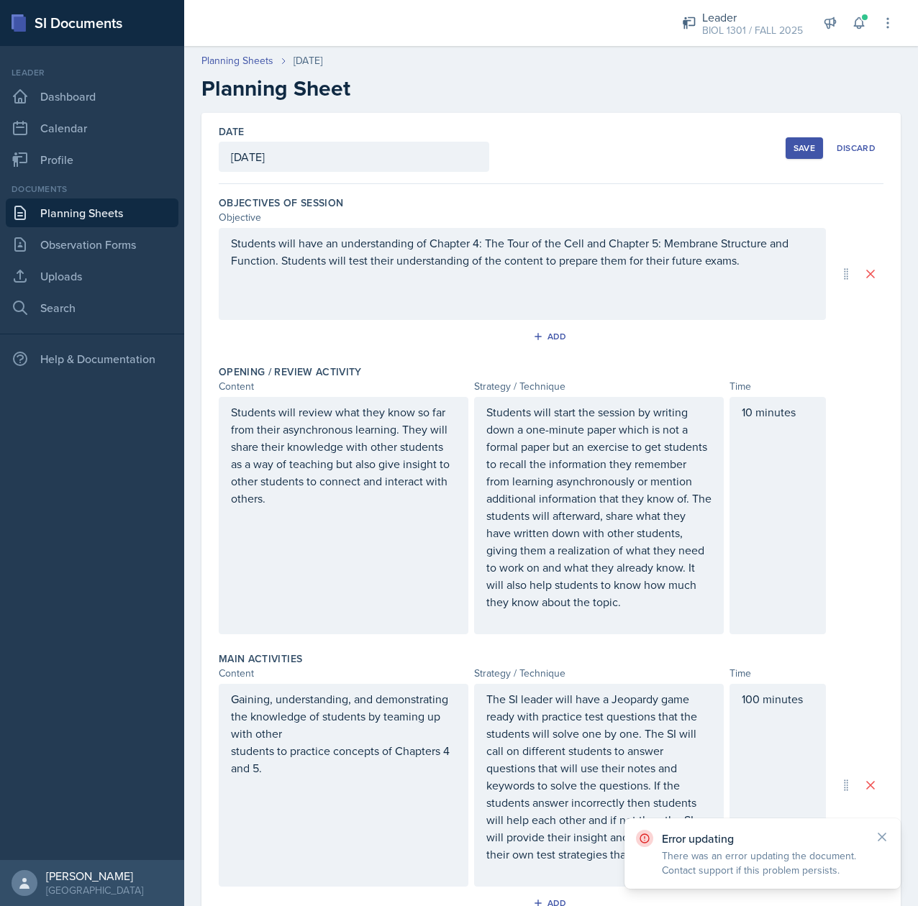
click at [793, 151] on div "Save" at bounding box center [804, 148] width 22 height 12
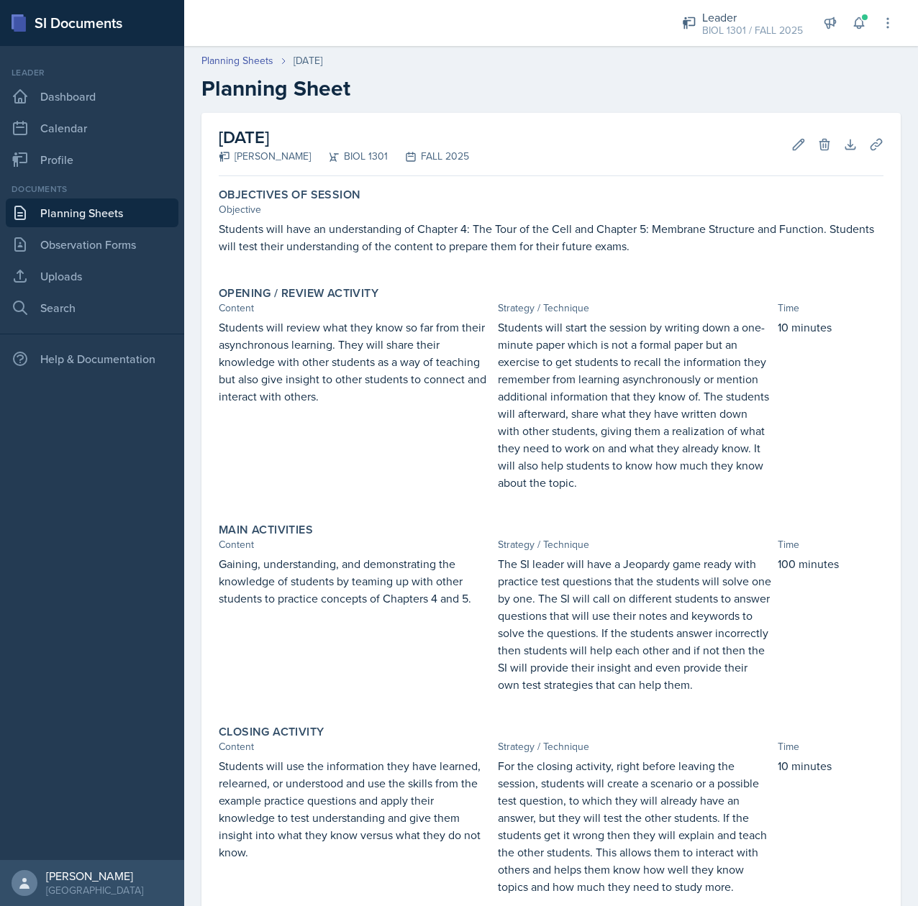
scroll to position [237, 0]
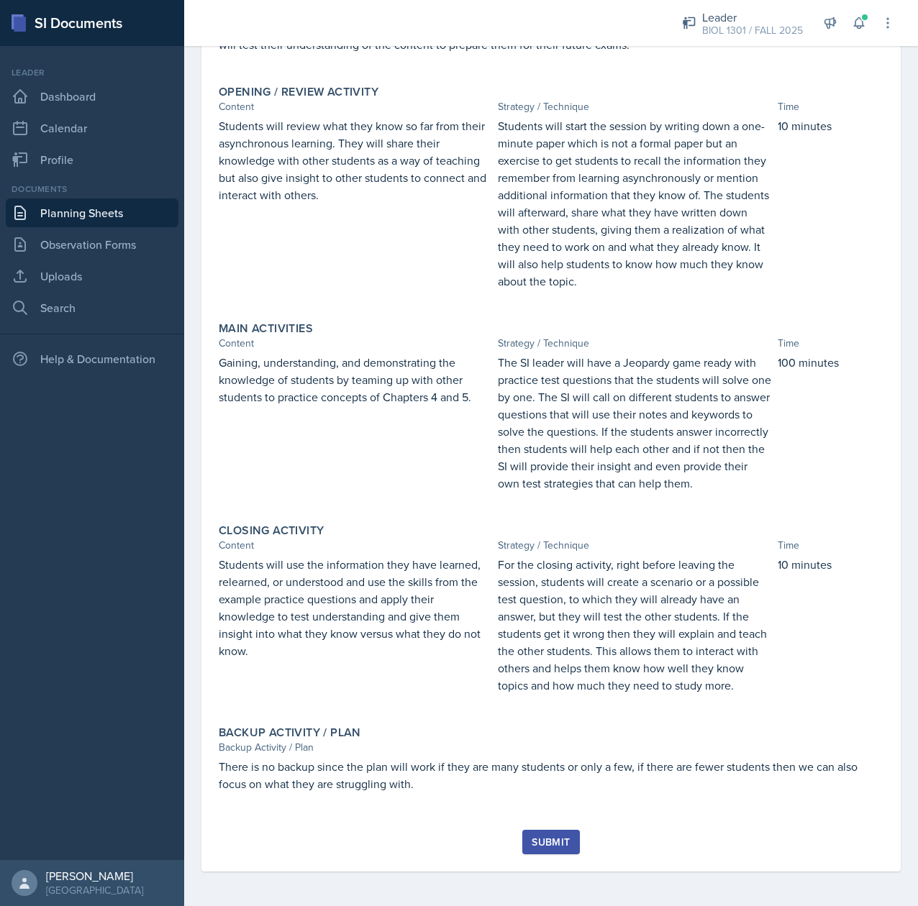
click at [537, 837] on div "Submit" at bounding box center [551, 843] width 38 height 12
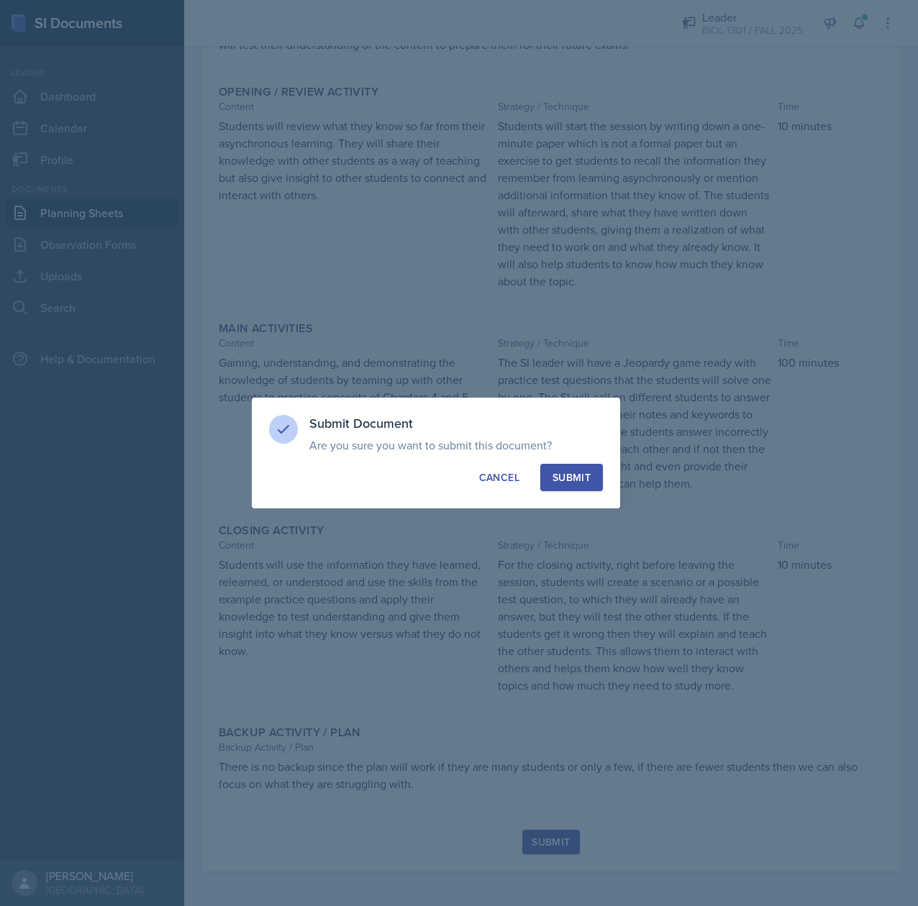
click at [586, 470] on div "Submit" at bounding box center [571, 477] width 38 height 14
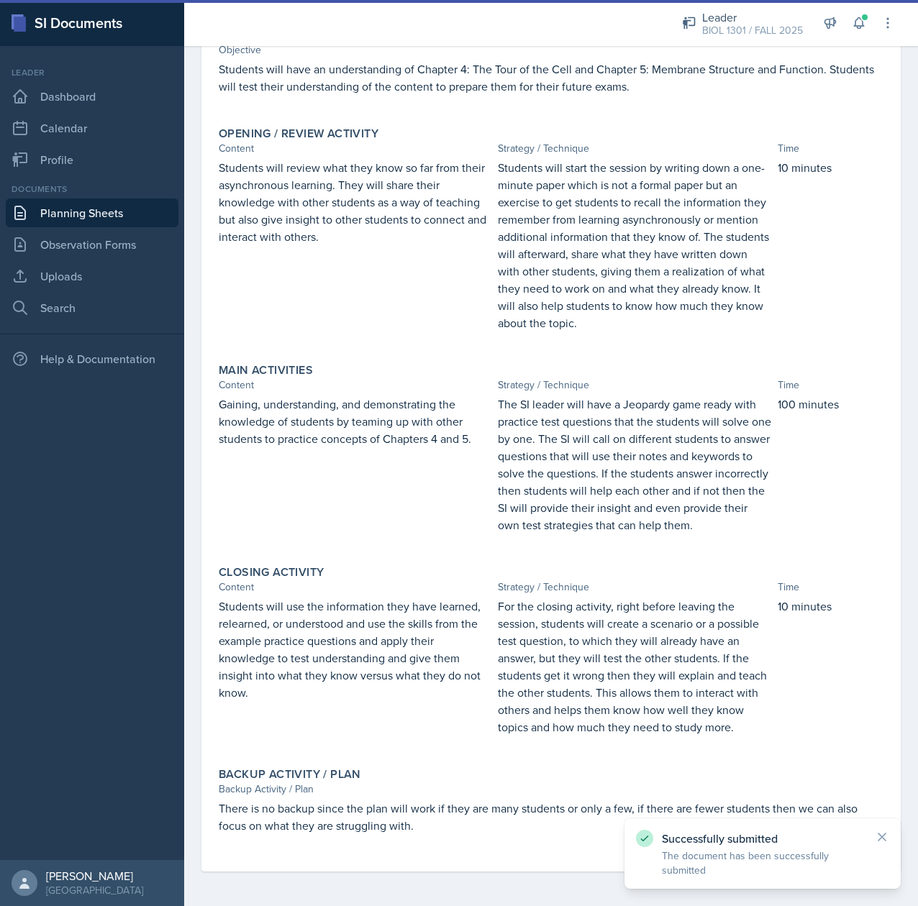
scroll to position [0, 0]
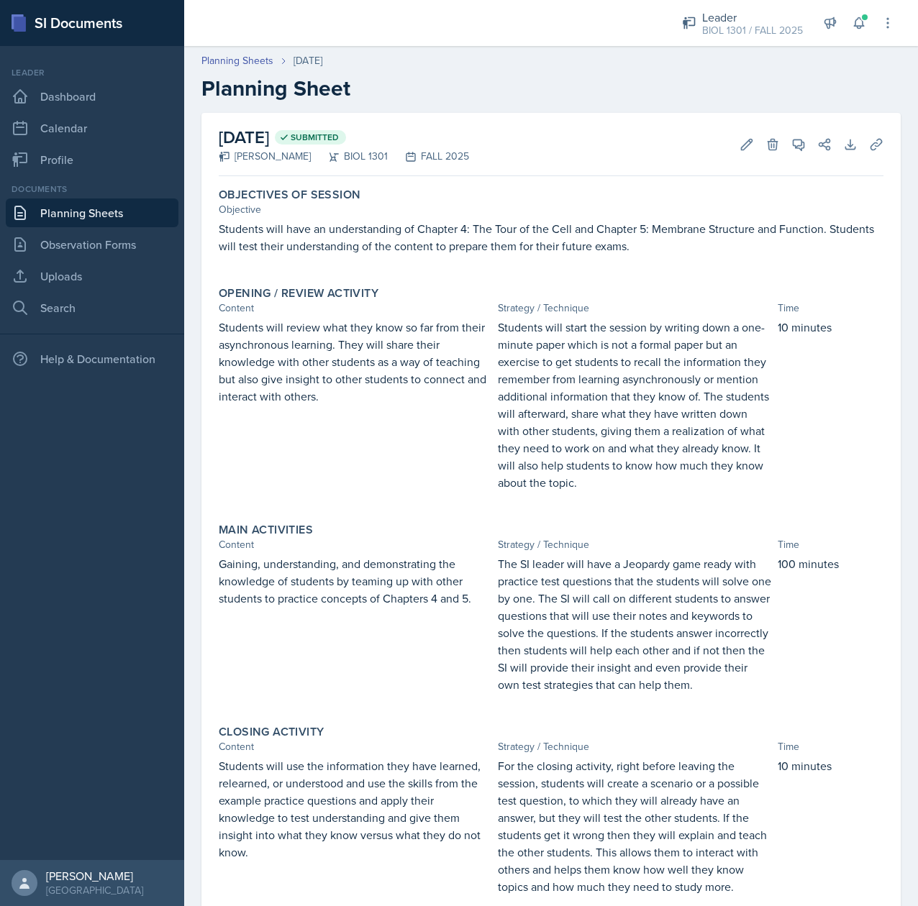
click at [72, 206] on link "Planning Sheets" at bounding box center [92, 213] width 173 height 29
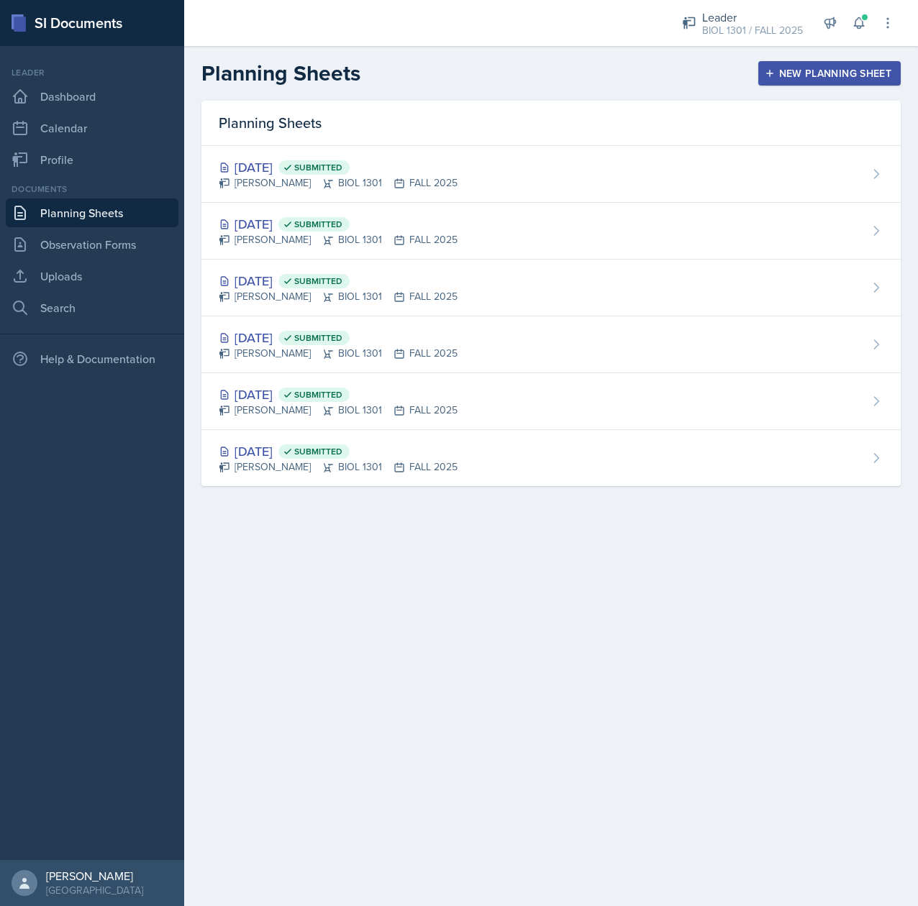
click at [804, 77] on div "New Planning Sheet" at bounding box center [830, 74] width 124 height 12
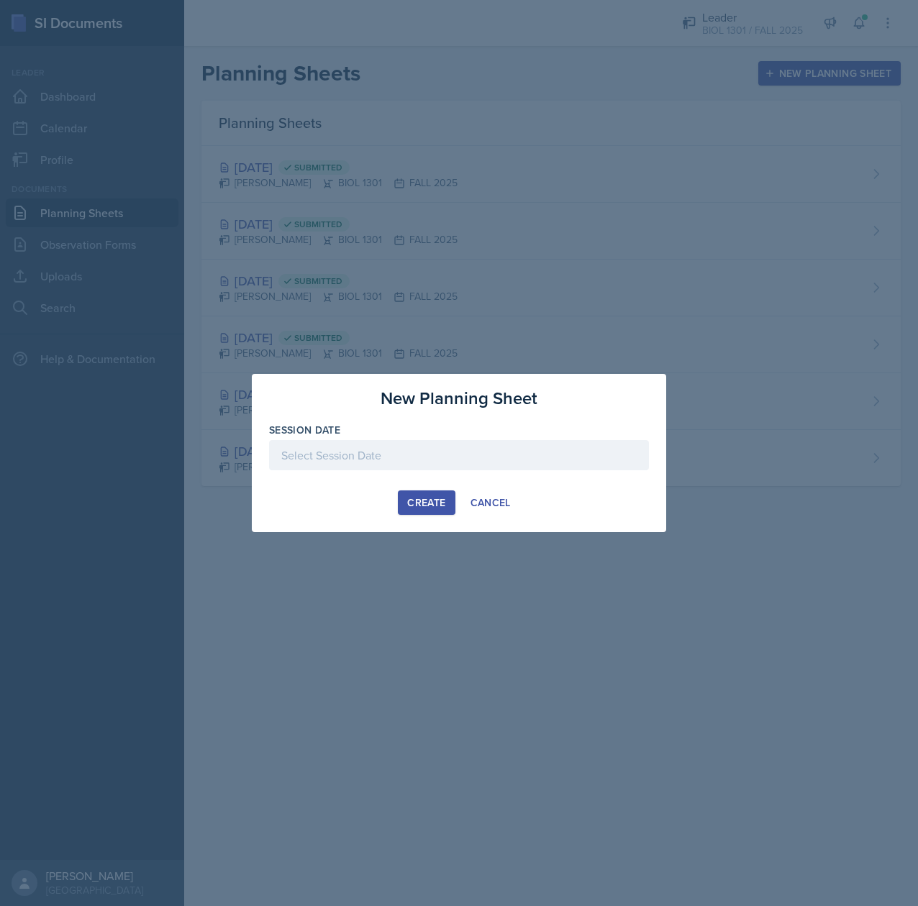
click at [386, 455] on div at bounding box center [459, 455] width 380 height 30
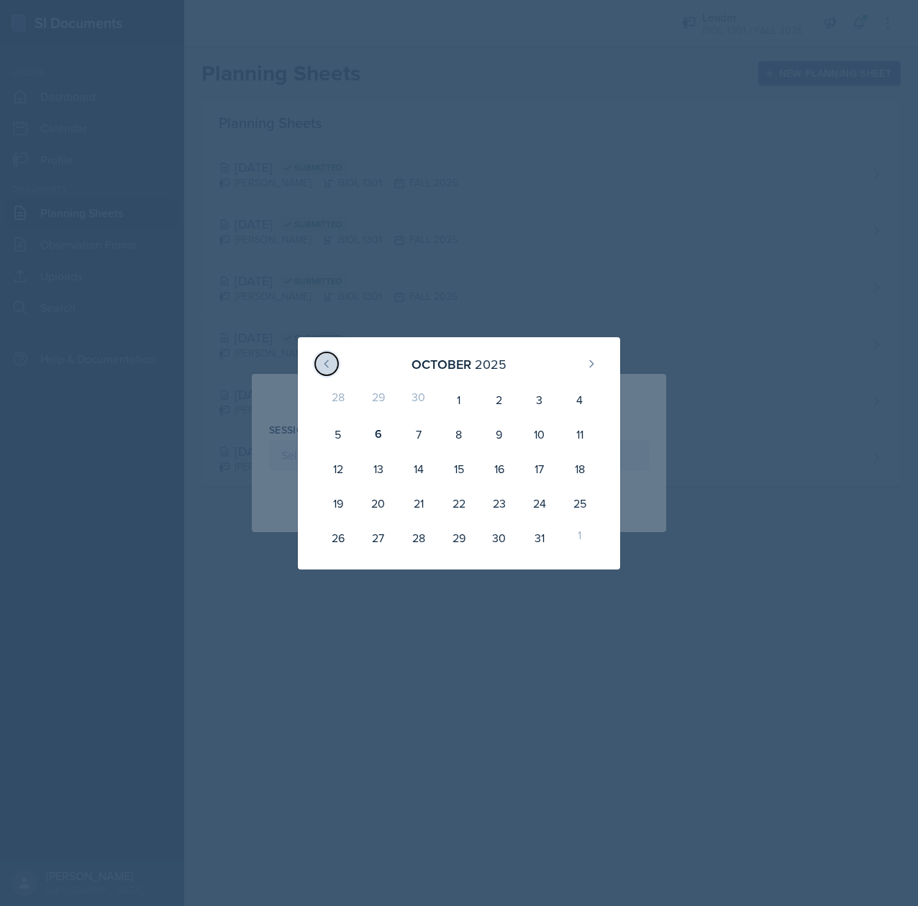
click at [324, 365] on icon at bounding box center [327, 364] width 12 height 12
click at [373, 504] on div "22" at bounding box center [378, 503] width 40 height 35
type input "[DATE]"
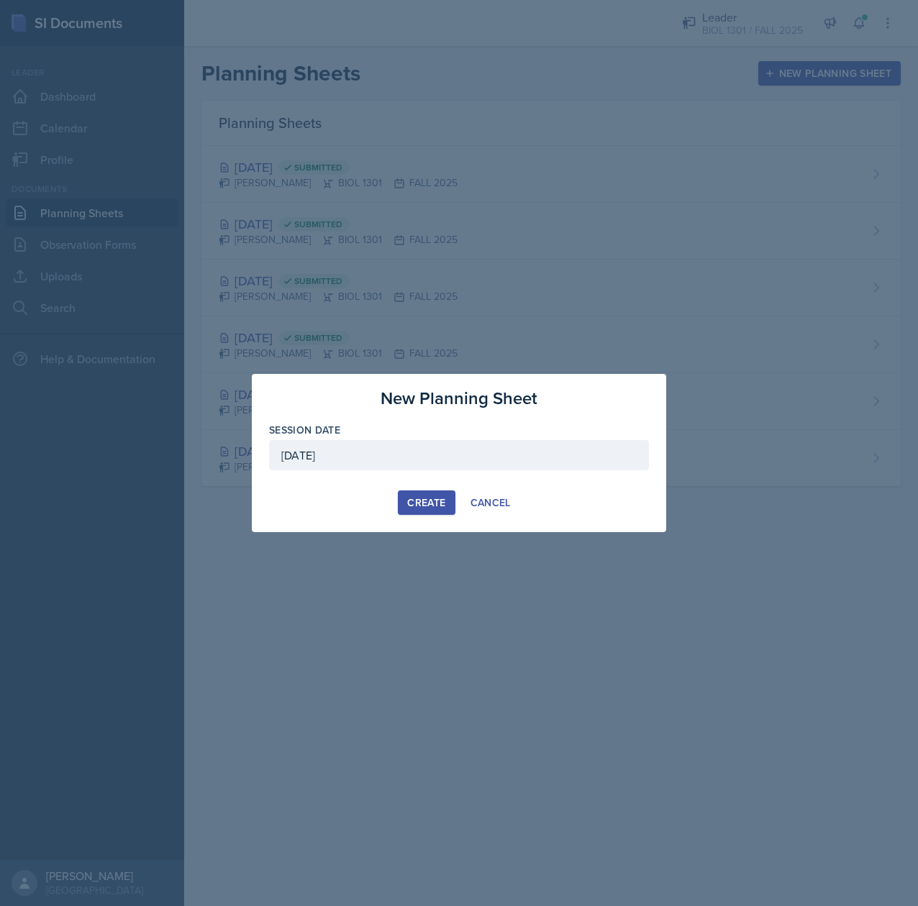
click at [424, 503] on div "Create" at bounding box center [426, 503] width 38 height 12
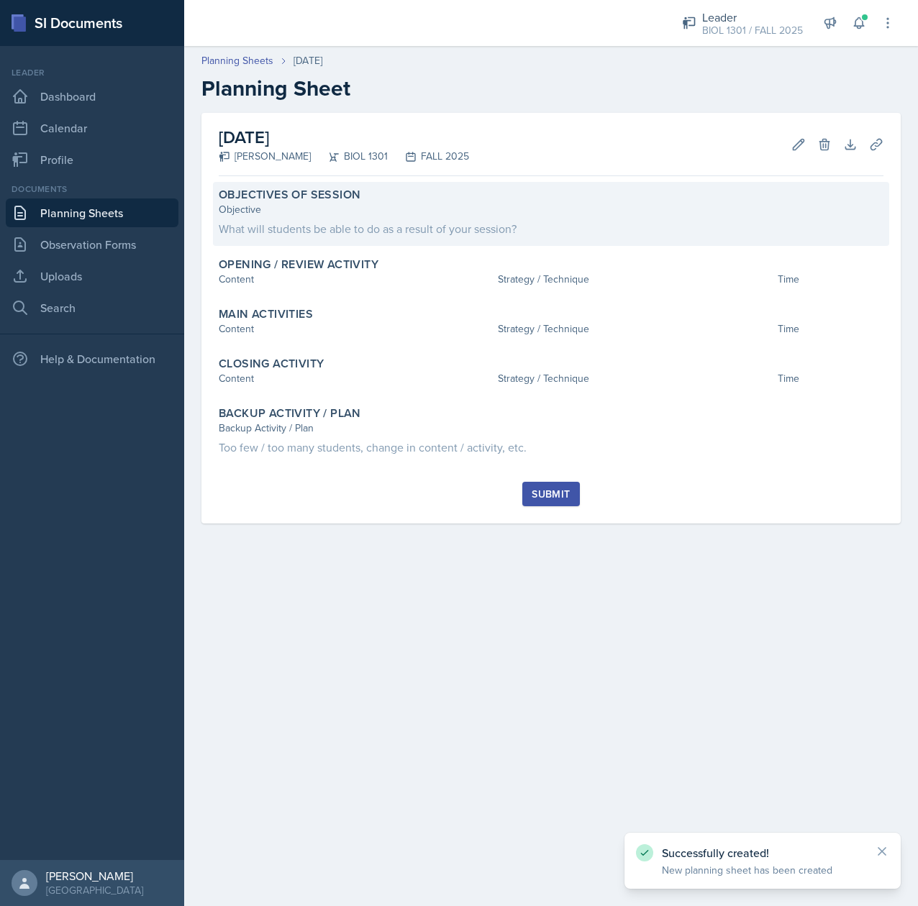
click at [452, 233] on div "What will students be able to do as a result of your session?" at bounding box center [551, 228] width 665 height 17
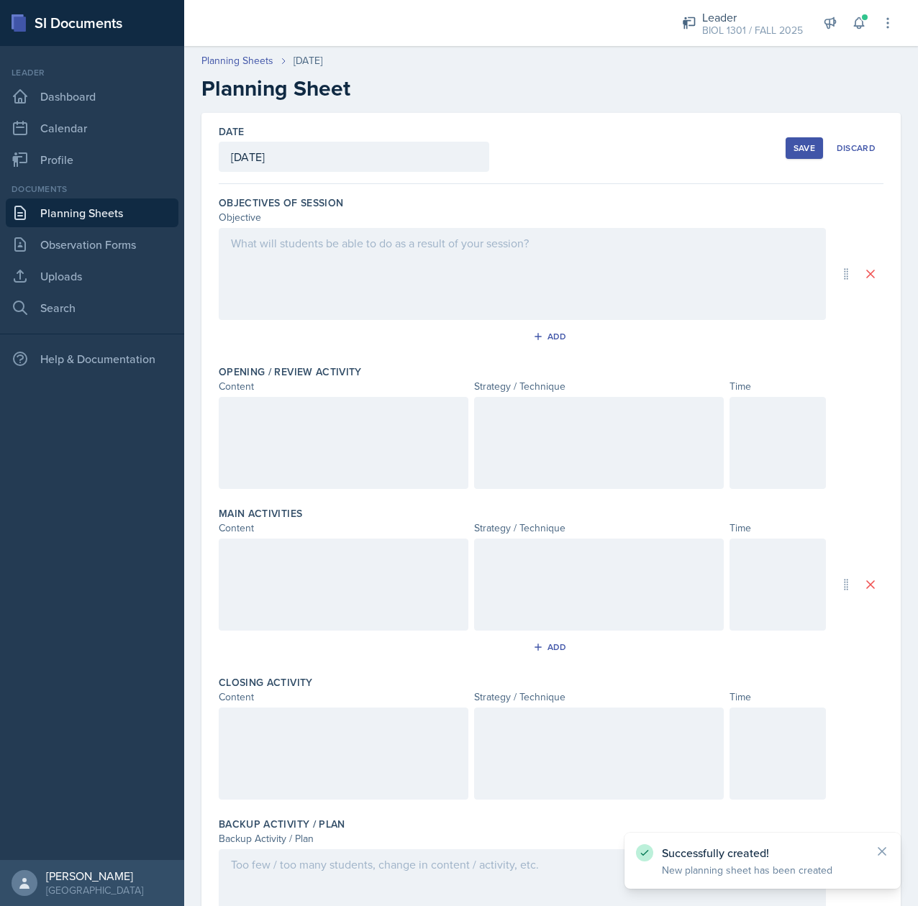
click at [335, 278] on div at bounding box center [522, 274] width 607 height 92
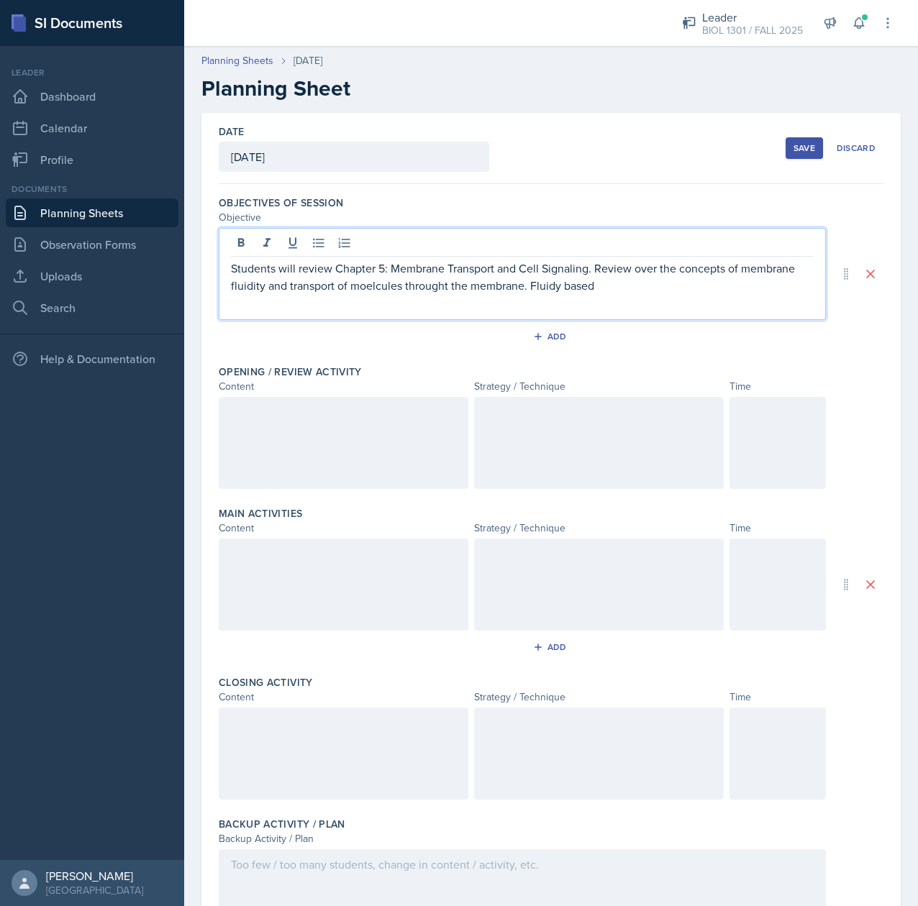
click at [587, 265] on p "Students will review Chapter 5: Membrane Transport and Cell Signaling. Review o…" at bounding box center [522, 277] width 583 height 35
click at [524, 293] on p "Students will review Chapter 4 and Chapter 5. Review over the concepts of membr…" at bounding box center [522, 277] width 583 height 35
click at [588, 291] on p "Students will review Chapter 4 and Chapter 5. Review over the concepts of membr…" at bounding box center [522, 277] width 583 height 35
click at [727, 296] on p "Students will review Chapter 4 and Chapter 5. Review over the concepts of membr…" at bounding box center [522, 286] width 583 height 52
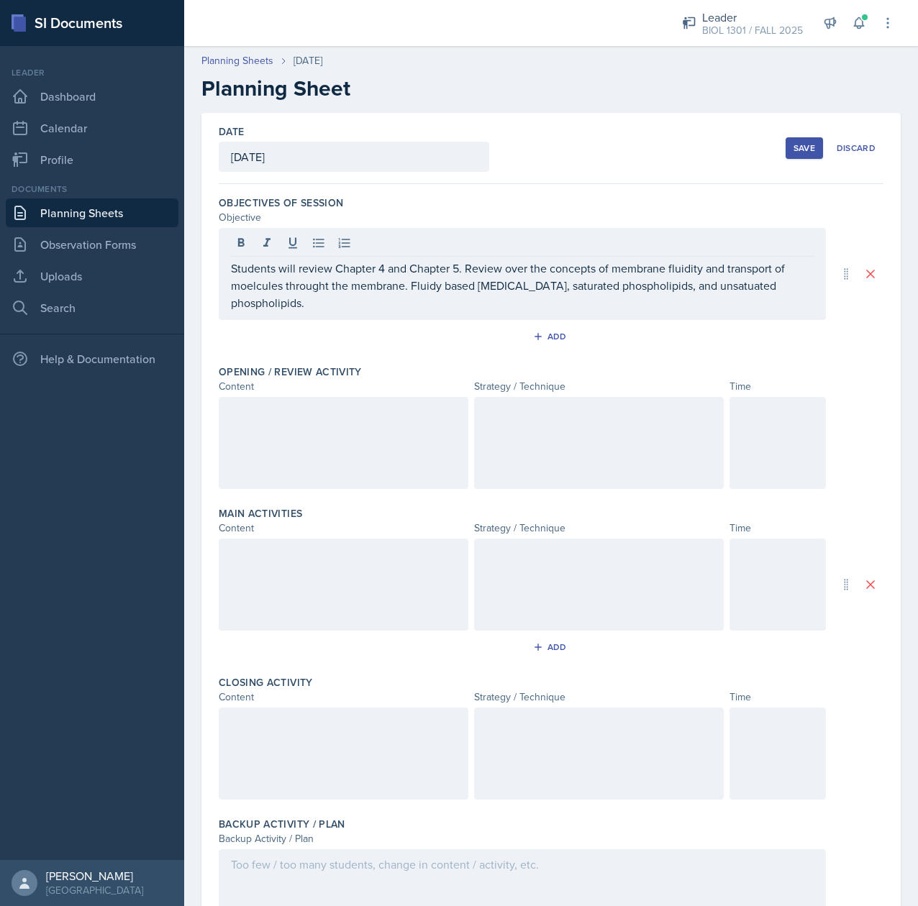
click at [255, 434] on div at bounding box center [344, 443] width 250 height 92
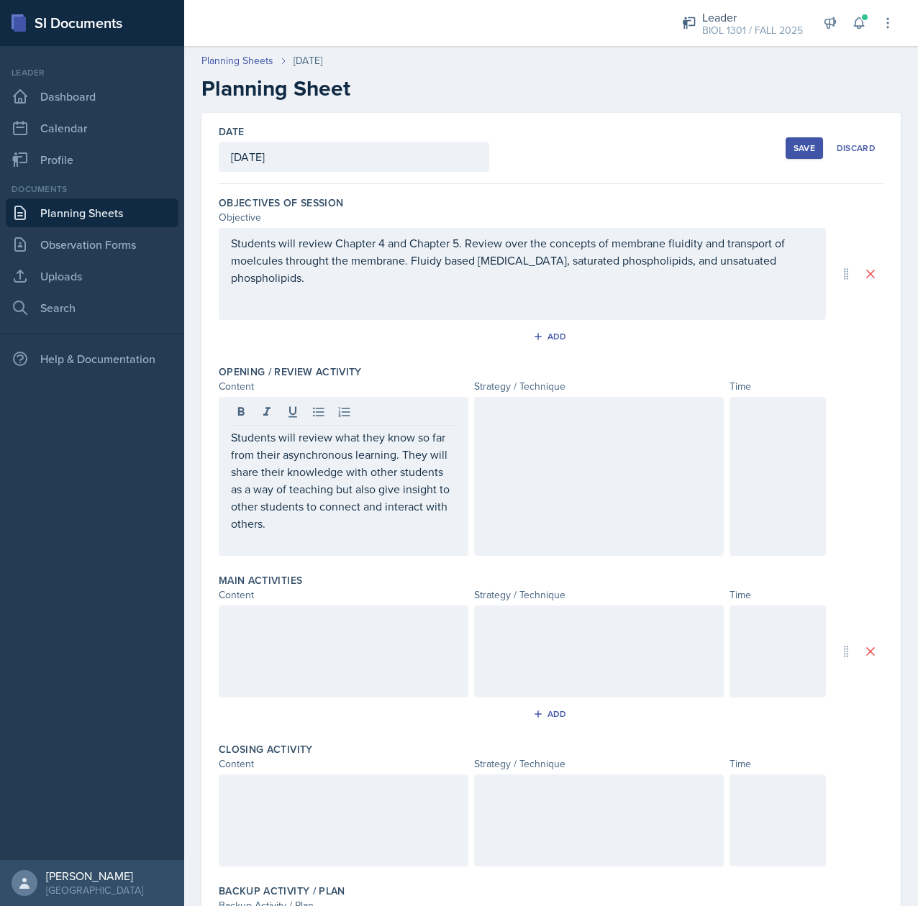
click at [560, 475] on div at bounding box center [599, 476] width 250 height 159
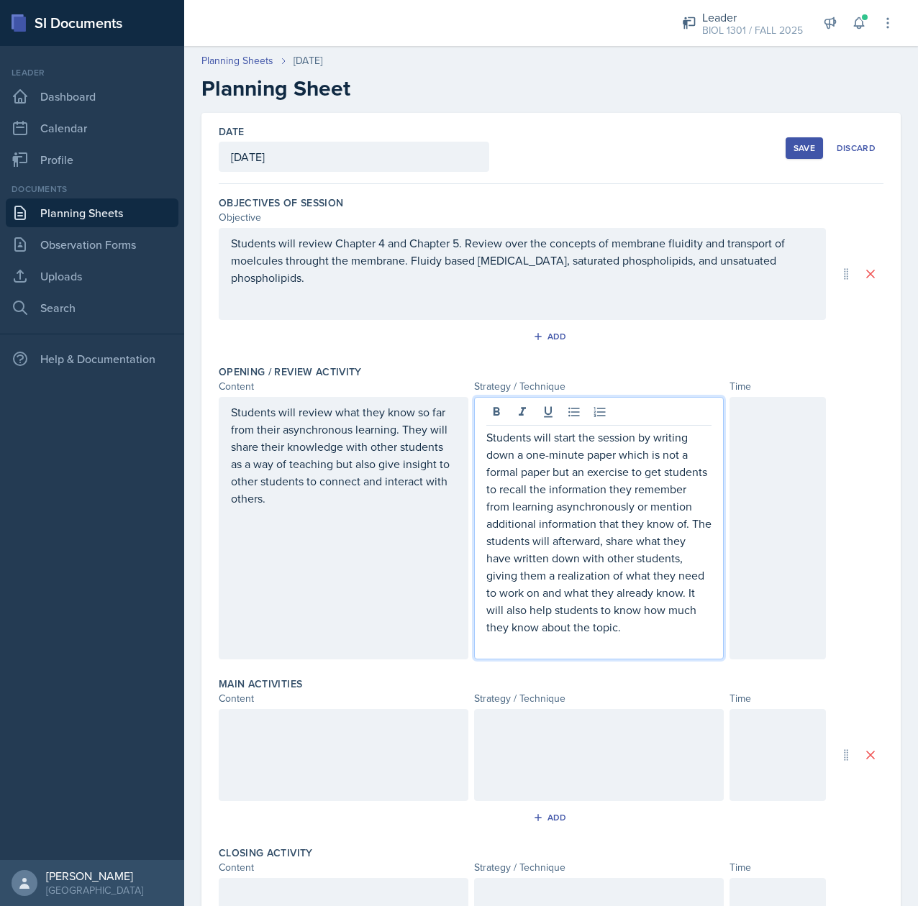
click at [458, 250] on div "Students will review Chapter 4 and Chapter 5. Review over the concepts of membr…" at bounding box center [522, 274] width 607 height 92
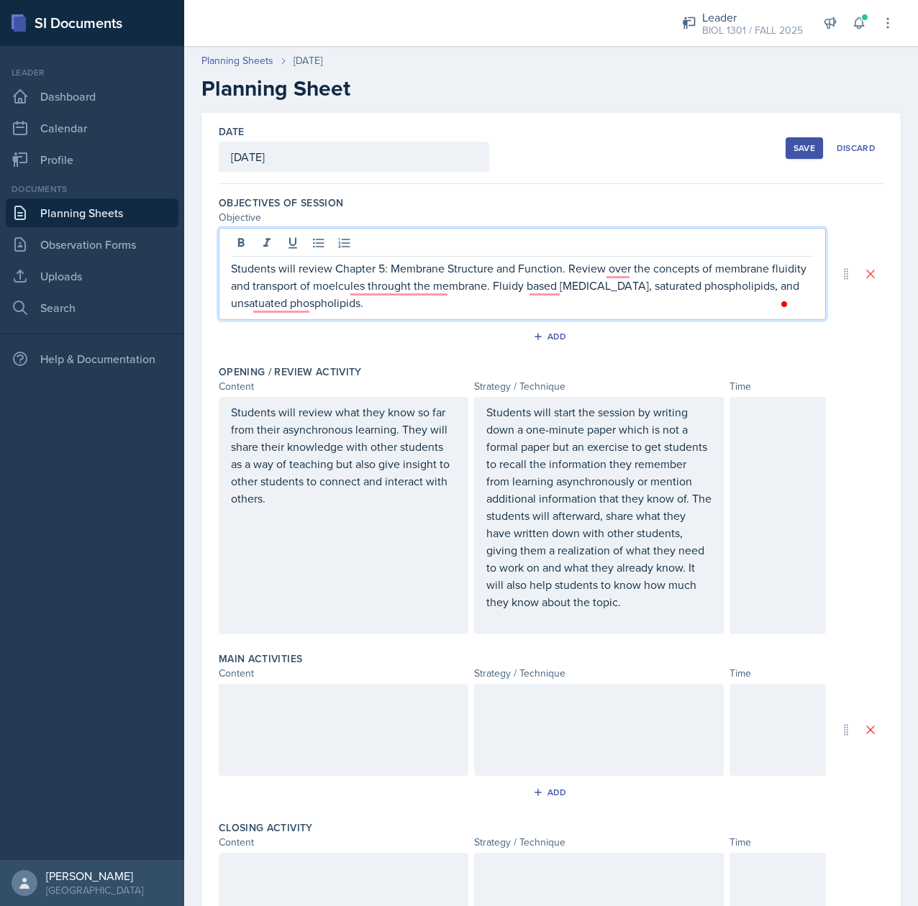
click at [321, 596] on div "Students will review what they know so far from their asynchronous learning. Th…" at bounding box center [344, 515] width 250 height 237
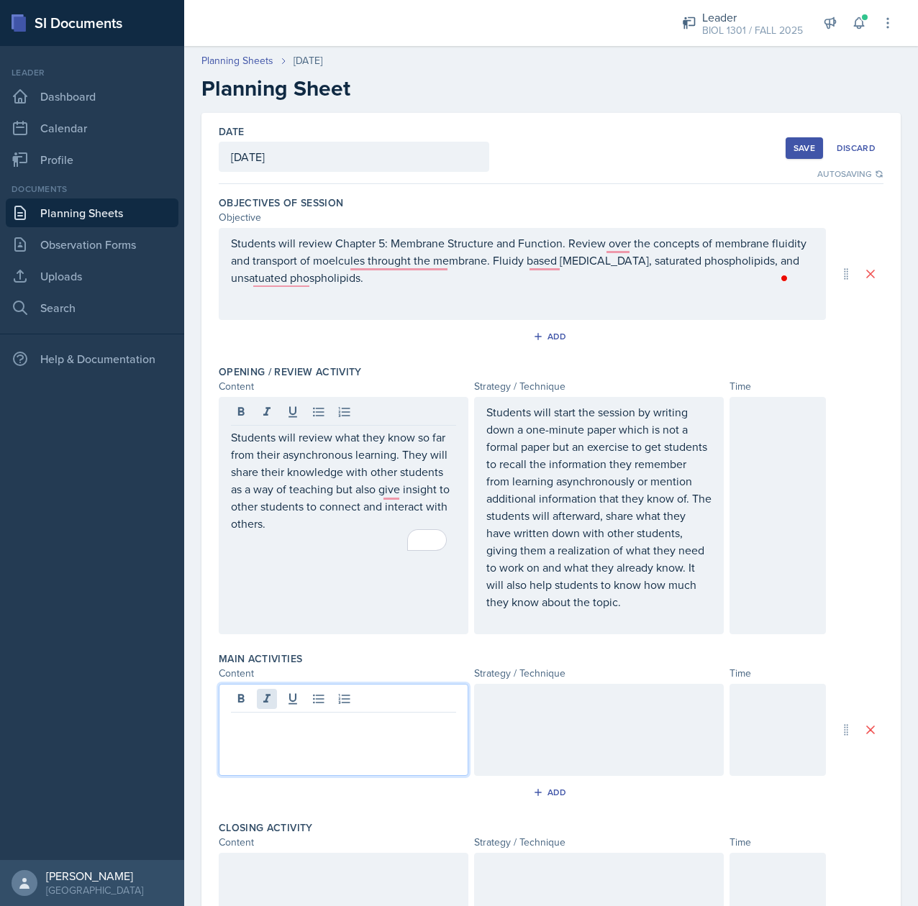
click at [263, 719] on div at bounding box center [344, 730] width 250 height 92
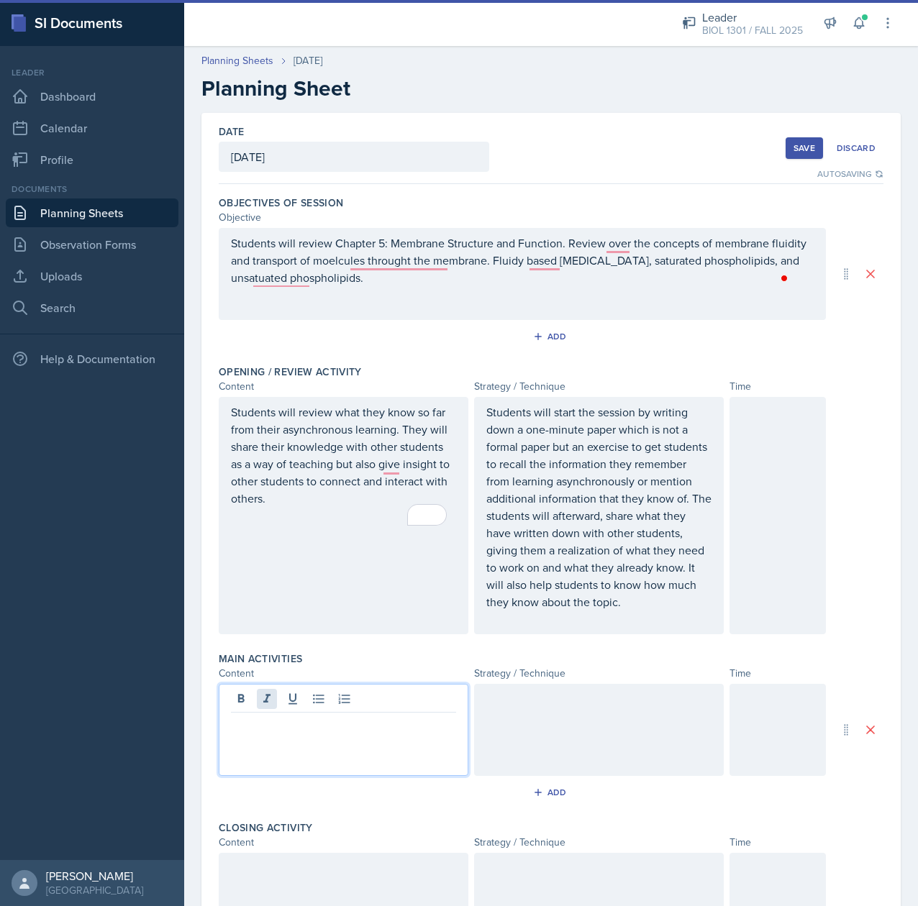
paste div
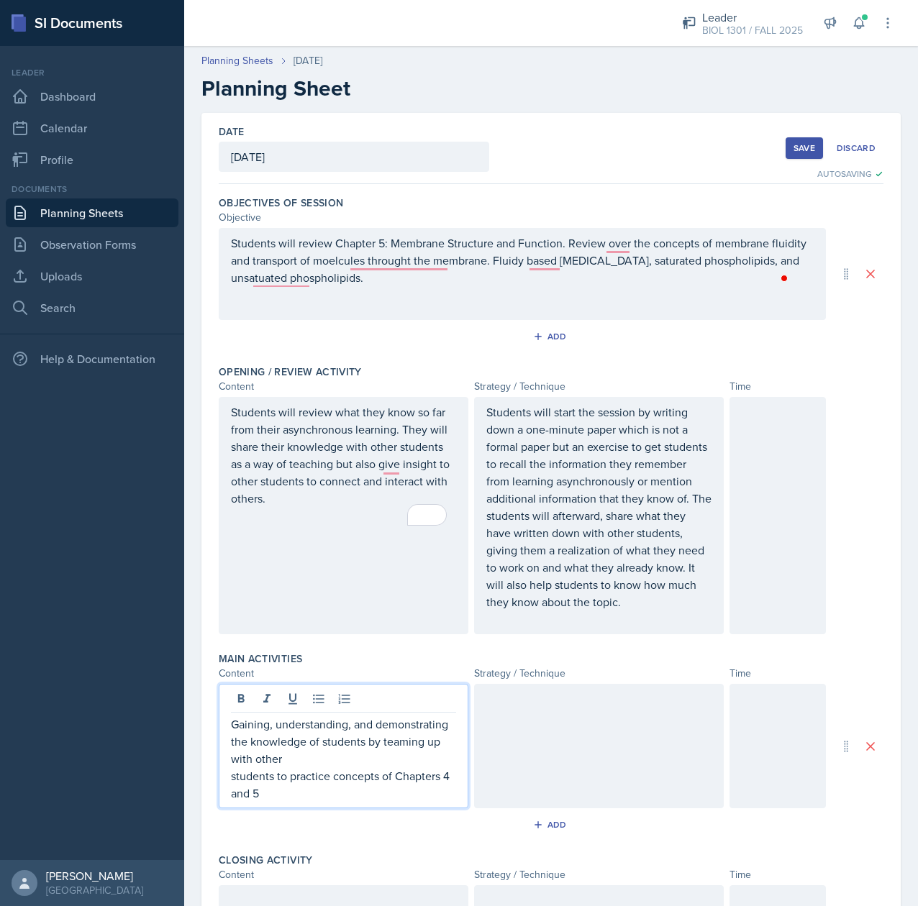
click at [259, 802] on p "students to practice concepts of Chapters 4 and 5" at bounding box center [343, 785] width 225 height 35
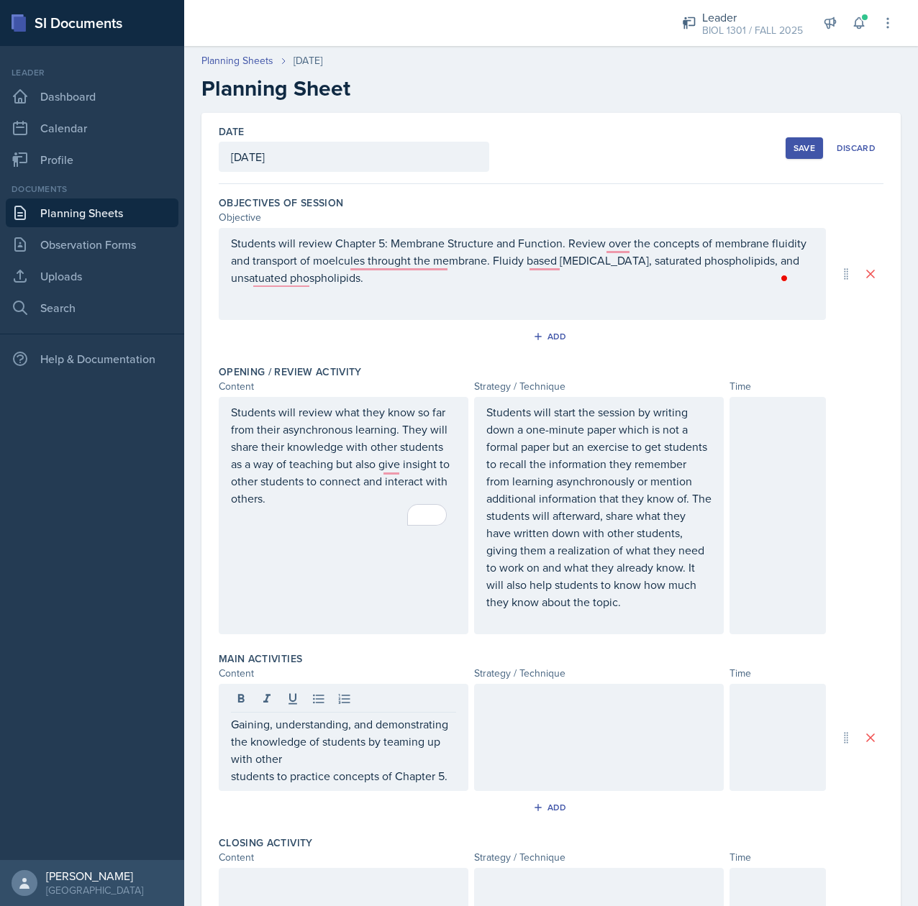
click at [614, 768] on div at bounding box center [599, 737] width 250 height 107
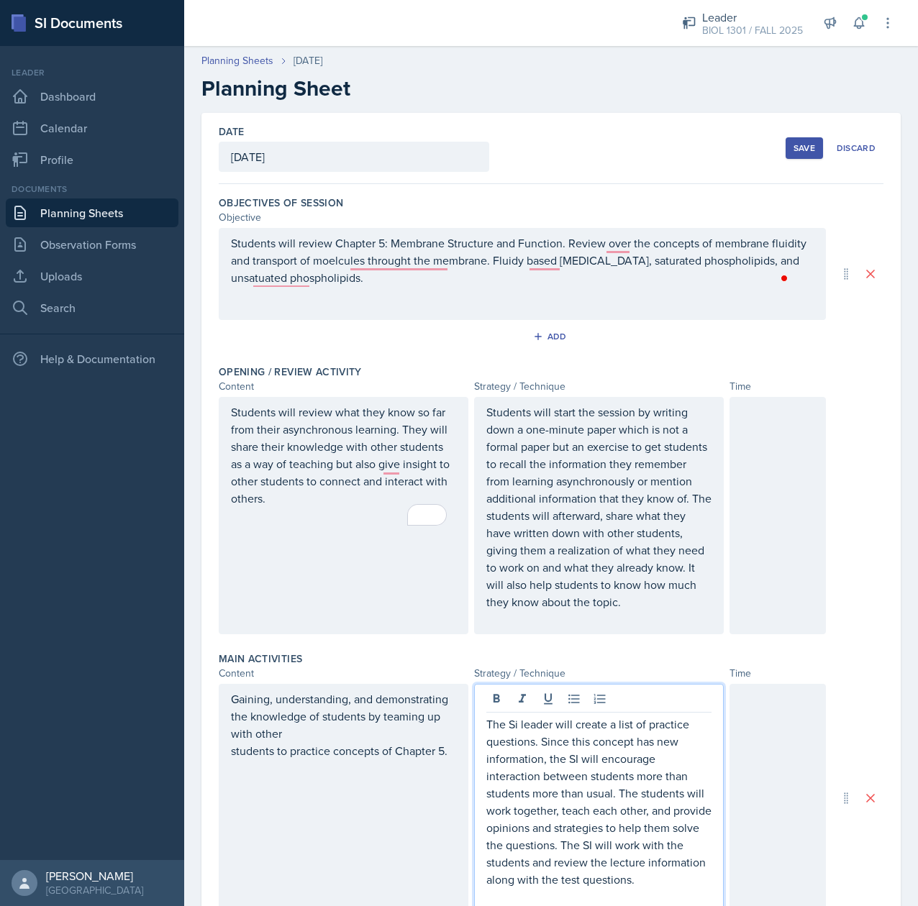
scroll to position [4, 0]
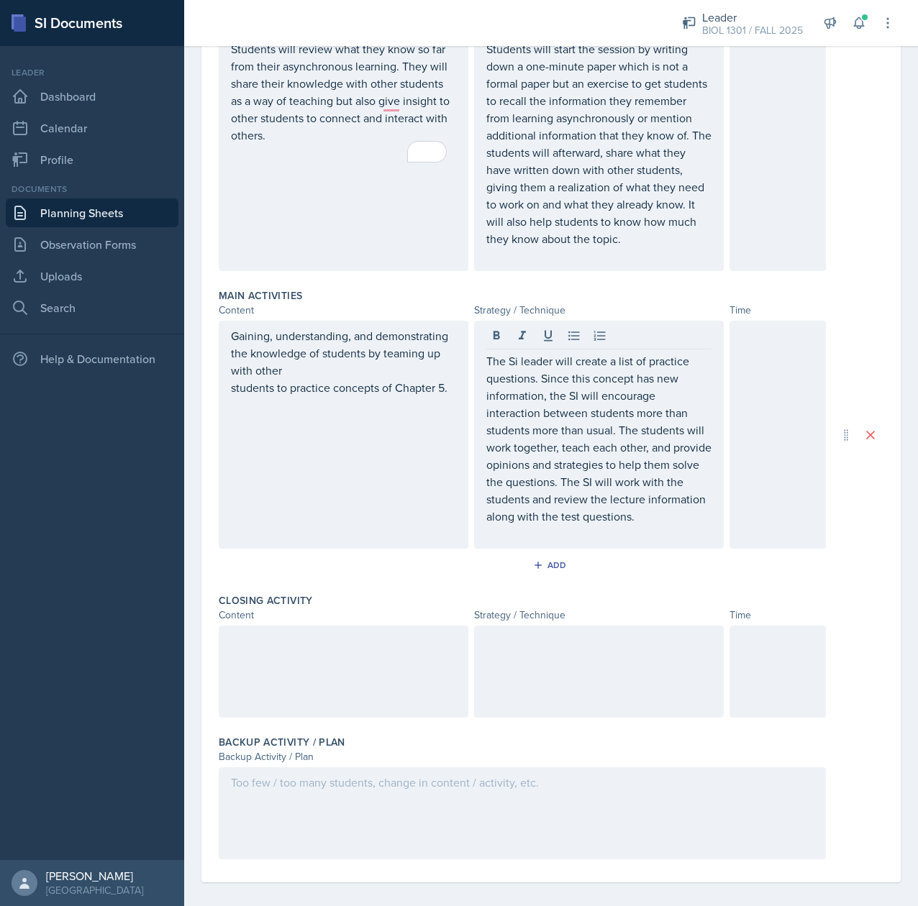
click at [291, 696] on div at bounding box center [344, 672] width 250 height 92
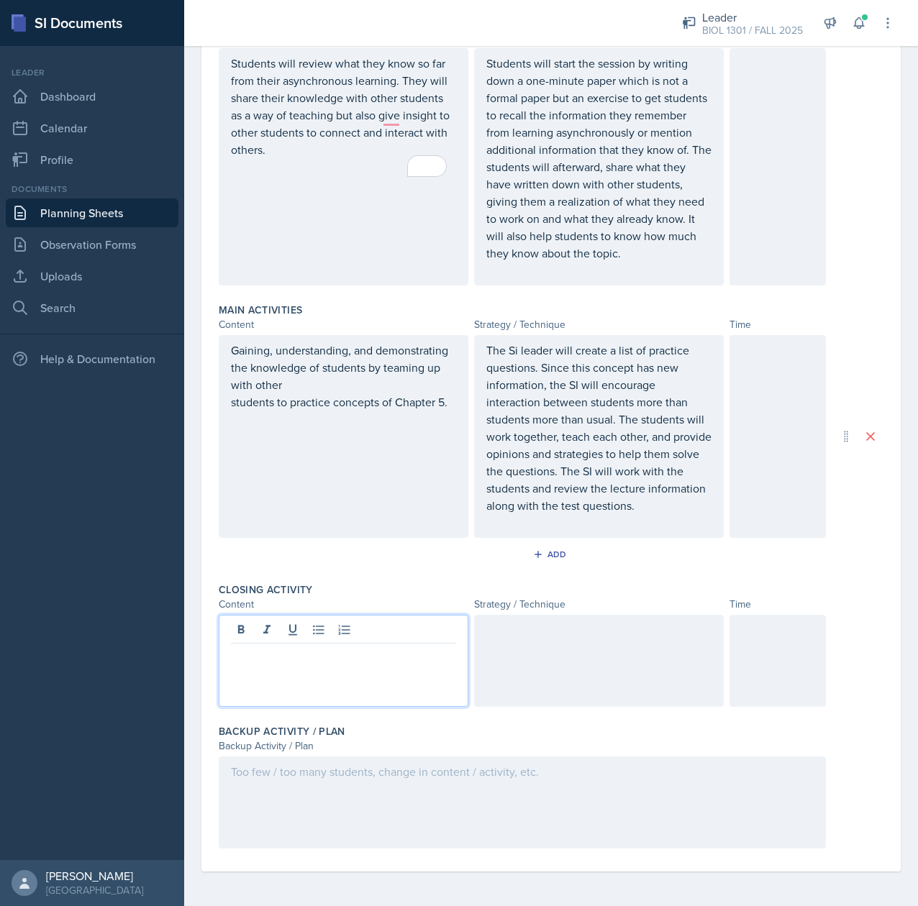
scroll to position [388, 0]
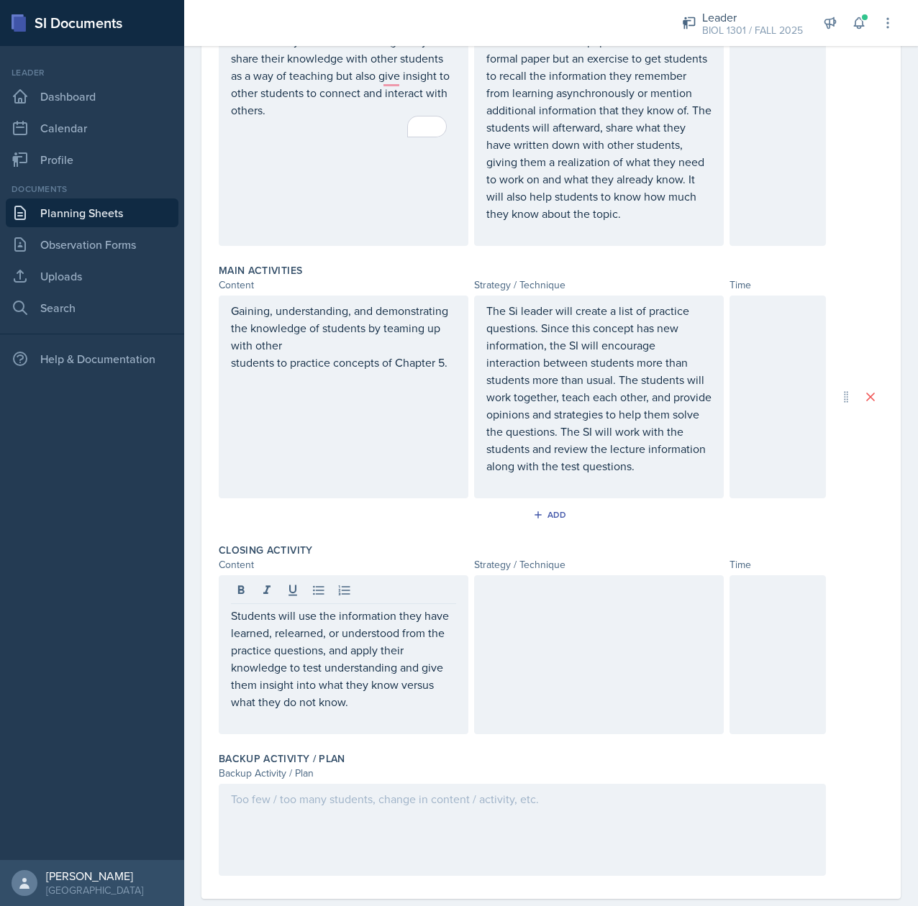
click at [532, 690] on div at bounding box center [599, 654] width 250 height 159
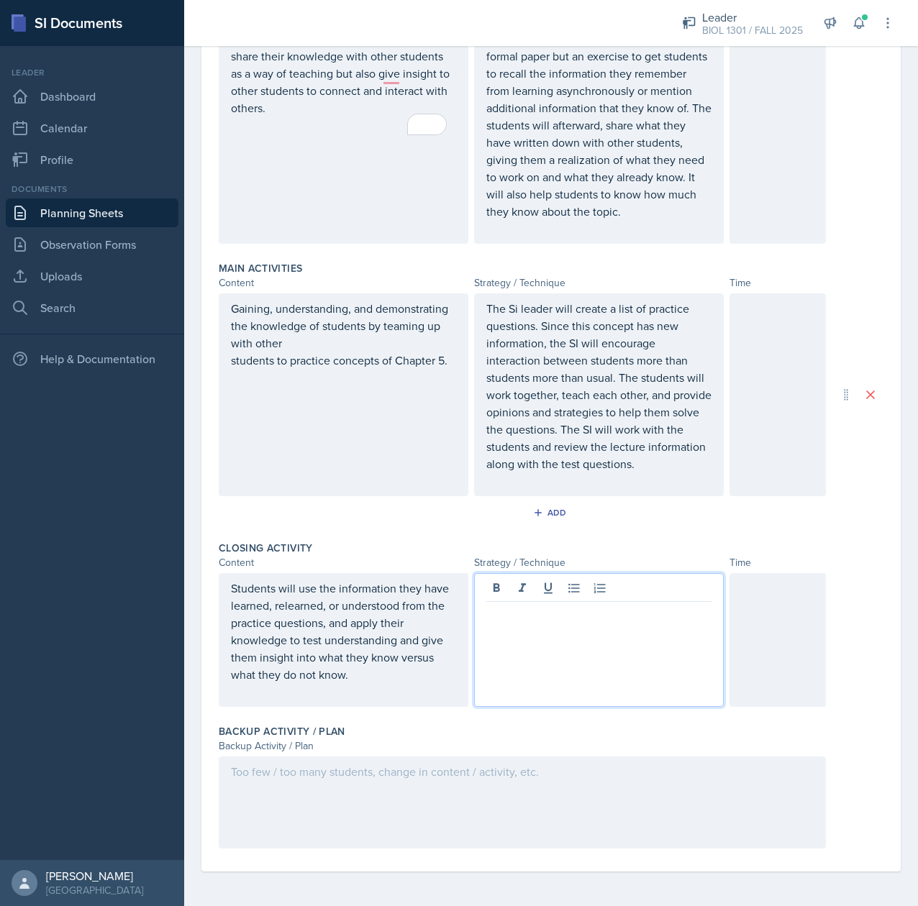
scroll to position [413, 0]
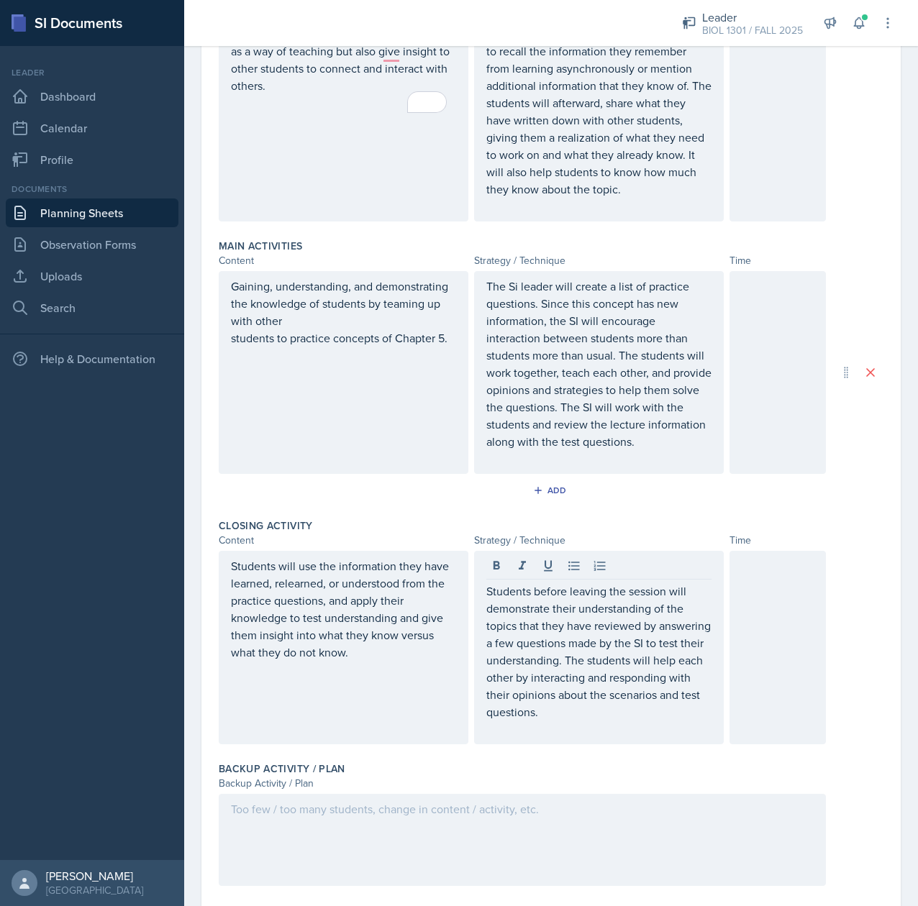
click at [429, 875] on div at bounding box center [522, 840] width 607 height 92
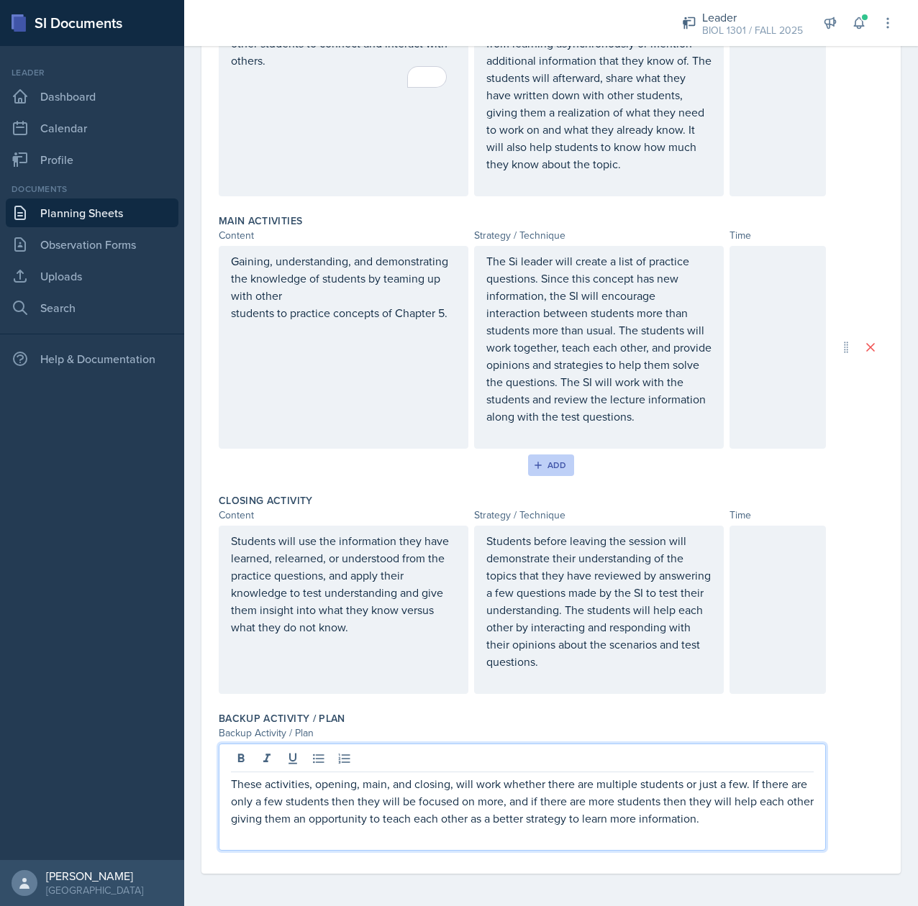
scroll to position [0, 0]
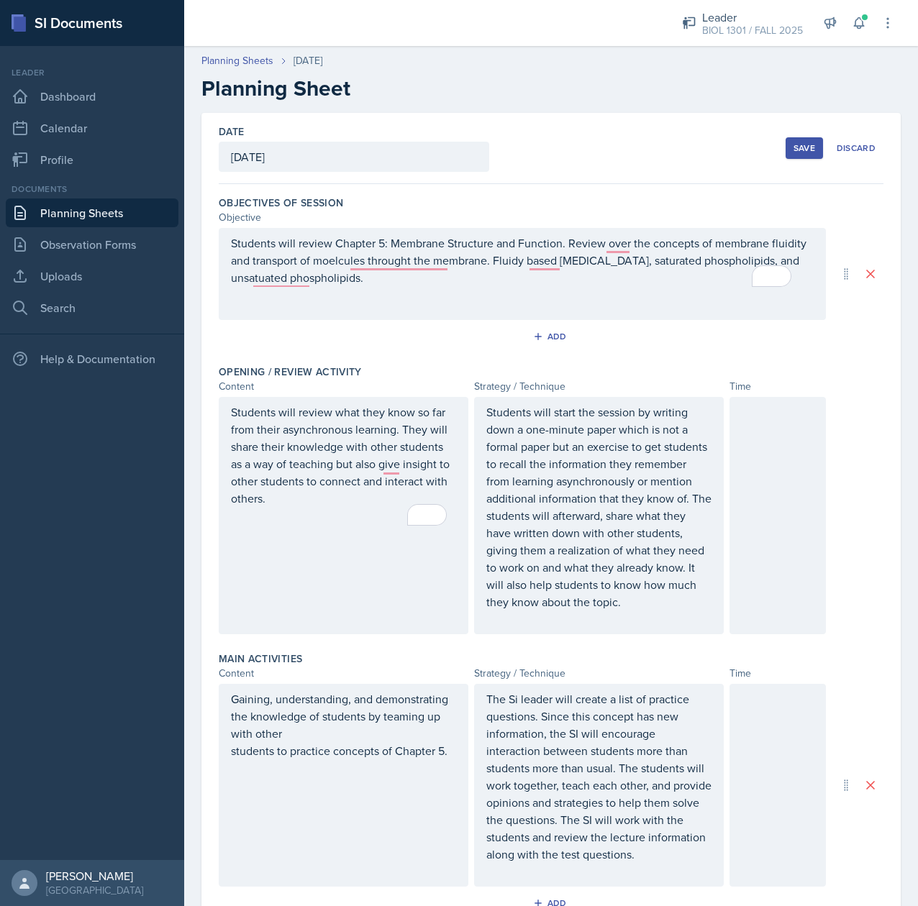
click at [741, 527] on div at bounding box center [777, 515] width 96 height 237
click at [752, 750] on div at bounding box center [777, 785] width 96 height 203
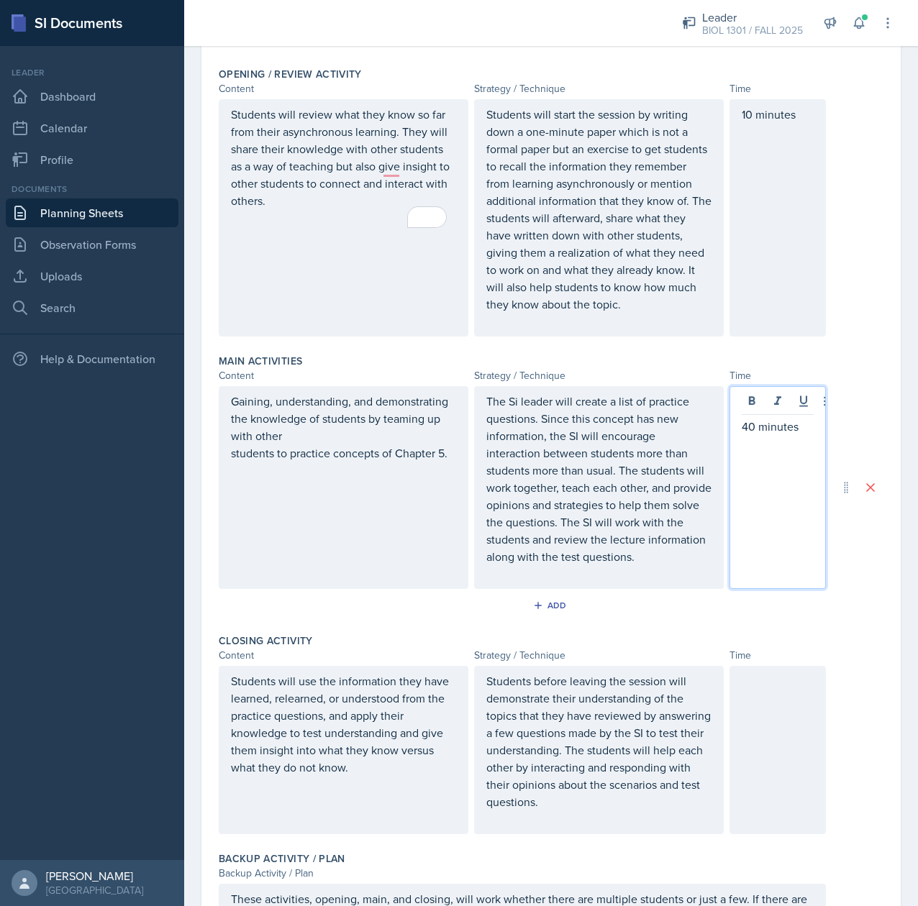
click at [752, 755] on div at bounding box center [777, 750] width 96 height 168
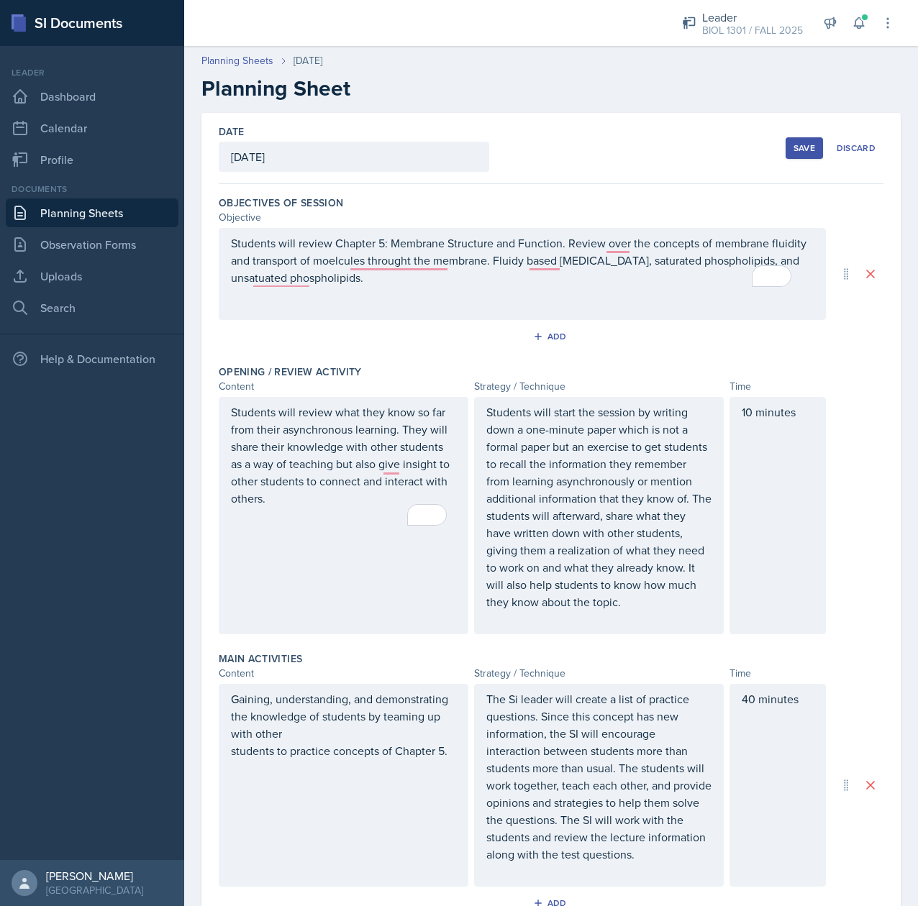
click at [395, 255] on div "Students will review Chapter 5: Membrane Structure and Function. Review over th…" at bounding box center [522, 274] width 607 height 92
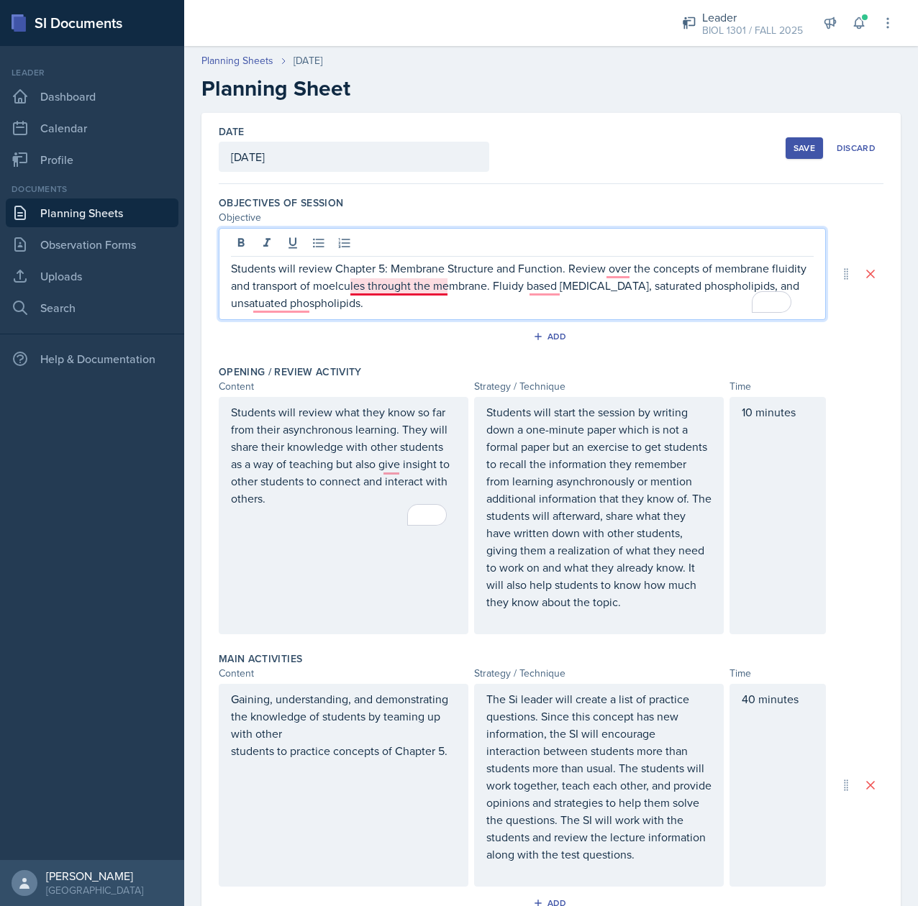
click at [420, 288] on p "Students will review Chapter 5: Membrane Structure and Function. Review over th…" at bounding box center [522, 286] width 583 height 52
click at [542, 289] on p "Students will review Chapter 5: Membrane Structure and Function. Review over th…" at bounding box center [522, 286] width 583 height 52
click at [547, 281] on p "Students will review Chapter 5: Membrane Structure and Function. Review over th…" at bounding box center [522, 286] width 583 height 52
click at [622, 264] on p "Students will review Chapter 5: Membrane Structure and Function. Review over th…" at bounding box center [522, 286] width 583 height 52
click at [242, 307] on p "Students will review Chapter 5: Membrane Structure and Function. Review the con…" at bounding box center [522, 286] width 583 height 52
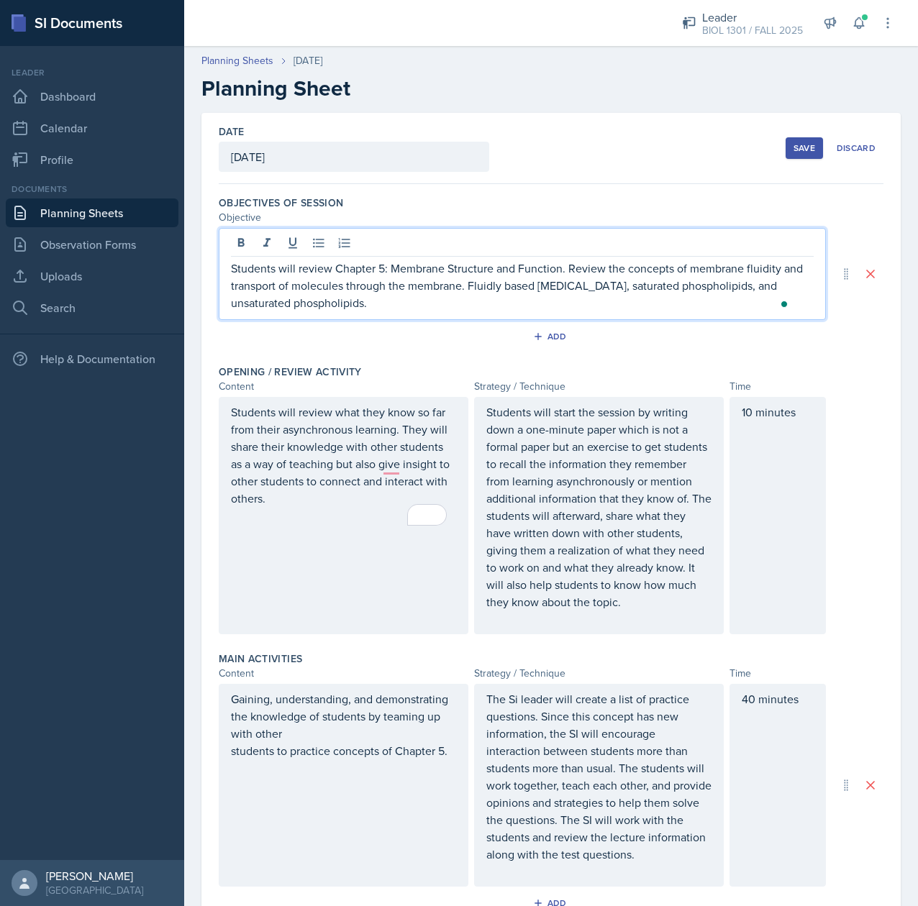
click at [793, 150] on div "Save" at bounding box center [804, 148] width 22 height 12
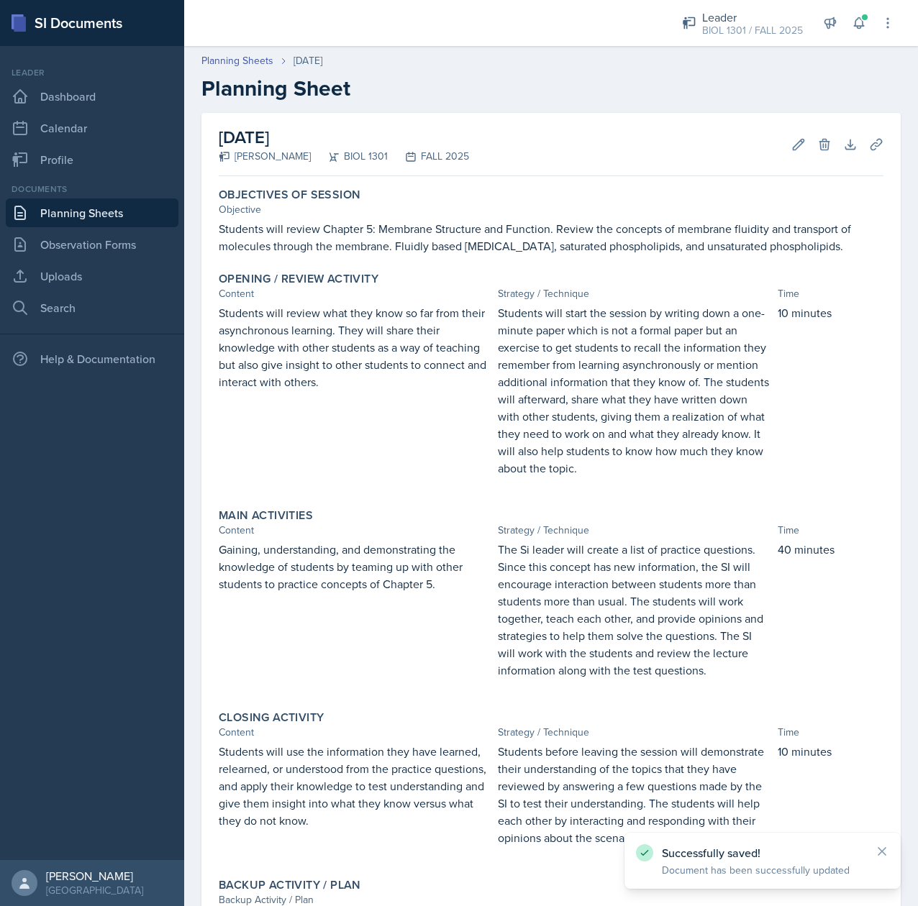
scroll to position [188, 0]
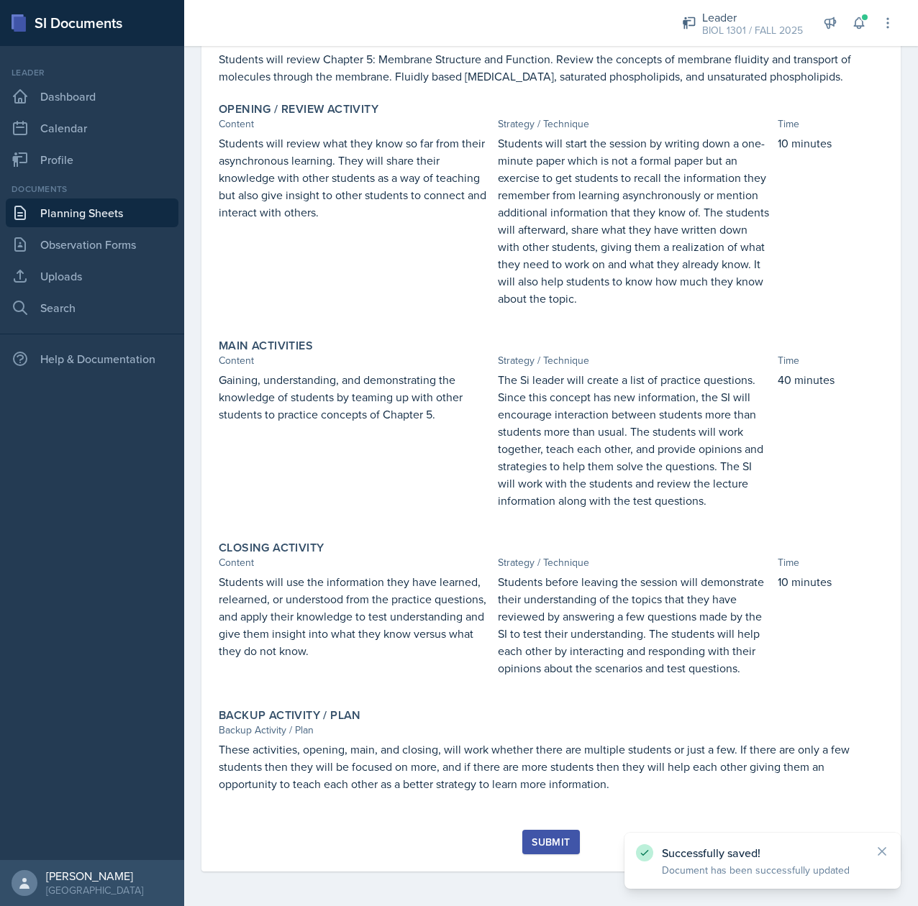
click at [545, 845] on div "Submit" at bounding box center [551, 843] width 38 height 12
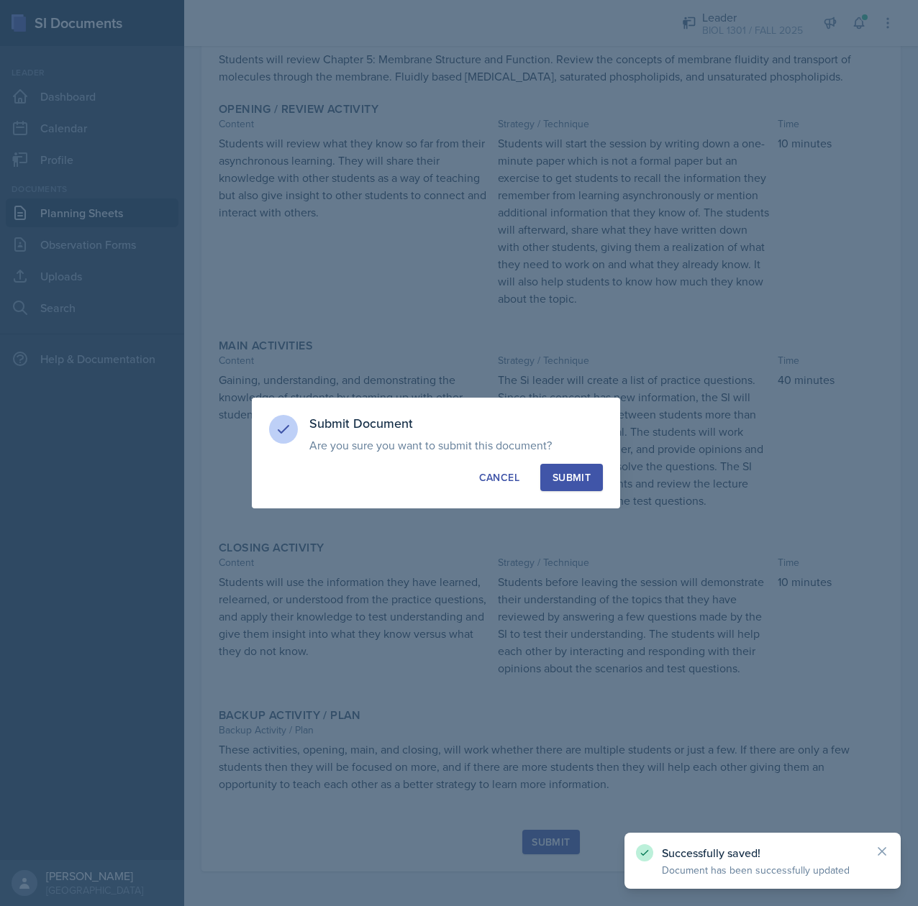
click at [578, 477] on div "Submit" at bounding box center [571, 477] width 38 height 14
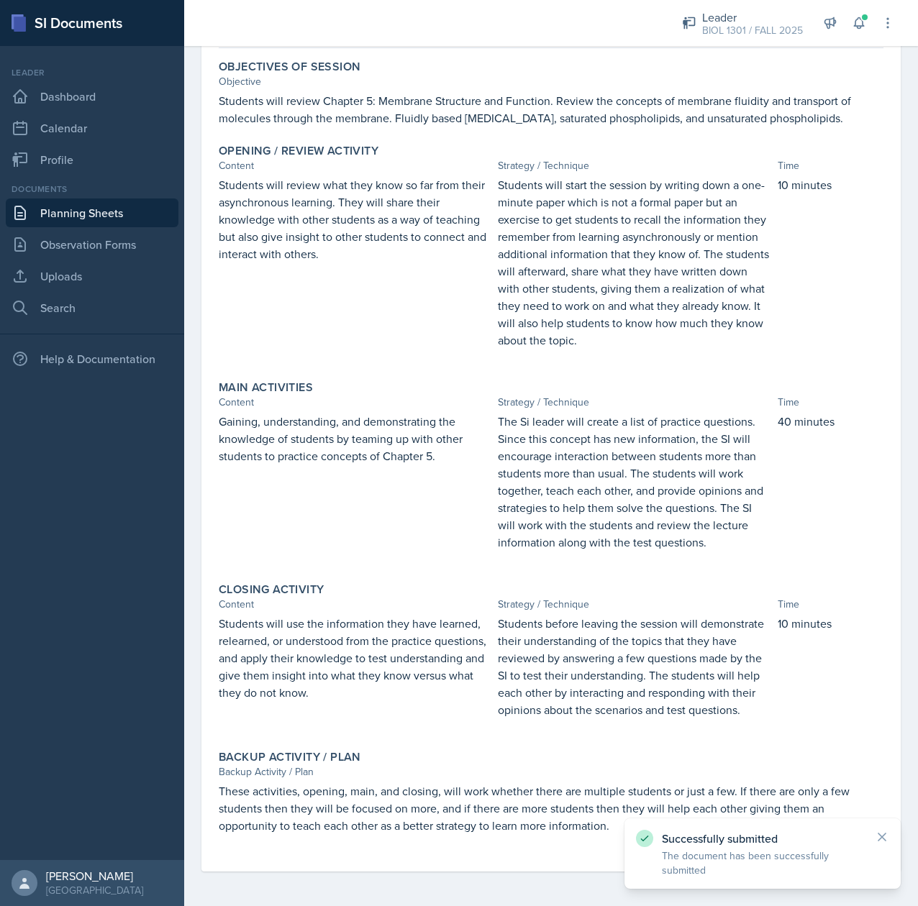
scroll to position [0, 0]
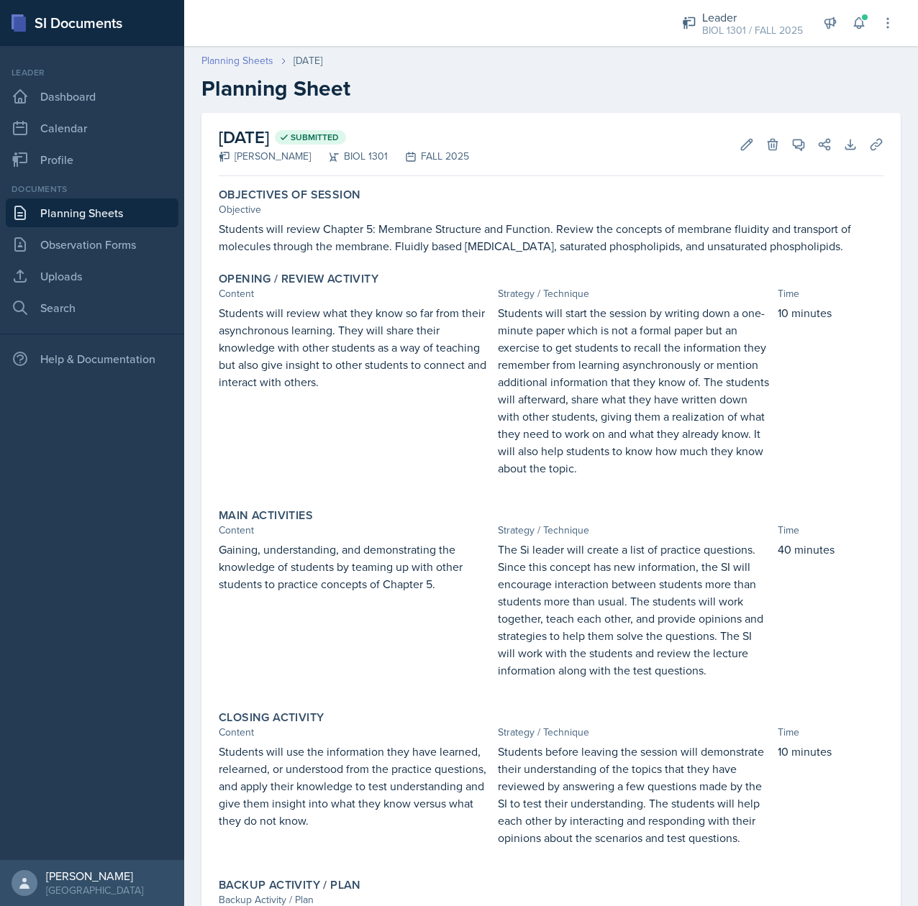
click at [251, 63] on link "Planning Sheets" at bounding box center [237, 60] width 72 height 15
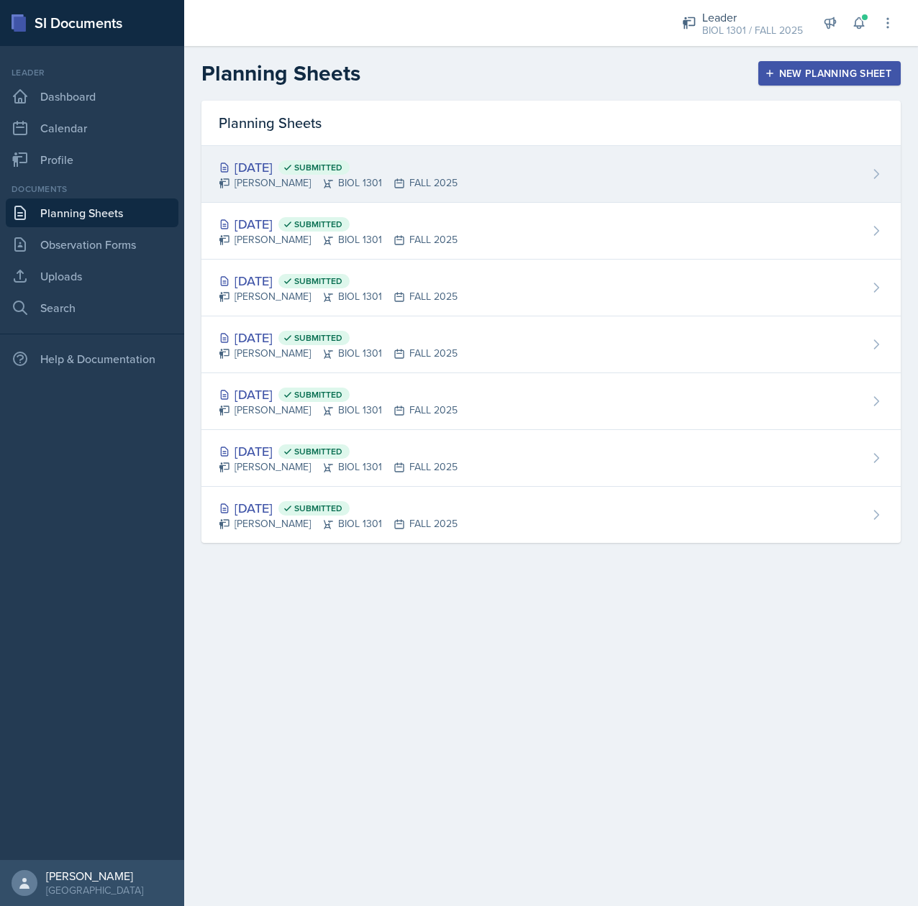
click at [281, 161] on div "[DATE] Submitted" at bounding box center [338, 167] width 239 height 19
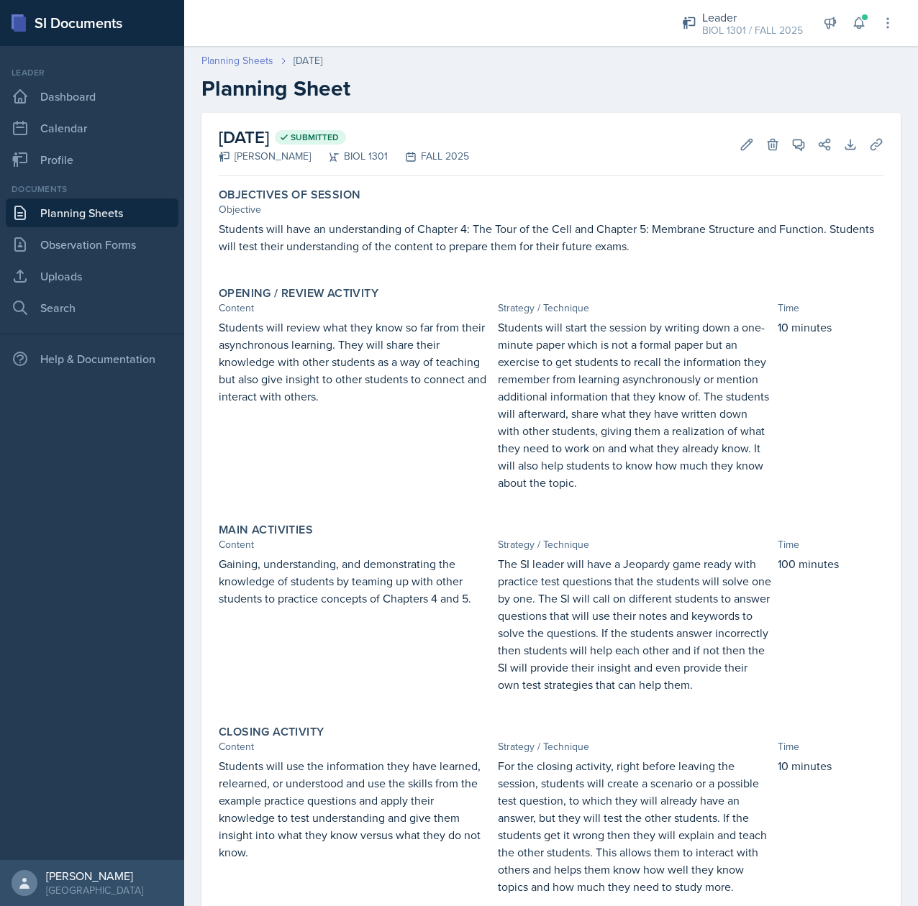
click at [246, 62] on link "Planning Sheets" at bounding box center [237, 60] width 72 height 15
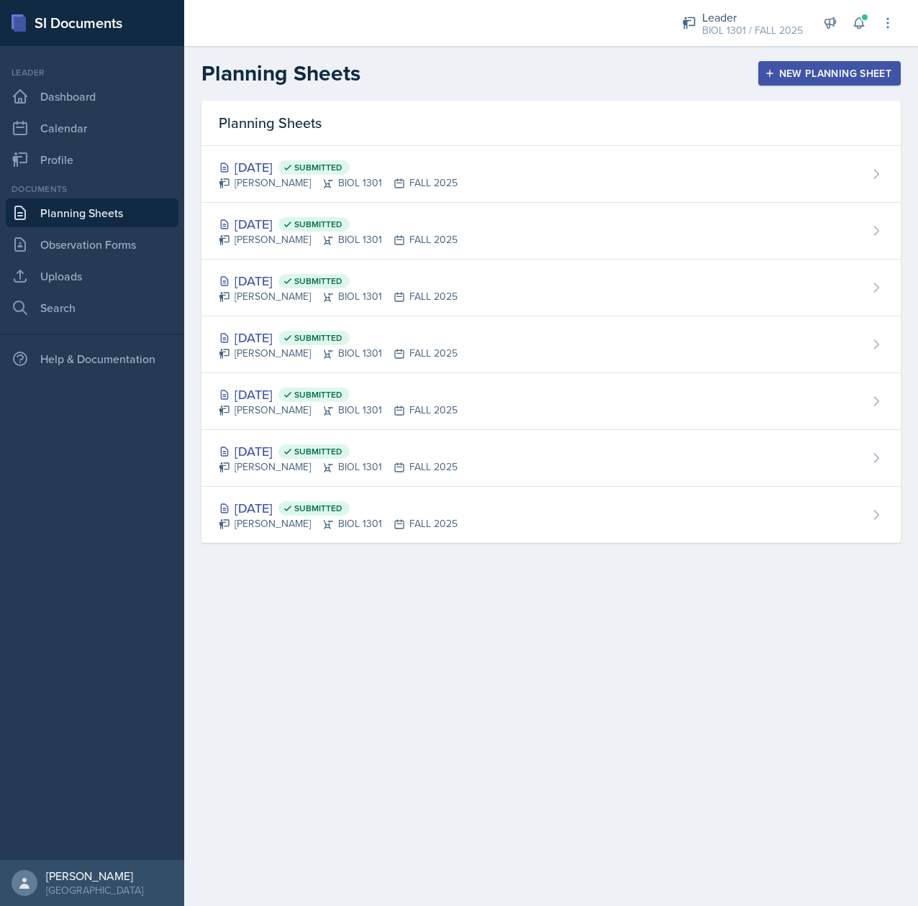
click at [798, 75] on div "New Planning Sheet" at bounding box center [830, 74] width 124 height 12
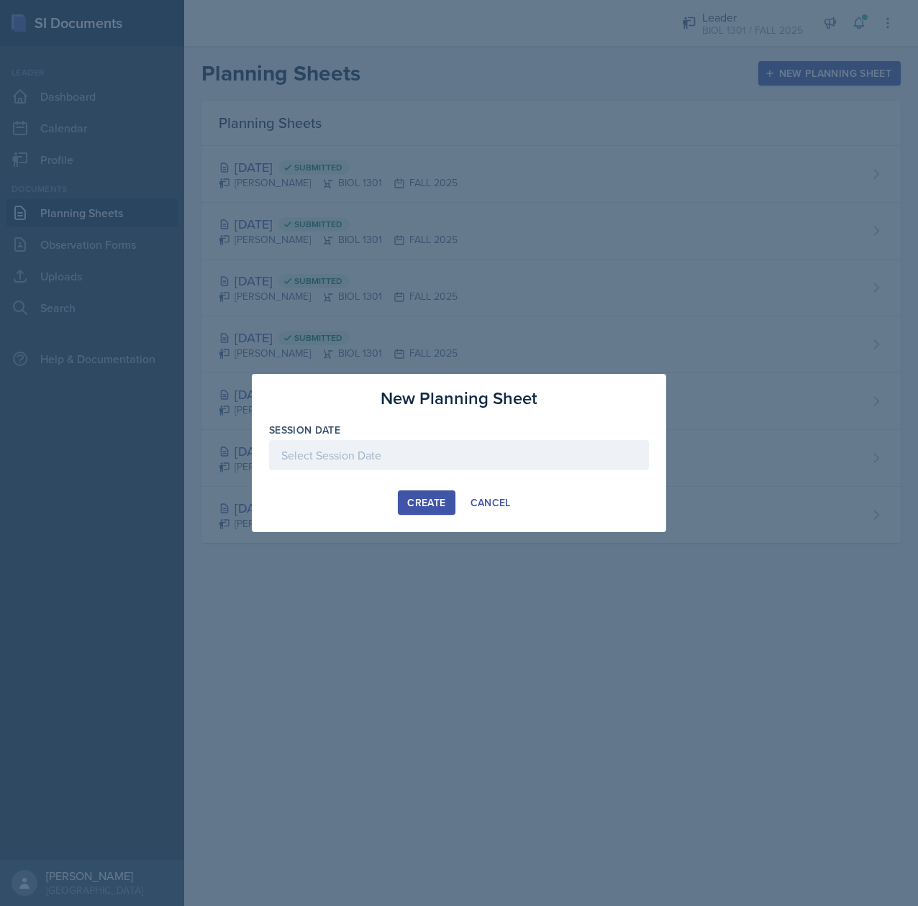
click at [327, 460] on div at bounding box center [459, 455] width 380 height 30
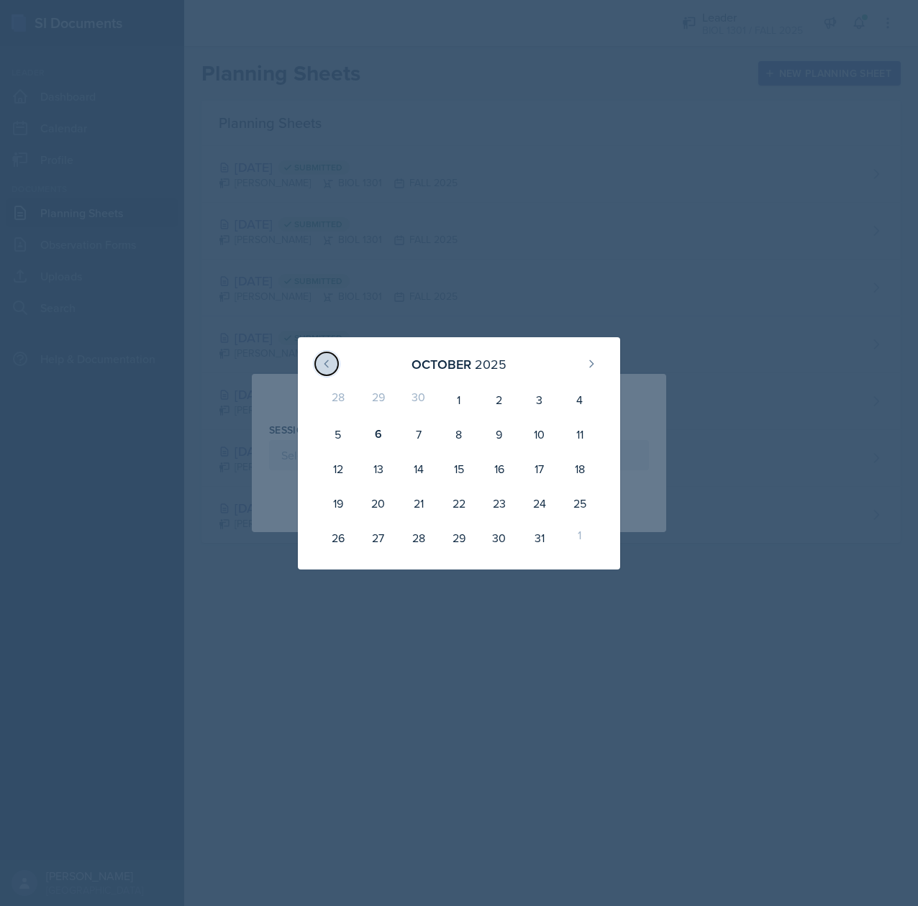
click at [323, 370] on button at bounding box center [326, 363] width 23 height 23
click at [383, 532] on div "29" at bounding box center [378, 538] width 40 height 35
type input "[DATE]"
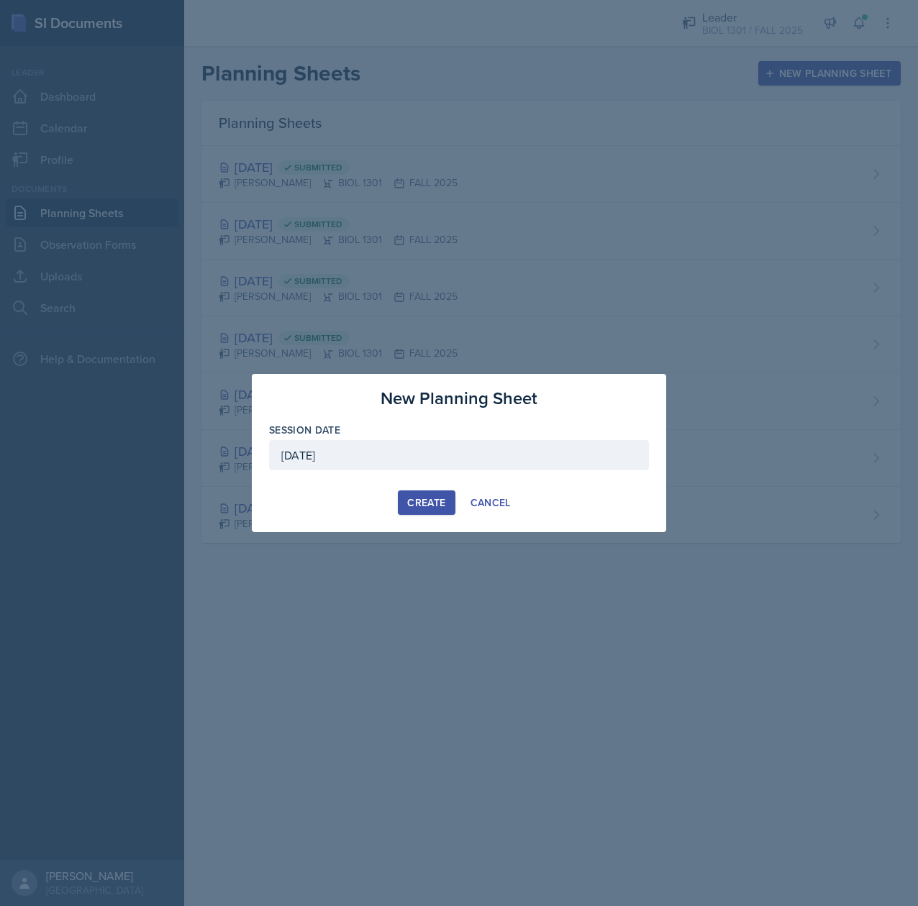
click at [422, 504] on div "Create" at bounding box center [426, 503] width 38 height 12
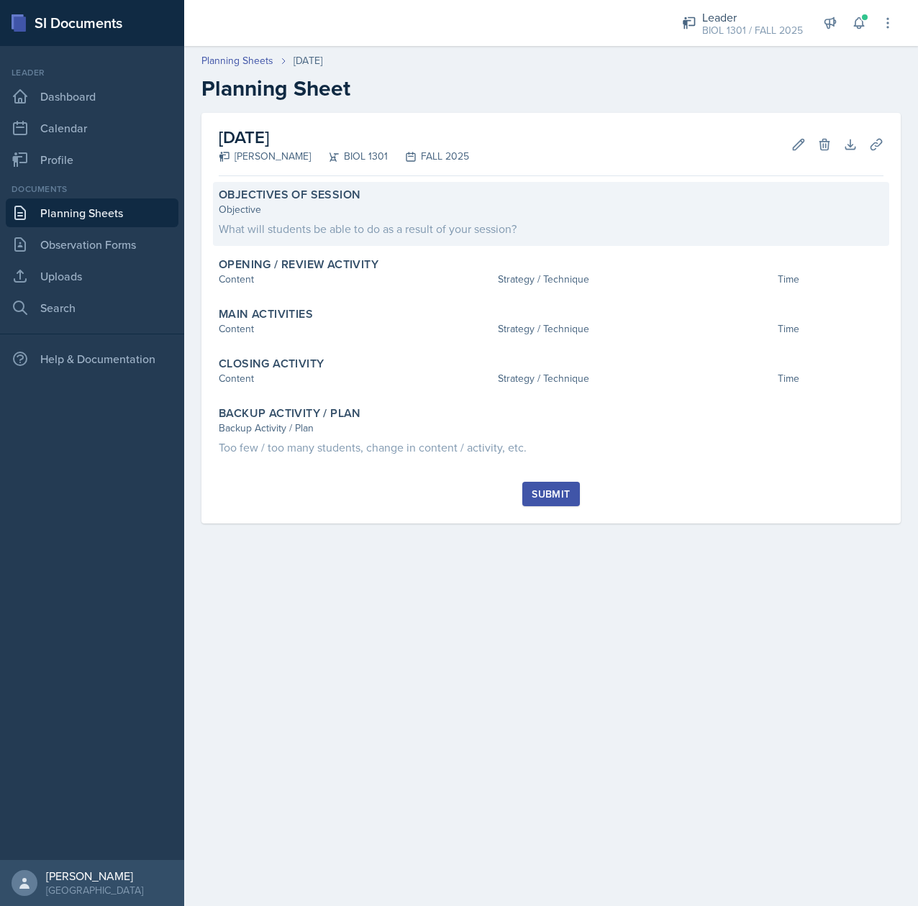
click at [314, 222] on div "What will students be able to do as a result of your session?" at bounding box center [551, 228] width 665 height 17
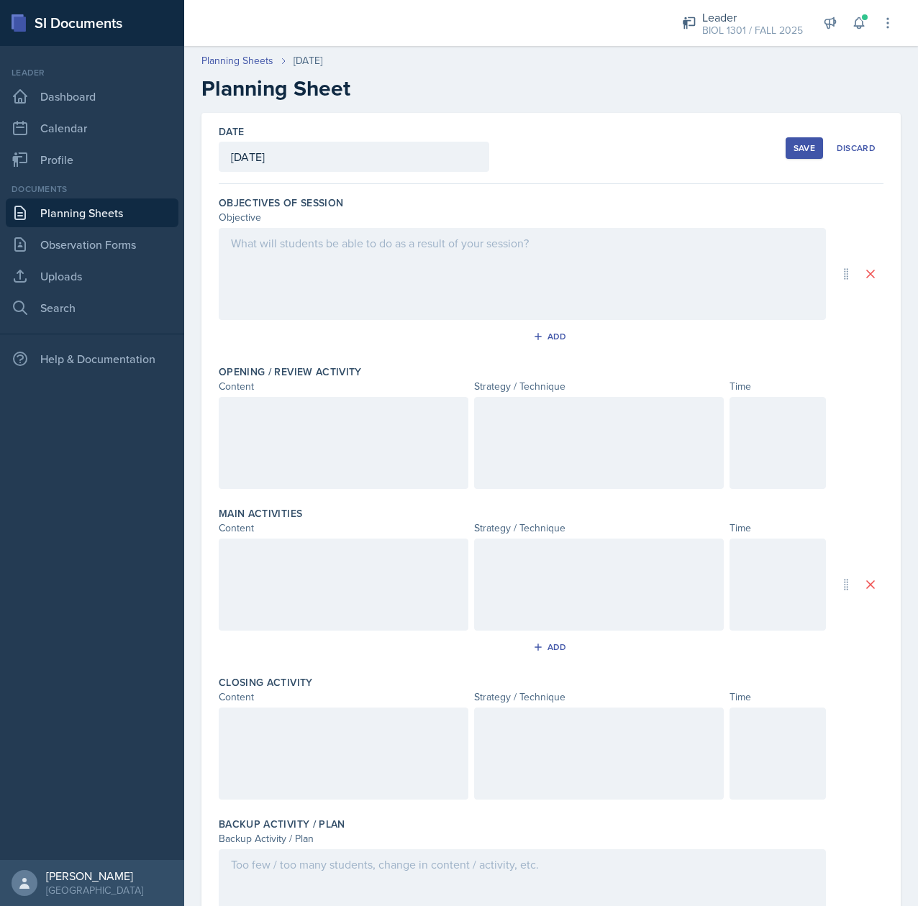
click at [285, 261] on div at bounding box center [522, 274] width 607 height 92
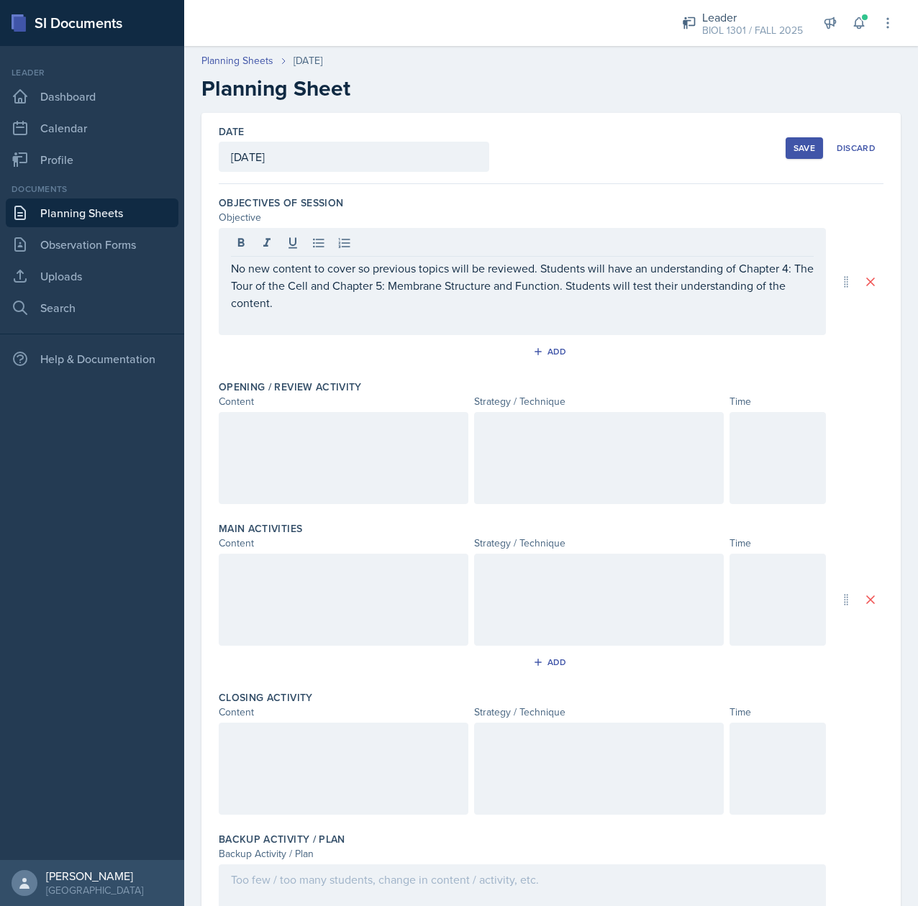
click at [292, 459] on div at bounding box center [344, 458] width 250 height 92
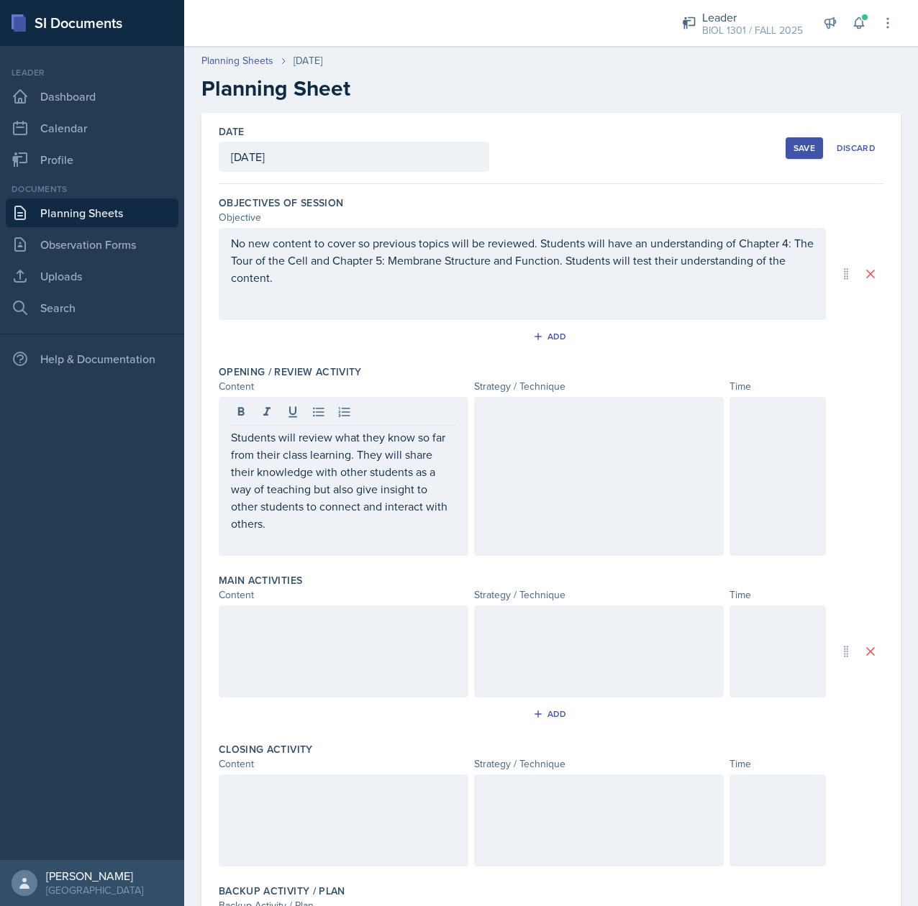
click at [553, 462] on div at bounding box center [599, 476] width 250 height 159
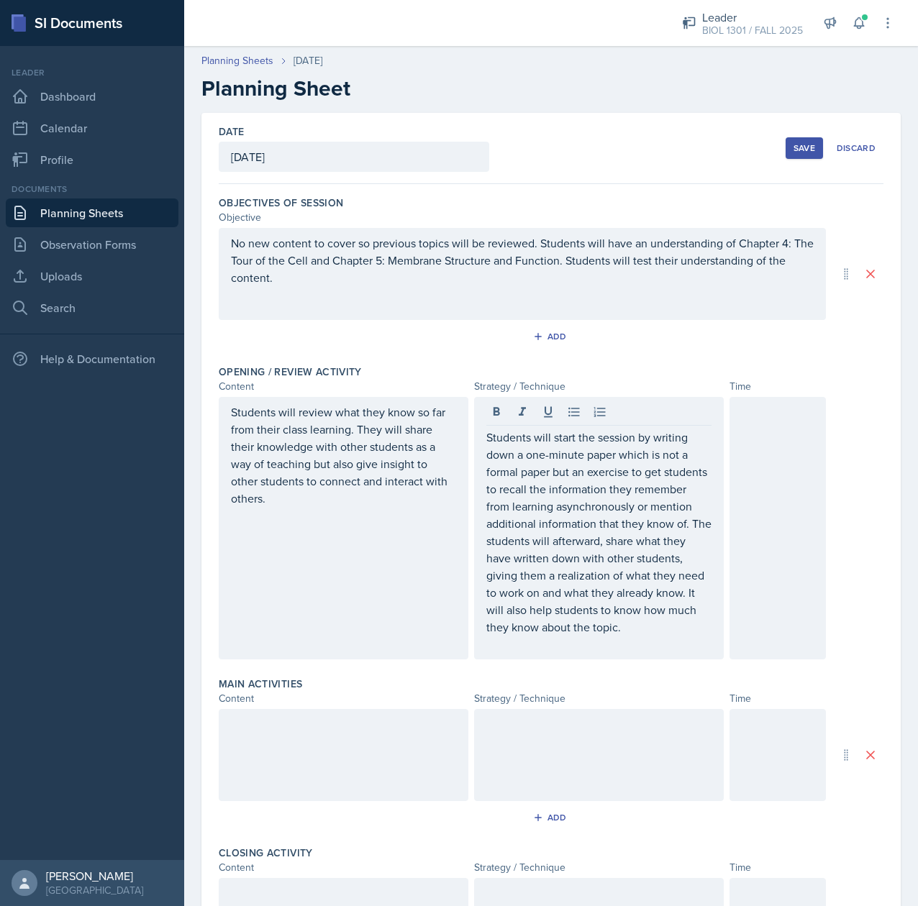
click at [299, 798] on div at bounding box center [344, 755] width 250 height 92
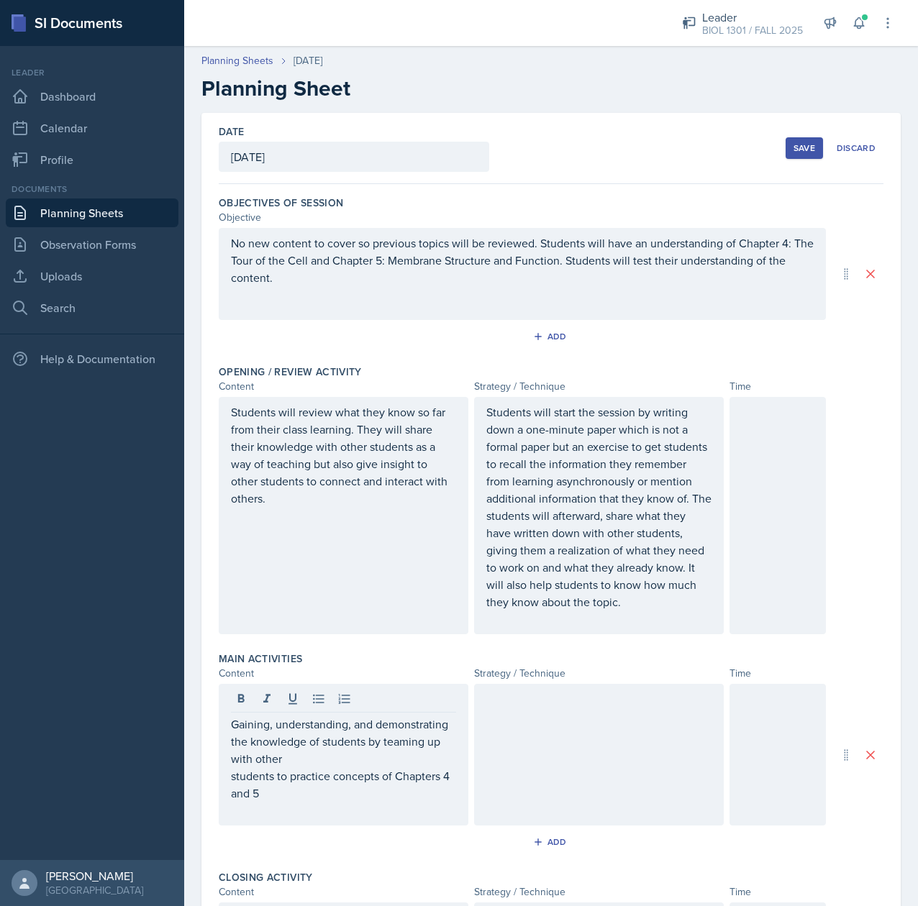
click at [590, 768] on div at bounding box center [599, 755] width 250 height 142
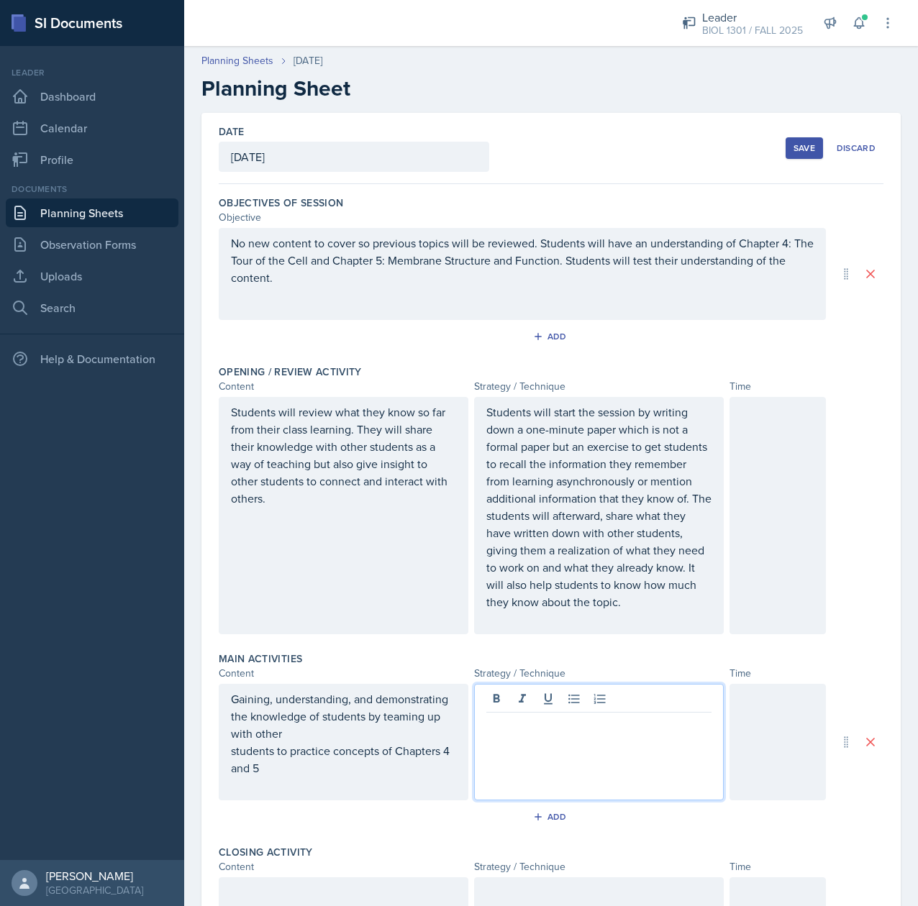
scroll to position [21, 0]
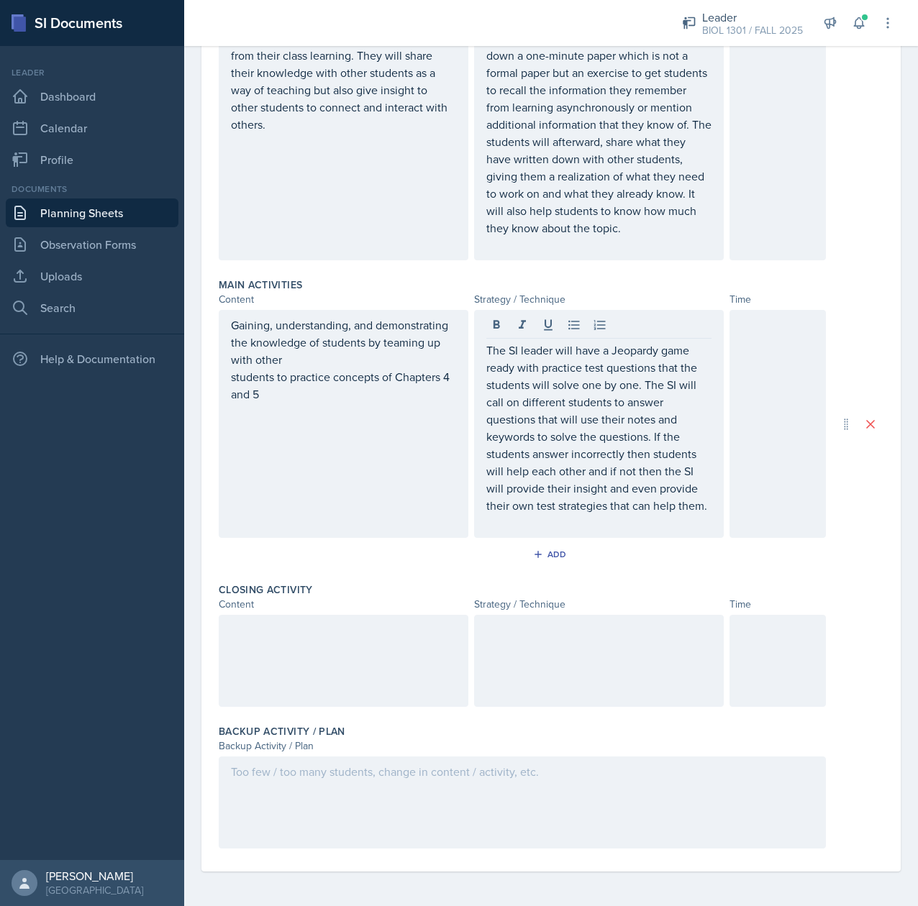
click at [246, 660] on div at bounding box center [344, 661] width 250 height 92
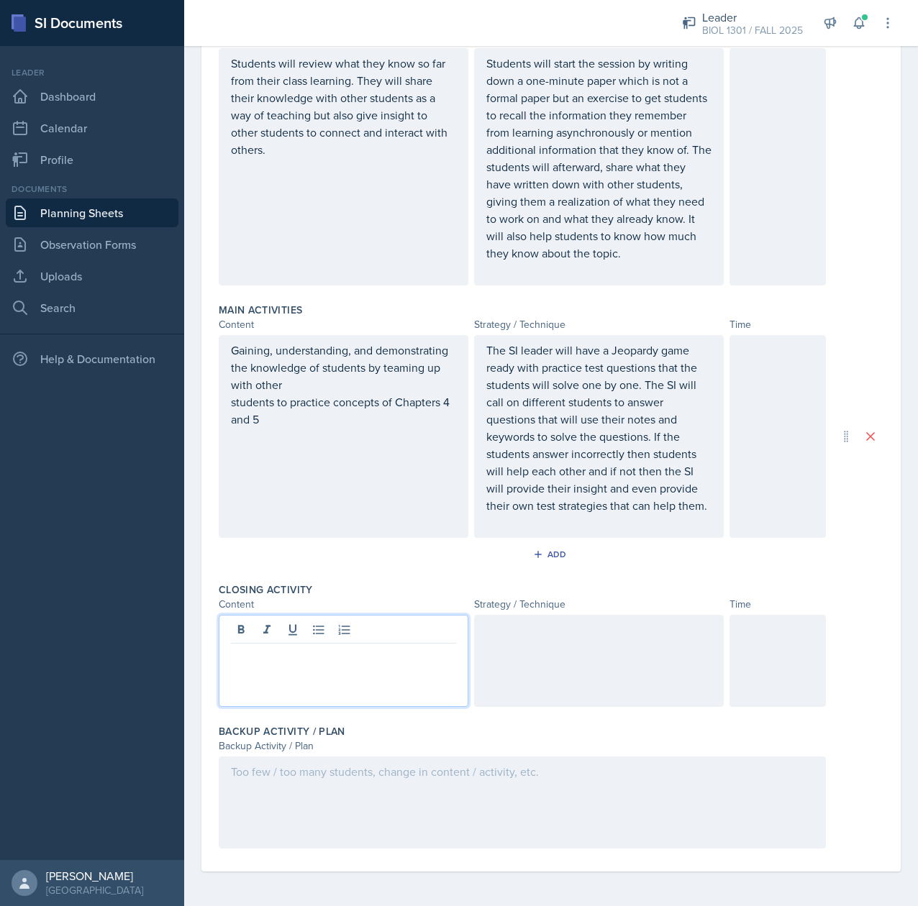
scroll to position [411, 0]
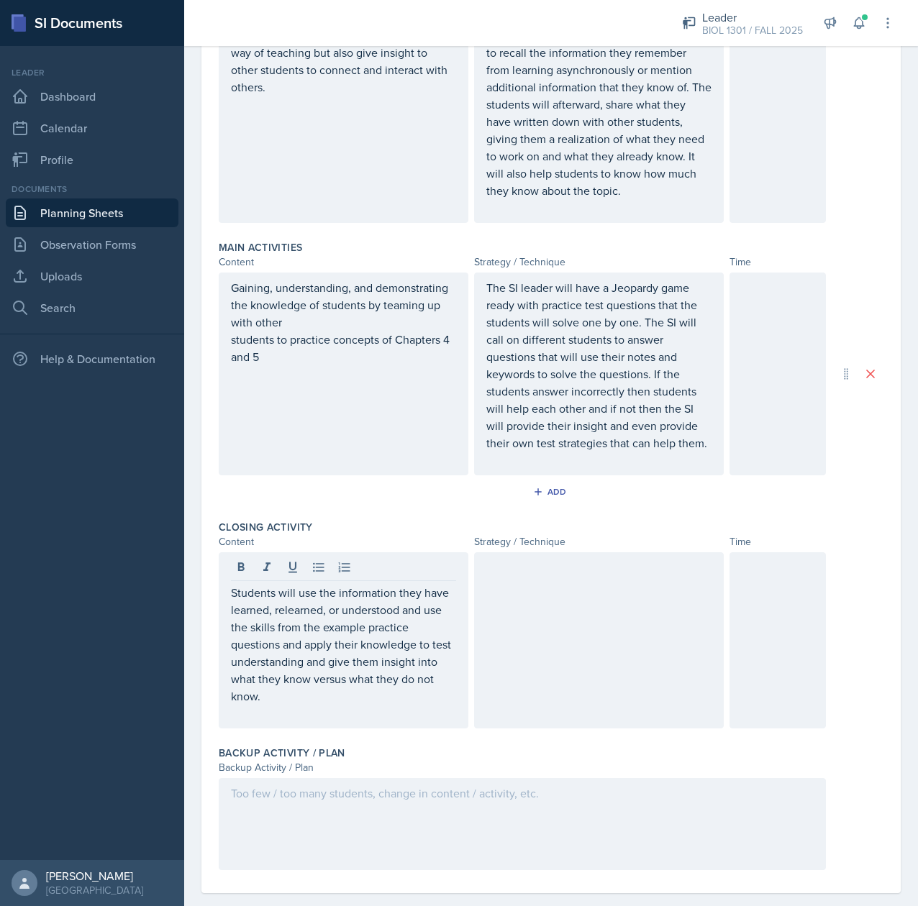
click at [524, 661] on div at bounding box center [599, 640] width 250 height 176
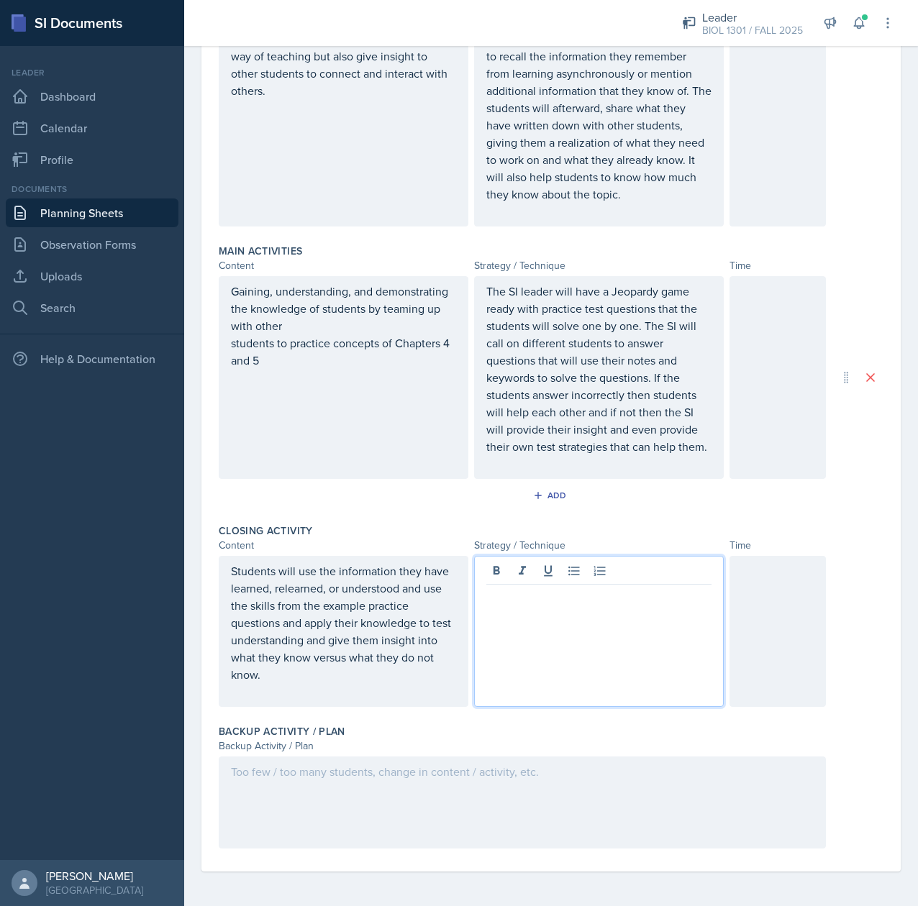
scroll to position [436, 0]
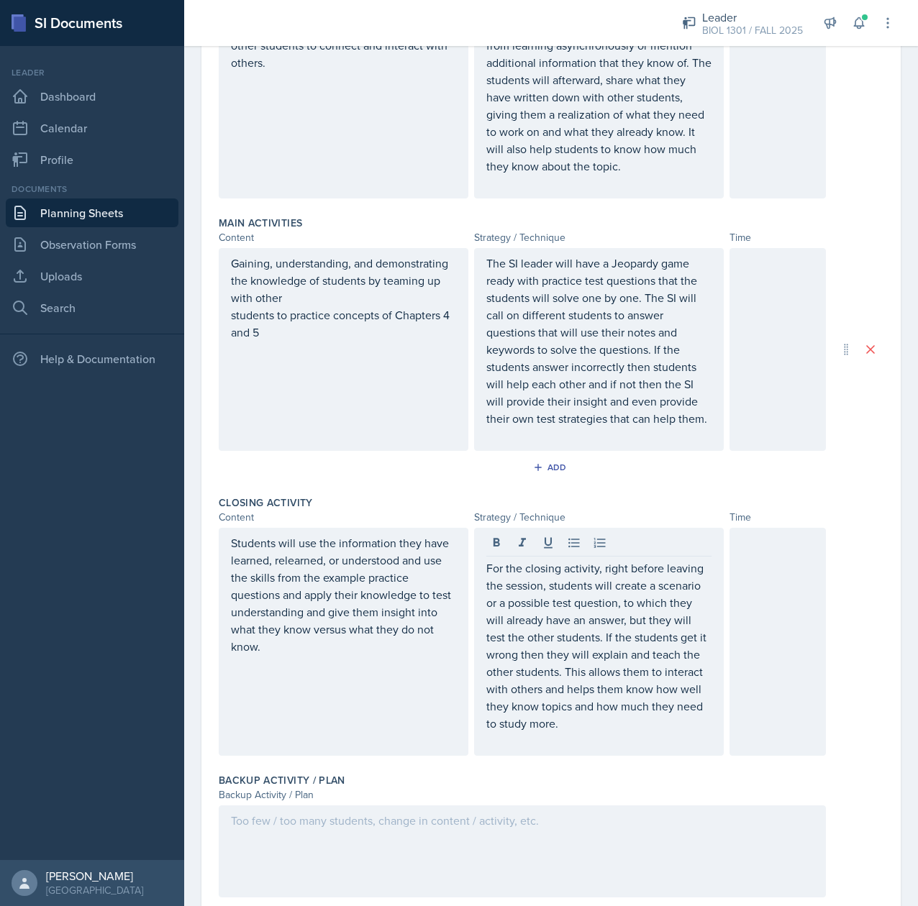
click at [256, 880] on div at bounding box center [522, 852] width 607 height 92
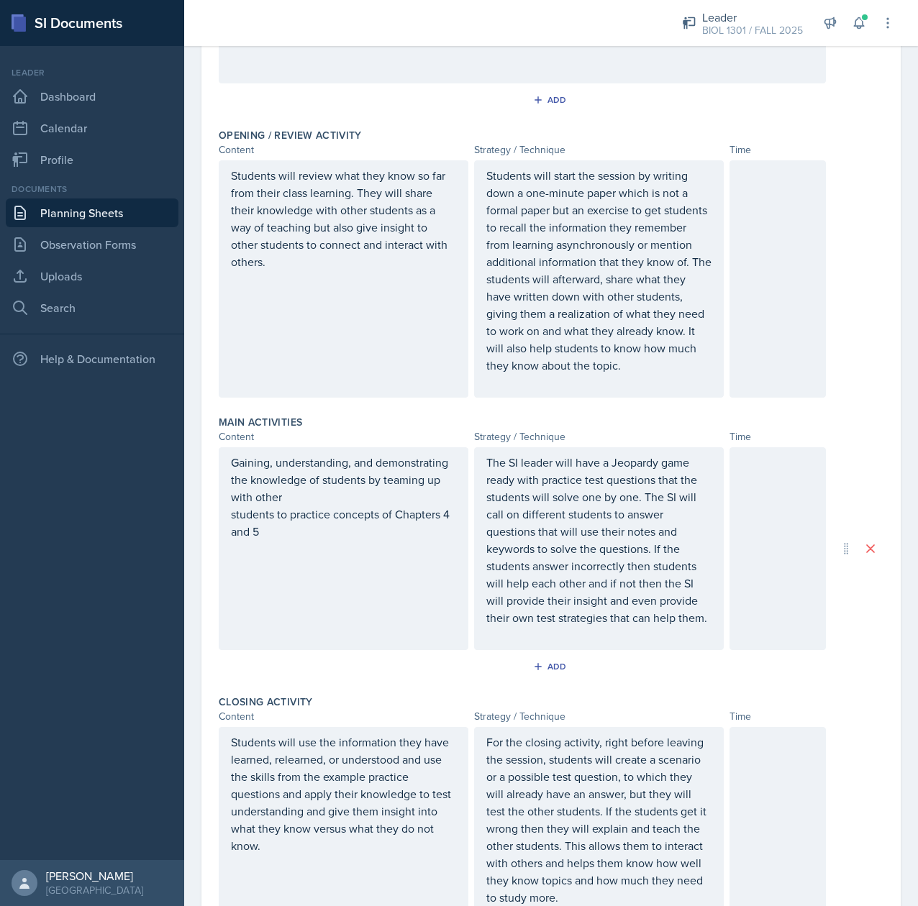
click at [737, 268] on div at bounding box center [777, 278] width 96 height 237
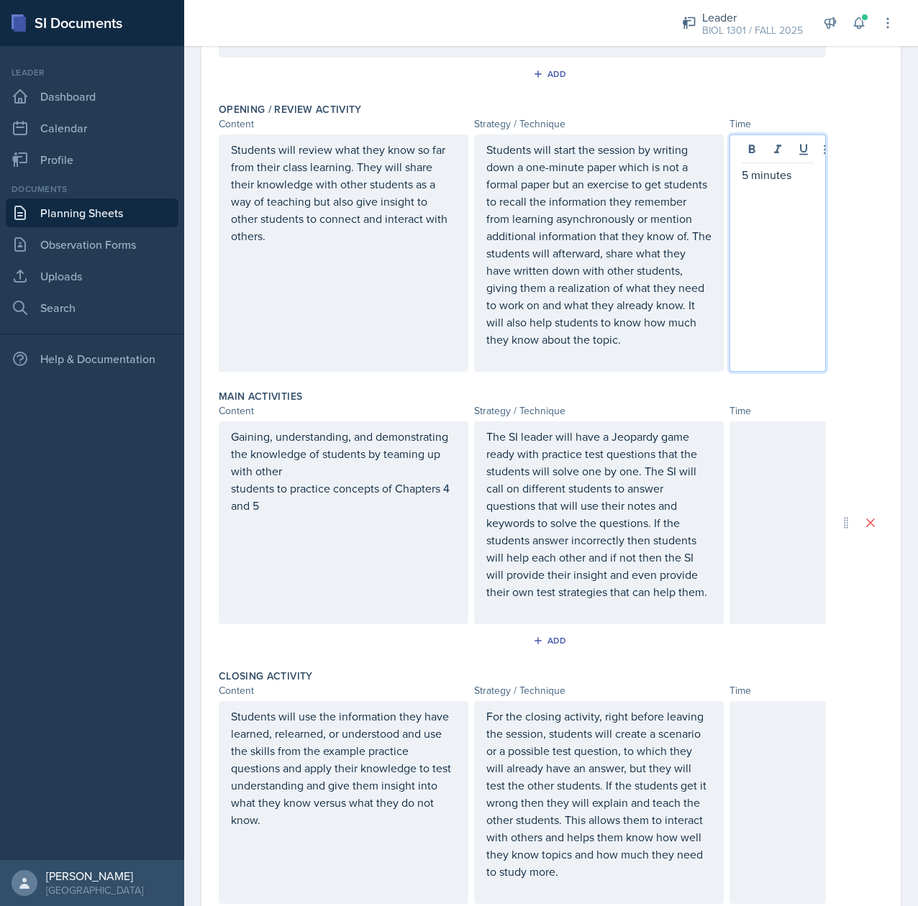
click at [734, 480] on div at bounding box center [777, 523] width 96 height 203
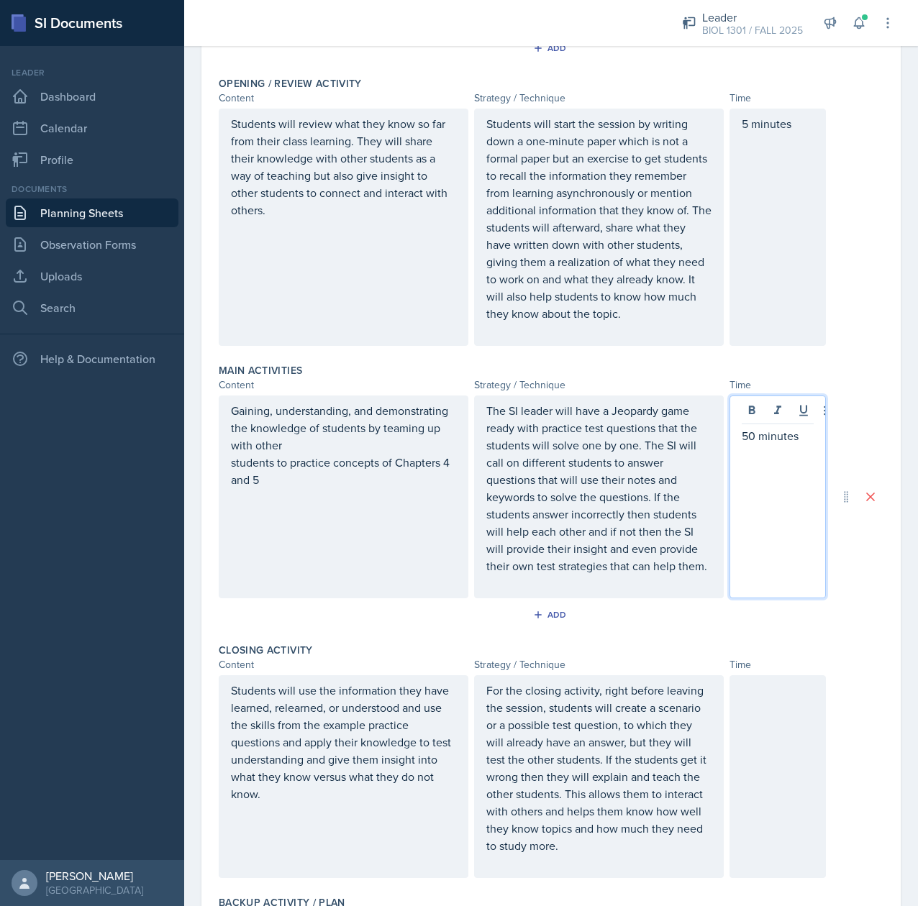
click at [764, 745] on div at bounding box center [777, 776] width 96 height 203
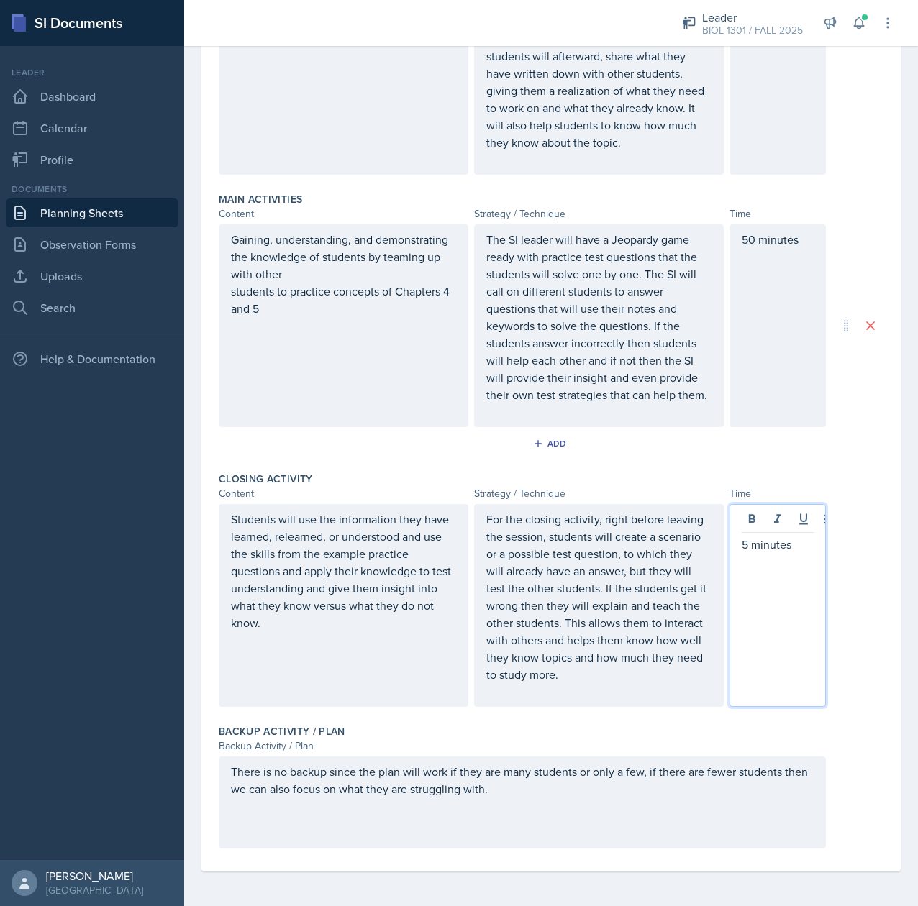
scroll to position [498, 0]
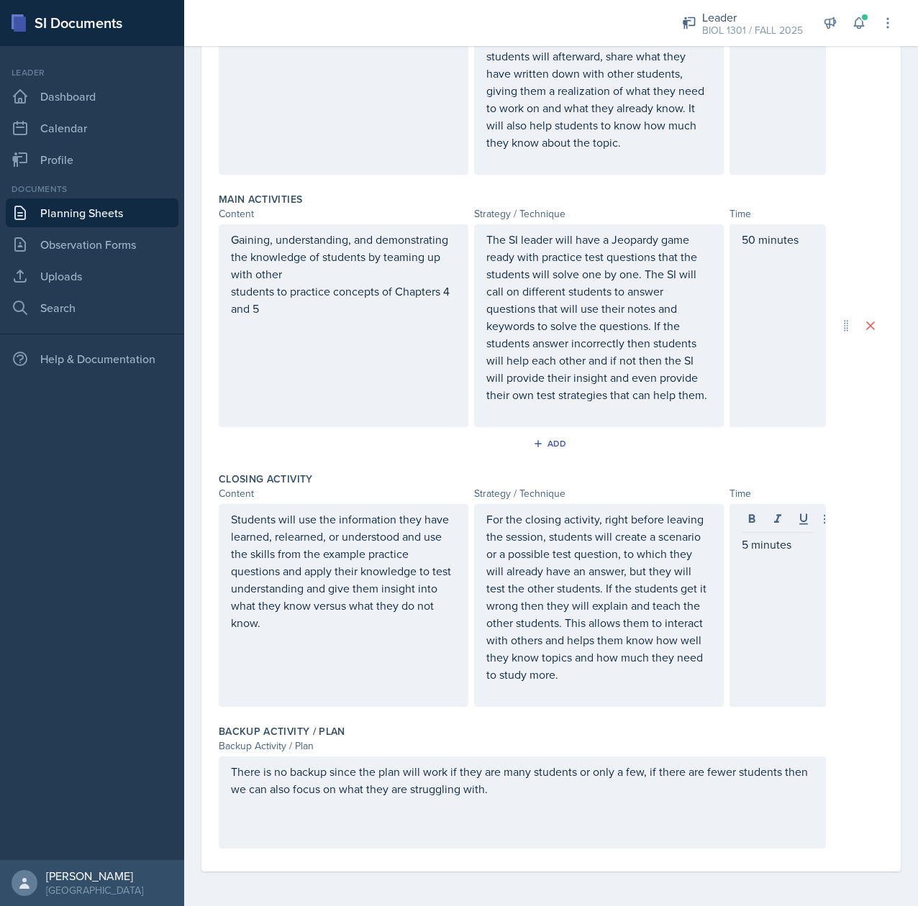
click at [815, 765] on div "There is no backup since the plan will work if they are many students or only a…" at bounding box center [551, 803] width 665 height 92
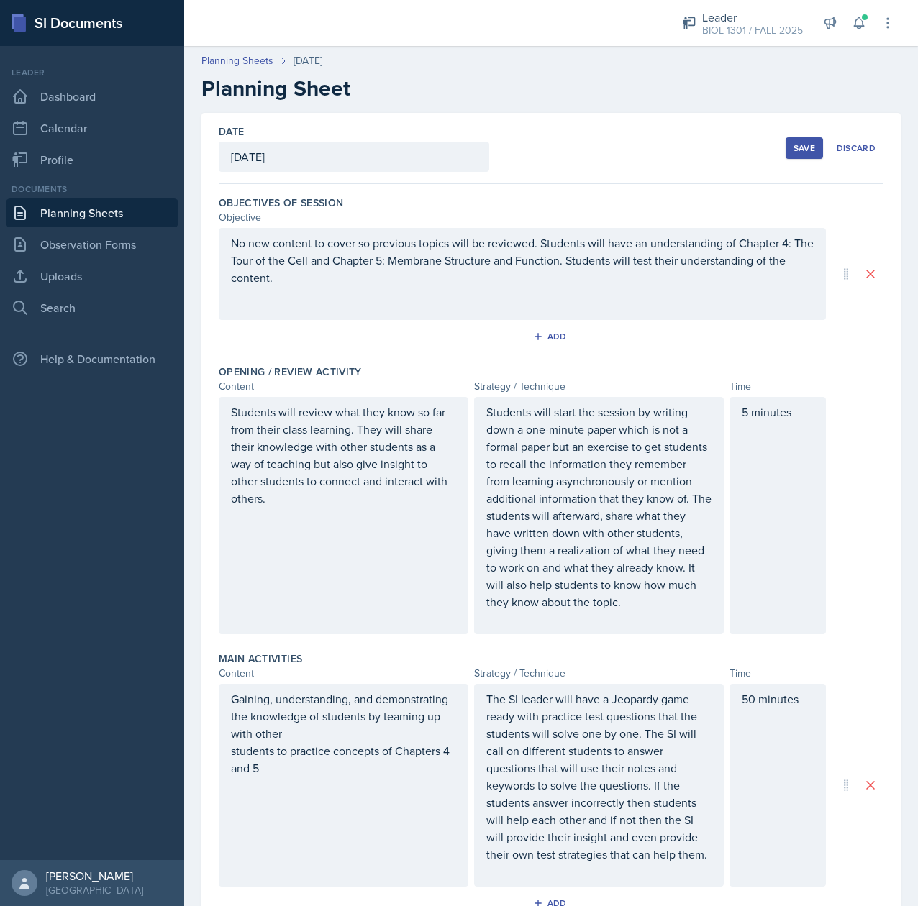
click at [793, 149] on div "Save" at bounding box center [804, 148] width 22 height 12
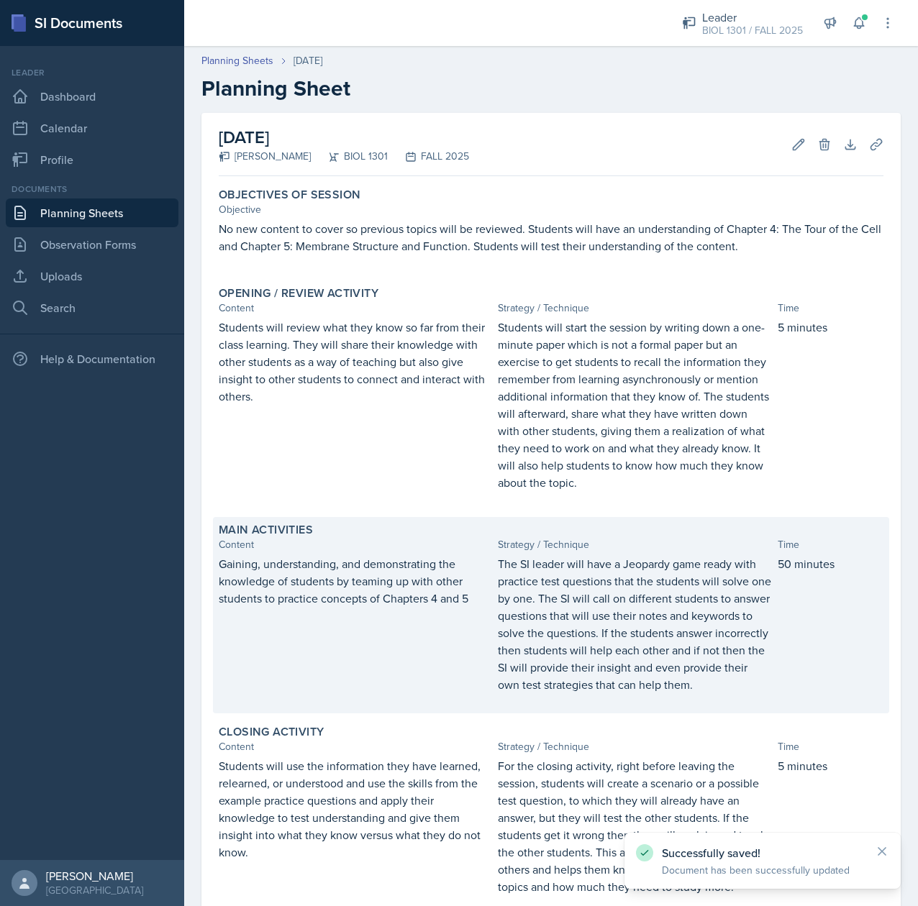
scroll to position [237, 0]
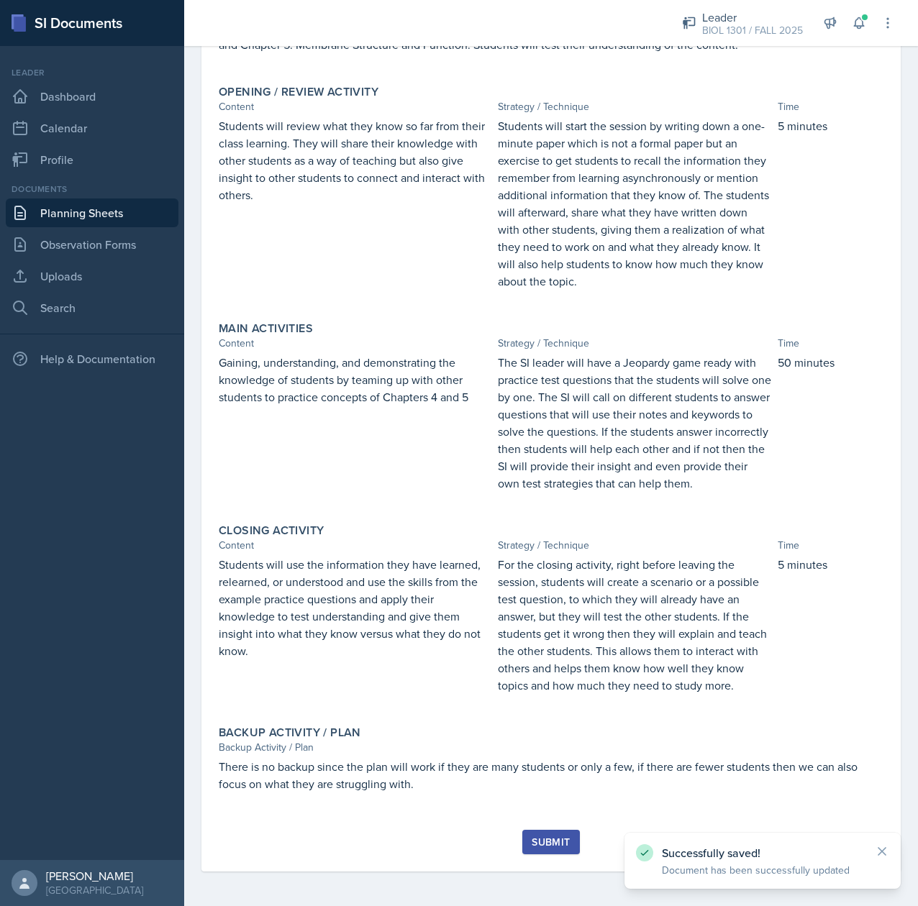
click at [534, 839] on div "Submit" at bounding box center [551, 843] width 38 height 12
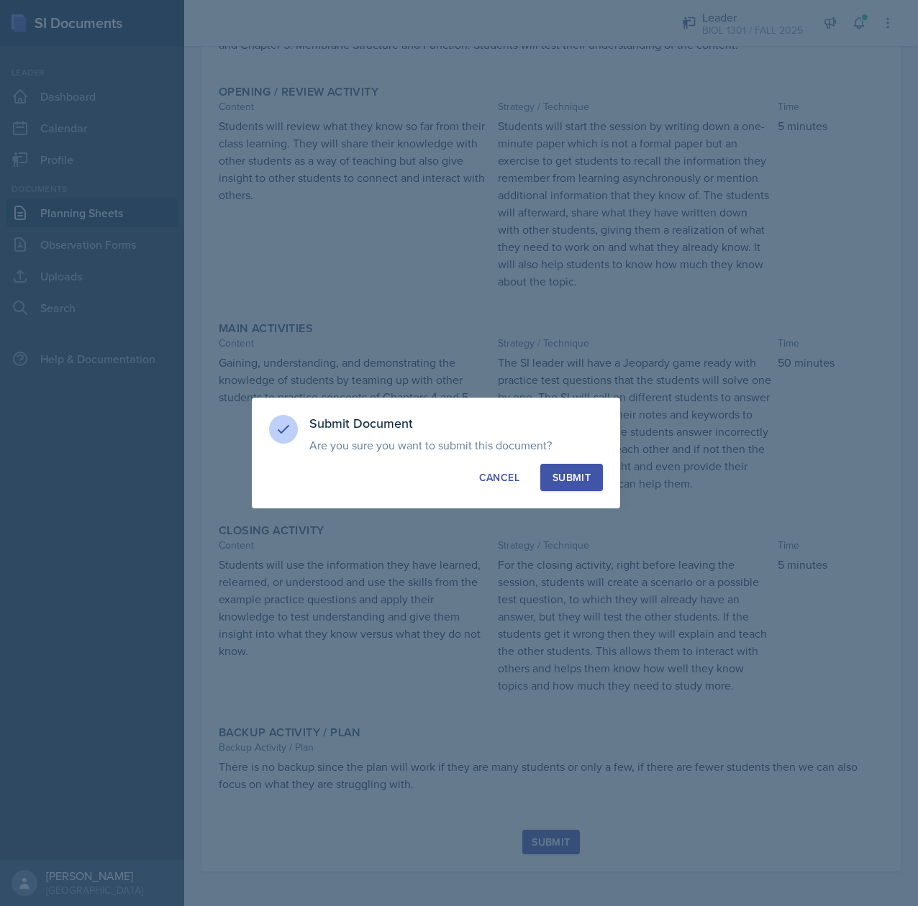
click at [568, 483] on div "Submit" at bounding box center [571, 477] width 38 height 14
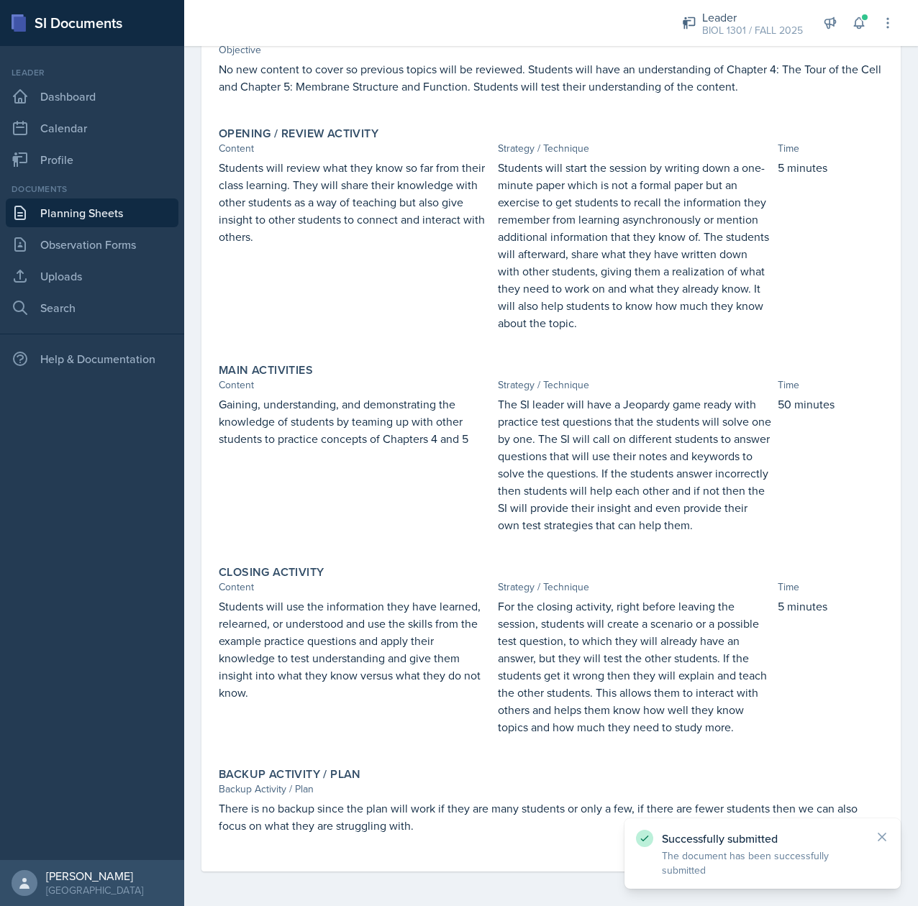
scroll to position [0, 0]
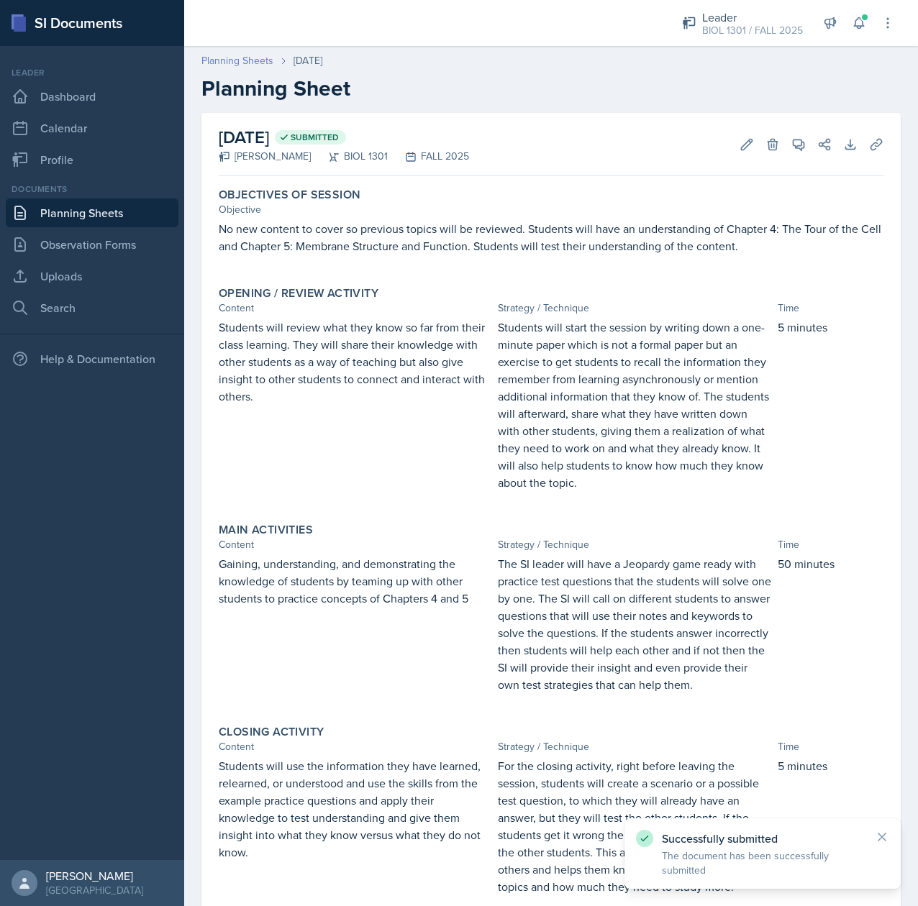
click at [246, 62] on link "Planning Sheets" at bounding box center [237, 60] width 72 height 15
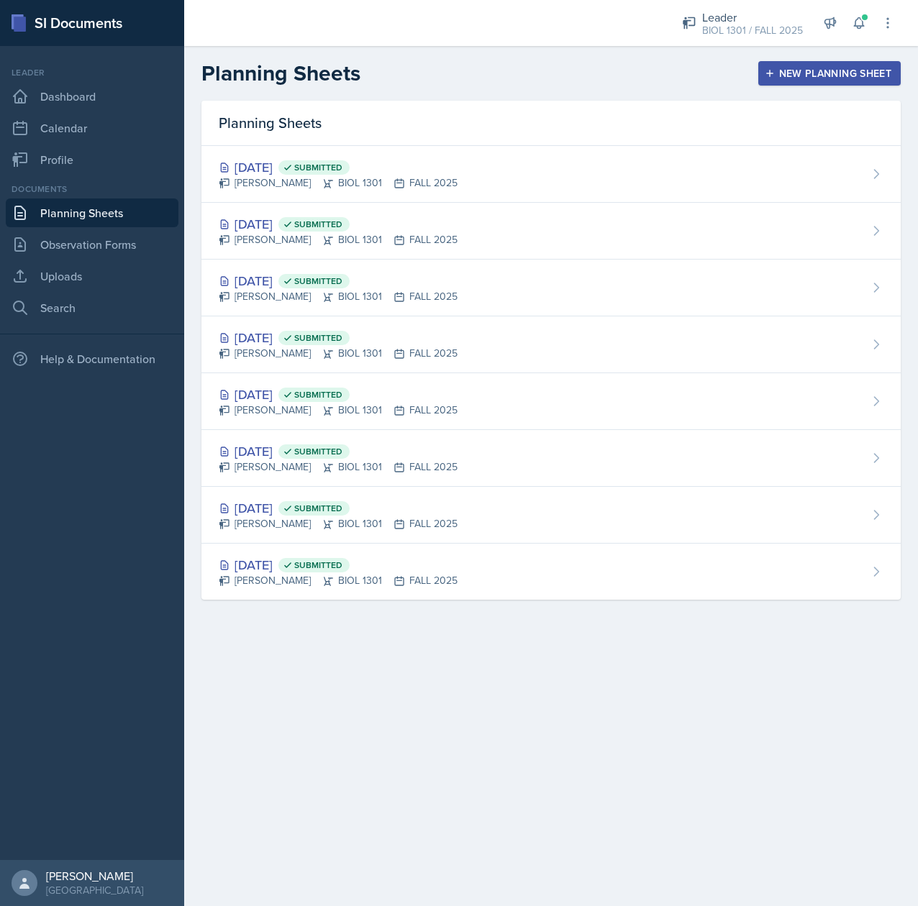
click at [786, 77] on div "New Planning Sheet" at bounding box center [830, 74] width 124 height 12
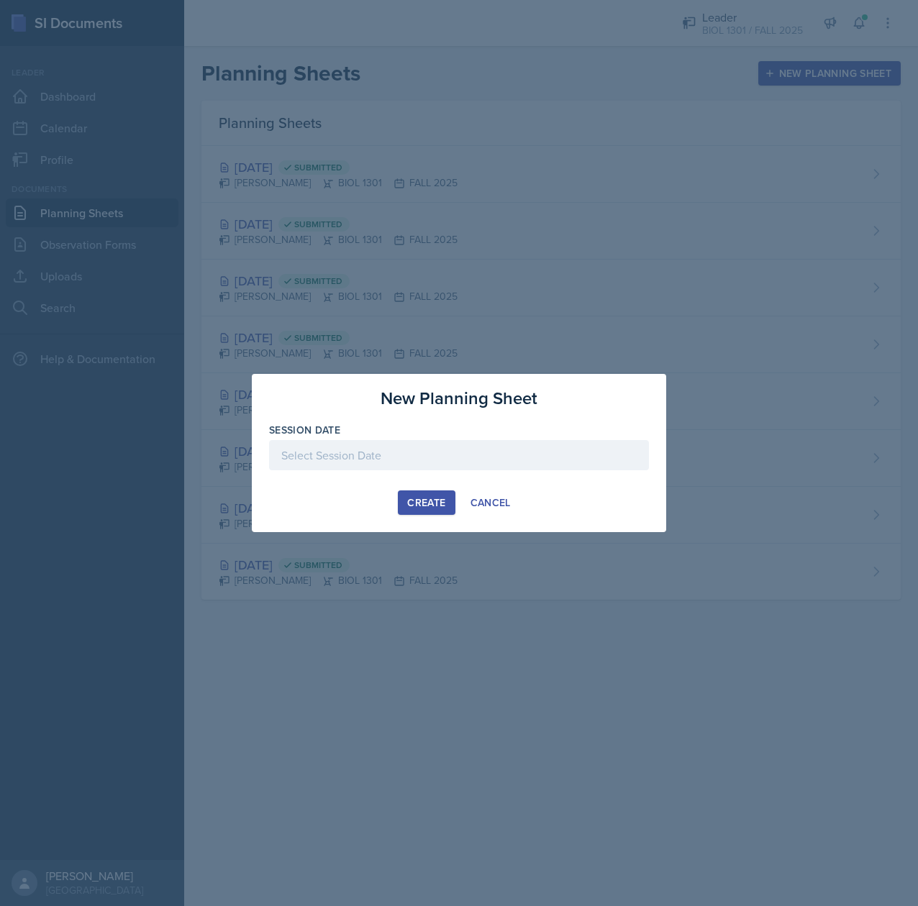
click at [430, 468] on div at bounding box center [459, 455] width 380 height 30
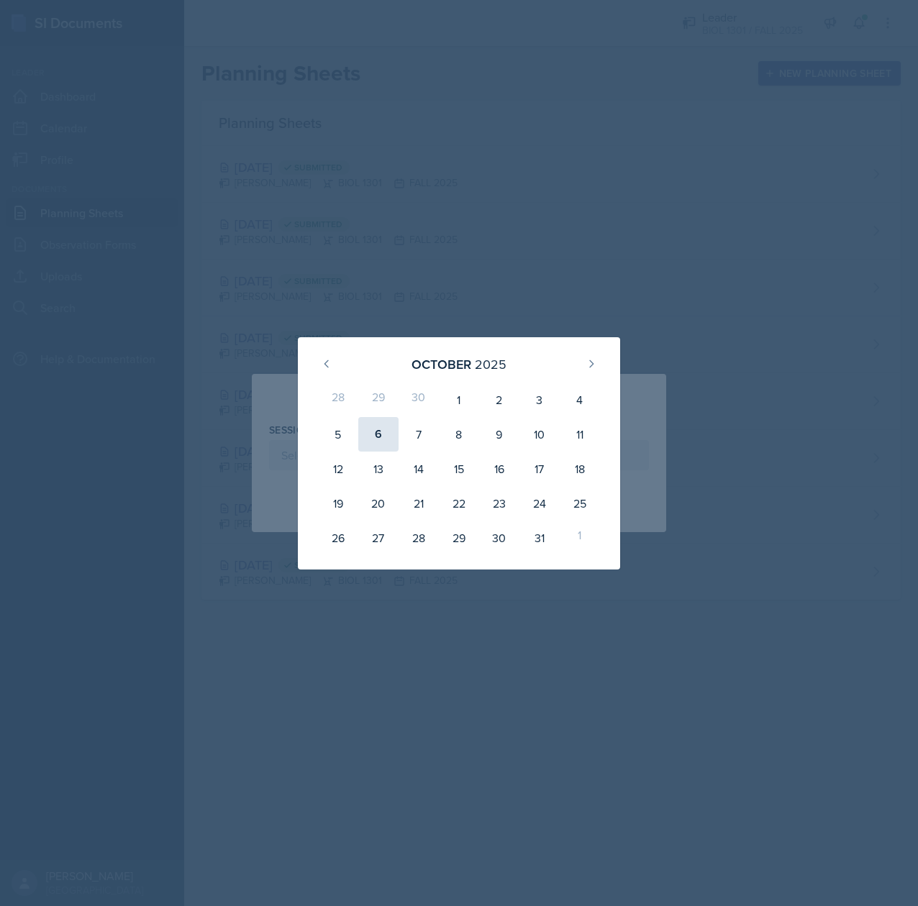
click at [377, 431] on div "6" at bounding box center [378, 434] width 40 height 35
type input "[DATE]"
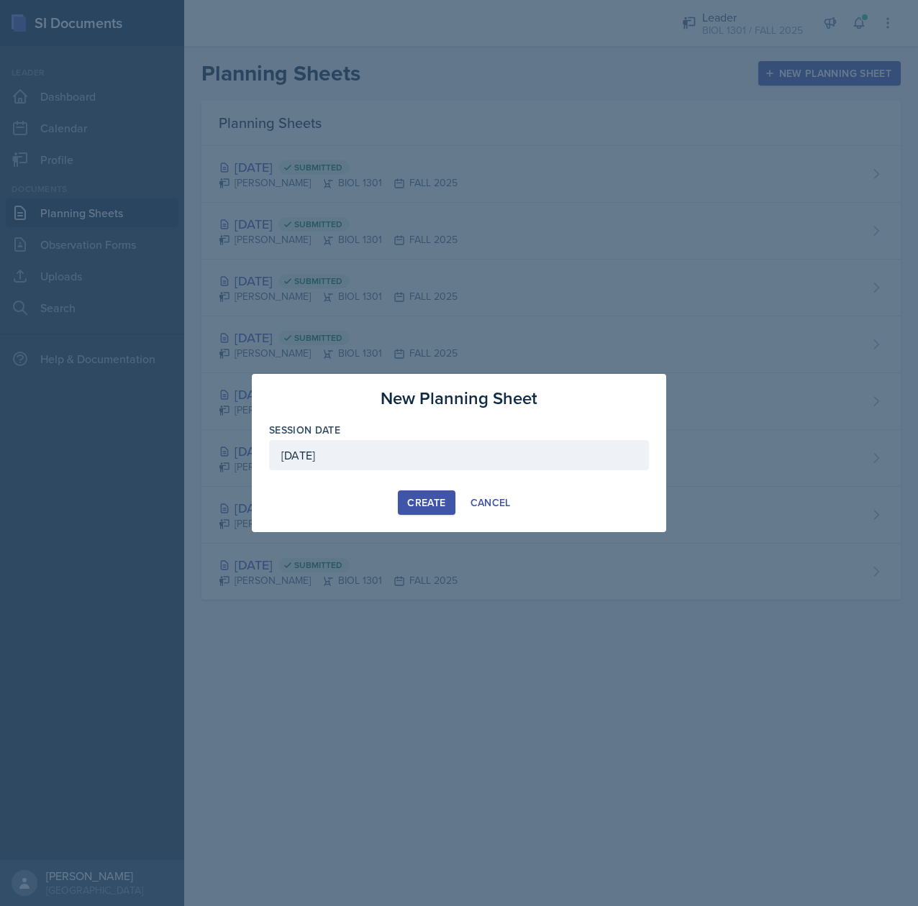
click at [440, 502] on div "Create" at bounding box center [426, 503] width 38 height 12
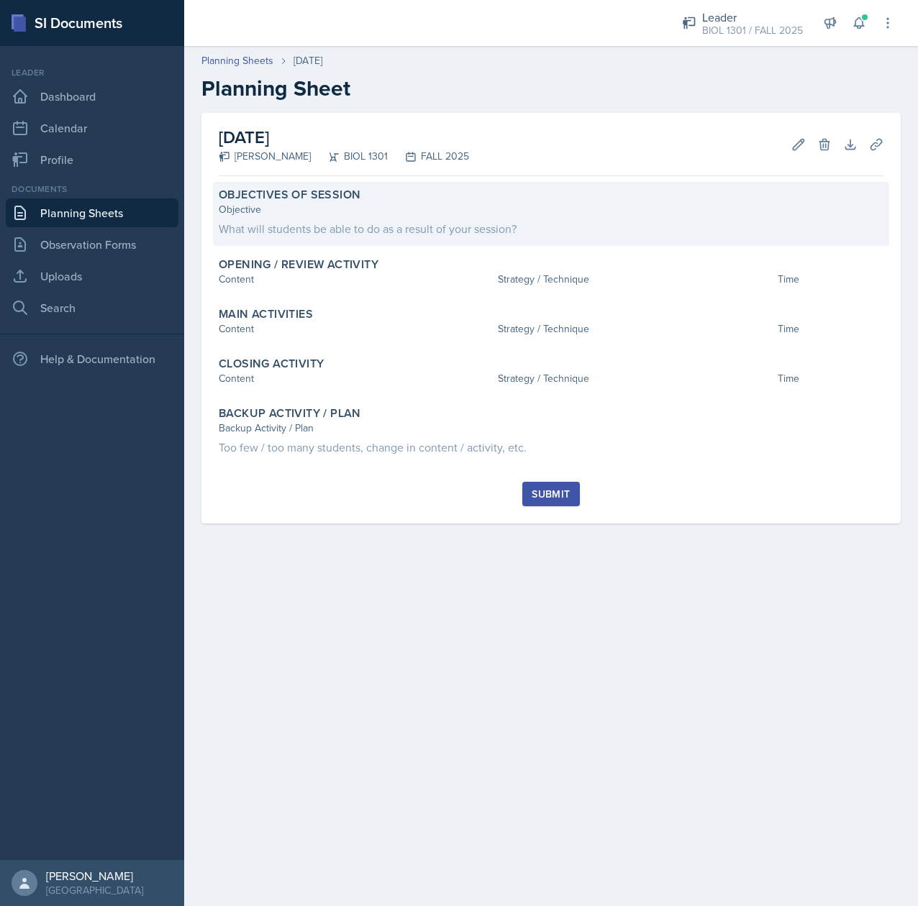
click at [390, 241] on div "Objectives of Session Objective What will students be able to do as a result of…" at bounding box center [551, 214] width 676 height 64
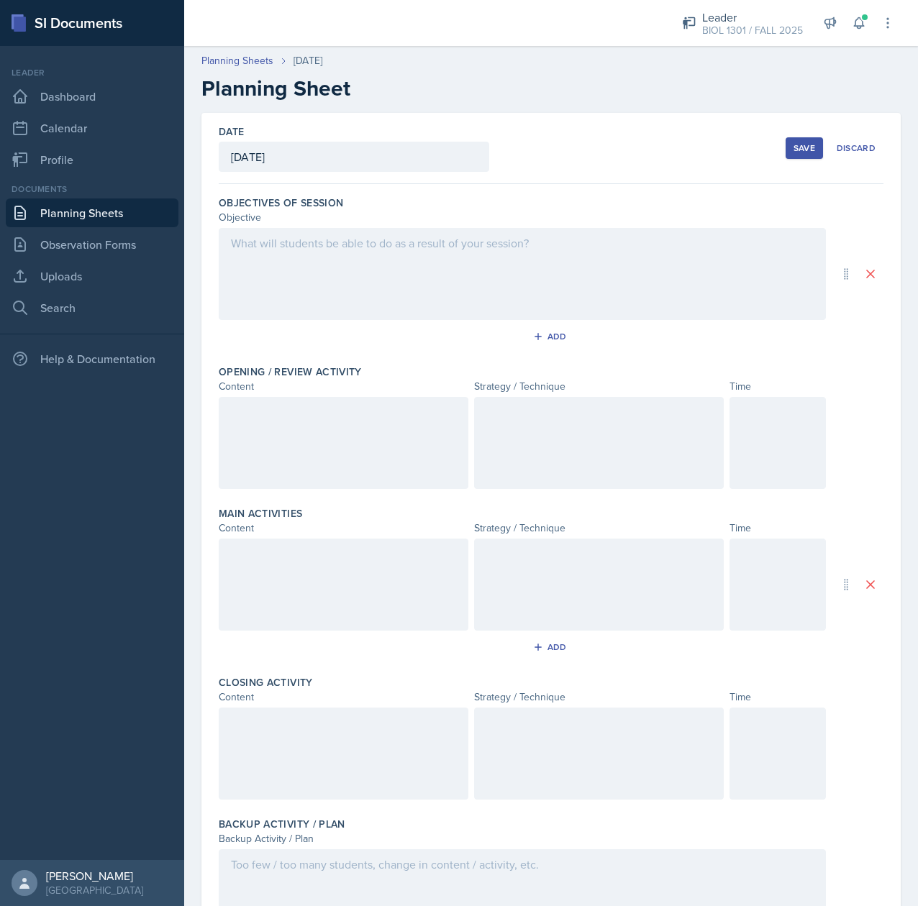
click at [357, 246] on div at bounding box center [522, 274] width 607 height 92
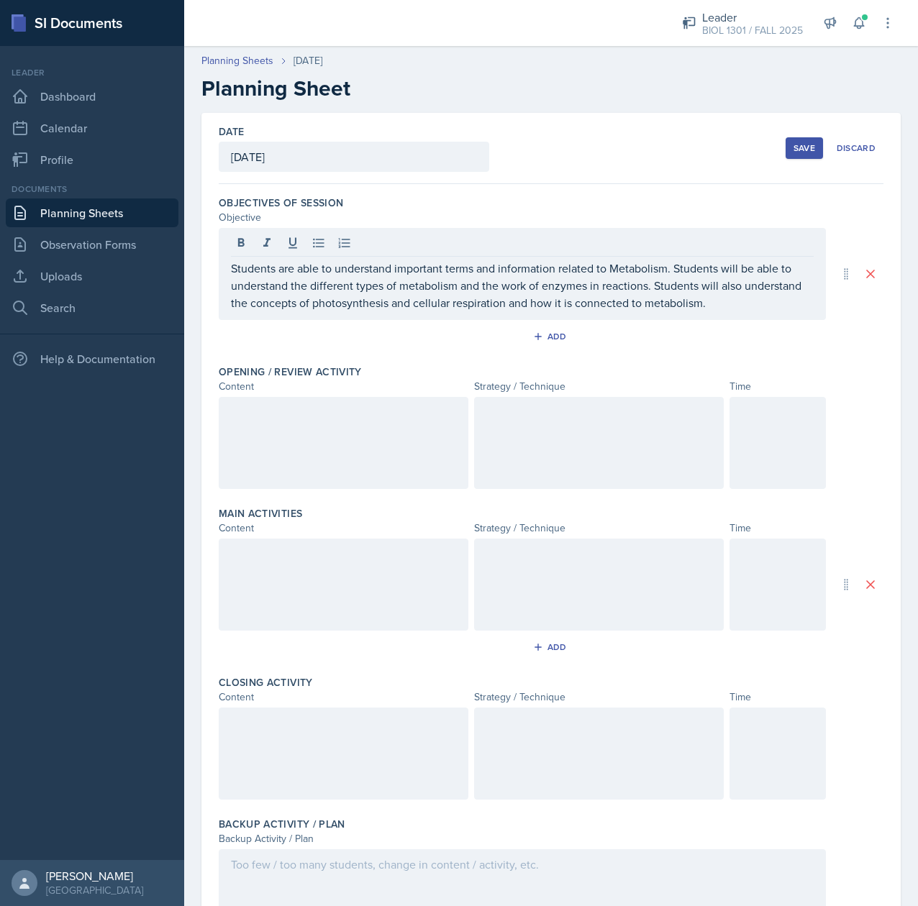
click at [223, 434] on div at bounding box center [344, 443] width 250 height 92
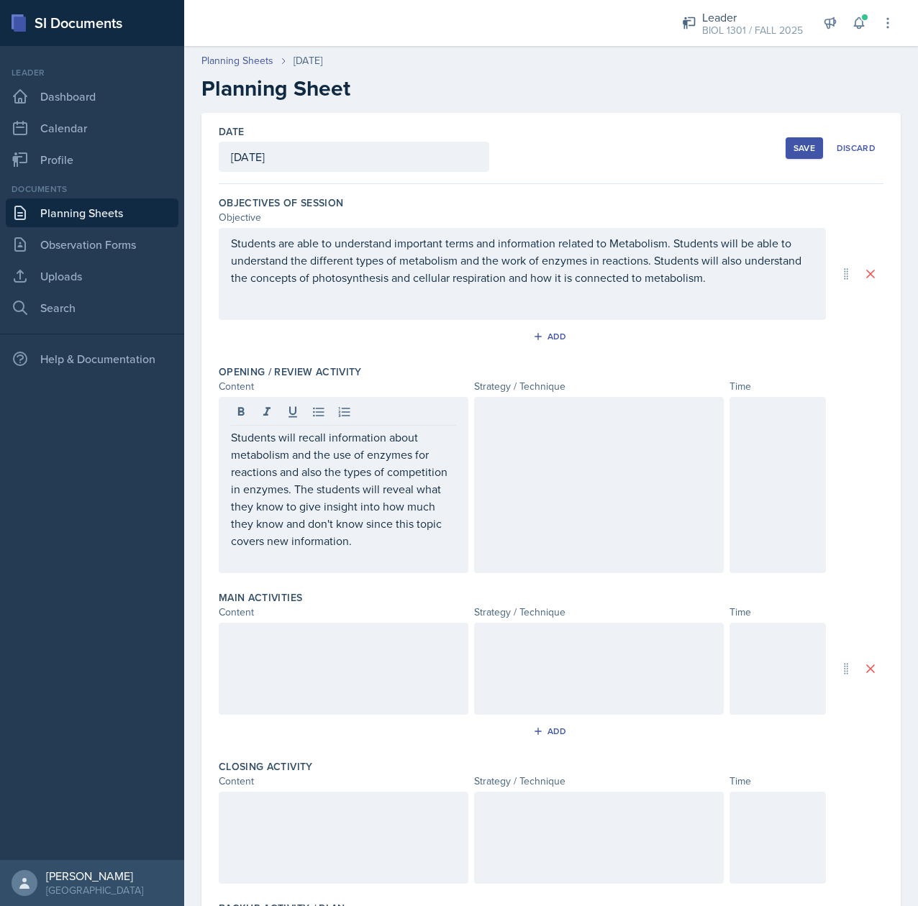
click at [570, 478] on div at bounding box center [599, 485] width 250 height 176
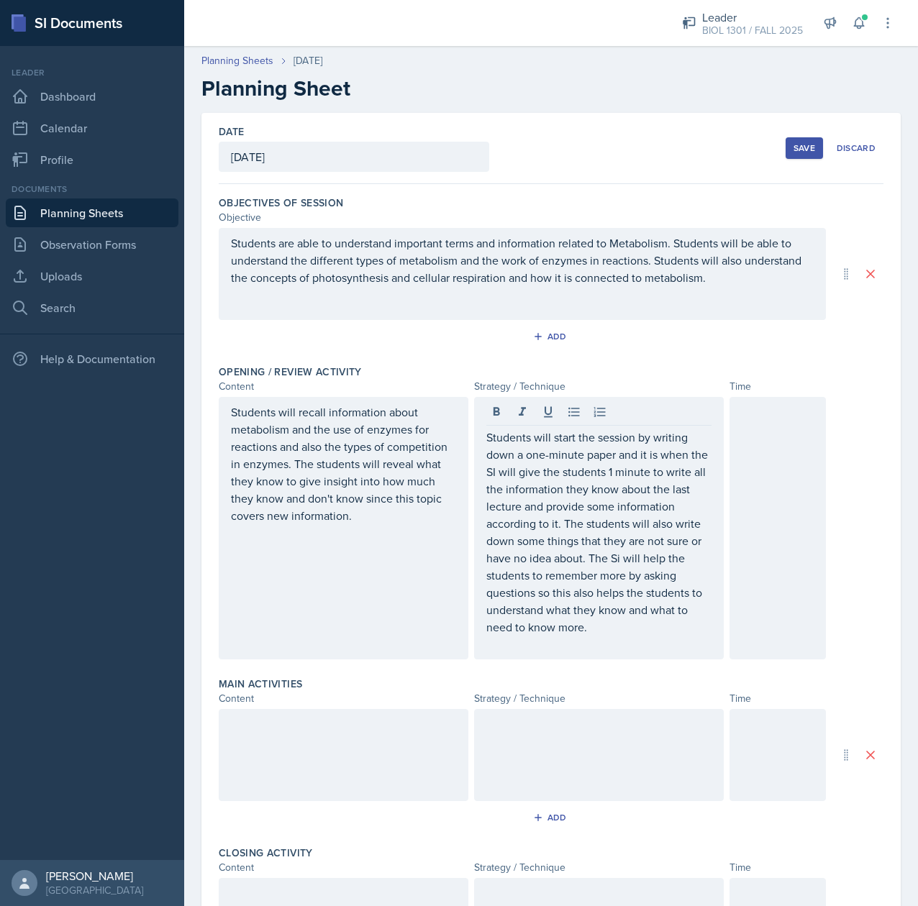
click at [252, 748] on div at bounding box center [344, 755] width 250 height 92
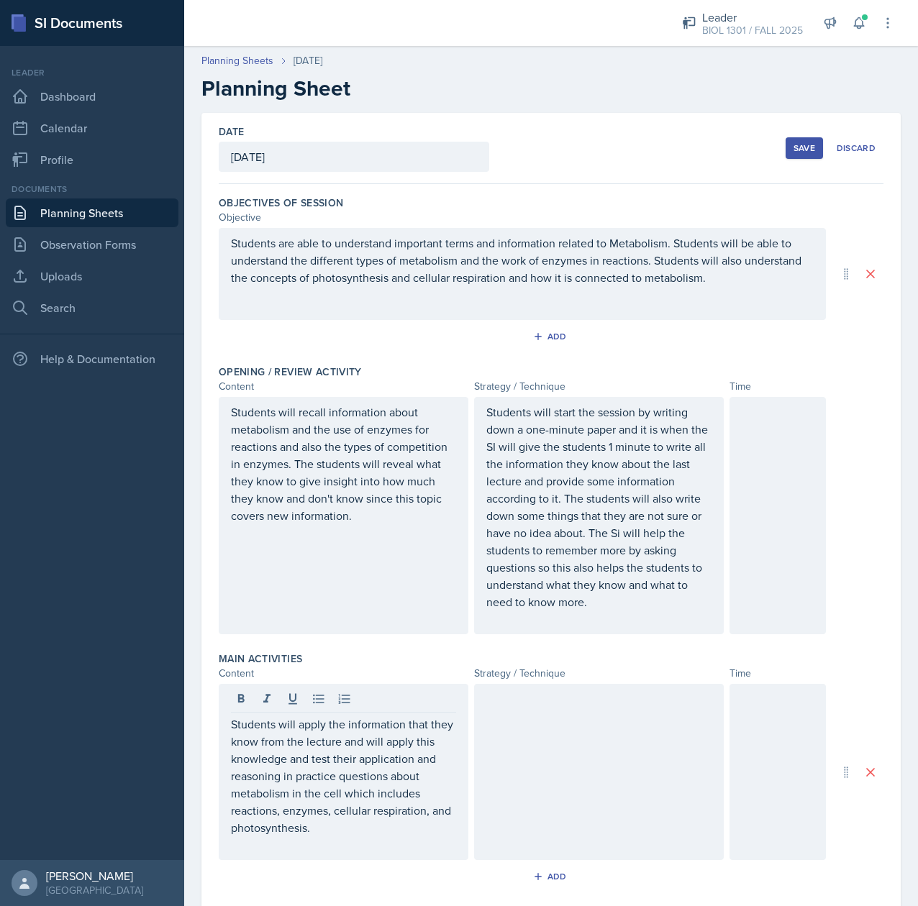
click at [611, 745] on div at bounding box center [599, 772] width 250 height 176
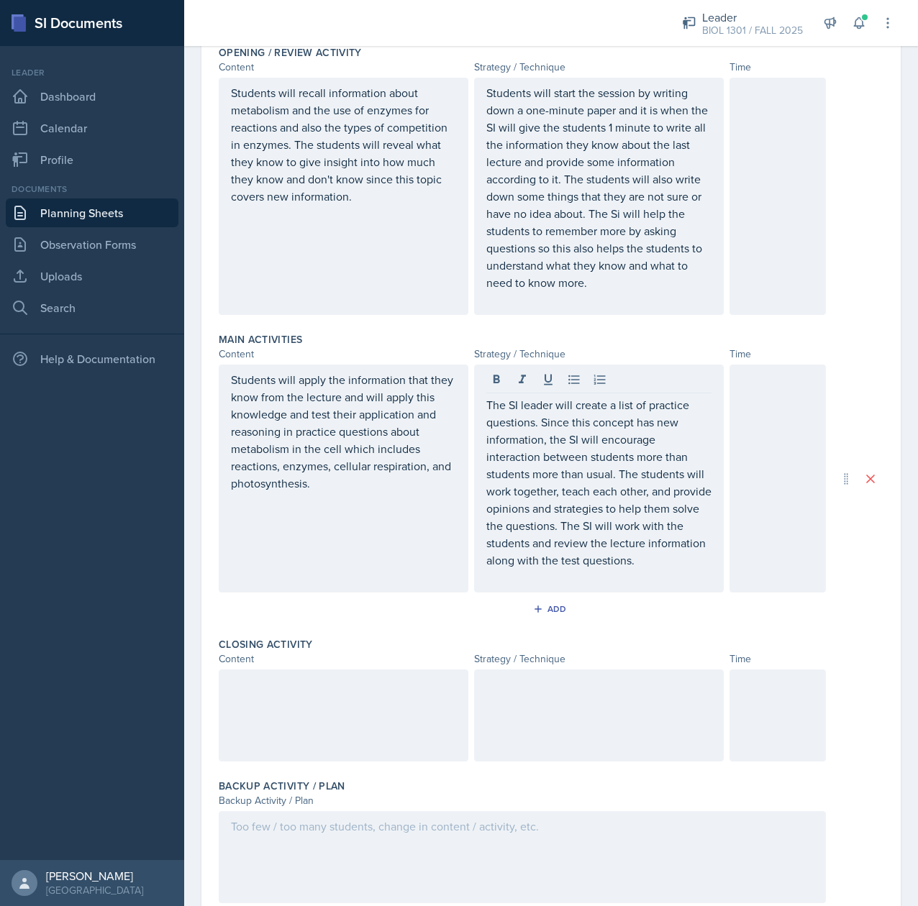
click at [236, 693] on p at bounding box center [343, 684] width 225 height 17
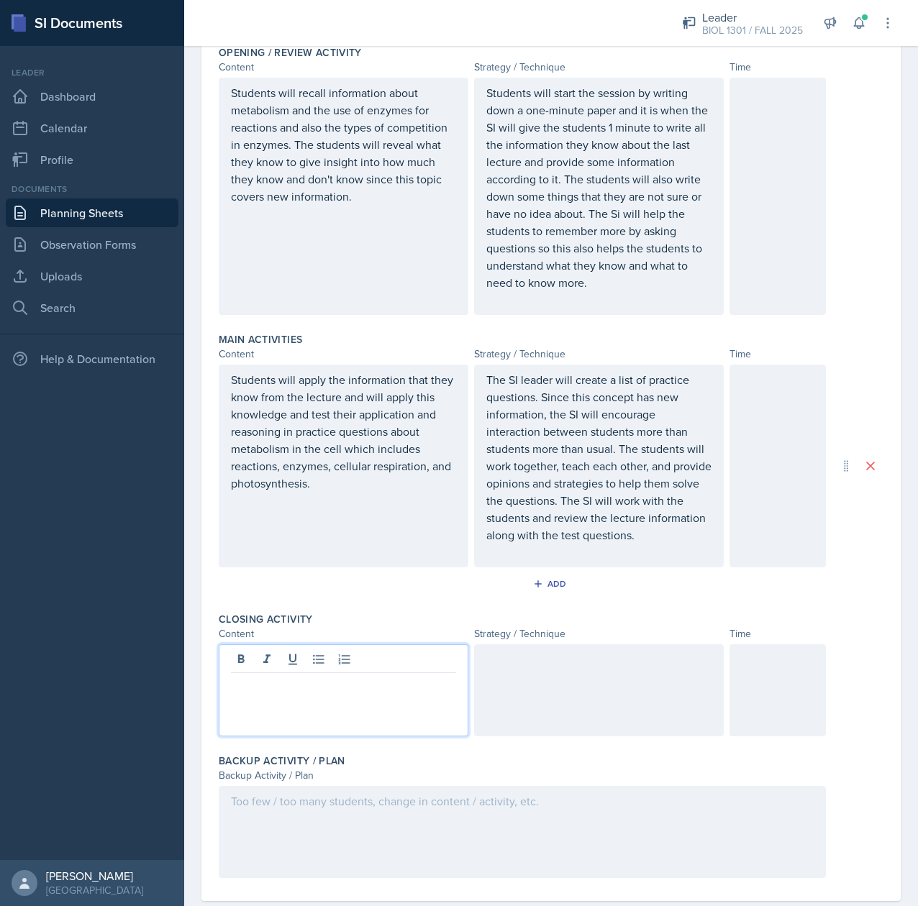
scroll to position [319, 0]
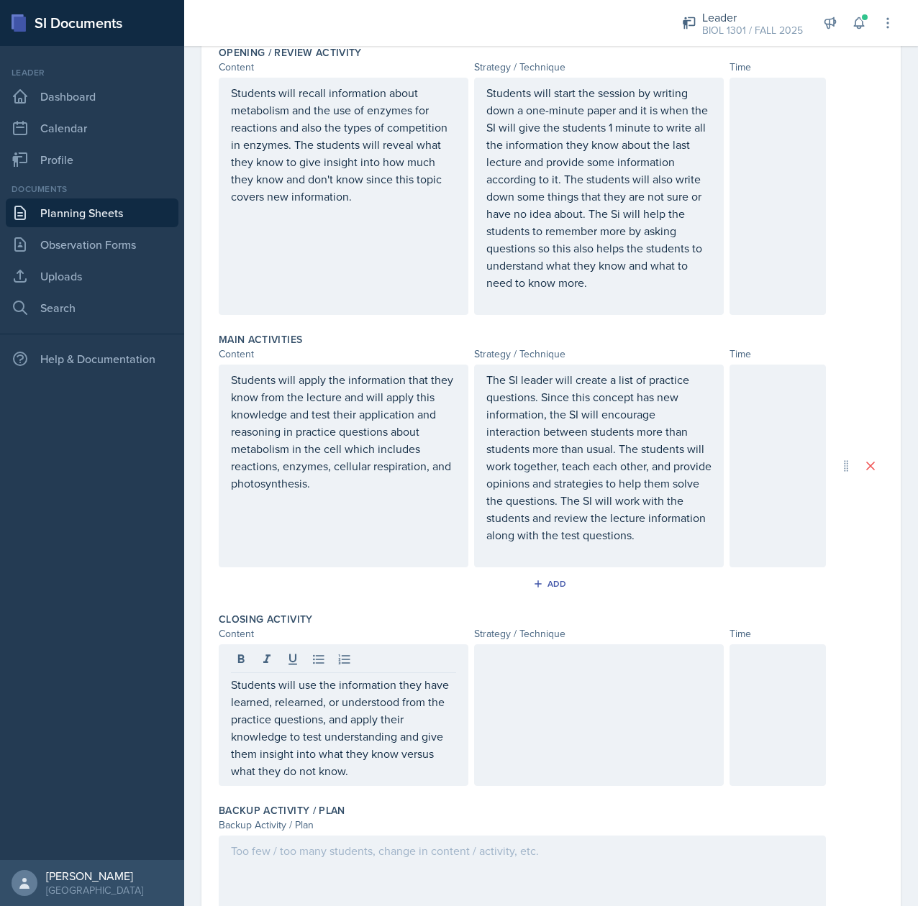
click at [591, 715] on div at bounding box center [599, 716] width 250 height 142
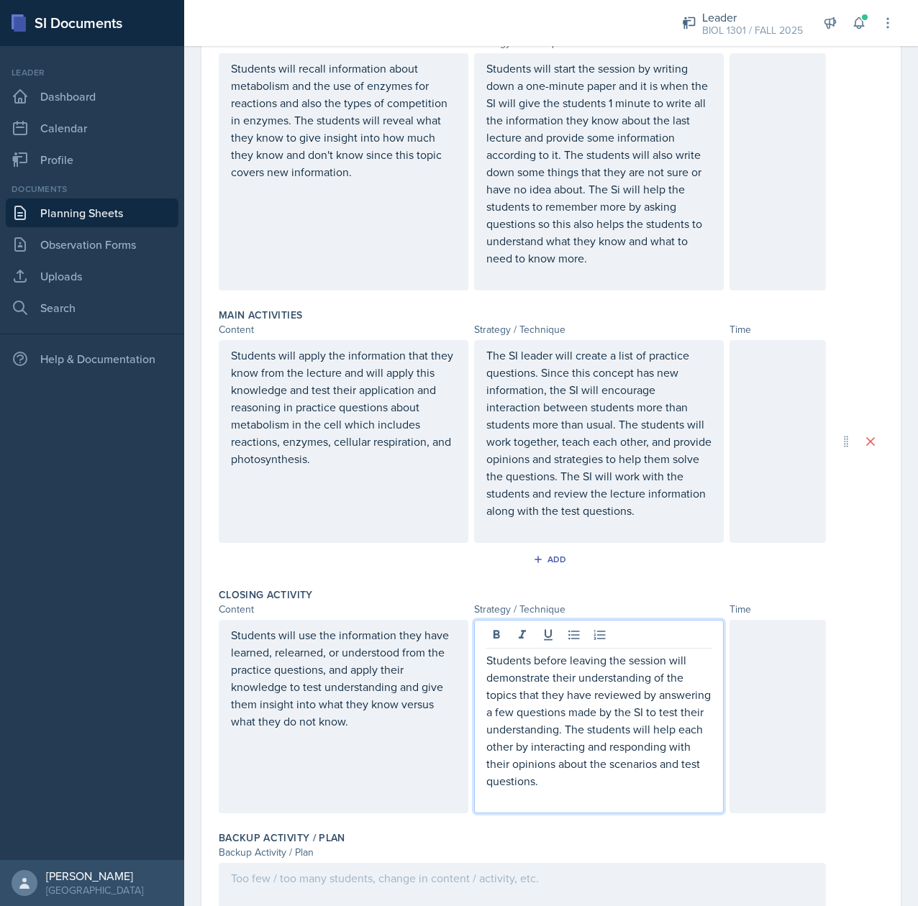
scroll to position [453, 0]
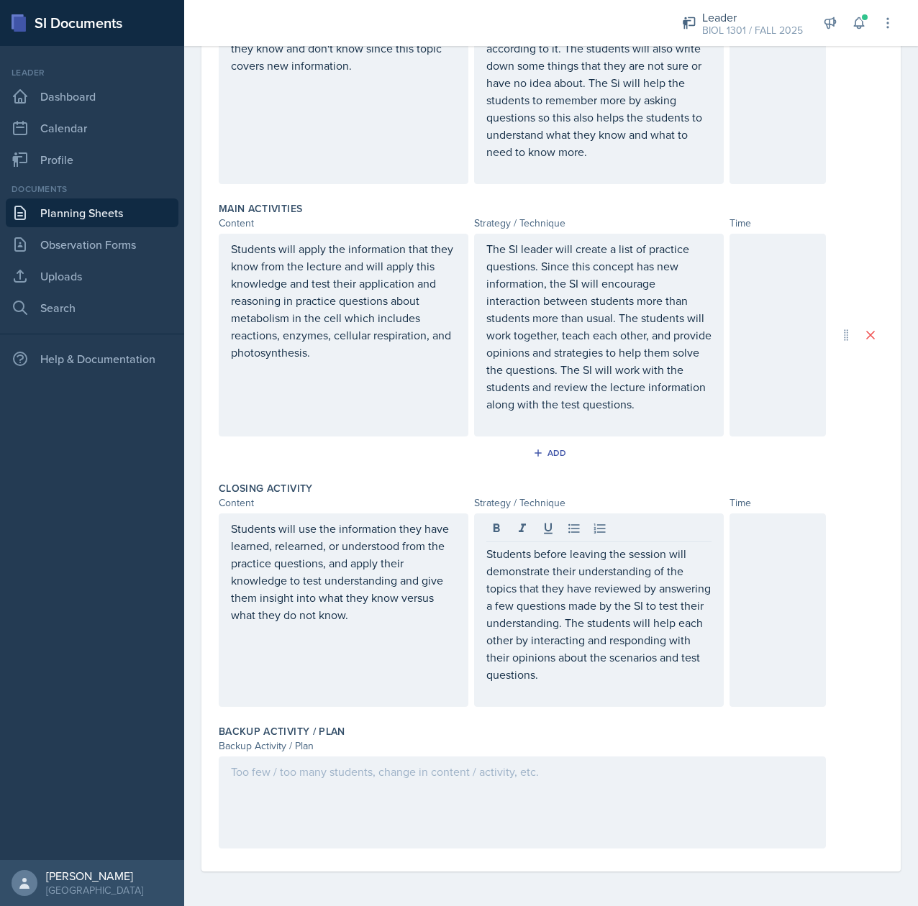
click at [324, 798] on div at bounding box center [522, 803] width 607 height 92
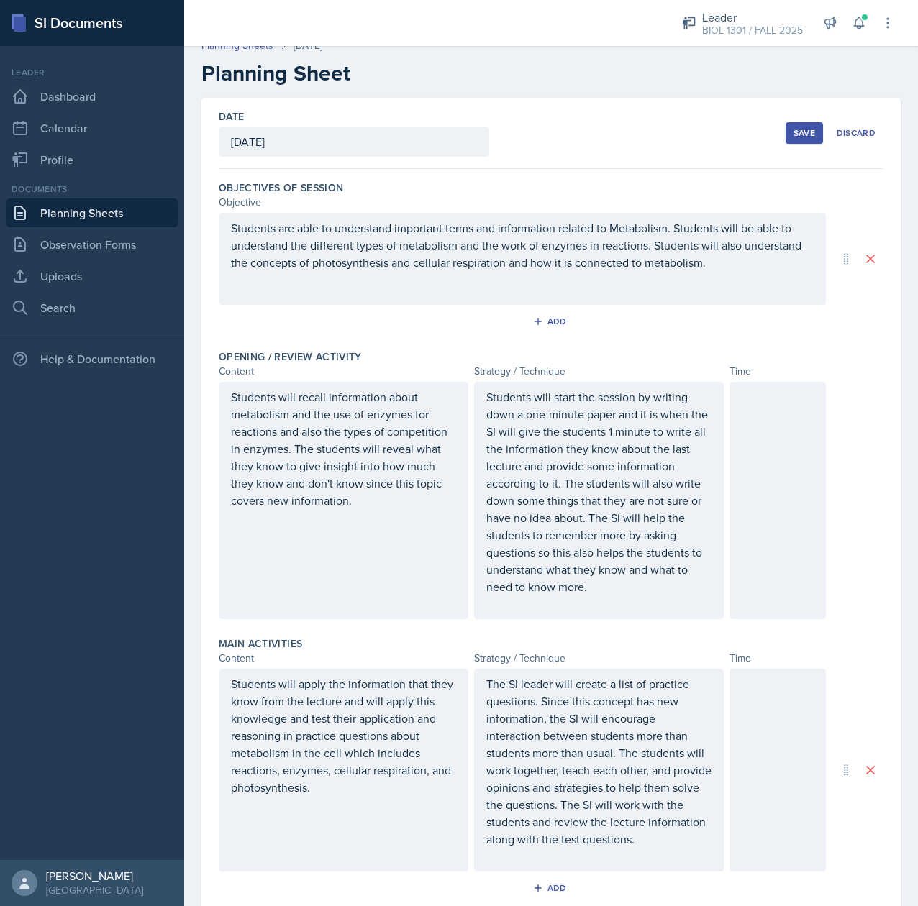
scroll to position [0, 0]
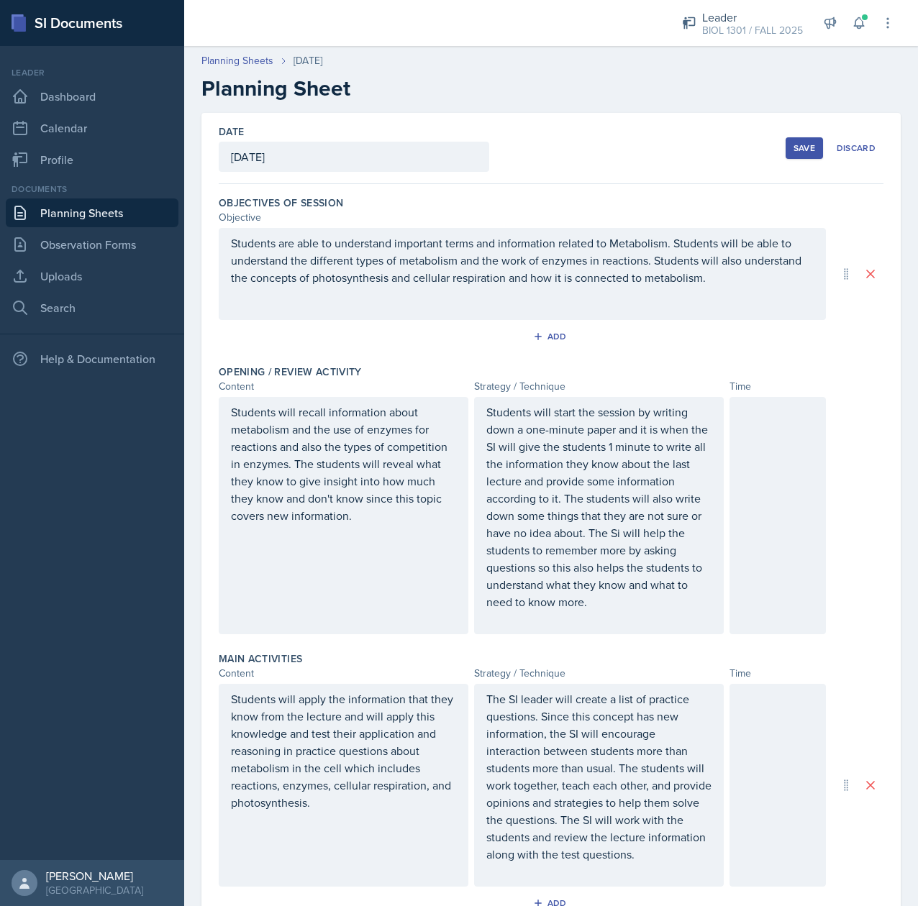
click at [745, 460] on div at bounding box center [777, 515] width 96 height 237
click at [740, 722] on div at bounding box center [777, 785] width 96 height 203
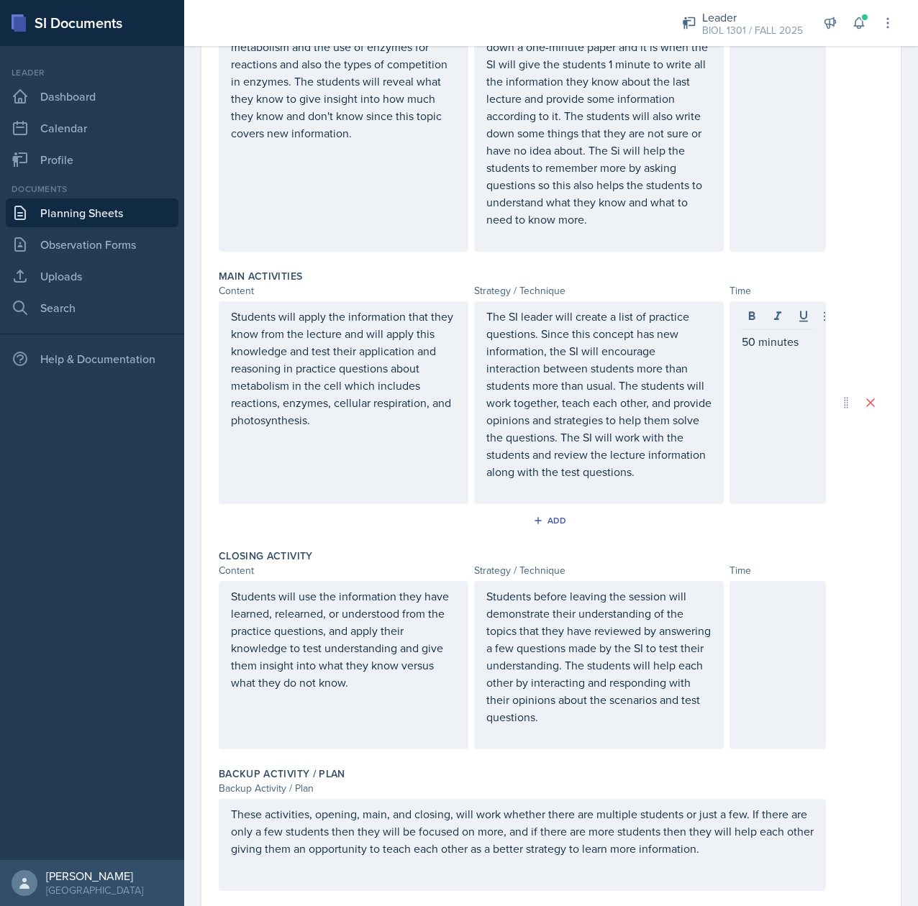
click at [743, 652] on div at bounding box center [777, 665] width 96 height 168
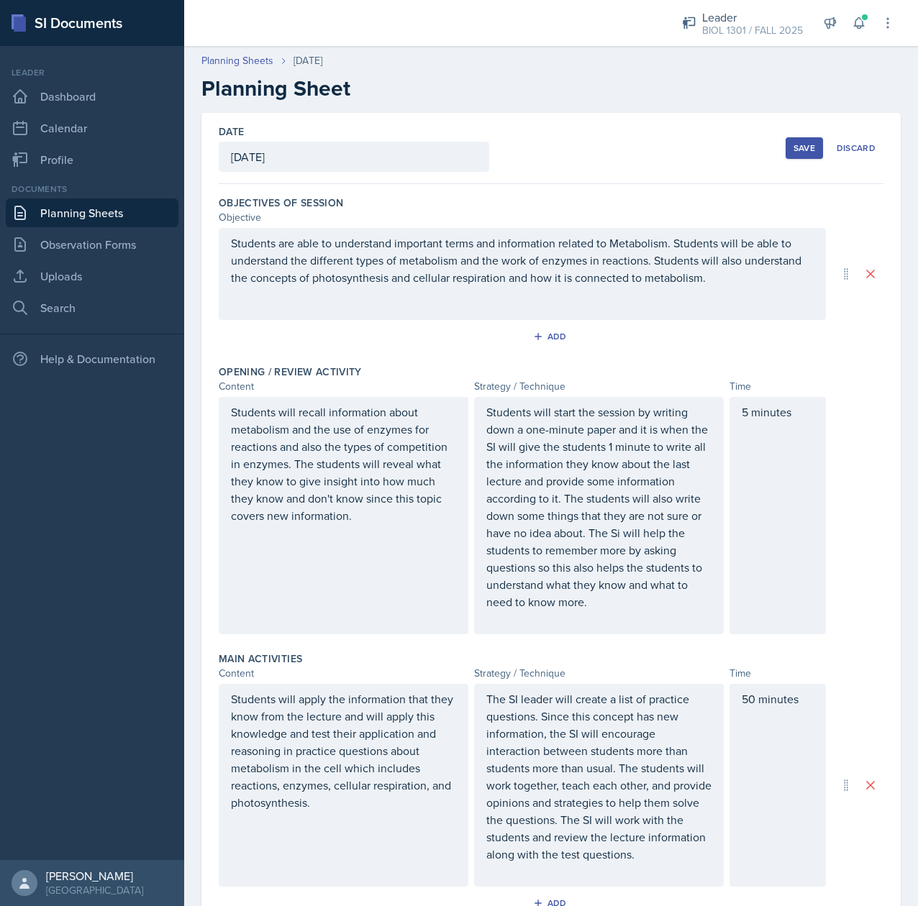
scroll to position [407, 0]
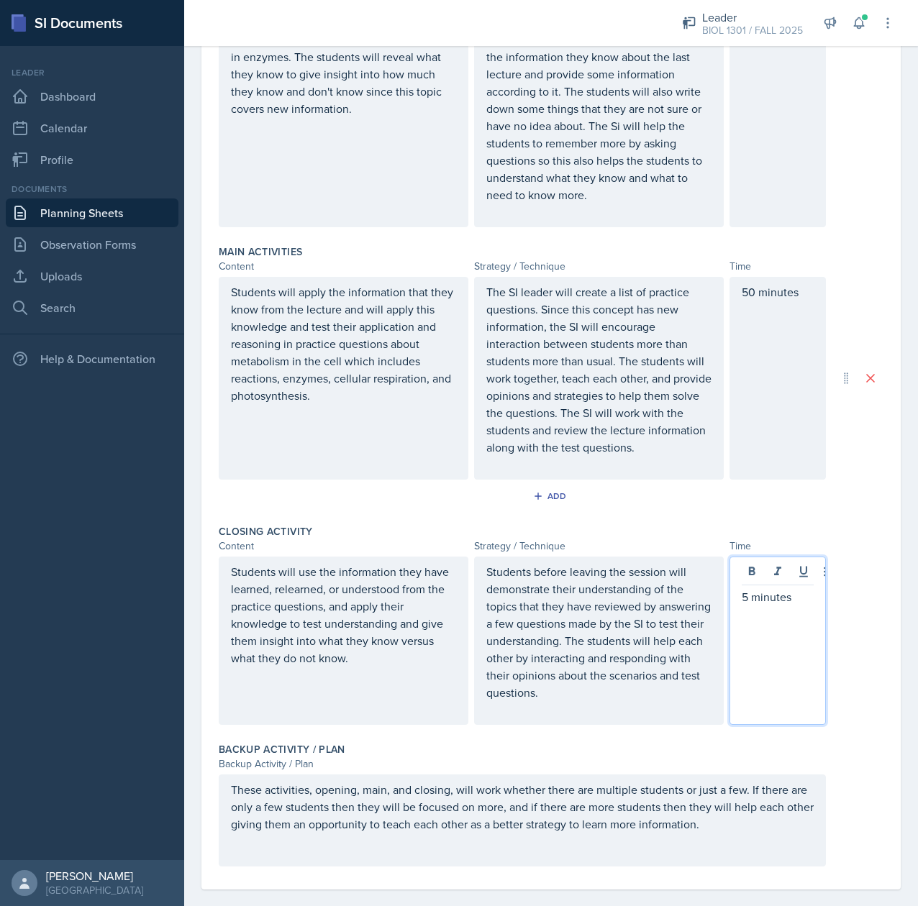
click at [829, 786] on div "These activities, opening, main, and closing, will work whether there are multi…" at bounding box center [551, 821] width 665 height 92
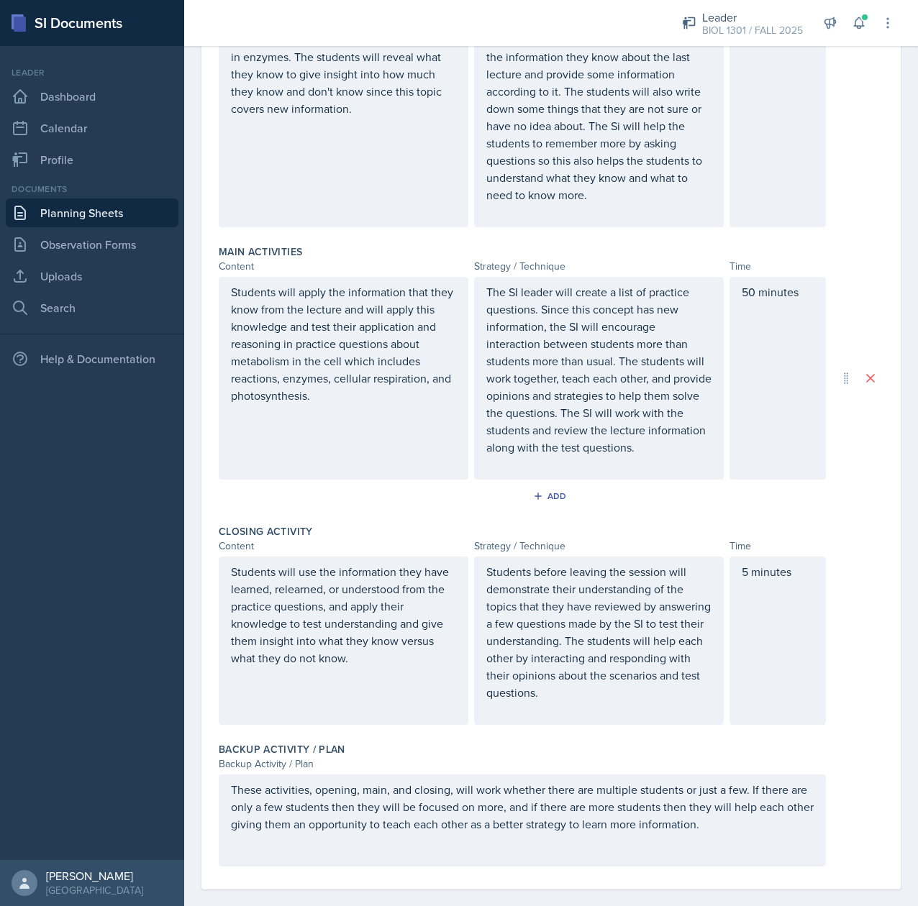
scroll to position [0, 0]
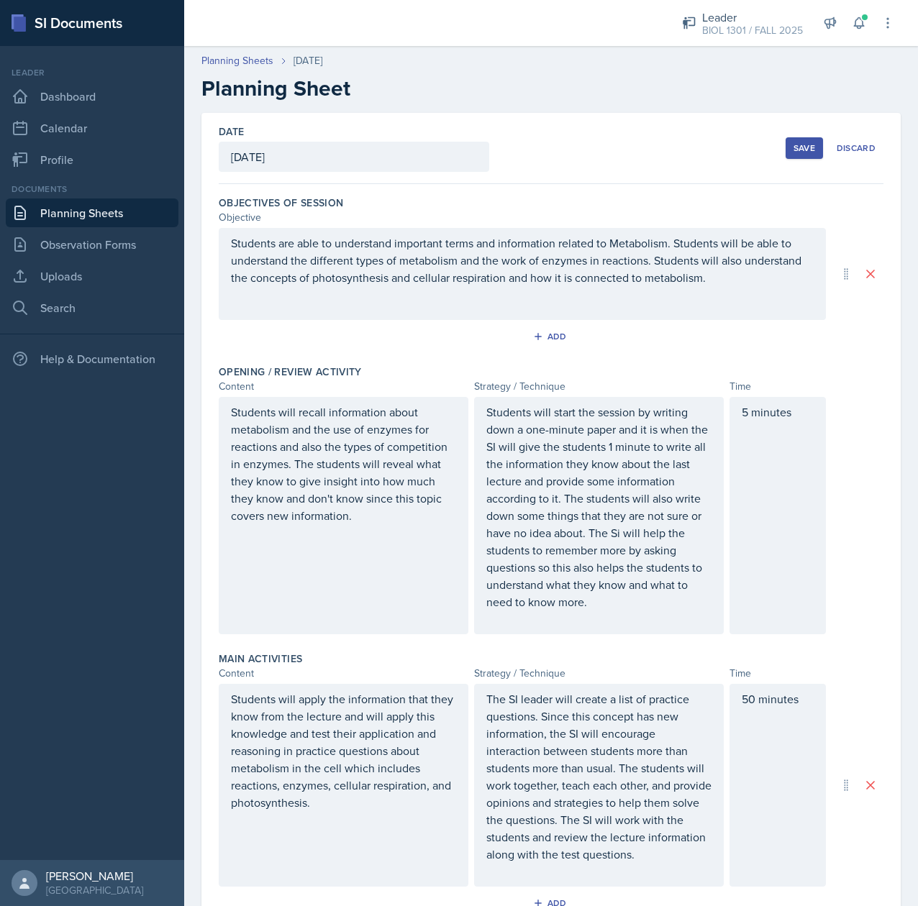
click at [786, 158] on button "Save" at bounding box center [804, 148] width 37 height 22
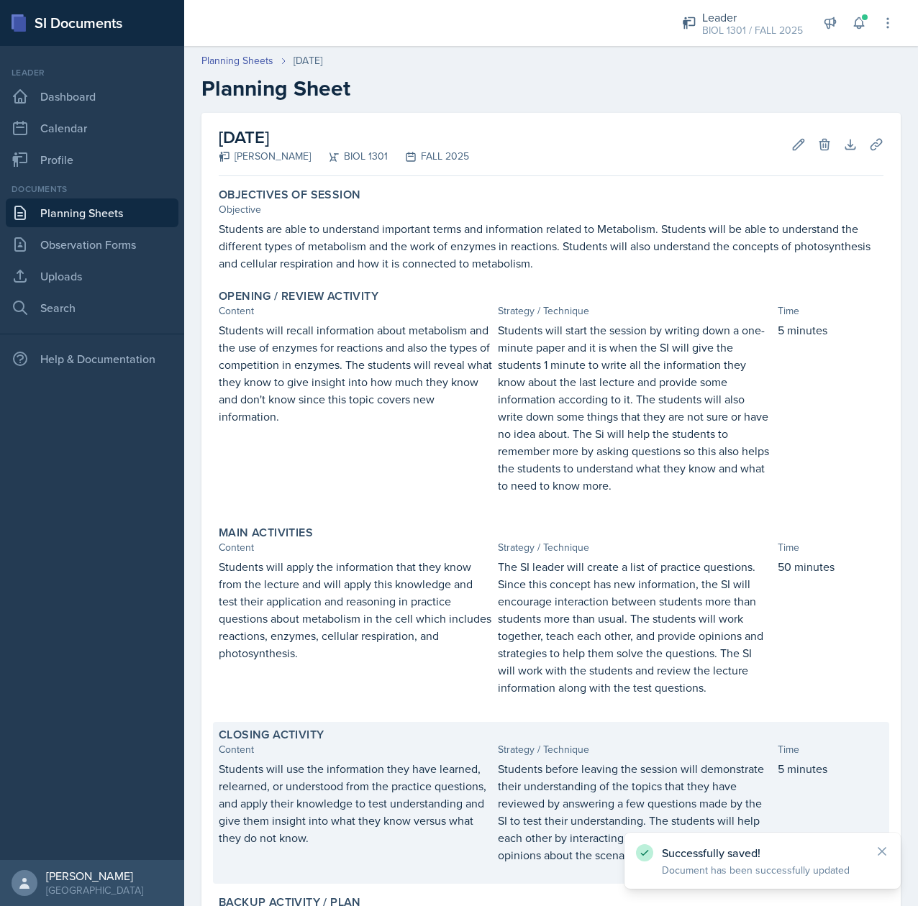
scroll to position [205, 0]
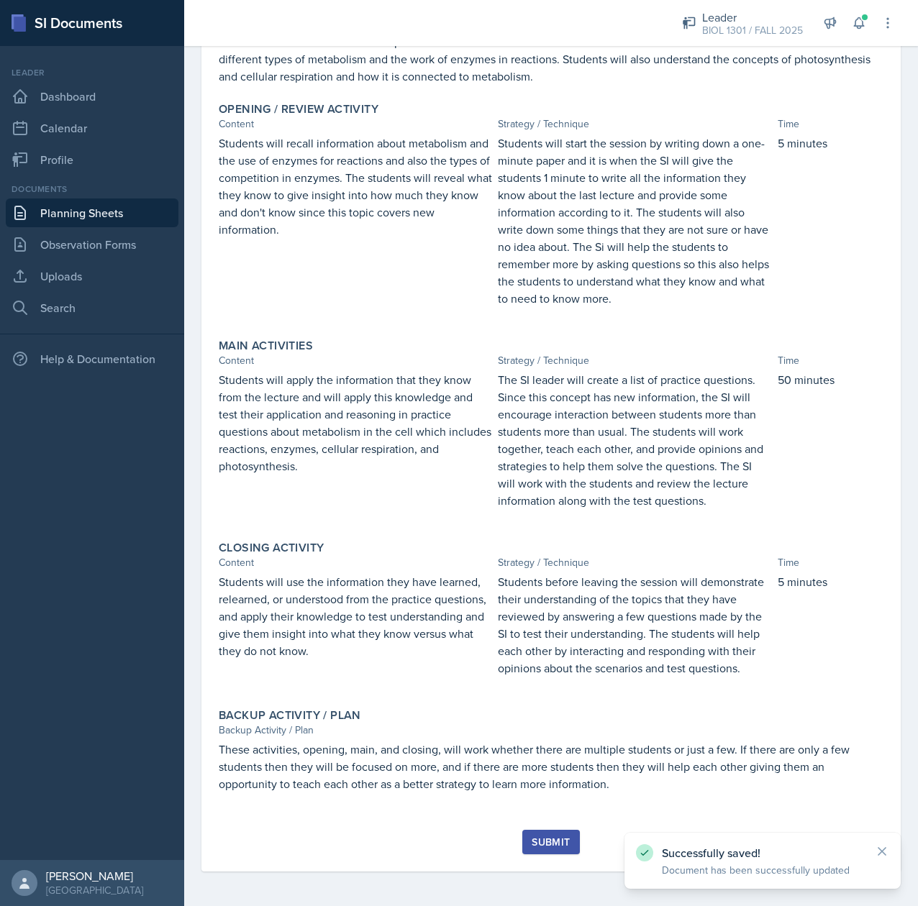
click at [545, 843] on div "Submit" at bounding box center [551, 843] width 38 height 12
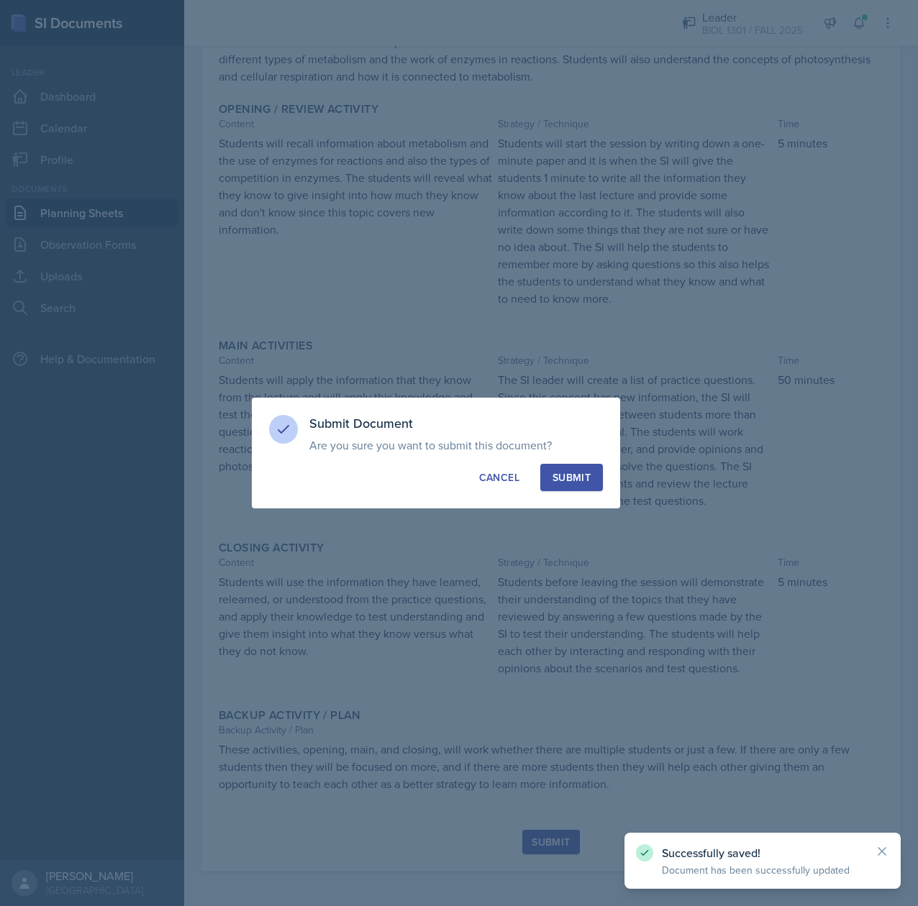
click at [568, 485] on button "Submit" at bounding box center [571, 477] width 63 height 27
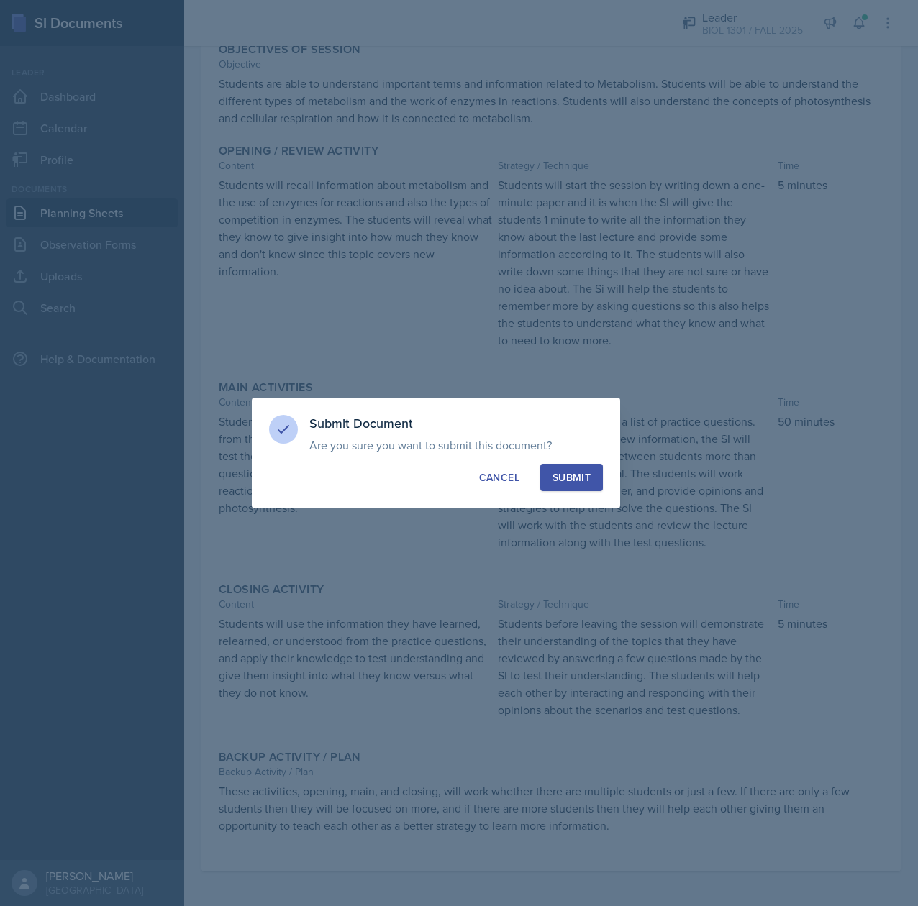
scroll to position [163, 0]
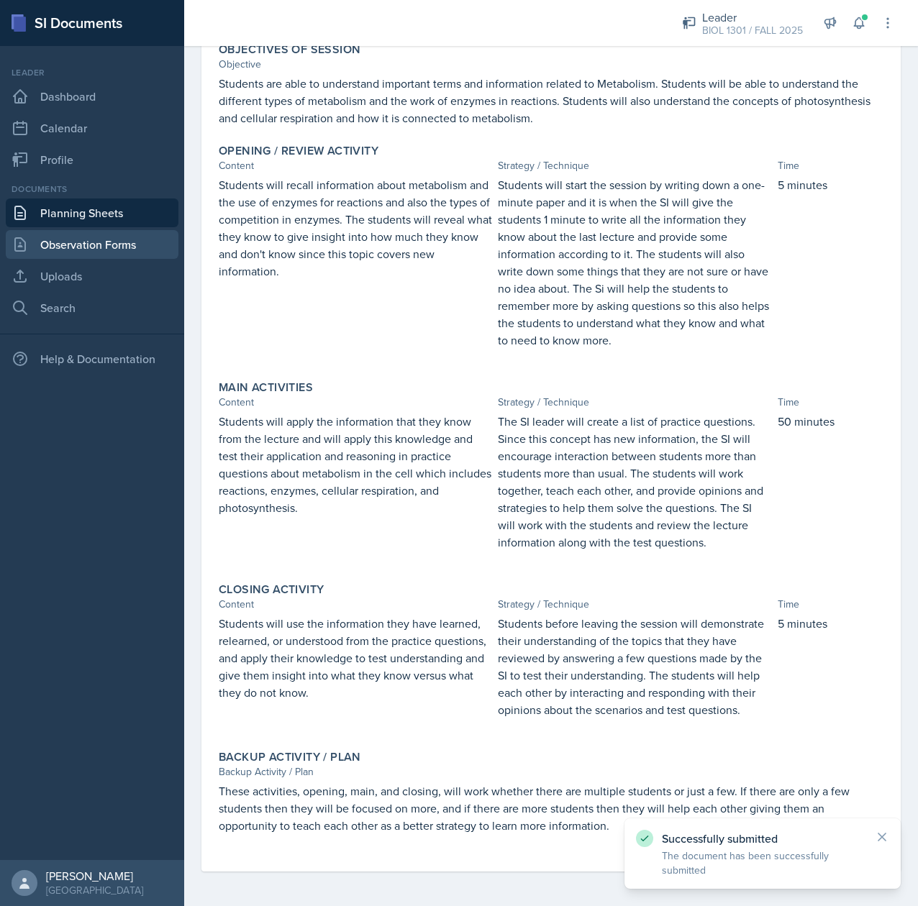
click at [112, 232] on link "Observation Forms" at bounding box center [92, 244] width 173 height 29
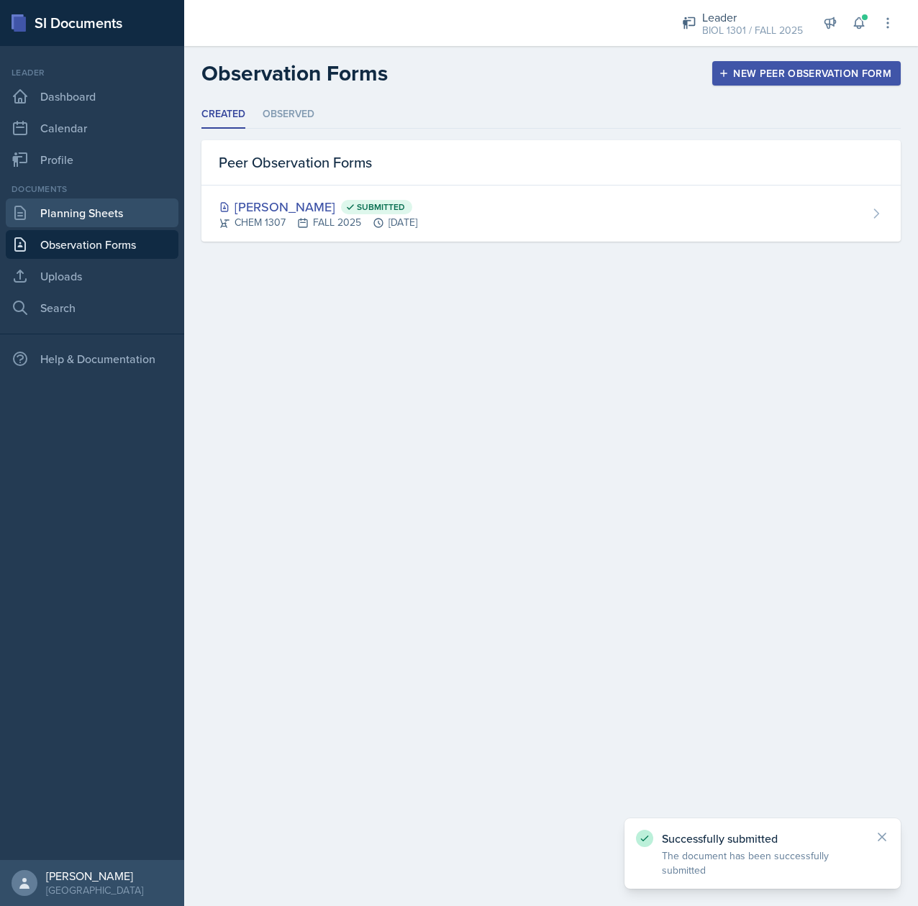
click at [96, 210] on link "Planning Sheets" at bounding box center [92, 213] width 173 height 29
